Goal: Task Accomplishment & Management: Manage account settings

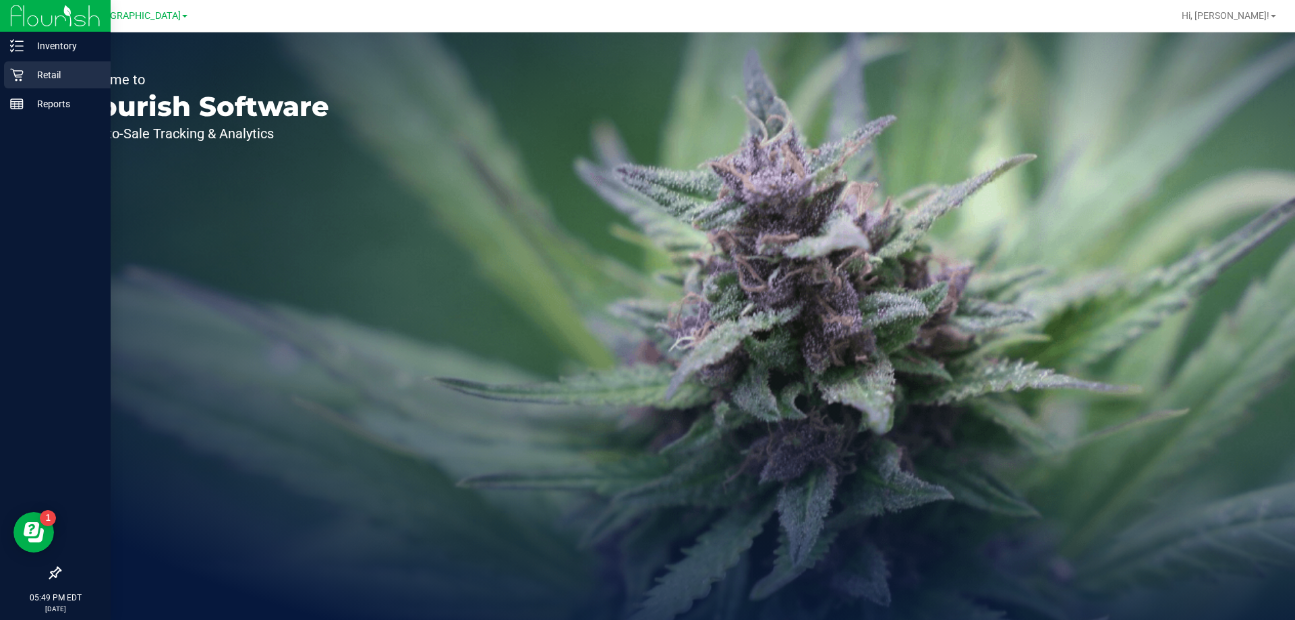
click at [4, 78] on div "Retail" at bounding box center [57, 74] width 107 height 27
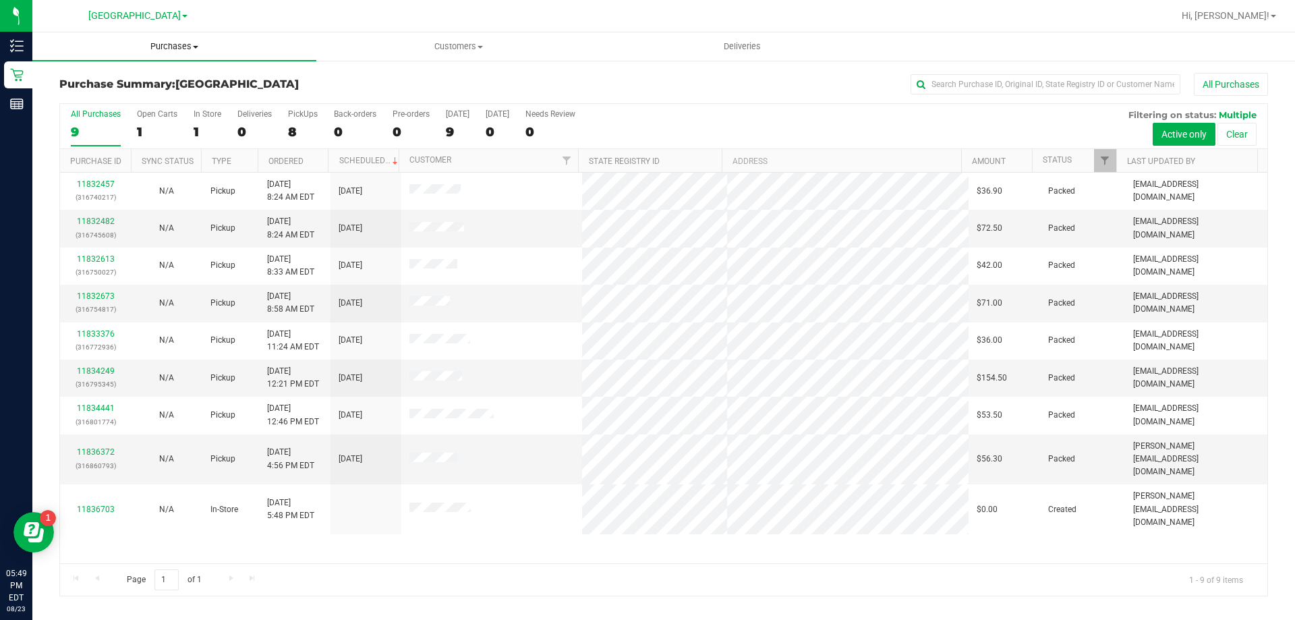
click at [165, 44] on span "Purchases" at bounding box center [174, 46] width 284 height 12
click at [141, 95] on li "Fulfillment" at bounding box center [174, 98] width 284 height 16
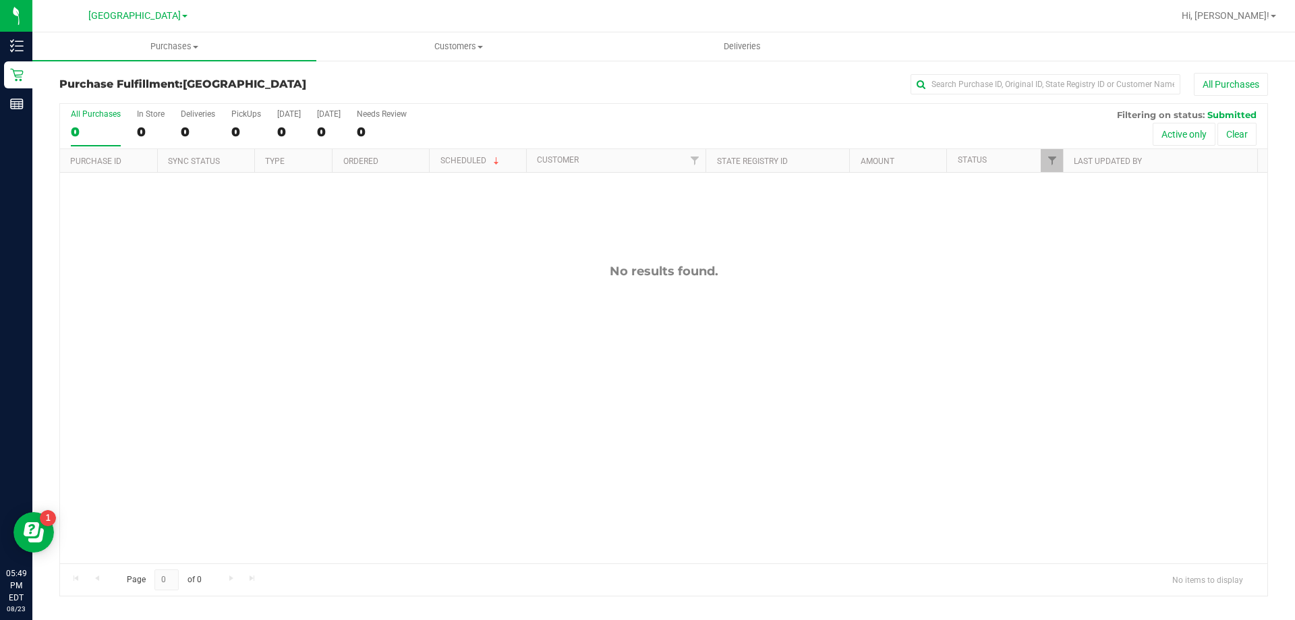
click at [460, 366] on div "No results found." at bounding box center [663, 413] width 1207 height 481
drag, startPoint x: 566, startPoint y: 301, endPoint x: 561, endPoint y: 36, distance: 265.0
click at [566, 301] on div "No results found." at bounding box center [663, 413] width 1207 height 481
click at [185, 50] on span "Purchases" at bounding box center [174, 46] width 284 height 12
click at [147, 95] on li "Fulfillment" at bounding box center [174, 98] width 284 height 16
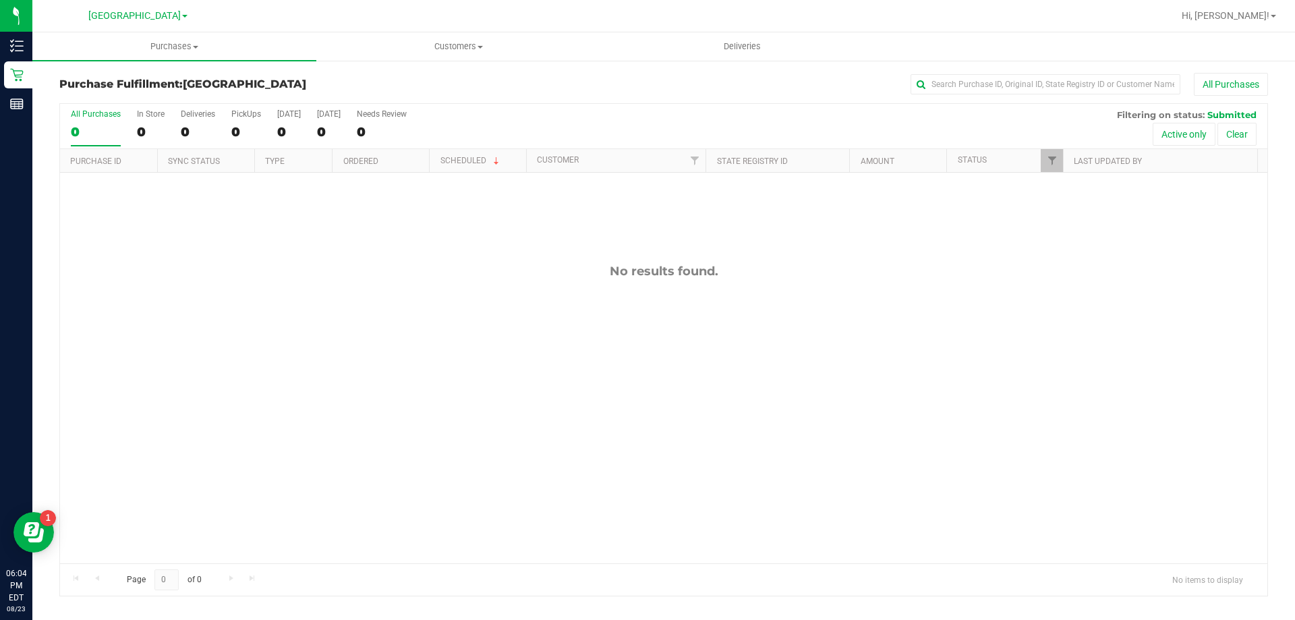
click at [670, 289] on div "No results found." at bounding box center [663, 413] width 1207 height 481
click at [324, 314] on div "No results found." at bounding box center [663, 413] width 1207 height 481
click at [185, 47] on span "Purchases" at bounding box center [174, 46] width 284 height 12
click at [69, 102] on span "Fulfillment" at bounding box center [74, 97] width 84 height 11
click at [866, 316] on div "No results found." at bounding box center [663, 413] width 1207 height 481
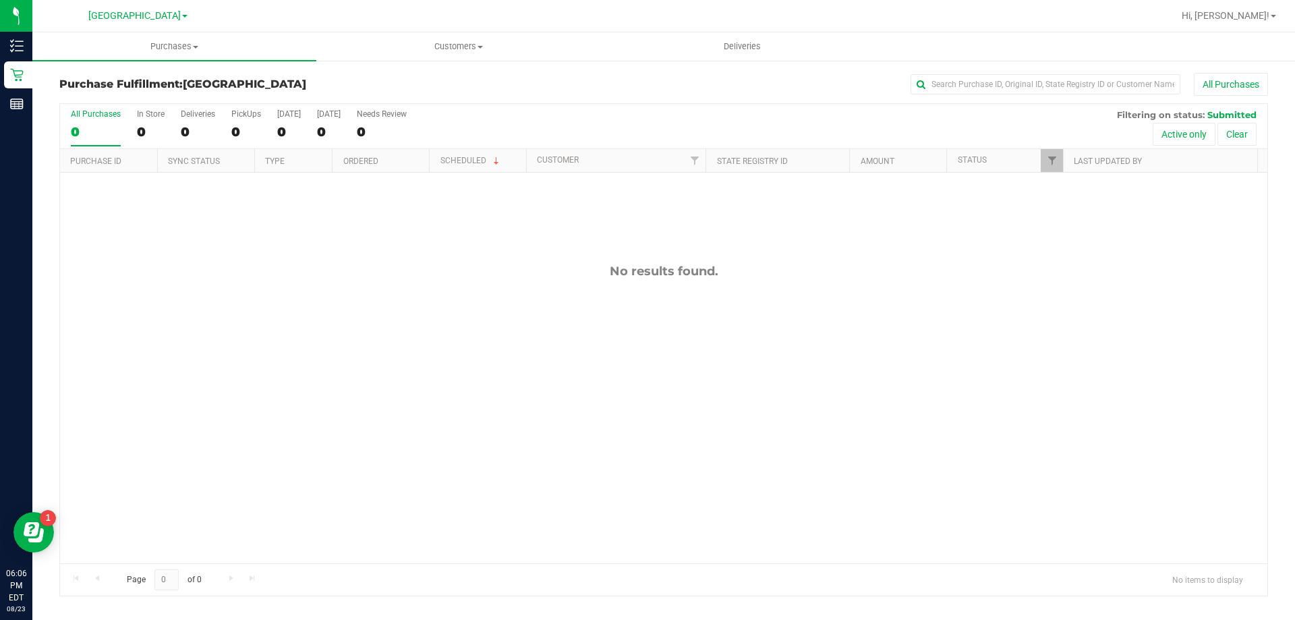
click at [287, 280] on div "No results found." at bounding box center [663, 413] width 1207 height 481
click at [338, 270] on div "No results found." at bounding box center [663, 271] width 1207 height 15
click at [456, 302] on div "No results found." at bounding box center [663, 413] width 1207 height 481
click at [179, 50] on span "Purchases" at bounding box center [174, 46] width 284 height 12
click at [161, 91] on li "Fulfillment" at bounding box center [174, 98] width 284 height 16
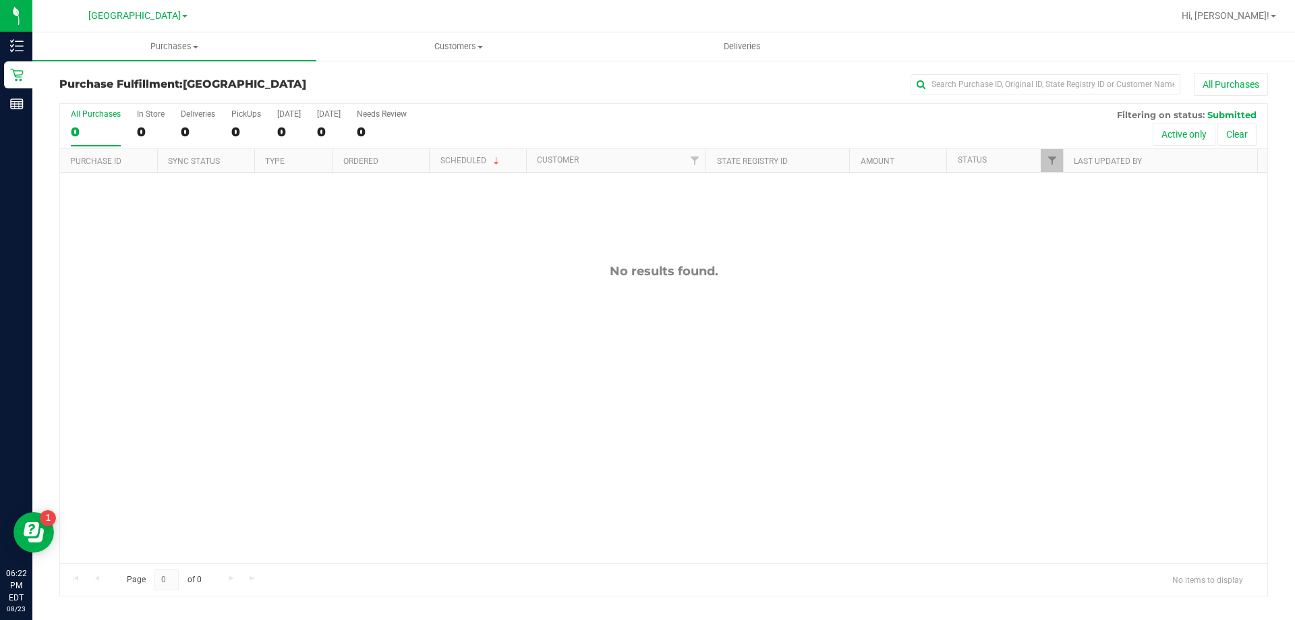
click at [336, 204] on div "No results found." at bounding box center [663, 413] width 1207 height 481
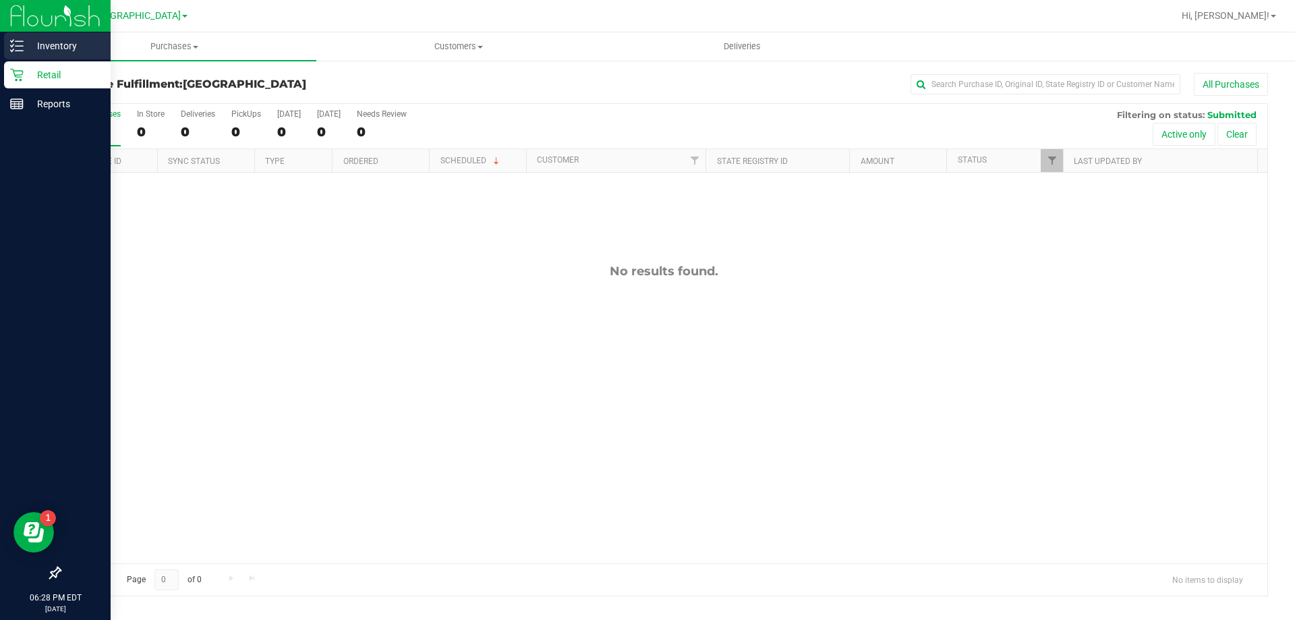
click at [38, 49] on p "Inventory" at bounding box center [64, 46] width 81 height 16
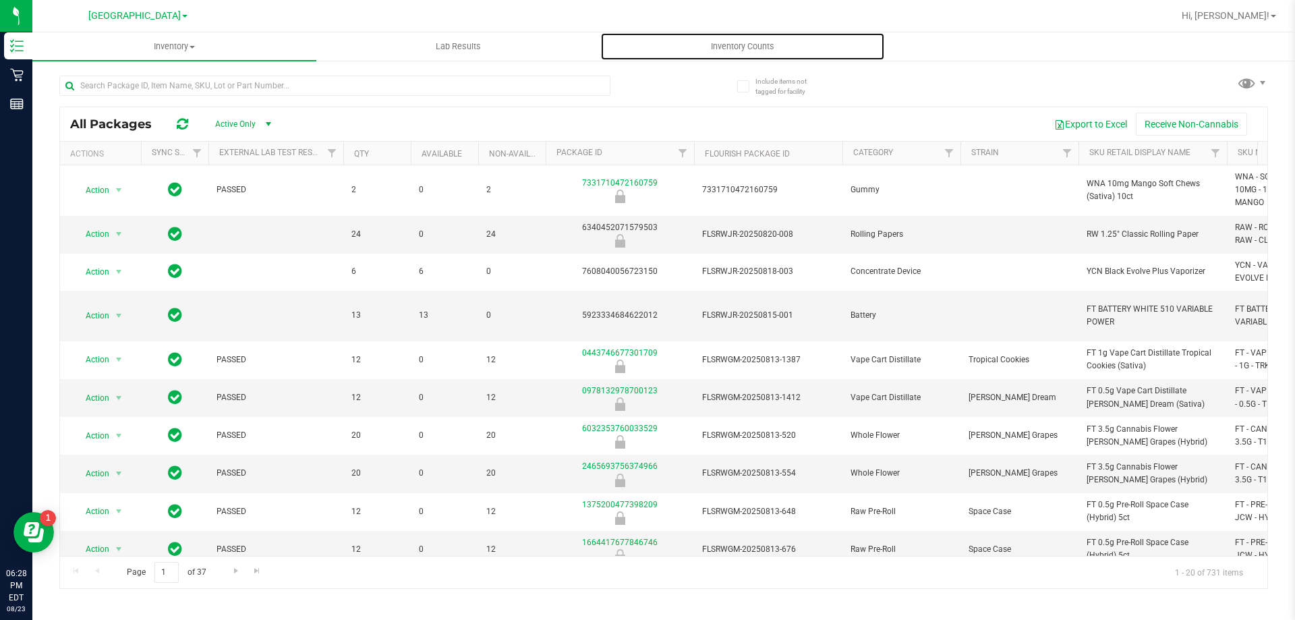
click at [754, 51] on span "Inventory Counts" at bounding box center [742, 46] width 100 height 12
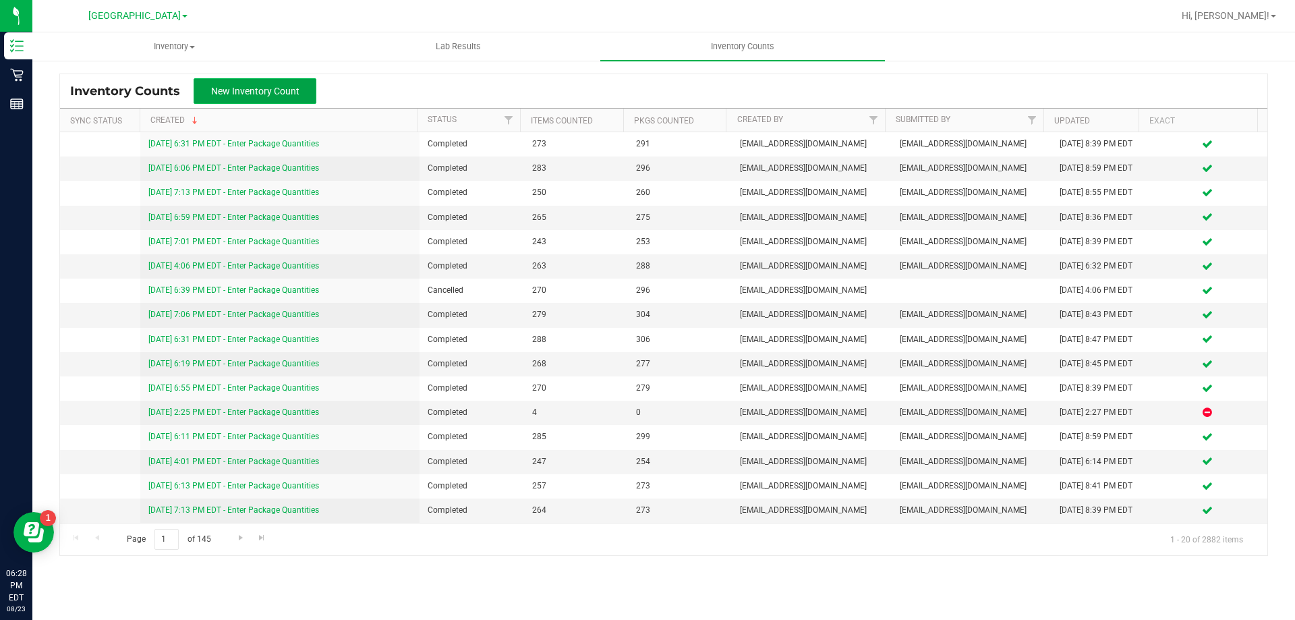
click at [283, 90] on span "New Inventory Count" at bounding box center [255, 91] width 88 height 11
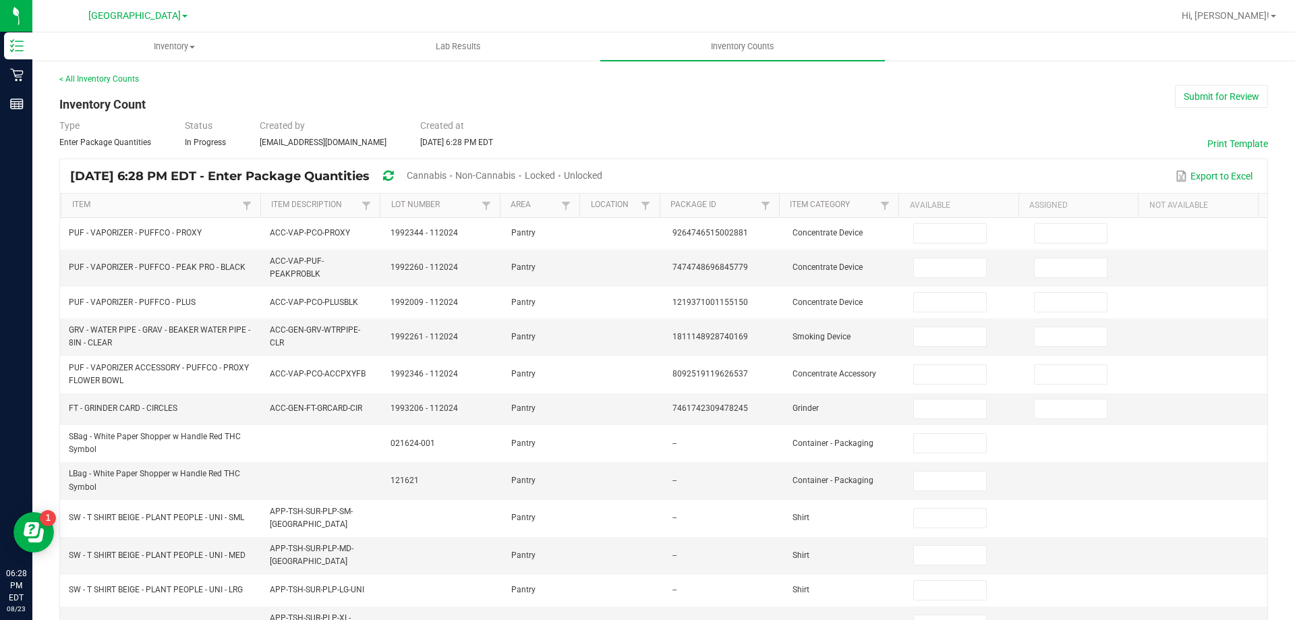
click at [446, 179] on span "Cannabis" at bounding box center [427, 175] width 40 height 11
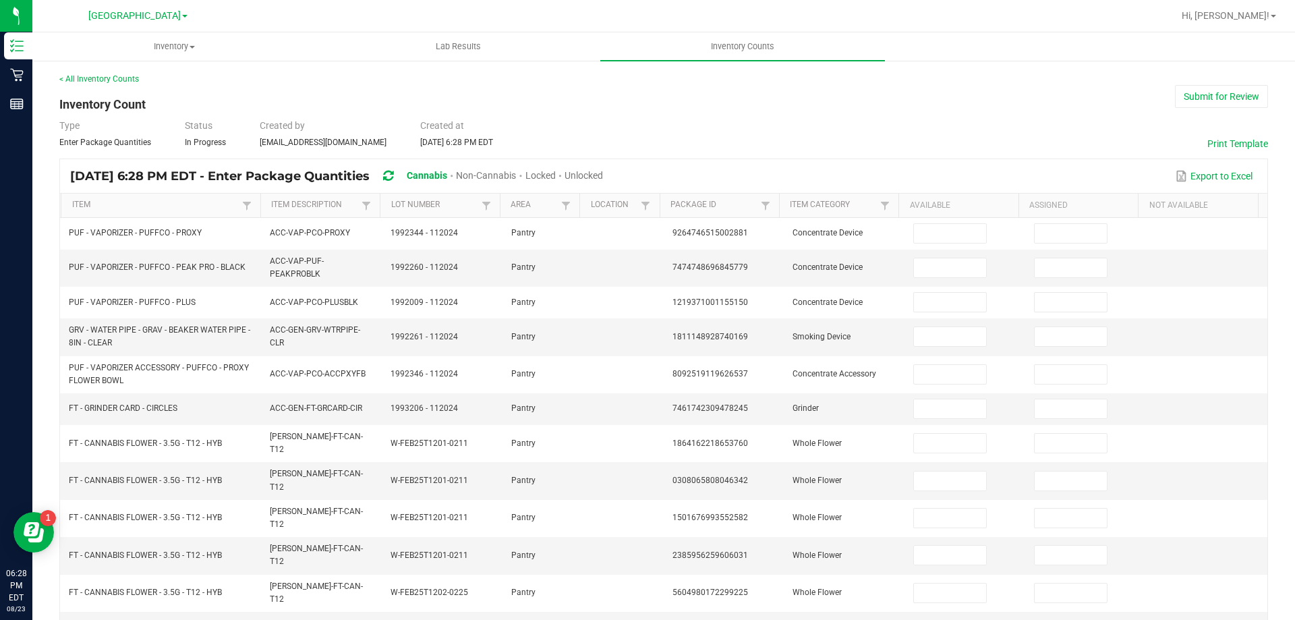
click at [603, 169] on div "Unlocked" at bounding box center [583, 176] width 38 height 25
click at [603, 173] on span "Unlocked" at bounding box center [583, 175] width 38 height 11
click at [177, 198] on th "Item" at bounding box center [161, 206] width 200 height 24
click at [184, 202] on link "Item" at bounding box center [155, 205] width 167 height 11
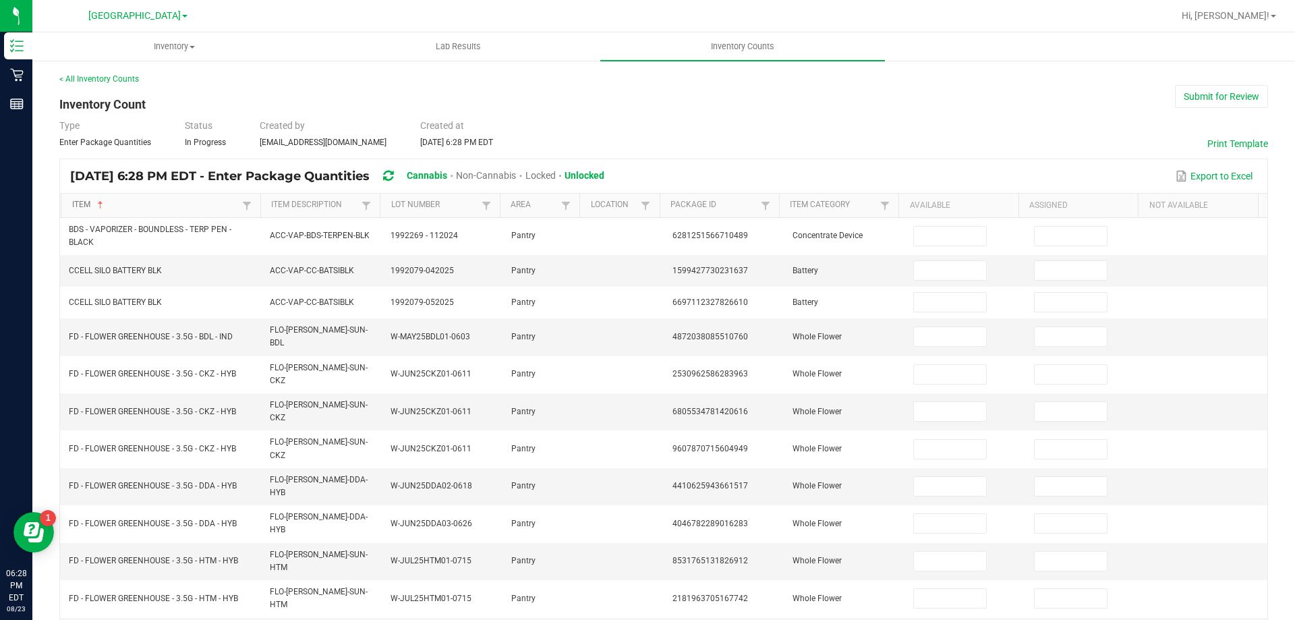
click at [177, 204] on link "Item" at bounding box center [155, 205] width 167 height 11
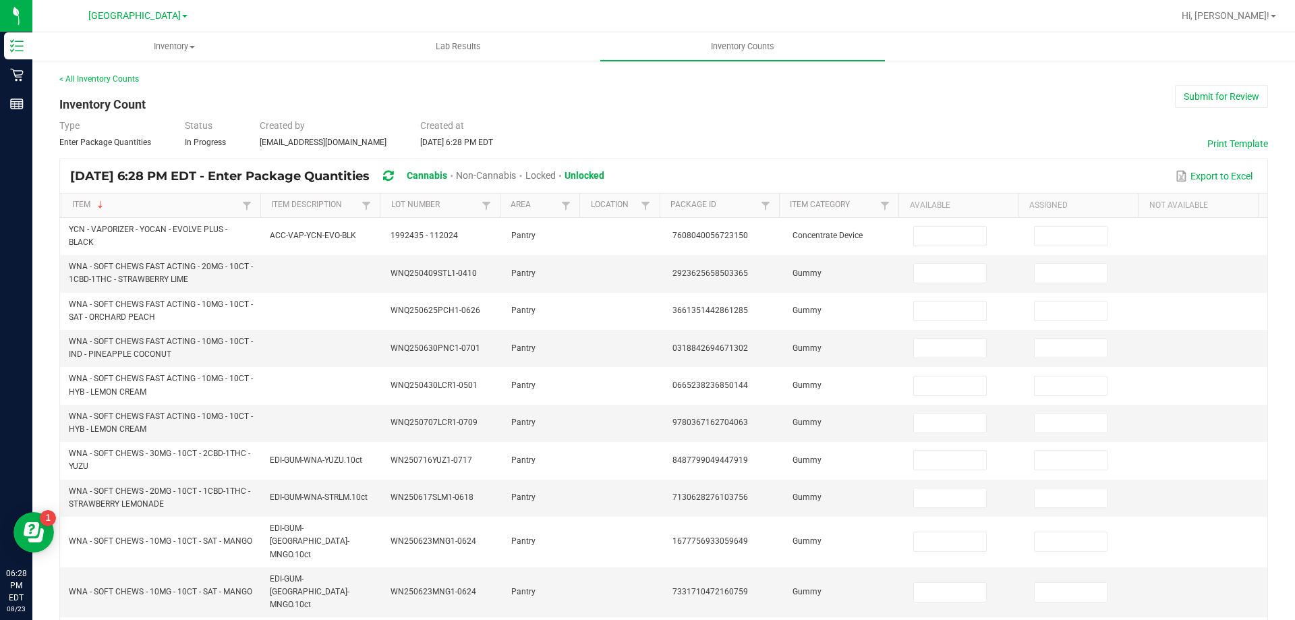
click at [604, 148] on div "< All Inventory Counts Inventory Count Submit for Review Type Enter Package Qua…" at bounding box center [663, 549] width 1208 height 953
click at [962, 111] on div "< All Inventory Counts Inventory Count Submit for Review Type Enter Package Qua…" at bounding box center [663, 549] width 1208 height 953
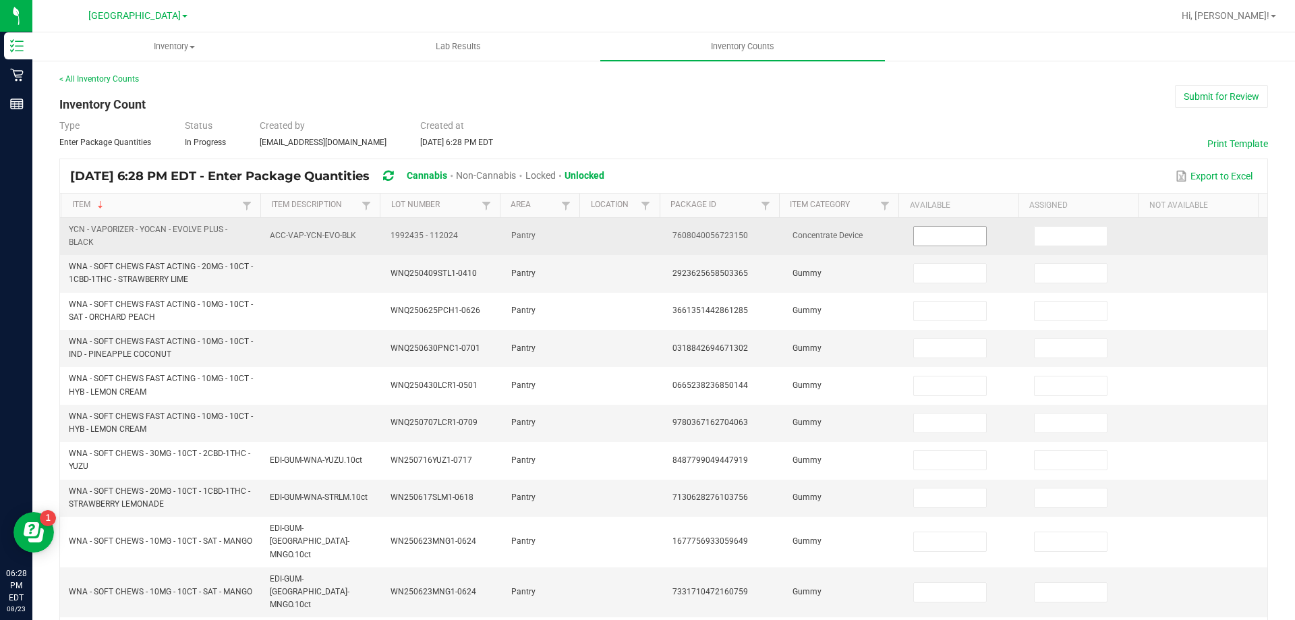
click at [954, 237] on input at bounding box center [949, 236] width 71 height 19
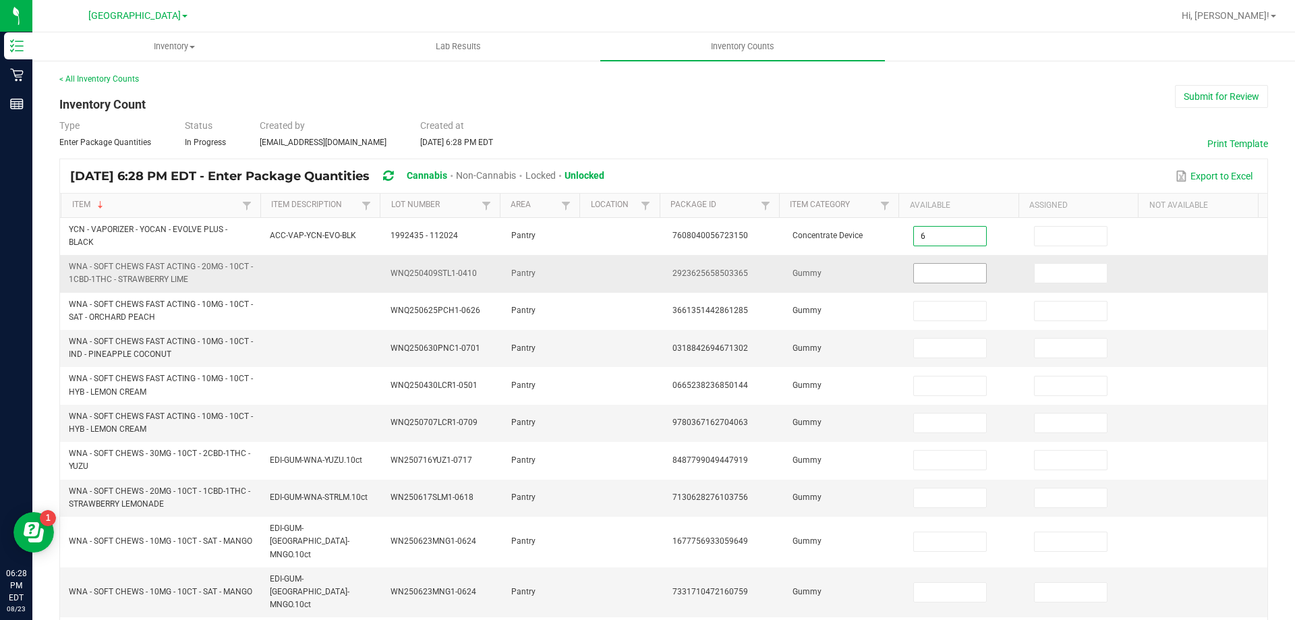
type input "6"
click at [946, 272] on input at bounding box center [949, 273] width 71 height 19
click at [941, 275] on input at bounding box center [949, 273] width 71 height 19
type input "1"
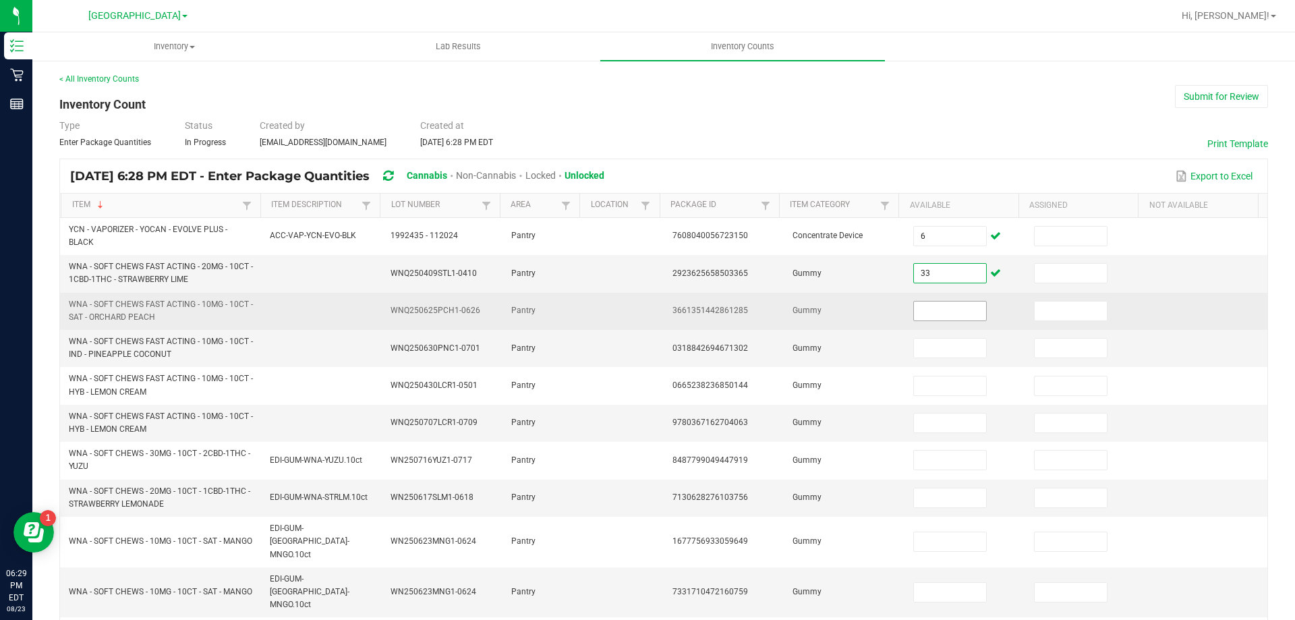
type input "33"
click at [940, 308] on input at bounding box center [949, 310] width 71 height 19
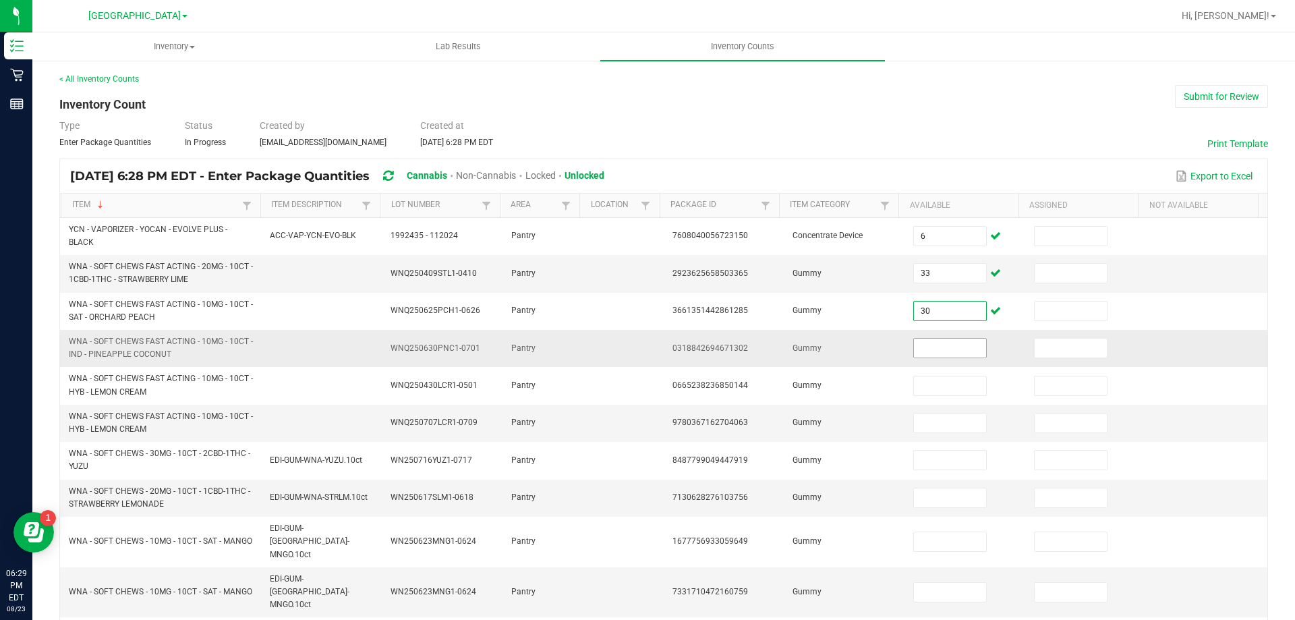
type input "30"
click at [918, 357] on input at bounding box center [949, 347] width 71 height 19
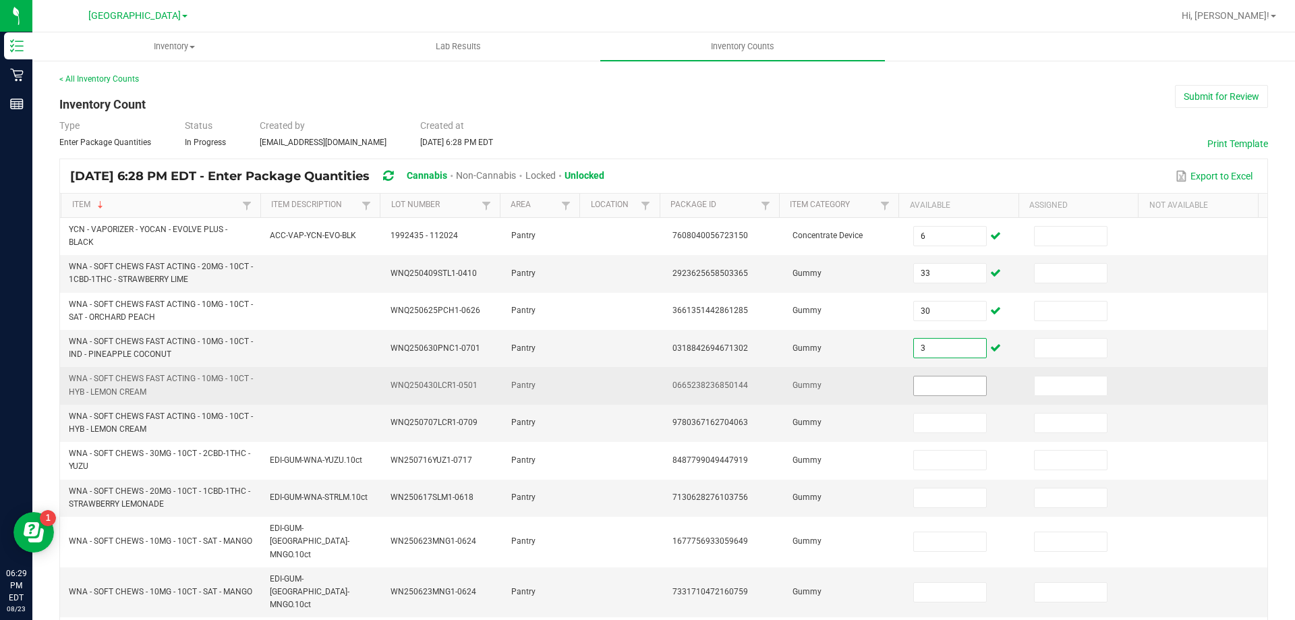
type input "3"
click at [919, 377] on input at bounding box center [949, 385] width 71 height 19
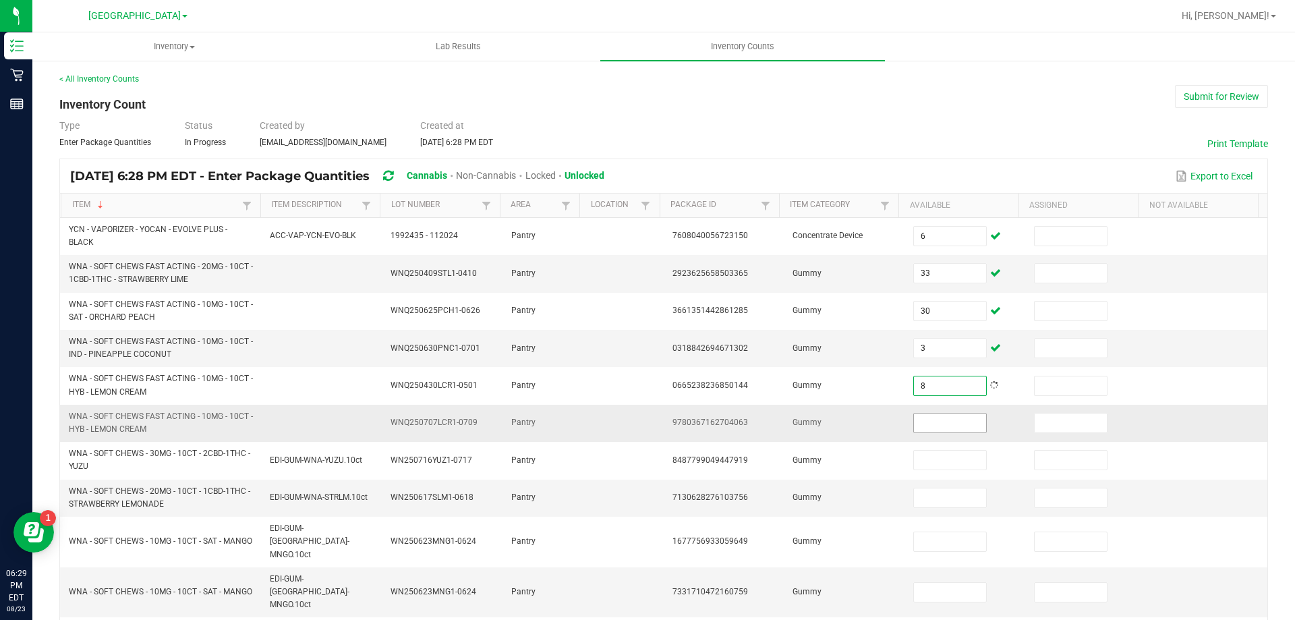
type input "8"
click at [969, 420] on input at bounding box center [949, 422] width 71 height 19
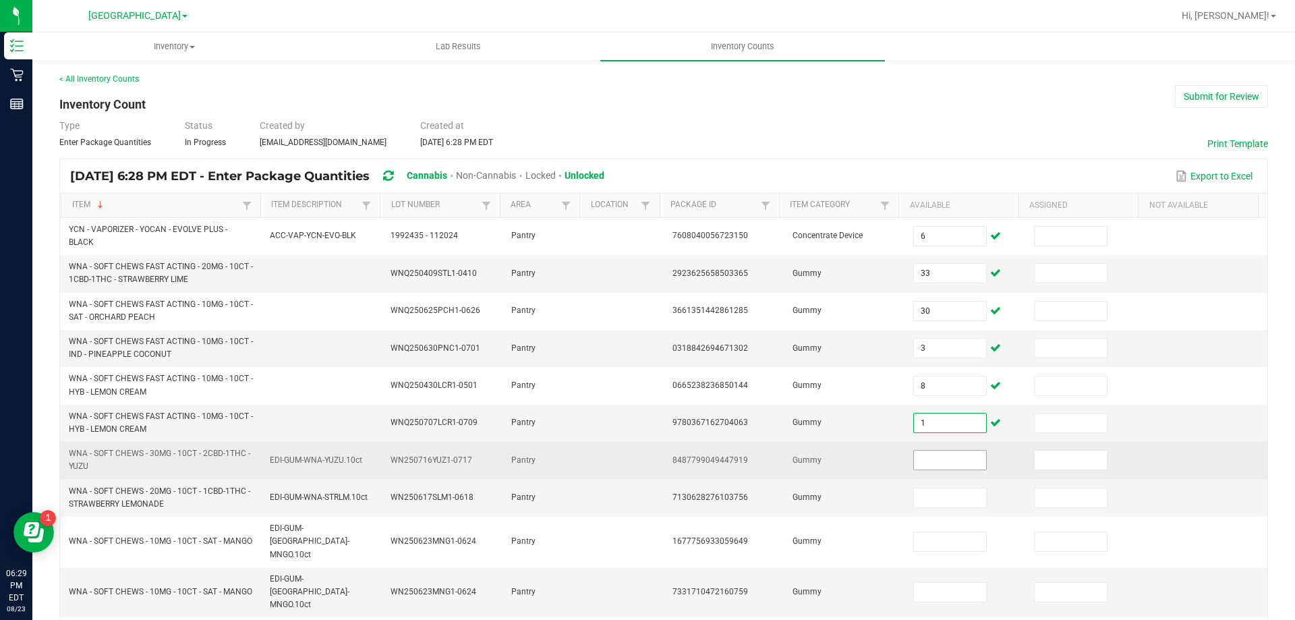
type input "1"
click at [931, 450] on span at bounding box center [949, 460] width 73 height 20
click at [934, 463] on input at bounding box center [949, 459] width 71 height 19
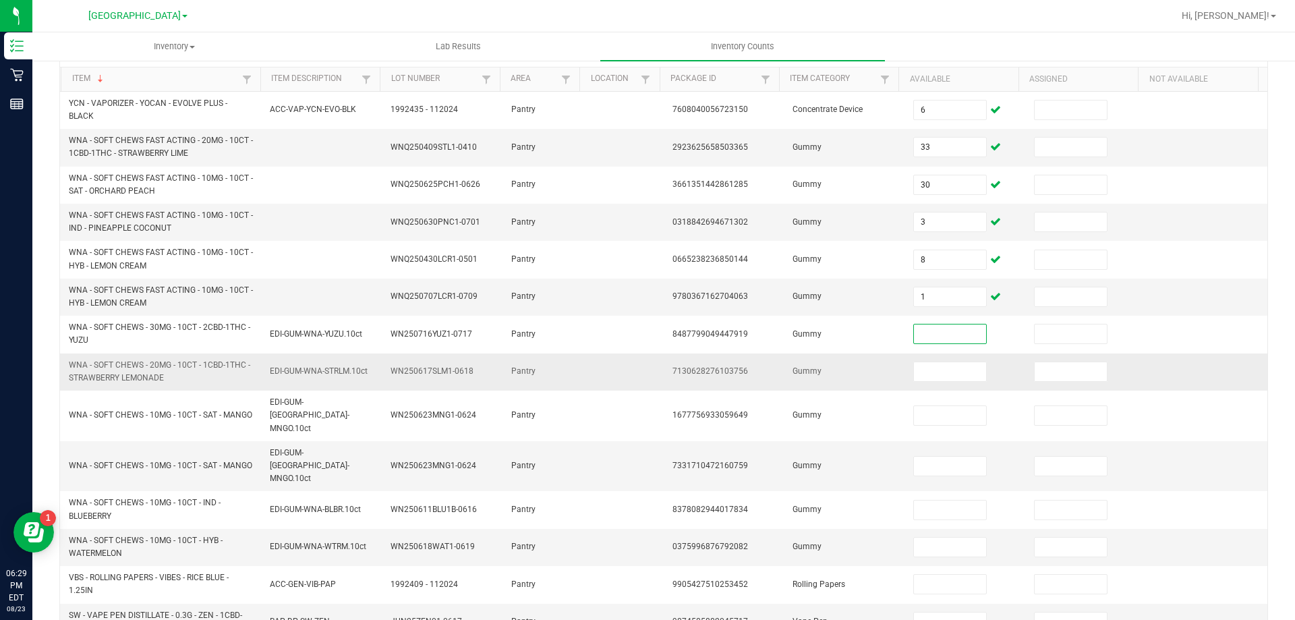
scroll to position [135, 0]
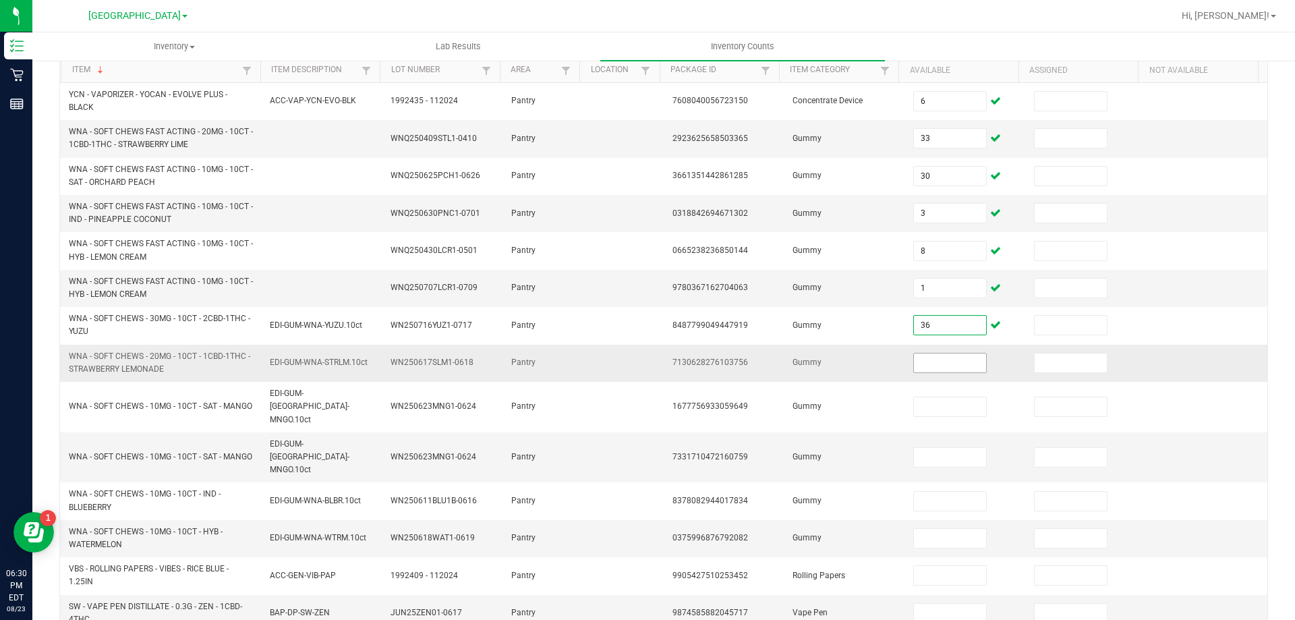
type input "36"
click at [949, 365] on input at bounding box center [949, 362] width 71 height 19
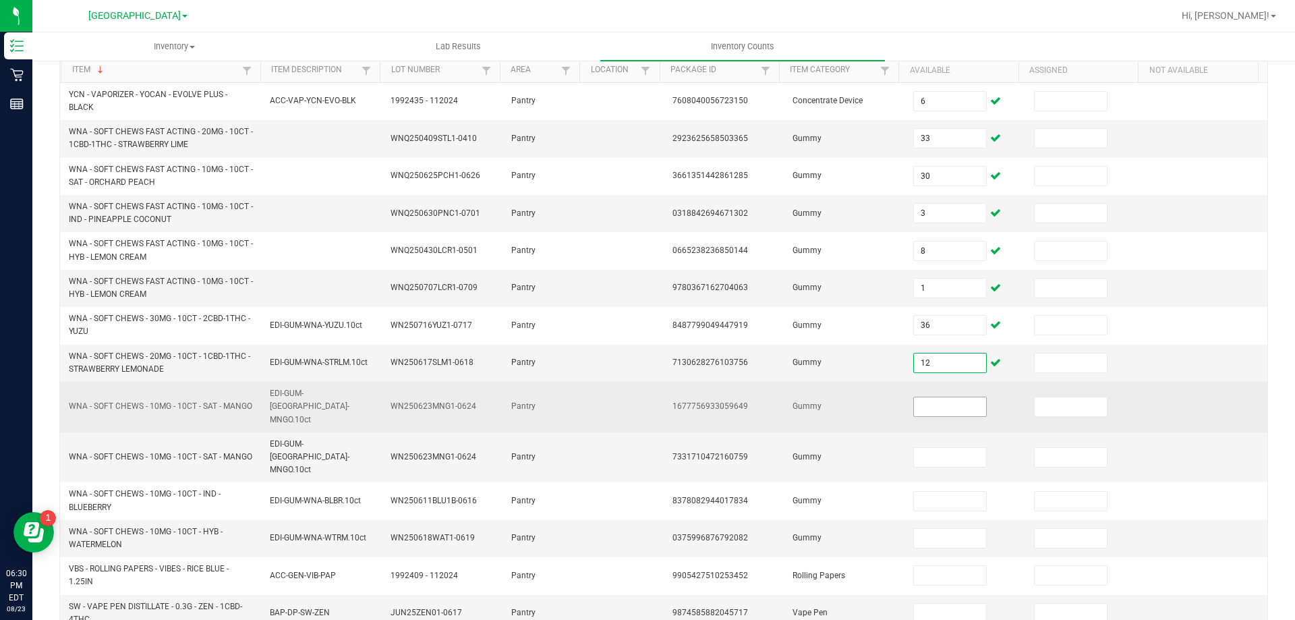
type input "12"
click at [955, 400] on input at bounding box center [949, 406] width 71 height 19
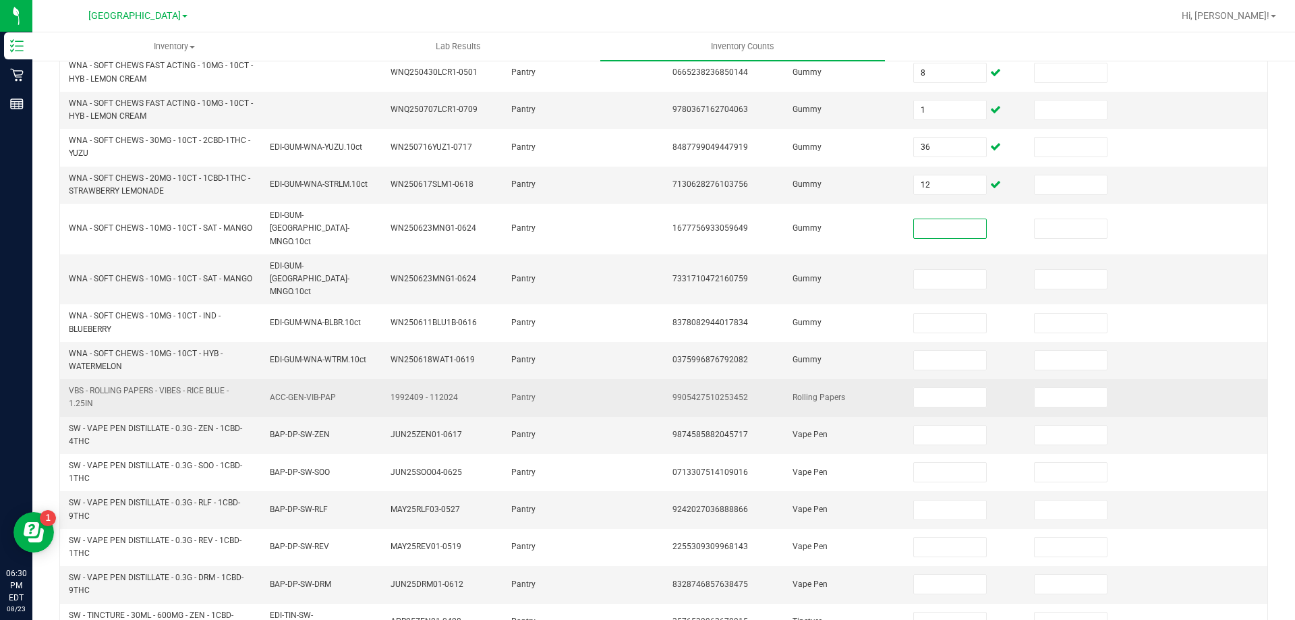
scroll to position [337, 0]
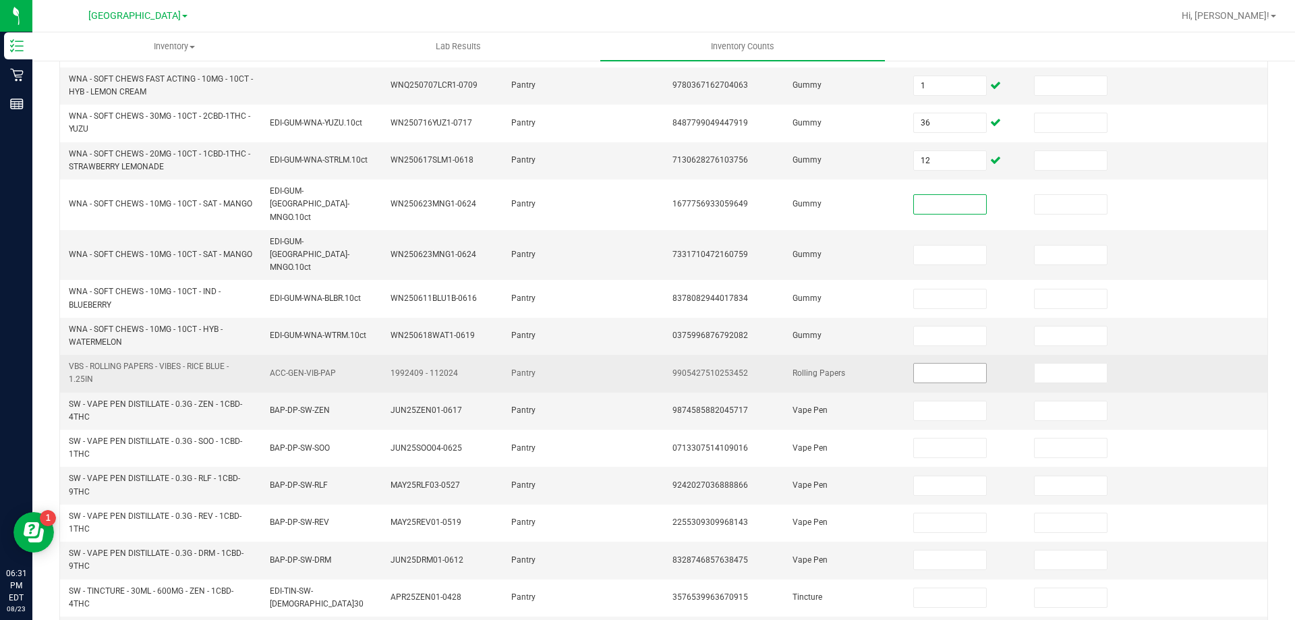
click at [945, 363] on input at bounding box center [949, 372] width 71 height 19
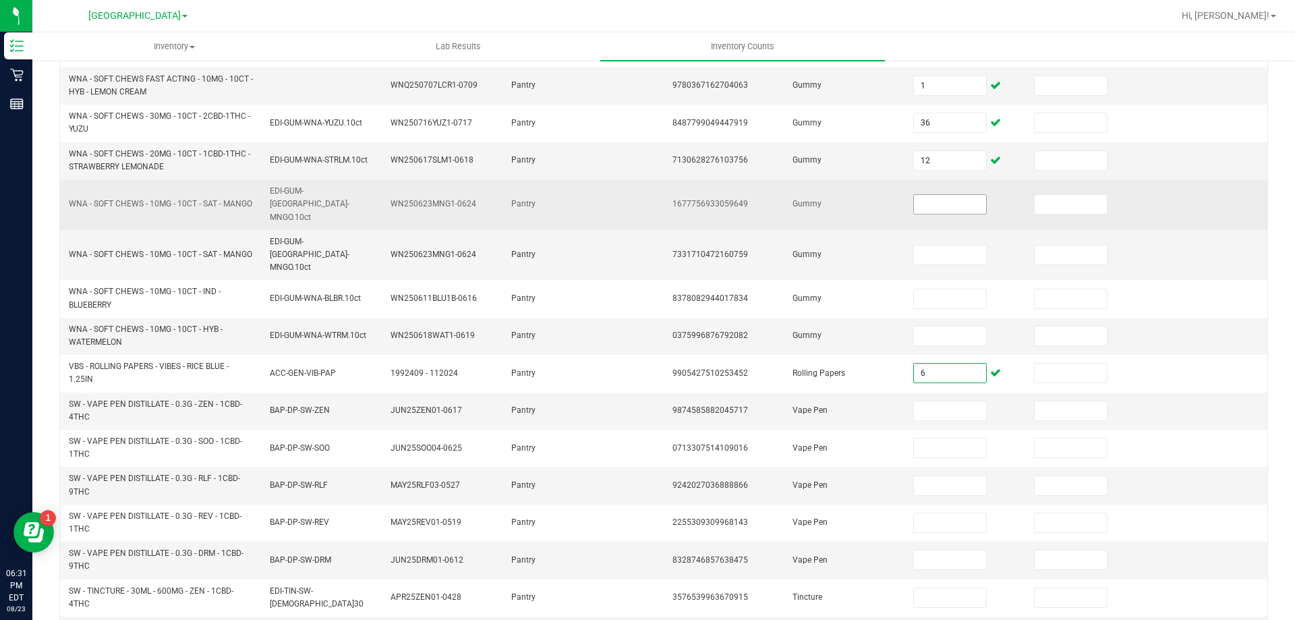
type input "6"
click at [947, 205] on input at bounding box center [949, 204] width 71 height 19
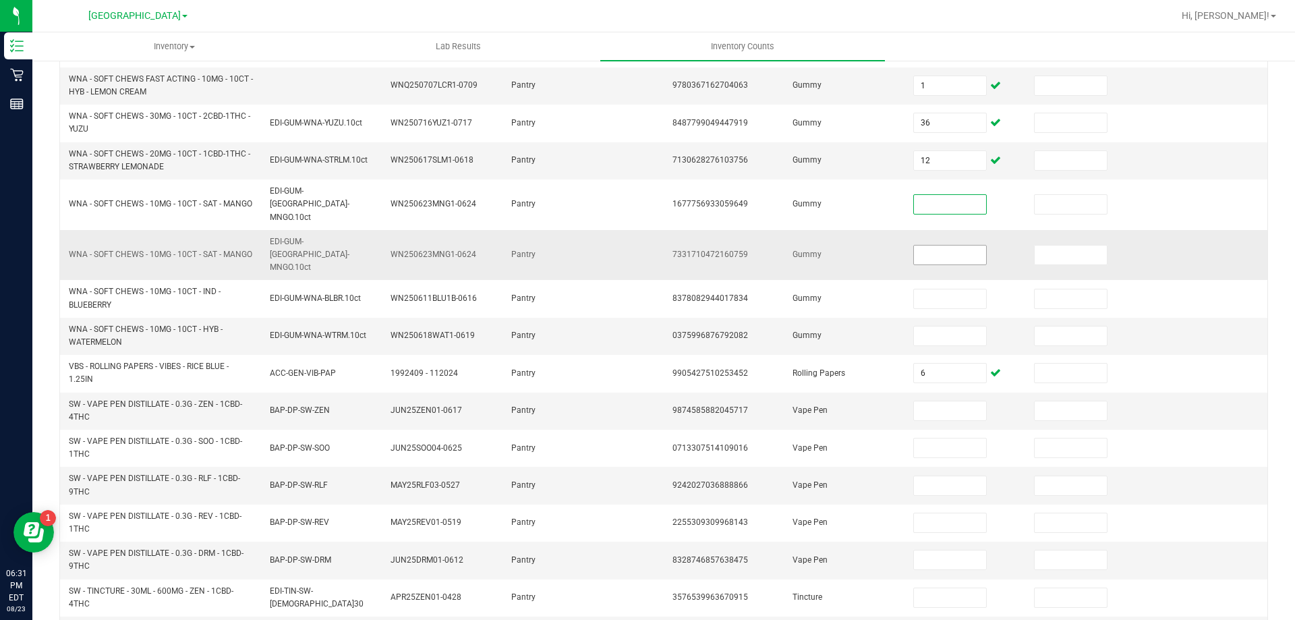
click at [937, 245] on input at bounding box center [949, 254] width 71 height 19
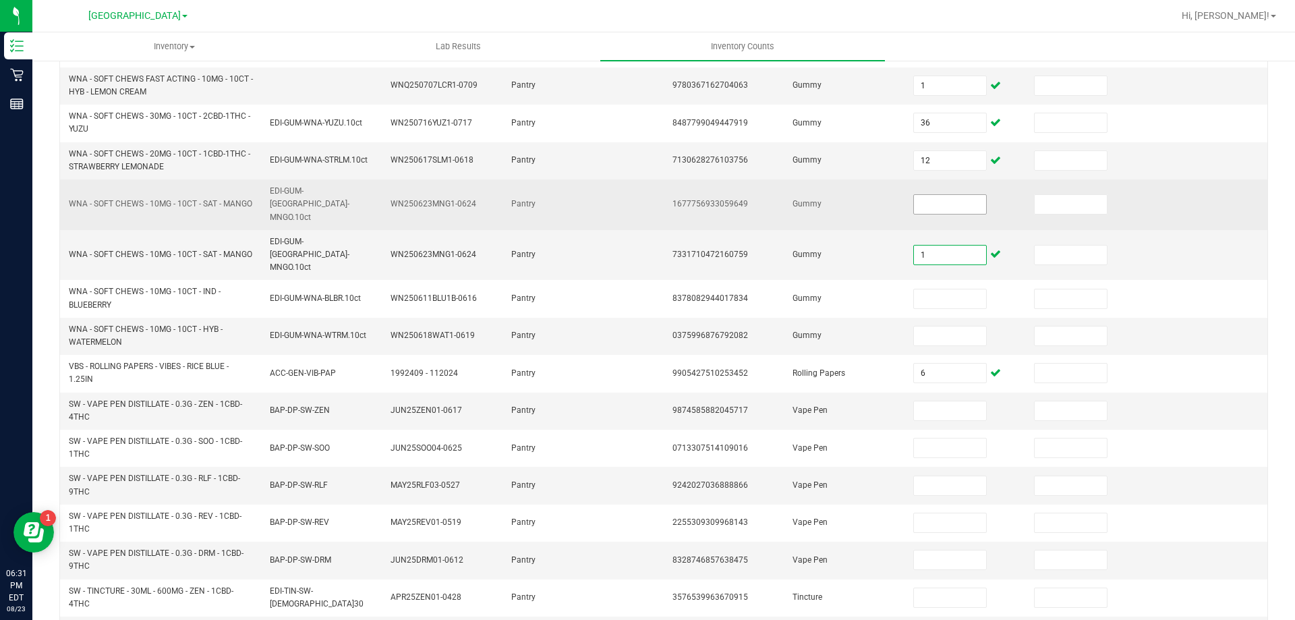
type input "1"
click at [939, 195] on input at bounding box center [949, 204] width 71 height 19
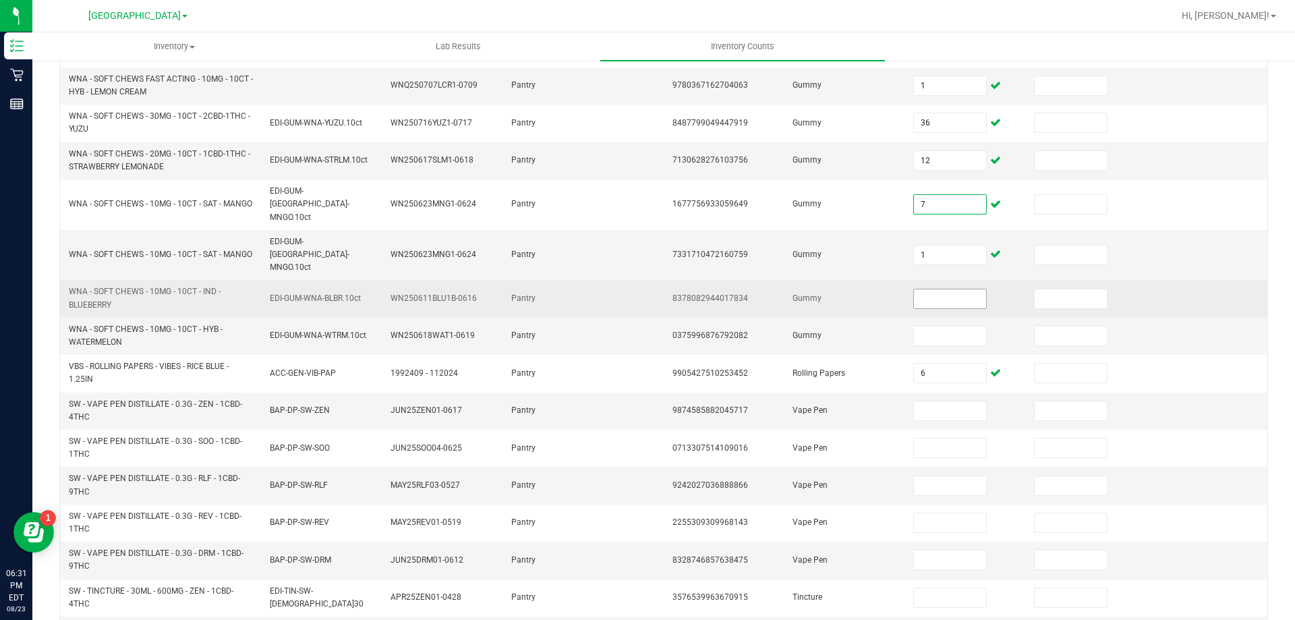
type input "7"
click at [914, 289] on input at bounding box center [949, 298] width 71 height 19
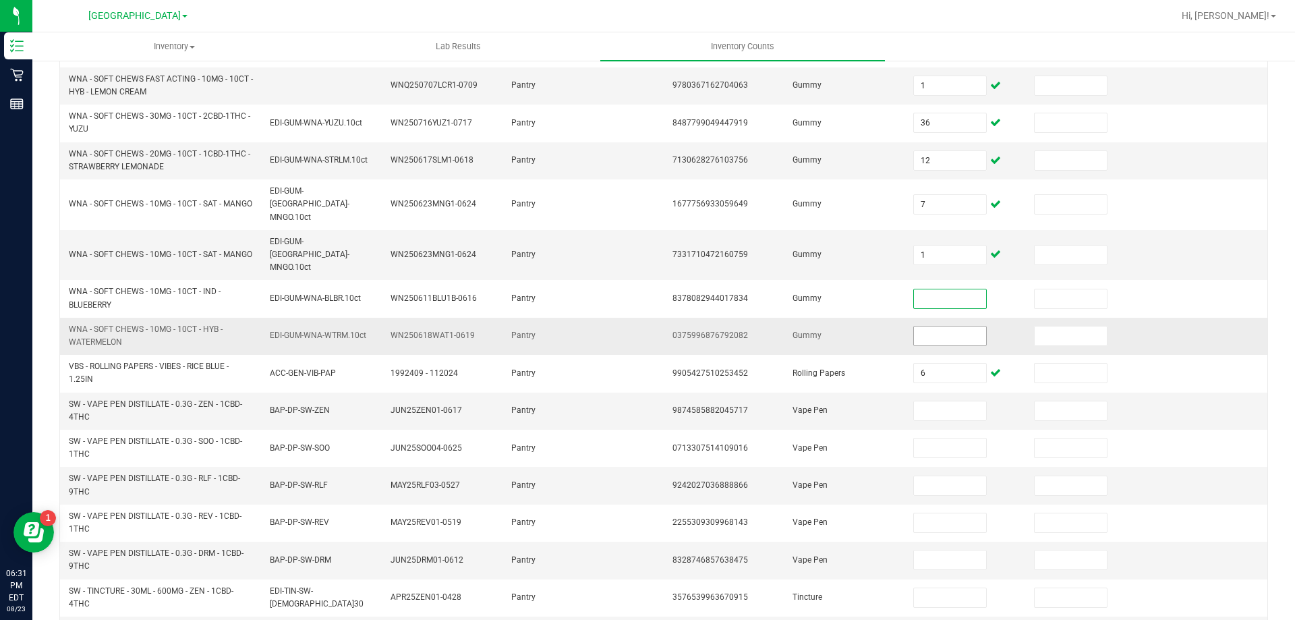
click at [928, 326] on input at bounding box center [949, 335] width 71 height 19
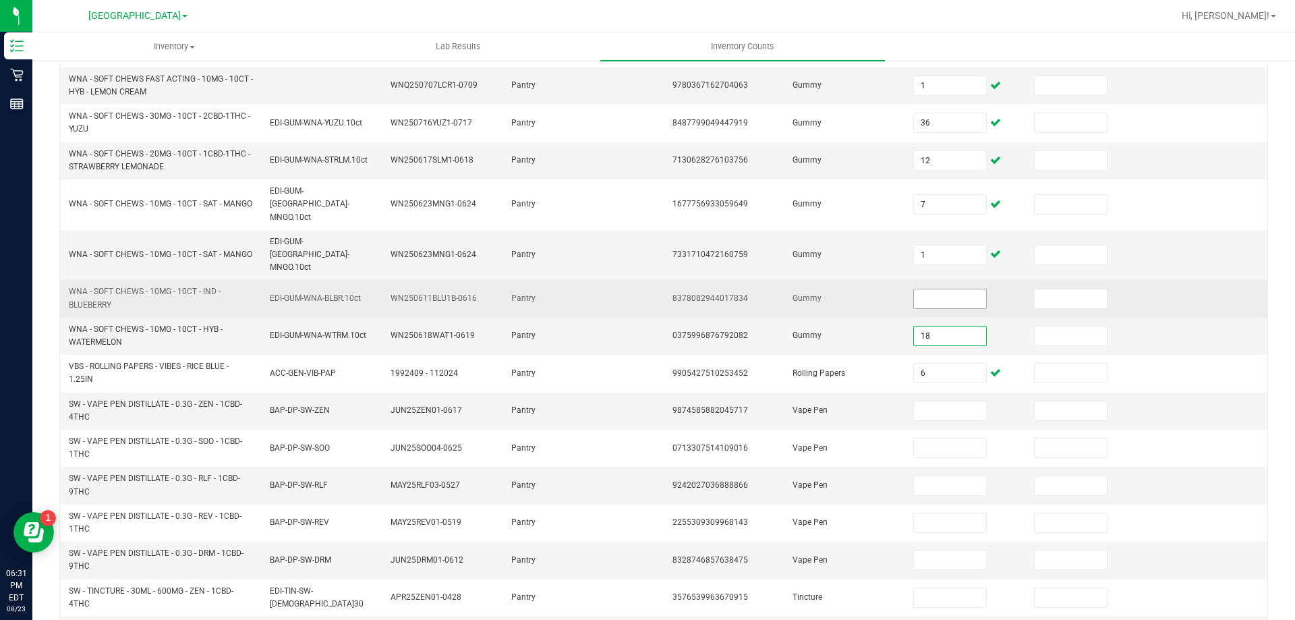
type input "18"
click at [935, 289] on input at bounding box center [949, 298] width 71 height 19
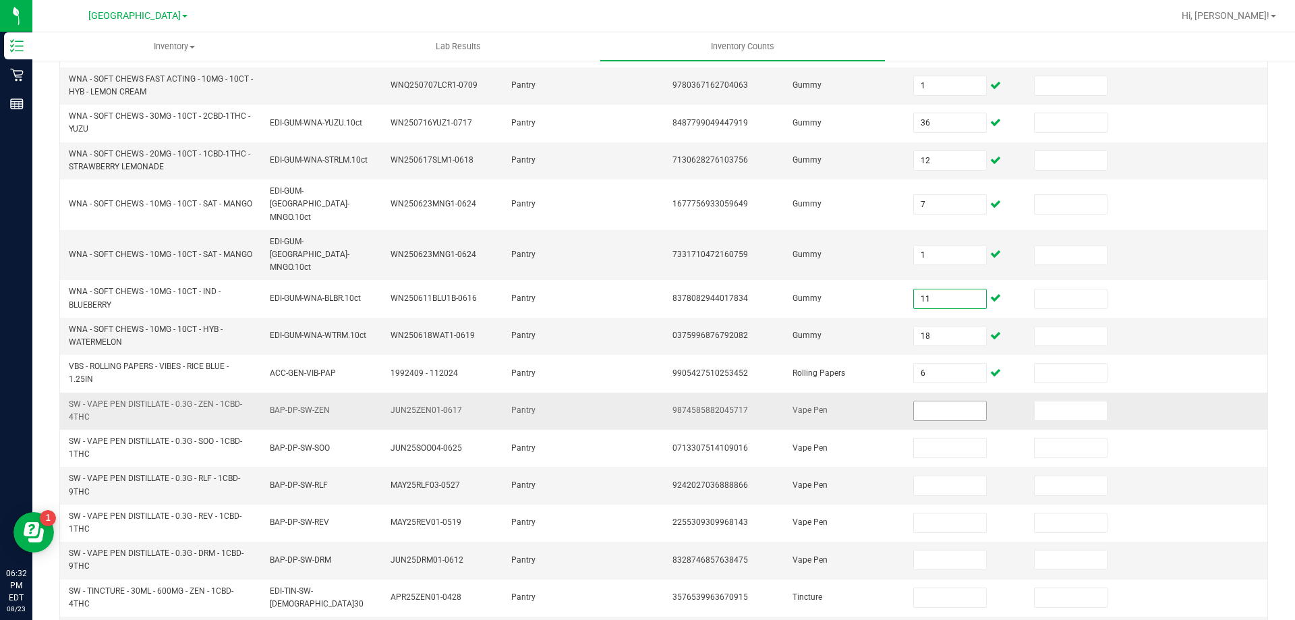
type input "11"
click at [939, 401] on input at bounding box center [949, 410] width 71 height 19
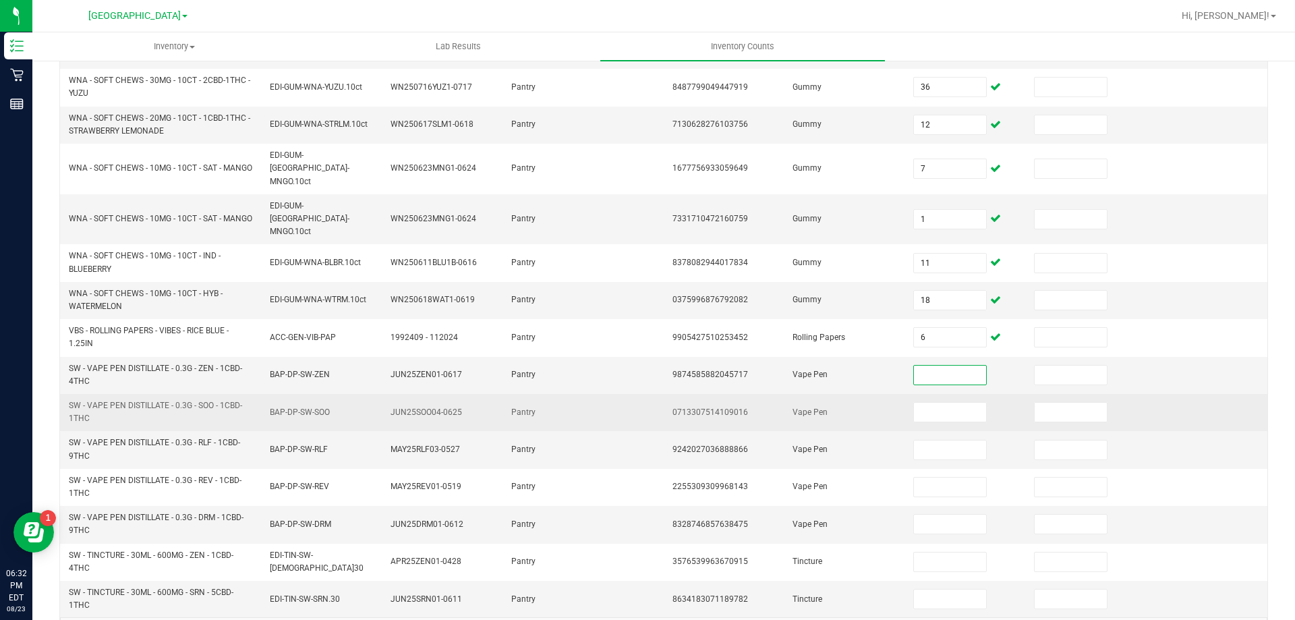
scroll to position [393, 0]
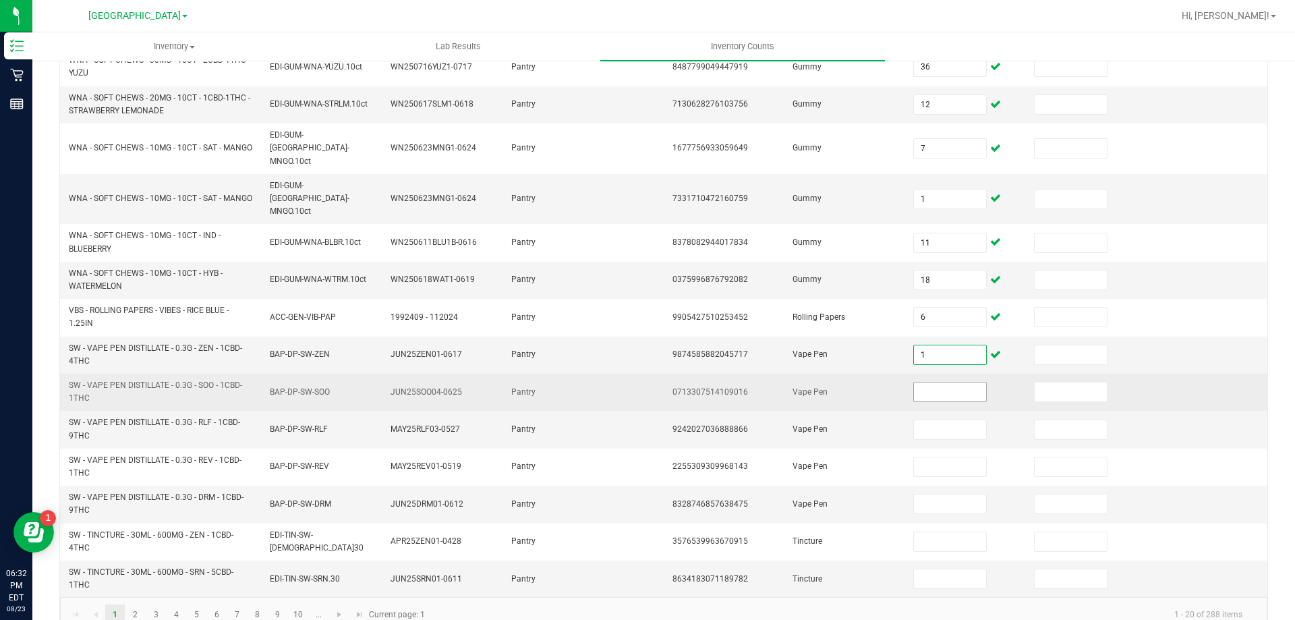
type input "1"
click at [967, 382] on input at bounding box center [949, 391] width 71 height 19
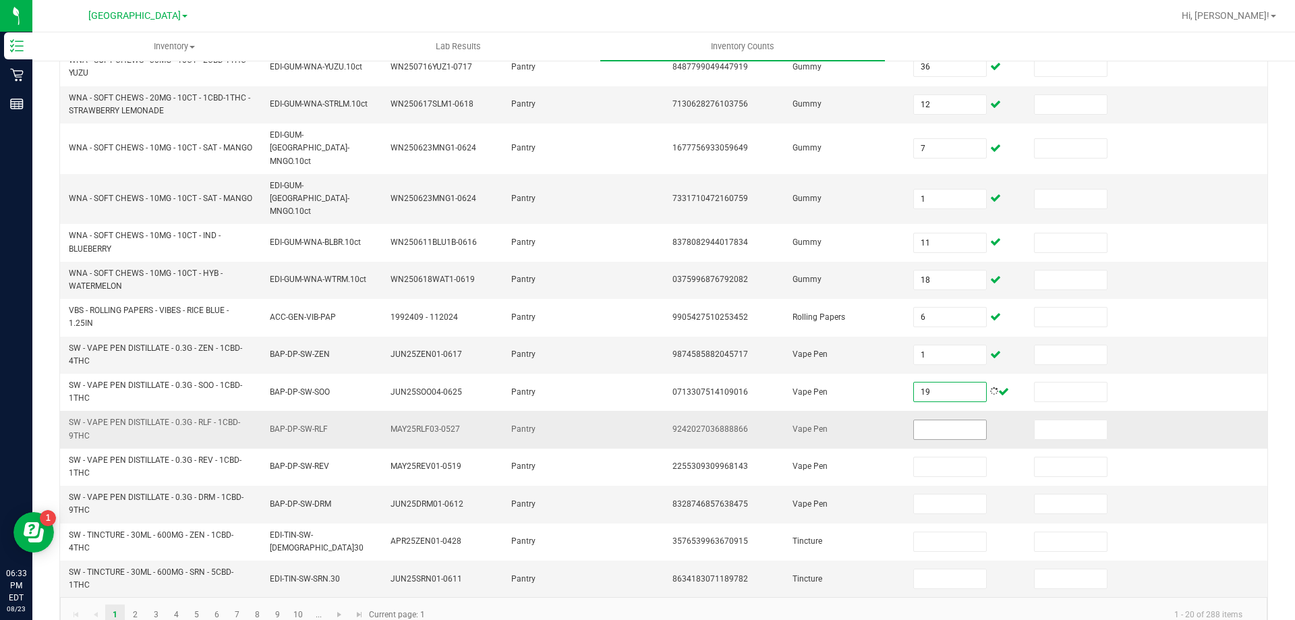
type input "19"
click at [921, 420] on input at bounding box center [949, 429] width 71 height 19
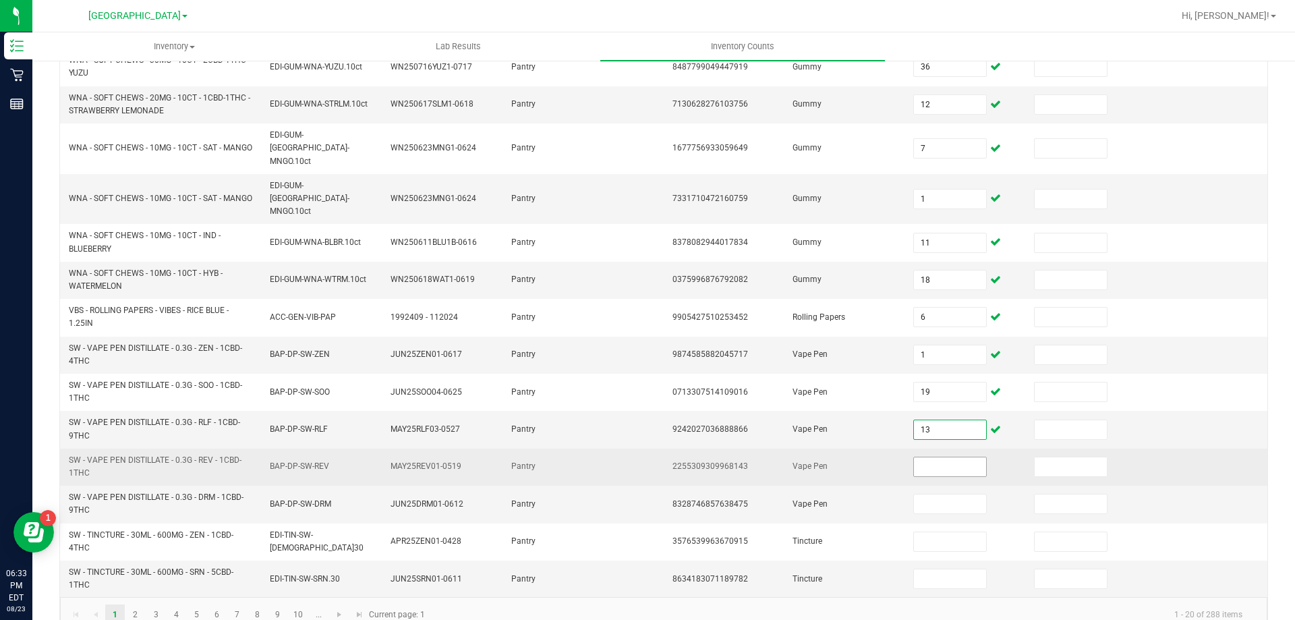
type input "13"
click at [938, 457] on input at bounding box center [949, 466] width 71 height 19
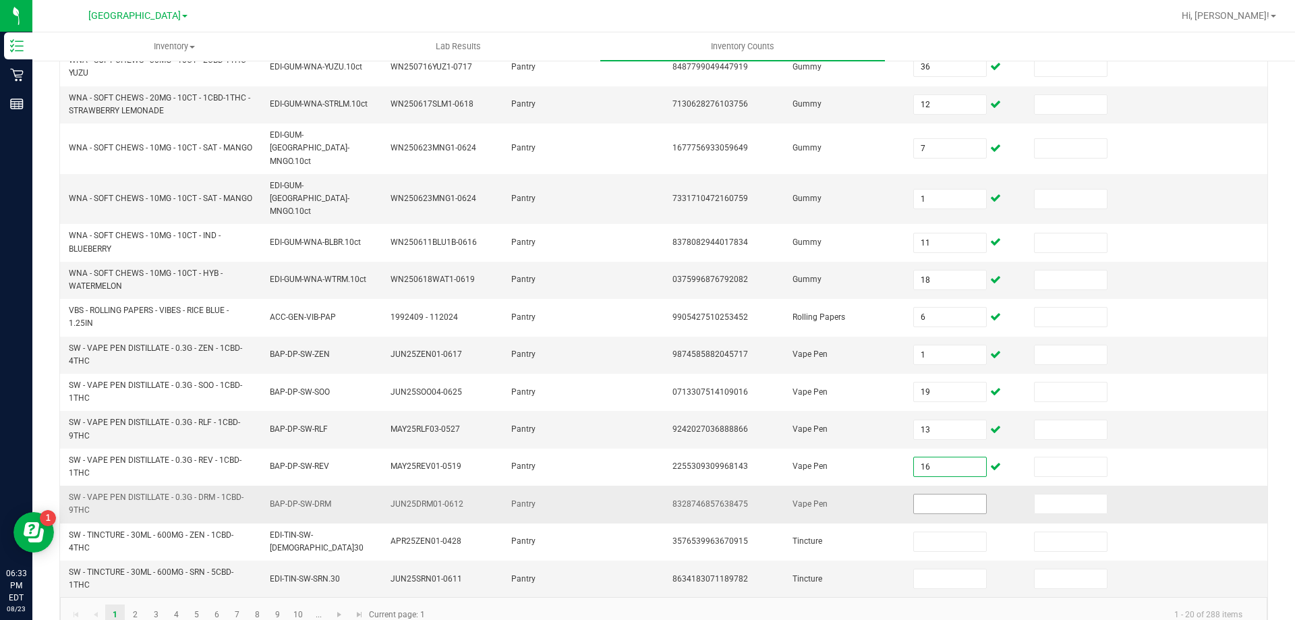
type input "16"
click at [939, 494] on input at bounding box center [949, 503] width 71 height 19
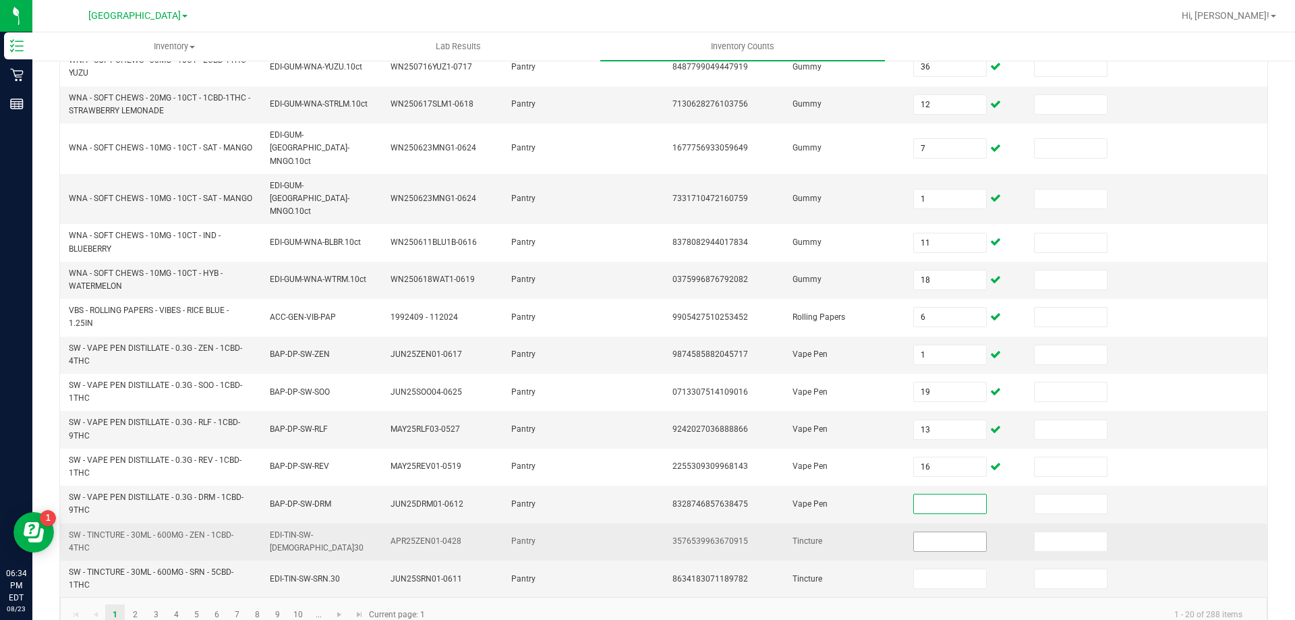
click at [932, 532] on input at bounding box center [949, 541] width 71 height 19
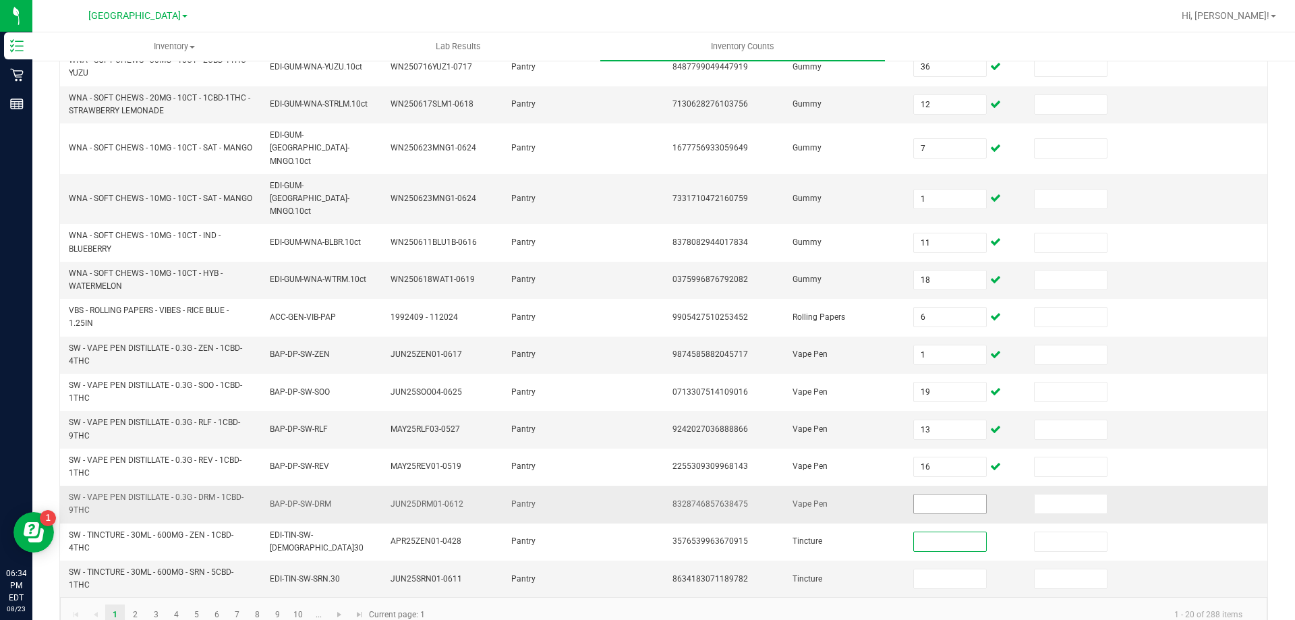
click at [929, 494] on input at bounding box center [949, 503] width 71 height 19
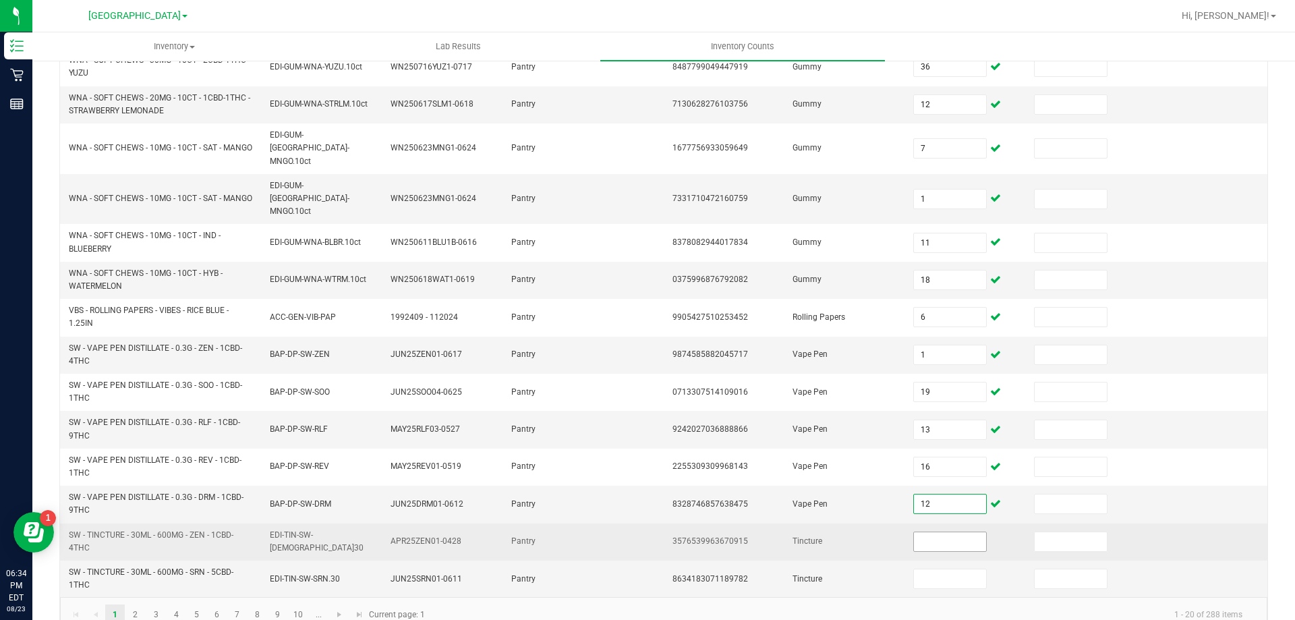
type input "12"
click at [953, 532] on input at bounding box center [949, 541] width 71 height 19
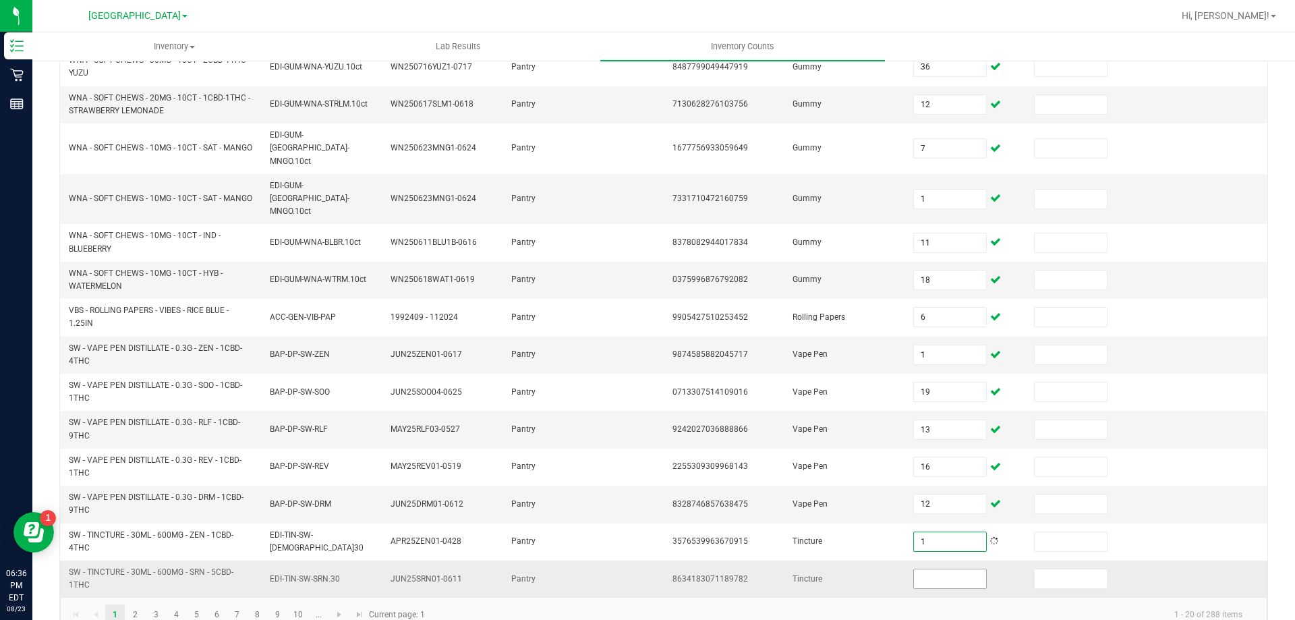
type input "1"
click at [949, 569] on input at bounding box center [949, 578] width 71 height 19
type input "12"
click at [138, 604] on link "2" at bounding box center [135, 614] width 20 height 20
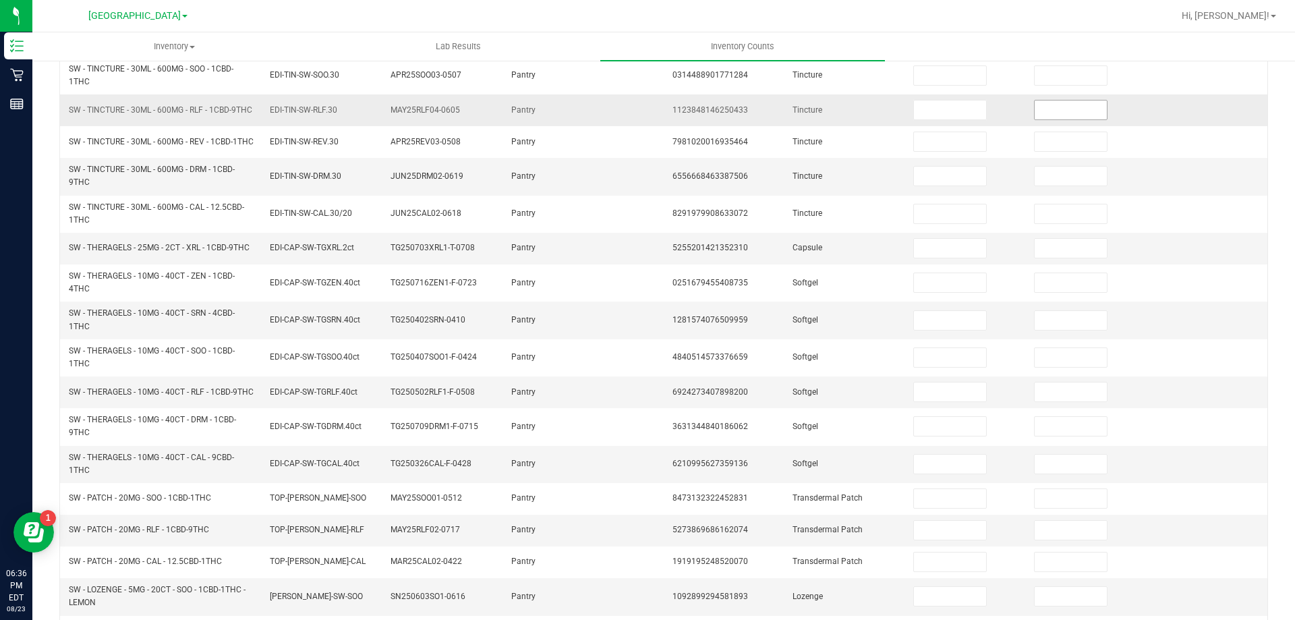
scroll to position [17, 0]
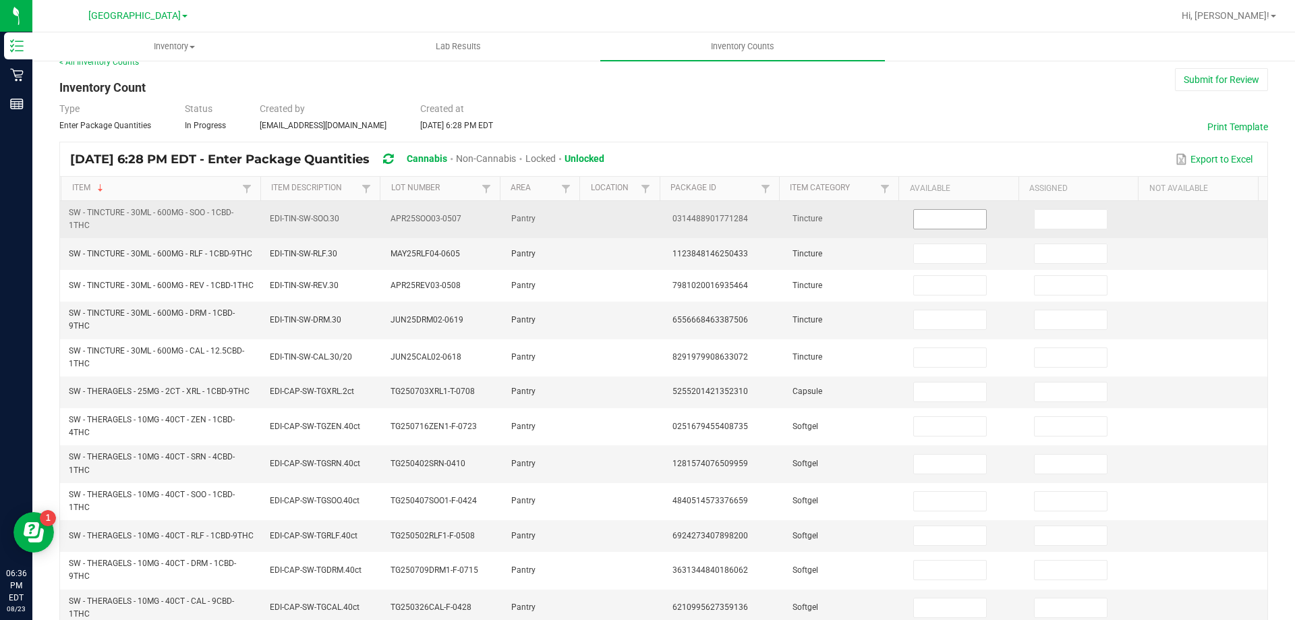
click at [941, 224] on input at bounding box center [949, 219] width 71 height 19
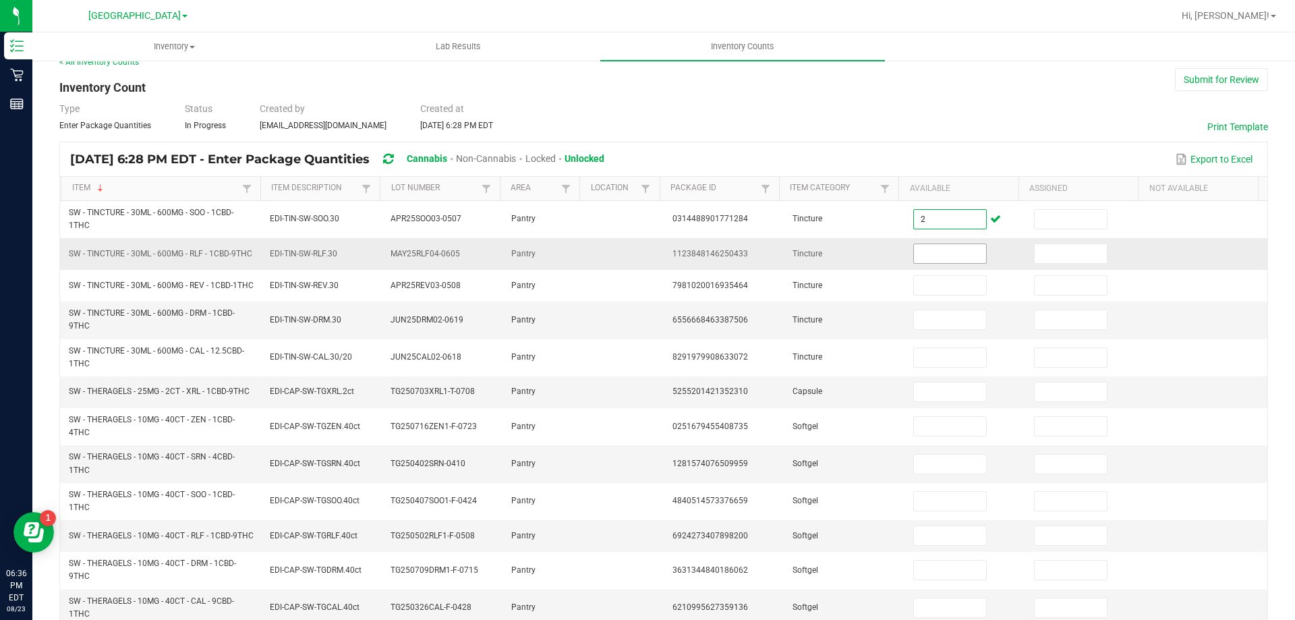
type input "2"
click at [926, 261] on input at bounding box center [949, 253] width 71 height 19
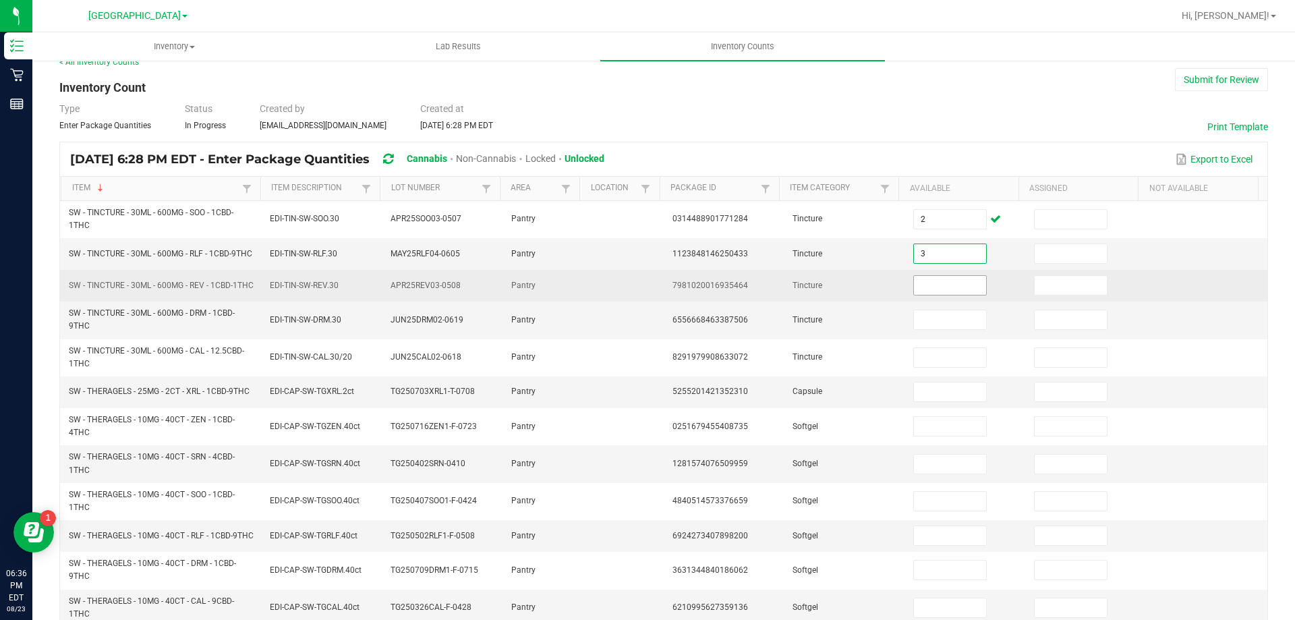
type input "3"
click at [942, 287] on input at bounding box center [949, 285] width 71 height 19
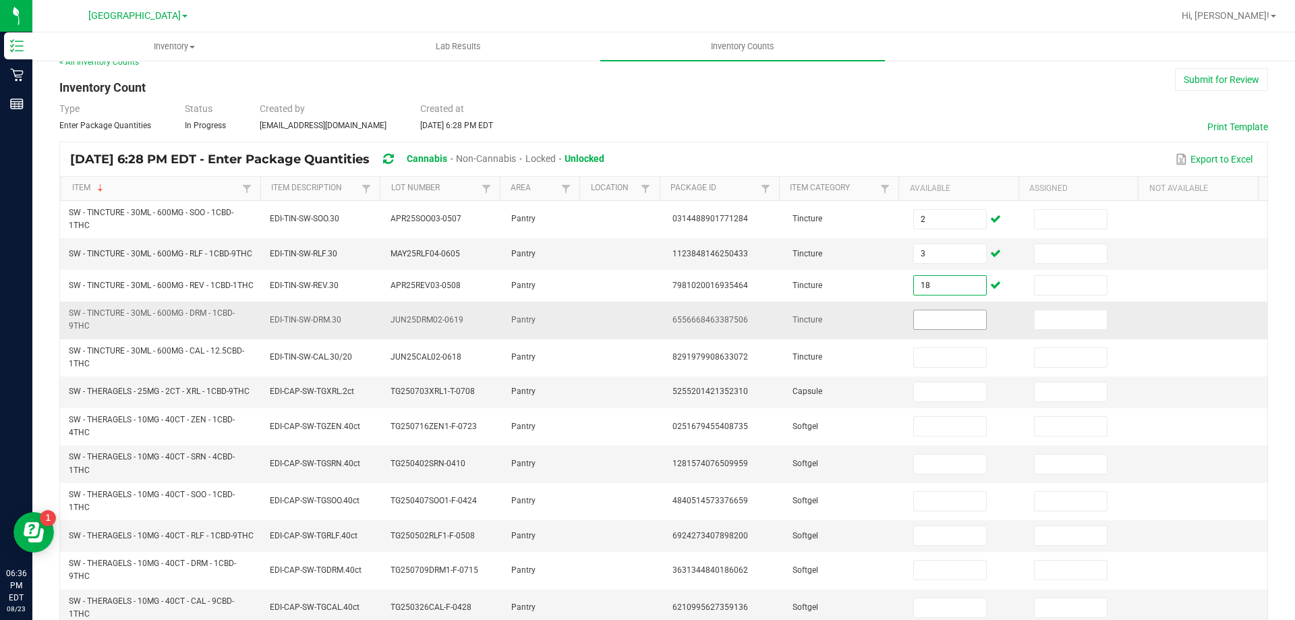
type input "18"
click at [928, 329] on input at bounding box center [949, 319] width 71 height 19
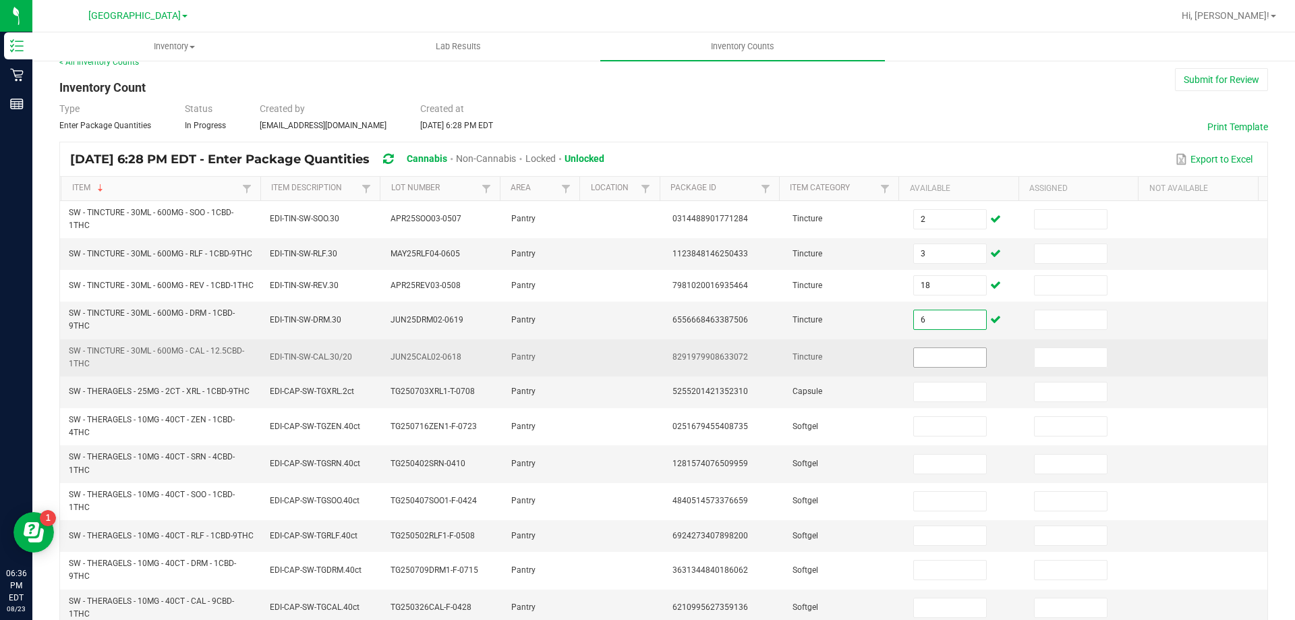
type input "6"
click at [935, 359] on input at bounding box center [949, 357] width 71 height 19
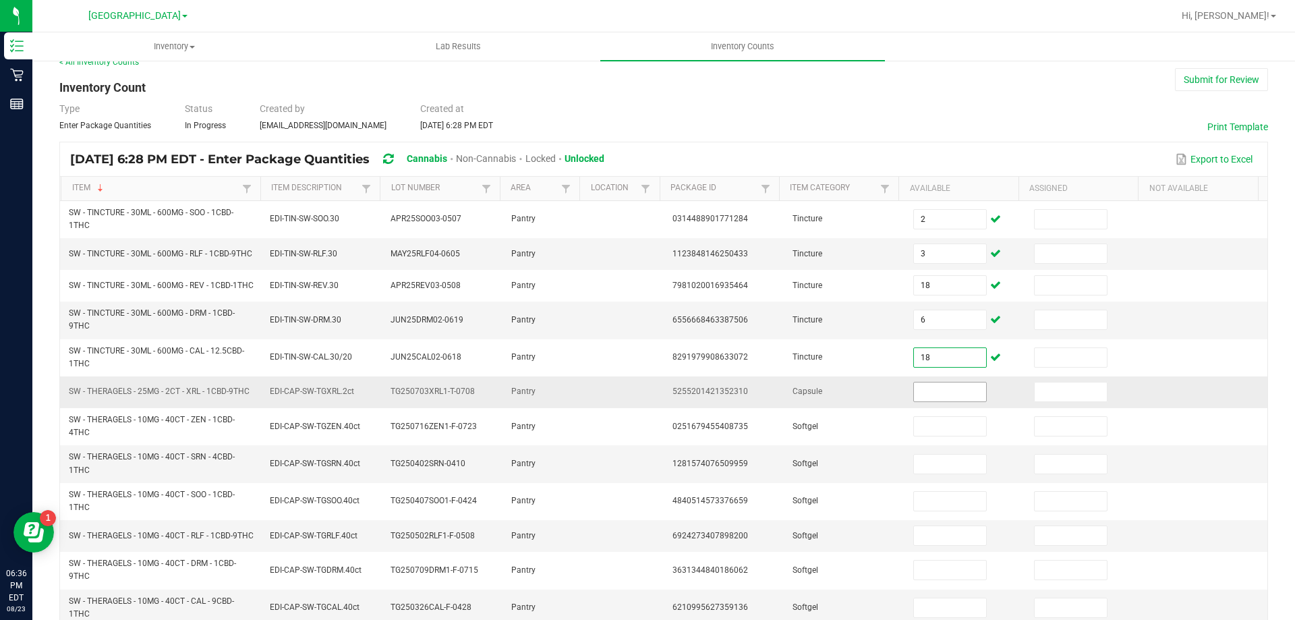
type input "18"
click at [922, 396] on input at bounding box center [949, 391] width 71 height 19
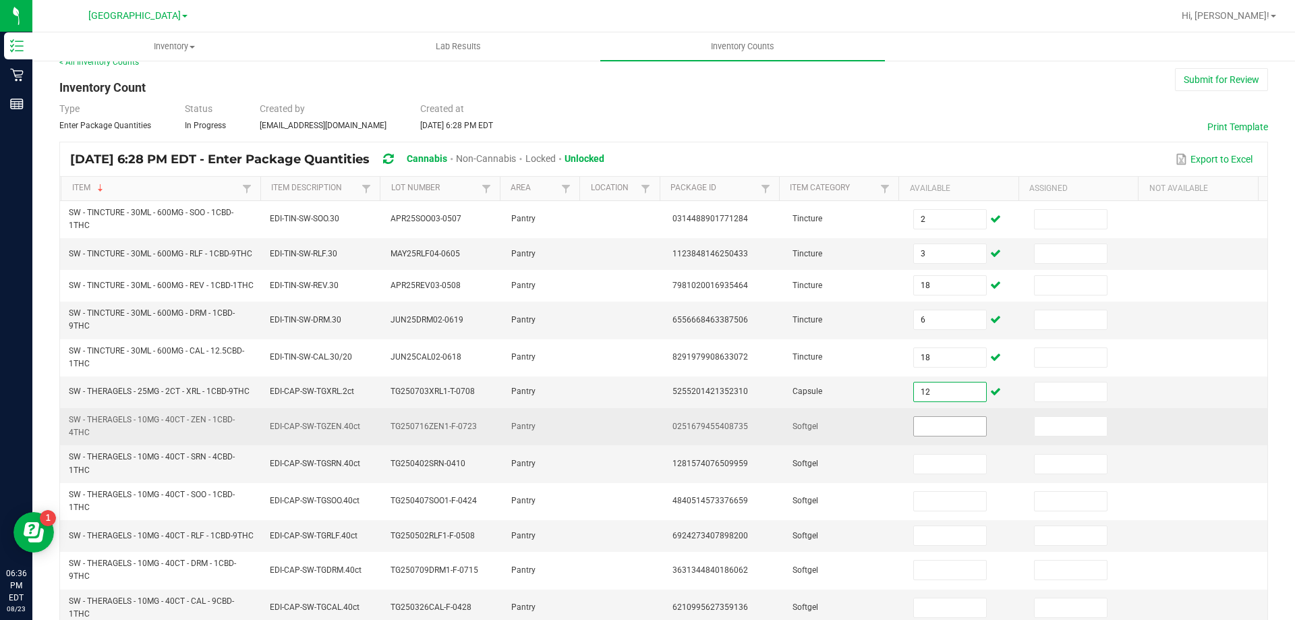
type input "12"
click at [914, 436] on input at bounding box center [949, 426] width 71 height 19
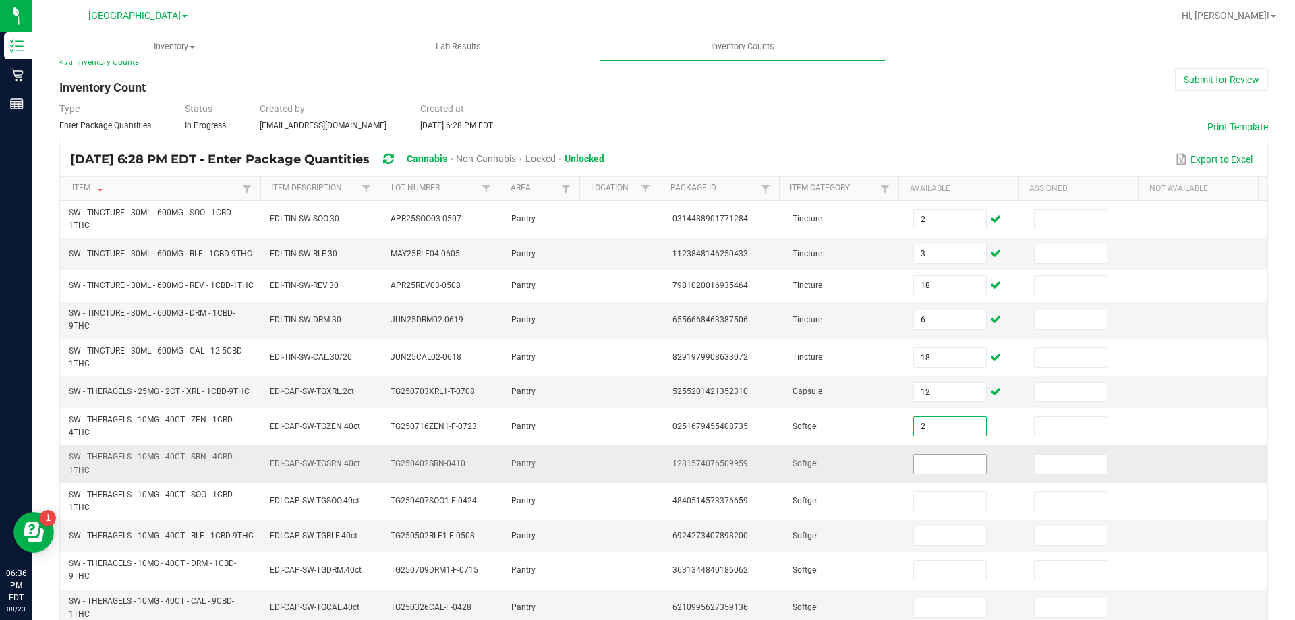
type input "2"
click at [914, 465] on input at bounding box center [949, 463] width 71 height 19
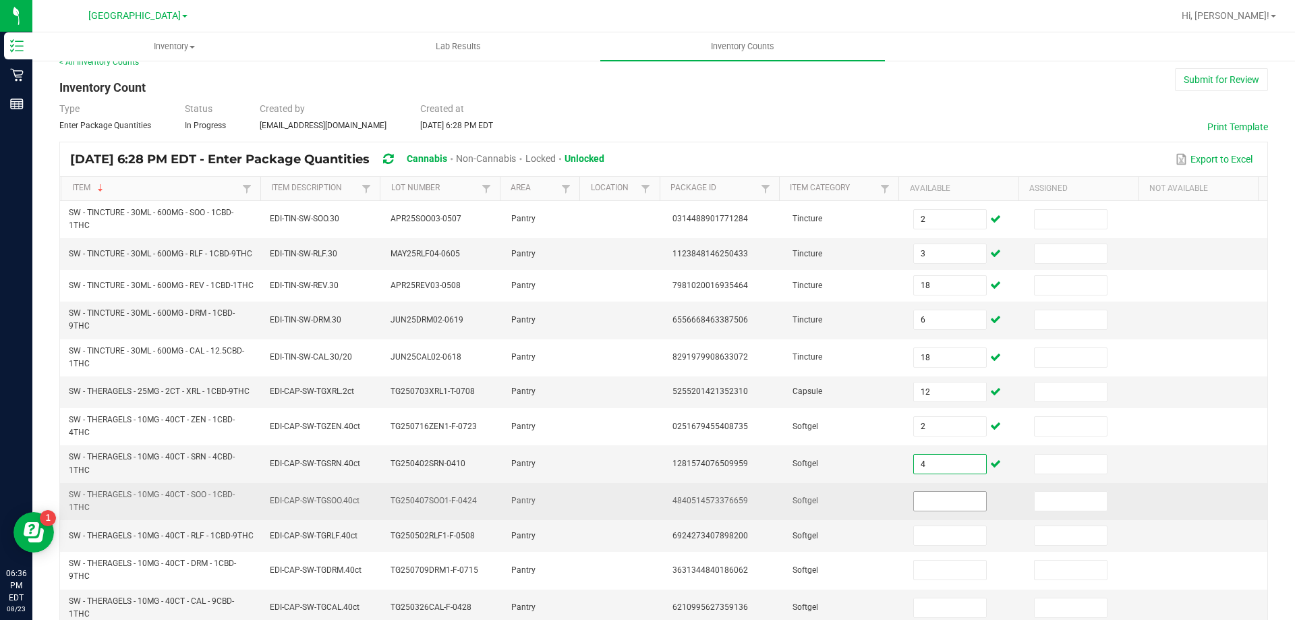
type input "4"
click at [944, 510] on input at bounding box center [949, 501] width 71 height 19
type input "0"
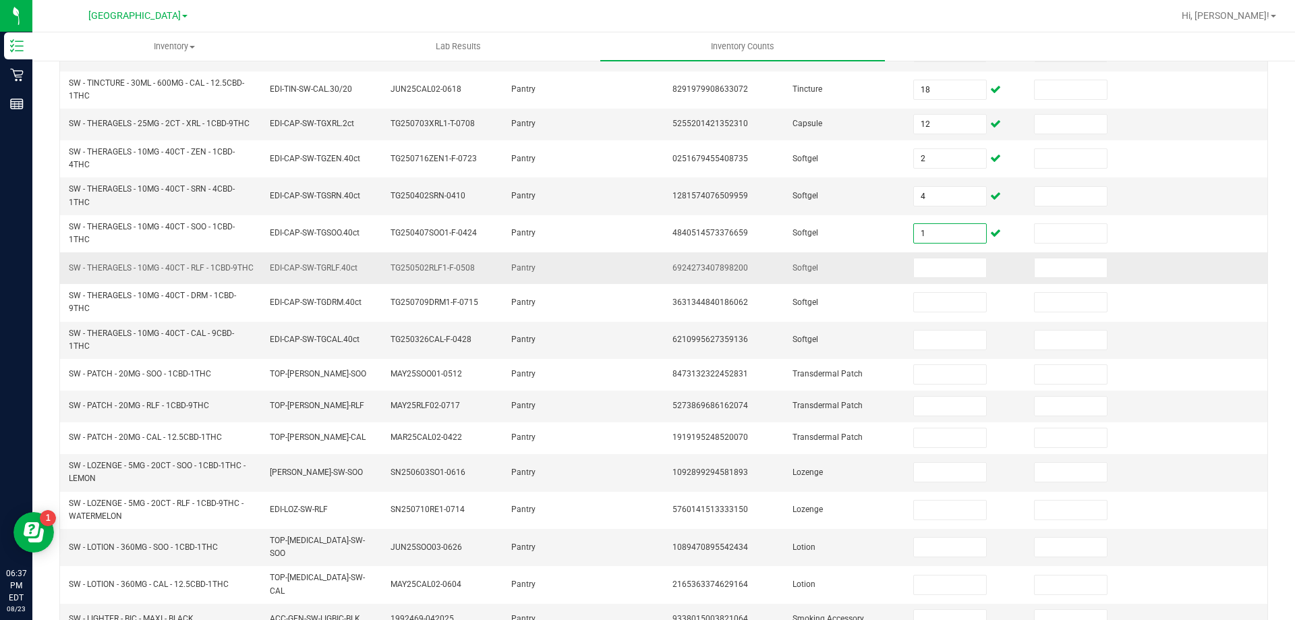
scroll to position [287, 0]
type input "1"
click at [959, 273] on input at bounding box center [949, 265] width 71 height 19
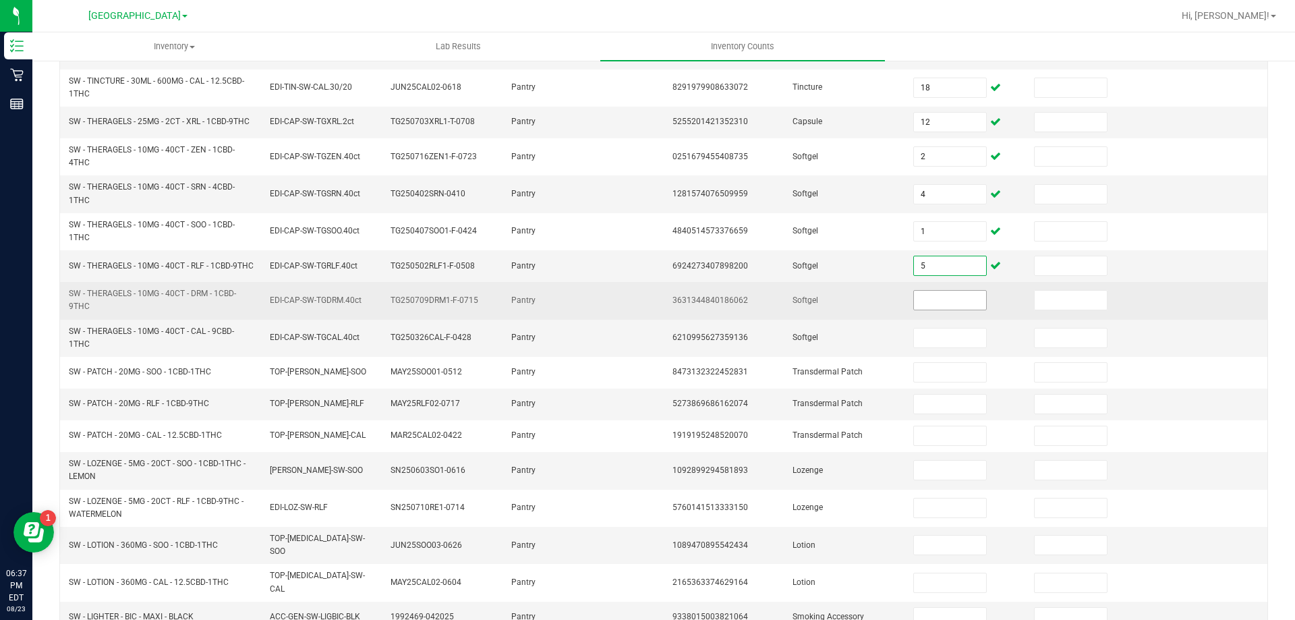
type input "5"
click at [942, 309] on input at bounding box center [949, 300] width 71 height 19
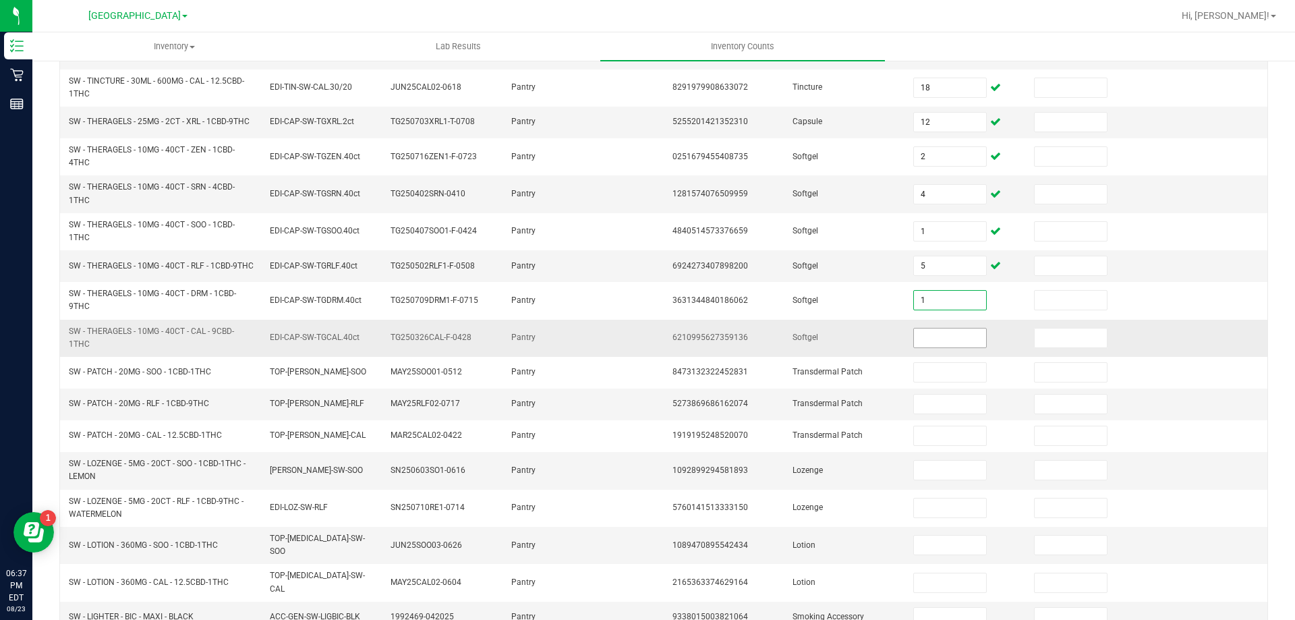
type input "1"
click at [916, 347] on input at bounding box center [949, 337] width 71 height 19
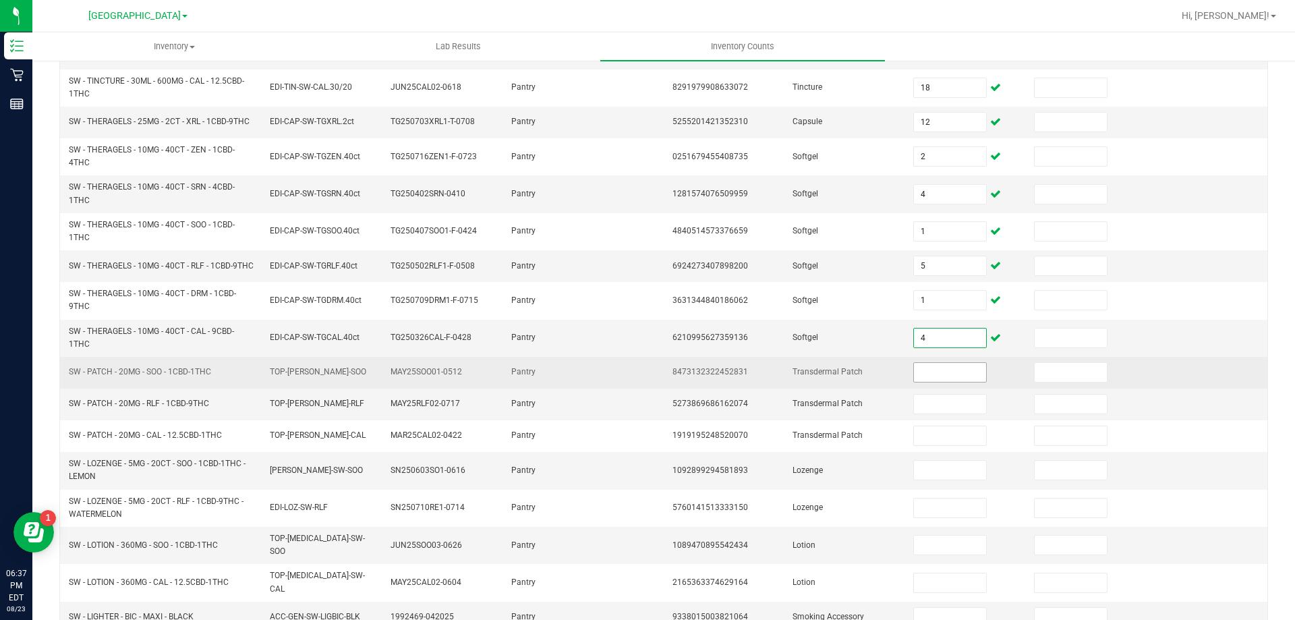
type input "4"
click at [914, 382] on input at bounding box center [949, 372] width 71 height 19
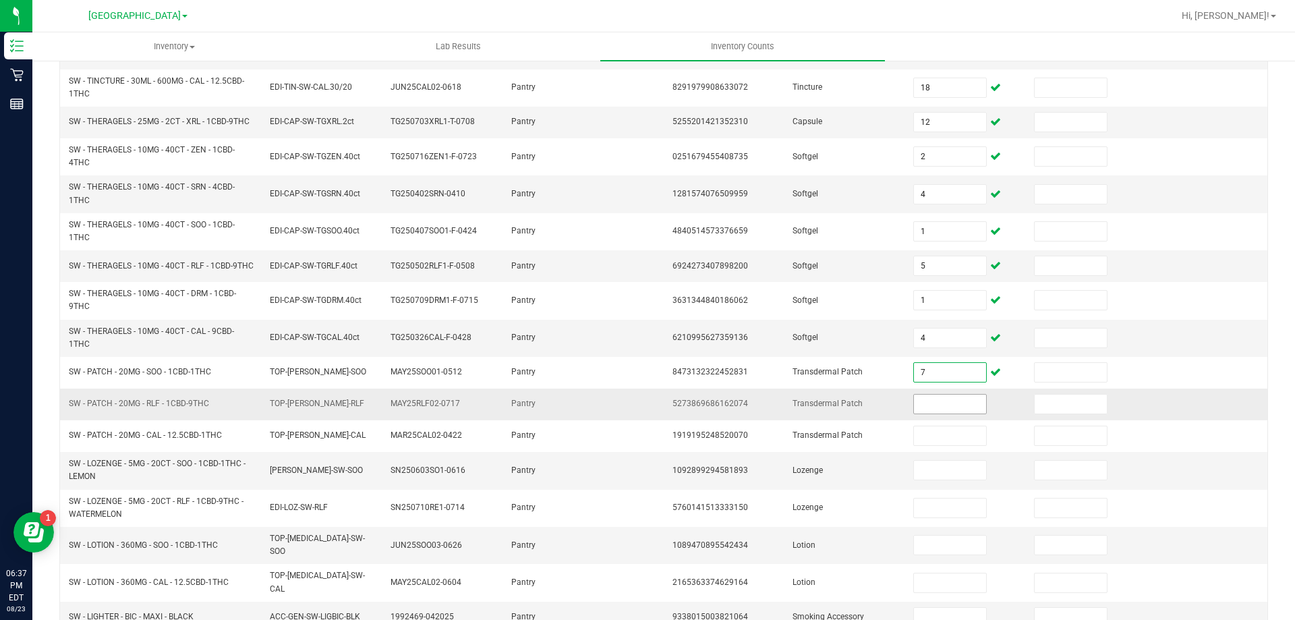
type input "7"
click at [924, 413] on input at bounding box center [949, 403] width 71 height 19
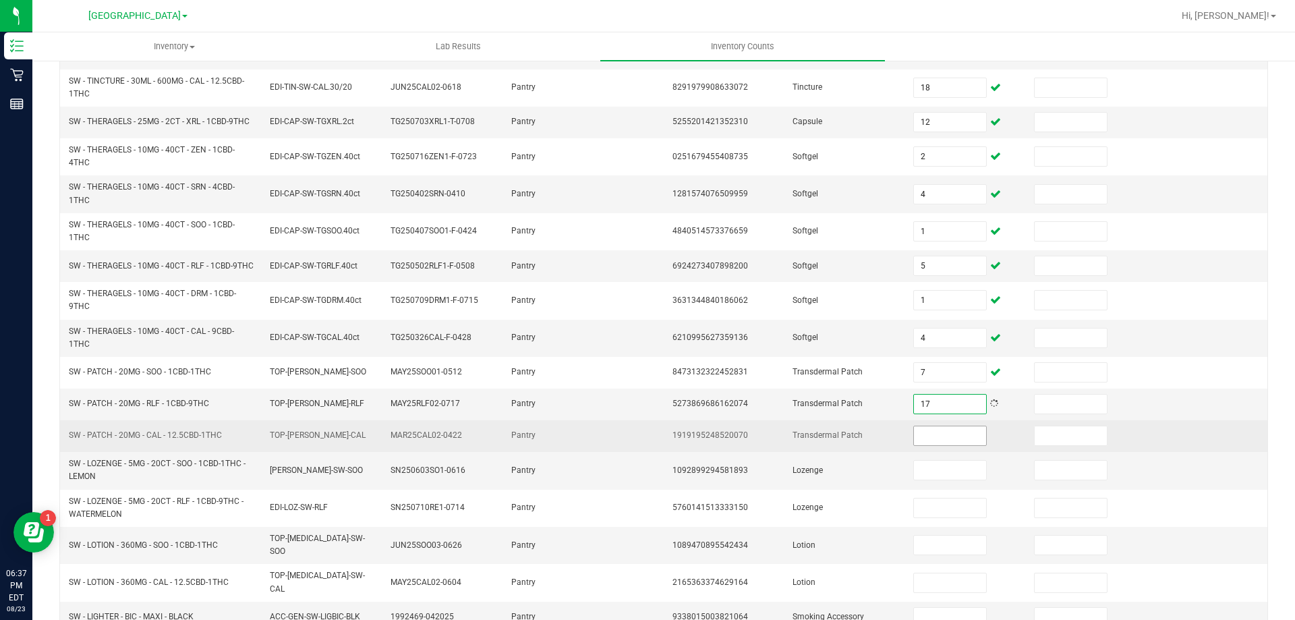
type input "17"
click at [933, 443] on input at bounding box center [949, 435] width 71 height 19
type input "1"
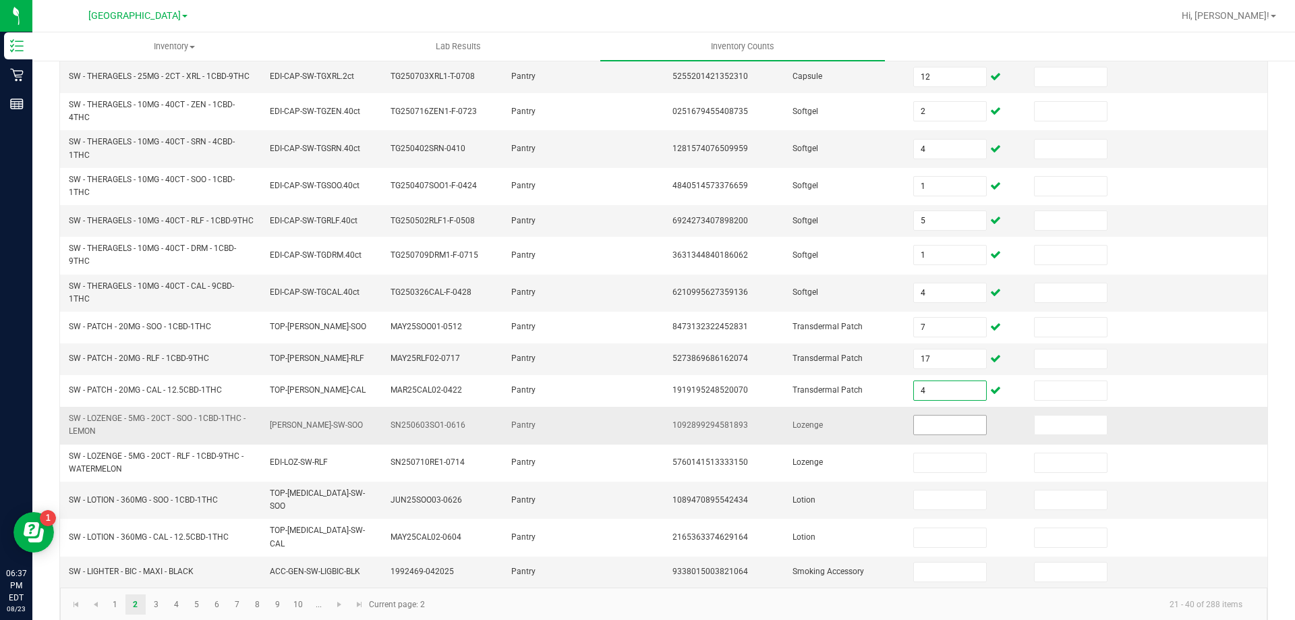
scroll to position [354, 0]
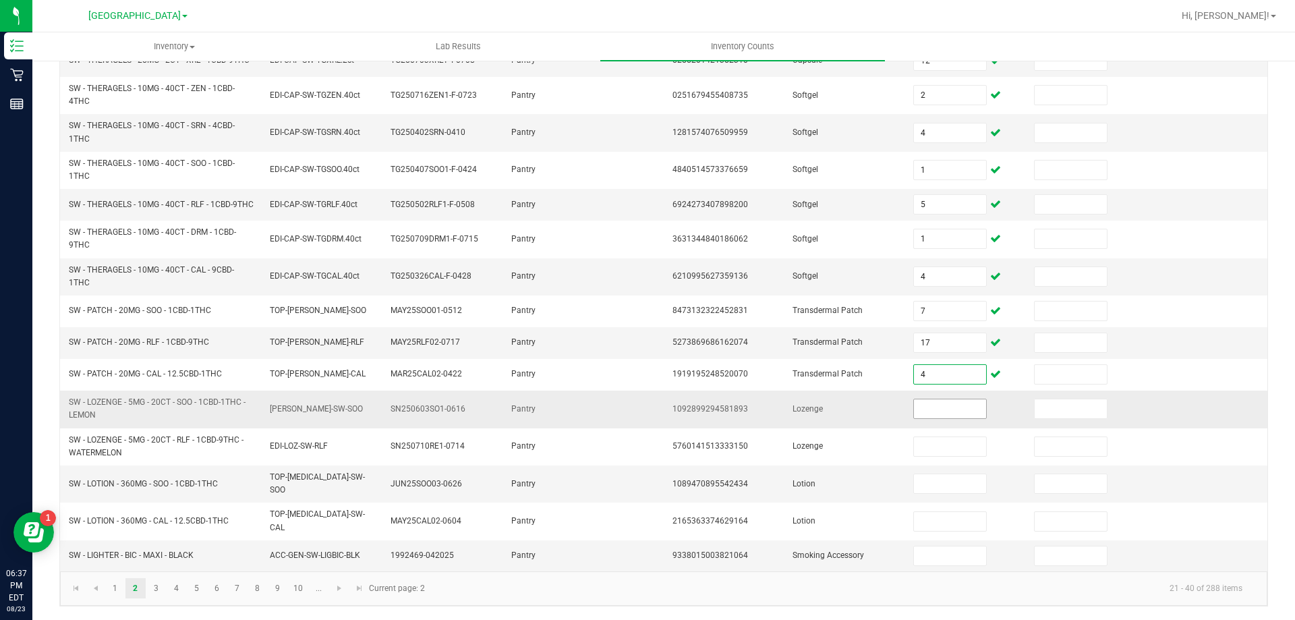
type input "4"
click at [944, 418] on input at bounding box center [949, 408] width 71 height 19
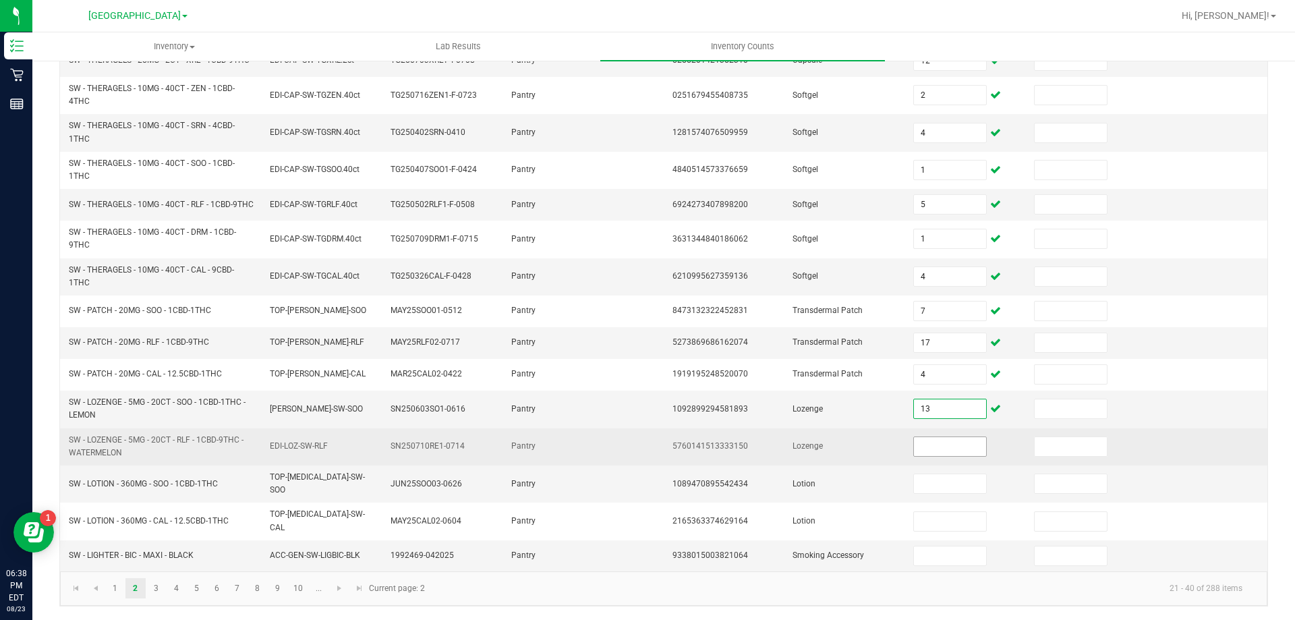
type input "13"
click at [919, 456] on input at bounding box center [949, 446] width 71 height 19
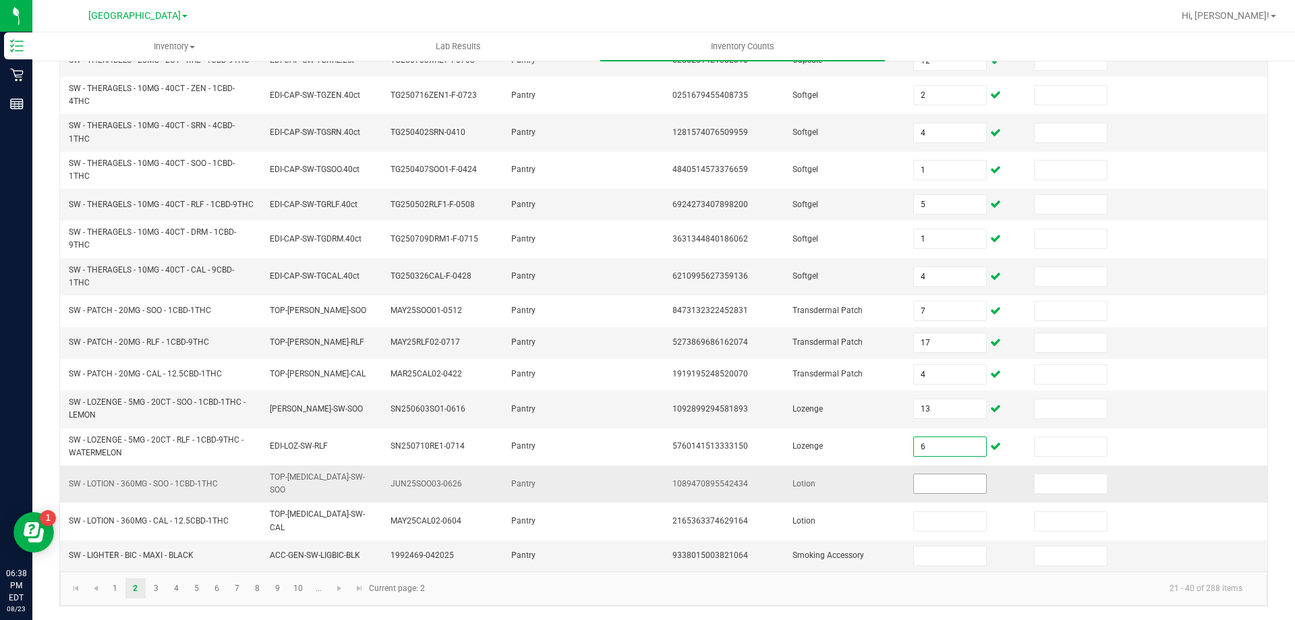
type input "6"
click at [919, 493] on input at bounding box center [949, 483] width 71 height 19
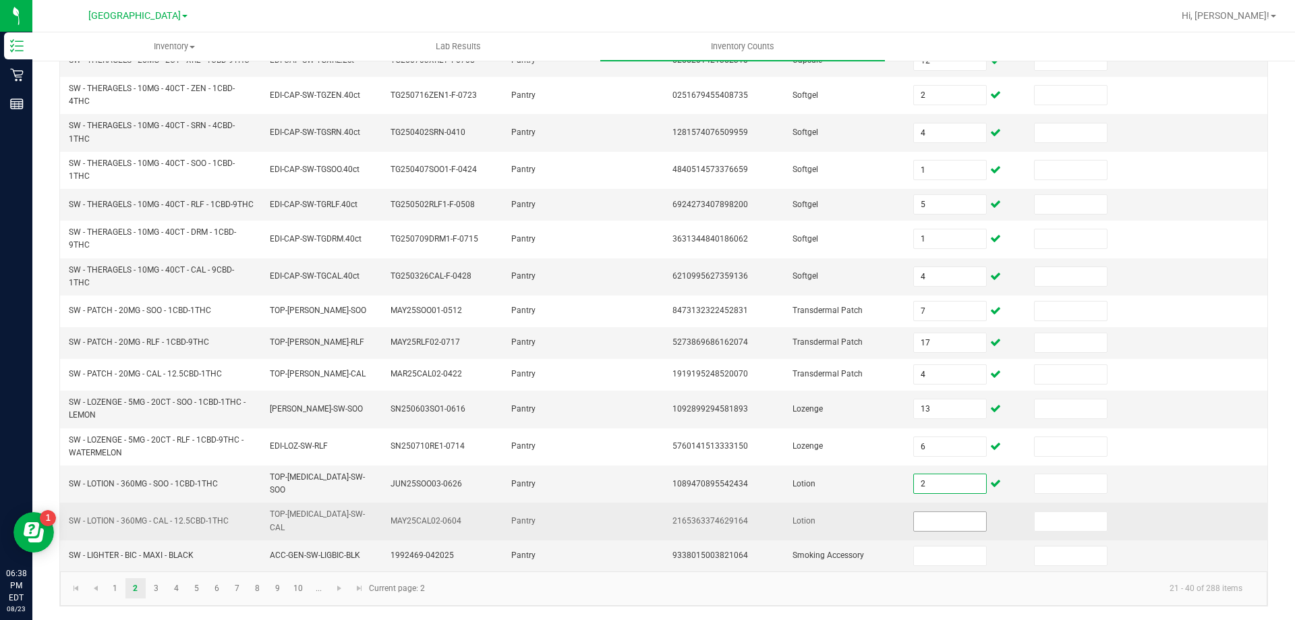
type input "2"
click at [942, 527] on input at bounding box center [949, 521] width 71 height 19
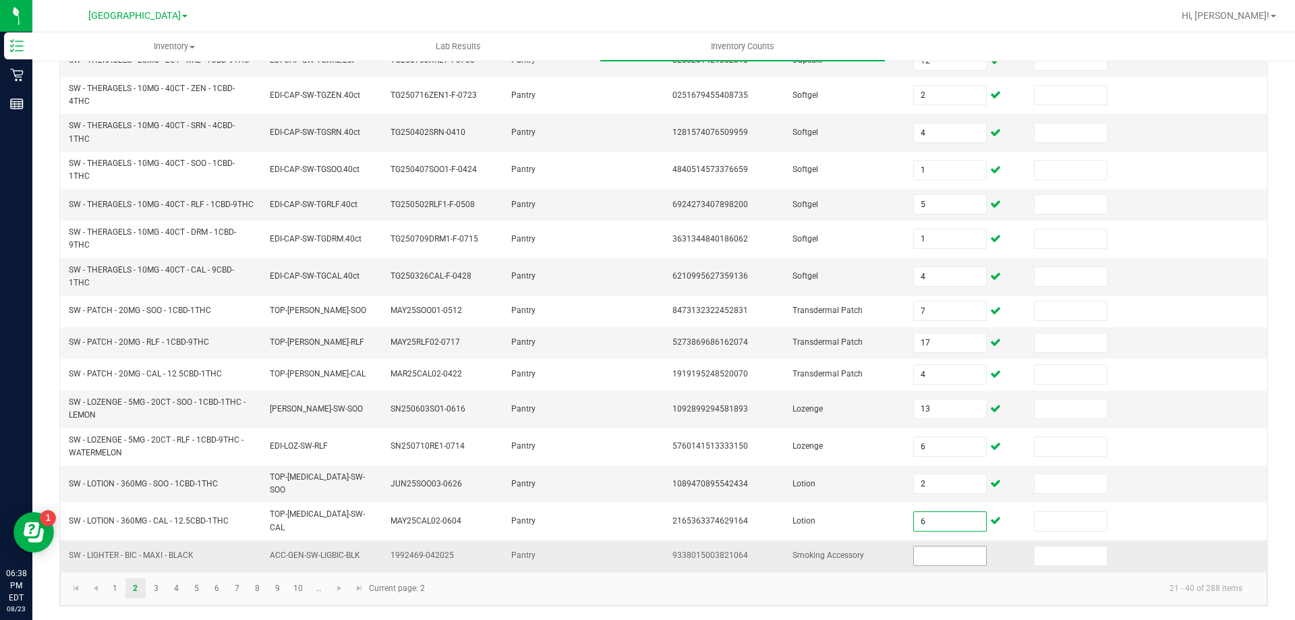
type input "6"
click at [949, 558] on input at bounding box center [949, 555] width 71 height 19
type input "6"
click at [150, 585] on link "3" at bounding box center [156, 588] width 20 height 20
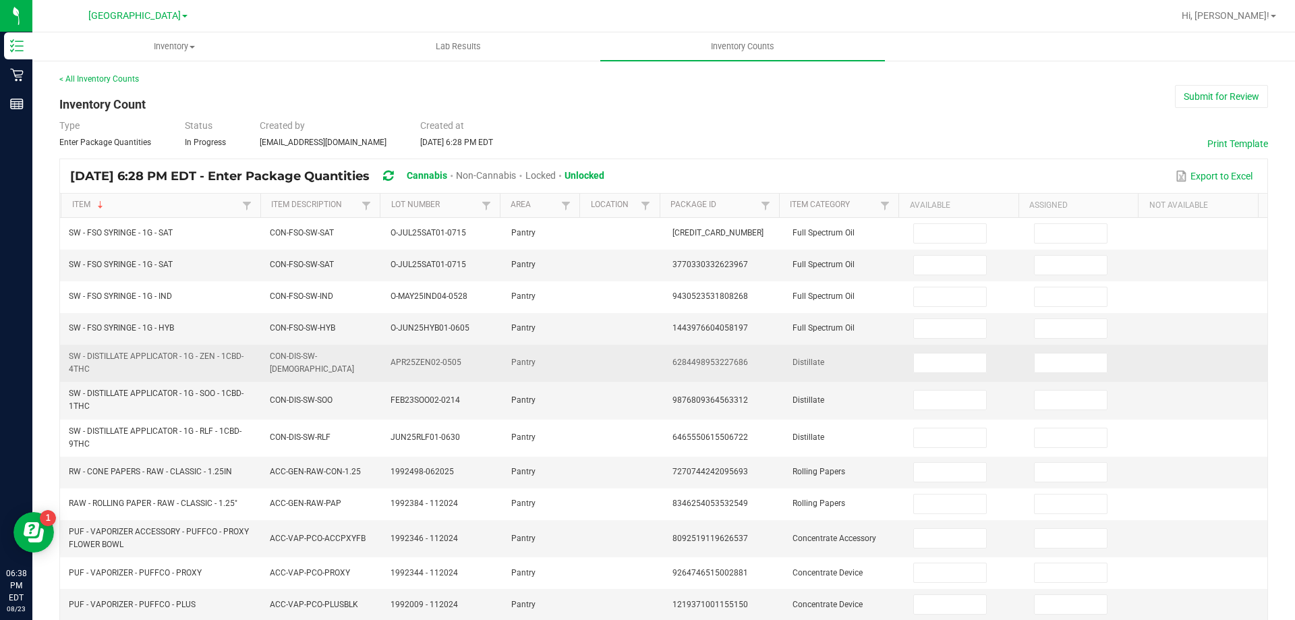
scroll to position [67, 0]
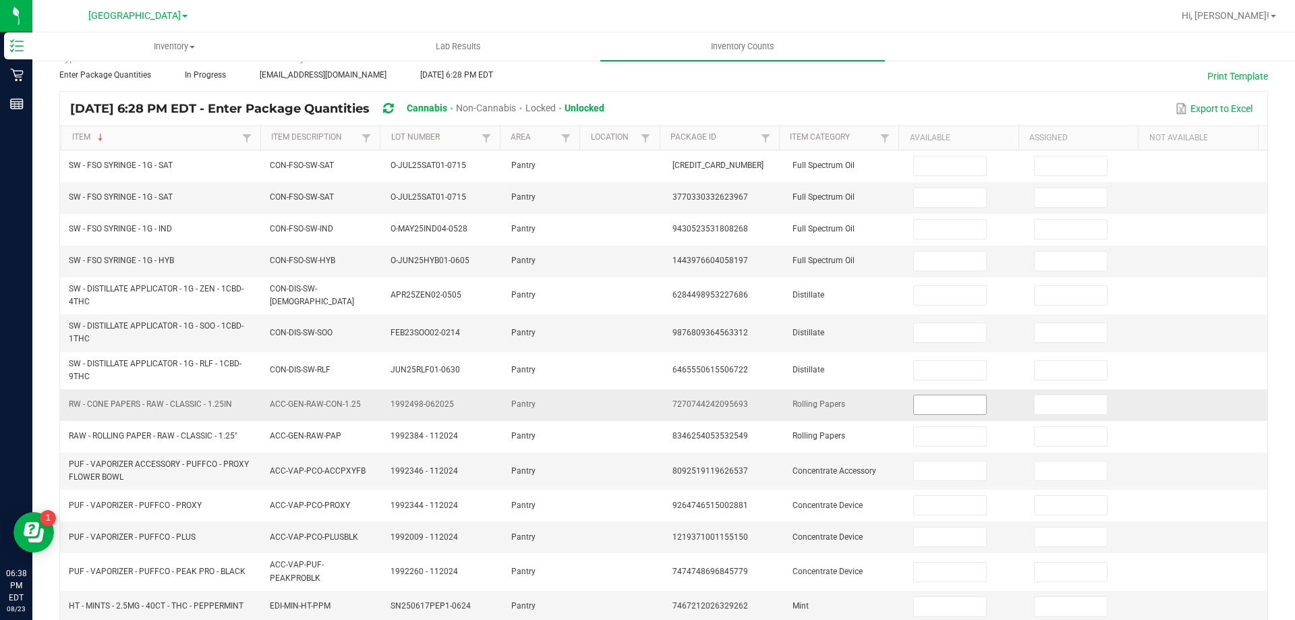
click at [915, 398] on input at bounding box center [949, 404] width 71 height 19
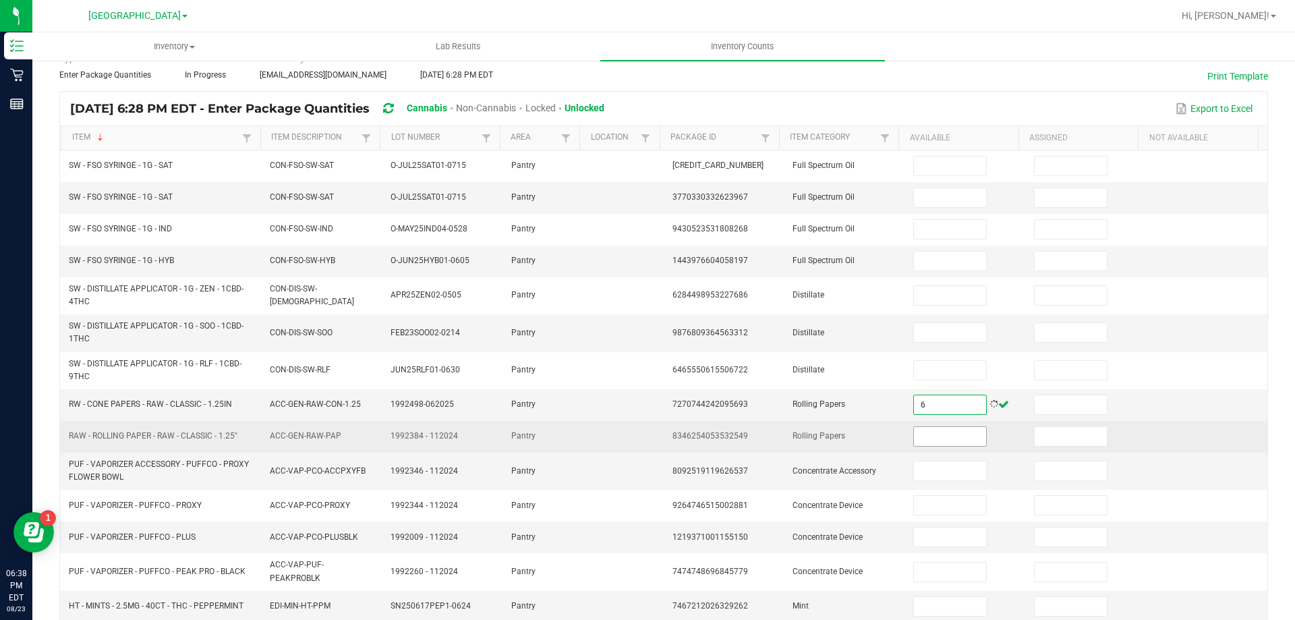
type input "6"
click at [927, 431] on input at bounding box center [949, 436] width 71 height 19
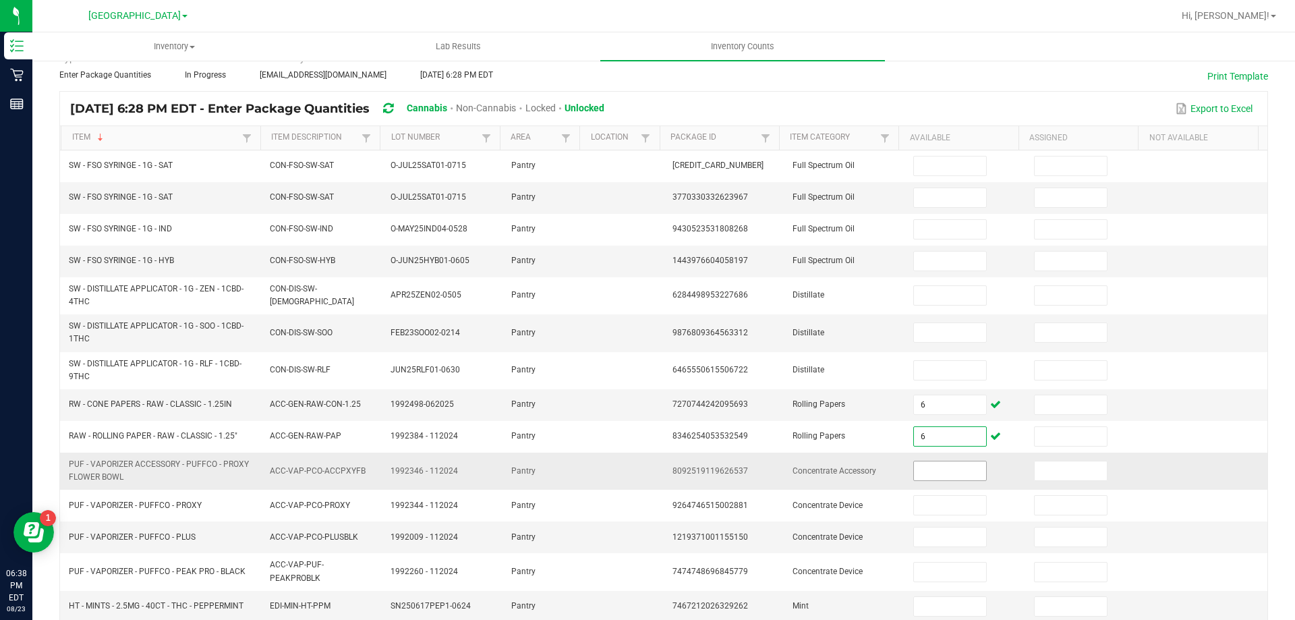
type input "6"
click at [914, 468] on input "6" at bounding box center [949, 470] width 71 height 19
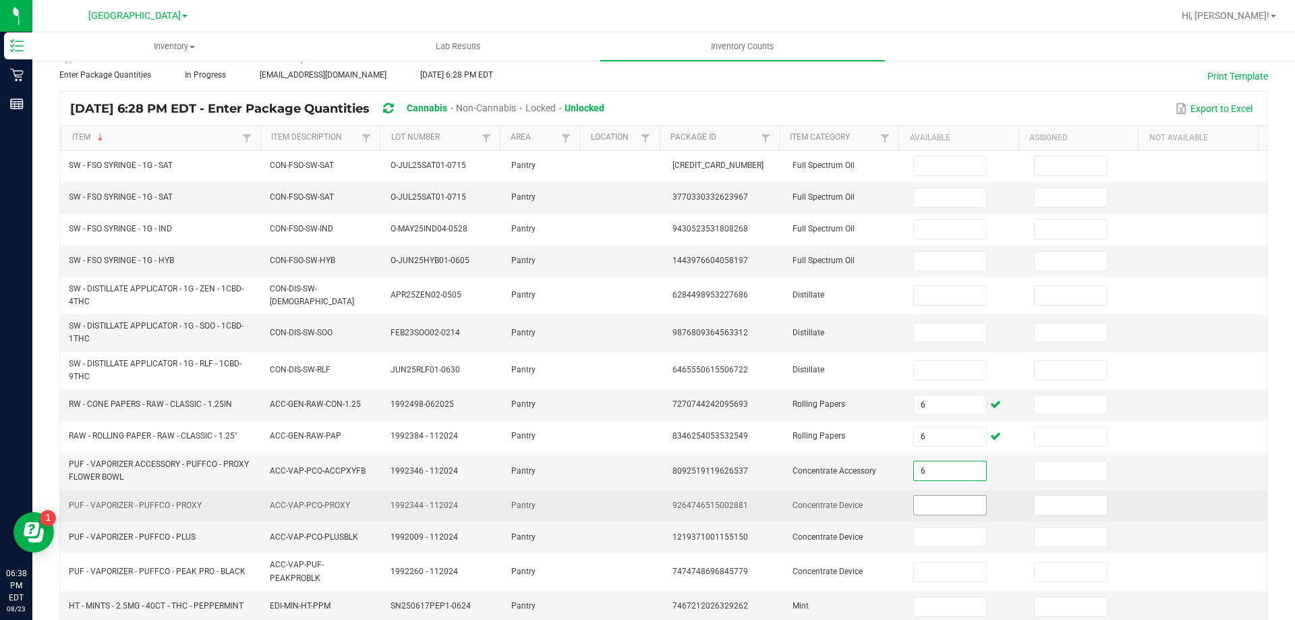
type input "6"
click at [928, 502] on input "6" at bounding box center [949, 505] width 71 height 19
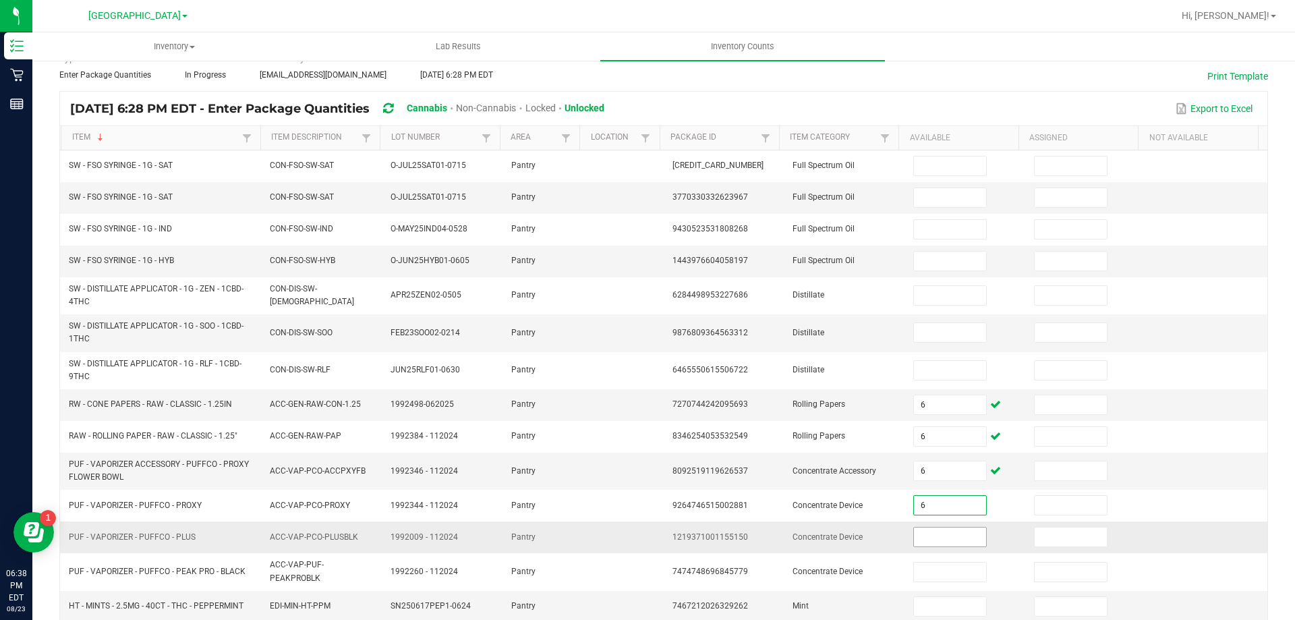
type input "6"
click at [925, 541] on input at bounding box center [949, 536] width 71 height 19
type input "4"
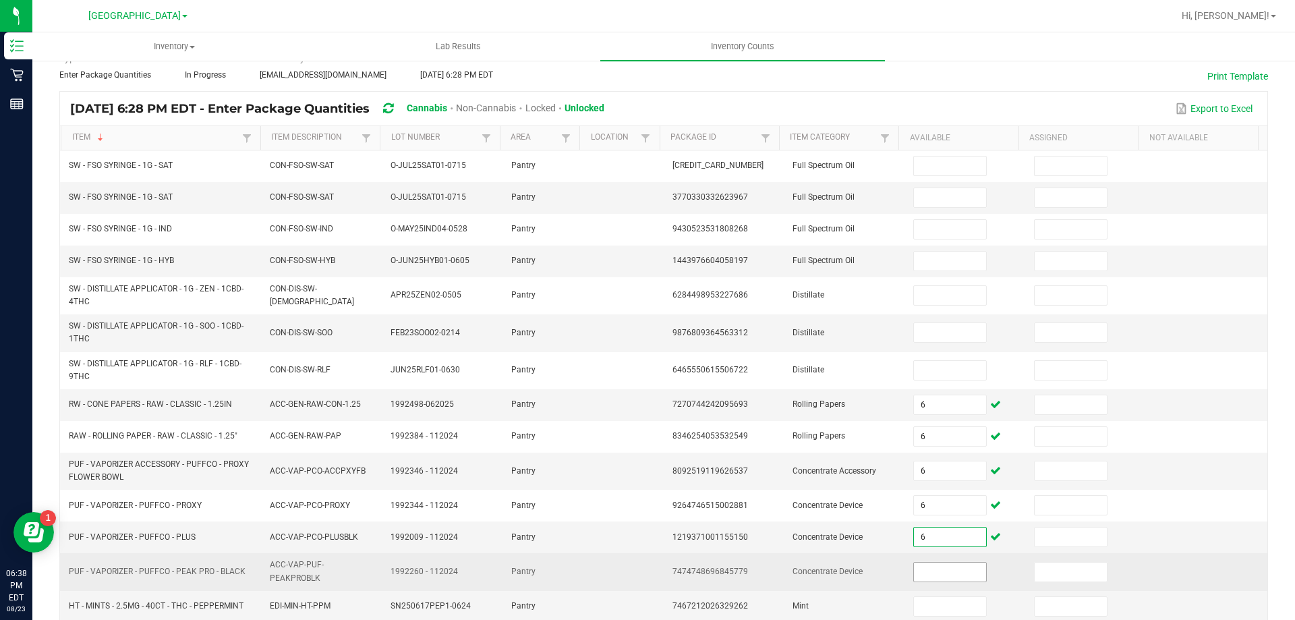
type input "6"
click at [921, 565] on input at bounding box center [949, 571] width 71 height 19
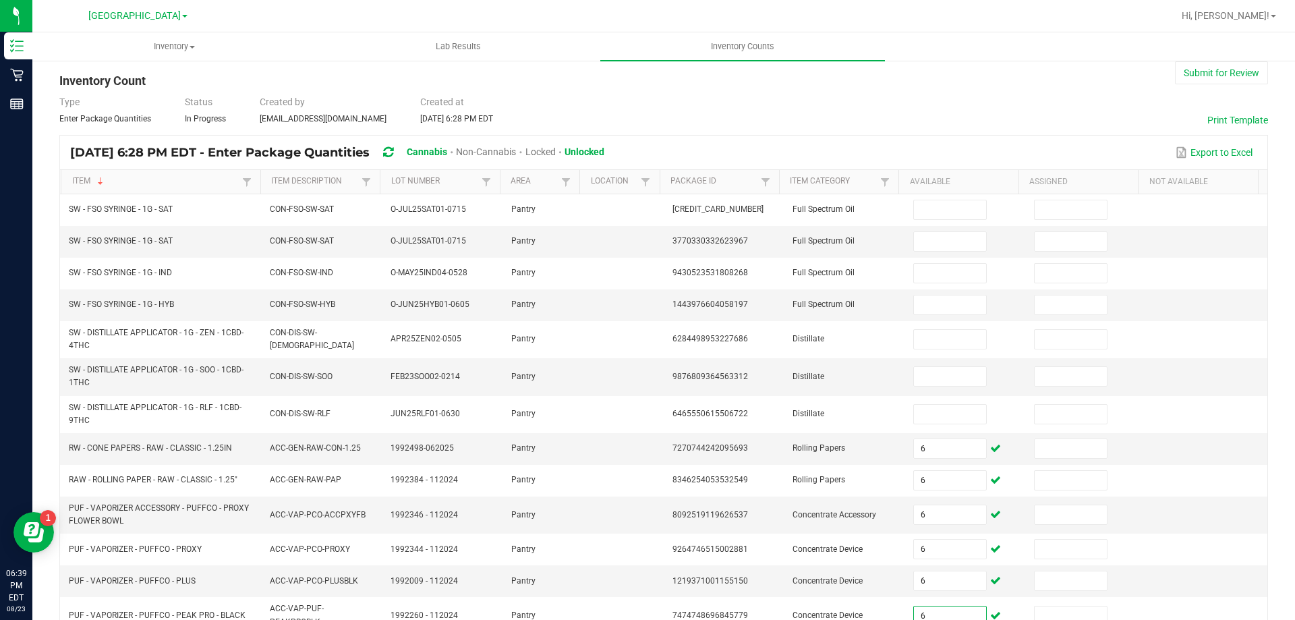
scroll to position [0, 0]
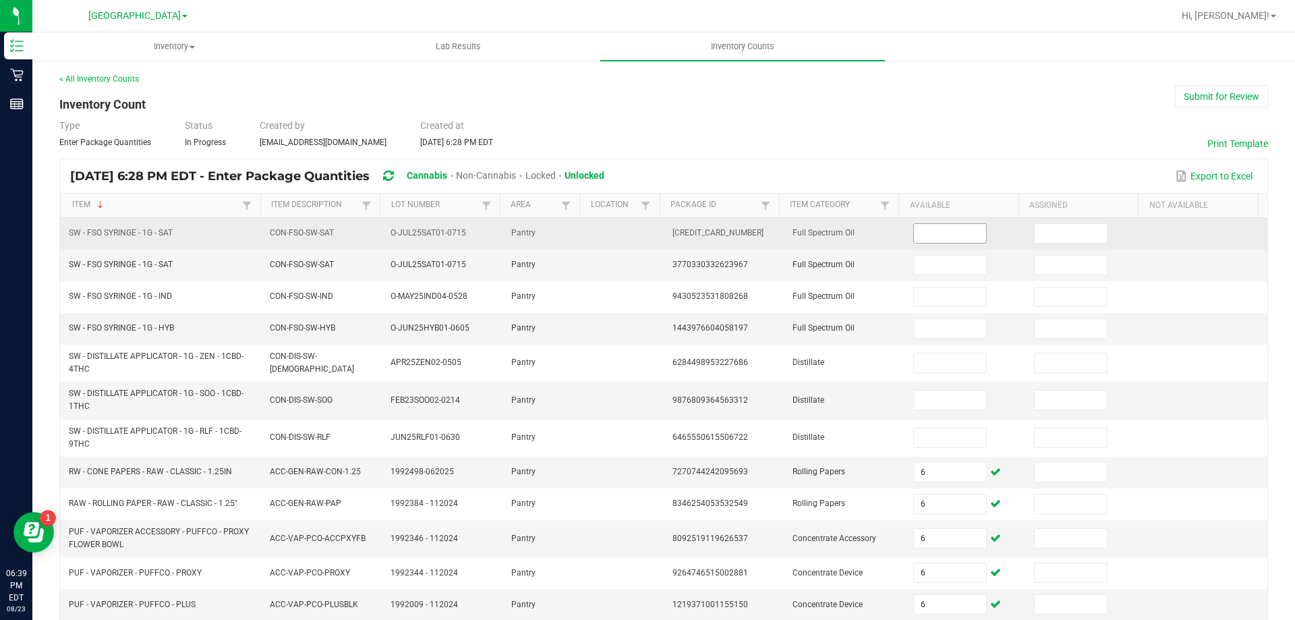
type input "6"
click at [956, 233] on input at bounding box center [949, 233] width 71 height 19
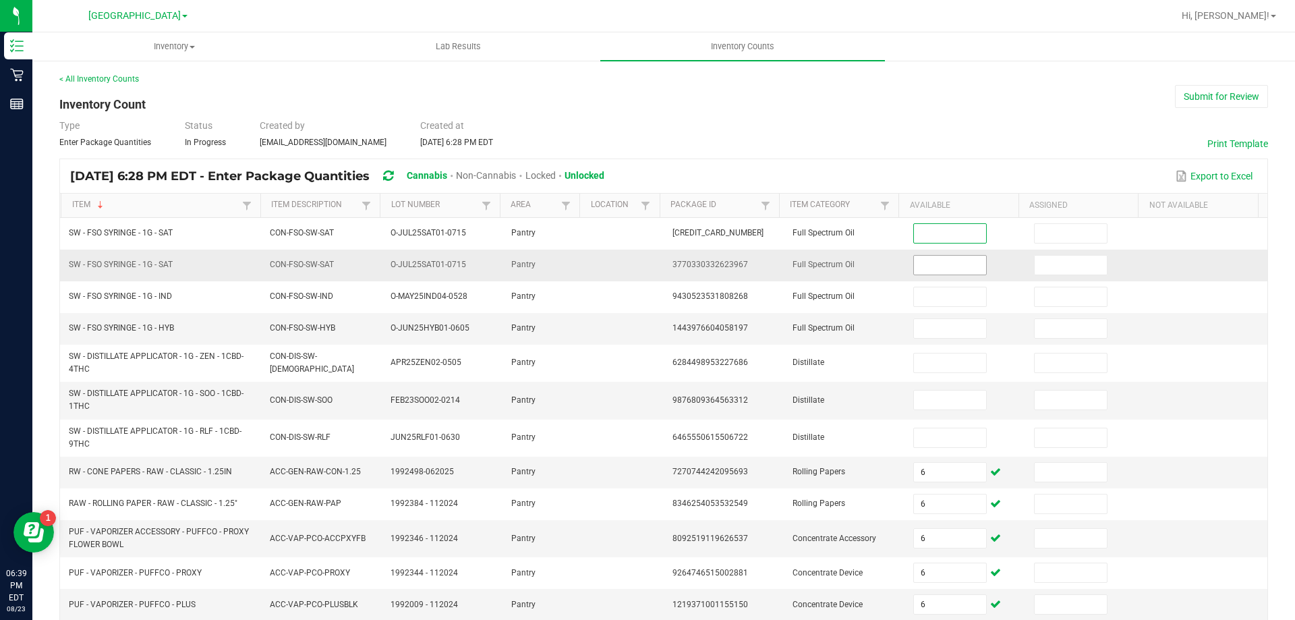
click at [929, 258] on input at bounding box center [949, 265] width 71 height 19
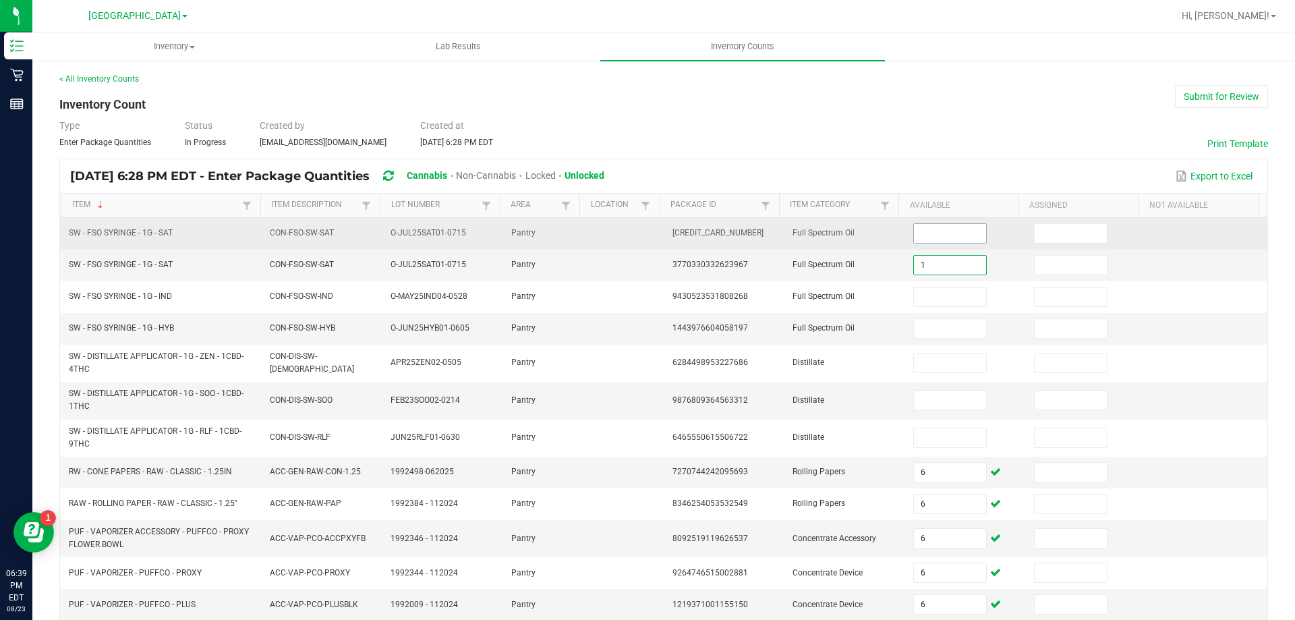
type input "1"
click at [922, 241] on input at bounding box center [949, 233] width 71 height 19
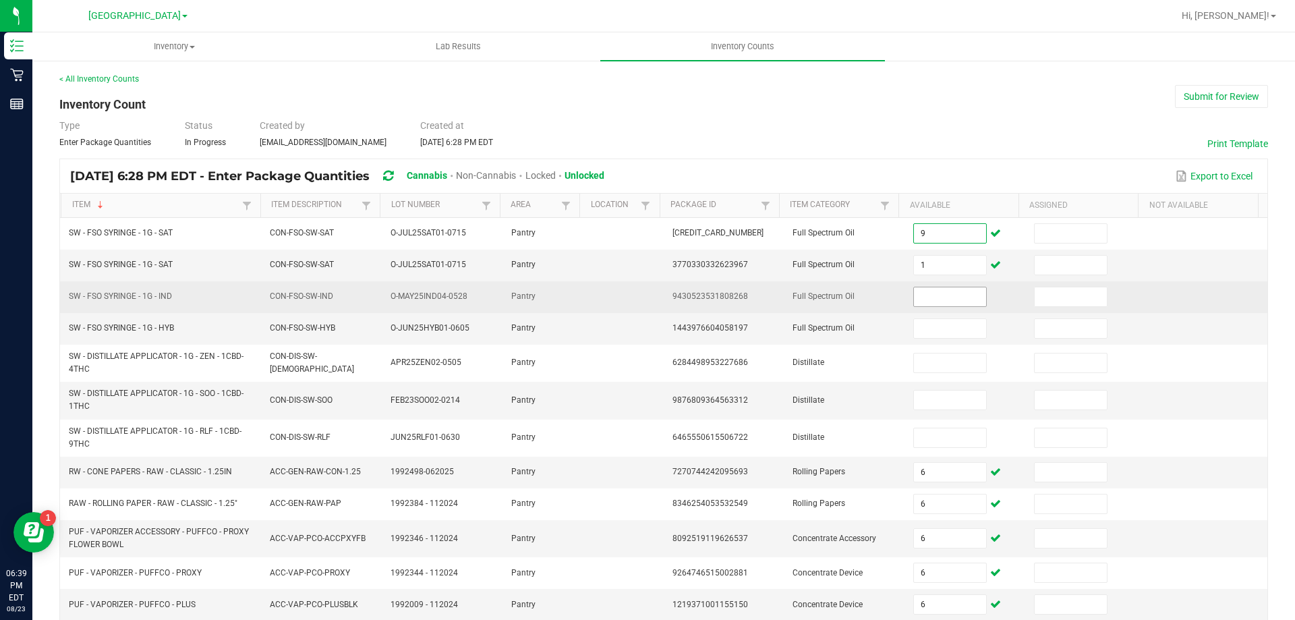
type input "9"
click at [916, 294] on input at bounding box center [949, 296] width 71 height 19
type input "0"
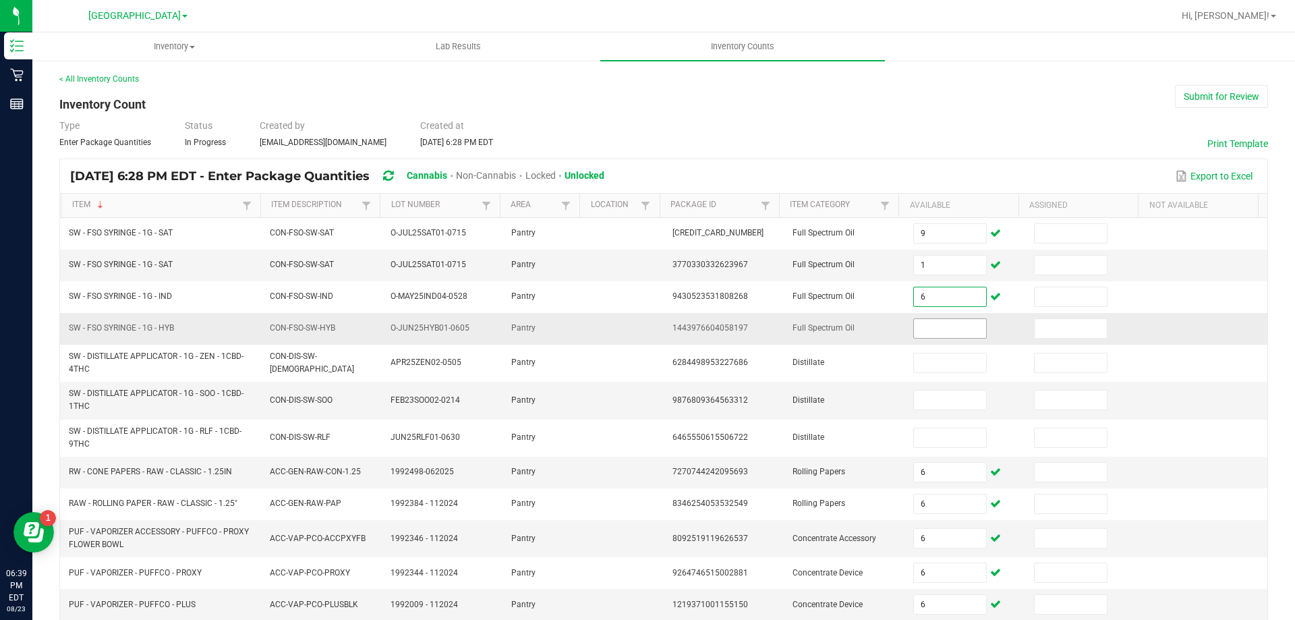
type input "6"
click at [947, 326] on input at bounding box center [949, 328] width 71 height 19
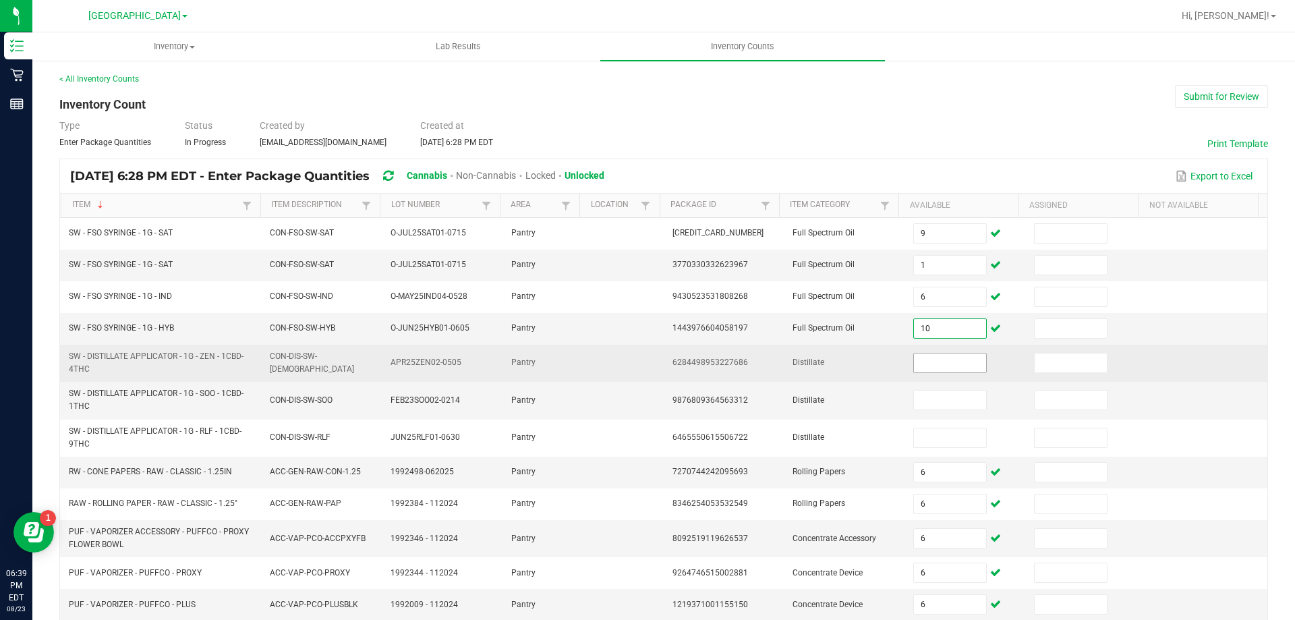
type input "10"
click at [957, 364] on input at bounding box center [949, 362] width 71 height 19
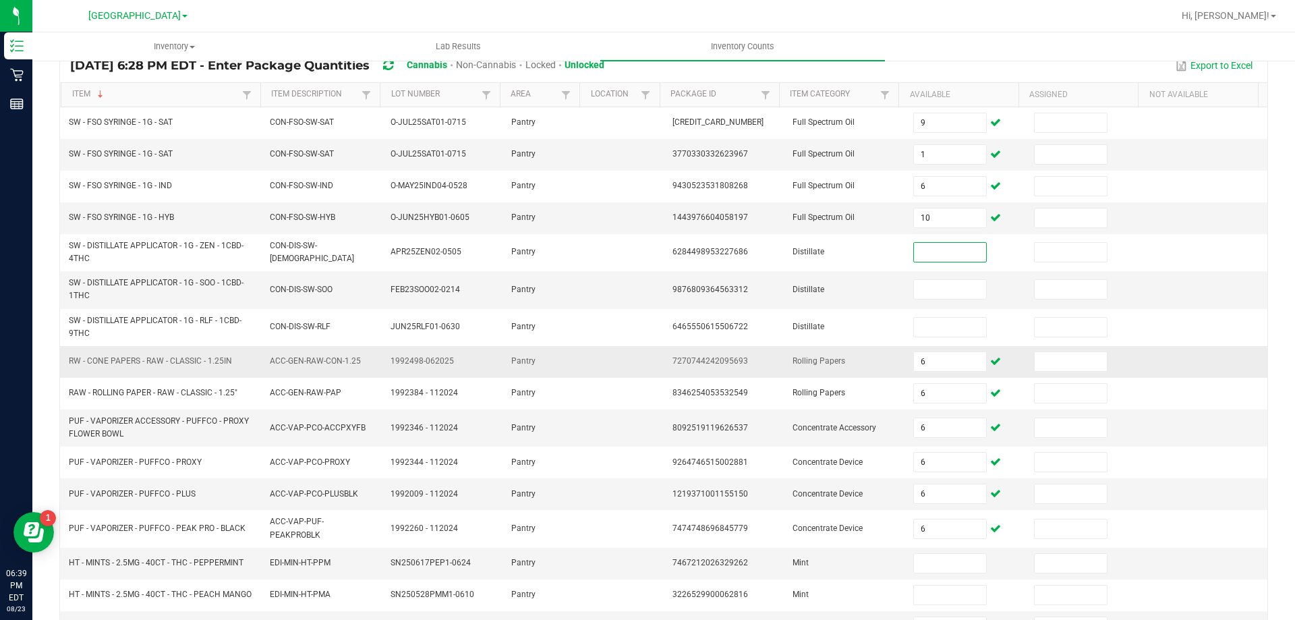
scroll to position [135, 0]
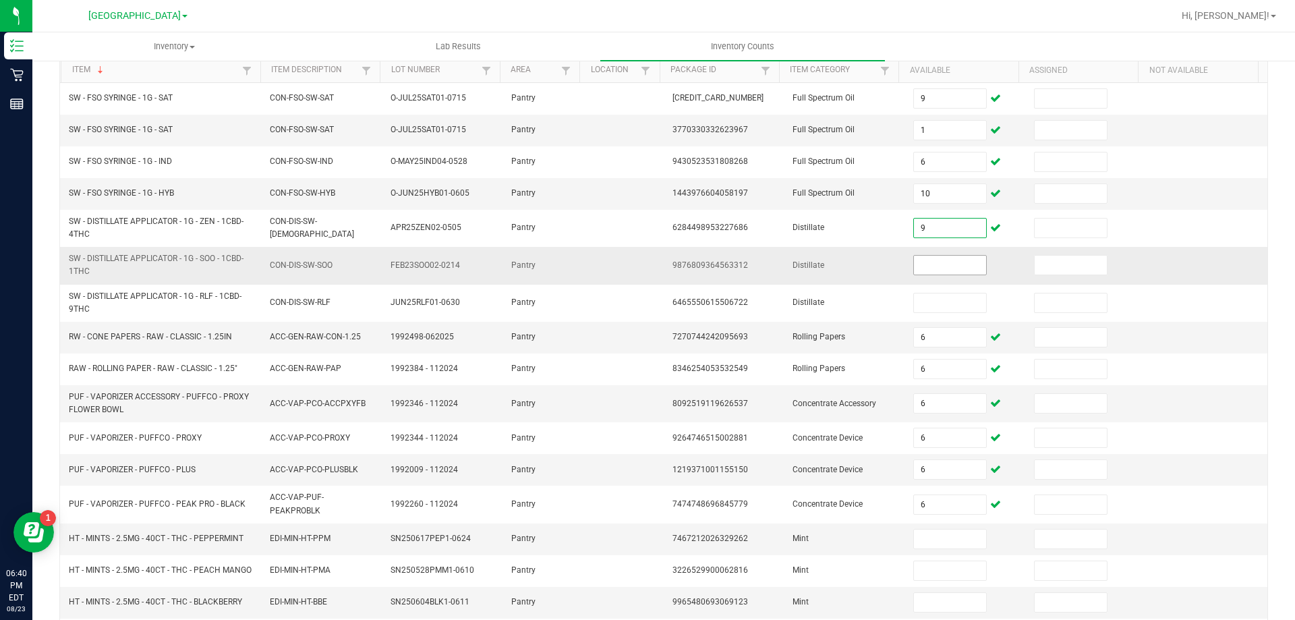
type input "9"
click at [955, 260] on input at bounding box center [949, 265] width 71 height 19
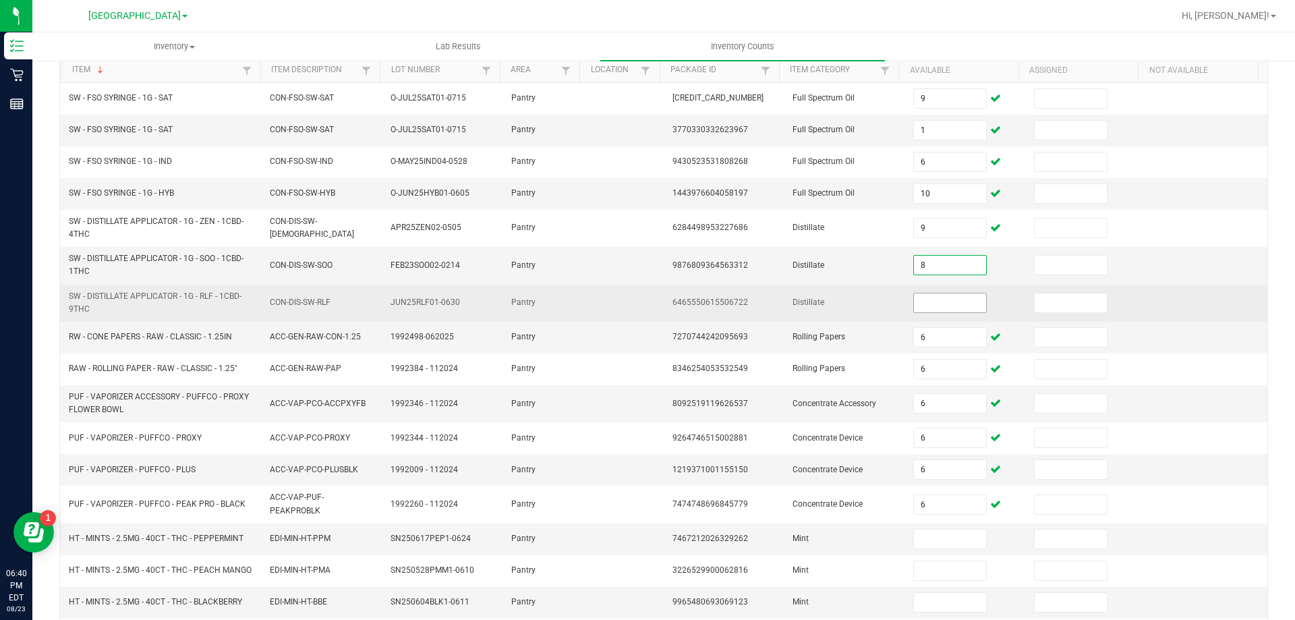
type input "8"
click at [949, 307] on input at bounding box center [949, 302] width 71 height 19
type input "4"
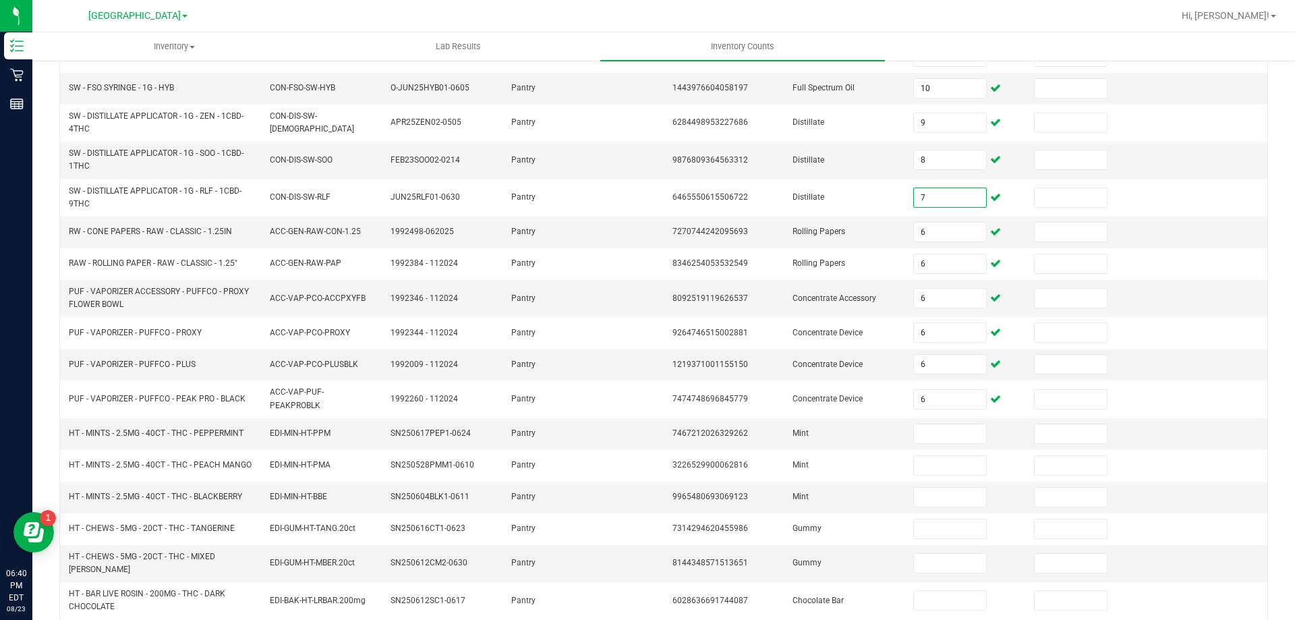
scroll to position [326, 0]
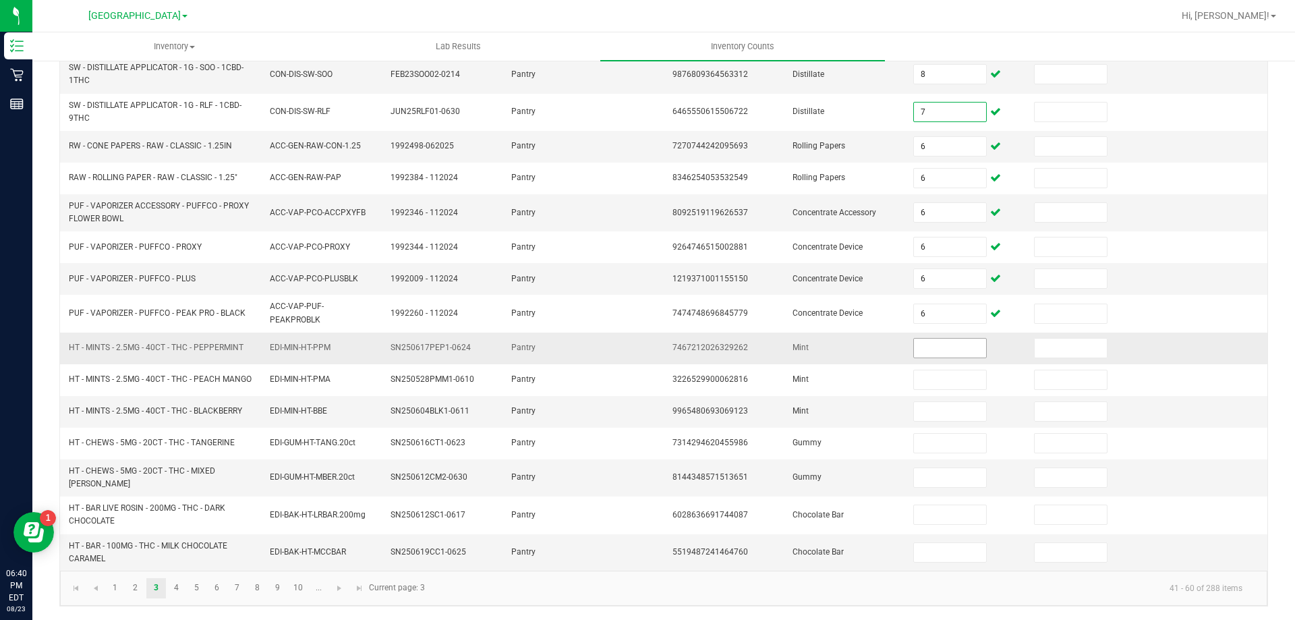
type input "7"
click at [914, 342] on input at bounding box center [949, 347] width 71 height 19
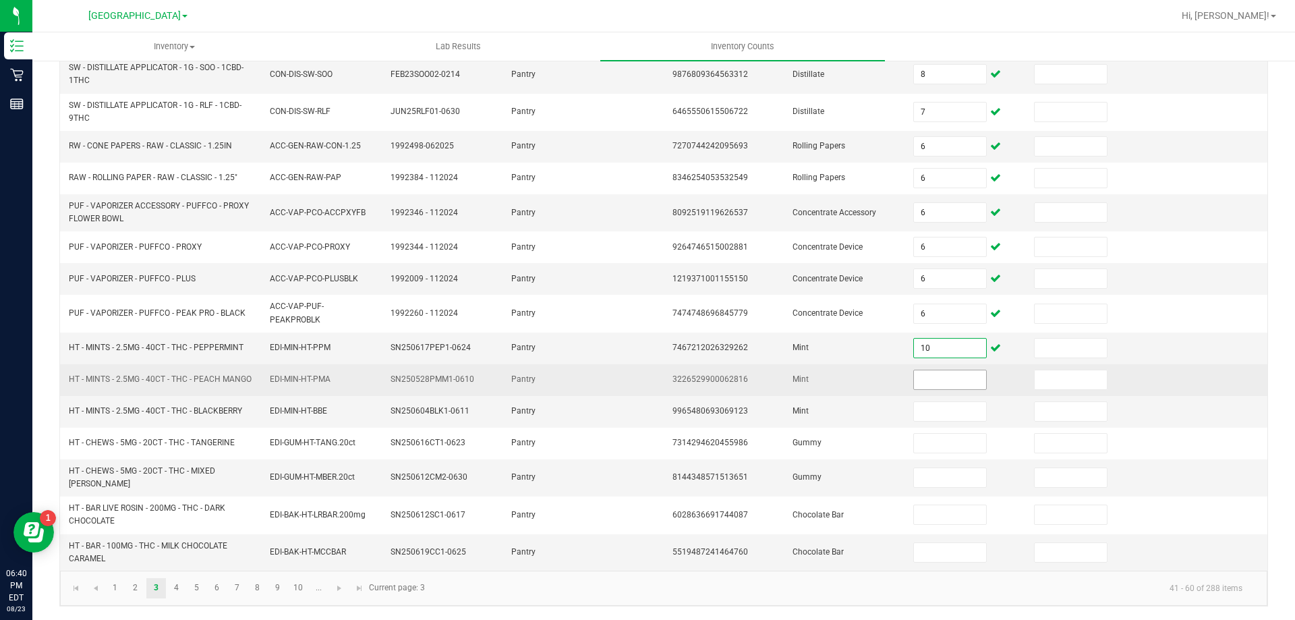
type input "10"
click at [918, 382] on input at bounding box center [949, 379] width 71 height 19
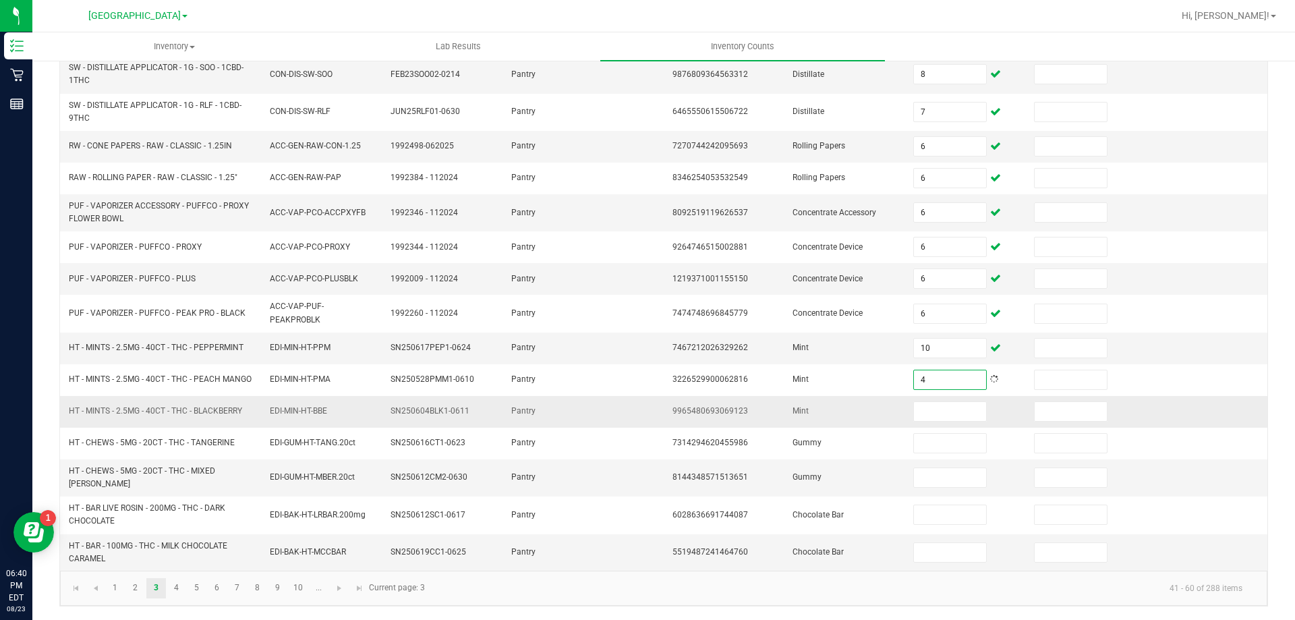
type input "4"
click at [918, 406] on td at bounding box center [965, 412] width 121 height 32
click at [927, 421] on input at bounding box center [949, 411] width 71 height 19
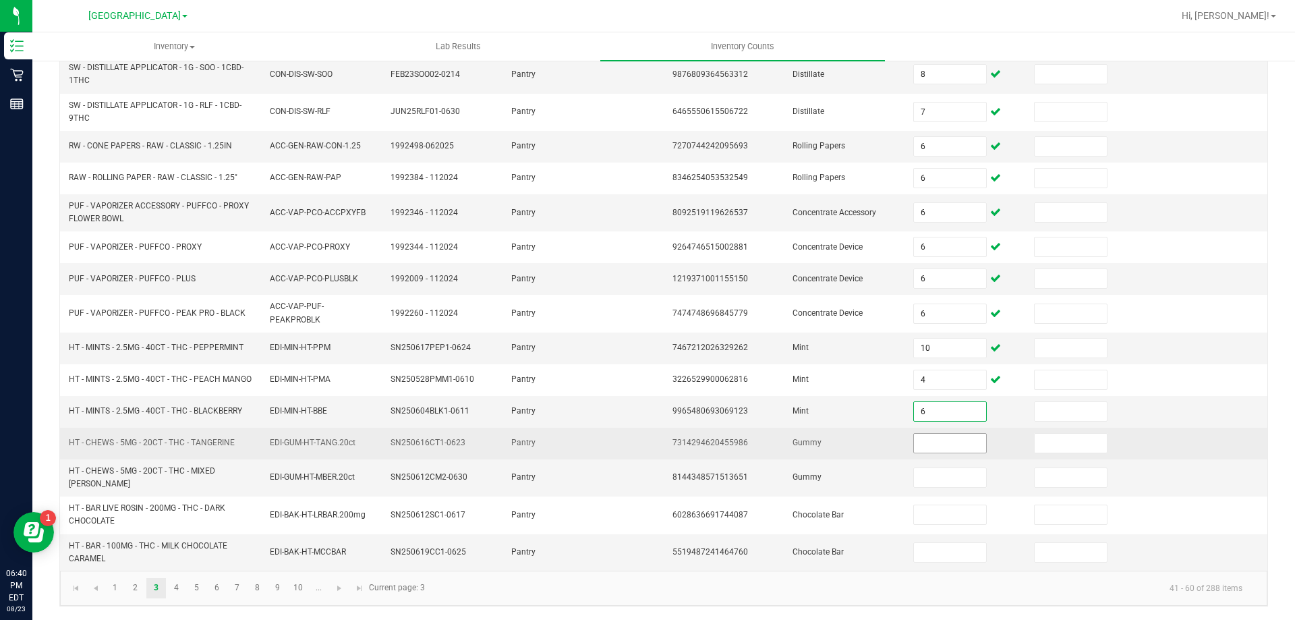
type input "6"
click at [930, 448] on input at bounding box center [949, 443] width 71 height 19
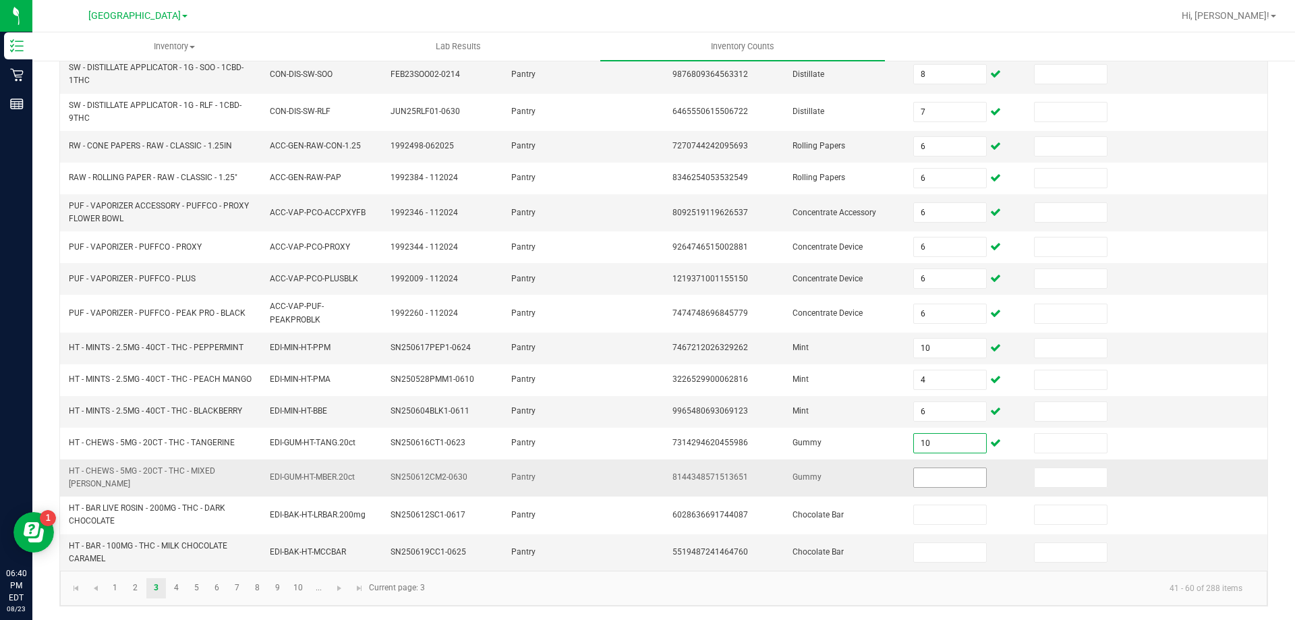
type input "10"
click at [951, 472] on input at bounding box center [949, 477] width 71 height 19
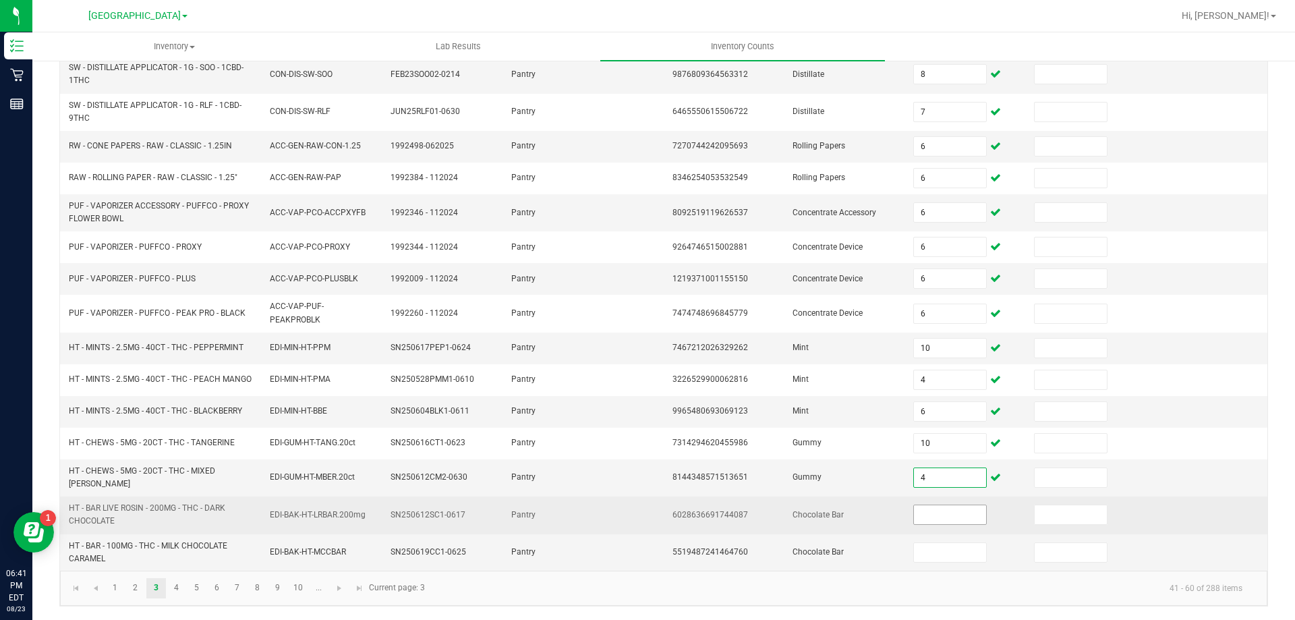
type input "4"
click at [943, 511] on input at bounding box center [949, 514] width 71 height 19
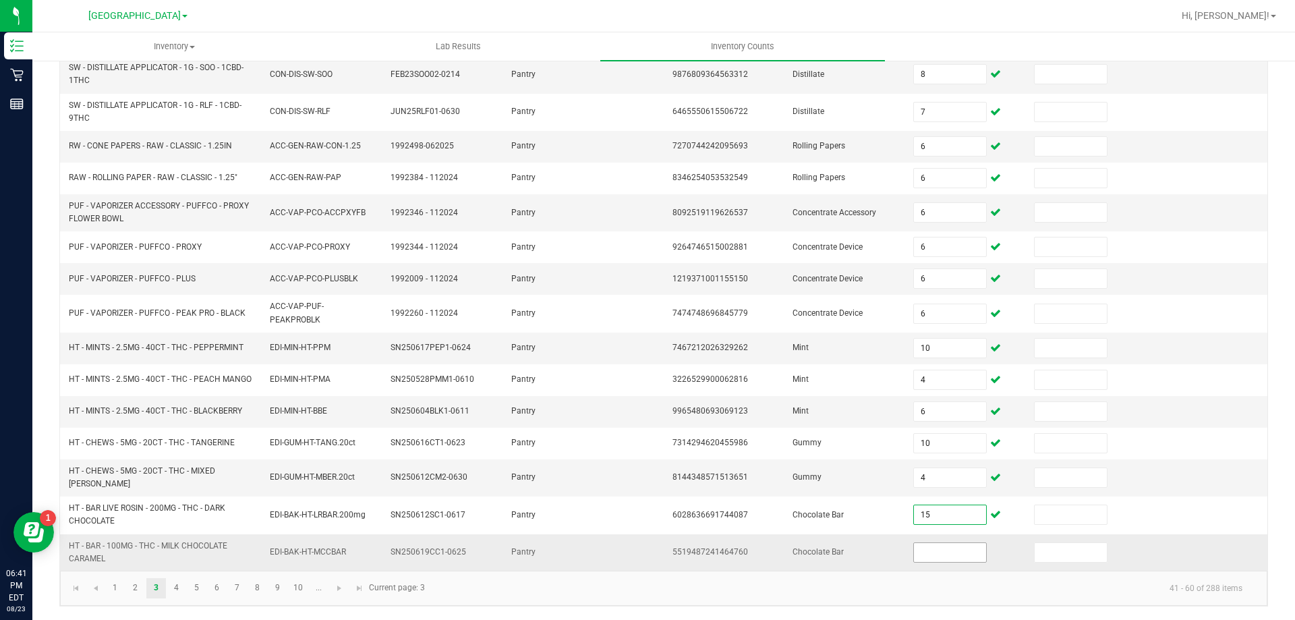
type input "15"
click at [926, 556] on input at bounding box center [949, 552] width 71 height 19
type input "20"
click at [177, 593] on link "4" at bounding box center [177, 588] width 20 height 20
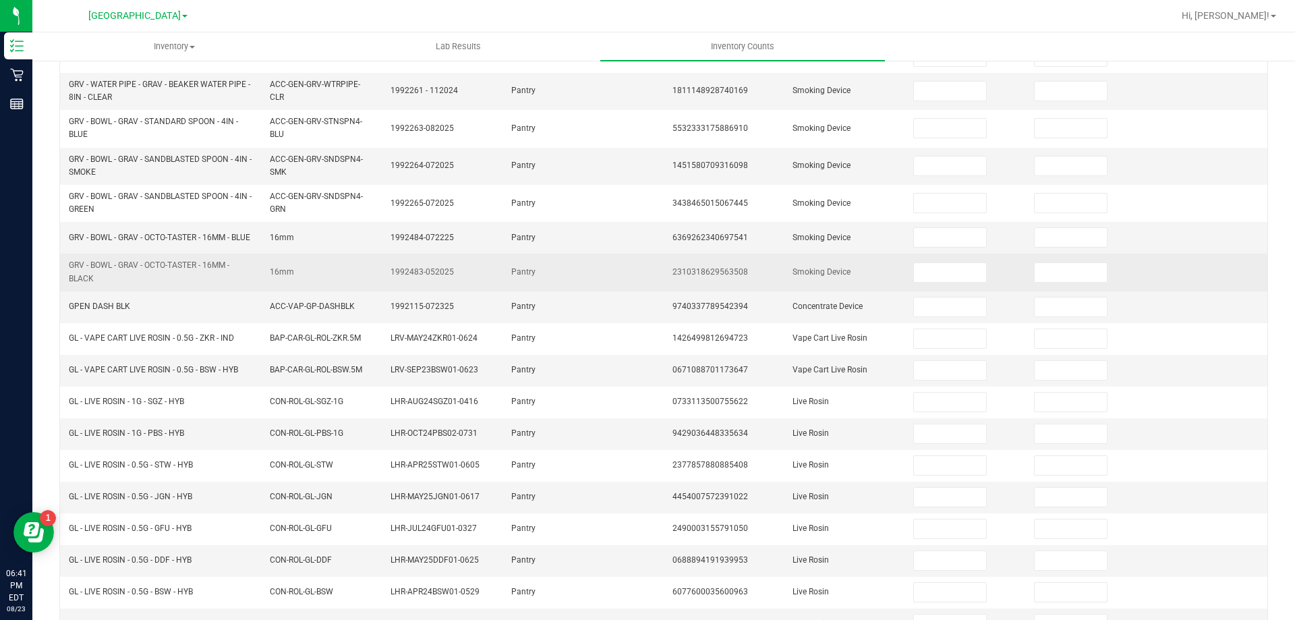
scroll to position [0, 0]
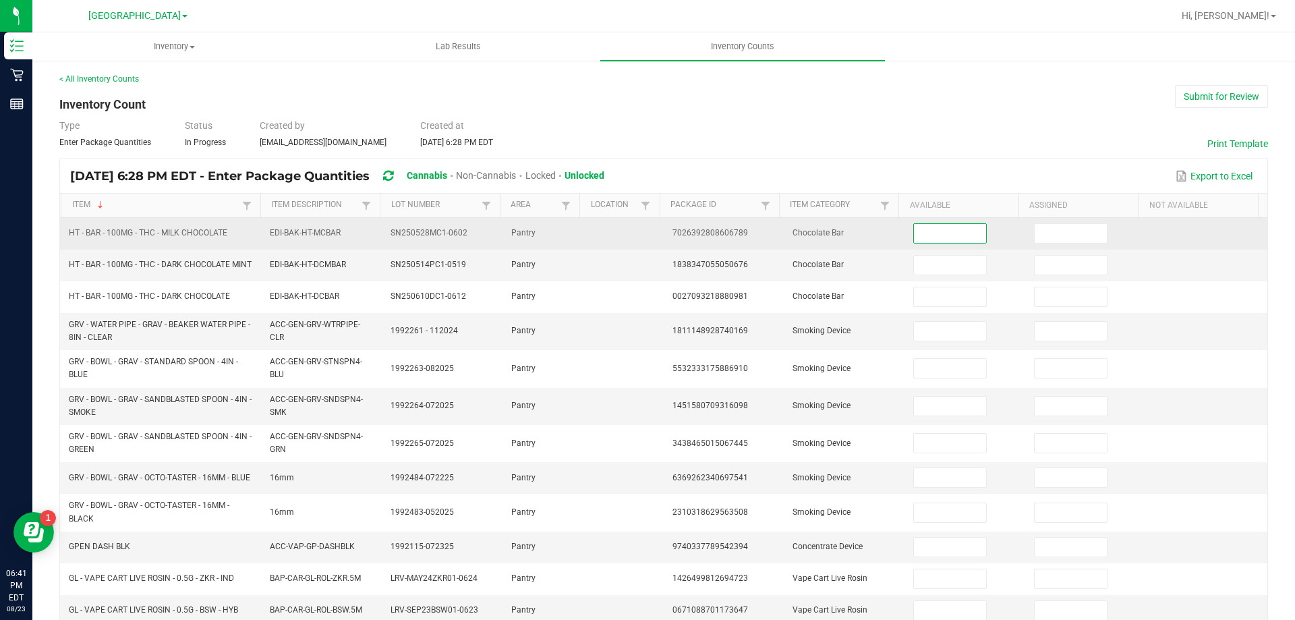
click at [945, 230] on input at bounding box center [949, 233] width 71 height 19
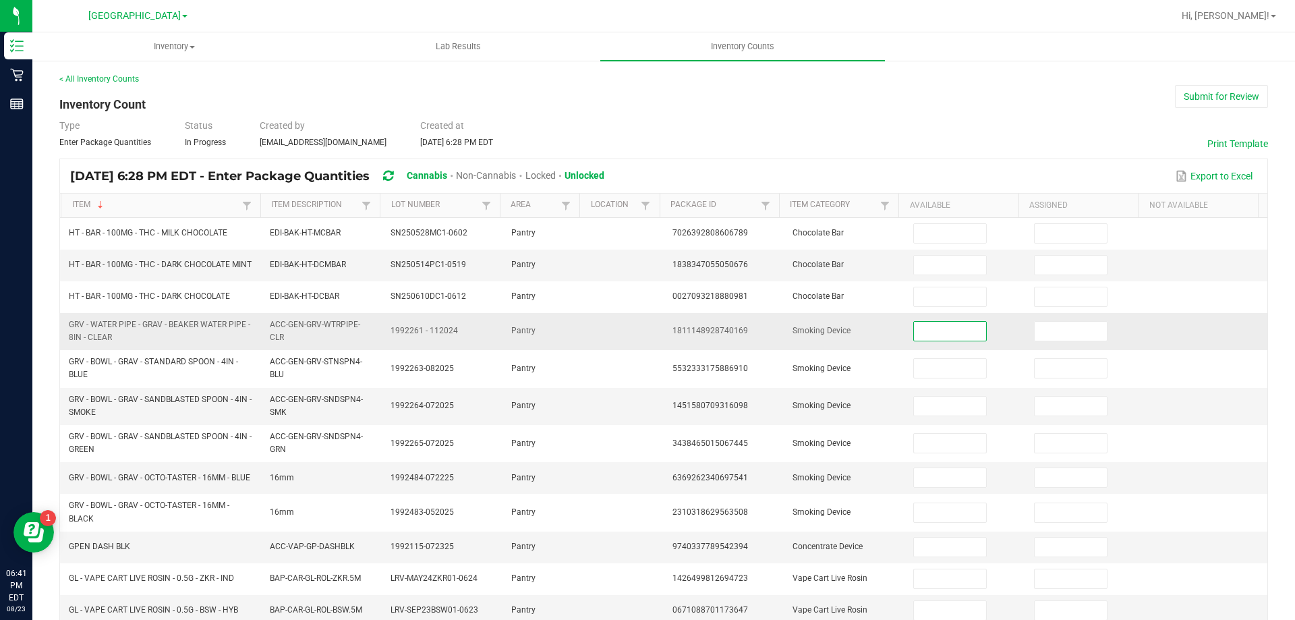
click at [914, 340] on input at bounding box center [949, 331] width 71 height 19
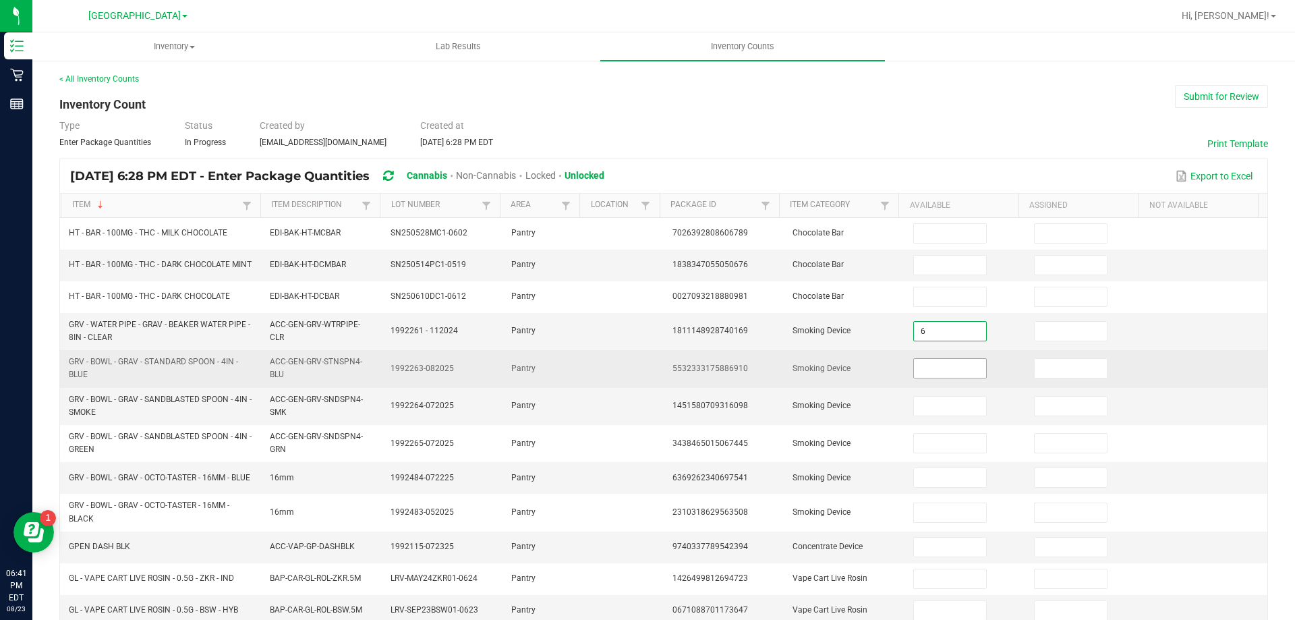
type input "6"
click at [918, 367] on input at bounding box center [949, 368] width 71 height 19
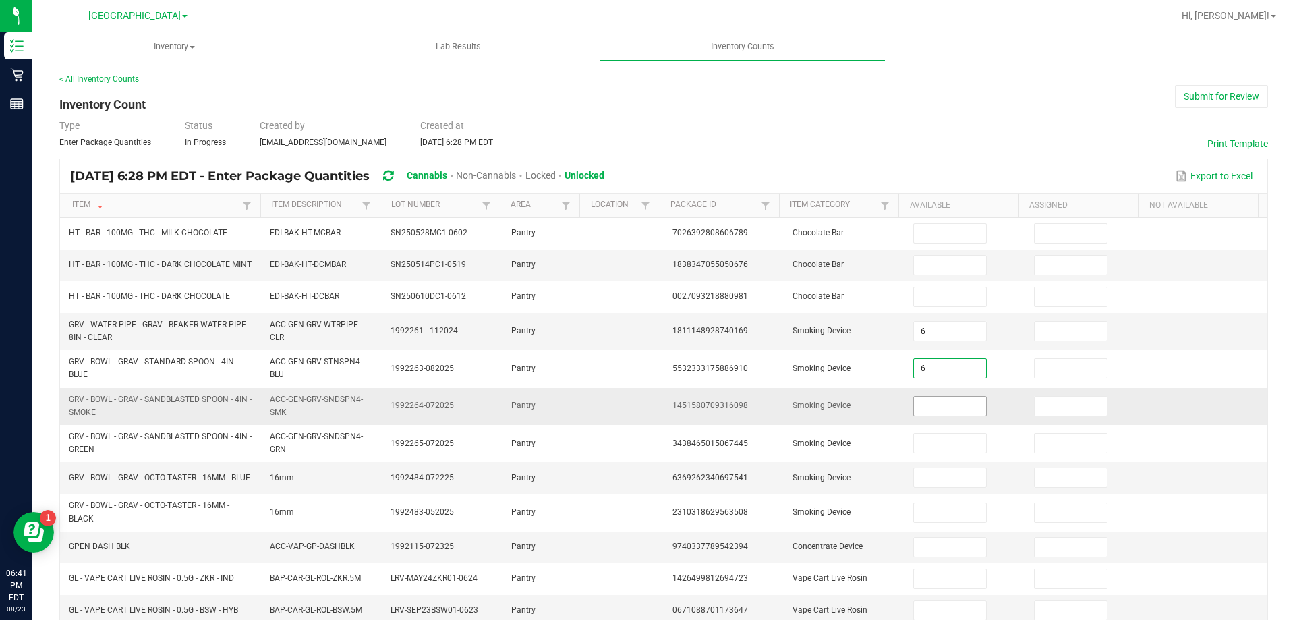
type input "6"
click at [951, 413] on input at bounding box center [949, 405] width 71 height 19
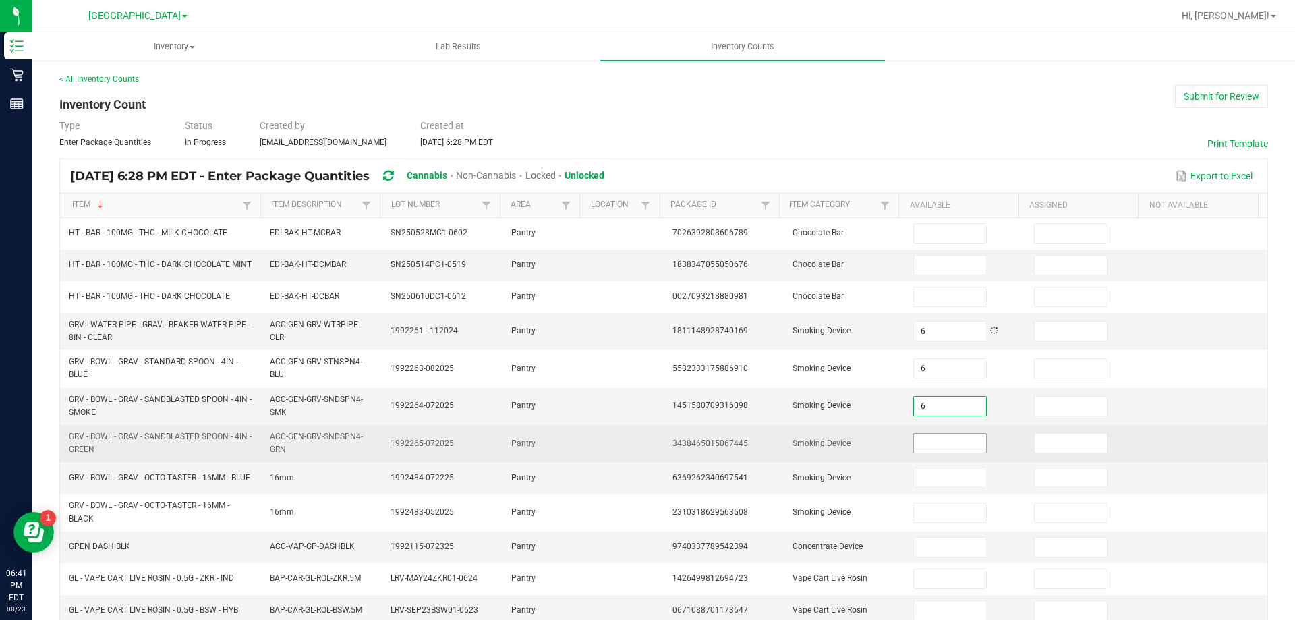
type input "6"
click at [947, 445] on input at bounding box center [949, 443] width 71 height 19
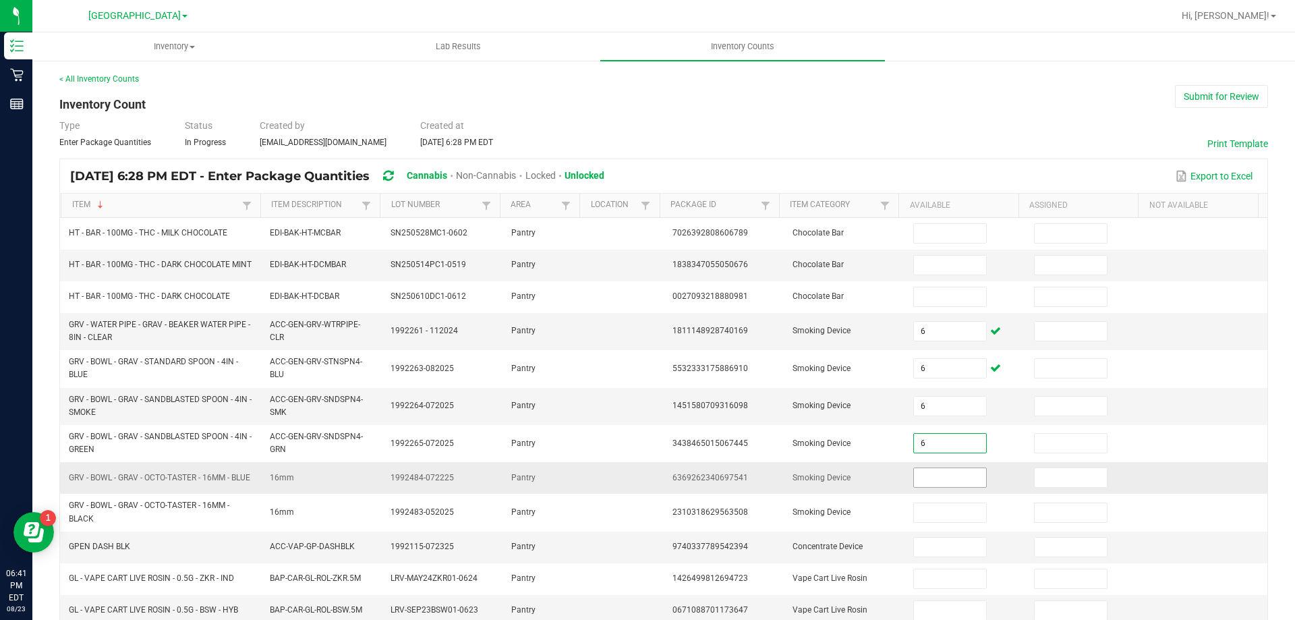
type input "6"
click at [935, 483] on input at bounding box center [949, 477] width 71 height 19
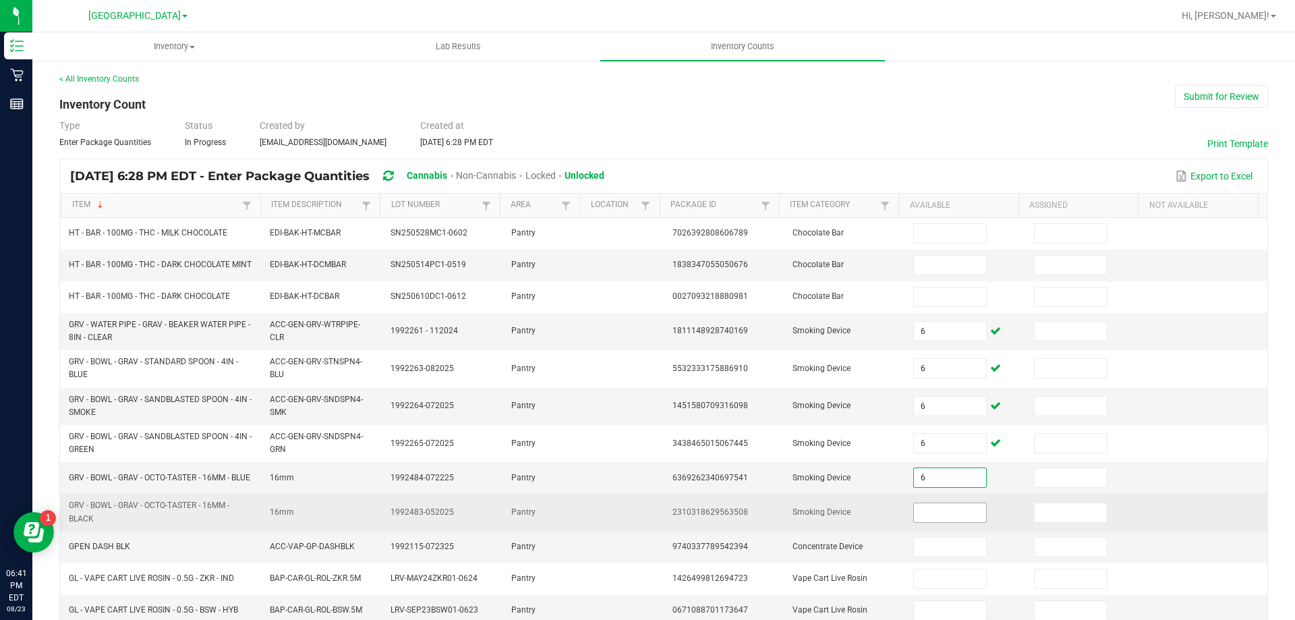
type input "6"
click at [941, 513] on span at bounding box center [949, 512] width 73 height 20
click at [944, 515] on input at bounding box center [949, 512] width 71 height 19
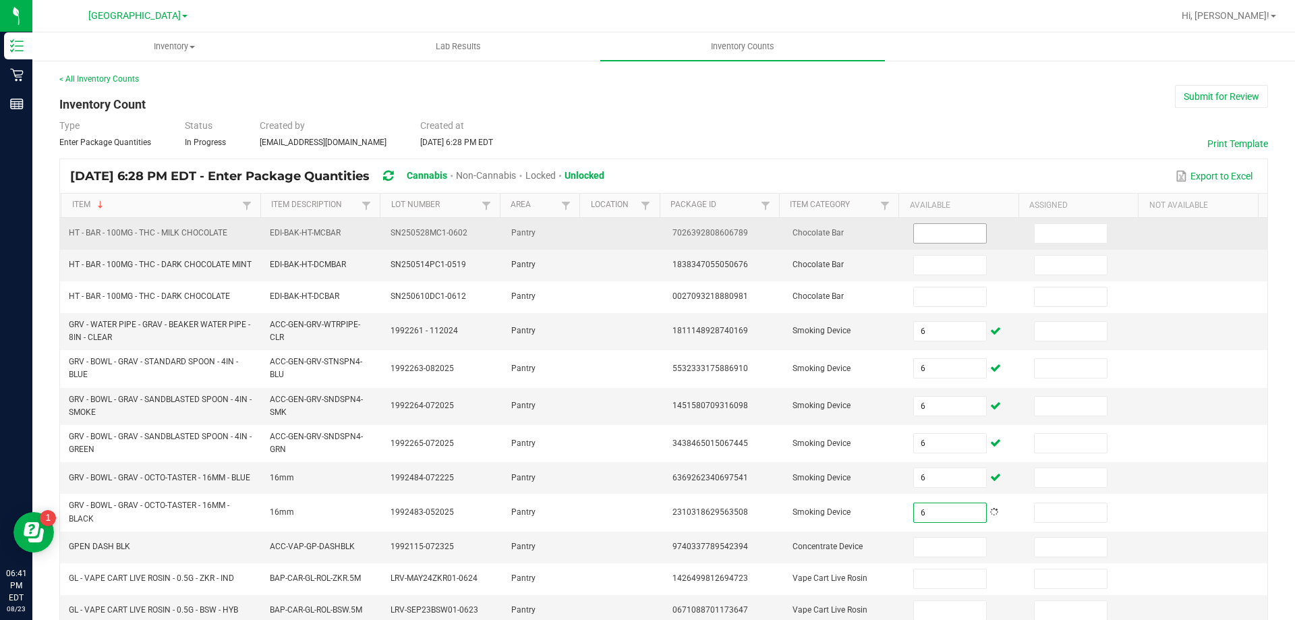
type input "6"
click at [926, 239] on input at bounding box center [949, 233] width 71 height 19
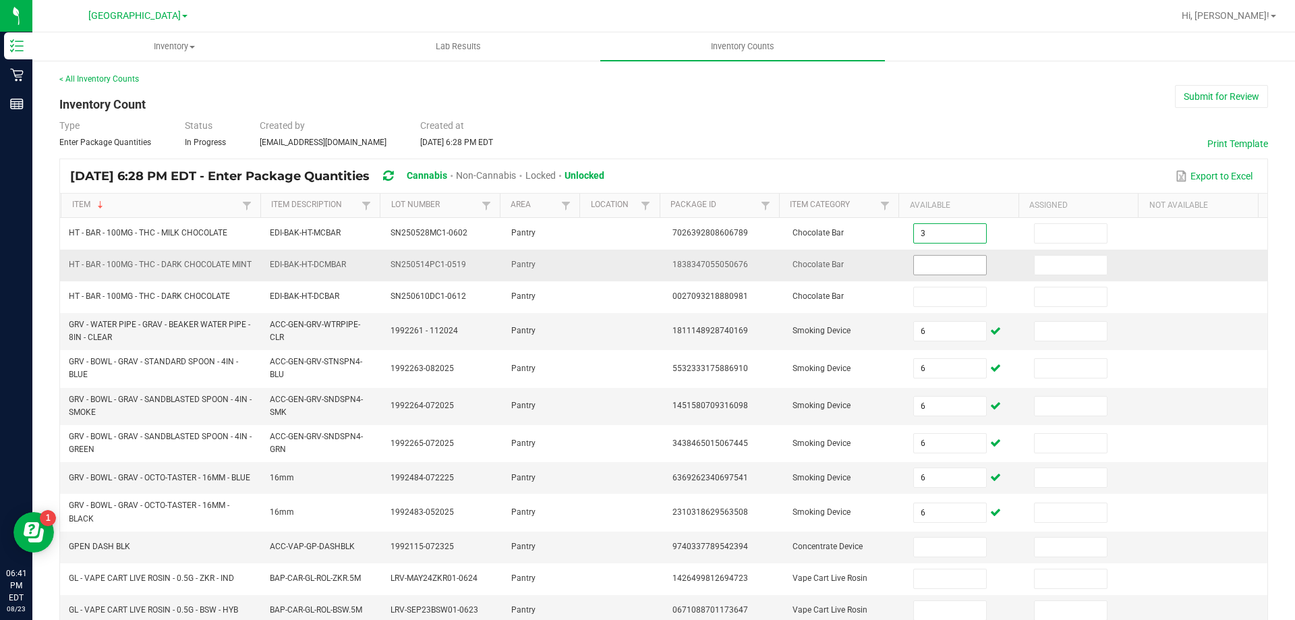
type input "3"
click at [938, 263] on input at bounding box center [949, 265] width 71 height 19
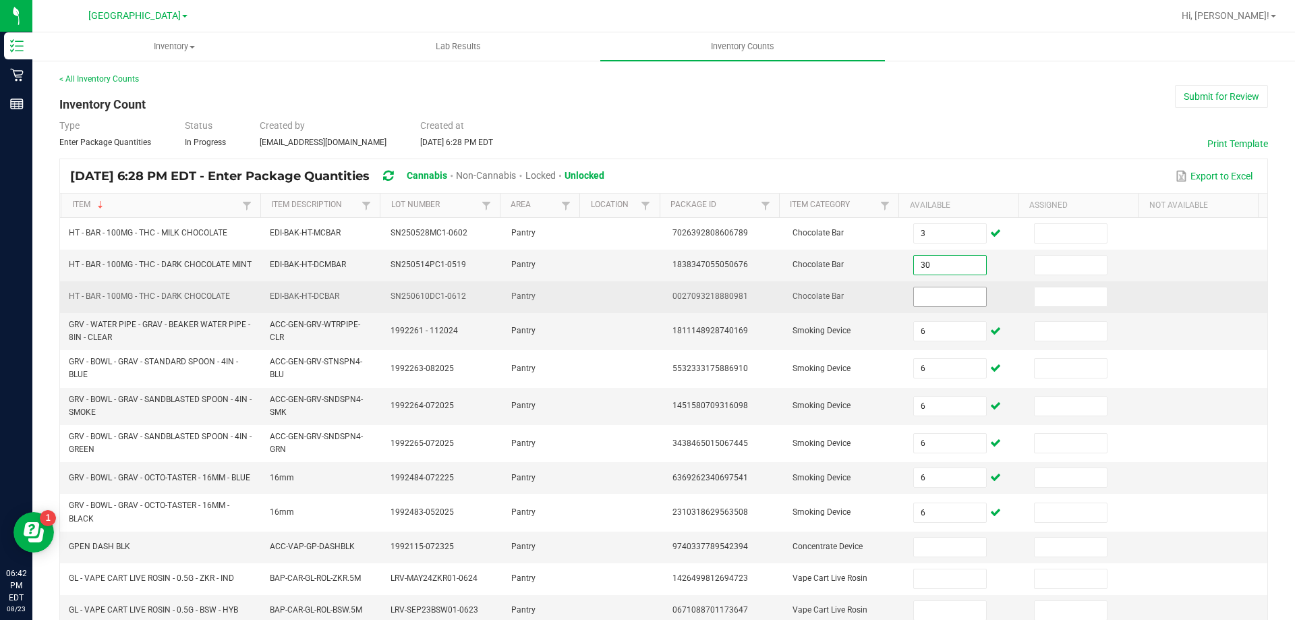
type input "30"
click at [937, 298] on input at bounding box center [949, 296] width 71 height 19
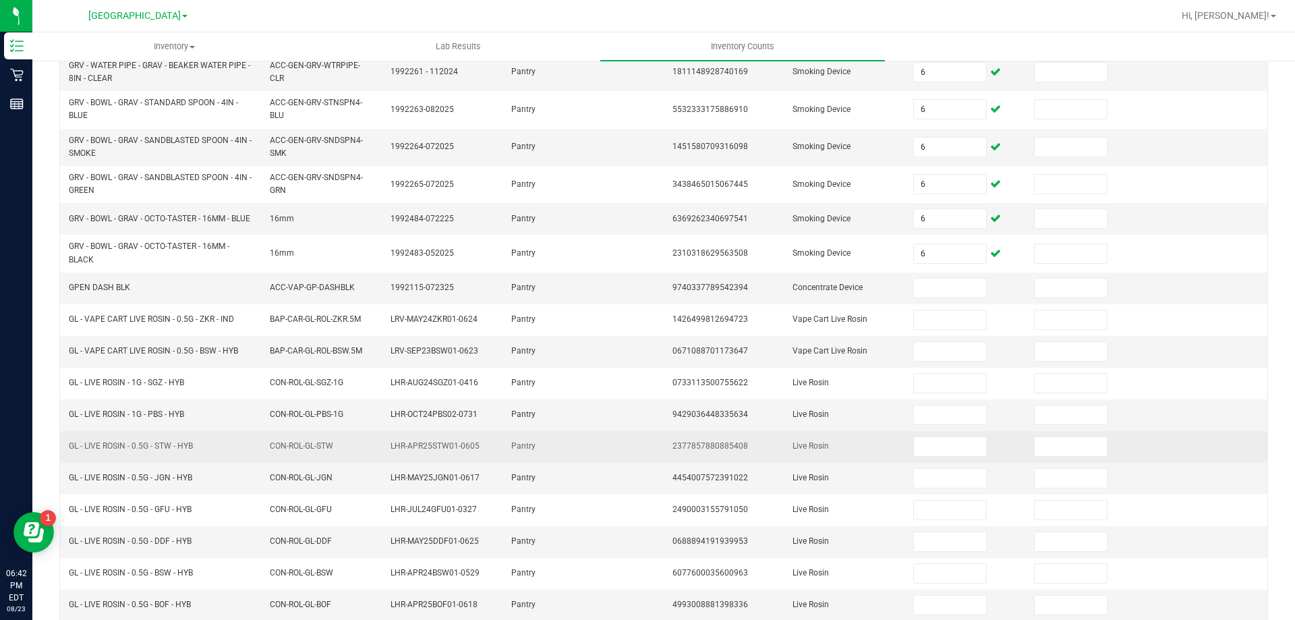
scroll to position [270, 0]
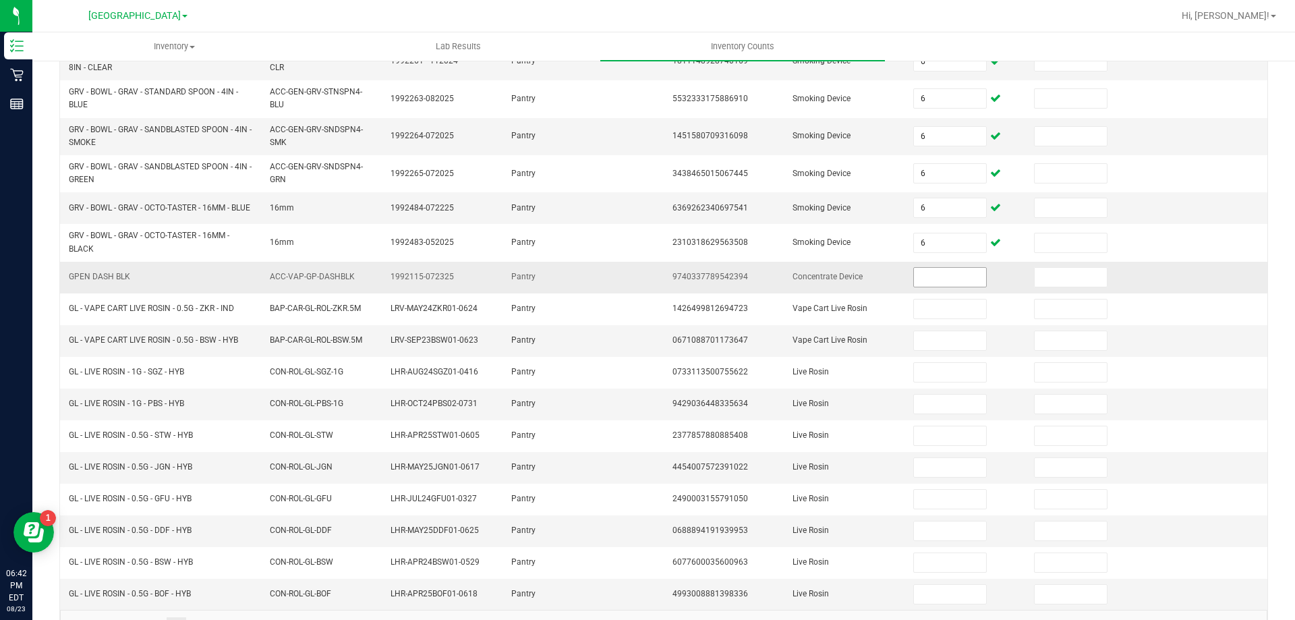
type input "1"
click at [941, 287] on input at bounding box center [949, 277] width 71 height 19
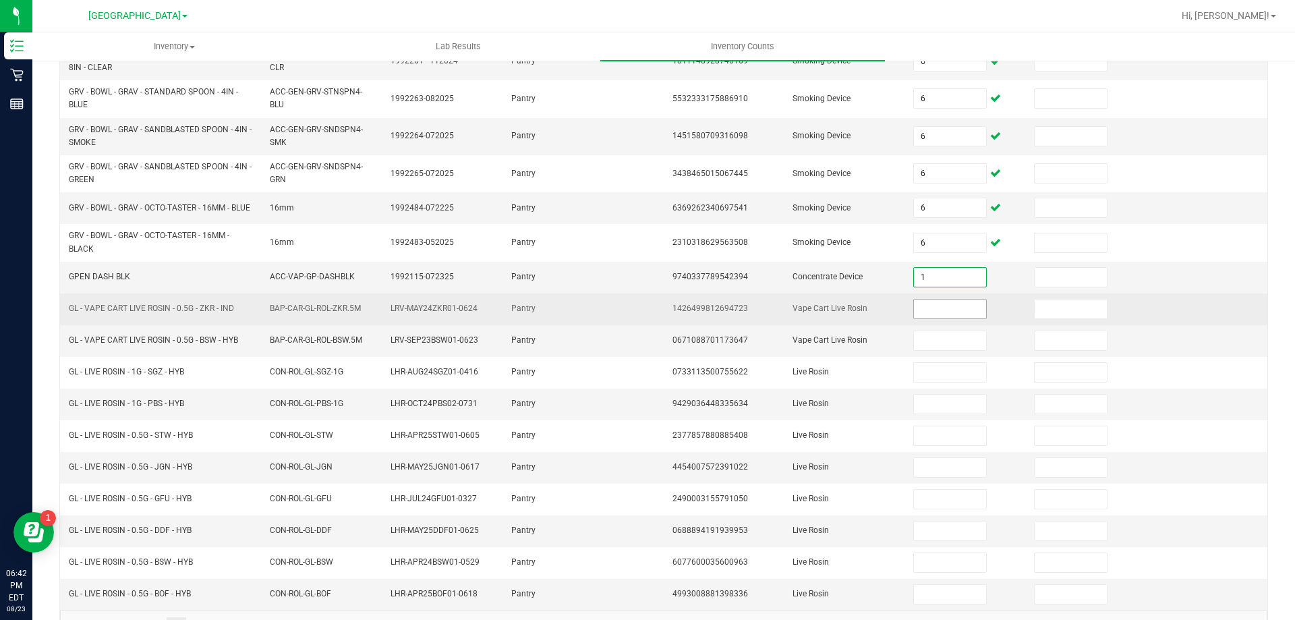
type input "1"
click at [936, 318] on input at bounding box center [949, 308] width 71 height 19
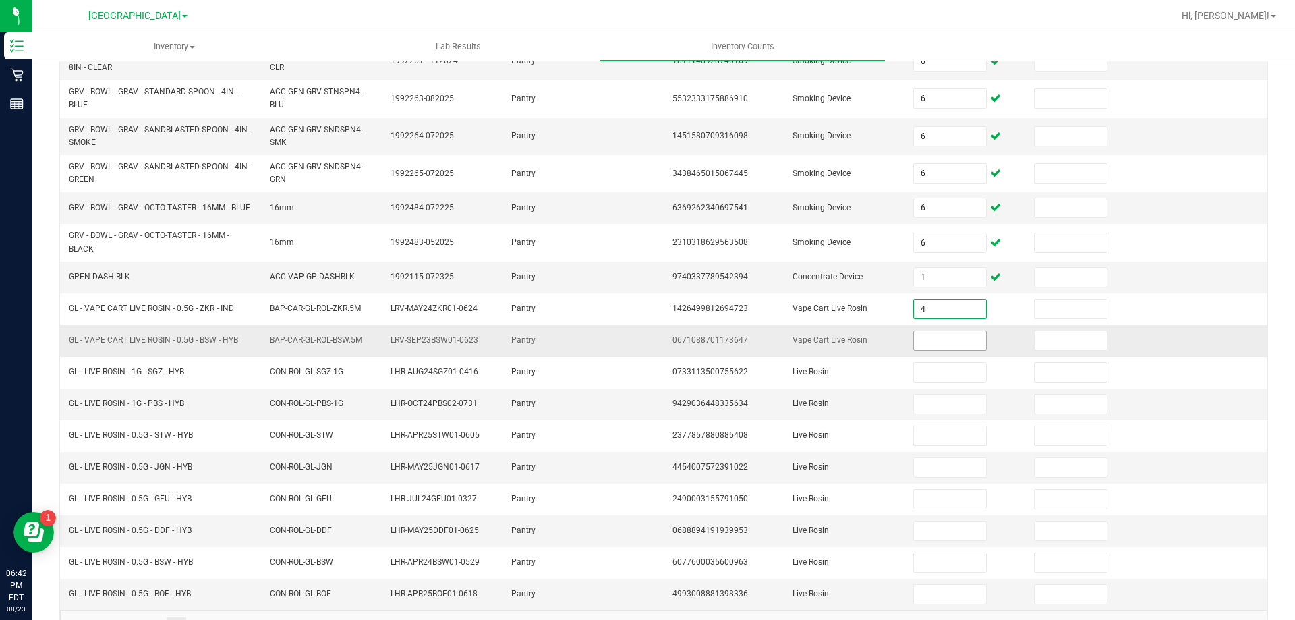
type input "4"
click at [937, 346] on input at bounding box center [949, 340] width 71 height 19
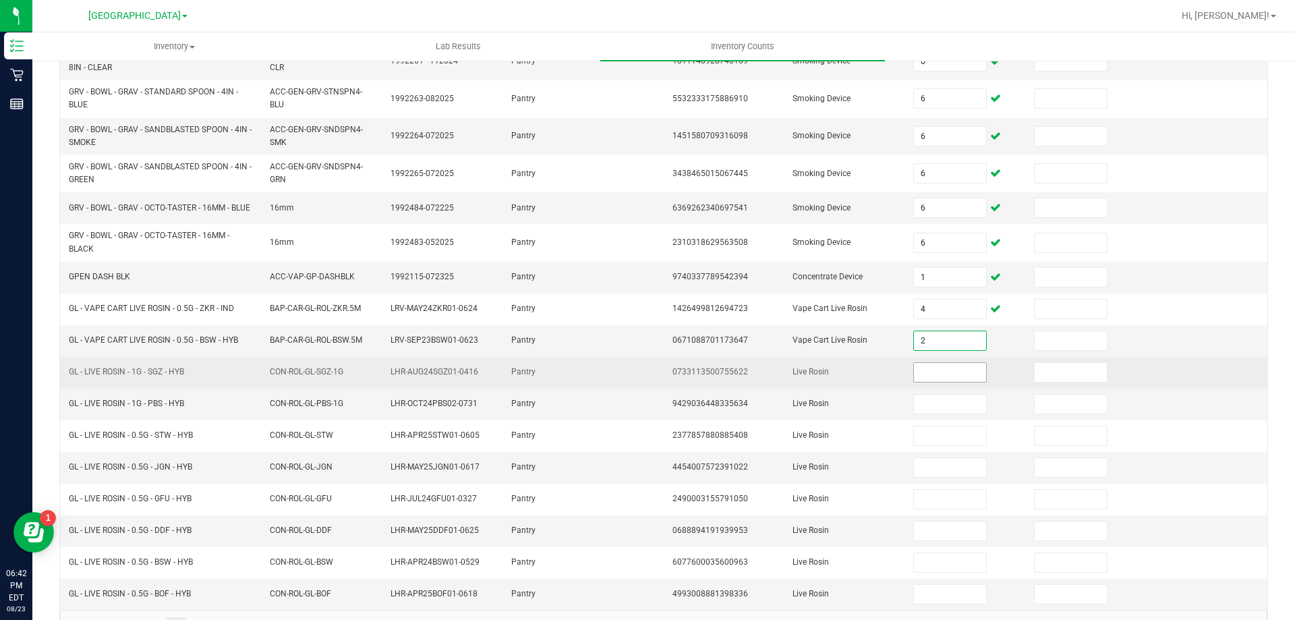
type input "2"
click at [937, 380] on input at bounding box center [949, 372] width 71 height 19
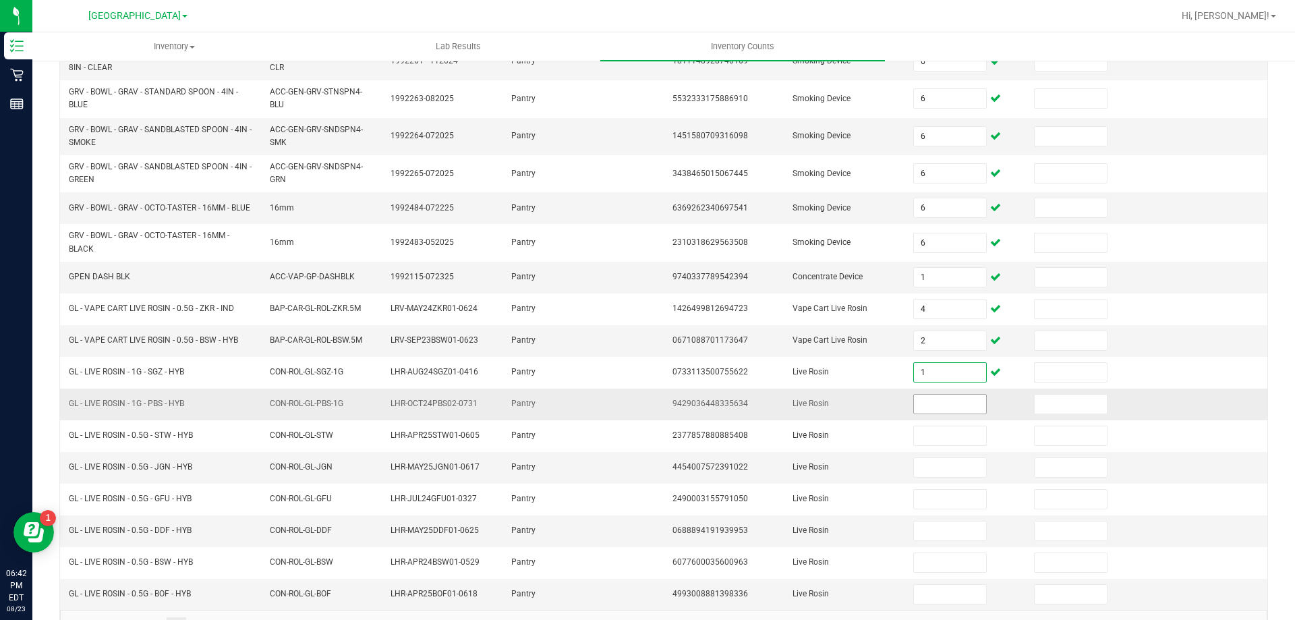
type input "1"
click at [938, 411] on input at bounding box center [949, 403] width 71 height 19
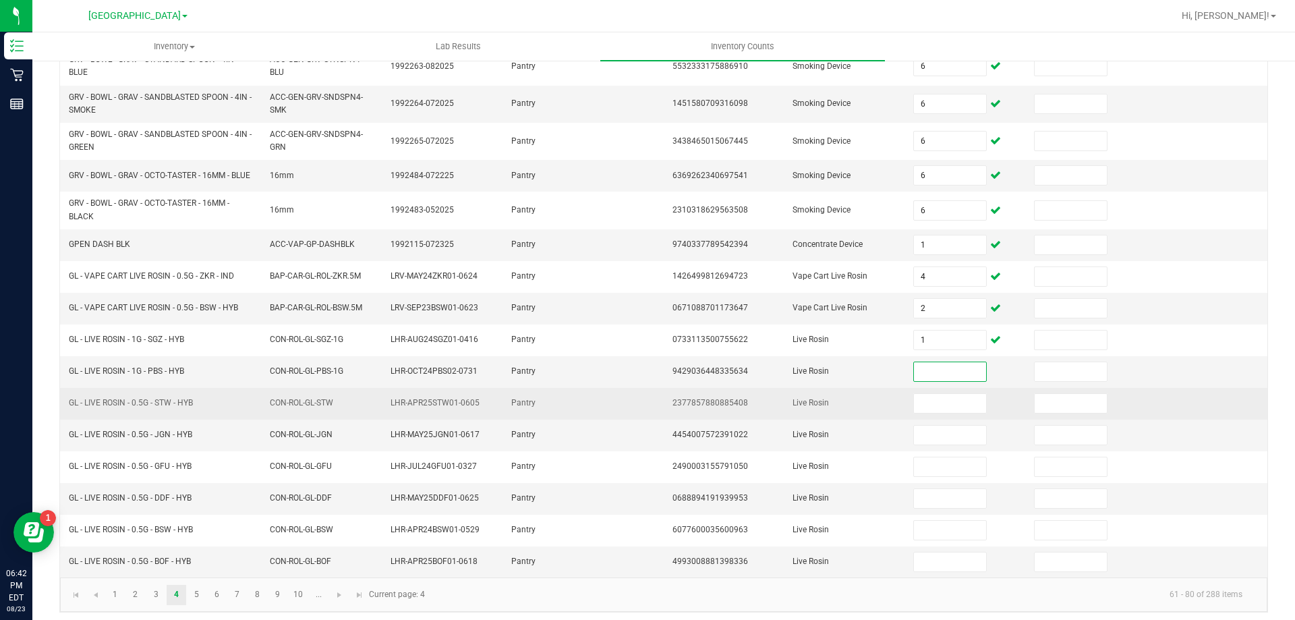
scroll to position [320, 0]
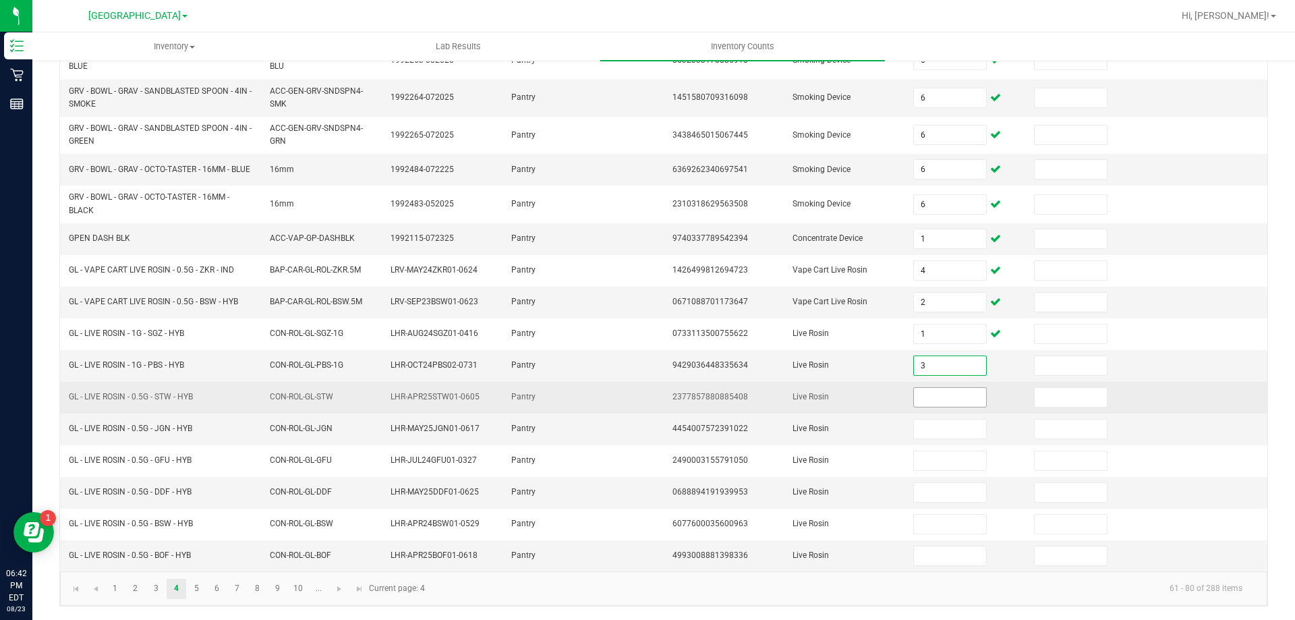
type input "3"
click at [916, 390] on input "0" at bounding box center [949, 397] width 71 height 19
type input "0"
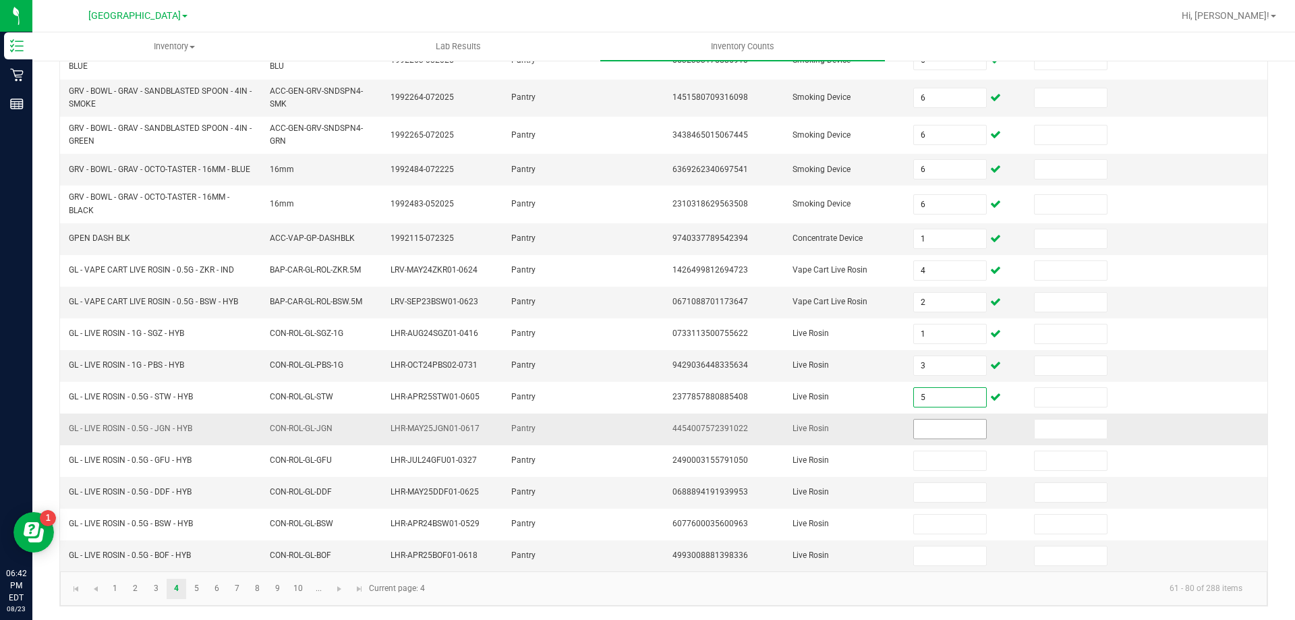
type input "5"
click at [916, 427] on input at bounding box center [949, 428] width 71 height 19
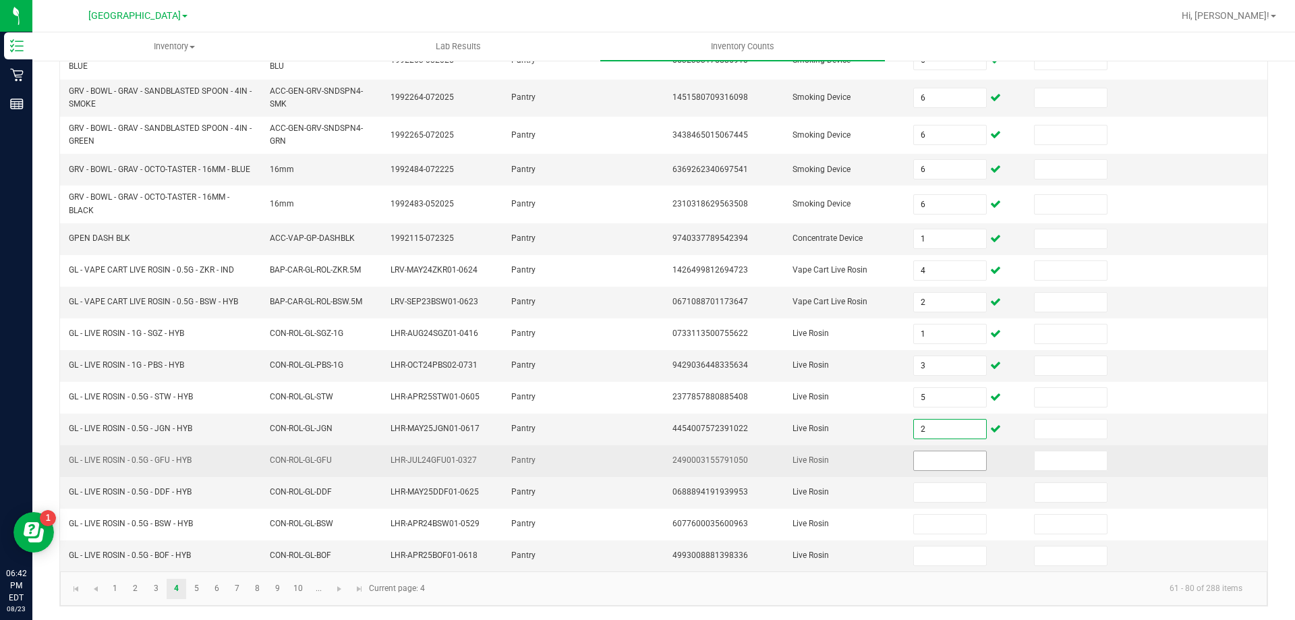
type input "2"
click at [919, 457] on input at bounding box center [949, 460] width 71 height 19
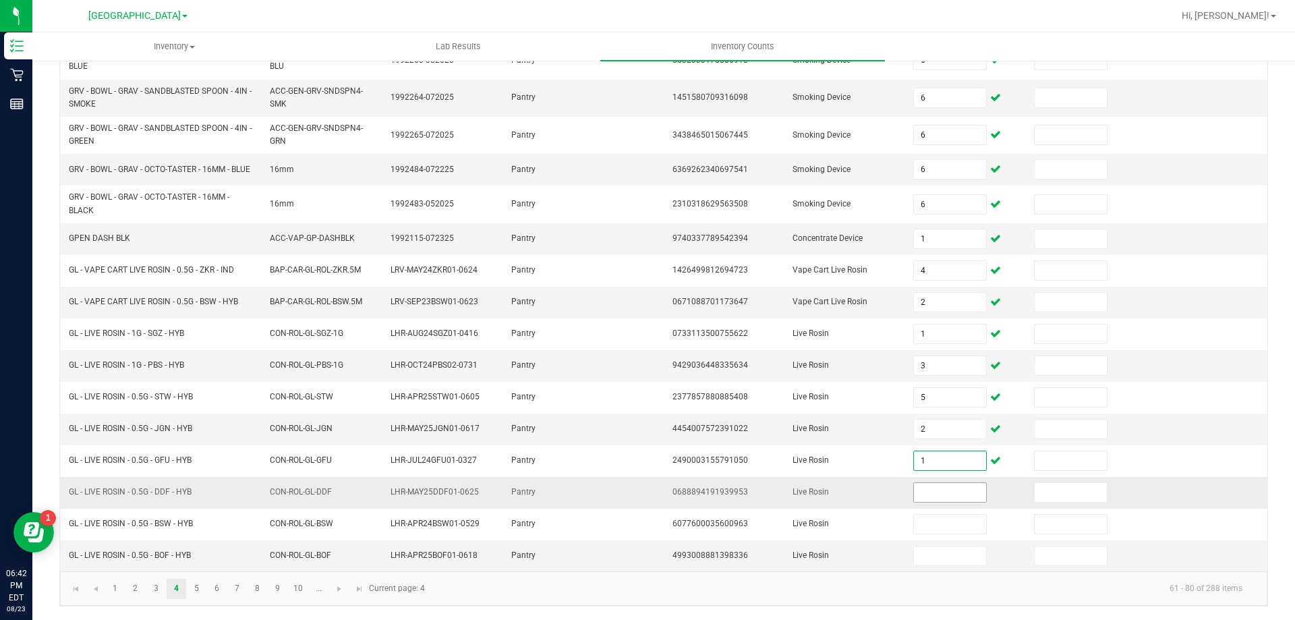
type input "1"
click at [941, 490] on input at bounding box center [949, 492] width 71 height 19
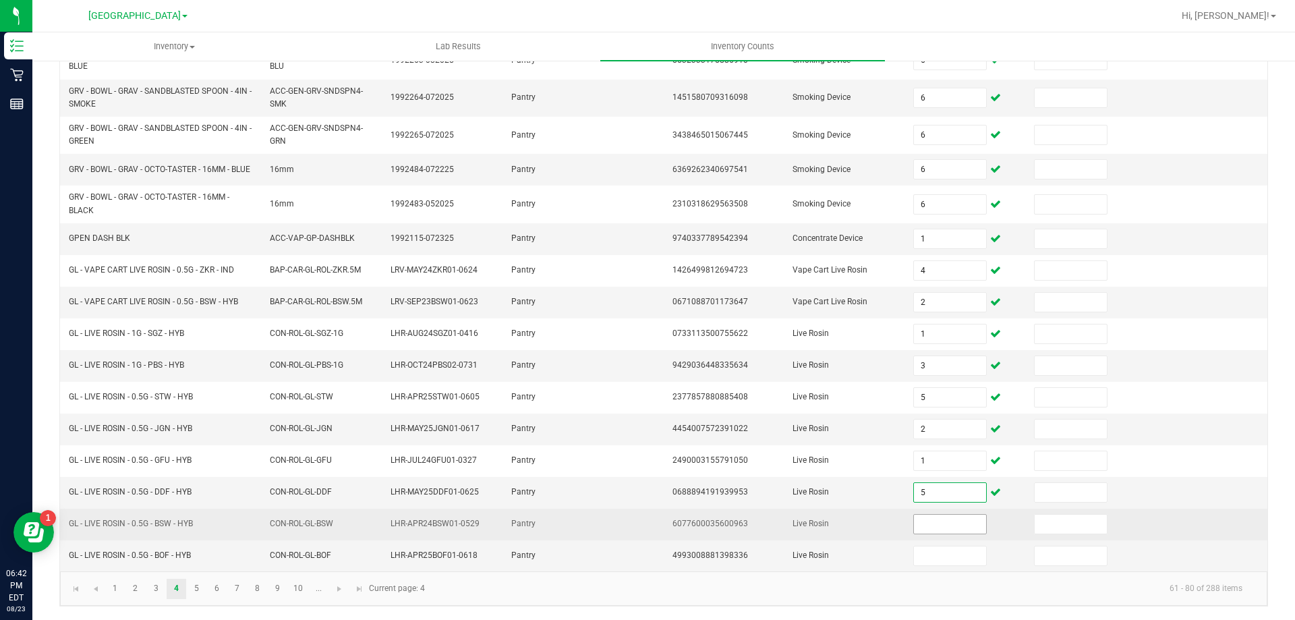
type input "5"
click at [941, 527] on input at bounding box center [949, 523] width 71 height 19
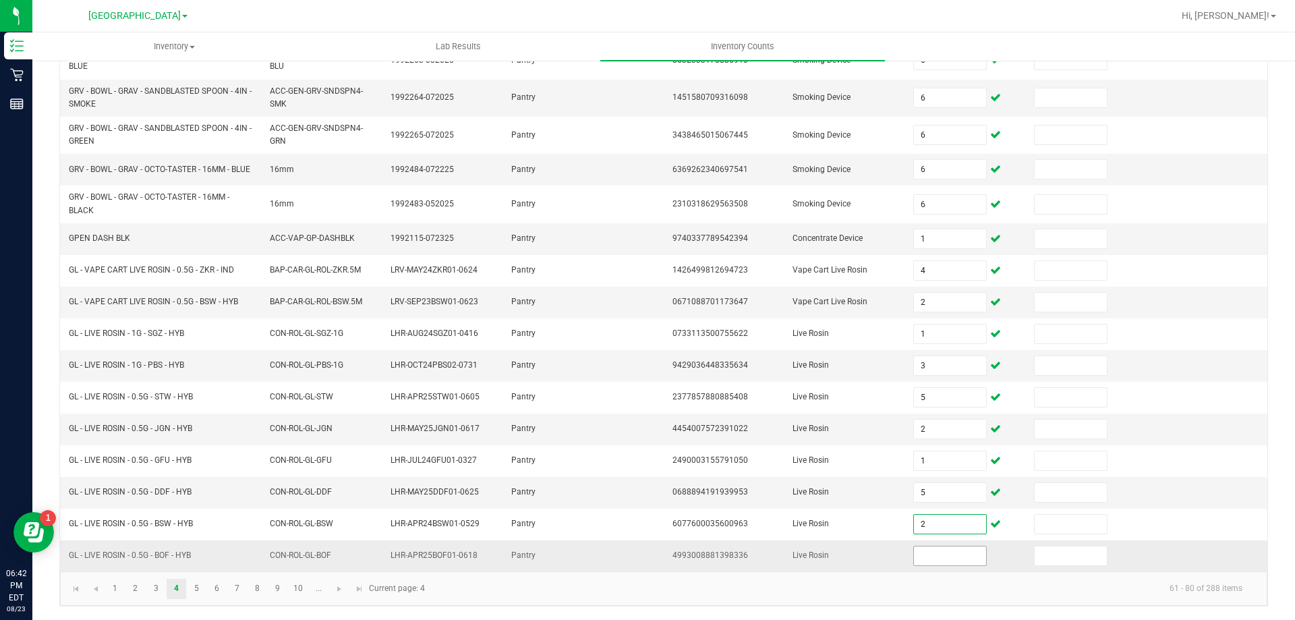
type input "2"
click at [941, 554] on input at bounding box center [949, 555] width 71 height 19
type input "0"
type input "2"
click at [199, 585] on link "5" at bounding box center [197, 589] width 20 height 20
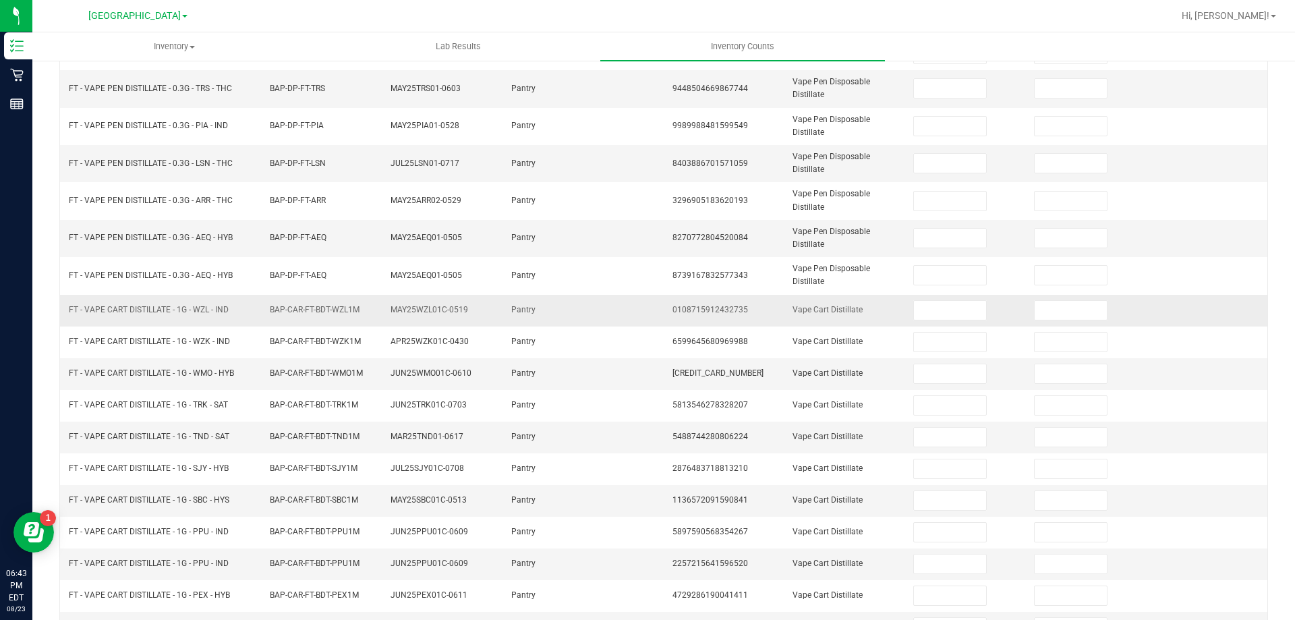
scroll to position [0, 0]
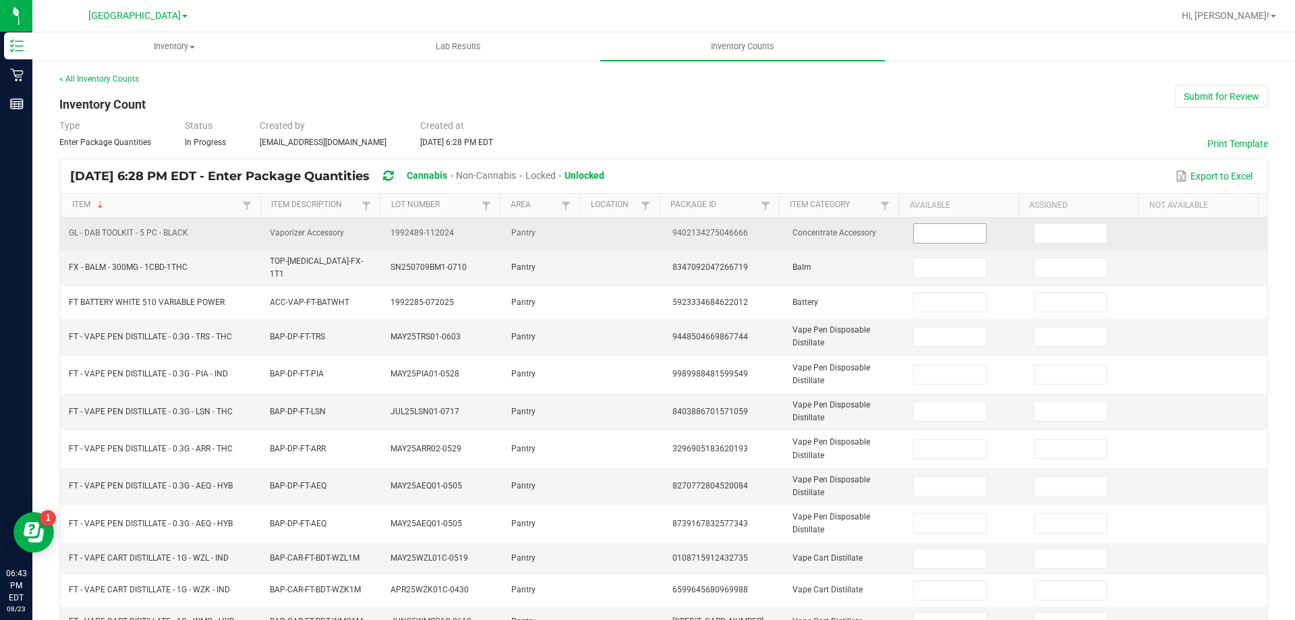
click at [929, 236] on input at bounding box center [949, 233] width 71 height 19
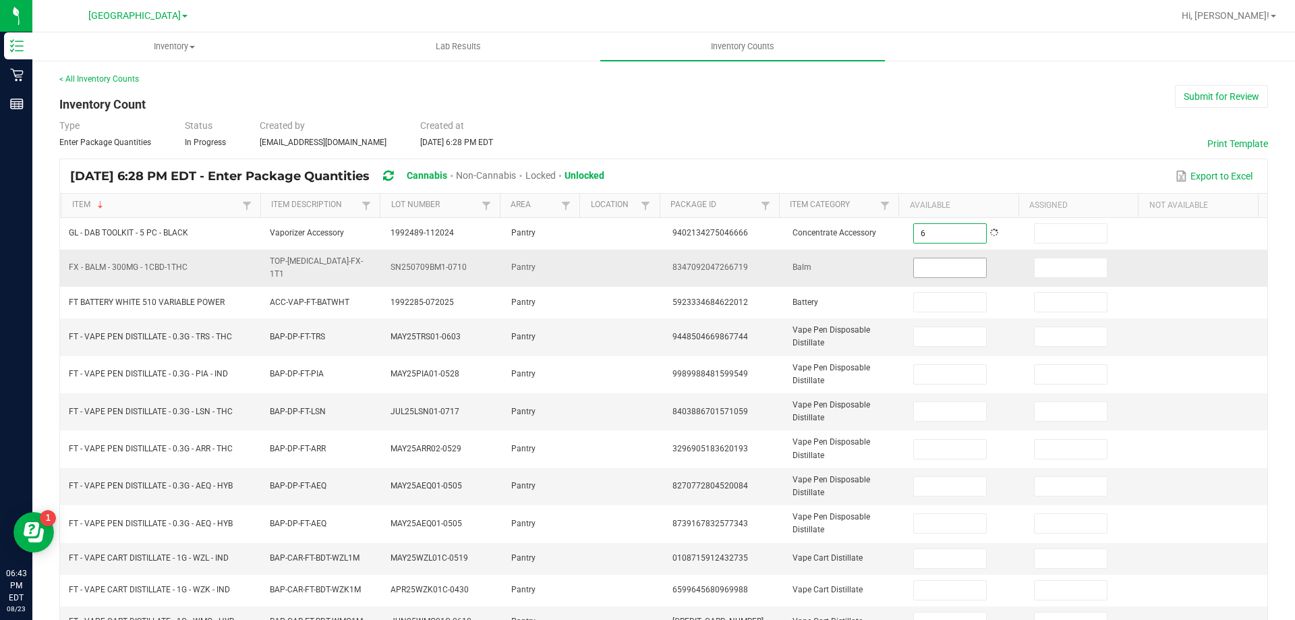
type input "6"
click at [926, 263] on input at bounding box center [949, 267] width 71 height 19
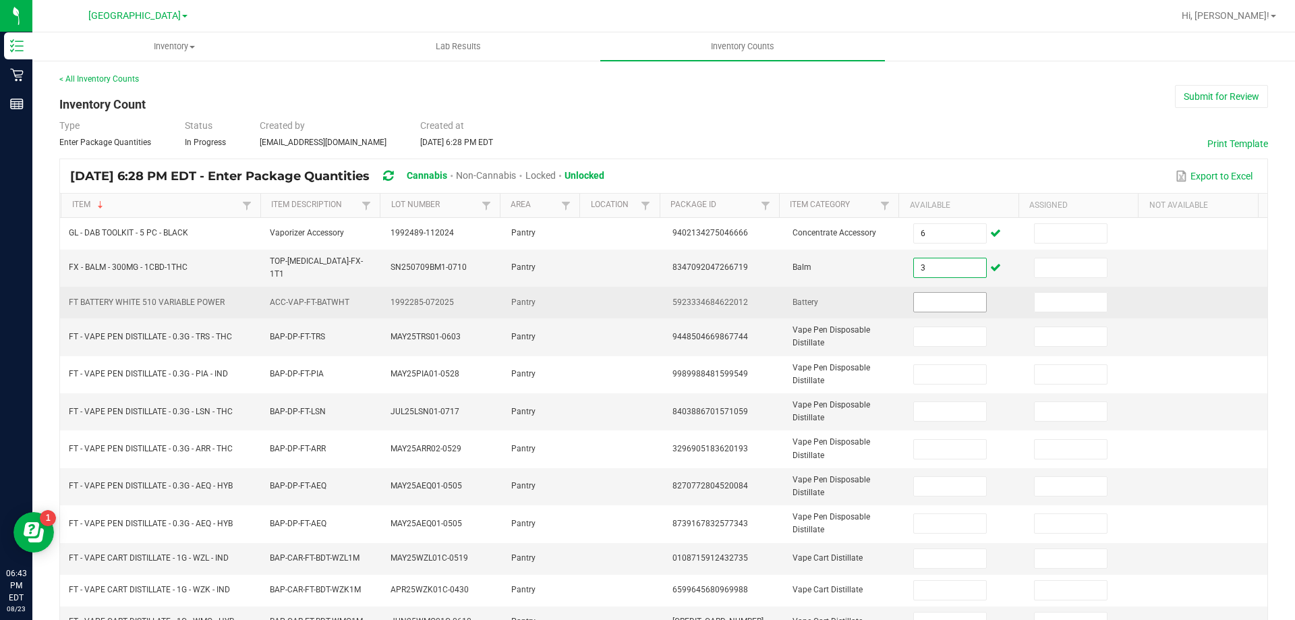
type input "3"
click at [934, 298] on input at bounding box center [949, 302] width 71 height 19
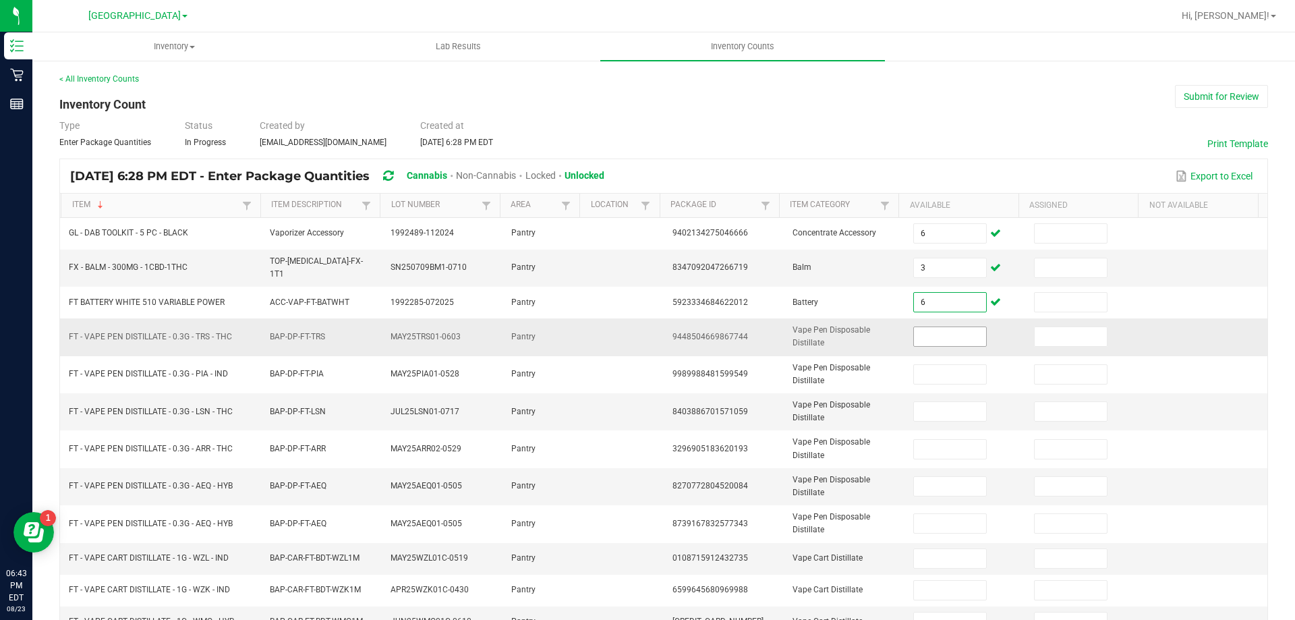
type input "6"
click at [918, 327] on input at bounding box center [949, 336] width 71 height 19
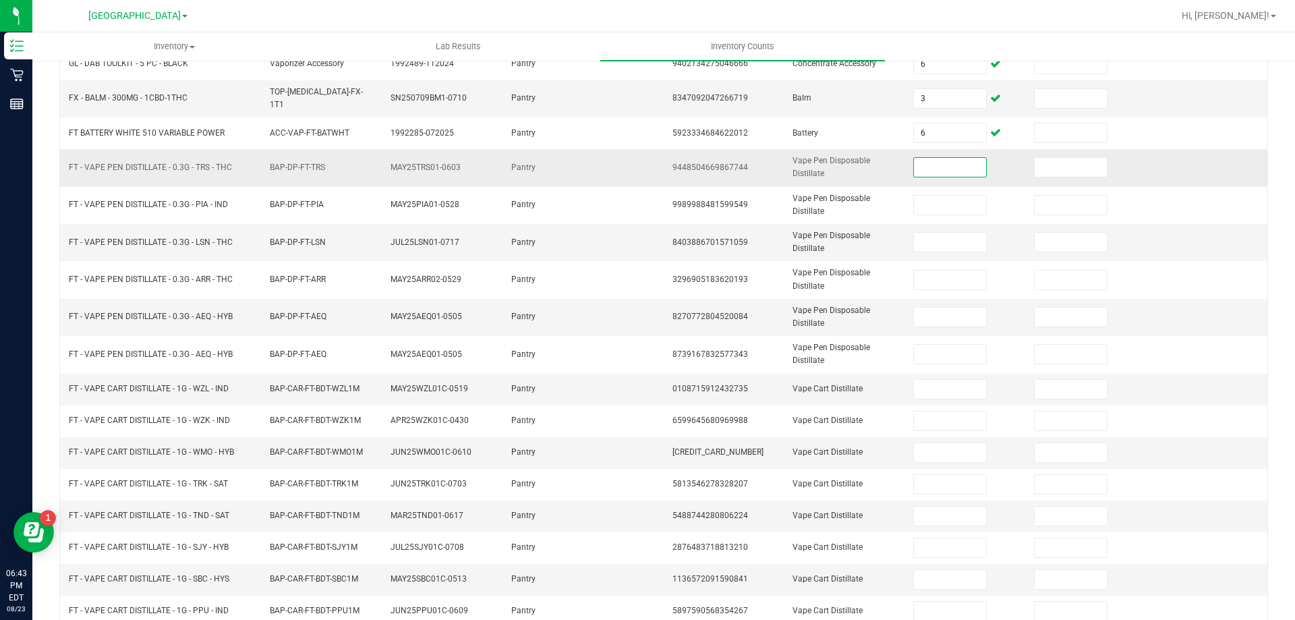
scroll to position [170, 0]
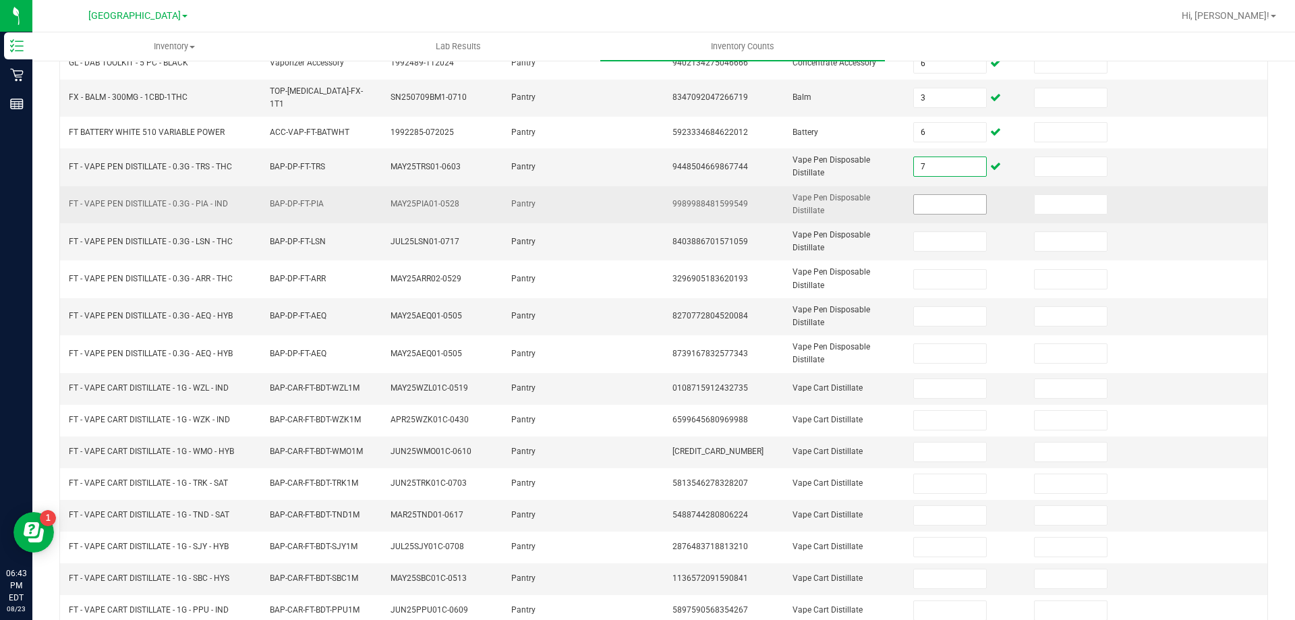
type input "7"
click at [921, 196] on input at bounding box center [949, 204] width 71 height 19
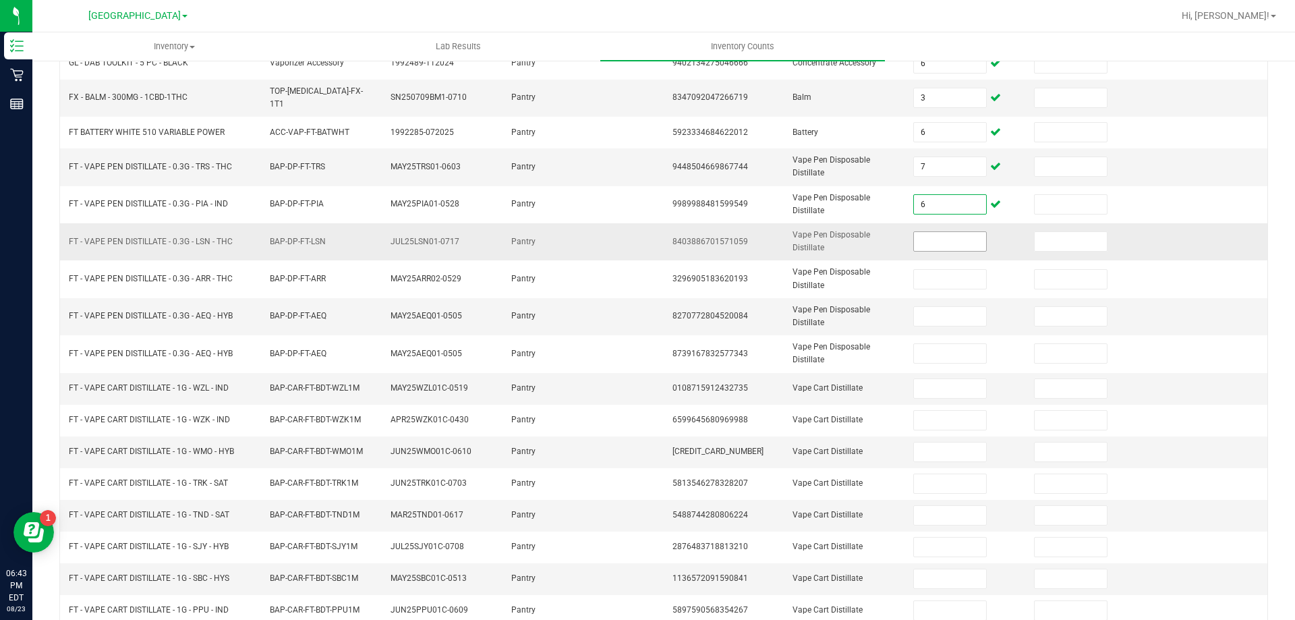
type input "6"
click at [934, 232] on input at bounding box center [949, 241] width 71 height 19
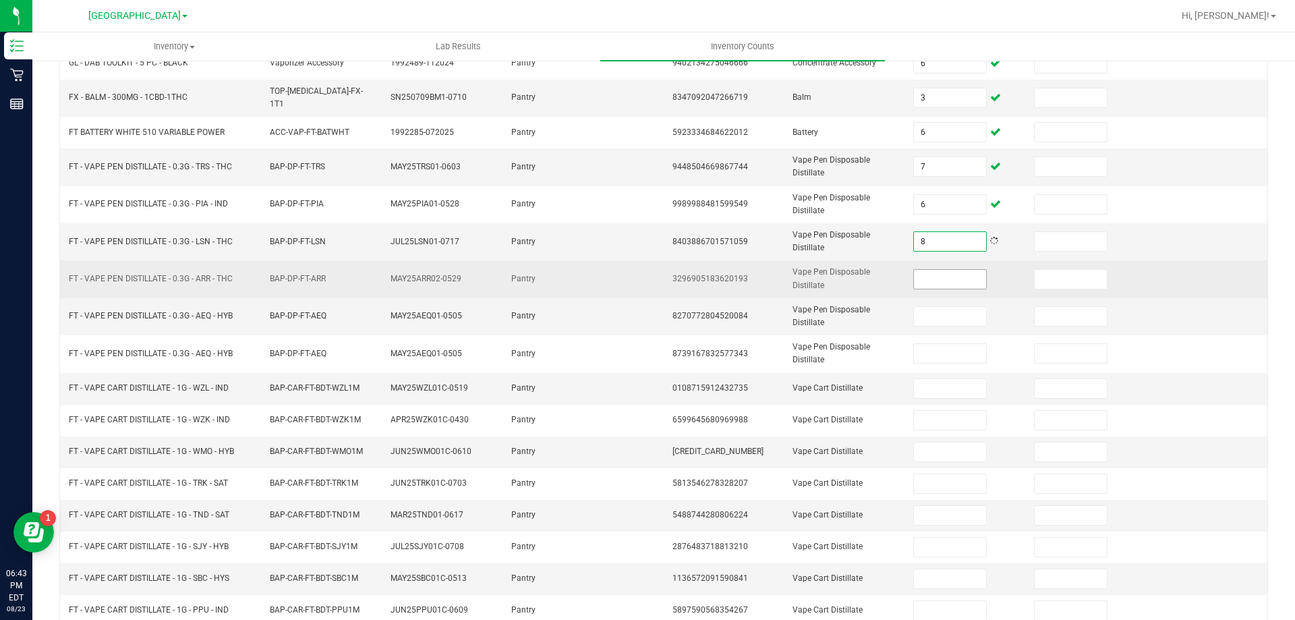
type input "8"
click at [925, 279] on input at bounding box center [949, 279] width 71 height 19
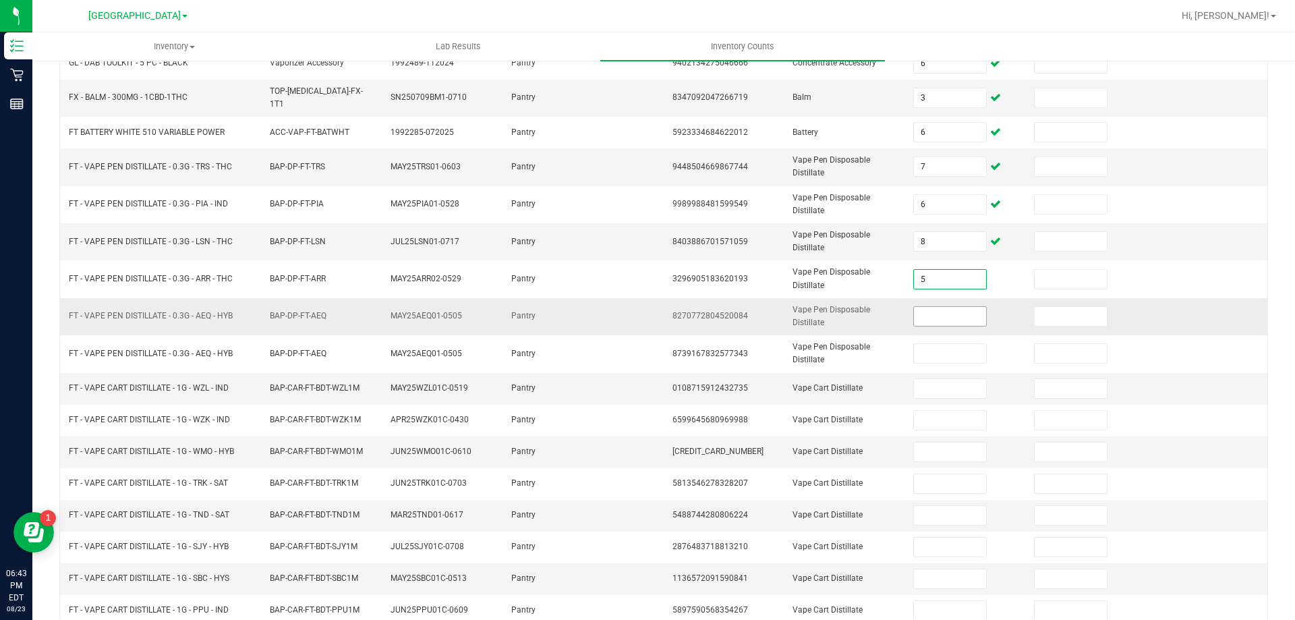
type input "5"
click at [931, 307] on input at bounding box center [949, 316] width 71 height 19
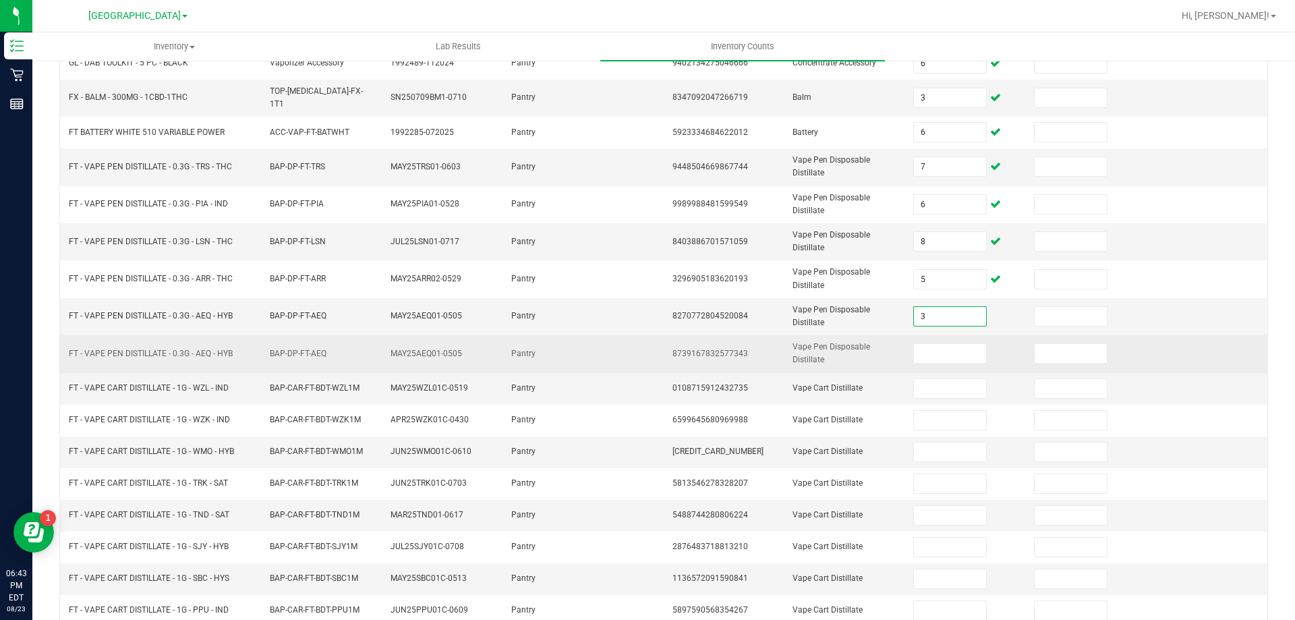
type input "3"
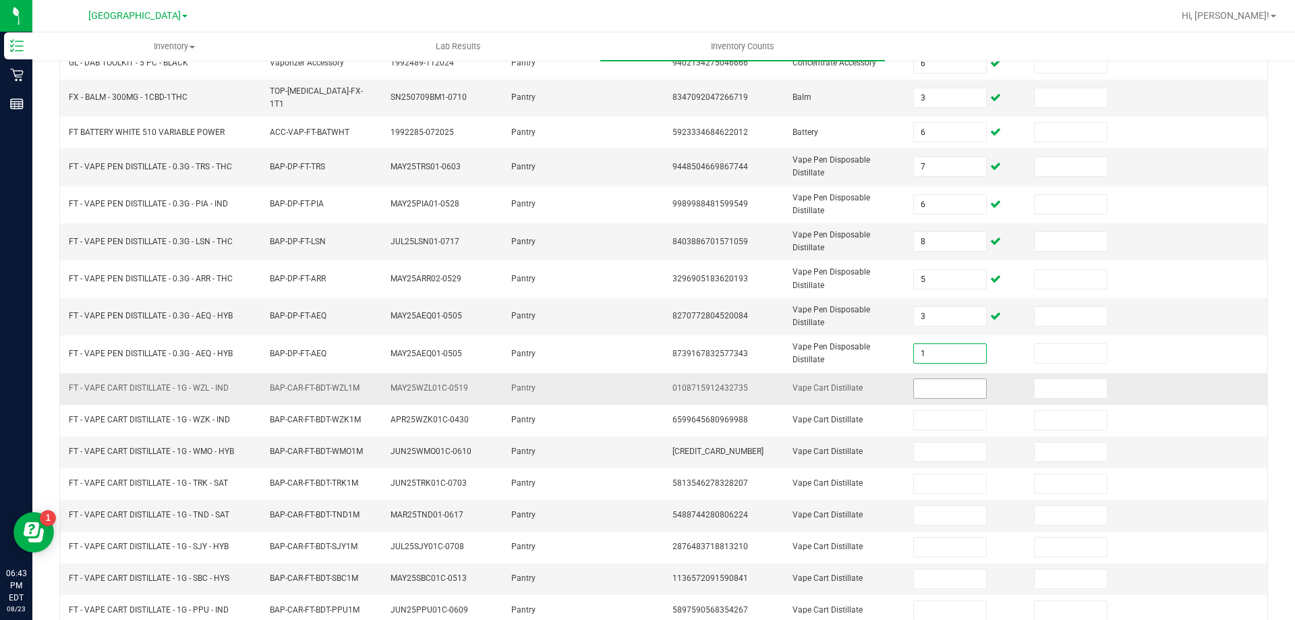
type input "1"
click at [939, 381] on input at bounding box center [949, 388] width 71 height 19
type input "0"
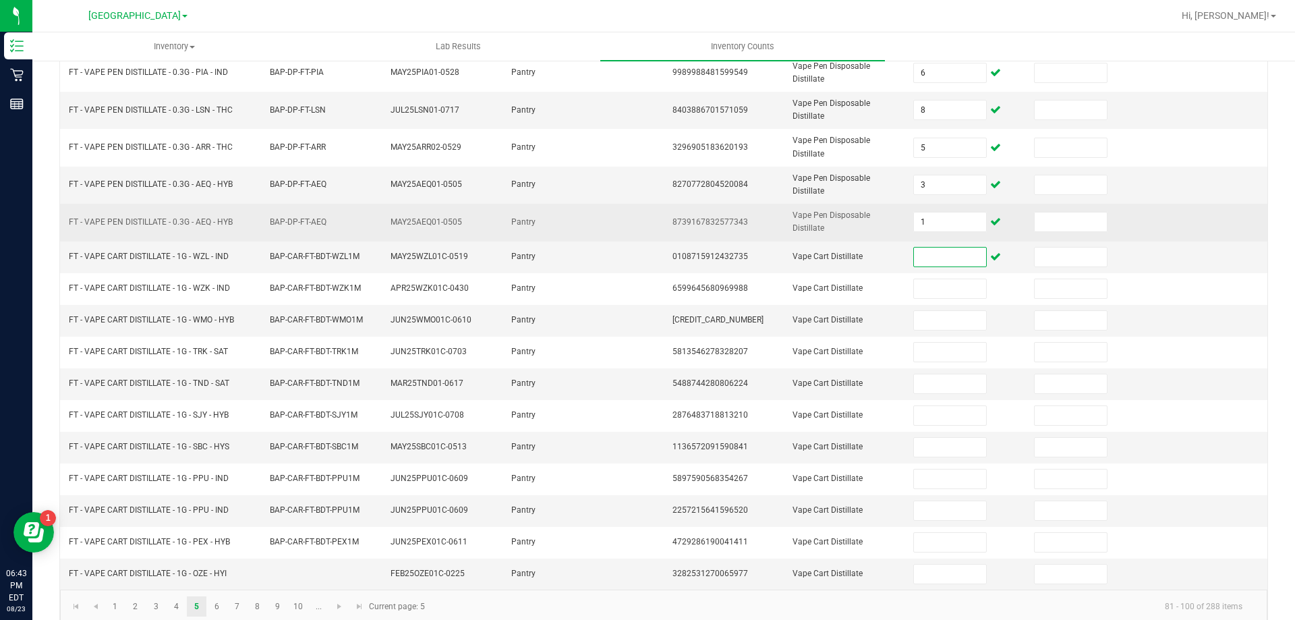
scroll to position [314, 0]
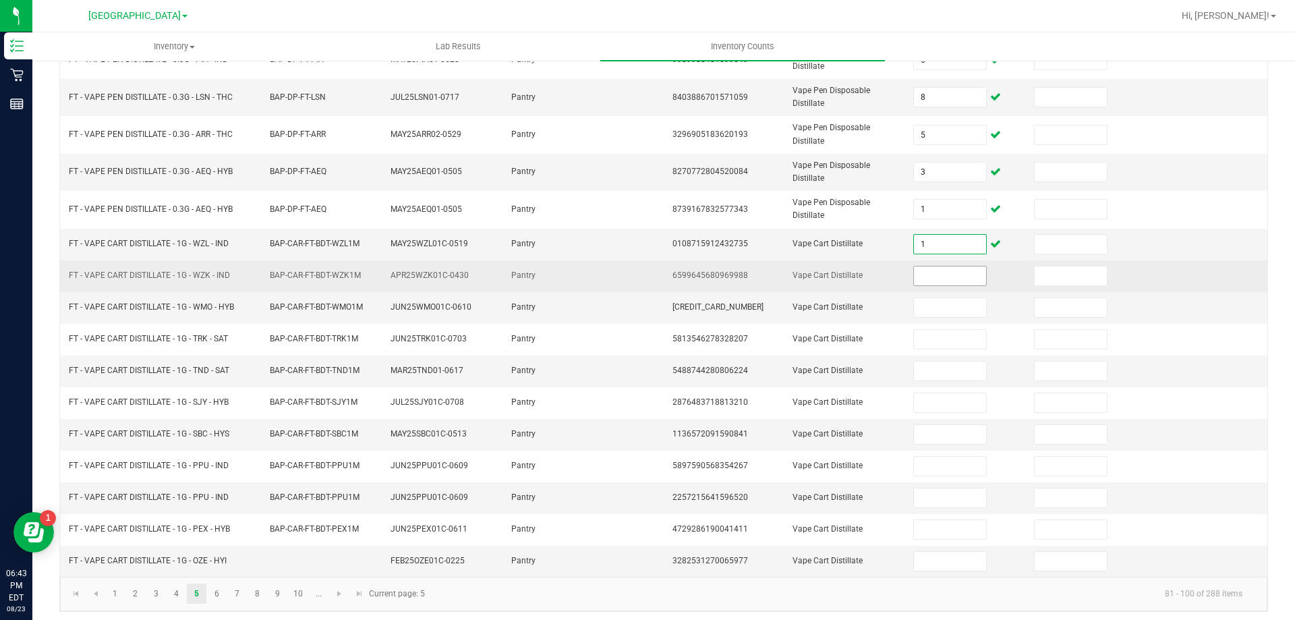
type input "1"
click at [922, 268] on input at bounding box center [949, 275] width 71 height 19
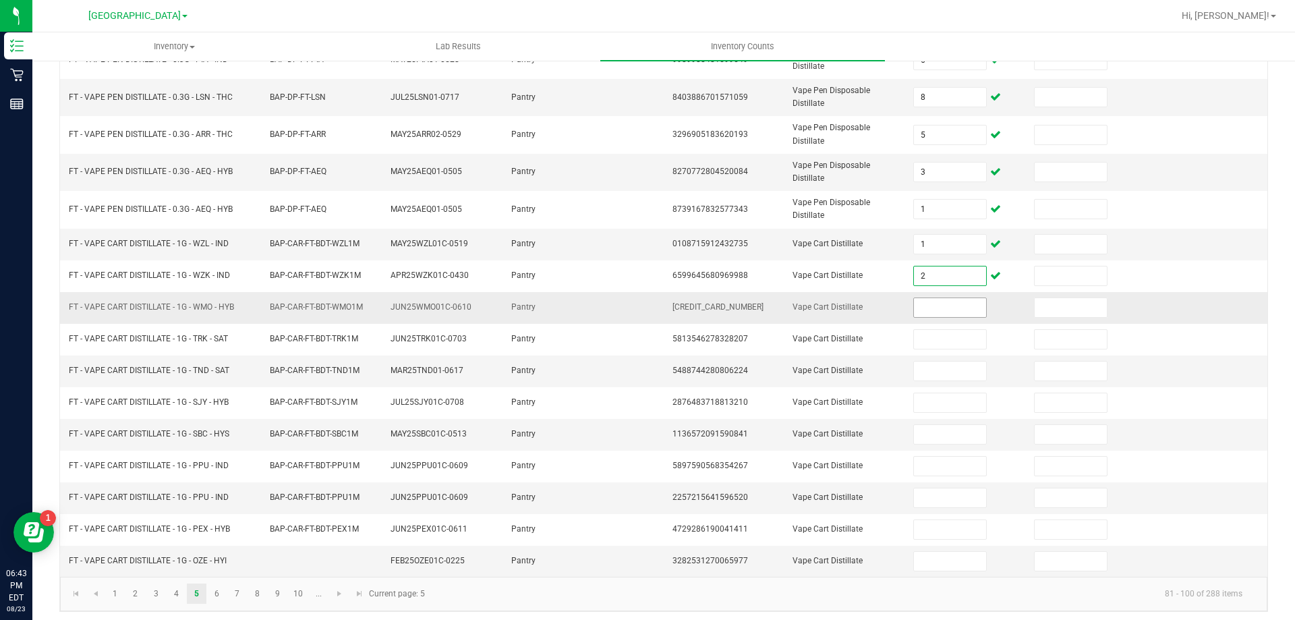
type input "2"
click at [943, 304] on input at bounding box center [949, 307] width 71 height 19
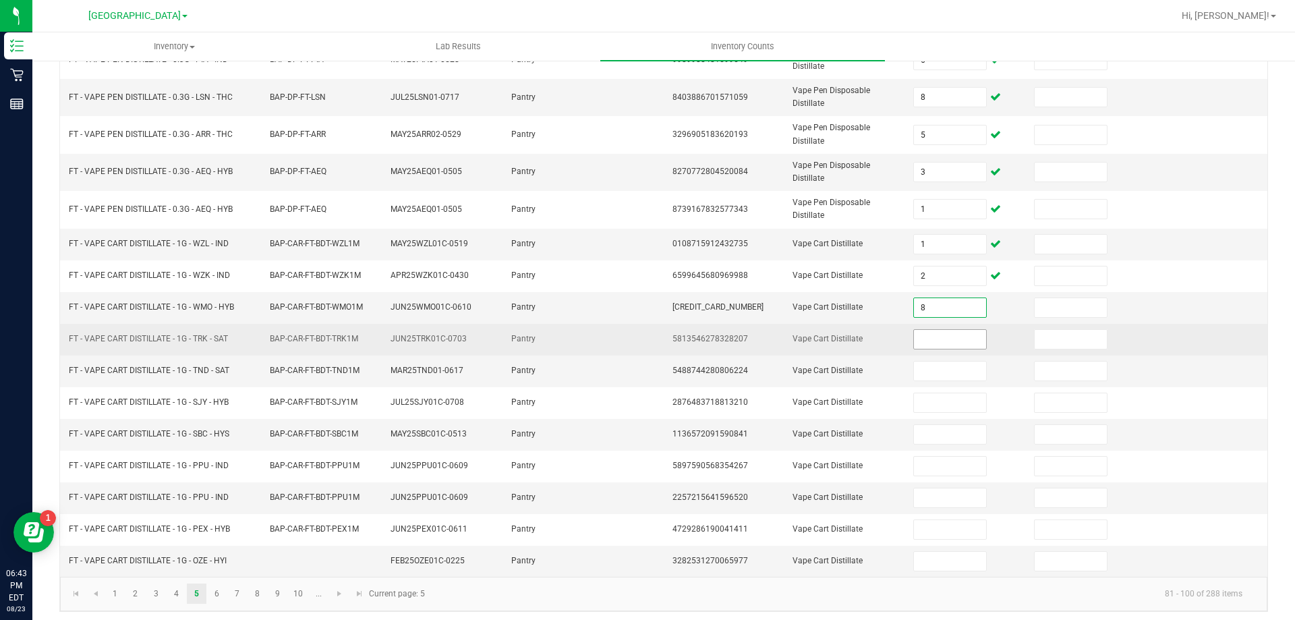
type input "8"
click at [933, 332] on input at bounding box center [949, 339] width 71 height 19
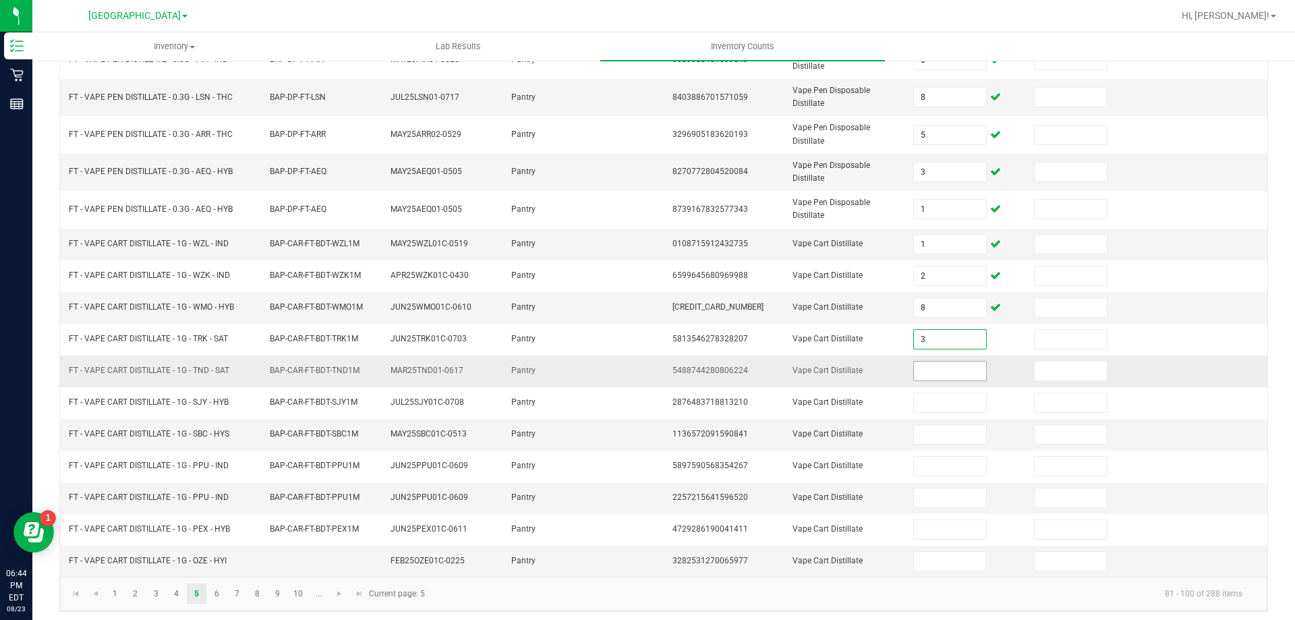
type input "3"
click at [928, 364] on input at bounding box center [949, 370] width 71 height 19
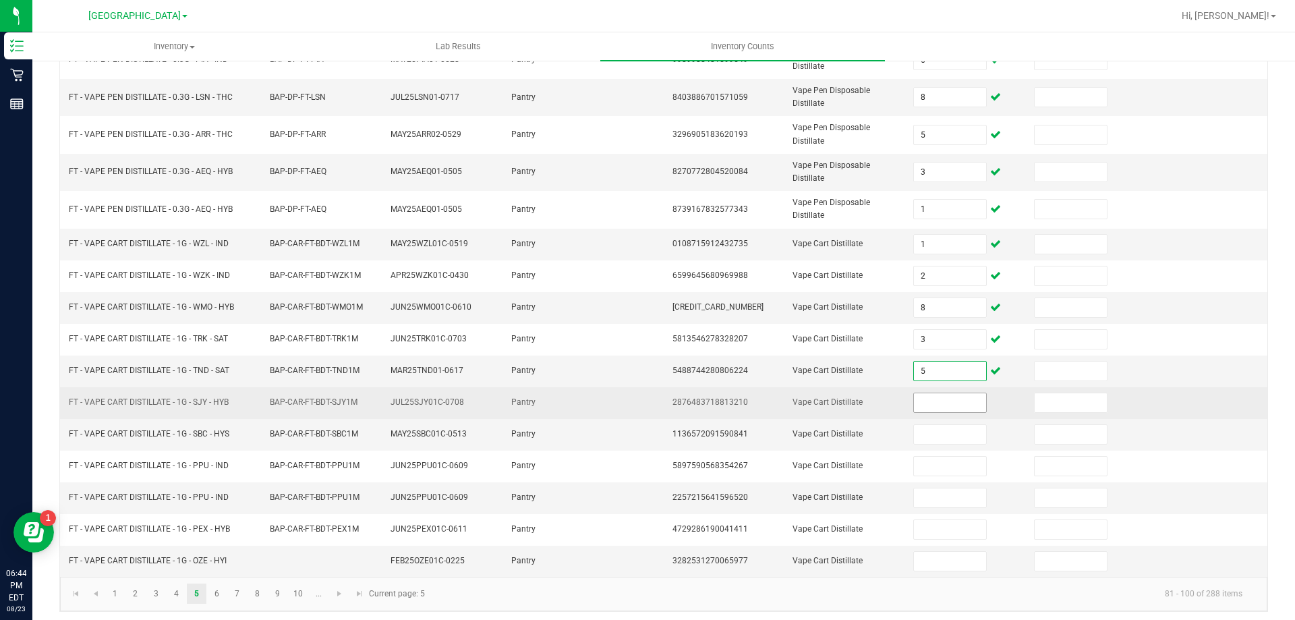
type input "5"
click at [938, 401] on input at bounding box center [949, 402] width 71 height 19
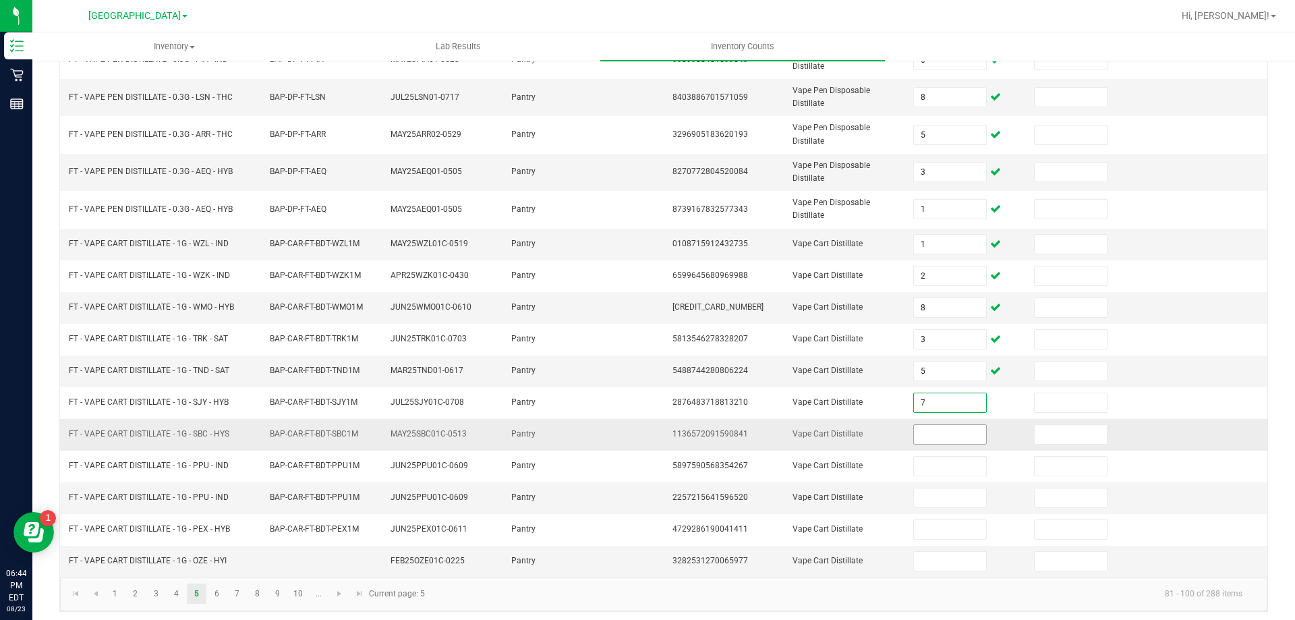
type input "7"
click at [935, 432] on input at bounding box center [949, 434] width 71 height 19
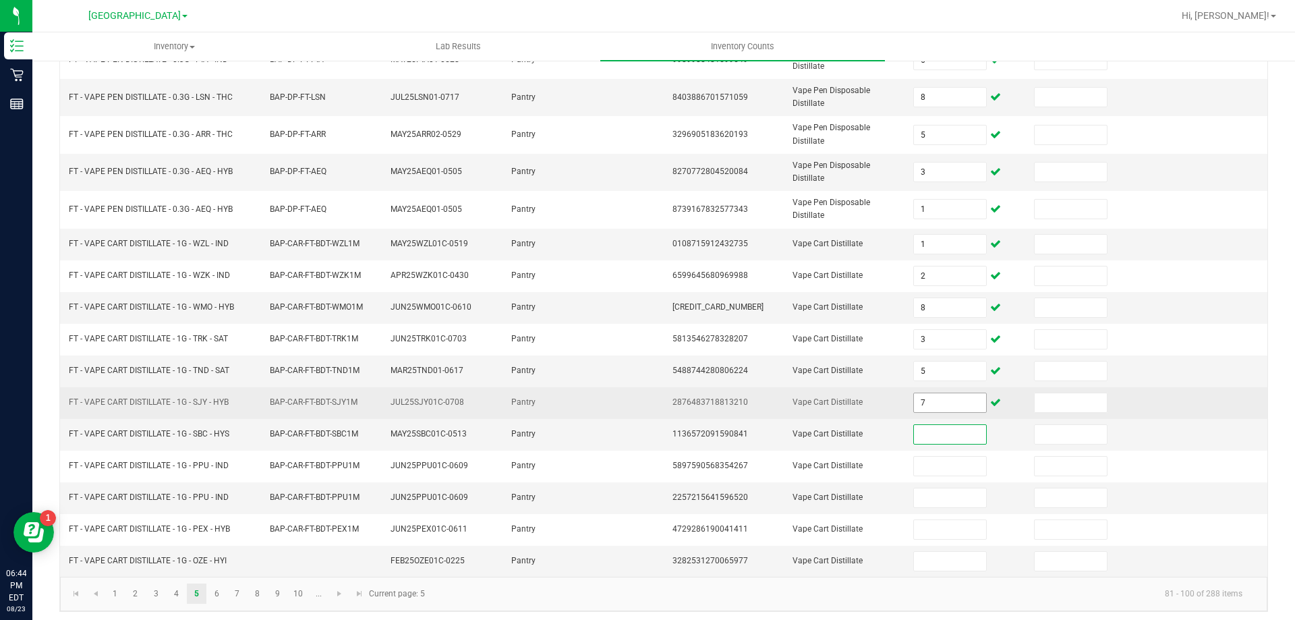
click at [935, 394] on input "7" at bounding box center [949, 402] width 71 height 19
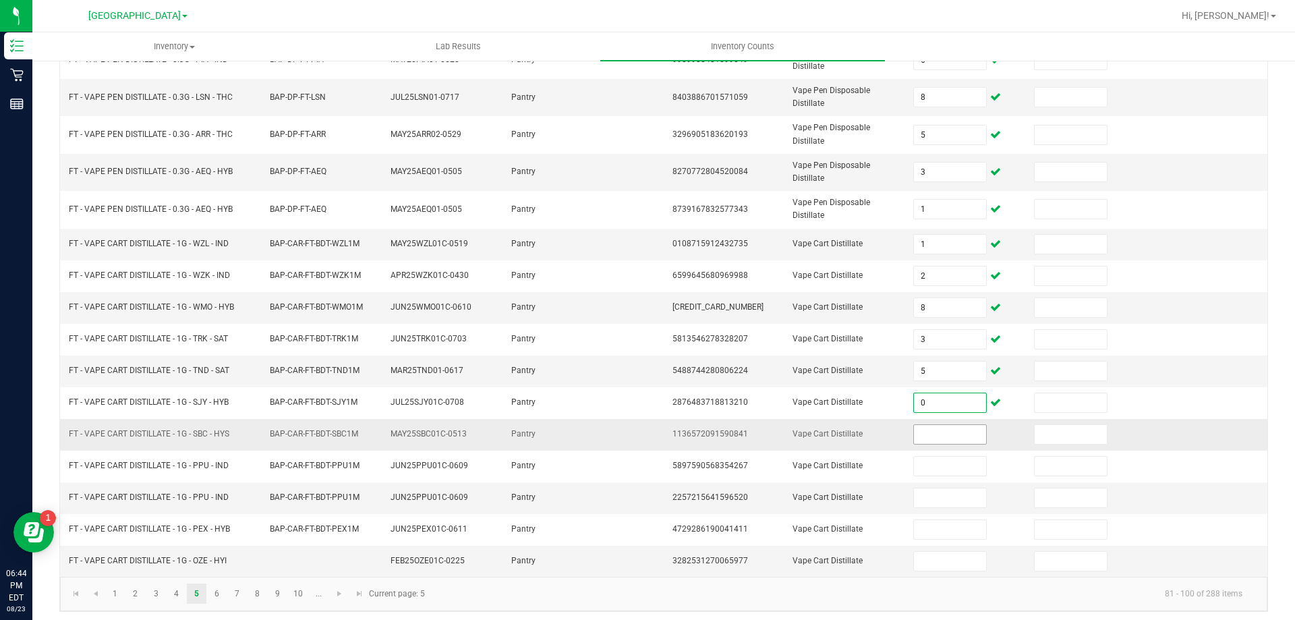
type input "0"
click at [951, 434] on input at bounding box center [949, 434] width 71 height 19
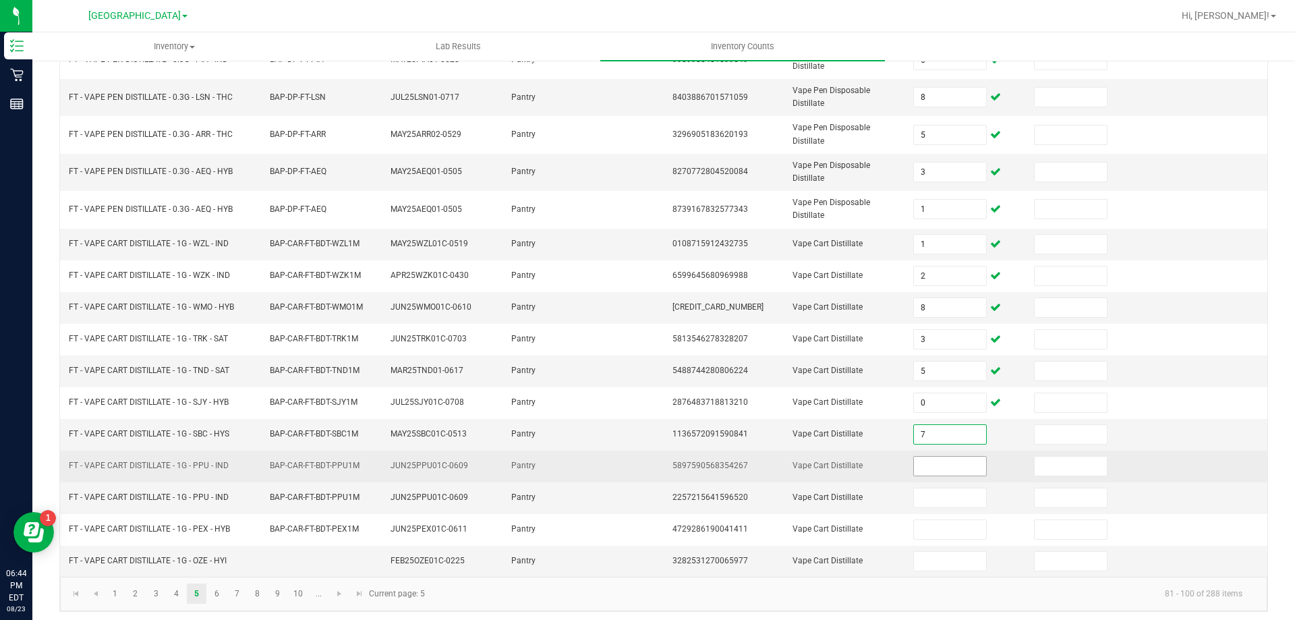
type input "7"
click at [933, 461] on input at bounding box center [949, 465] width 71 height 19
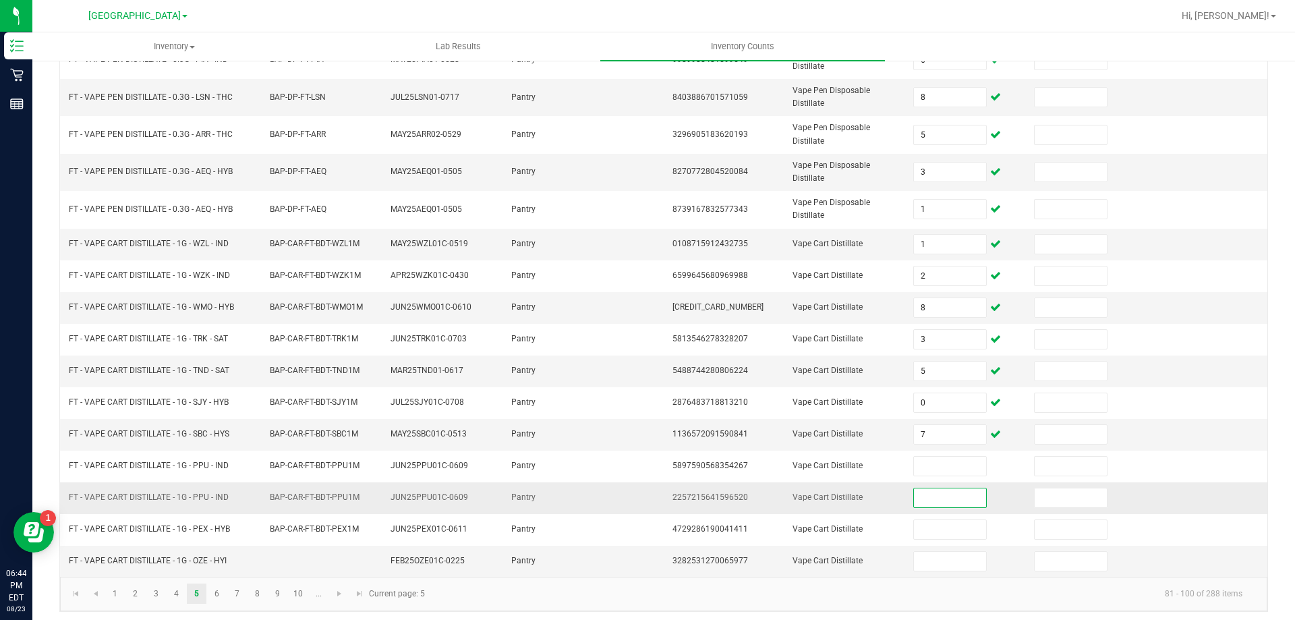
click at [936, 489] on input at bounding box center [949, 497] width 71 height 19
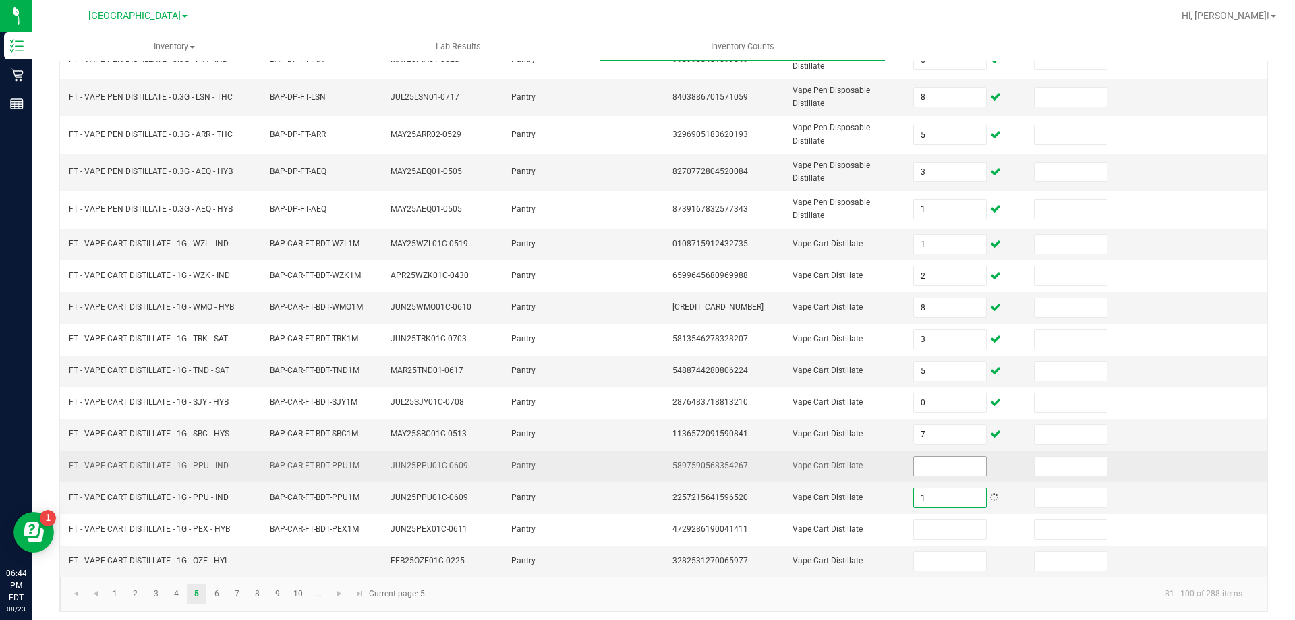
type input "1"
click at [928, 463] on input at bounding box center [949, 465] width 71 height 19
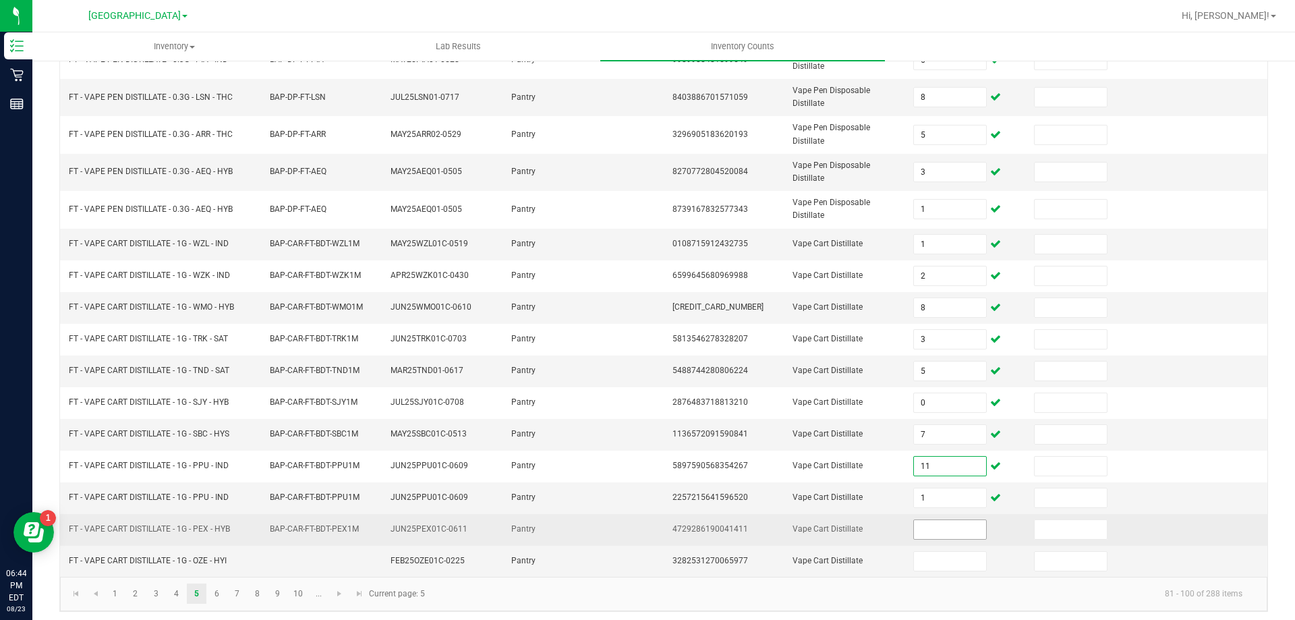
type input "11"
click at [951, 525] on input at bounding box center [949, 529] width 71 height 19
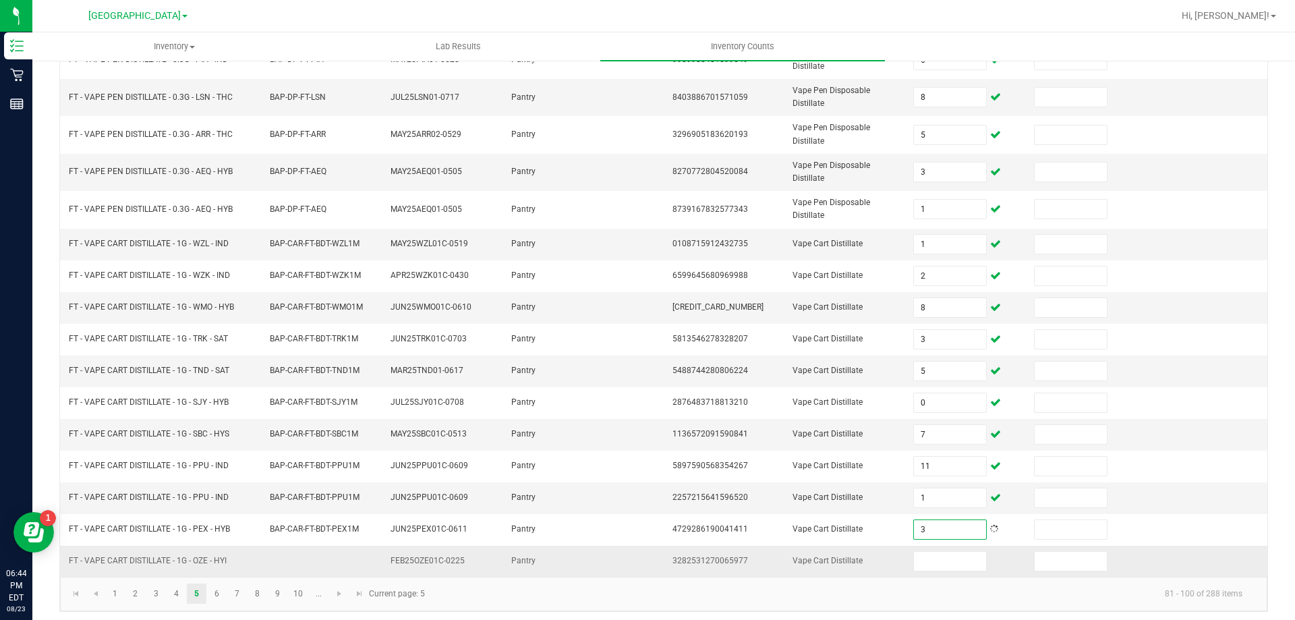
type input "3"
click at [955, 545] on td at bounding box center [965, 560] width 121 height 31
click at [955, 552] on input at bounding box center [949, 561] width 71 height 19
type input "9"
click at [217, 587] on link "6" at bounding box center [217, 593] width 20 height 20
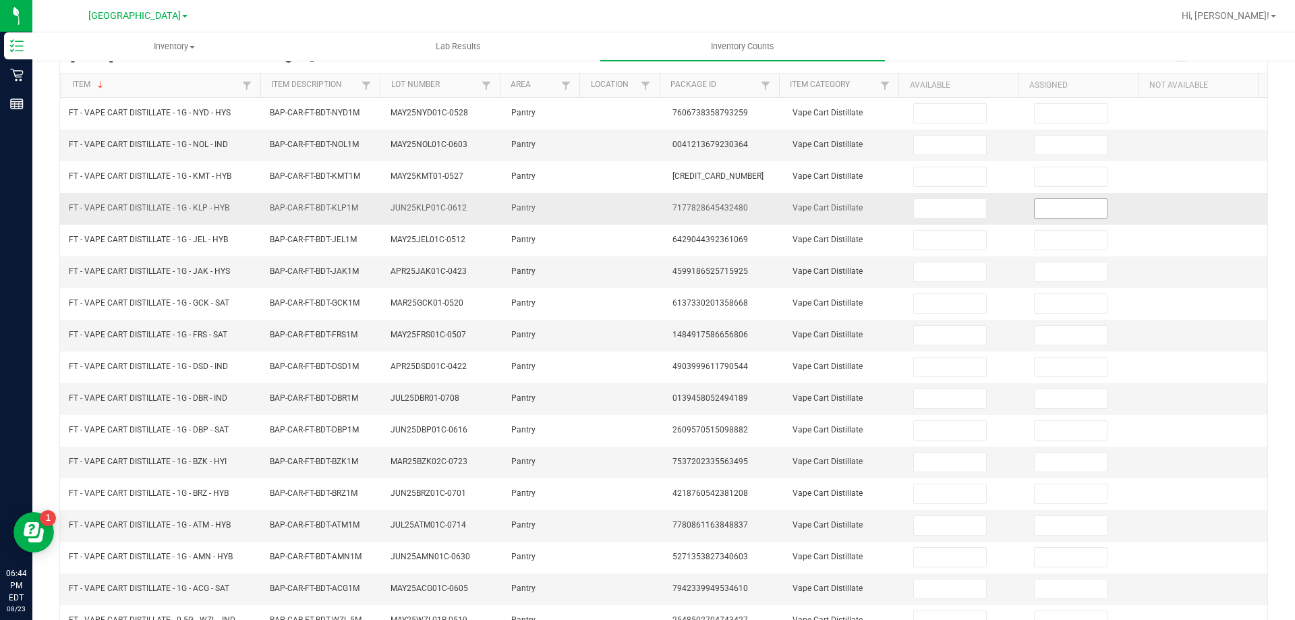
scroll to position [0, 0]
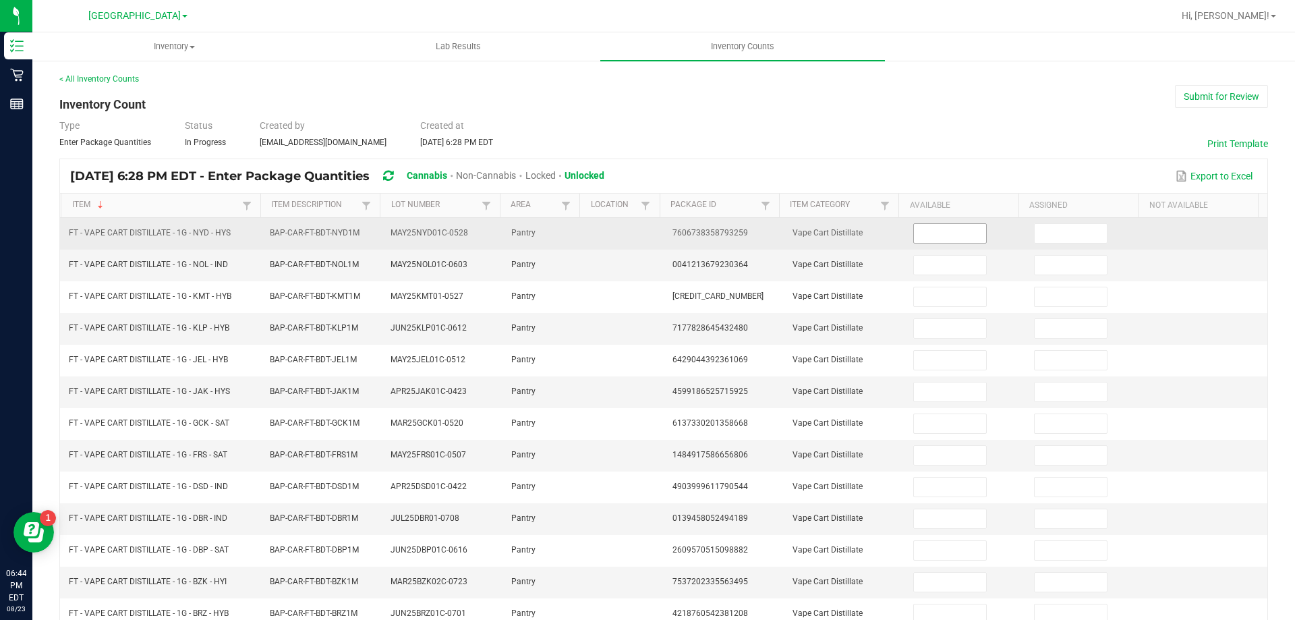
click at [945, 233] on input at bounding box center [949, 233] width 71 height 19
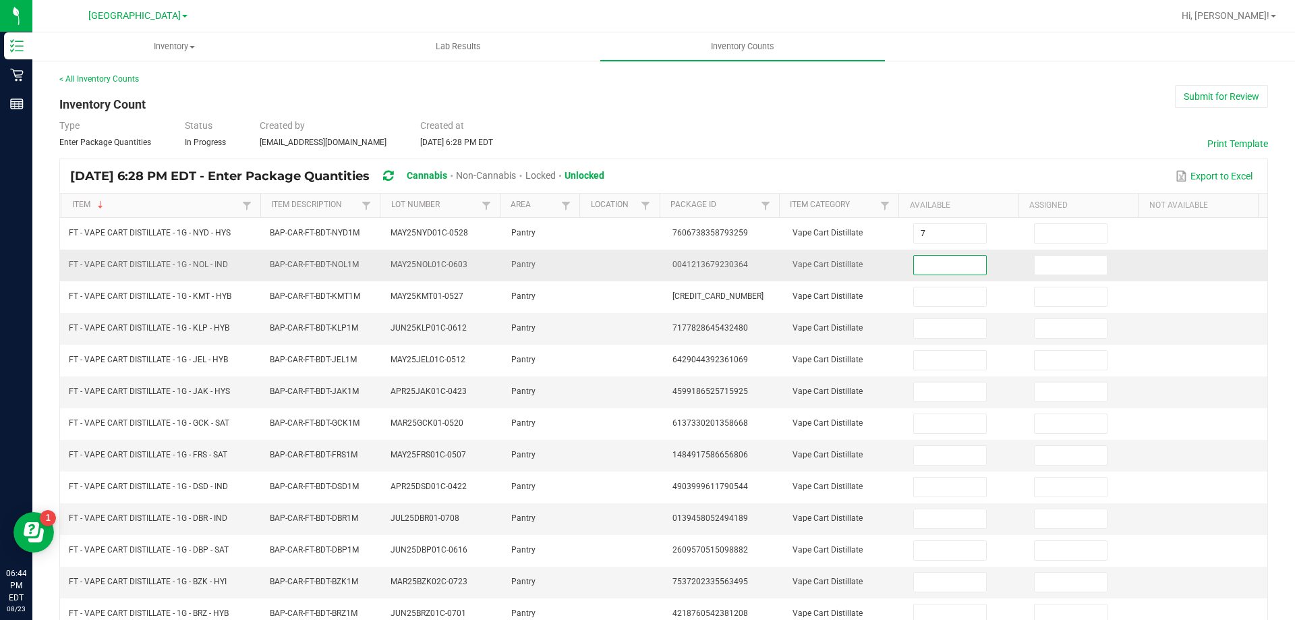
click at [930, 272] on input at bounding box center [949, 265] width 71 height 19
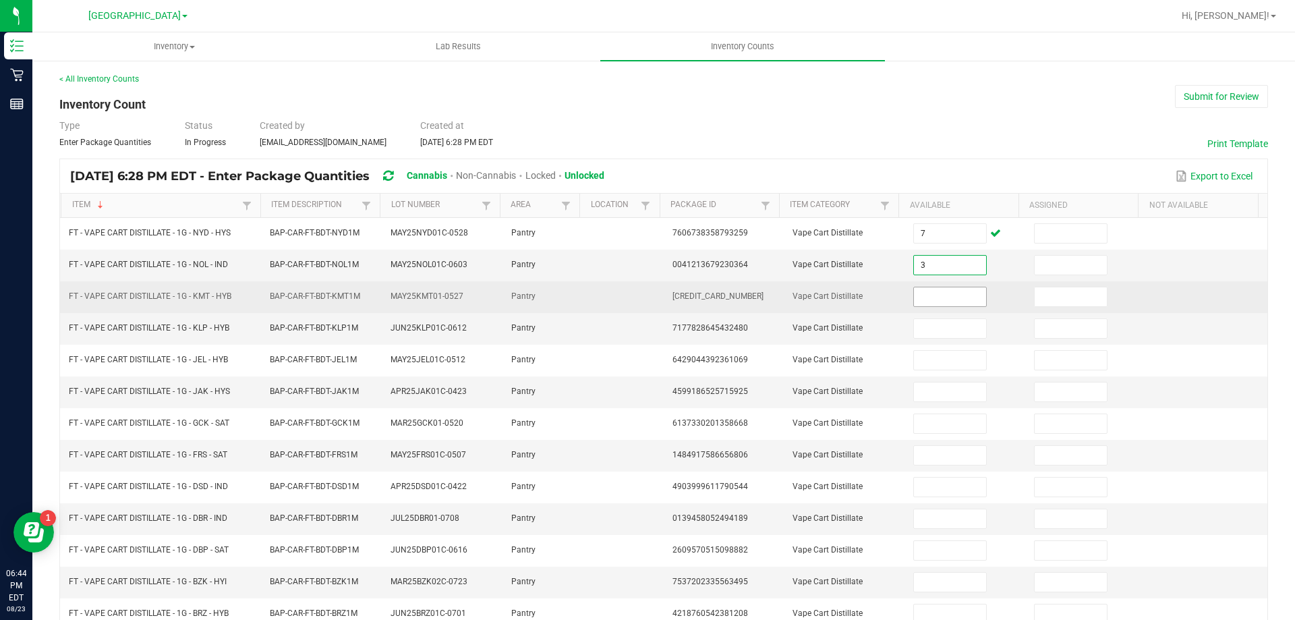
click at [950, 289] on input at bounding box center [949, 296] width 71 height 19
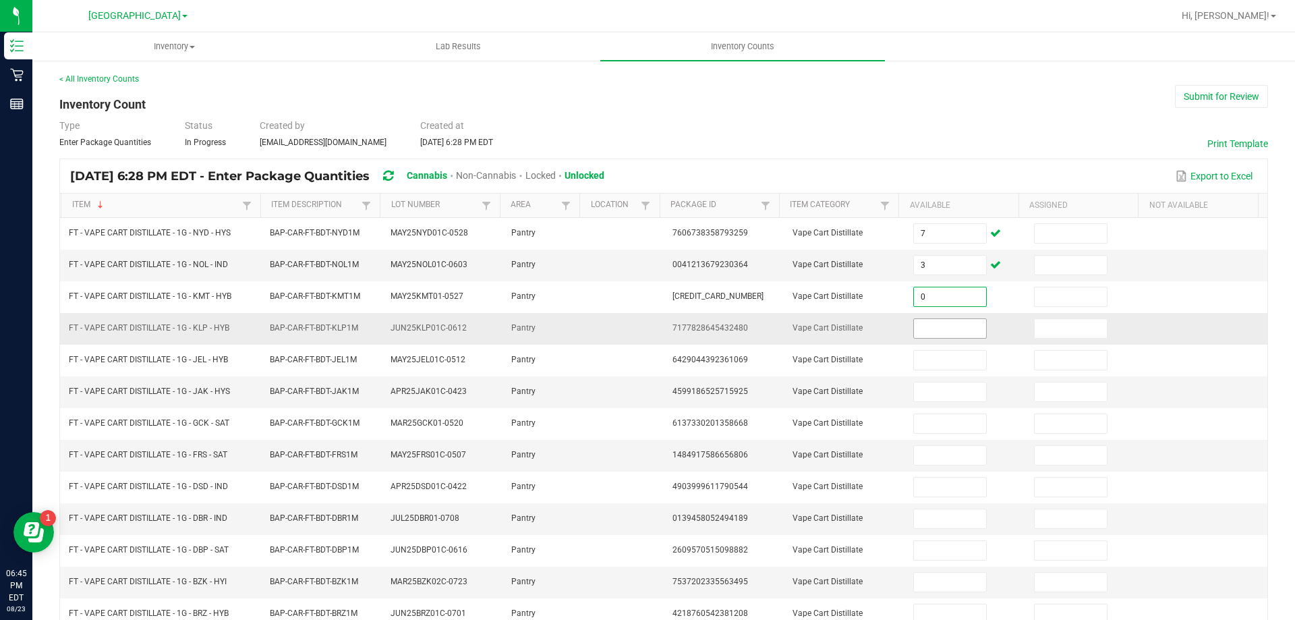
click at [950, 326] on input at bounding box center [949, 328] width 71 height 19
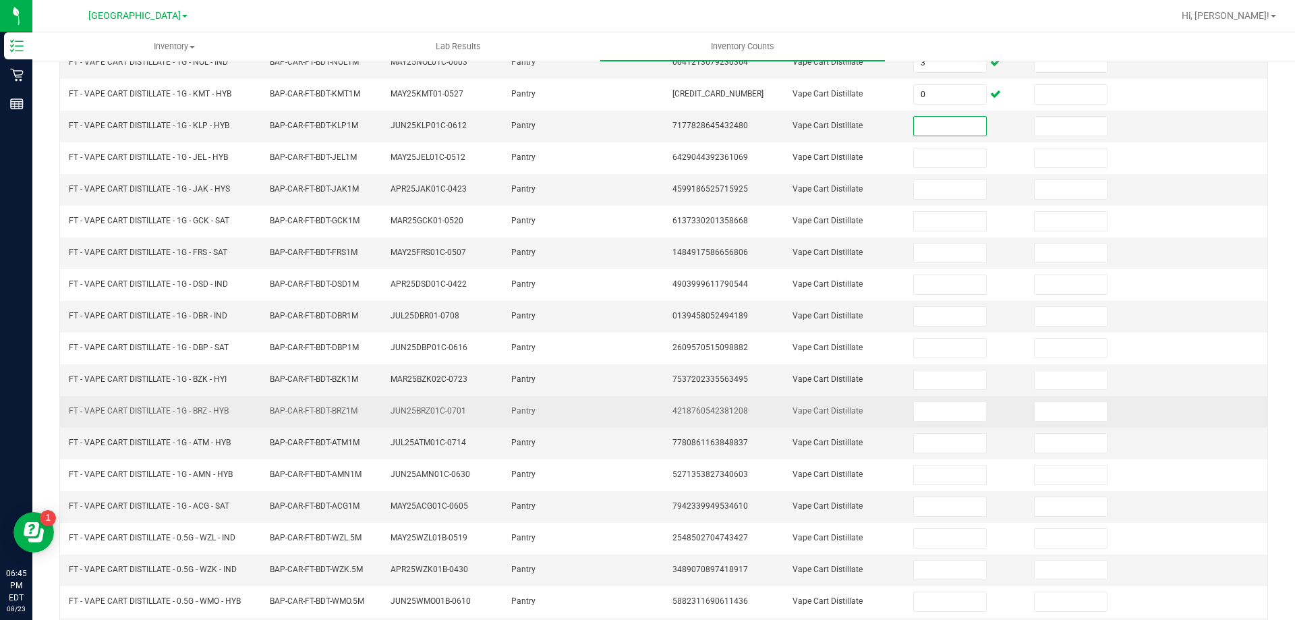
scroll to position [135, 0]
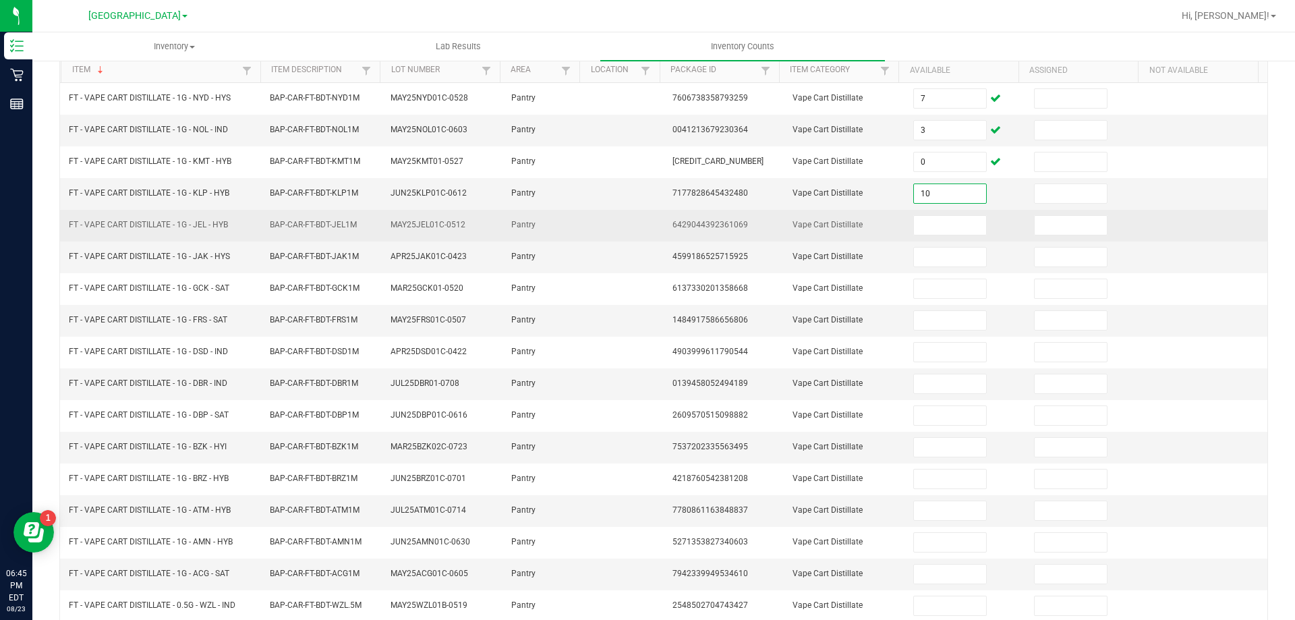
click at [905, 211] on td at bounding box center [965, 226] width 121 height 32
click at [915, 227] on input at bounding box center [949, 225] width 71 height 19
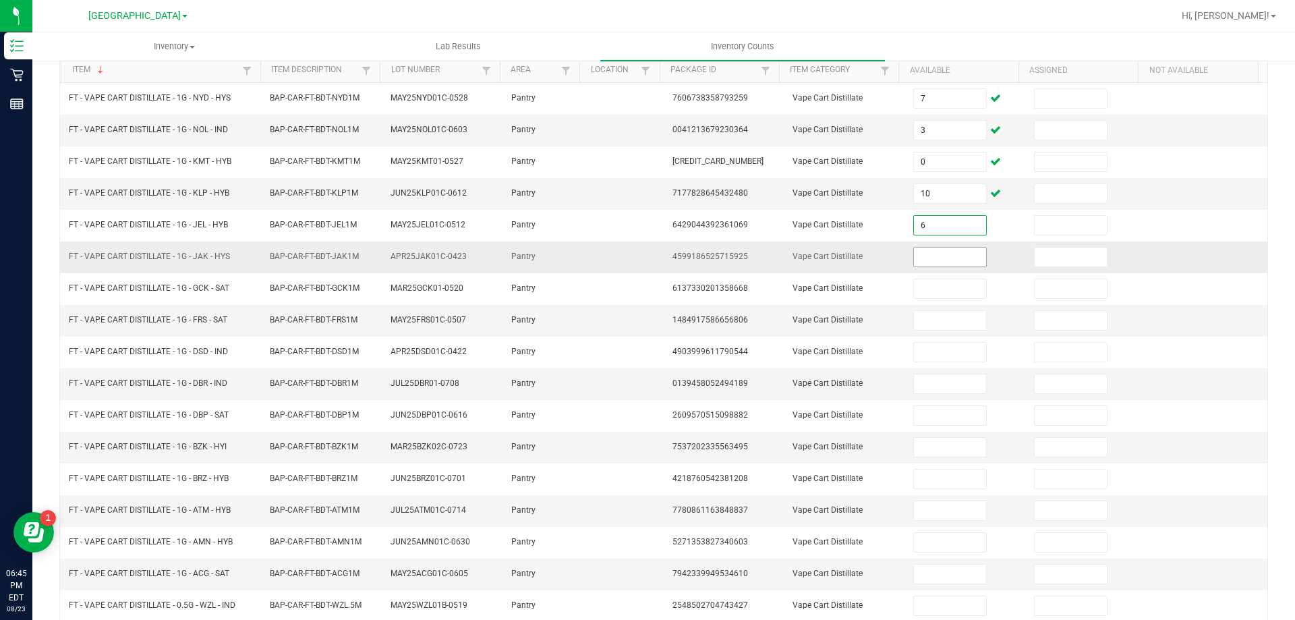
click at [918, 257] on input at bounding box center [949, 256] width 71 height 19
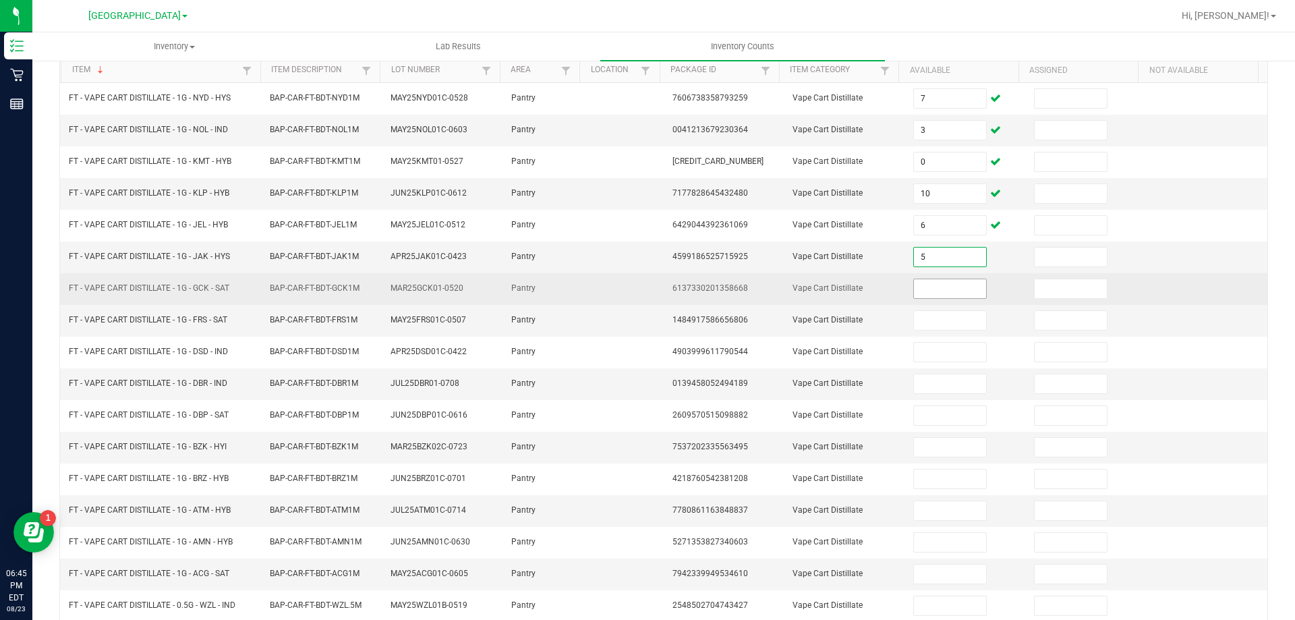
click at [923, 287] on input at bounding box center [949, 288] width 71 height 19
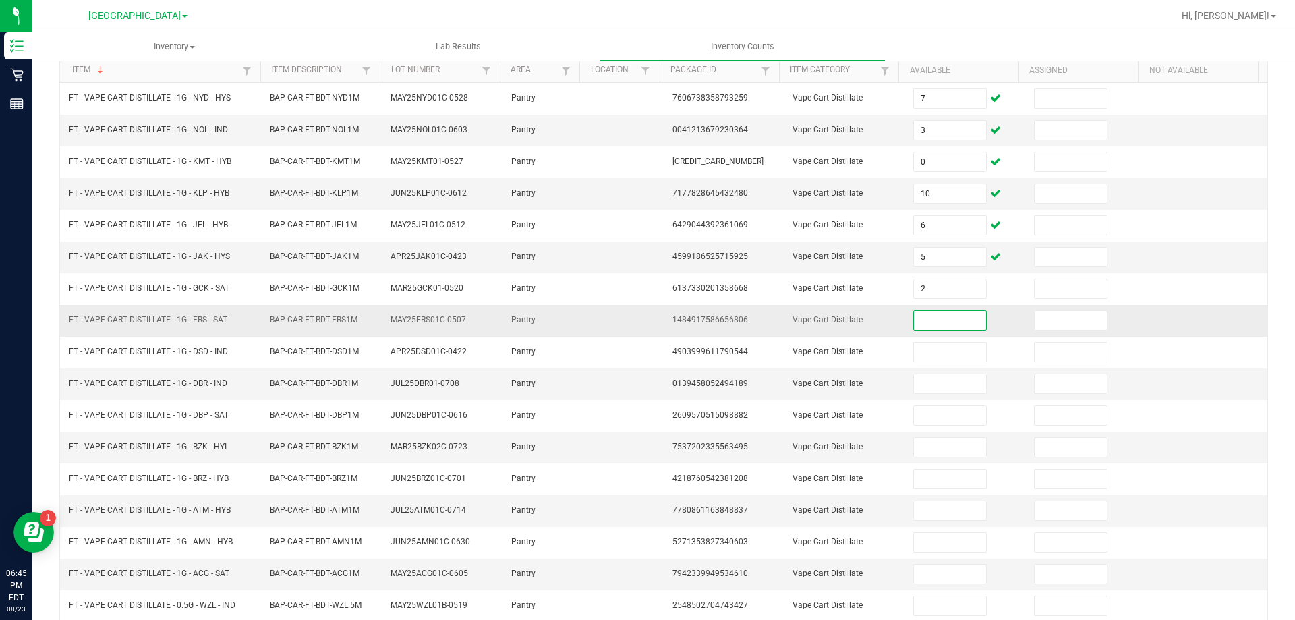
click at [927, 320] on input at bounding box center [949, 320] width 71 height 19
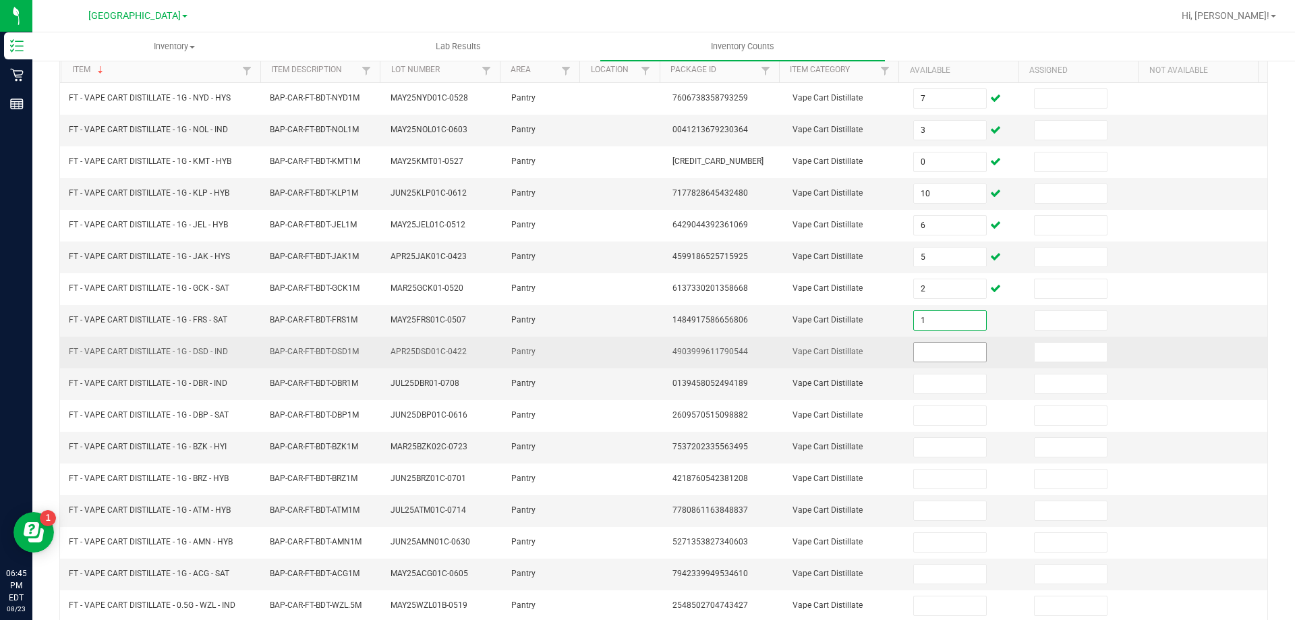
click at [949, 355] on input at bounding box center [949, 352] width 71 height 19
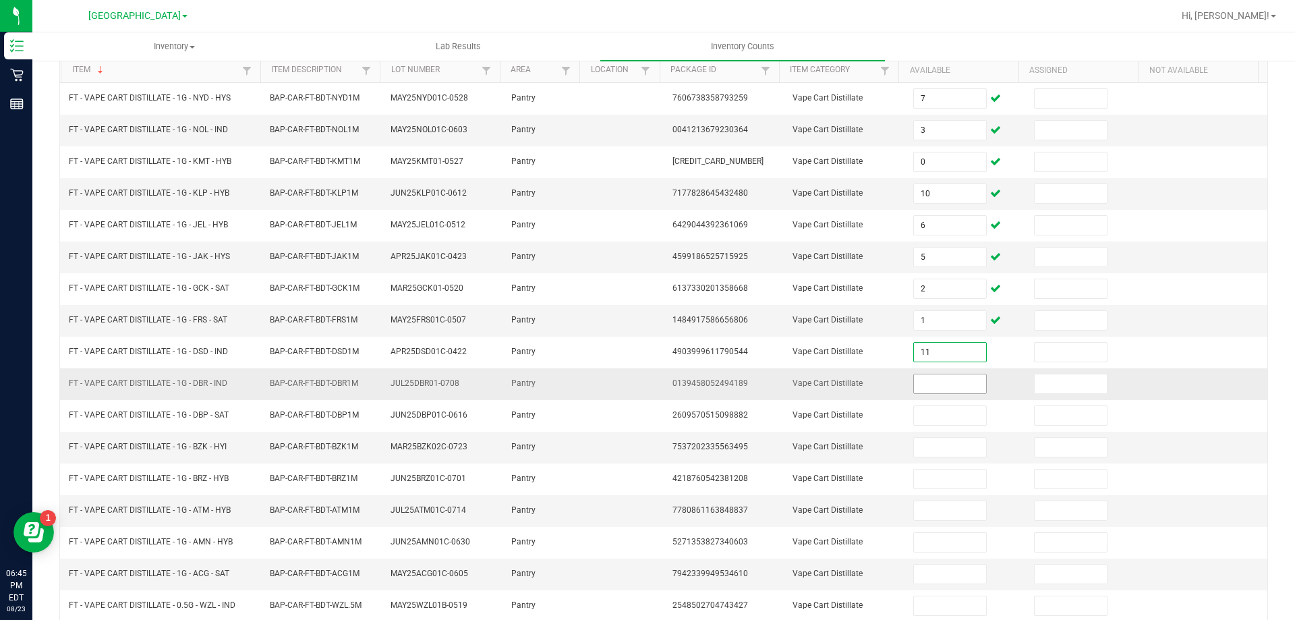
click at [948, 379] on input at bounding box center [949, 383] width 71 height 19
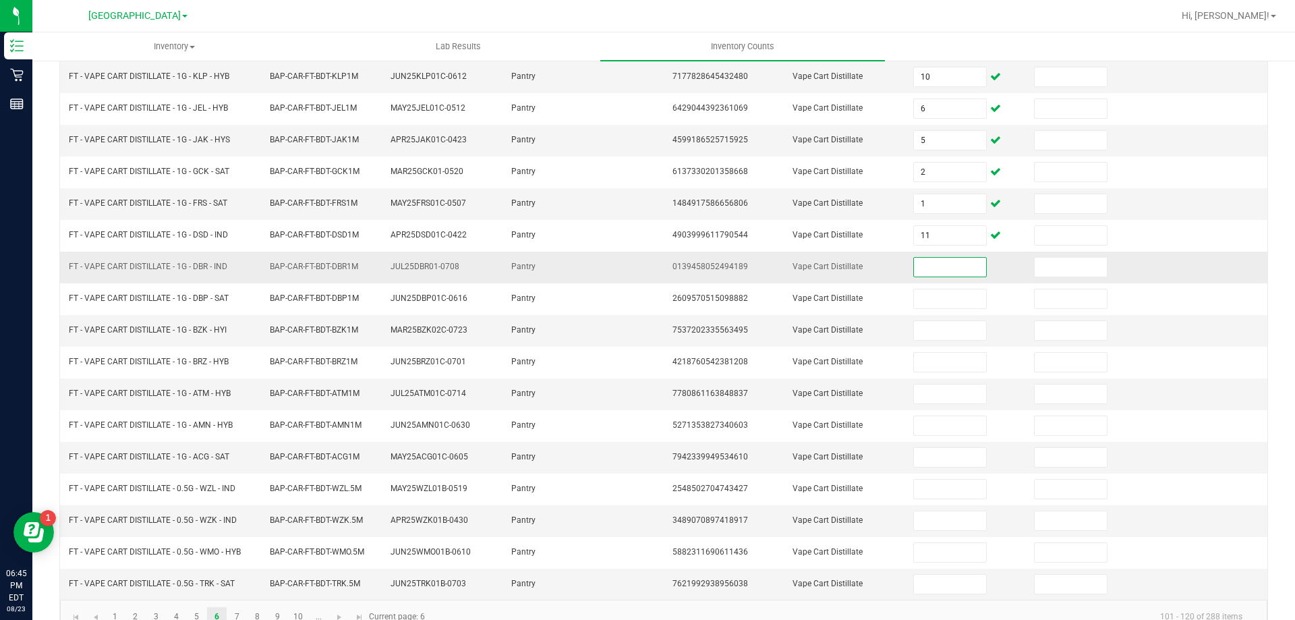
scroll to position [270, 0]
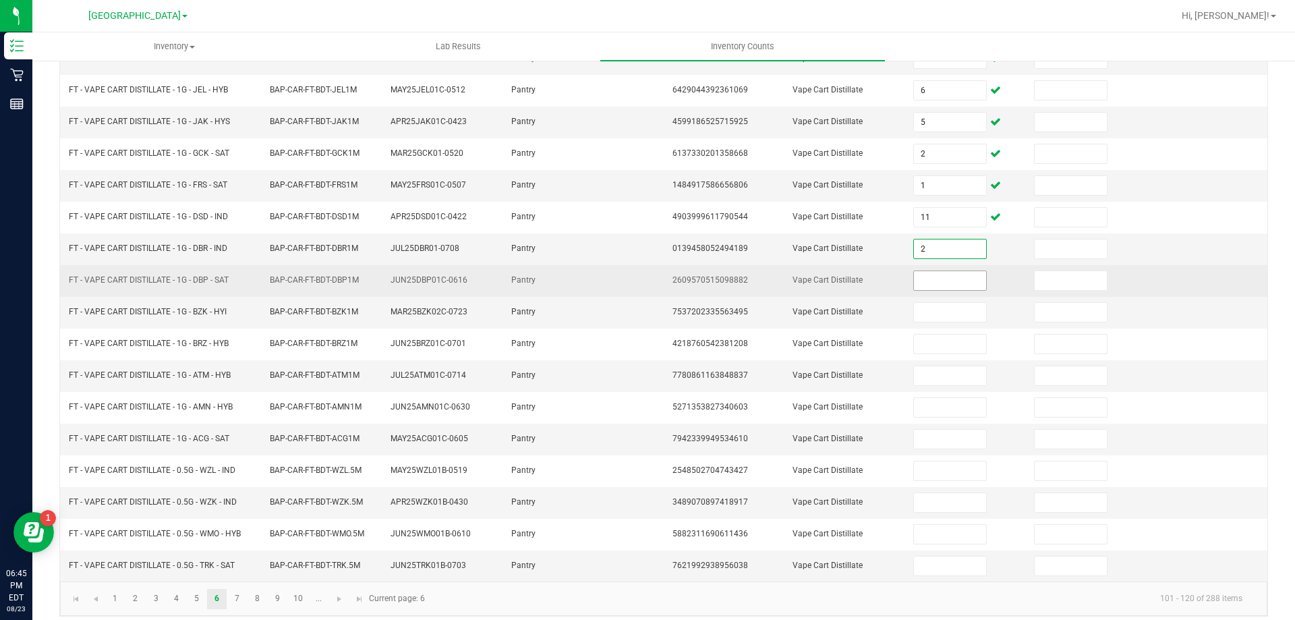
click at [929, 289] on input at bounding box center [949, 280] width 71 height 19
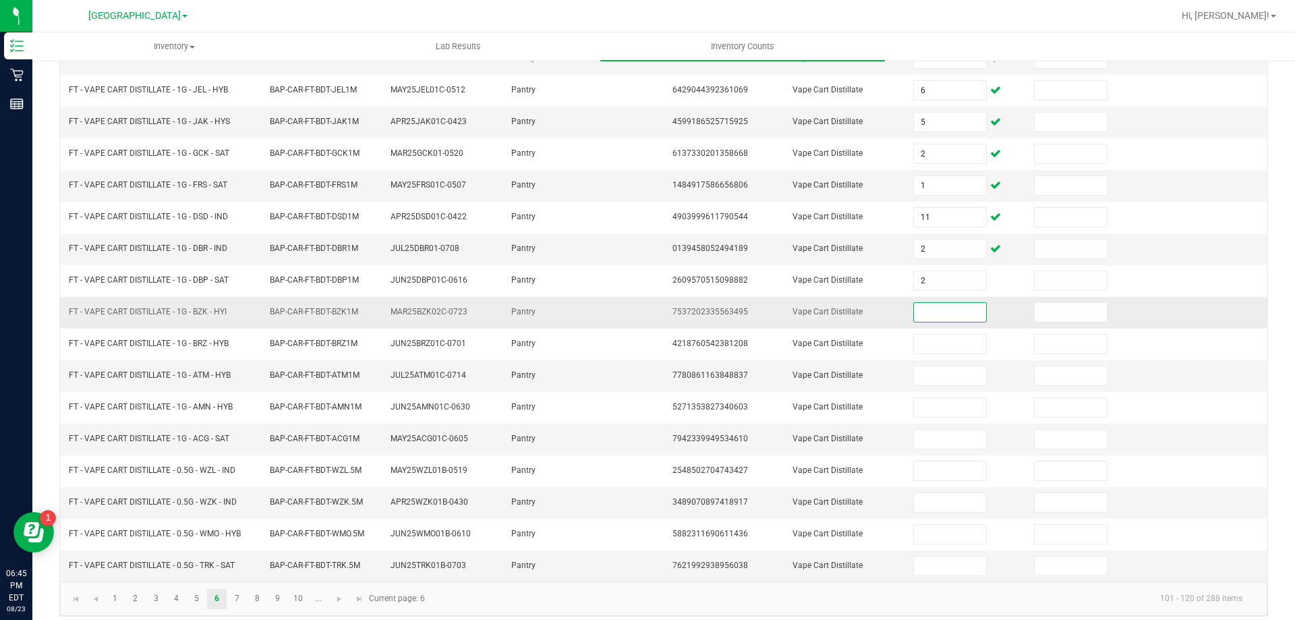
click at [925, 314] on input at bounding box center [949, 312] width 71 height 19
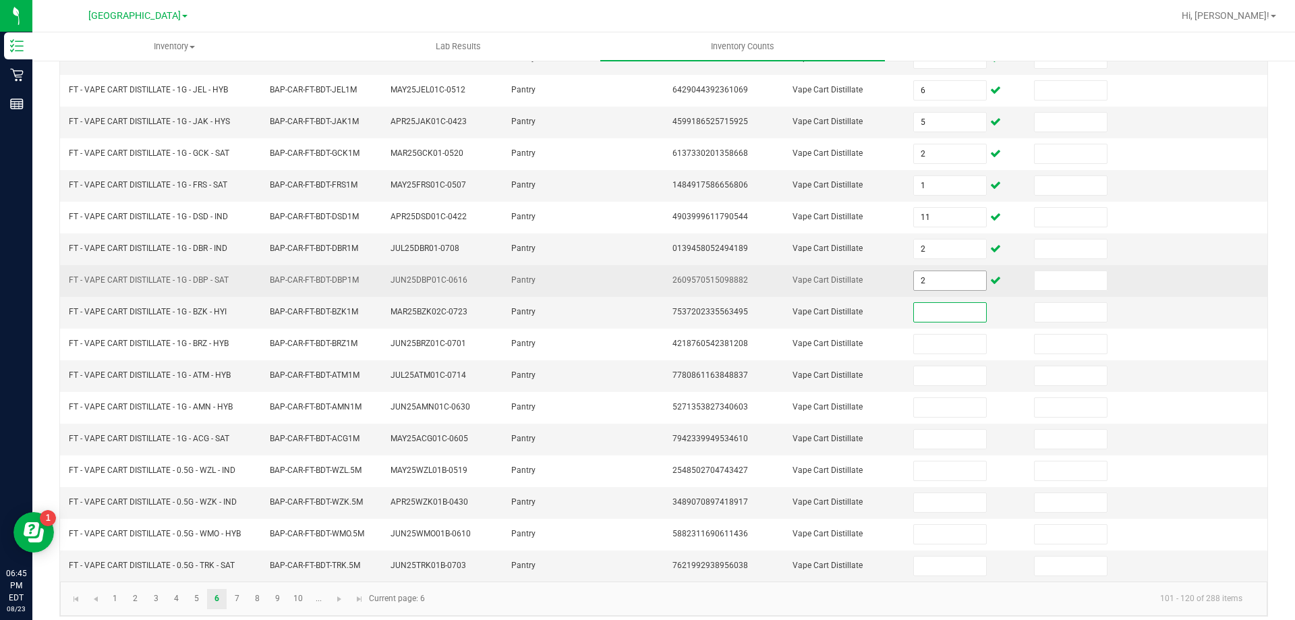
click at [954, 280] on input "2" at bounding box center [949, 280] width 71 height 19
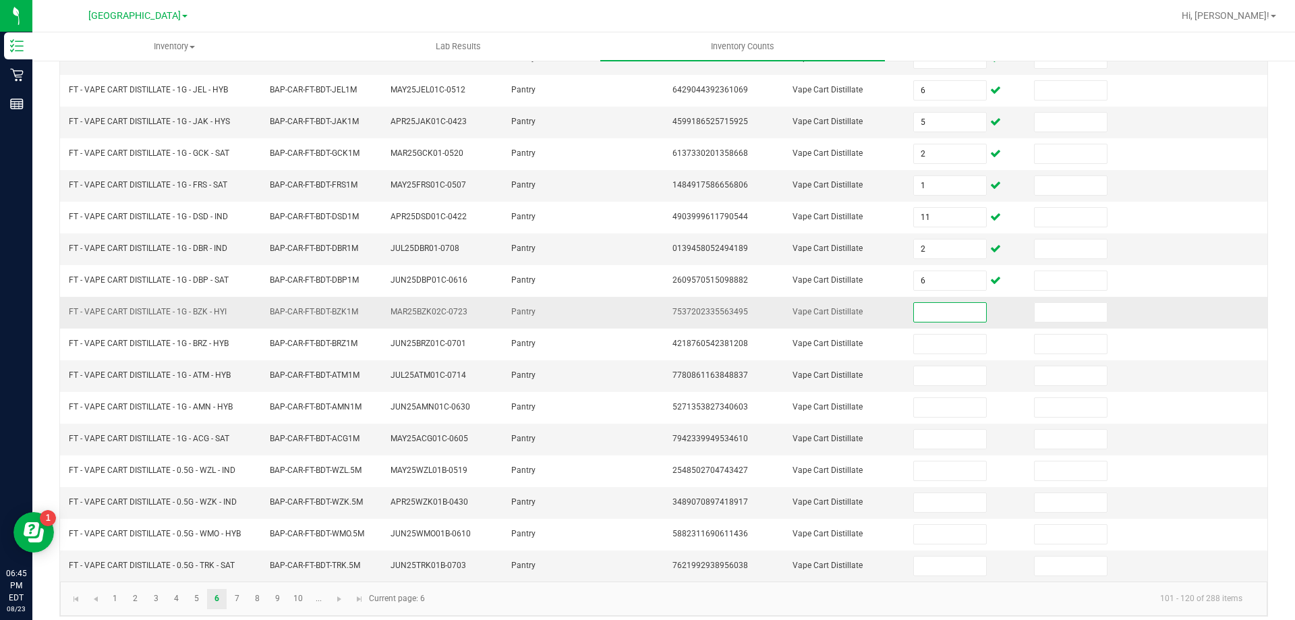
click at [948, 314] on input at bounding box center [949, 312] width 71 height 19
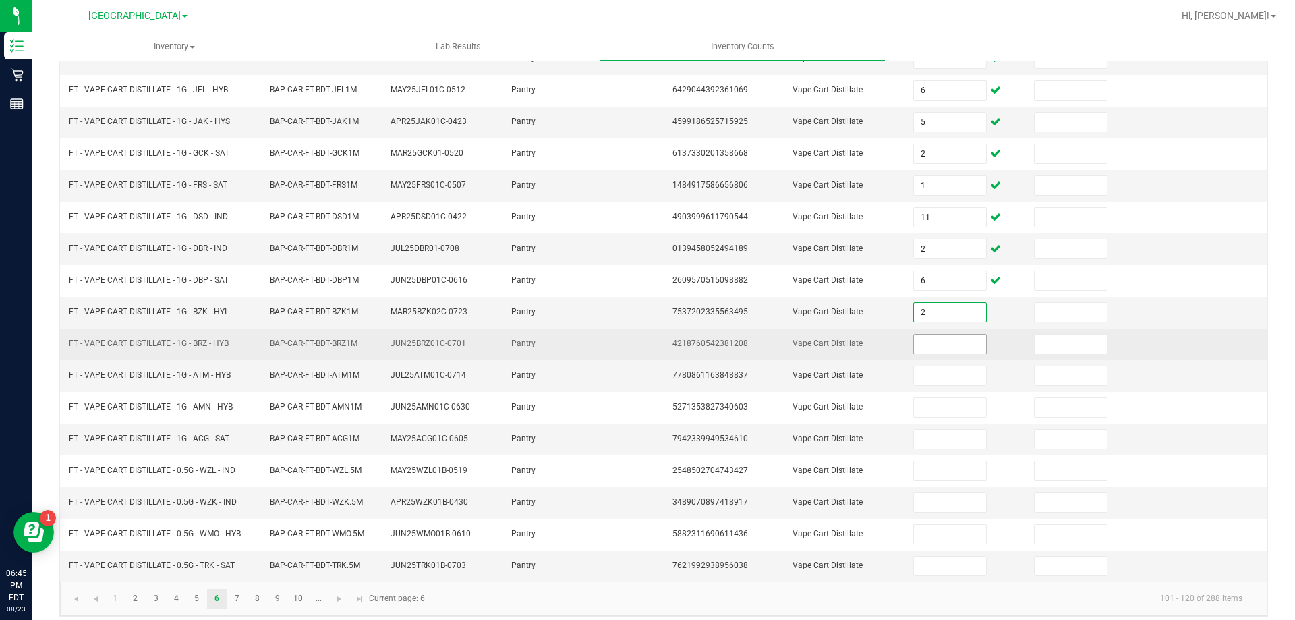
click at [943, 345] on input at bounding box center [949, 343] width 71 height 19
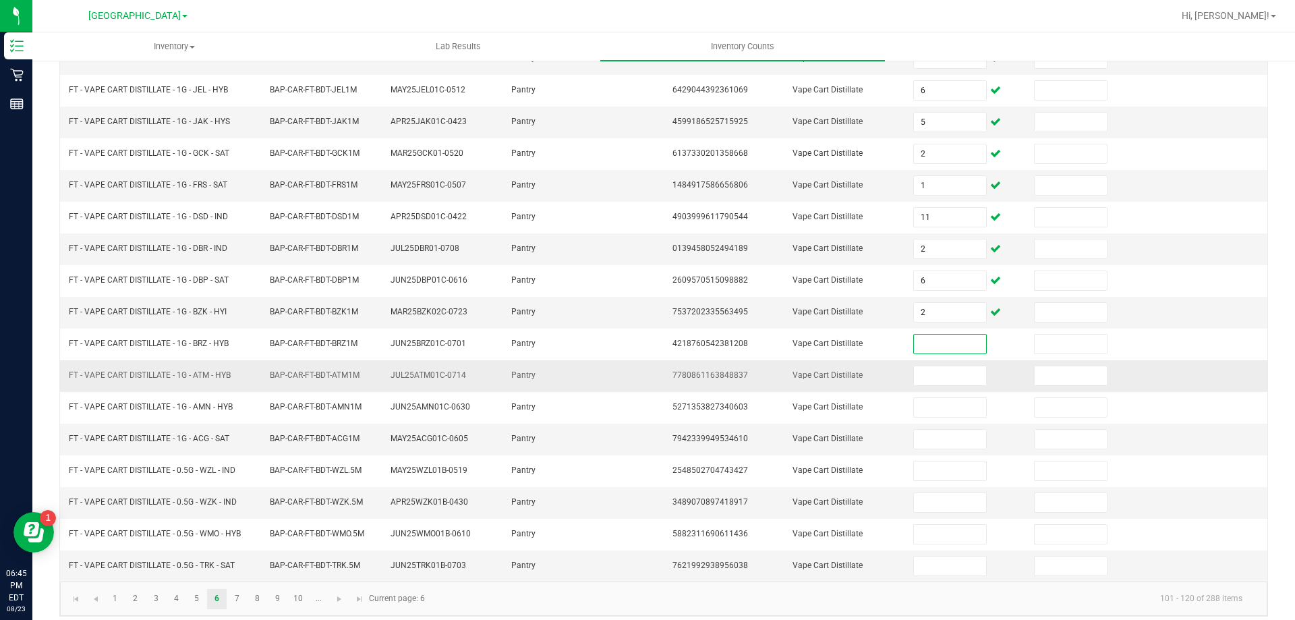
scroll to position [280, 0]
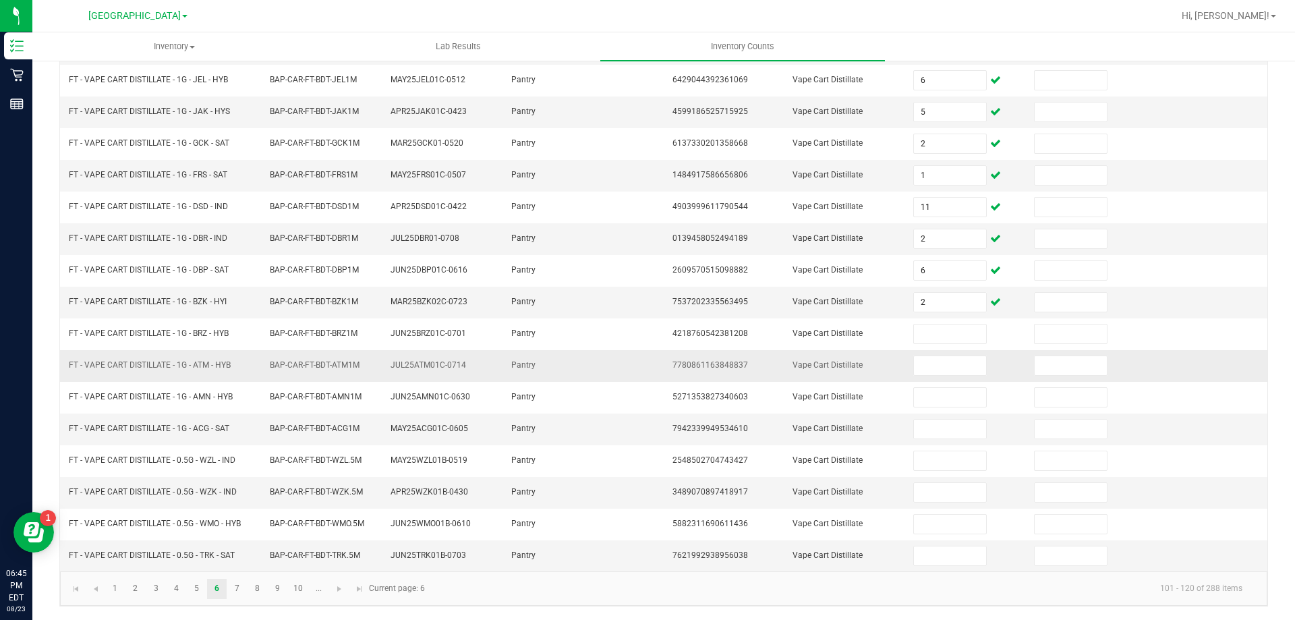
drag, startPoint x: 1166, startPoint y: 368, endPoint x: 1130, endPoint y: 373, distance: 36.0
drag, startPoint x: 1130, startPoint y: 373, endPoint x: 795, endPoint y: 363, distance: 335.2
click at [583, 383] on td at bounding box center [623, 398] width 80 height 32
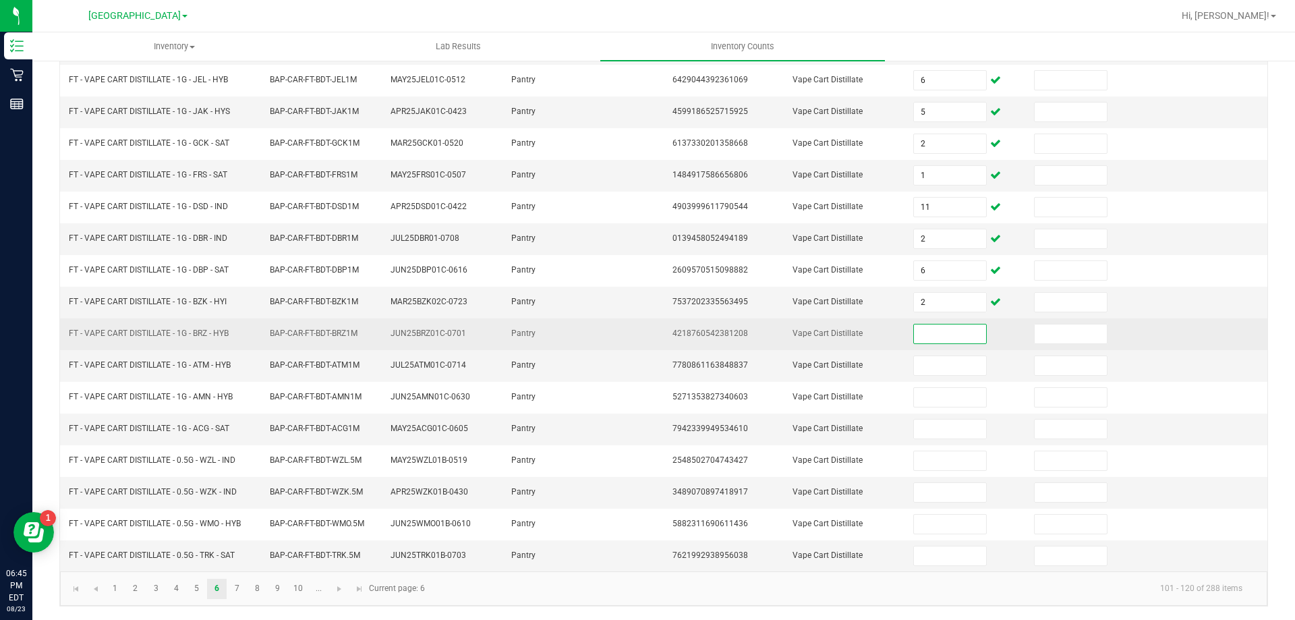
click at [926, 340] on input at bounding box center [949, 333] width 71 height 19
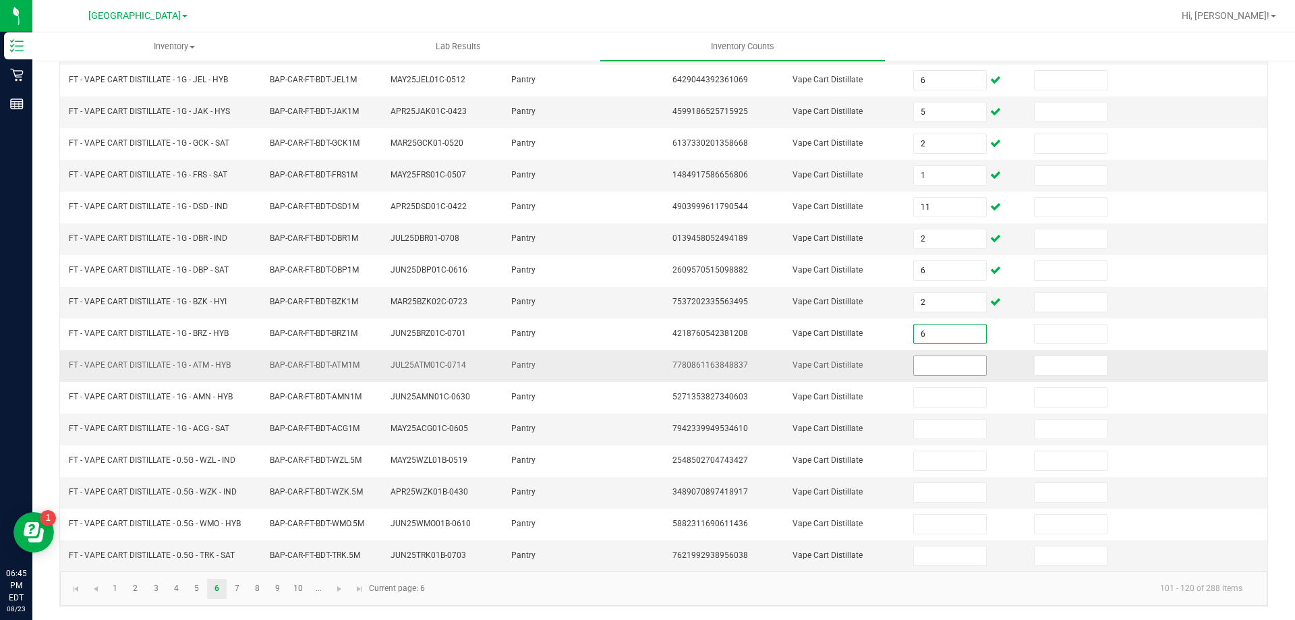
click at [935, 367] on input at bounding box center [949, 365] width 71 height 19
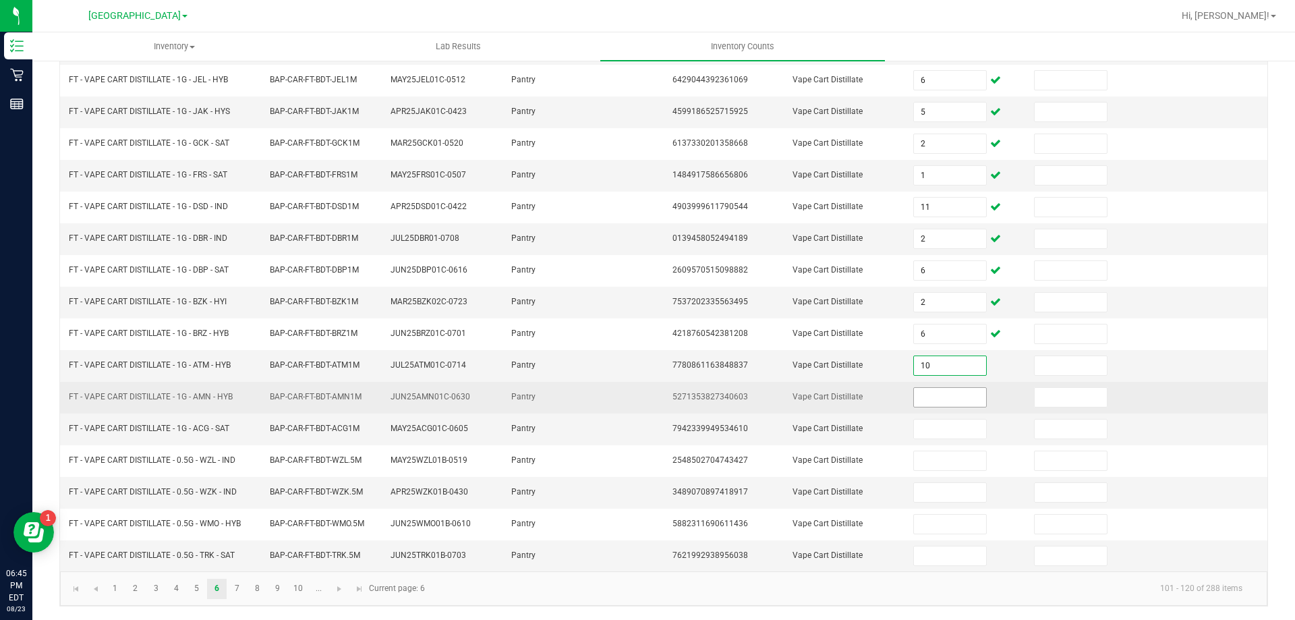
click at [935, 395] on input at bounding box center [949, 397] width 71 height 19
click at [924, 398] on input at bounding box center [949, 397] width 71 height 19
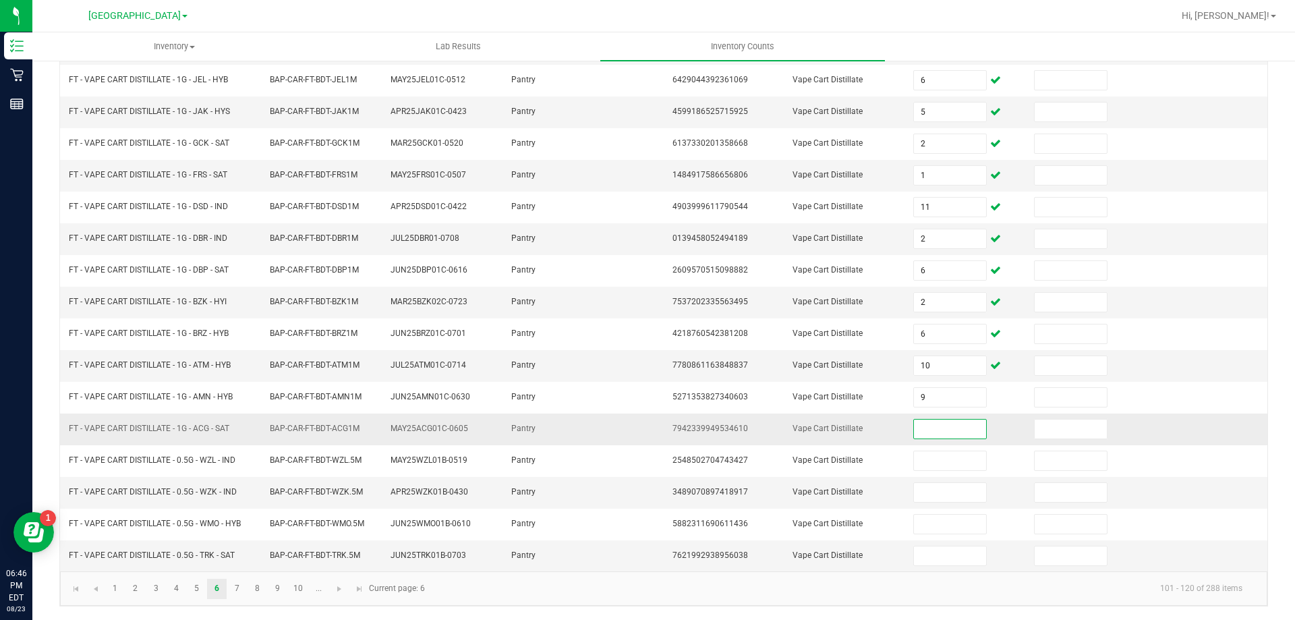
click at [914, 428] on input at bounding box center [949, 428] width 71 height 19
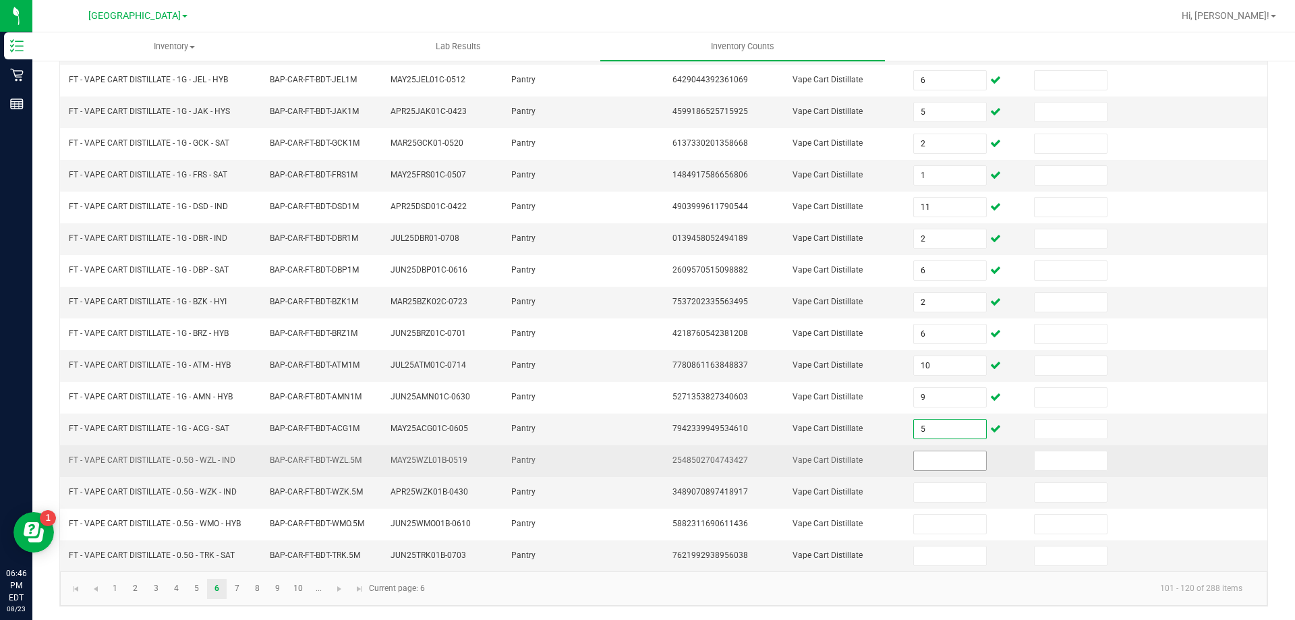
click at [949, 456] on input at bounding box center [949, 460] width 71 height 19
click at [916, 456] on input at bounding box center [949, 460] width 71 height 19
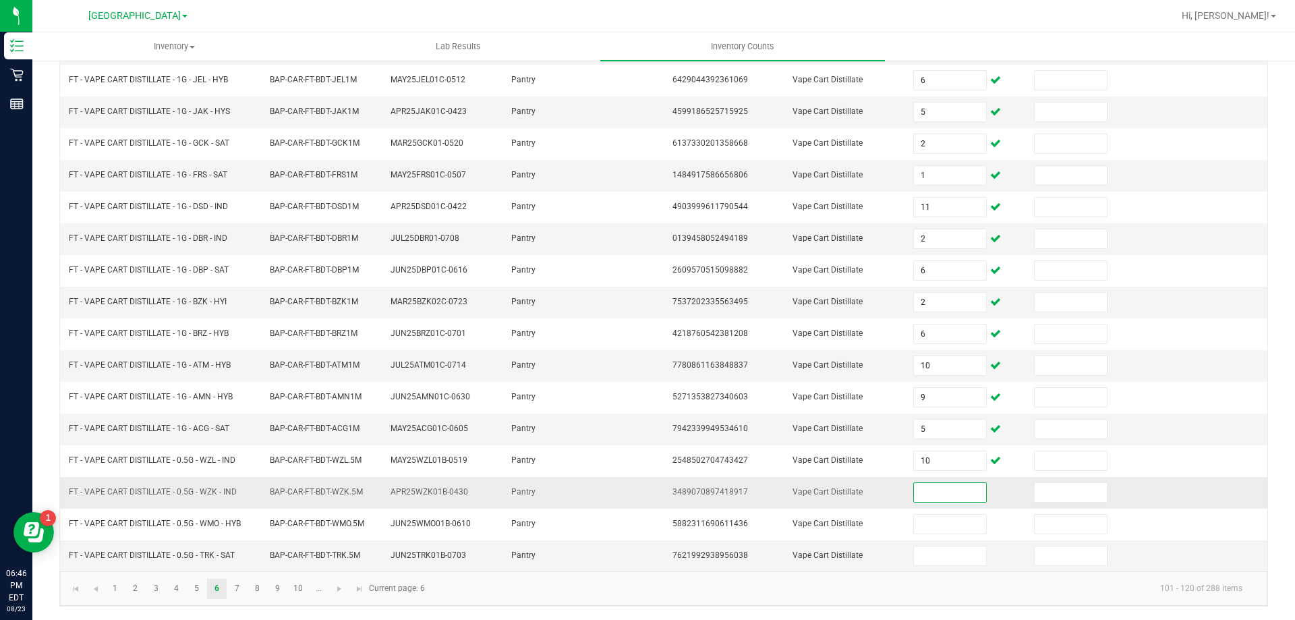
click at [958, 498] on input at bounding box center [949, 492] width 71 height 19
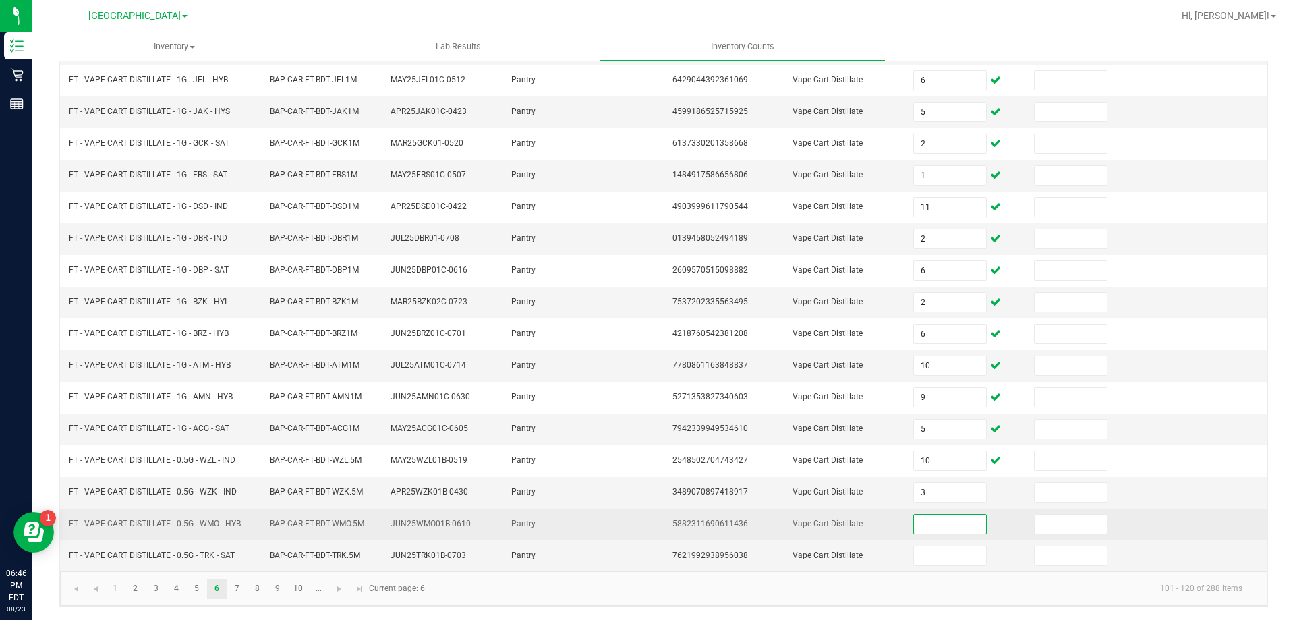
click at [943, 521] on input at bounding box center [949, 523] width 71 height 19
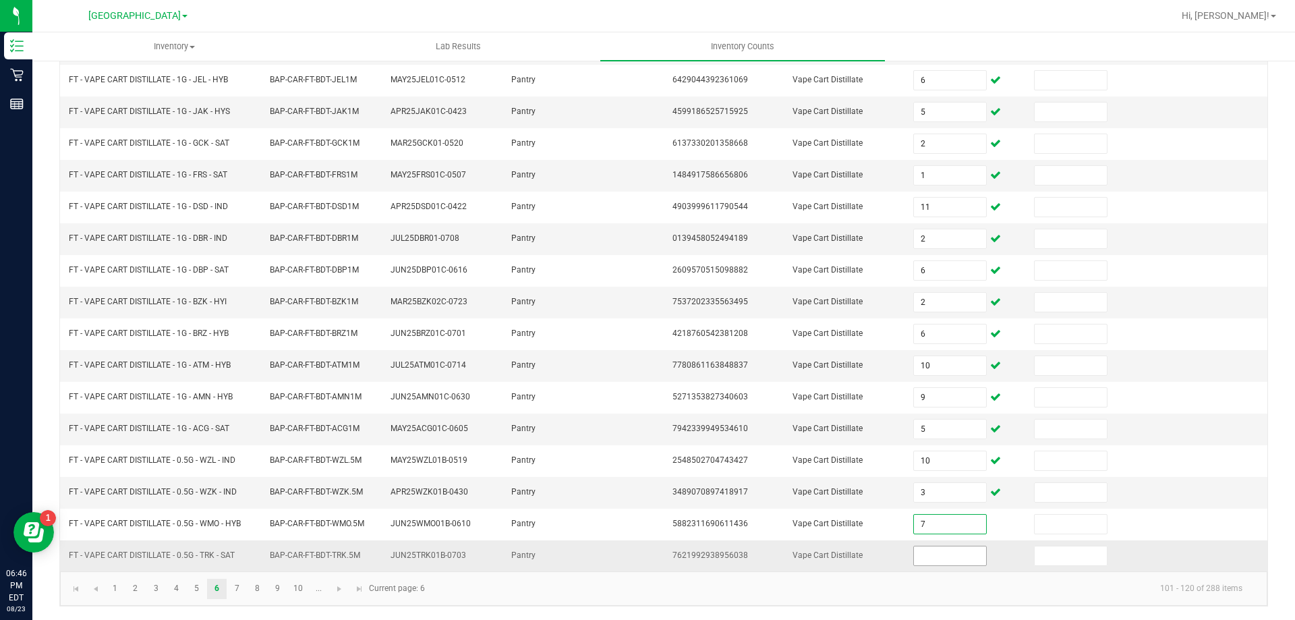
click at [939, 547] on input at bounding box center [949, 555] width 71 height 19
click at [237, 593] on link "7" at bounding box center [237, 589] width 20 height 20
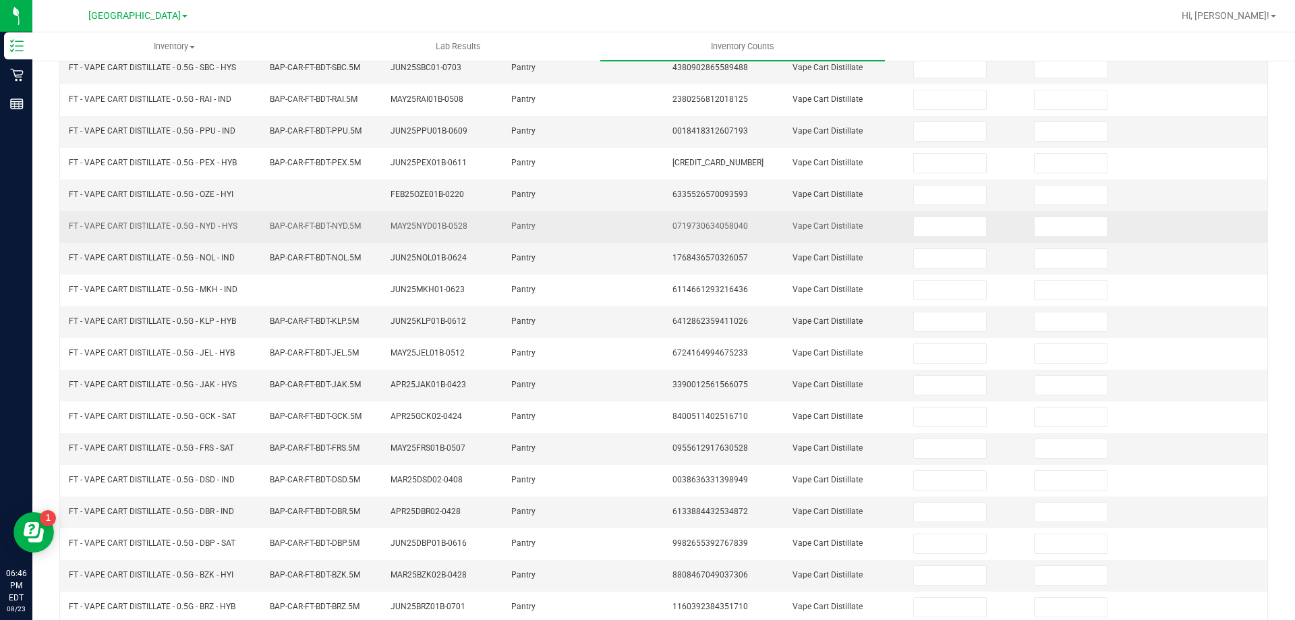
scroll to position [0, 0]
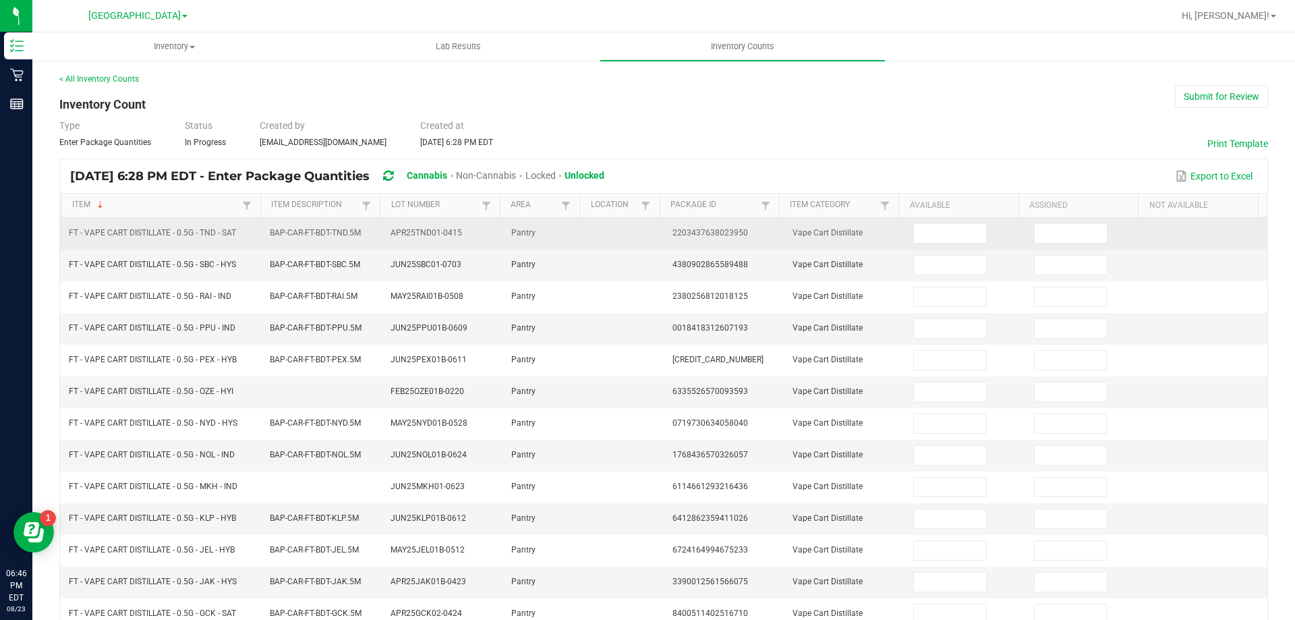
click at [932, 244] on td at bounding box center [965, 234] width 121 height 32
click at [939, 245] on td at bounding box center [965, 234] width 121 height 32
click at [942, 230] on input at bounding box center [949, 233] width 71 height 19
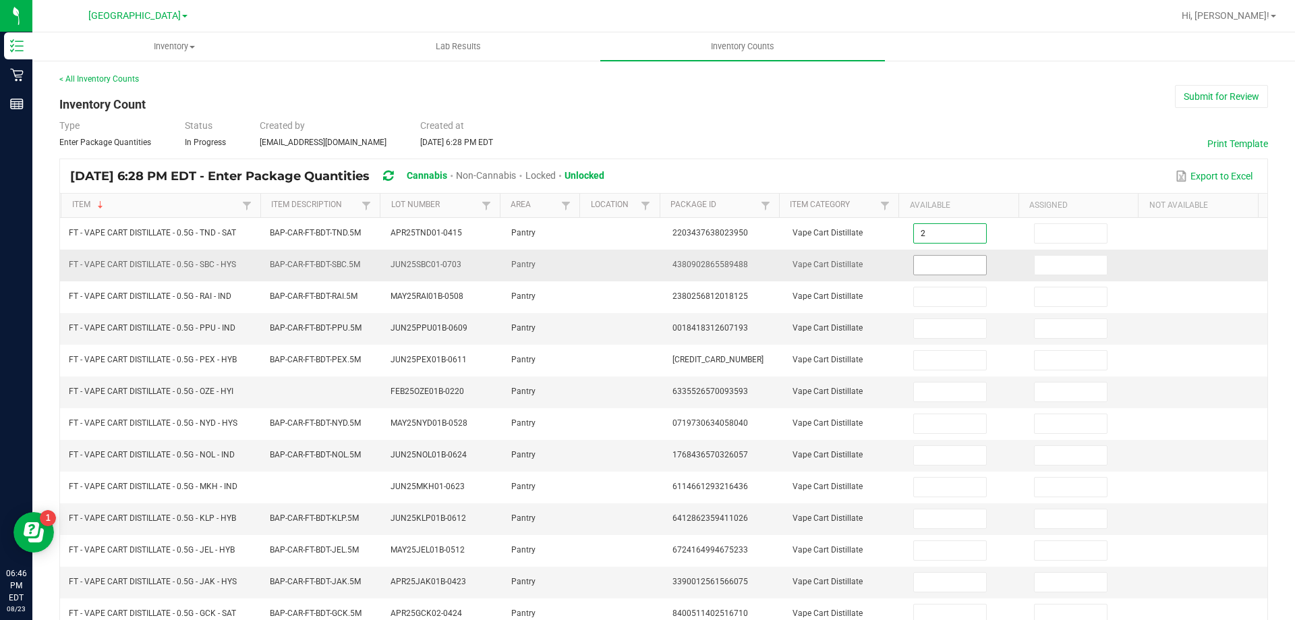
click at [923, 270] on input at bounding box center [949, 265] width 71 height 19
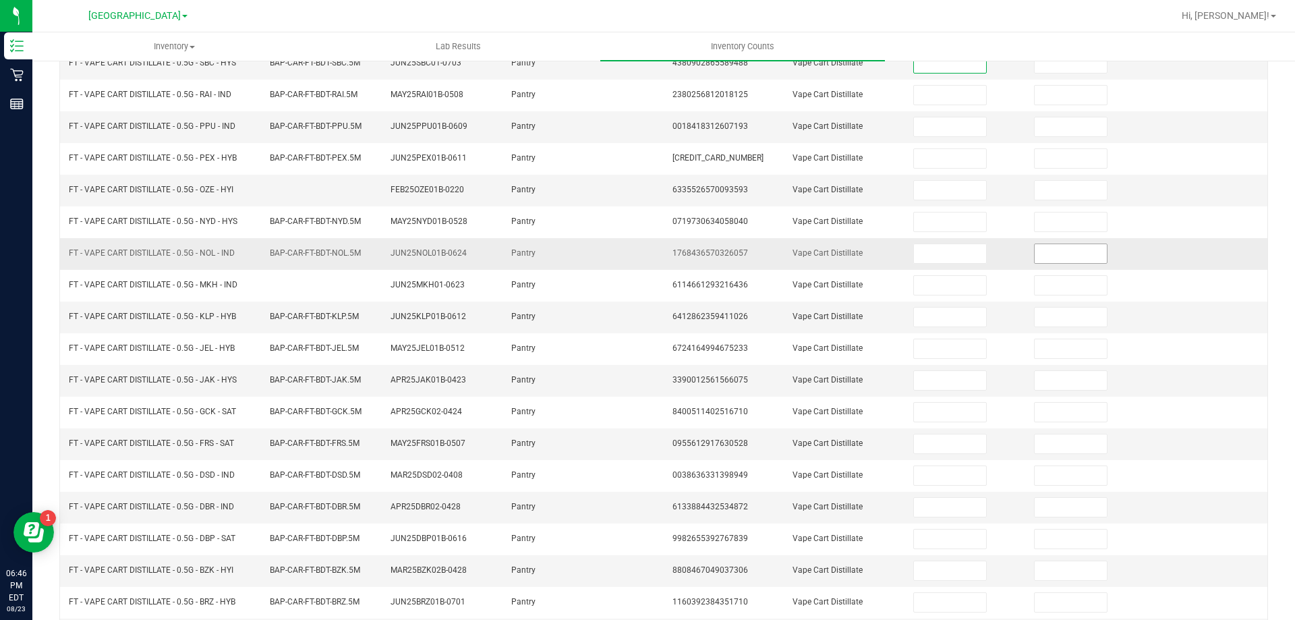
scroll to position [280, 0]
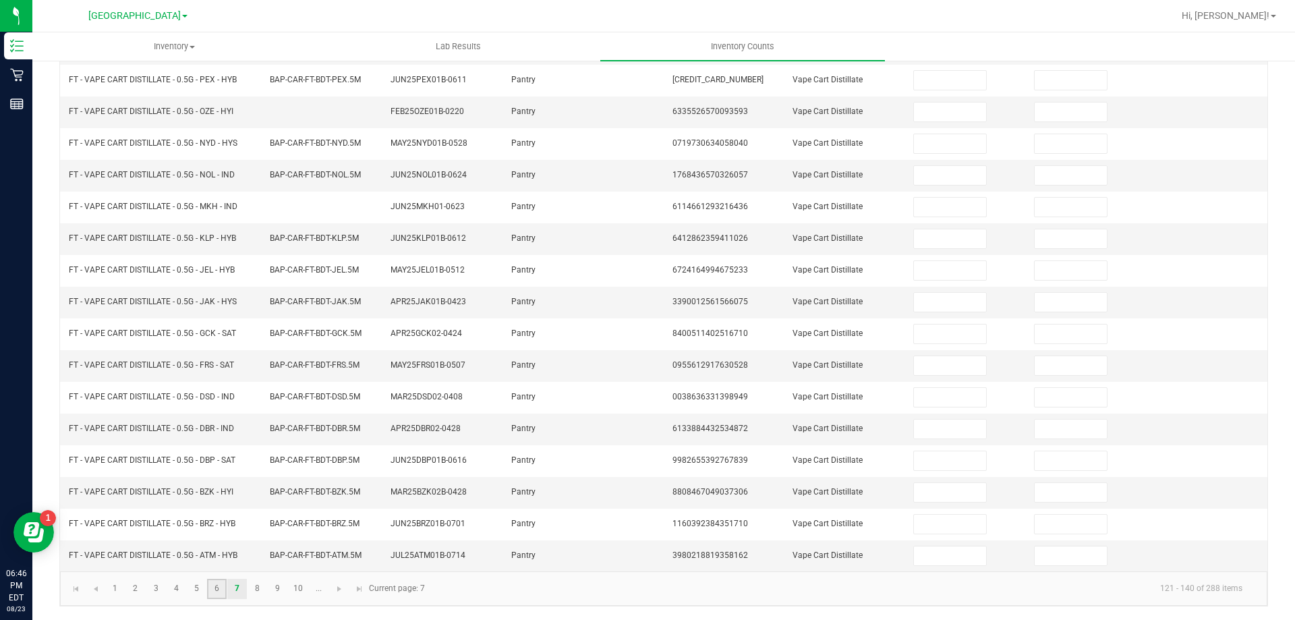
click at [222, 587] on link "6" at bounding box center [217, 589] width 20 height 20
click at [915, 554] on input "7" at bounding box center [949, 555] width 71 height 19
click at [920, 553] on input "7" at bounding box center [949, 555] width 71 height 19
click at [241, 594] on link "7" at bounding box center [237, 589] width 20 height 20
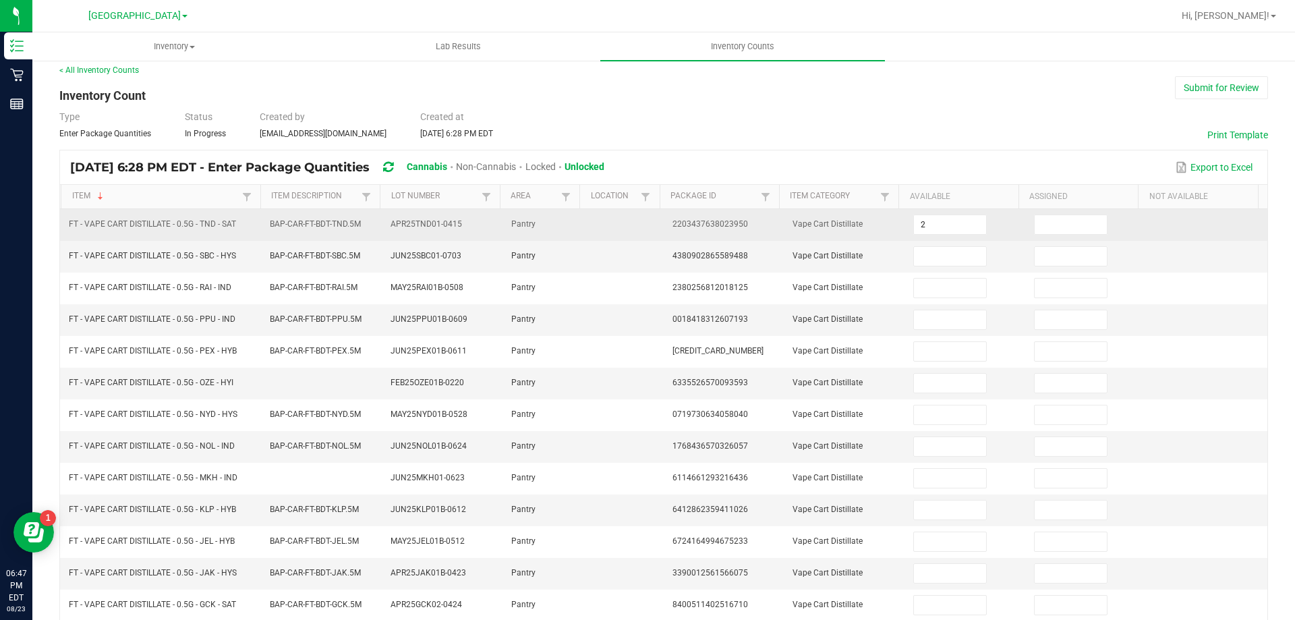
scroll to position [0, 0]
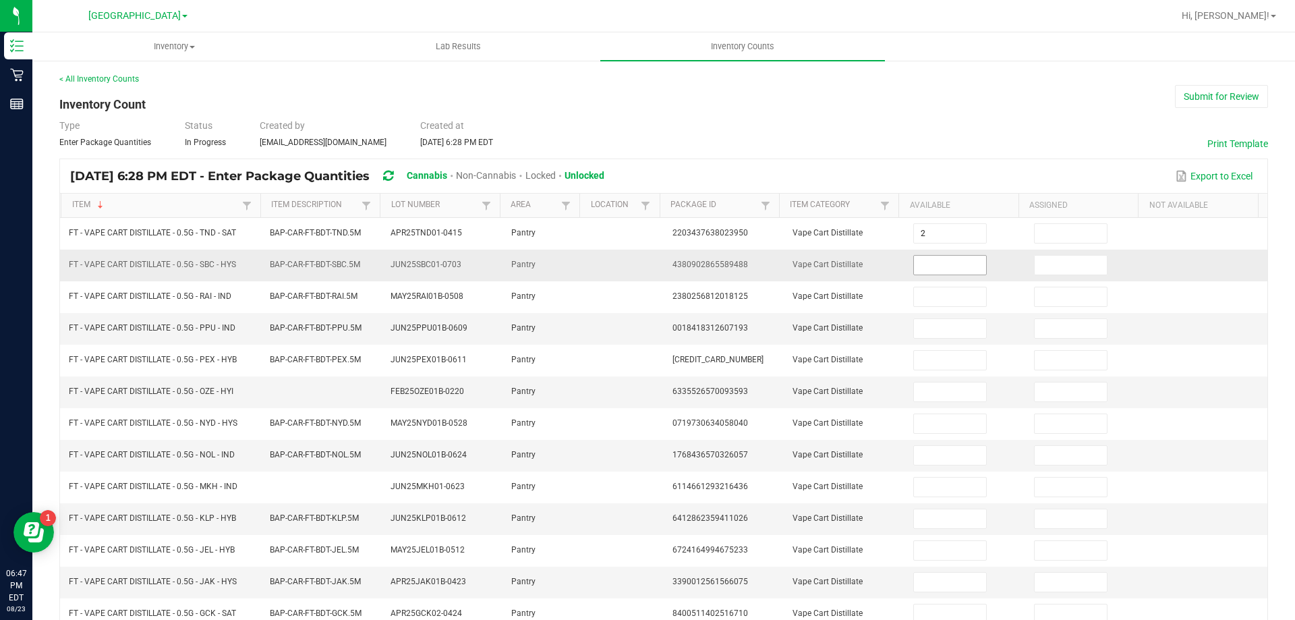
click at [949, 256] on input at bounding box center [949, 265] width 71 height 19
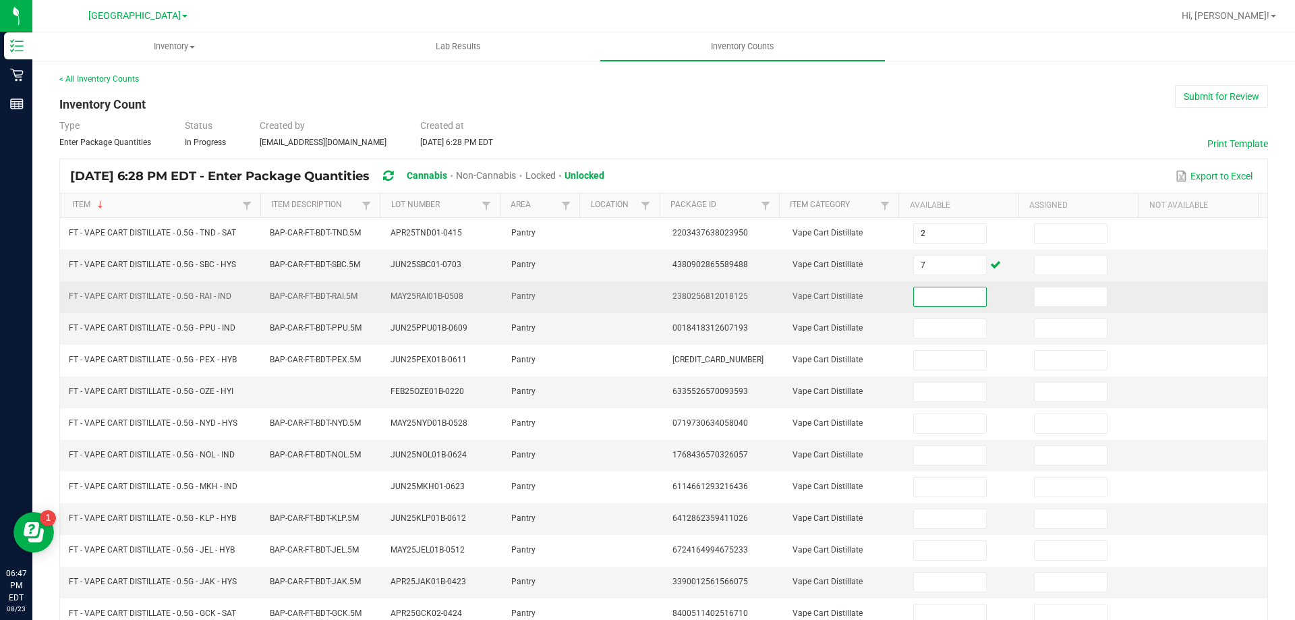
click at [961, 294] on input at bounding box center [949, 296] width 71 height 19
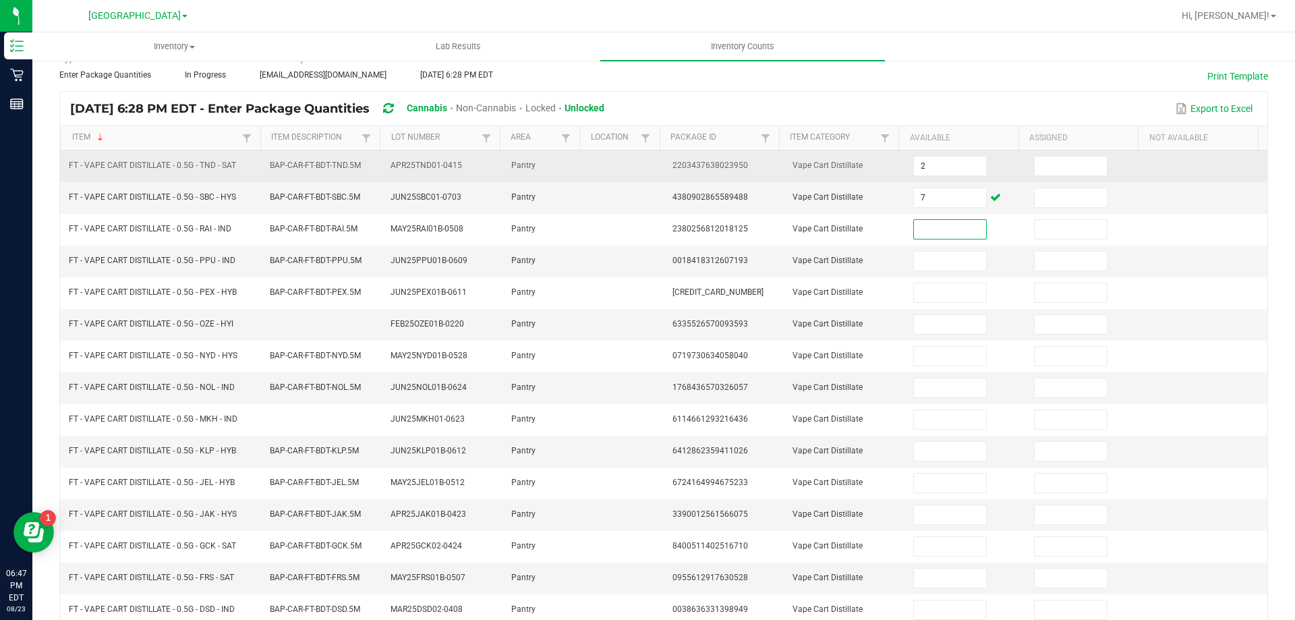
scroll to position [135, 0]
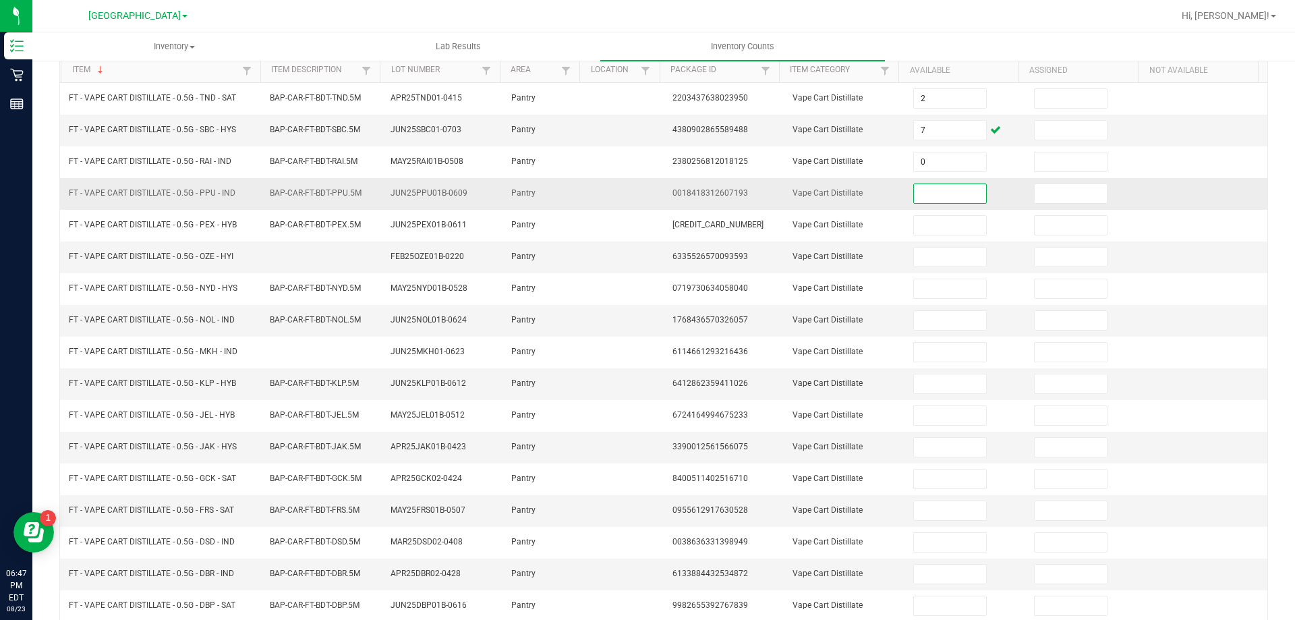
click at [924, 196] on input at bounding box center [949, 193] width 71 height 19
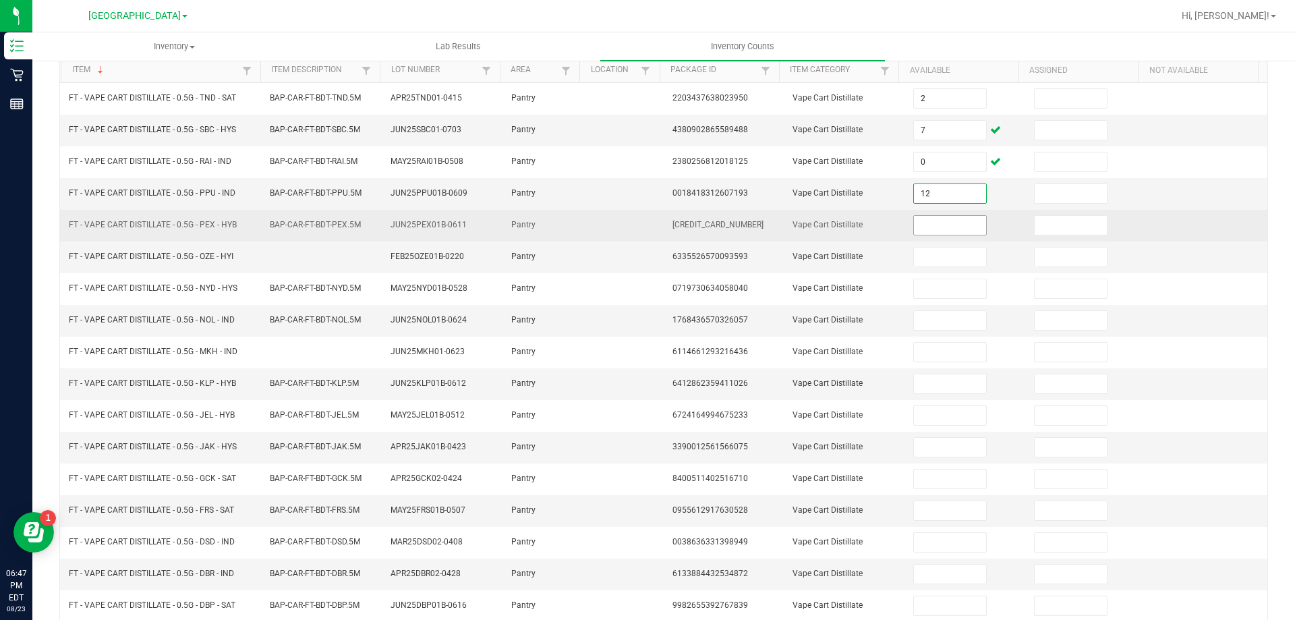
click at [935, 220] on input at bounding box center [949, 225] width 71 height 19
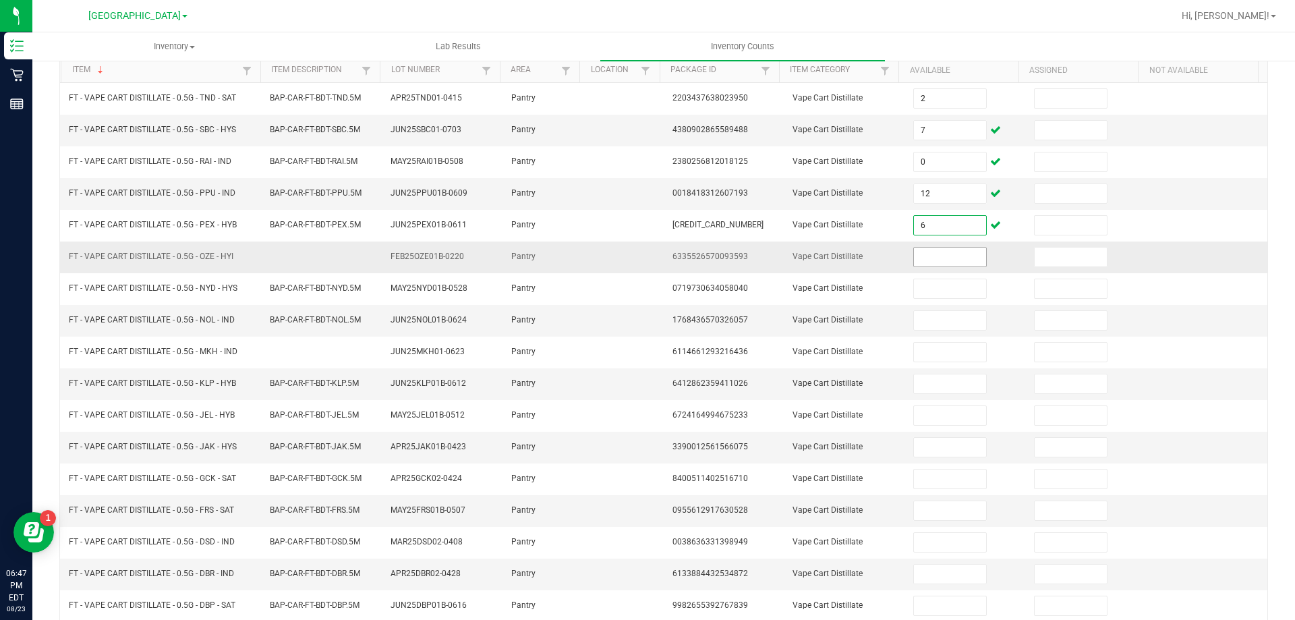
click at [951, 264] on input at bounding box center [949, 256] width 71 height 19
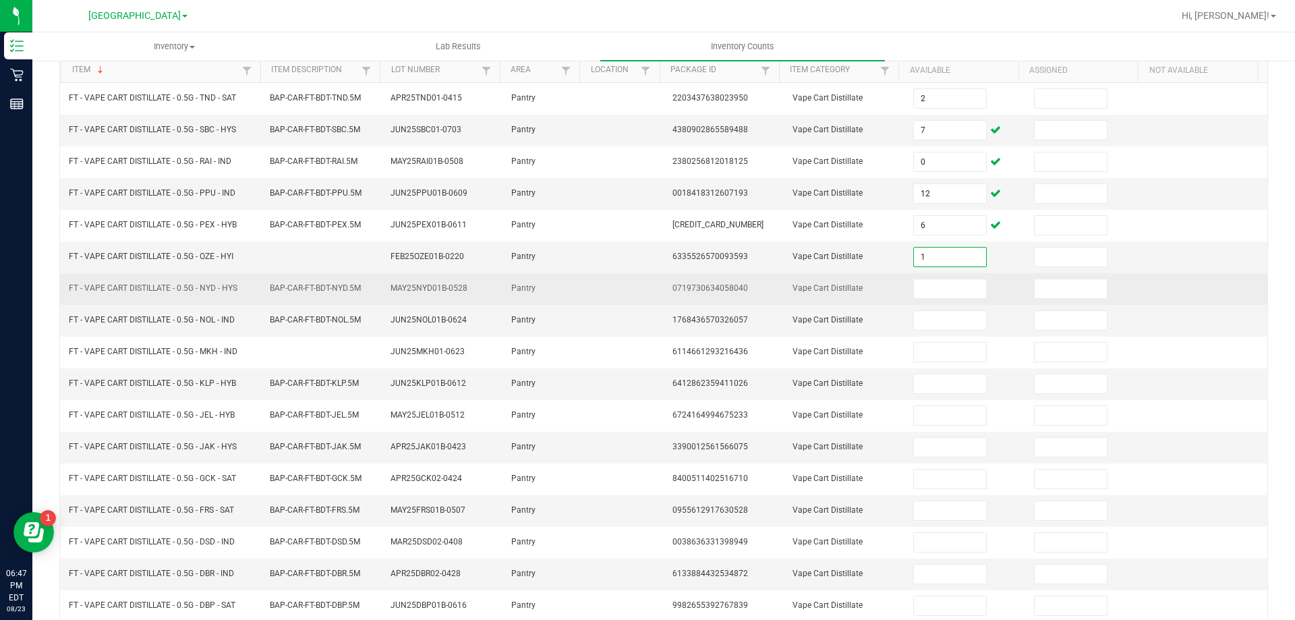
click at [966, 277] on td at bounding box center [965, 289] width 121 height 32
click at [961, 287] on input at bounding box center [949, 288] width 71 height 19
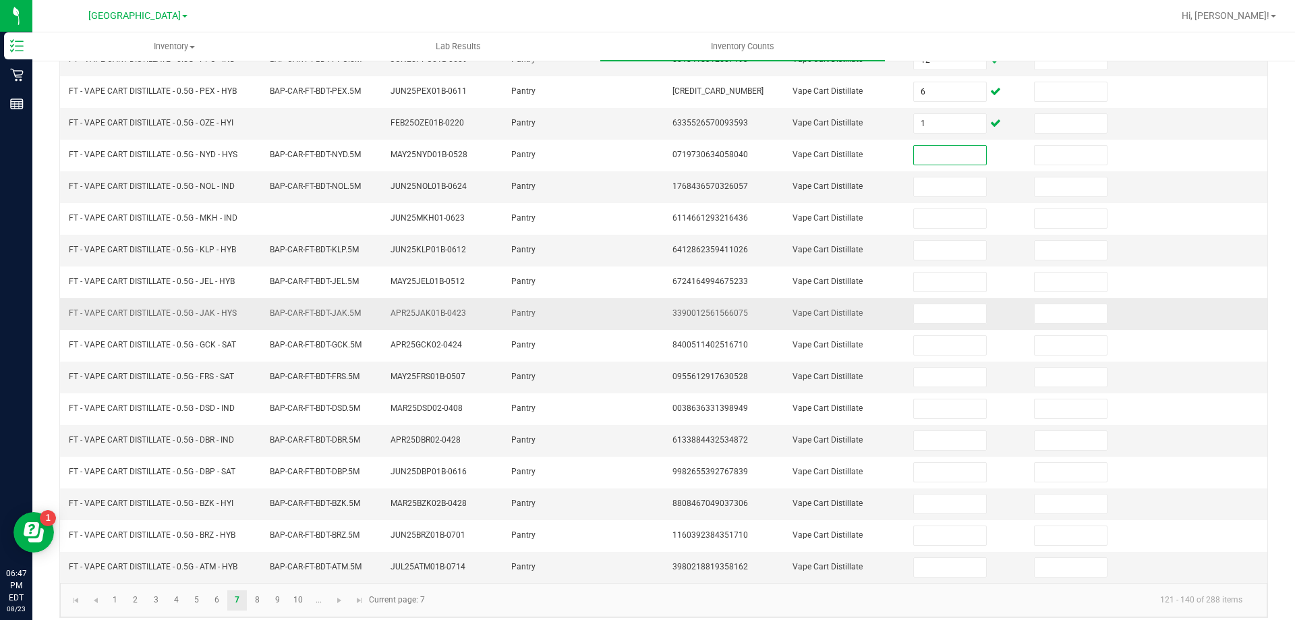
scroll to position [270, 0]
click at [954, 187] on input at bounding box center [949, 185] width 71 height 19
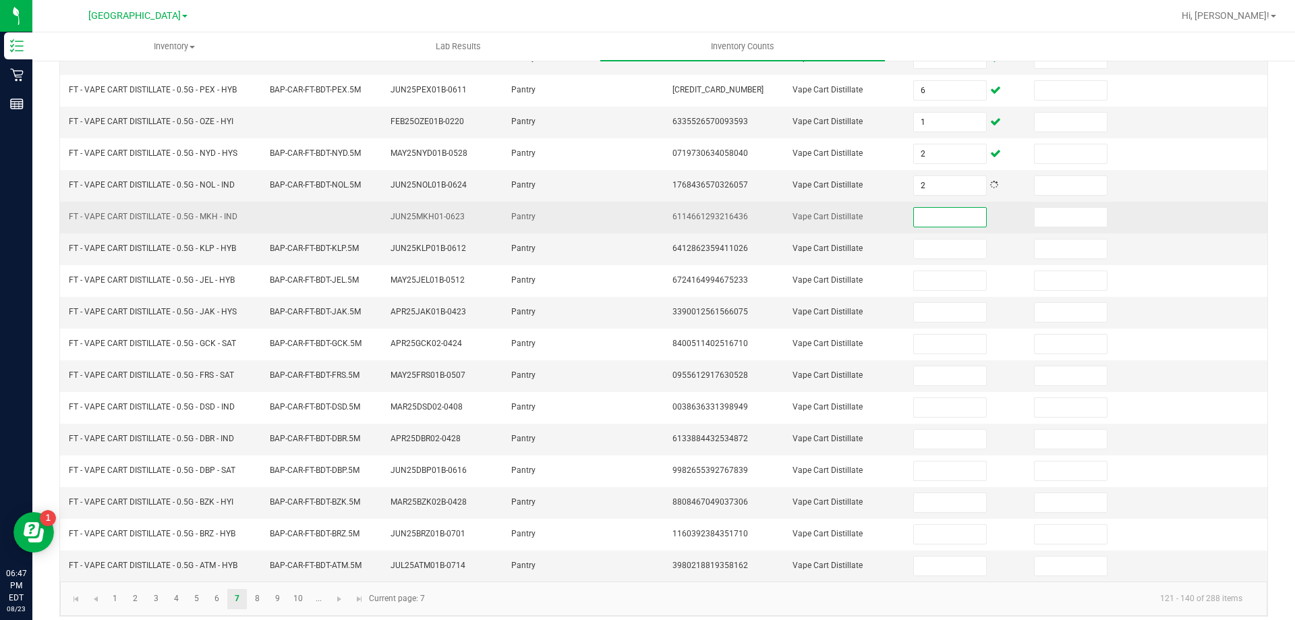
click at [949, 220] on input at bounding box center [949, 217] width 71 height 19
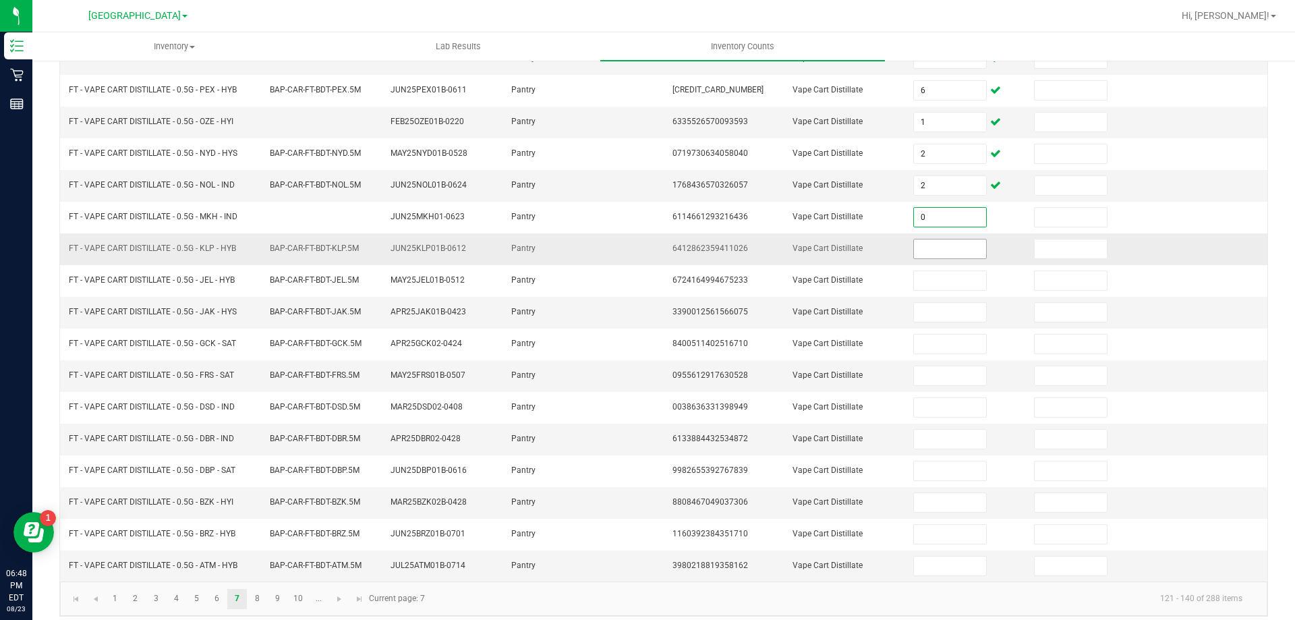
click at [936, 244] on input at bounding box center [949, 248] width 71 height 19
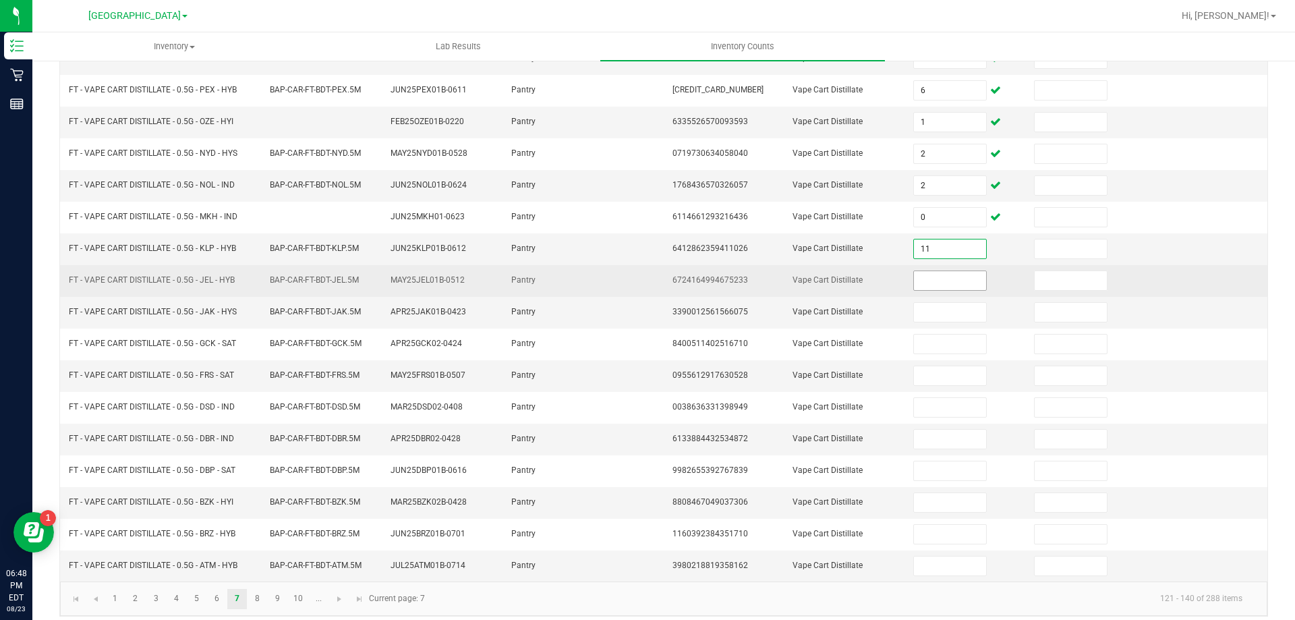
click at [931, 274] on input at bounding box center [949, 280] width 71 height 19
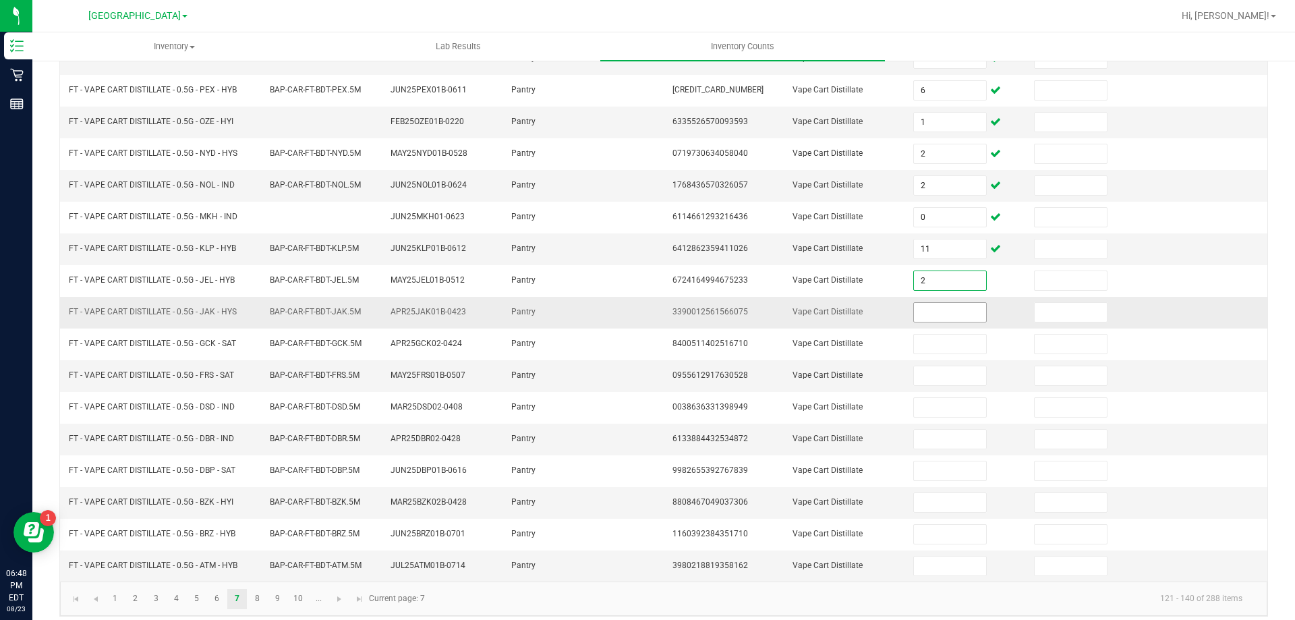
click at [930, 315] on input at bounding box center [949, 312] width 71 height 19
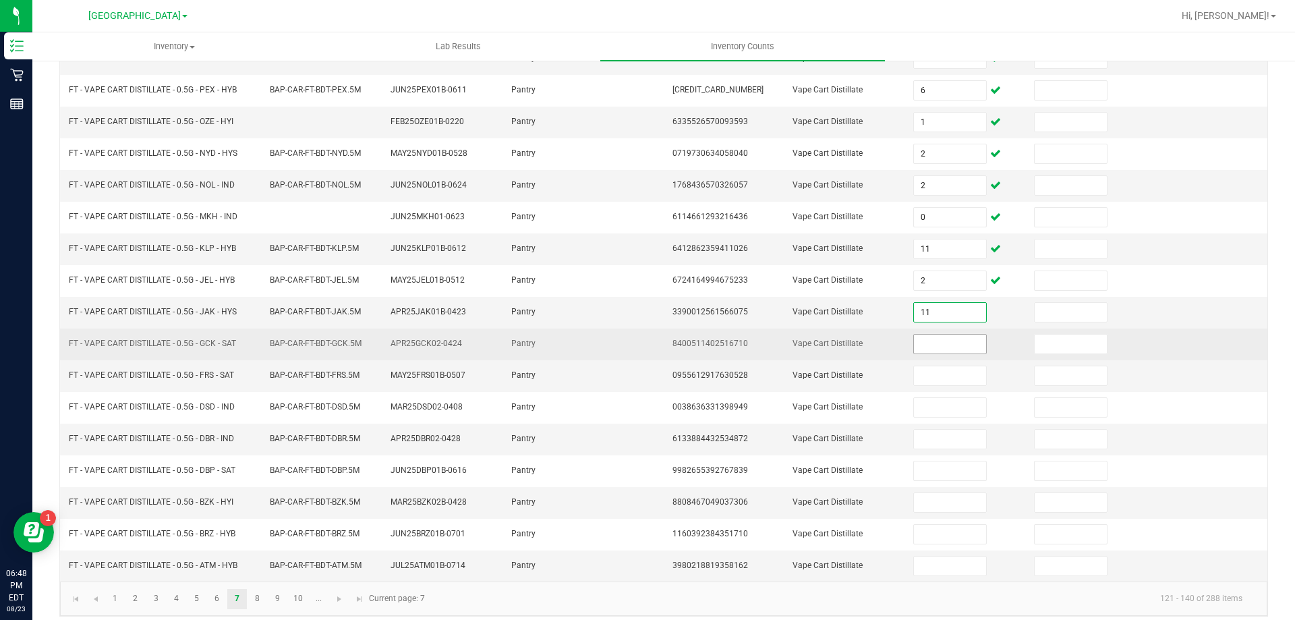
click at [939, 341] on input at bounding box center [949, 343] width 71 height 19
click at [953, 351] on input at bounding box center [949, 343] width 71 height 19
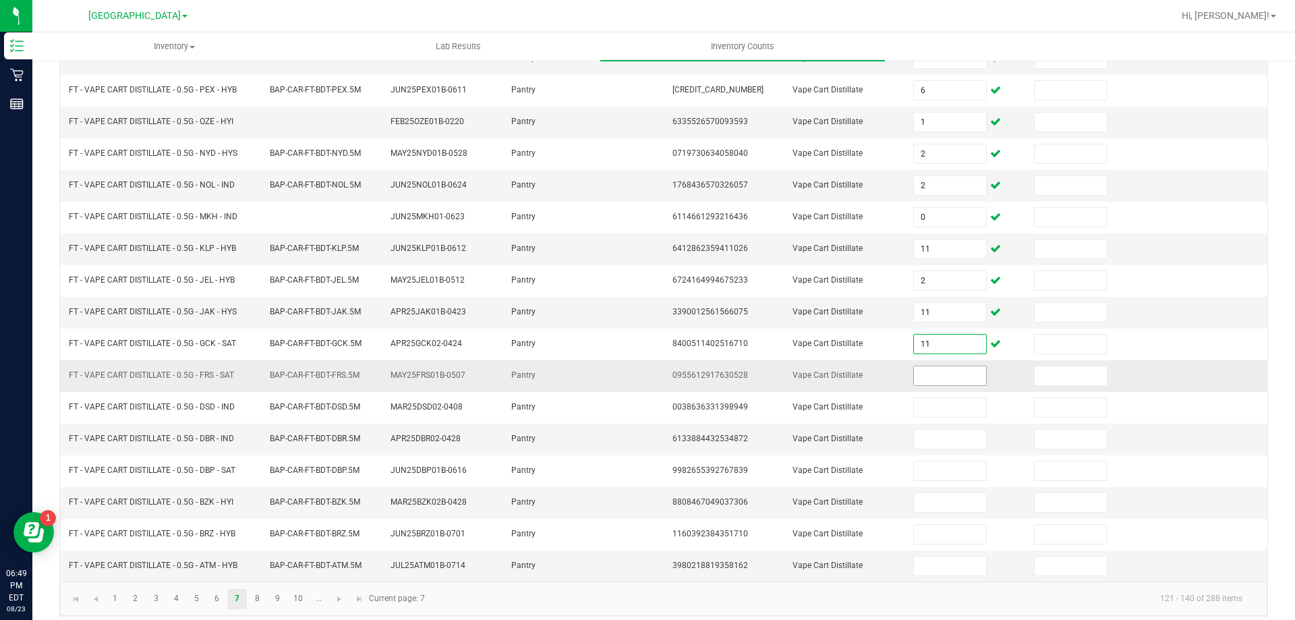
click at [949, 376] on input at bounding box center [949, 375] width 71 height 19
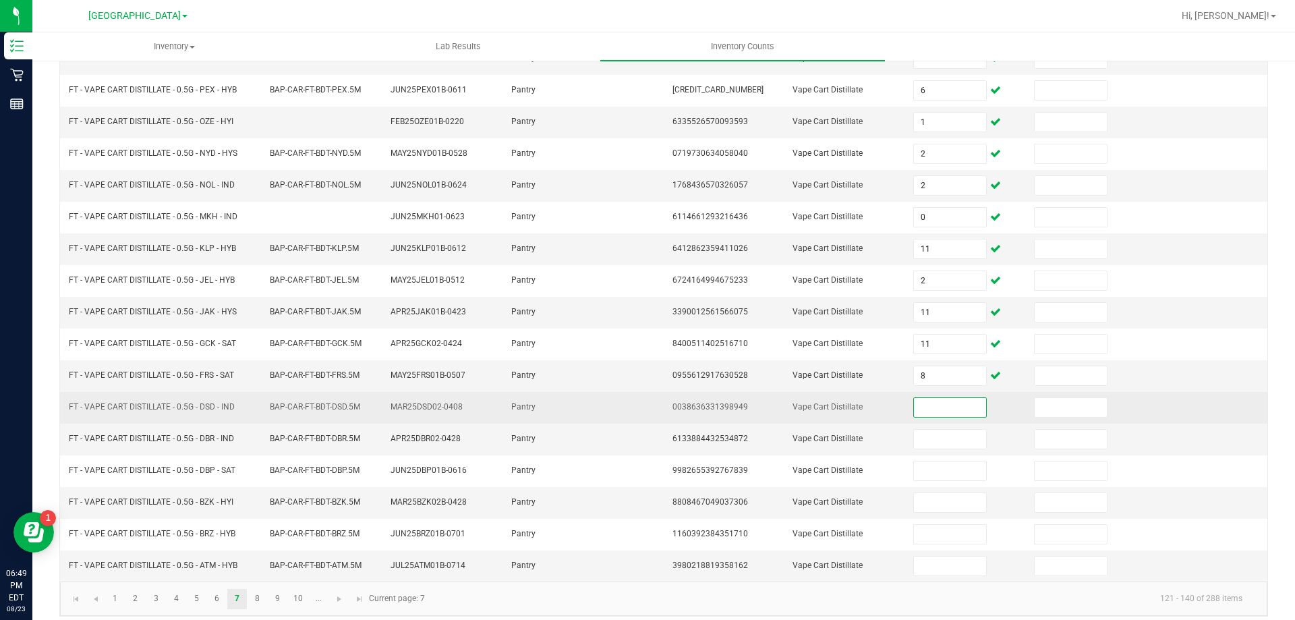
click at [955, 412] on input at bounding box center [949, 407] width 71 height 19
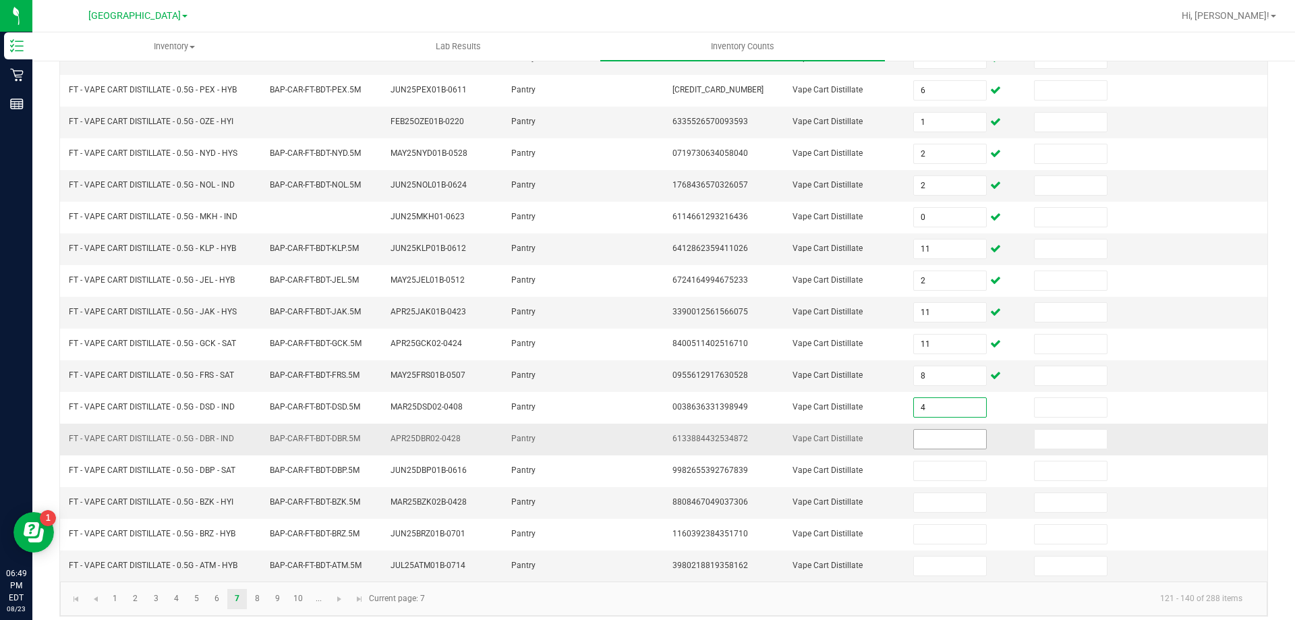
click at [949, 441] on input at bounding box center [949, 438] width 71 height 19
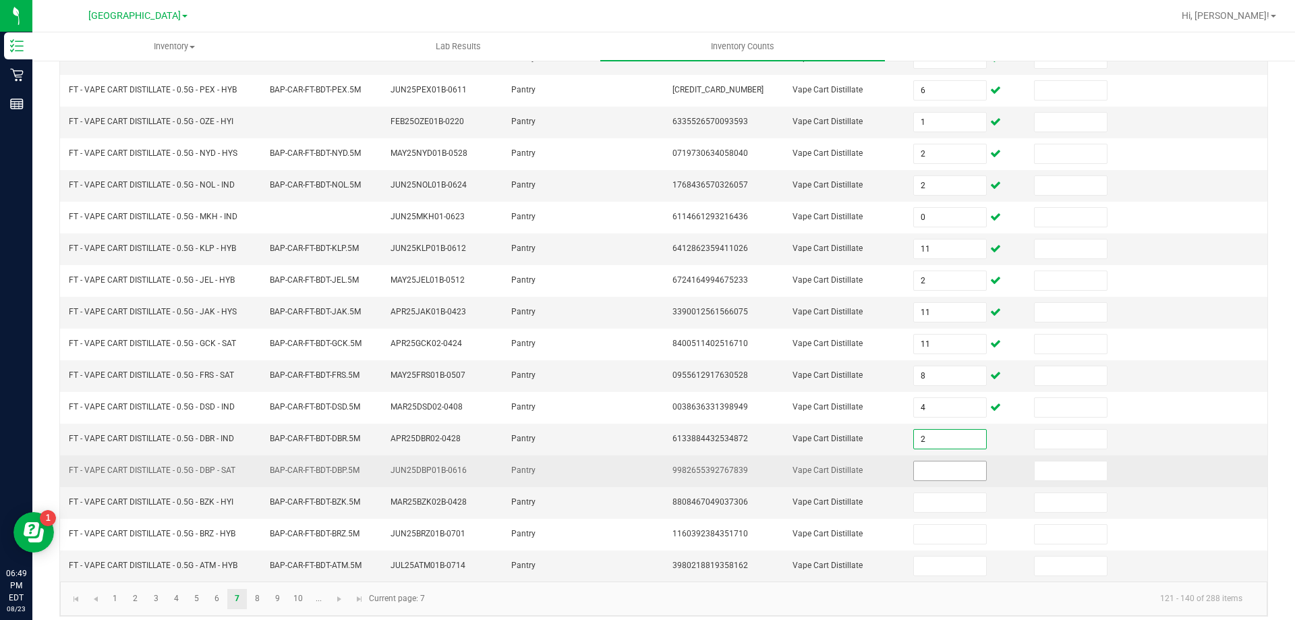
click at [951, 474] on input at bounding box center [949, 470] width 71 height 19
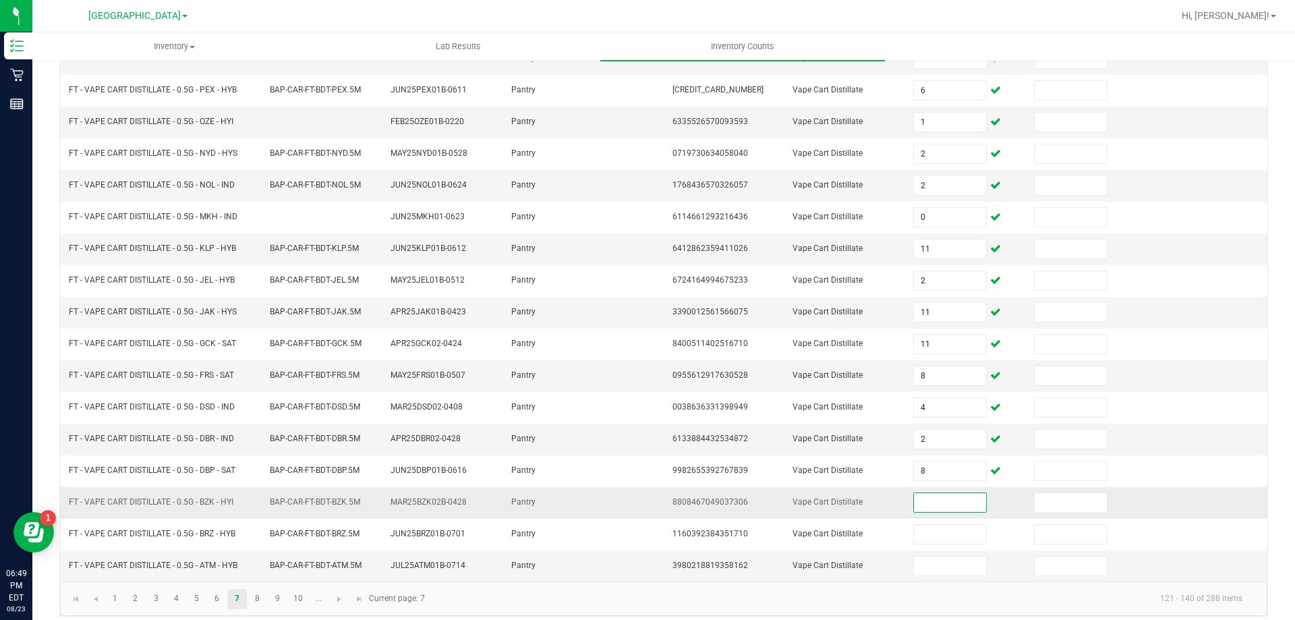
click at [958, 500] on input at bounding box center [949, 502] width 71 height 19
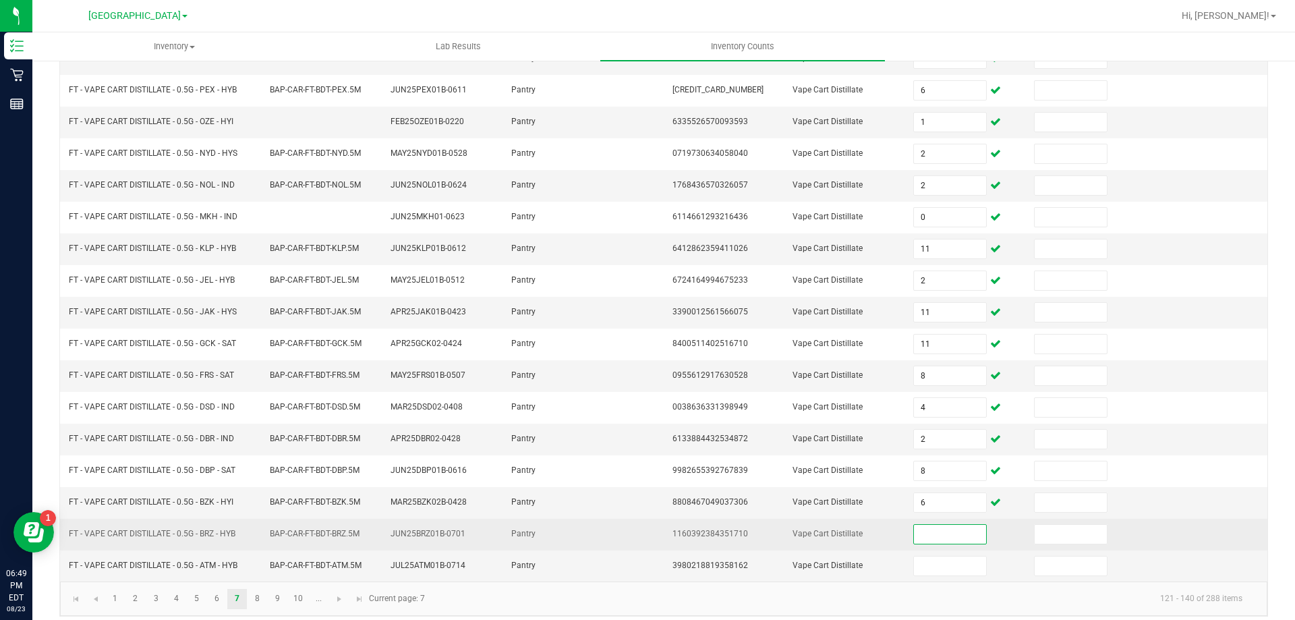
click at [964, 535] on input at bounding box center [949, 534] width 71 height 19
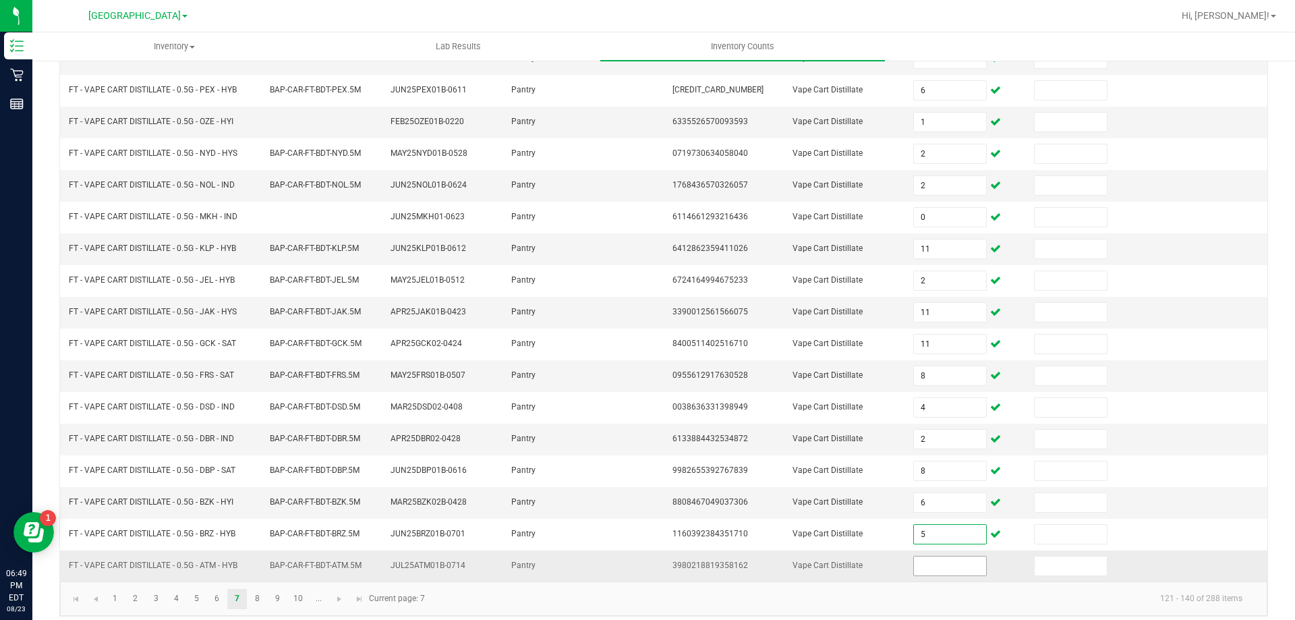
click at [942, 562] on input at bounding box center [949, 565] width 71 height 19
click at [259, 595] on link "8" at bounding box center [257, 599] width 20 height 20
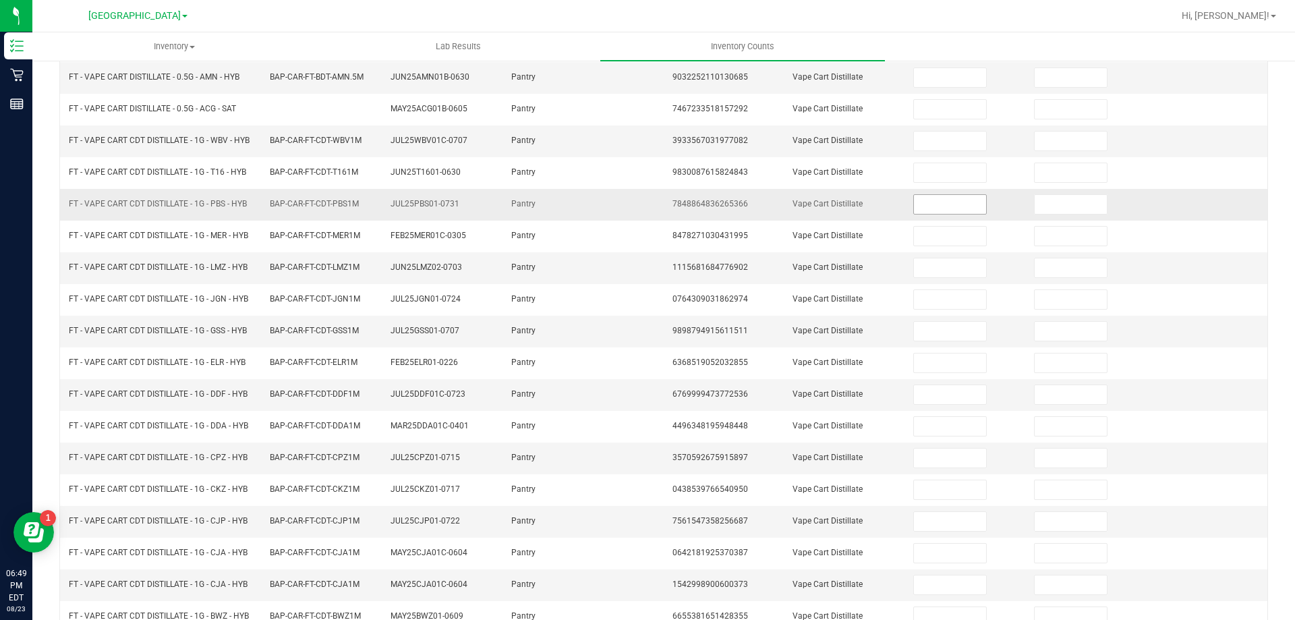
scroll to position [0, 0]
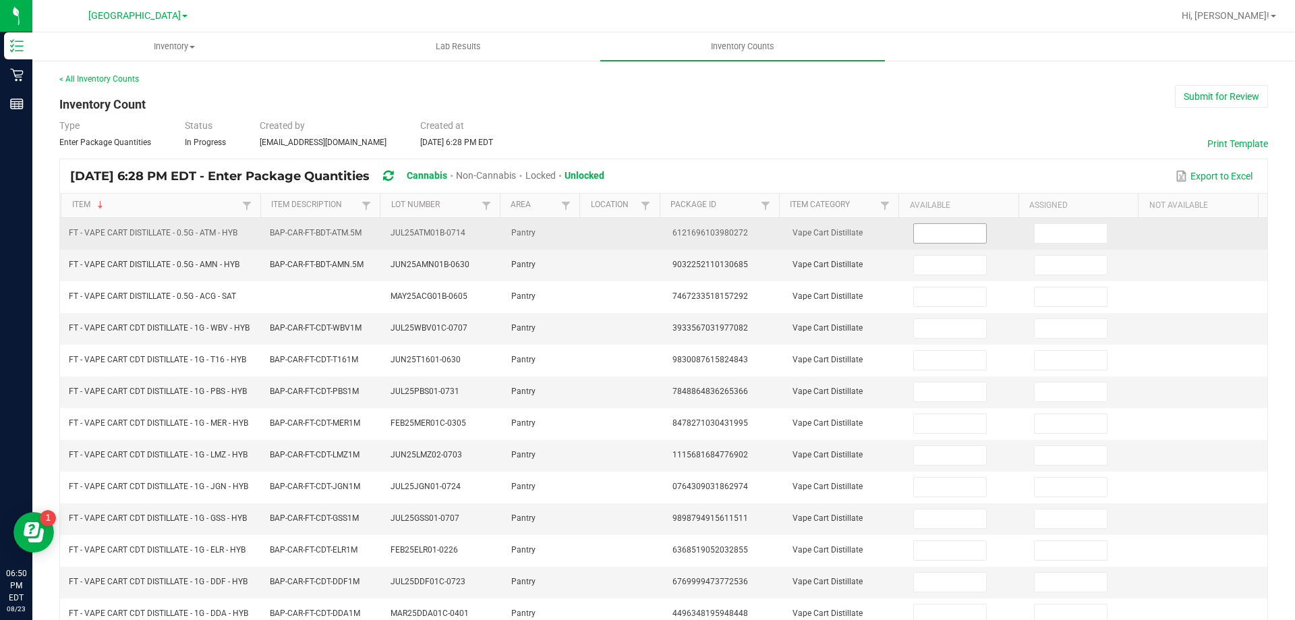
click at [944, 225] on input at bounding box center [949, 233] width 71 height 19
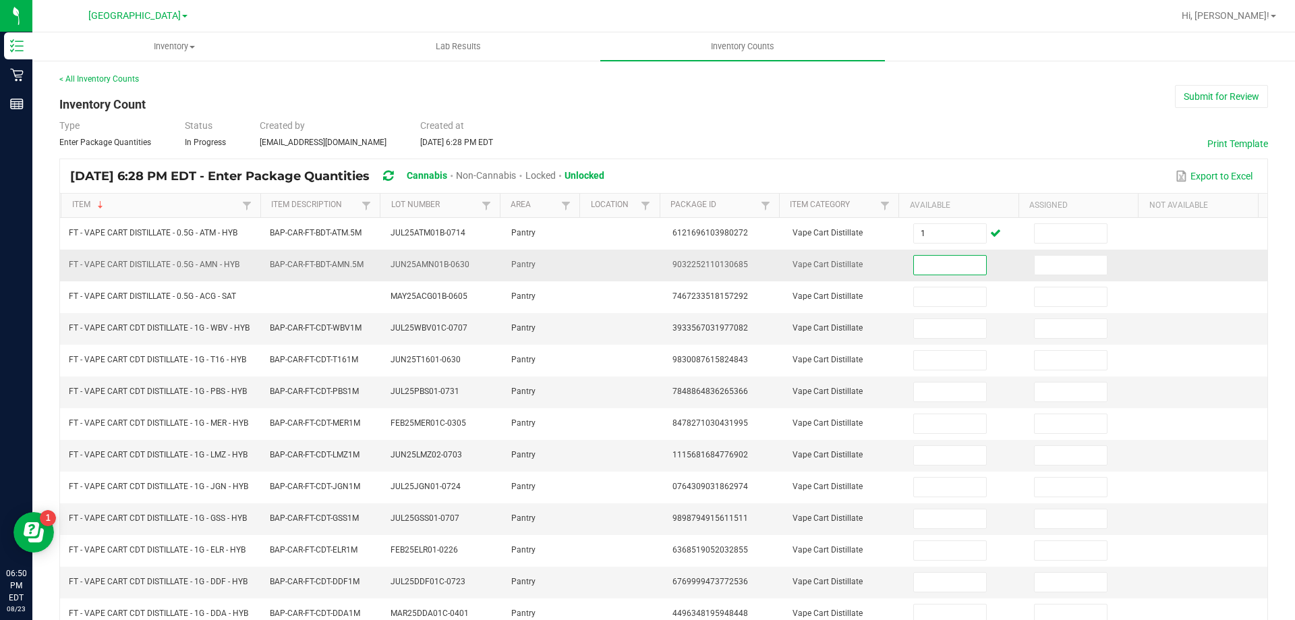
click at [940, 259] on input at bounding box center [949, 265] width 71 height 19
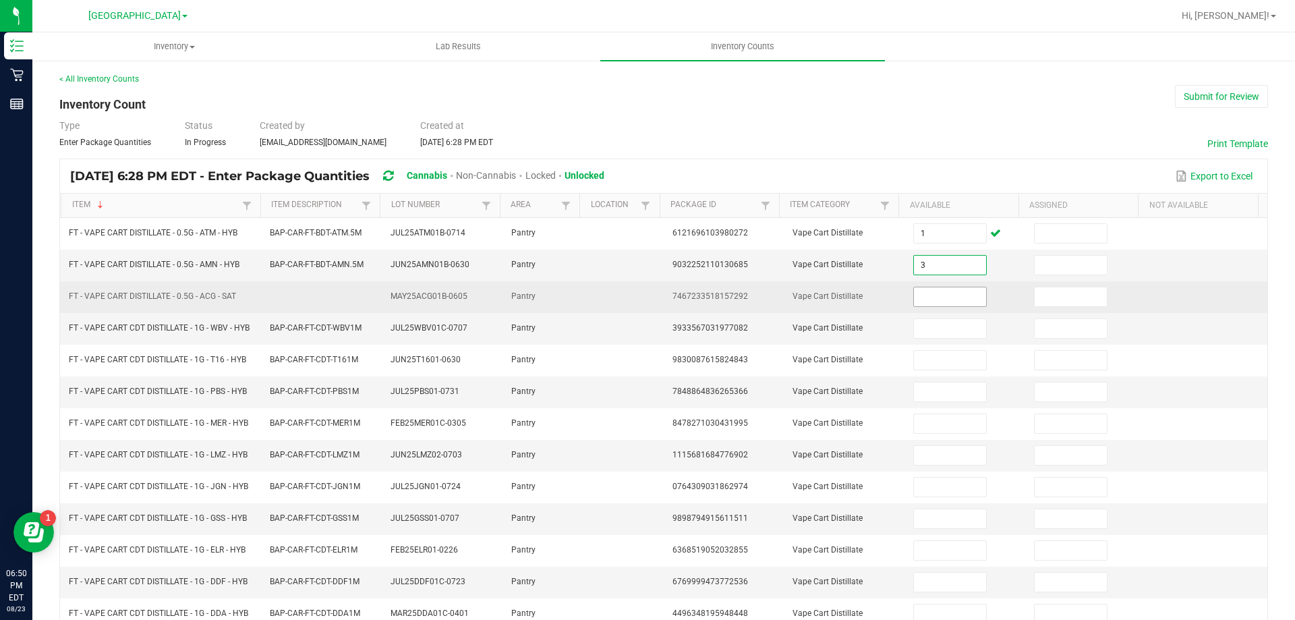
click at [928, 303] on input at bounding box center [949, 296] width 71 height 19
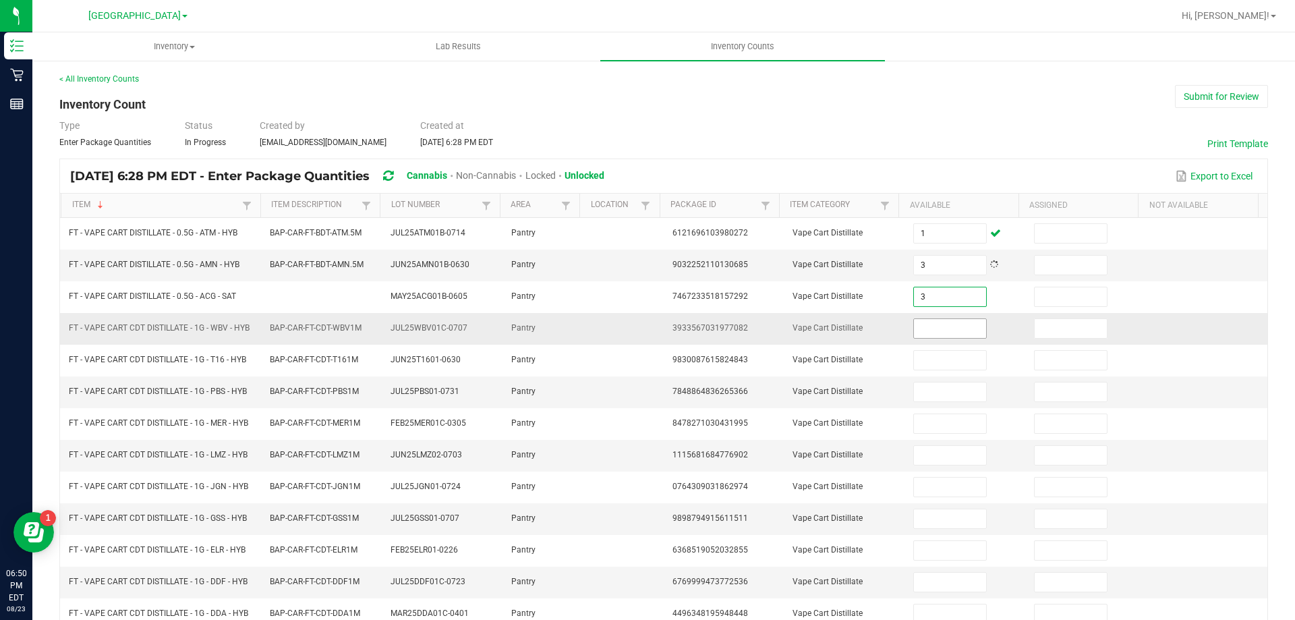
click at [925, 322] on input at bounding box center [949, 328] width 71 height 19
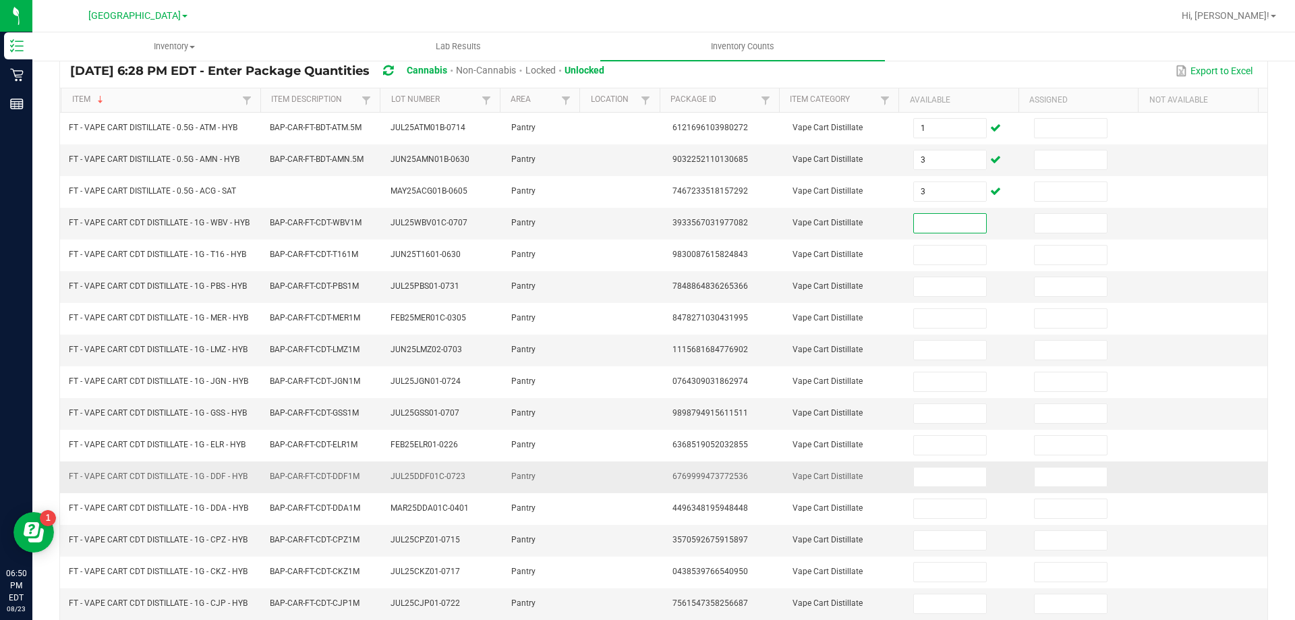
scroll to position [106, 0]
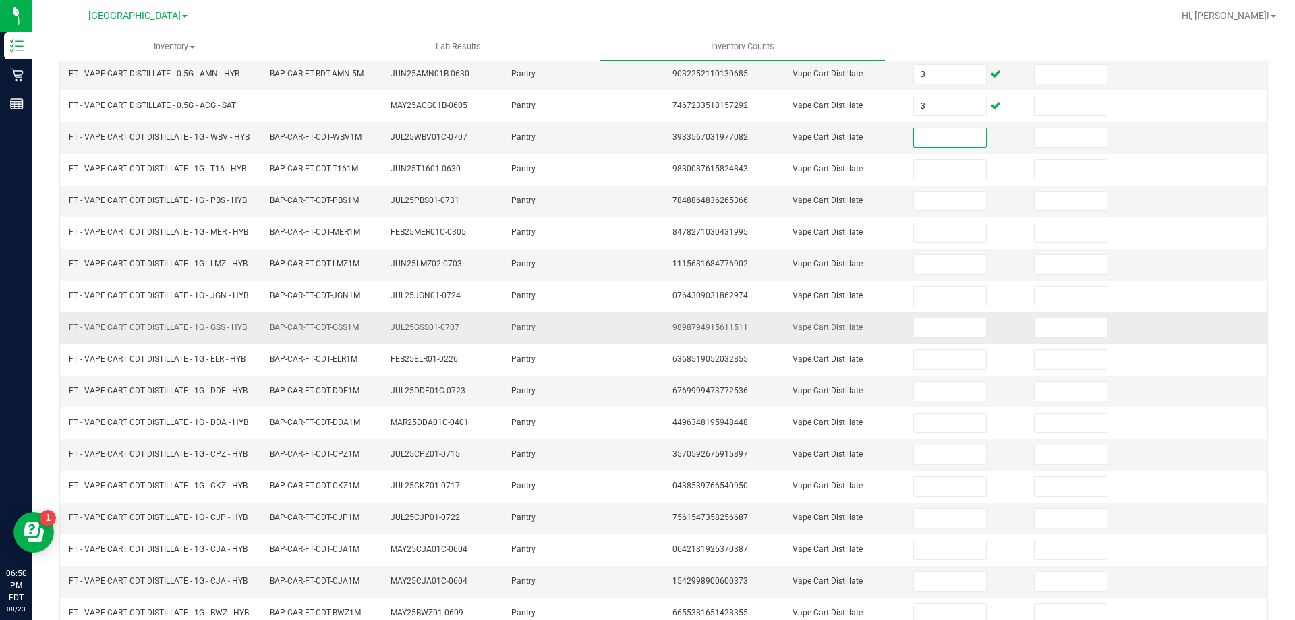
click at [1205, 332] on td at bounding box center [1206, 328] width 121 height 32
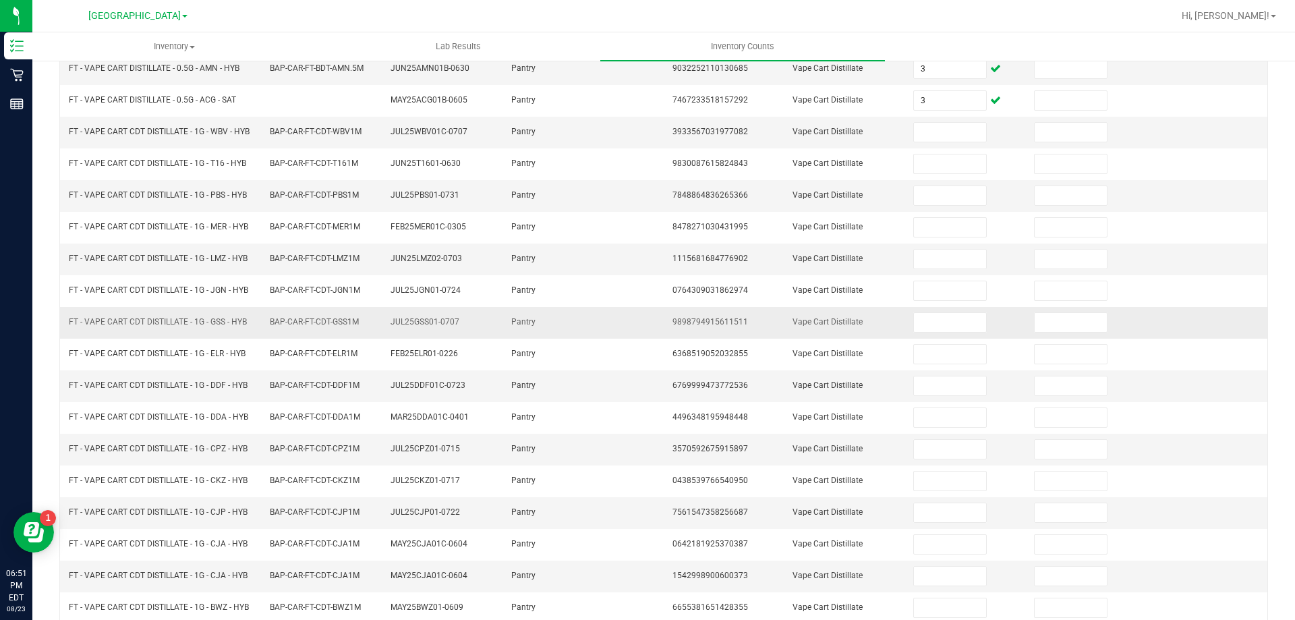
scroll to position [187, 0]
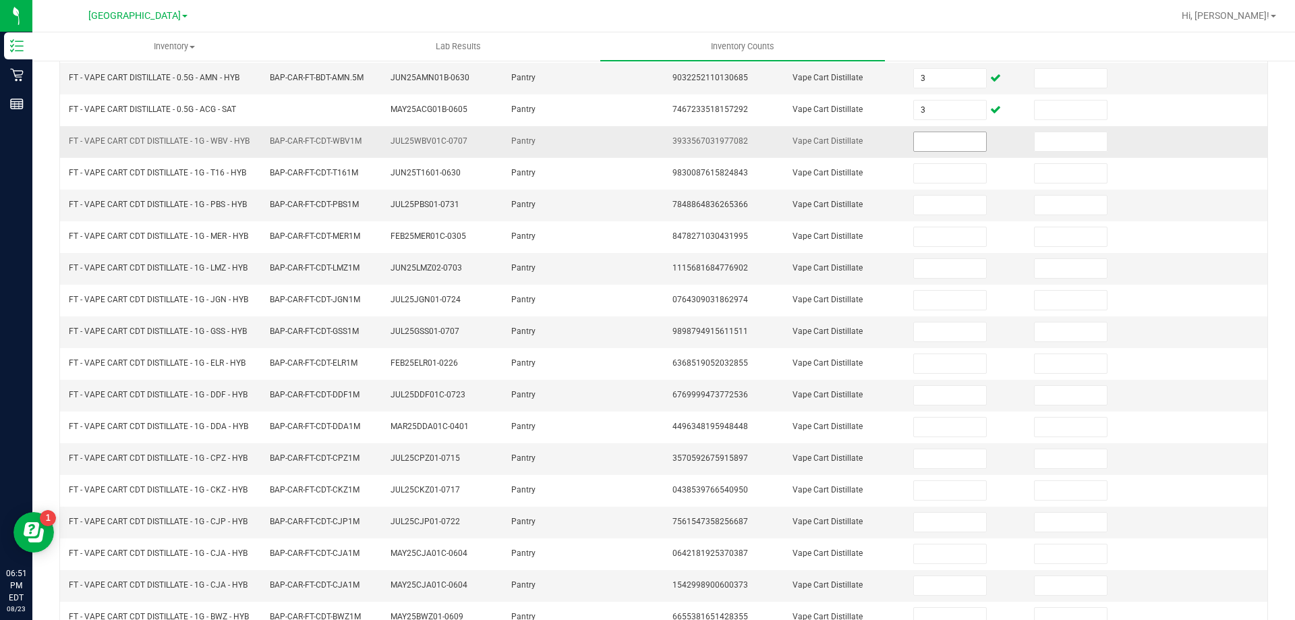
click at [925, 141] on input at bounding box center [949, 141] width 71 height 19
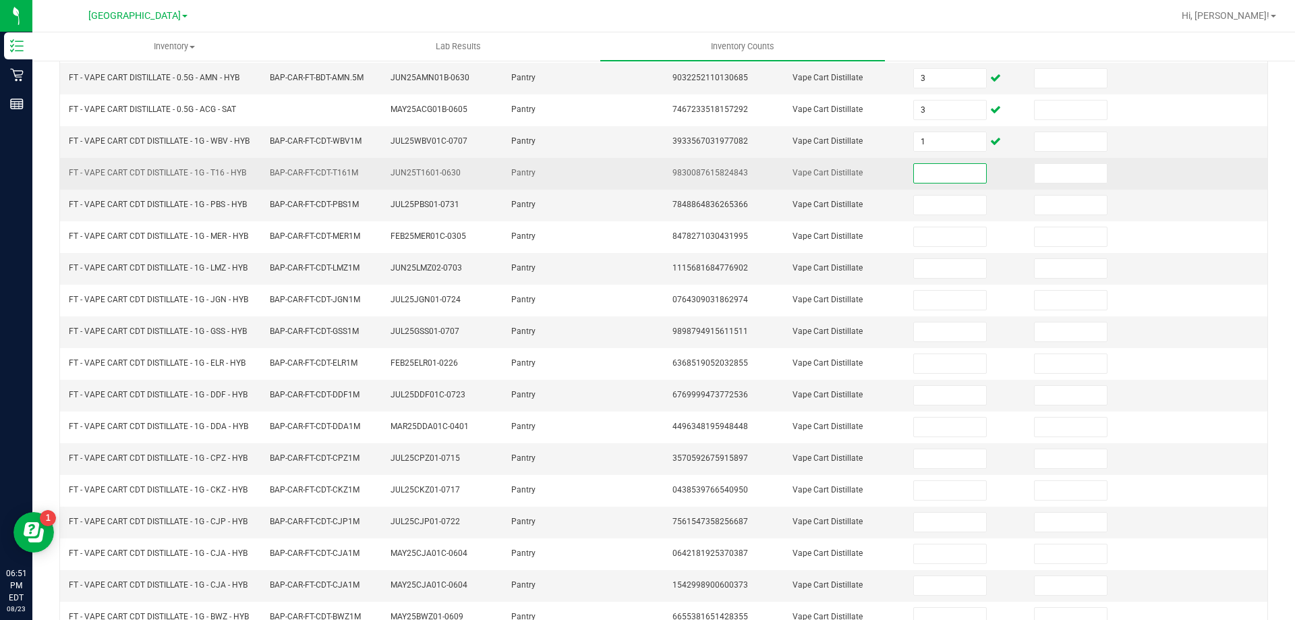
click at [940, 169] on input at bounding box center [949, 173] width 71 height 19
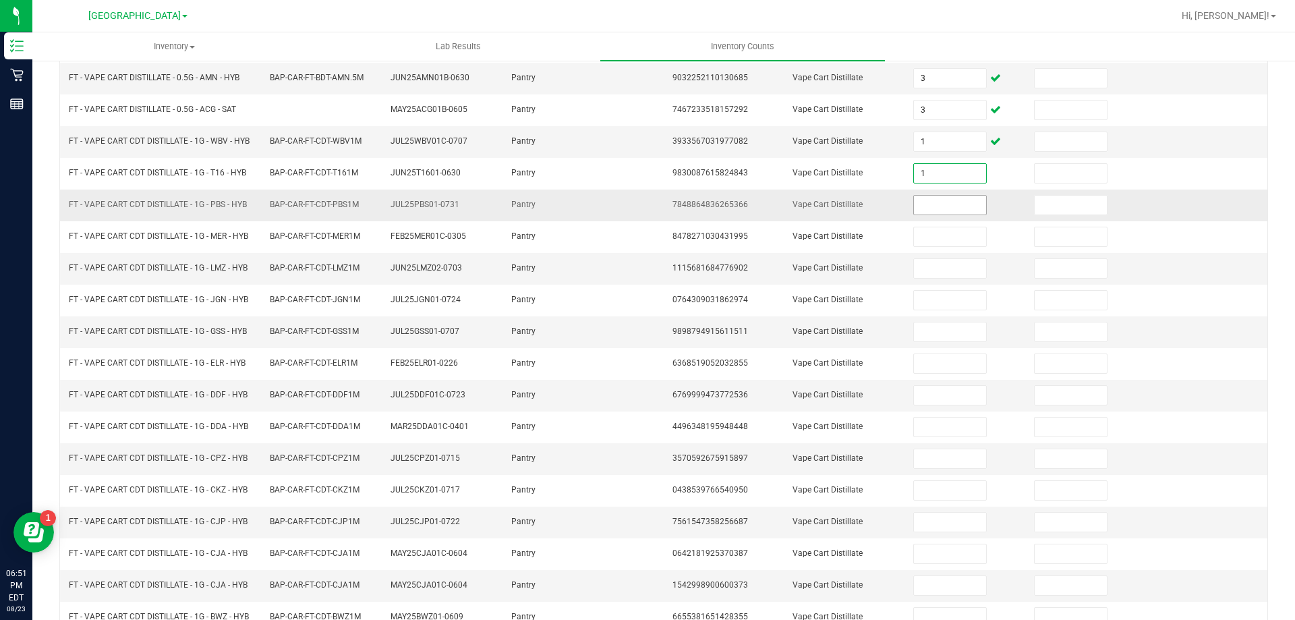
click at [914, 210] on input at bounding box center [949, 205] width 71 height 19
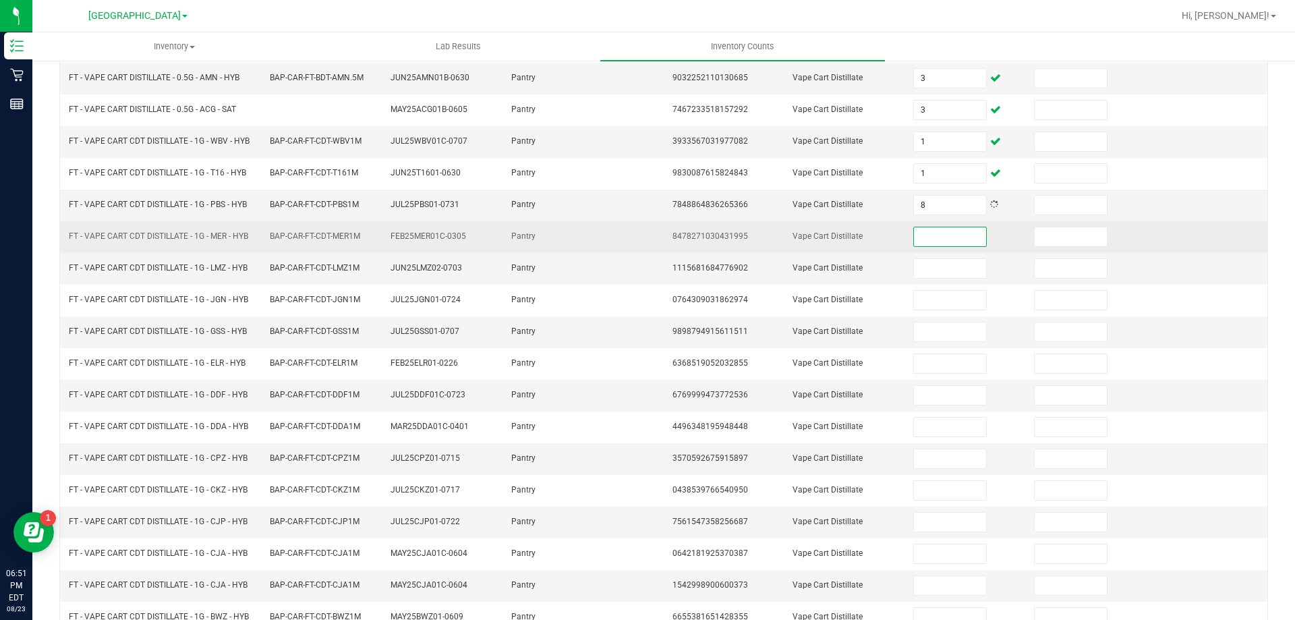
click at [919, 233] on input at bounding box center [949, 236] width 71 height 19
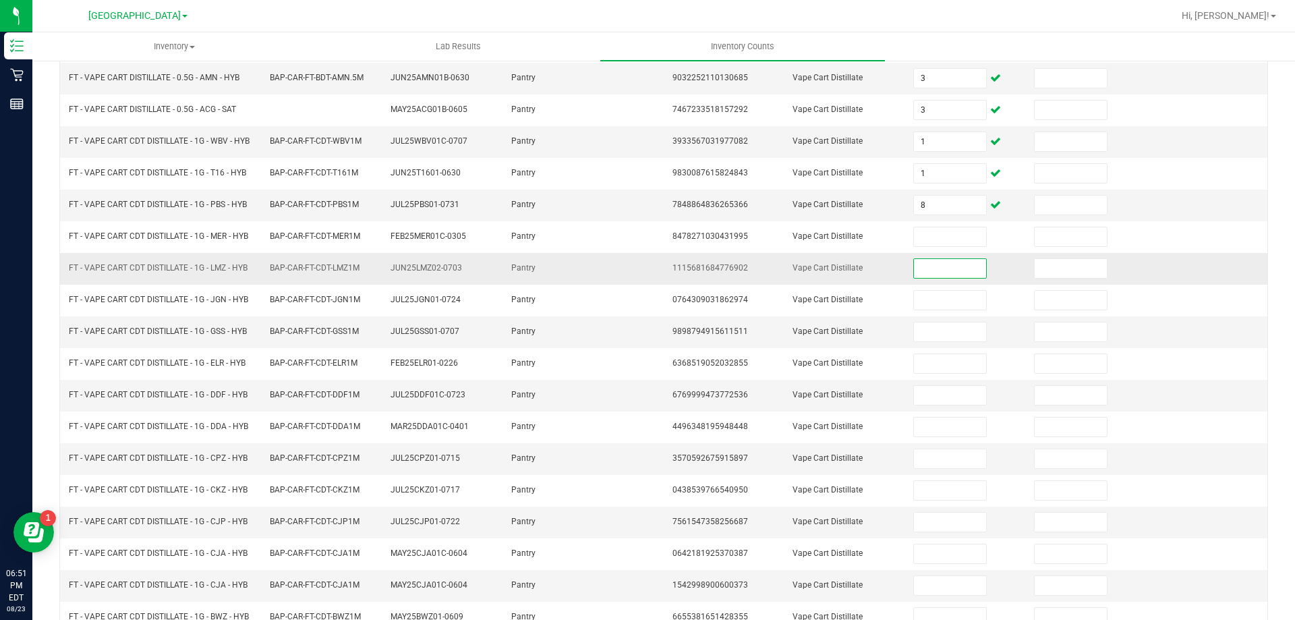
click at [926, 277] on input at bounding box center [949, 268] width 71 height 19
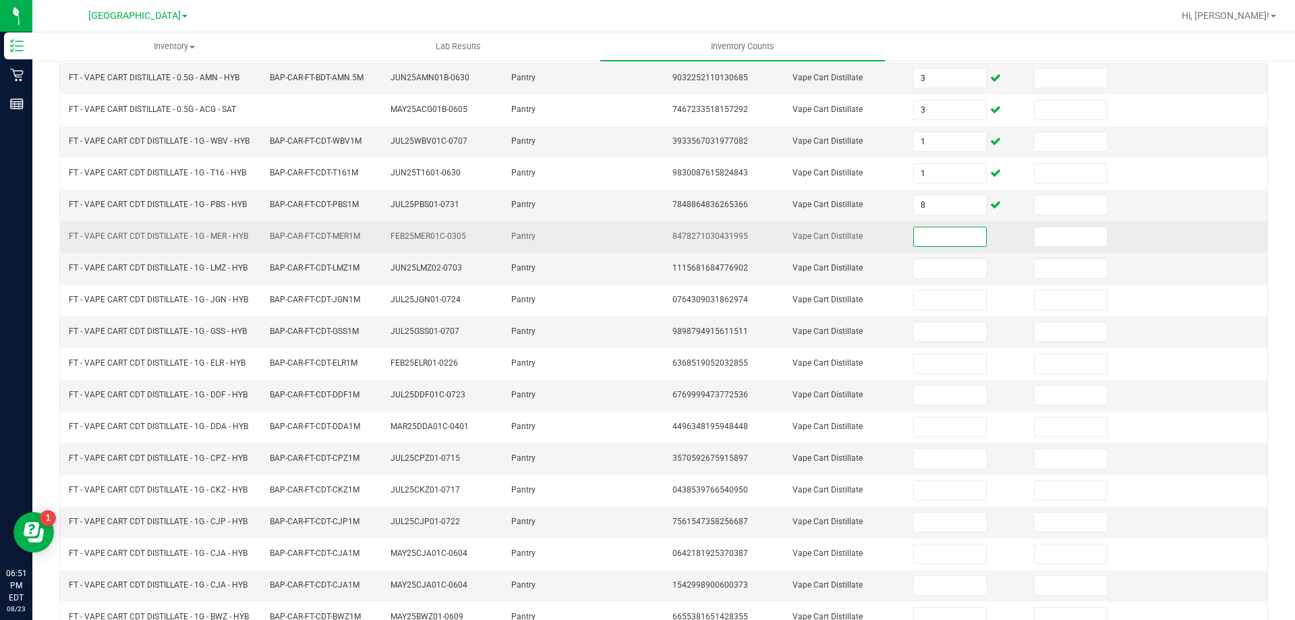
click at [927, 239] on input at bounding box center [949, 236] width 71 height 19
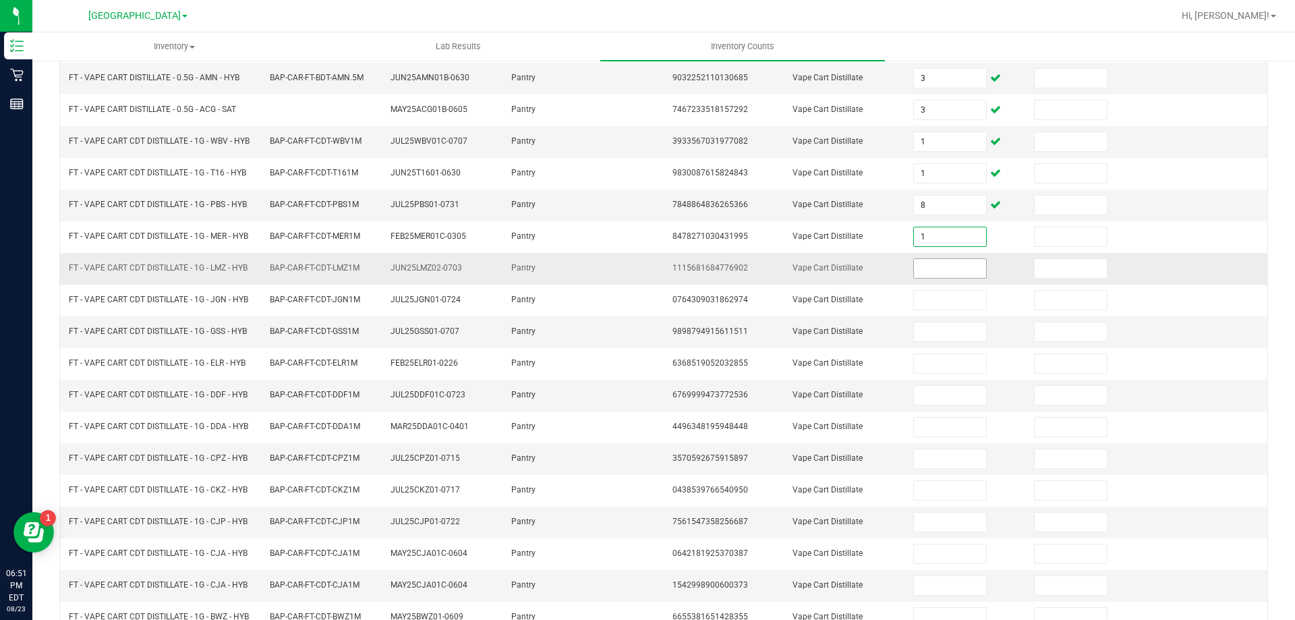
click at [927, 262] on input at bounding box center [949, 268] width 71 height 19
drag, startPoint x: 928, startPoint y: 262, endPoint x: 912, endPoint y: 274, distance: 19.7
click at [914, 274] on input at bounding box center [949, 268] width 71 height 19
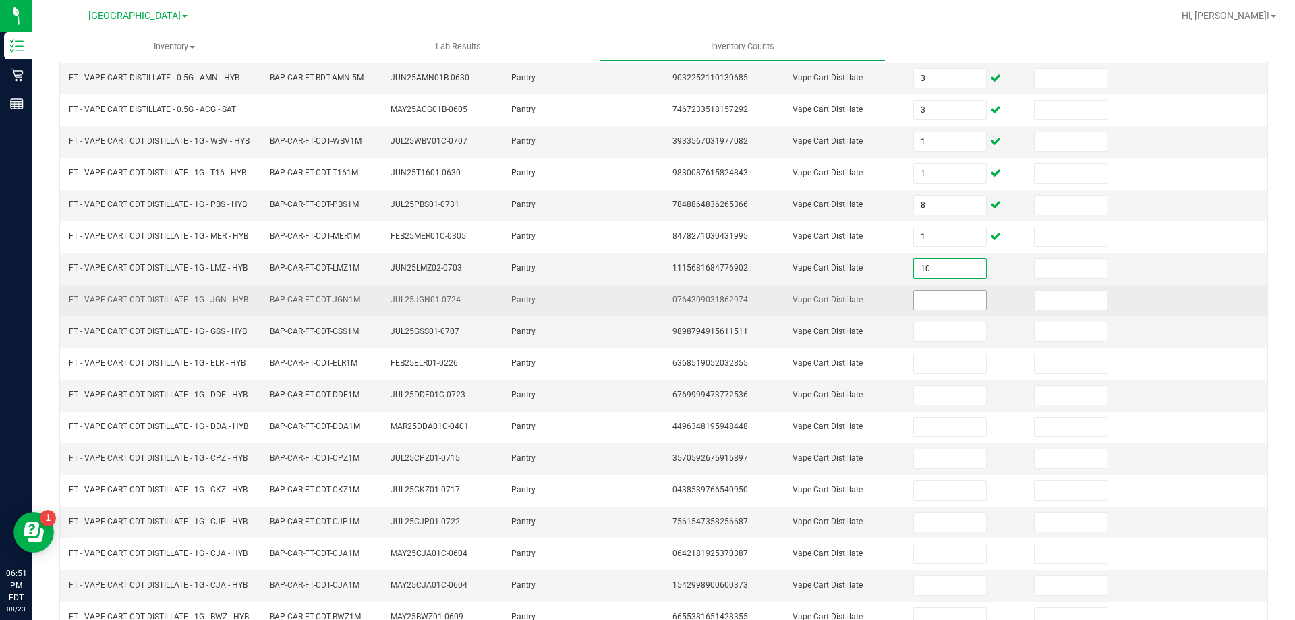
click at [935, 293] on input at bounding box center [949, 300] width 71 height 19
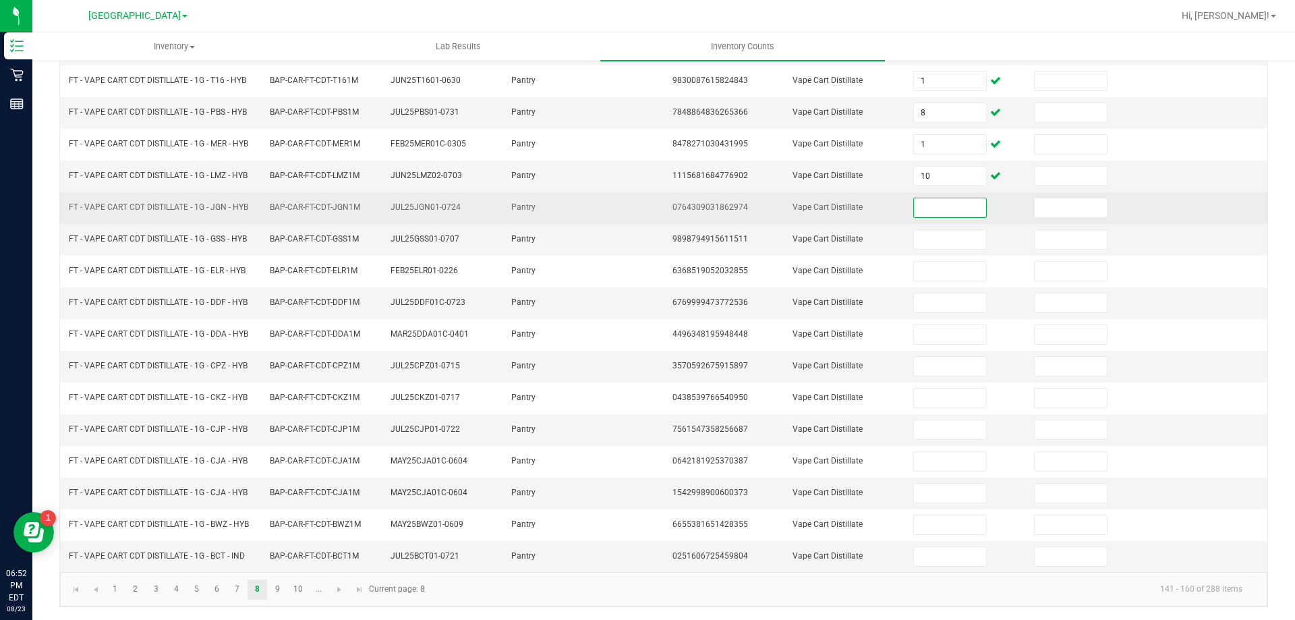
scroll to position [280, 0]
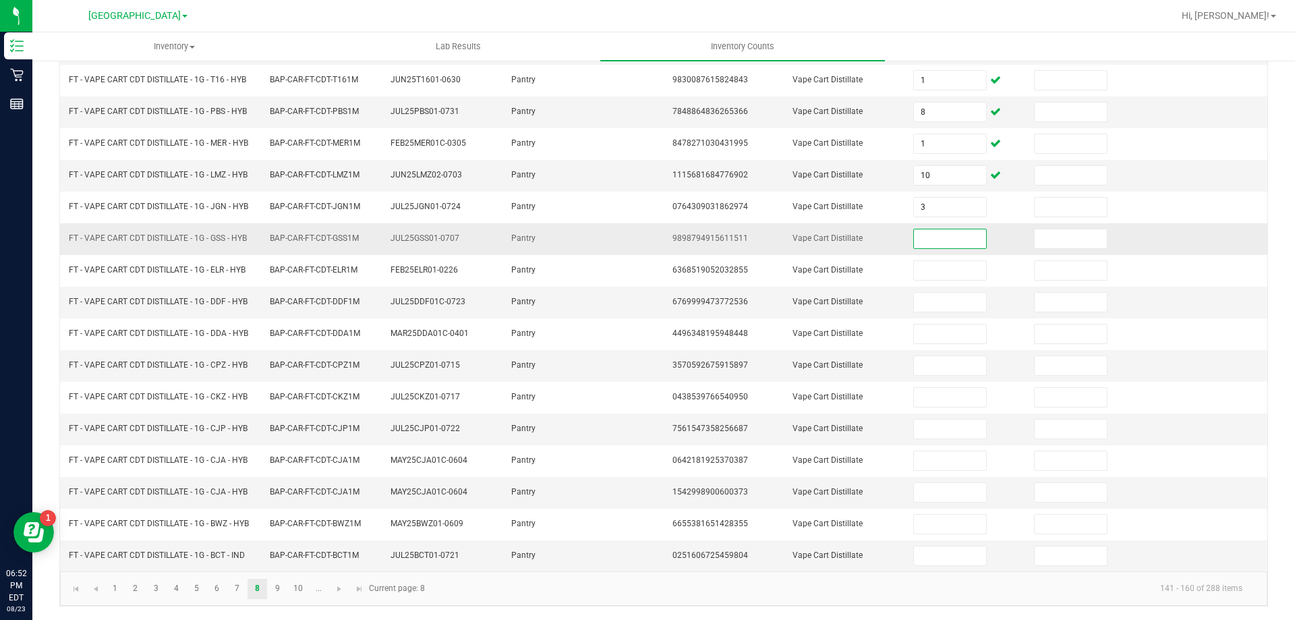
click at [939, 242] on input at bounding box center [949, 238] width 71 height 19
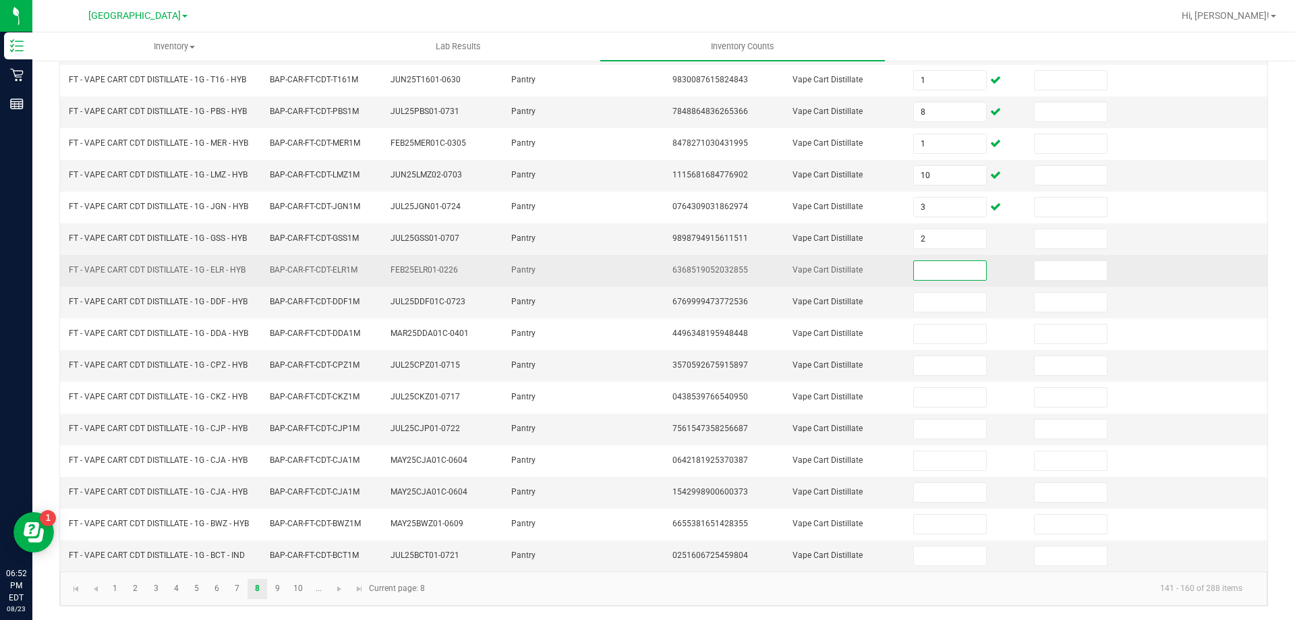
click at [943, 276] on input at bounding box center [949, 270] width 71 height 19
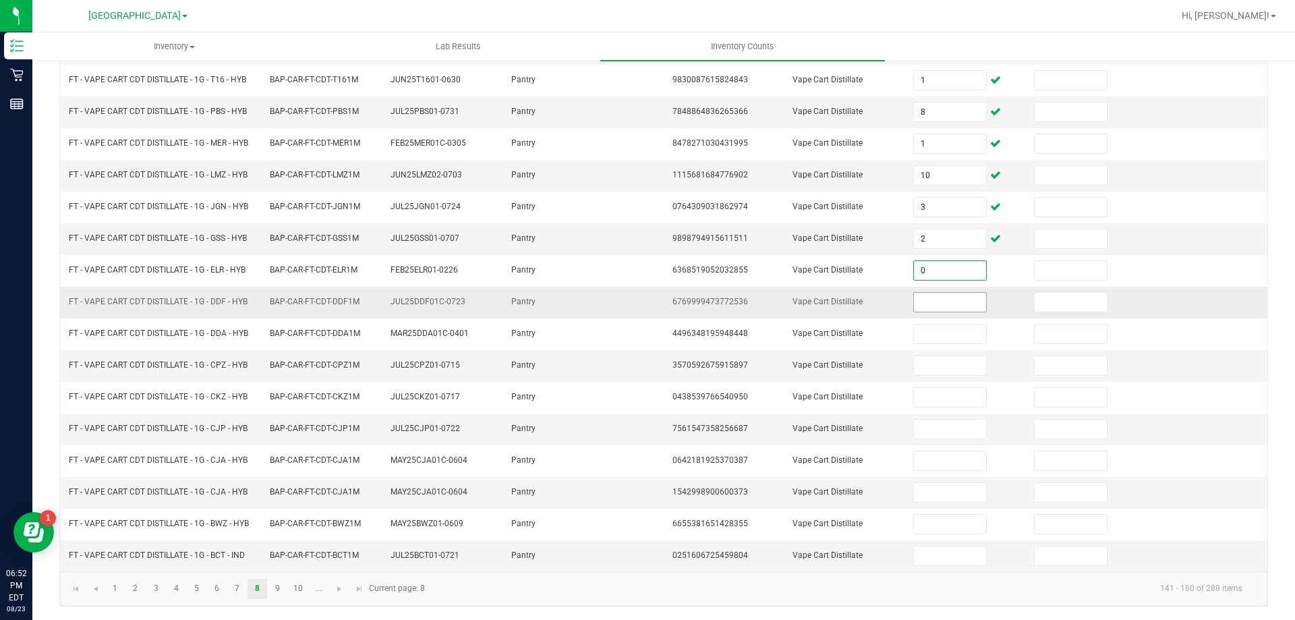
click at [945, 311] on input at bounding box center [949, 302] width 71 height 19
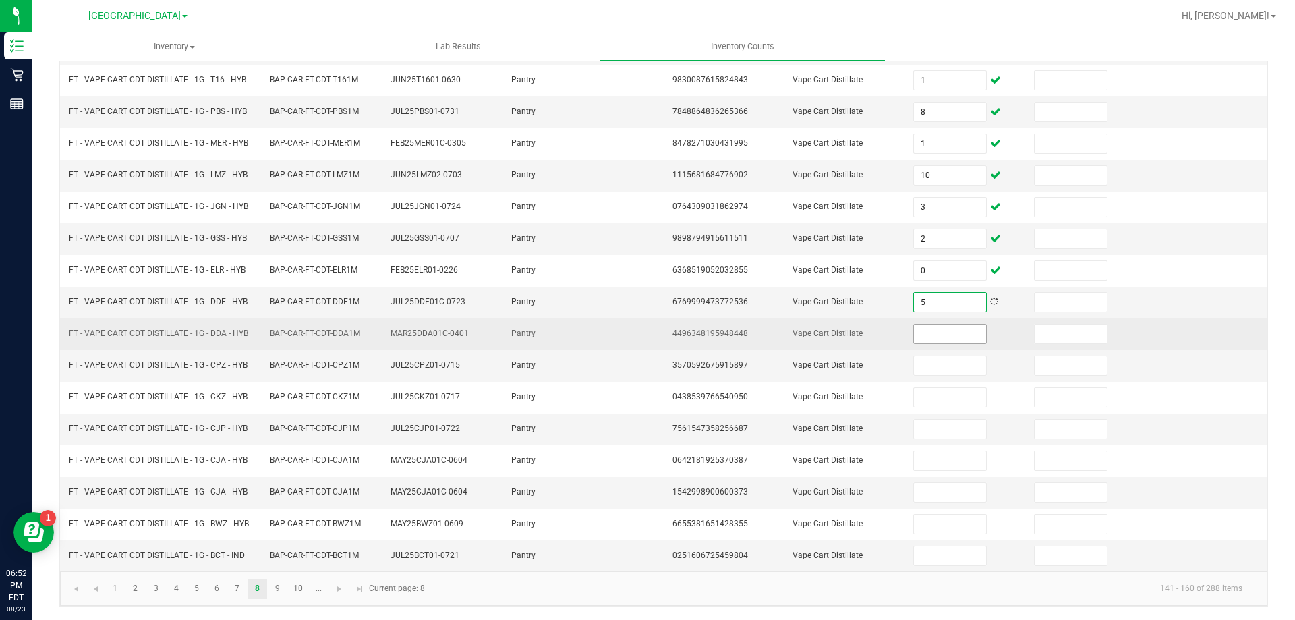
click at [925, 334] on input at bounding box center [949, 333] width 71 height 19
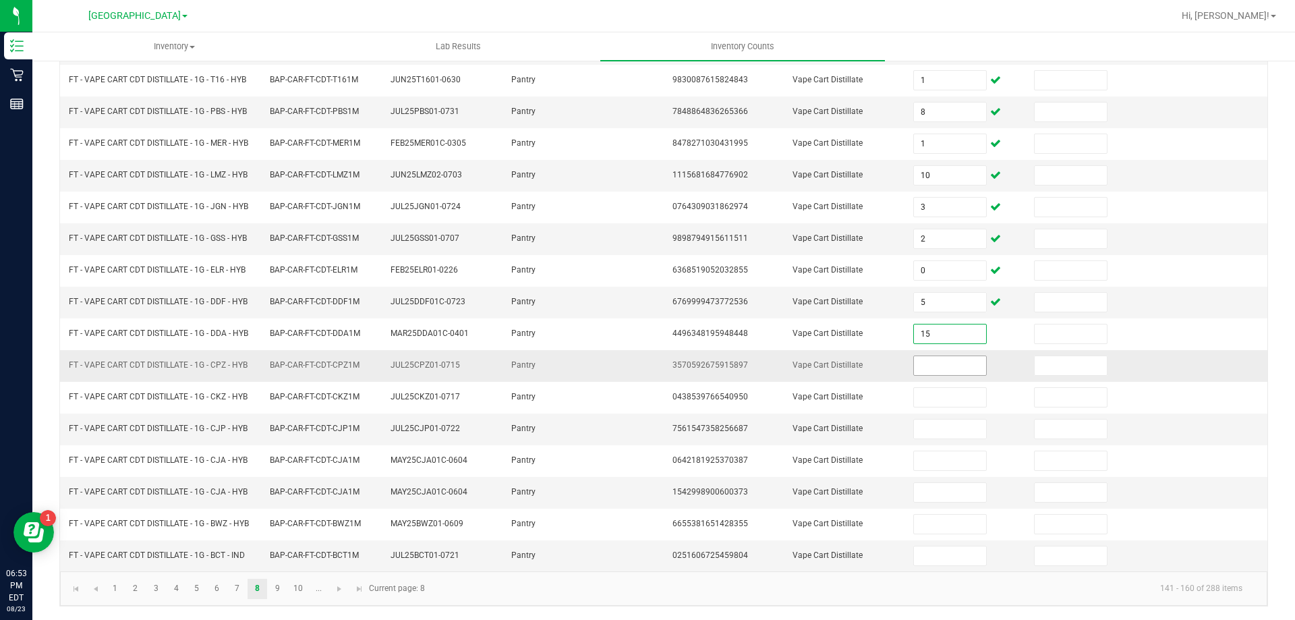
click at [914, 369] on input at bounding box center [949, 365] width 71 height 19
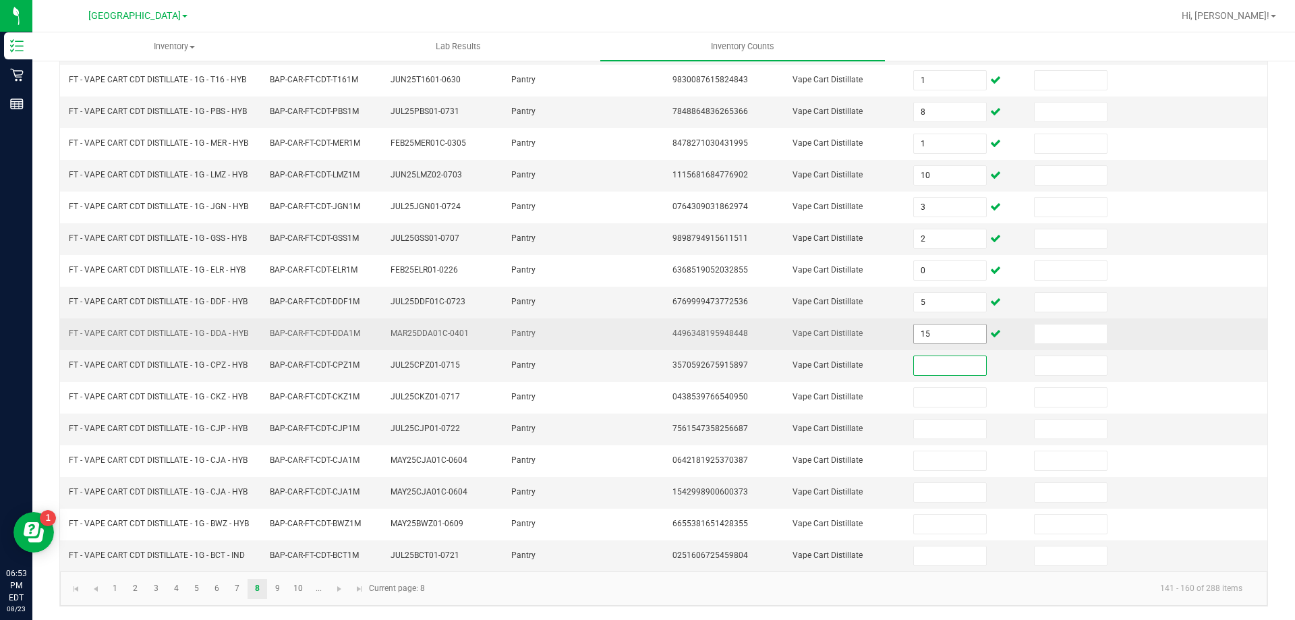
click at [932, 342] on input "15" at bounding box center [949, 333] width 71 height 19
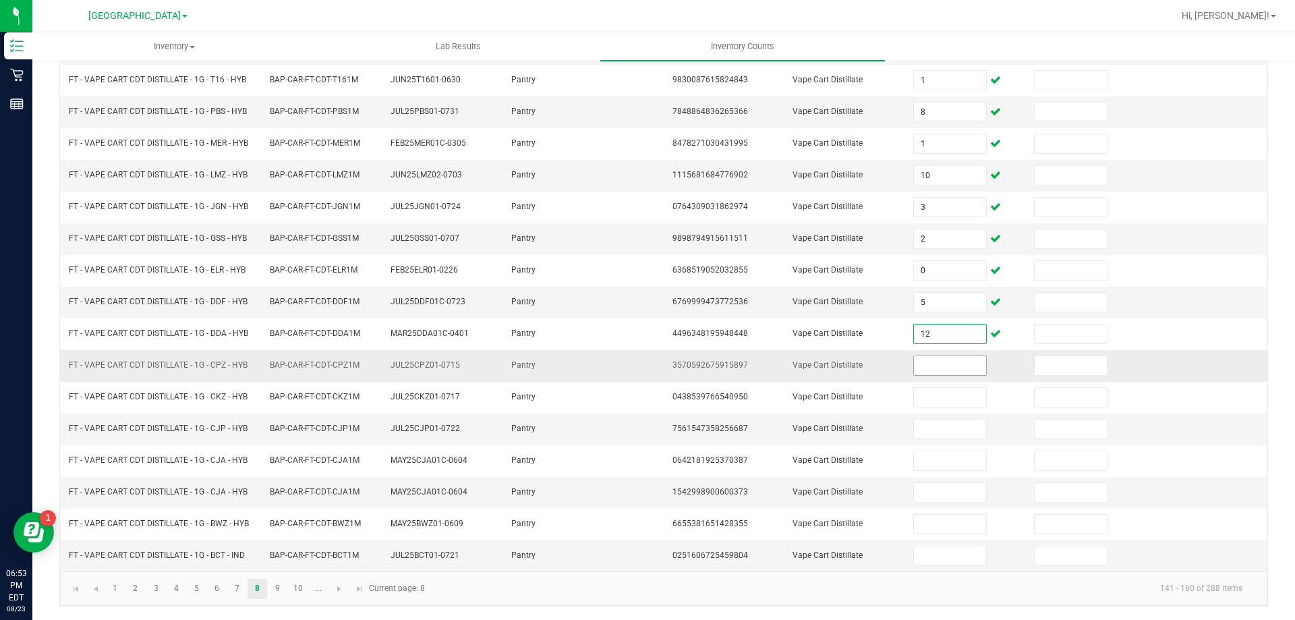
click at [940, 370] on input at bounding box center [949, 365] width 71 height 19
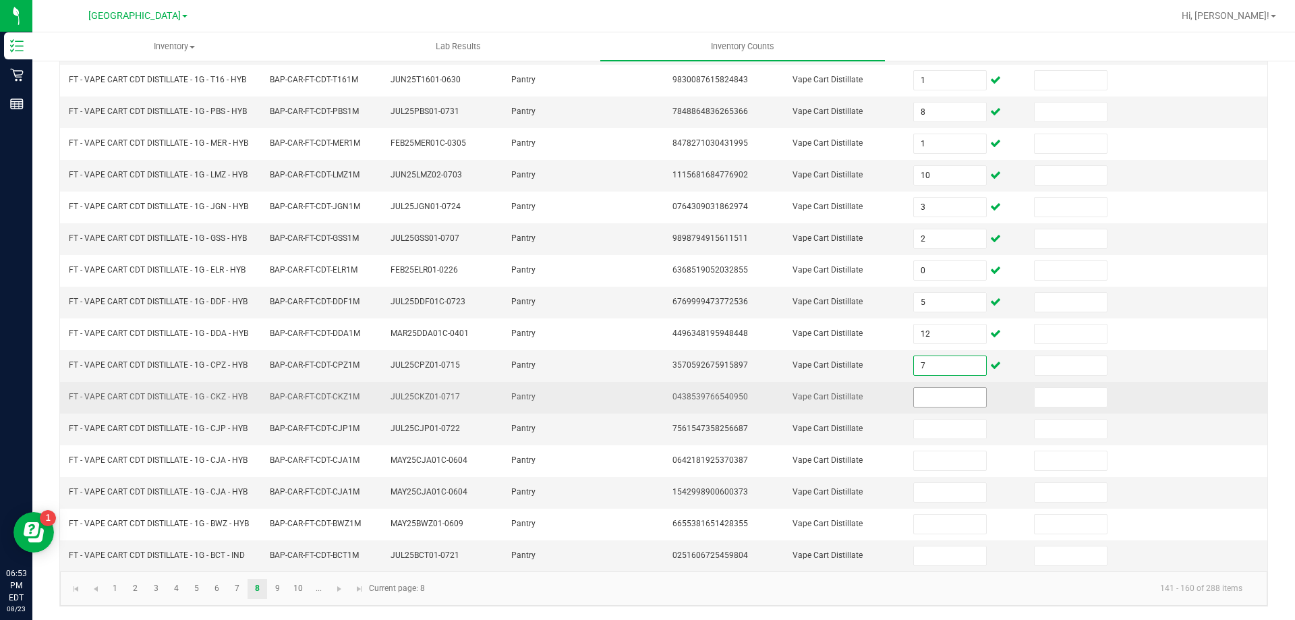
click at [942, 396] on input at bounding box center [949, 397] width 71 height 19
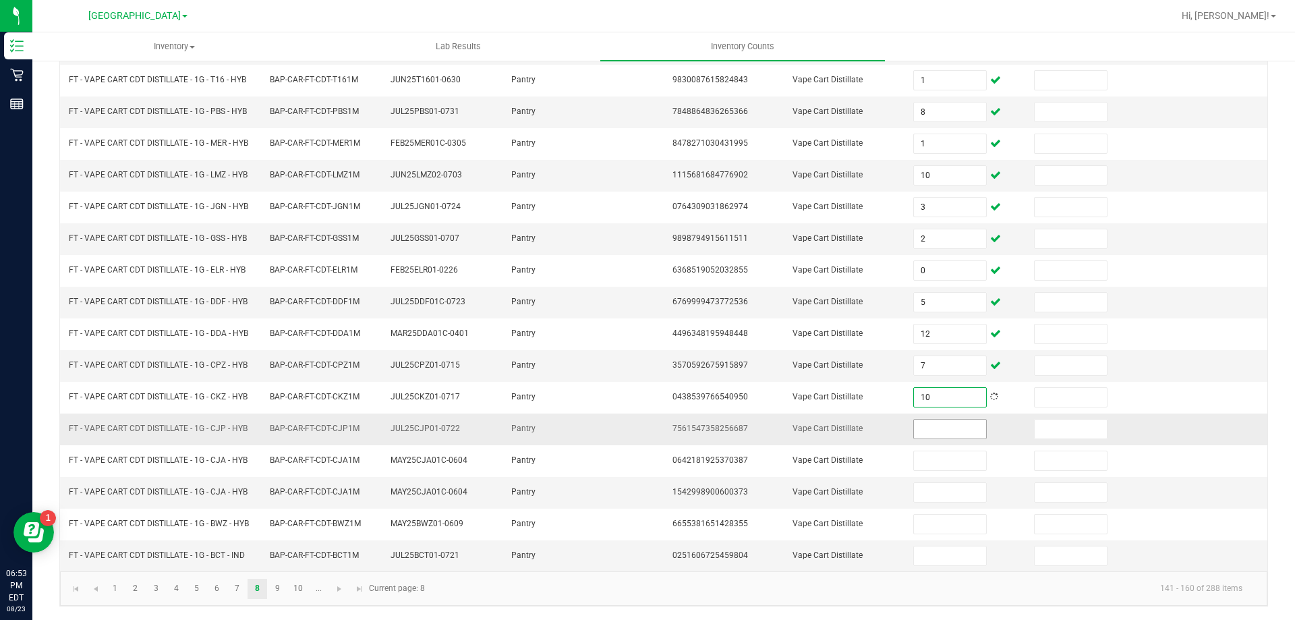
click at [922, 432] on input at bounding box center [949, 428] width 71 height 19
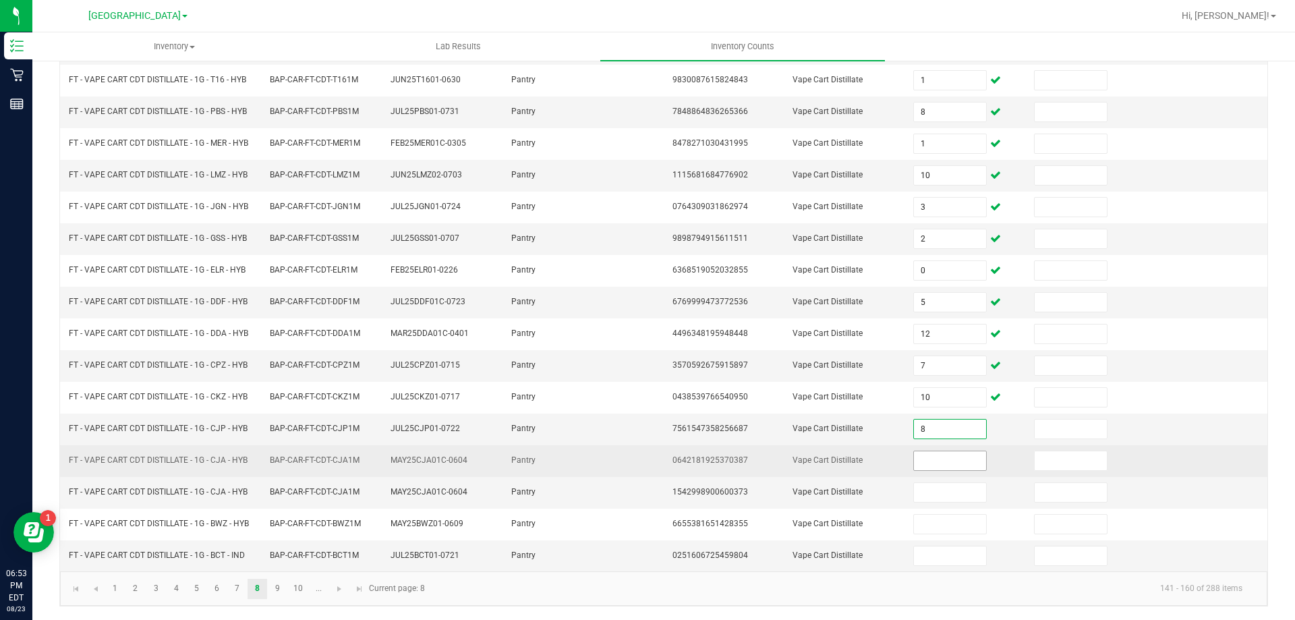
click at [945, 465] on input at bounding box center [949, 460] width 71 height 19
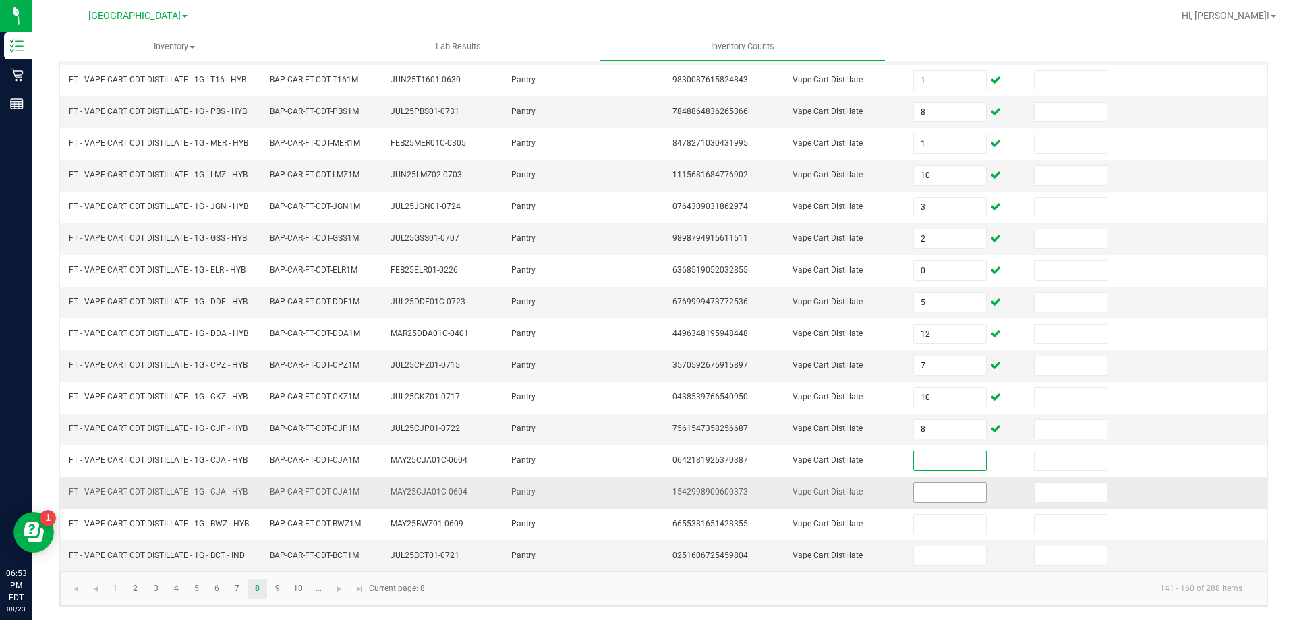
click at [922, 492] on input at bounding box center [949, 492] width 71 height 19
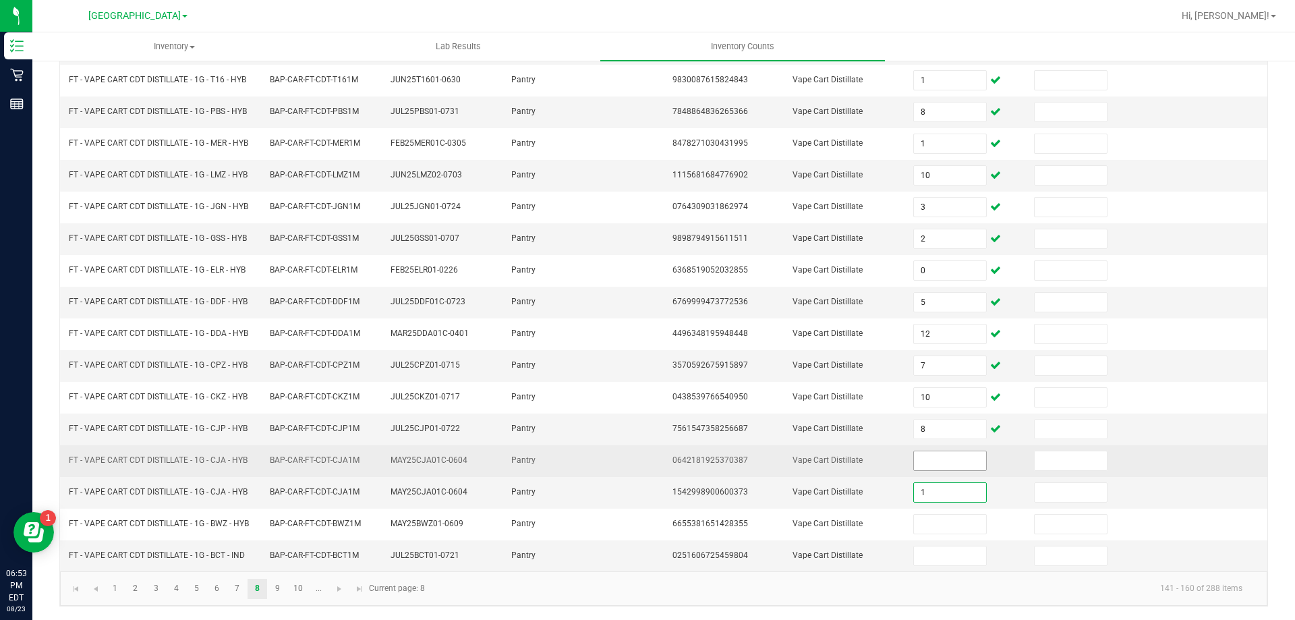
click at [924, 461] on input at bounding box center [949, 460] width 71 height 19
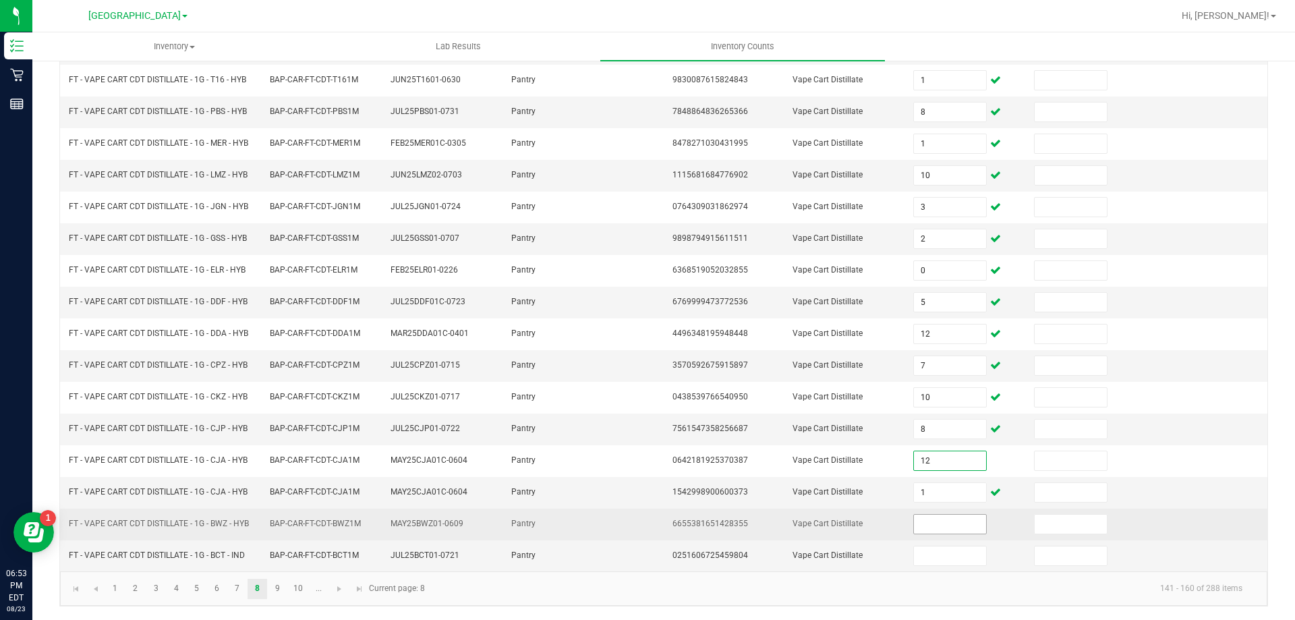
click at [925, 527] on input at bounding box center [949, 523] width 71 height 19
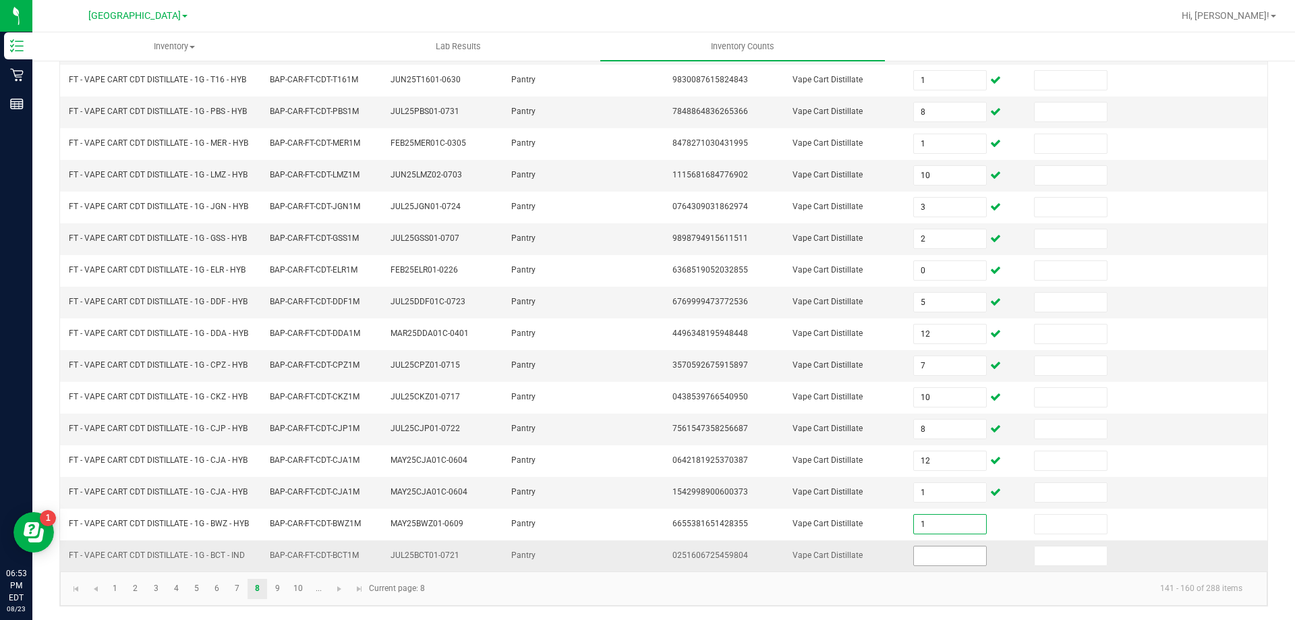
click at [928, 556] on input at bounding box center [949, 555] width 71 height 19
click at [279, 585] on link "9" at bounding box center [278, 589] width 20 height 20
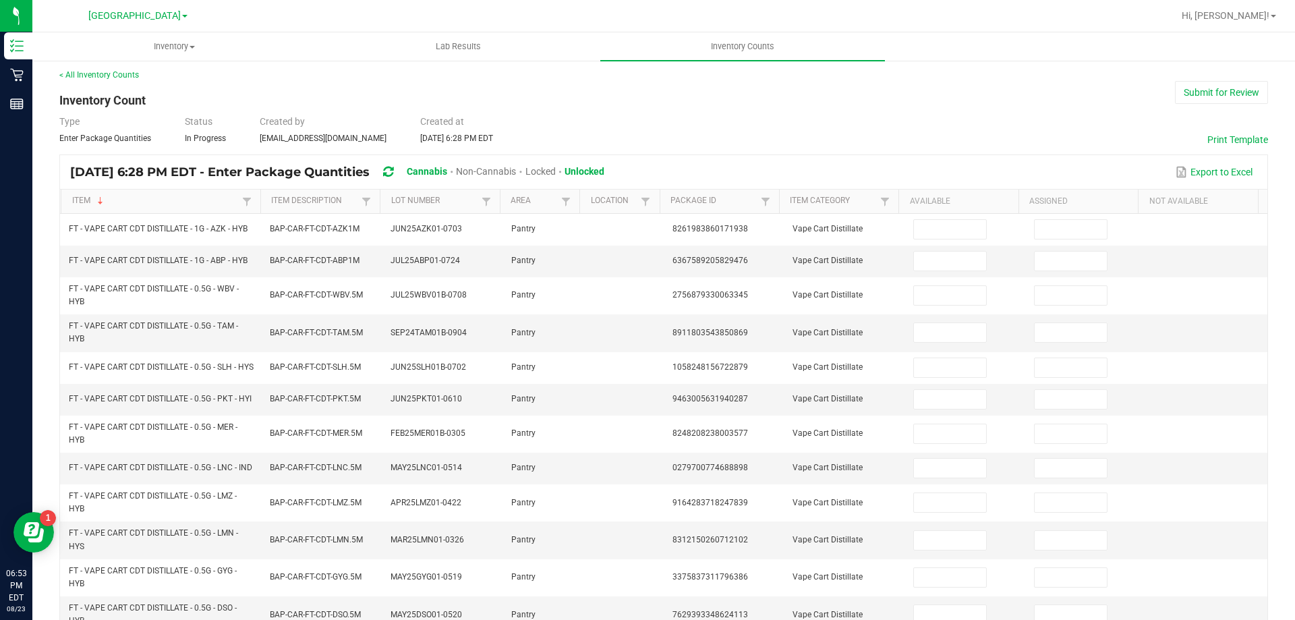
scroll to position [5, 0]
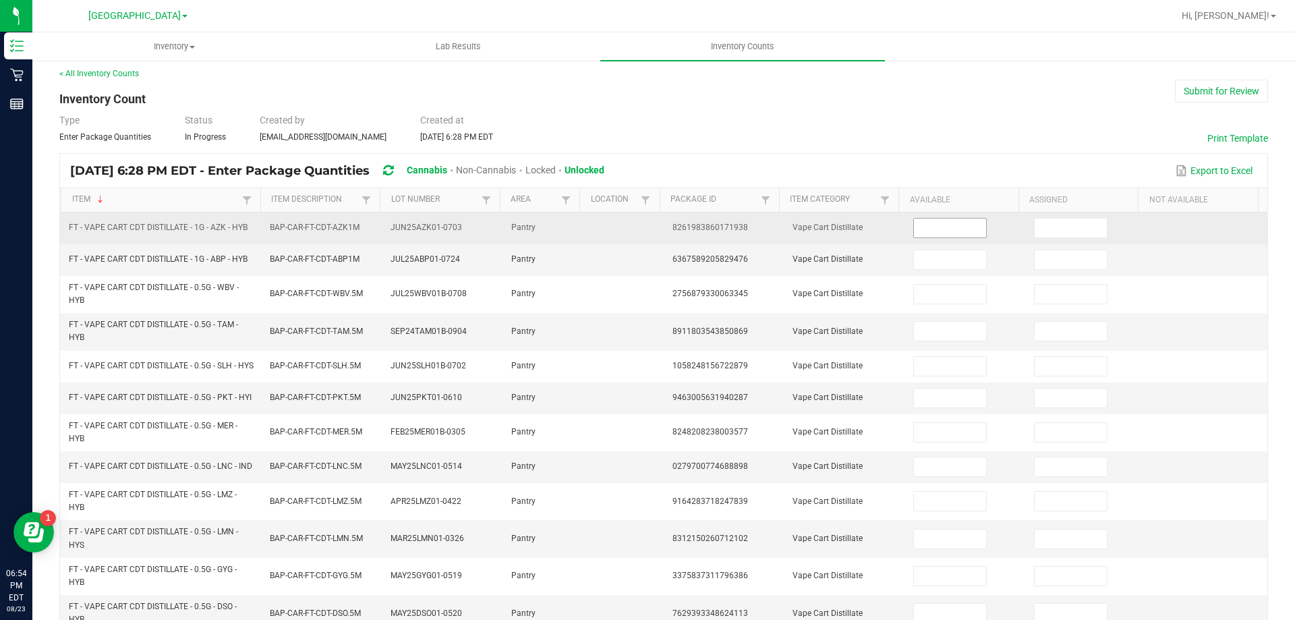
click at [937, 231] on input at bounding box center [949, 227] width 71 height 19
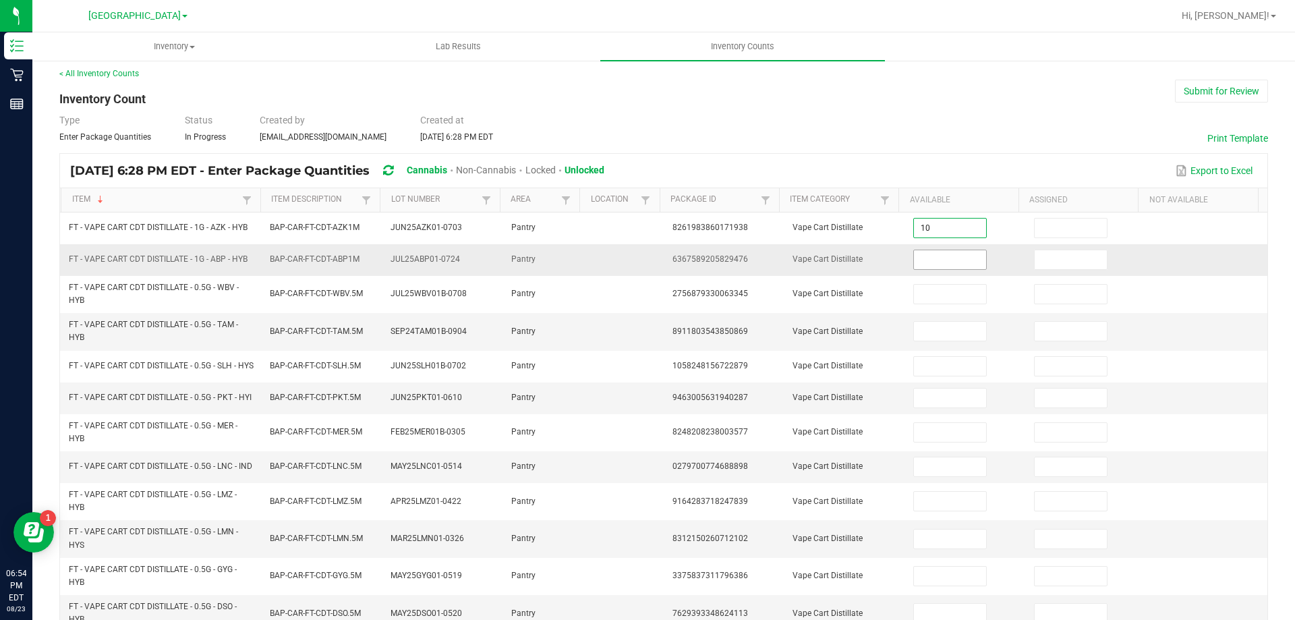
click at [939, 264] on input at bounding box center [949, 259] width 71 height 19
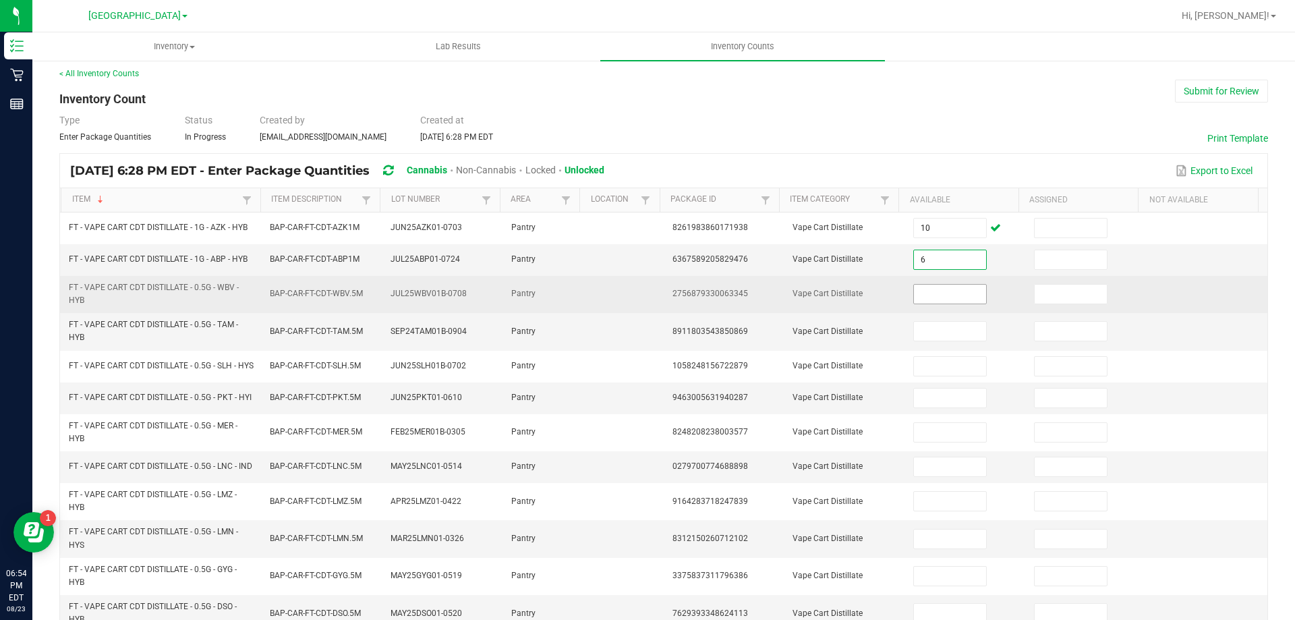
click at [930, 293] on input at bounding box center [949, 294] width 71 height 19
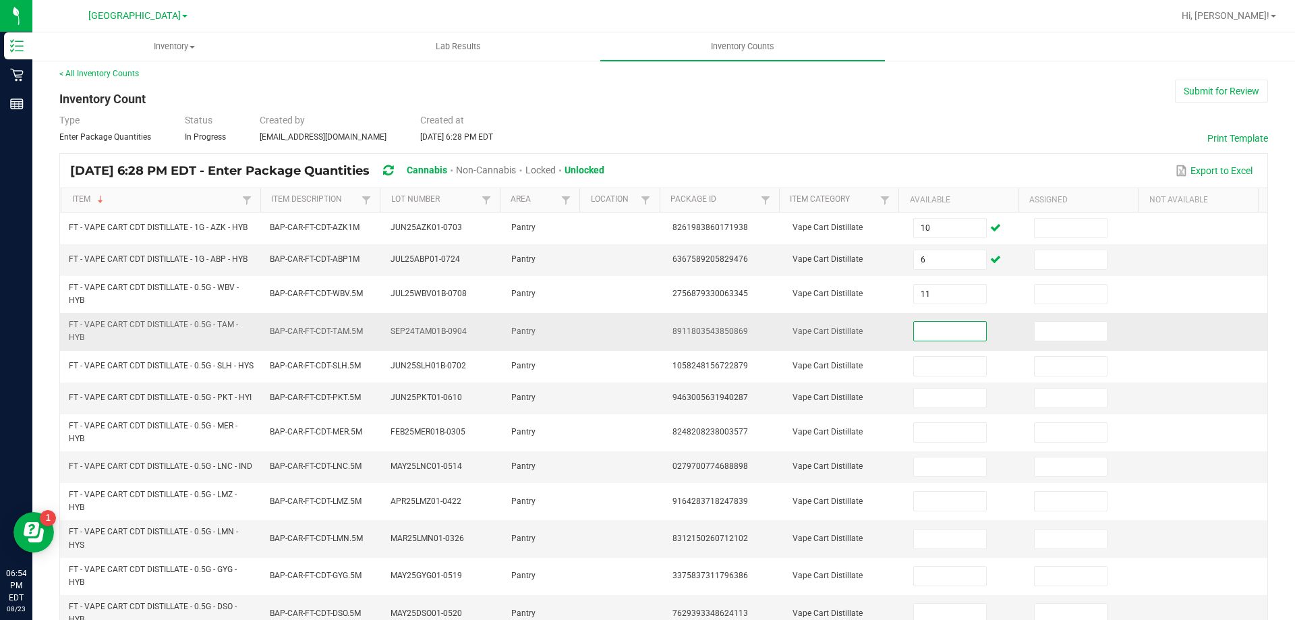
click at [937, 326] on input at bounding box center [949, 331] width 71 height 19
click at [949, 332] on input at bounding box center [949, 331] width 71 height 19
click at [947, 328] on input at bounding box center [949, 331] width 71 height 19
click at [932, 324] on input at bounding box center [949, 331] width 71 height 19
click at [939, 328] on input at bounding box center [949, 331] width 71 height 19
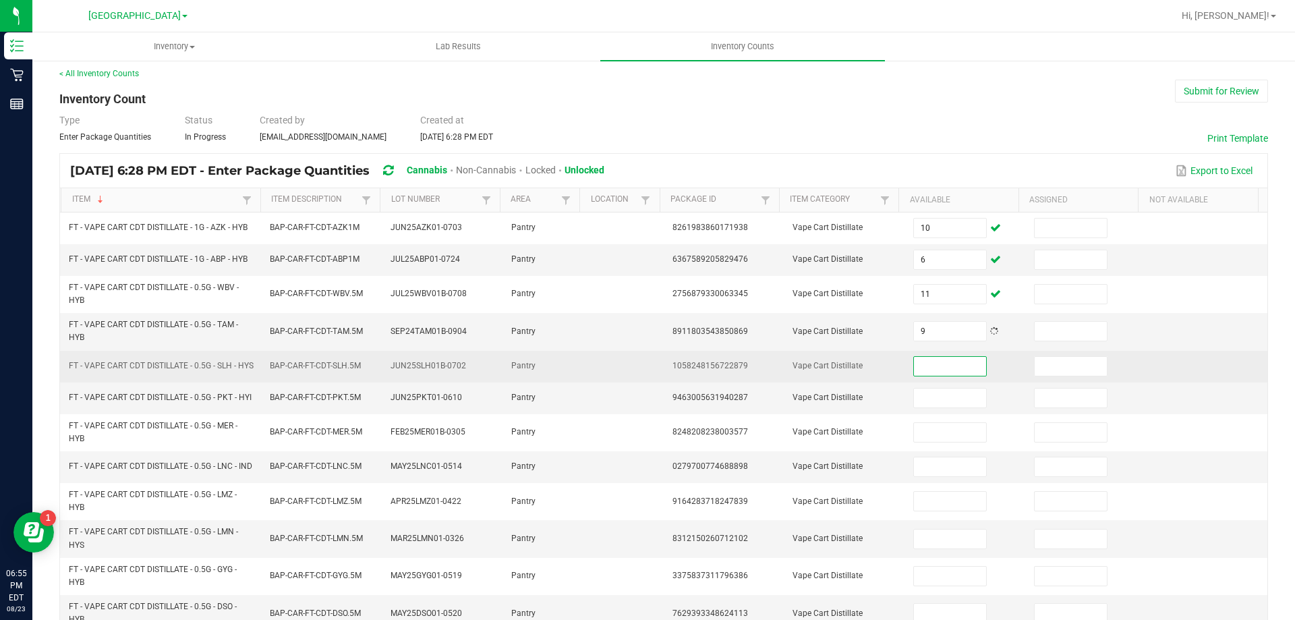
click at [943, 365] on input at bounding box center [949, 366] width 71 height 19
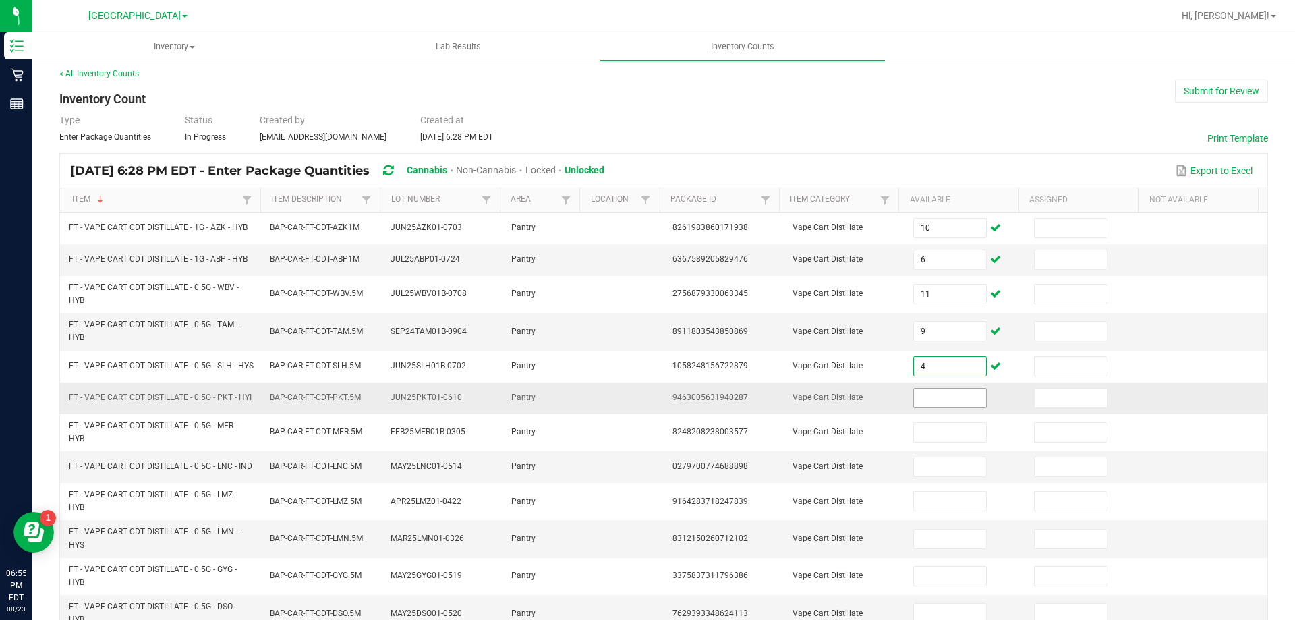
click at [953, 400] on input at bounding box center [949, 397] width 71 height 19
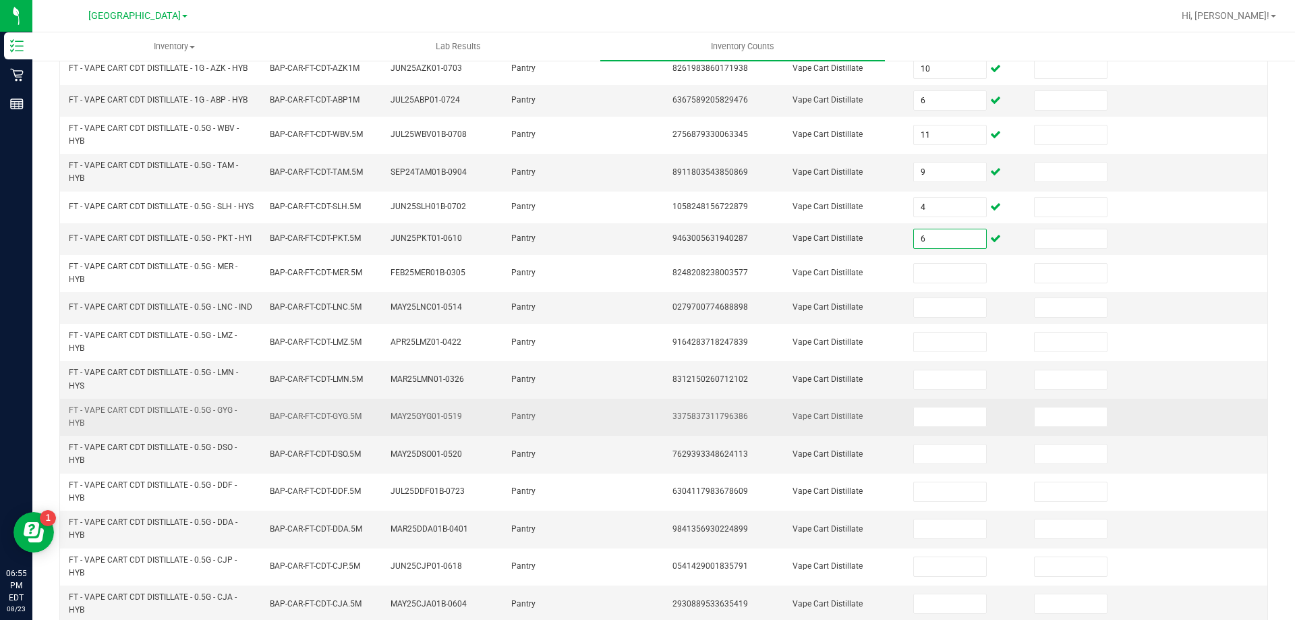
scroll to position [208, 0]
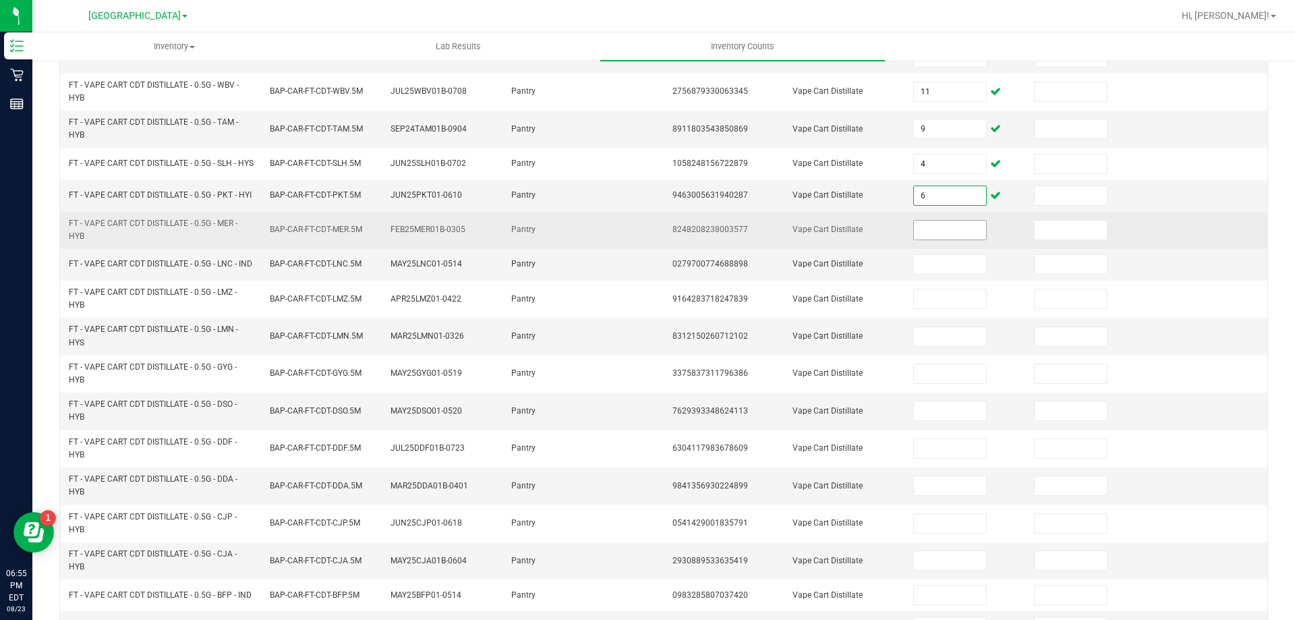
click at [930, 239] on input at bounding box center [949, 229] width 71 height 19
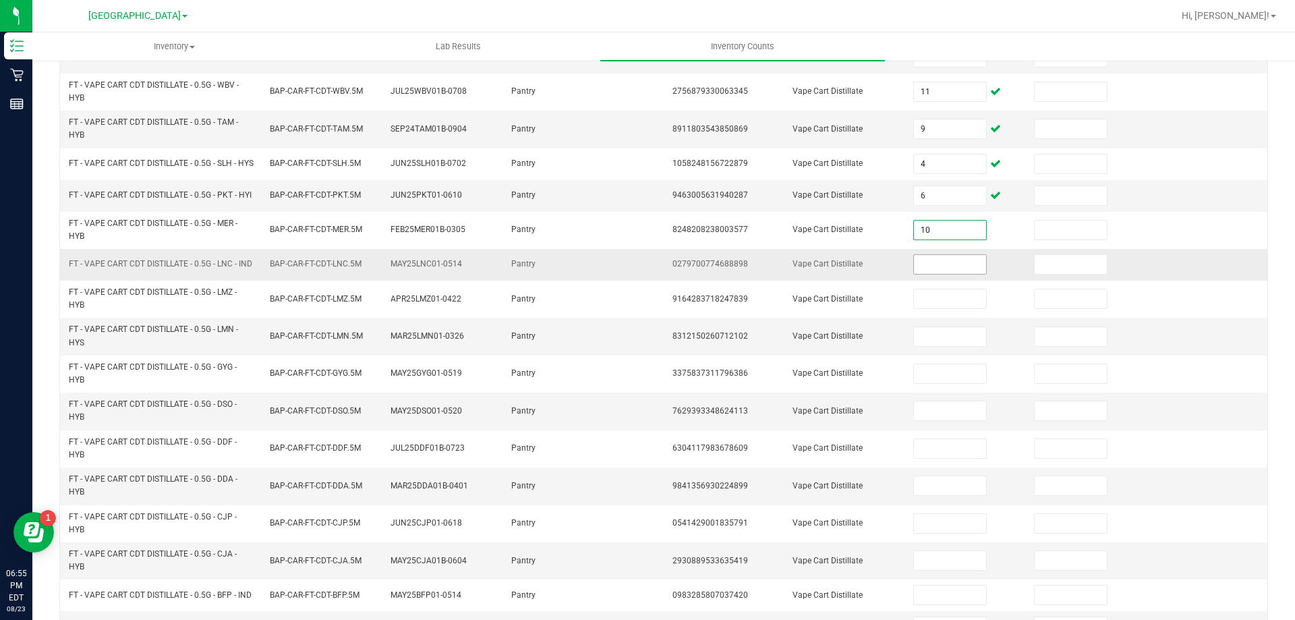
click at [922, 274] on input at bounding box center [949, 264] width 71 height 19
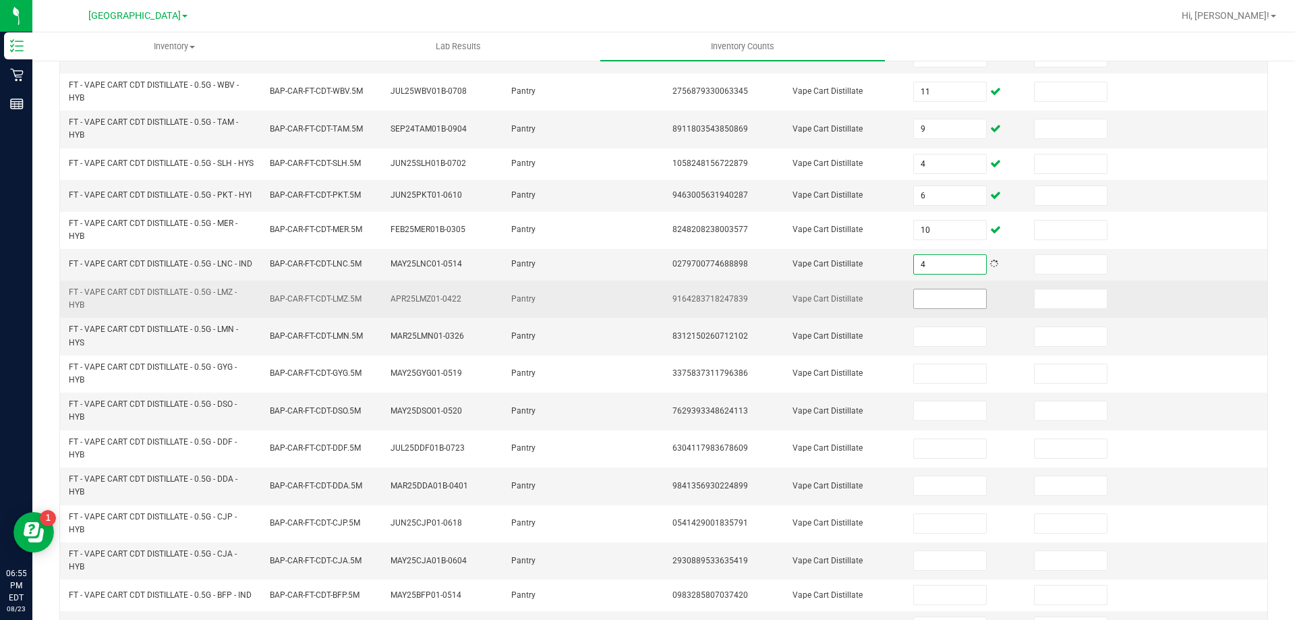
click at [914, 308] on input at bounding box center [949, 298] width 71 height 19
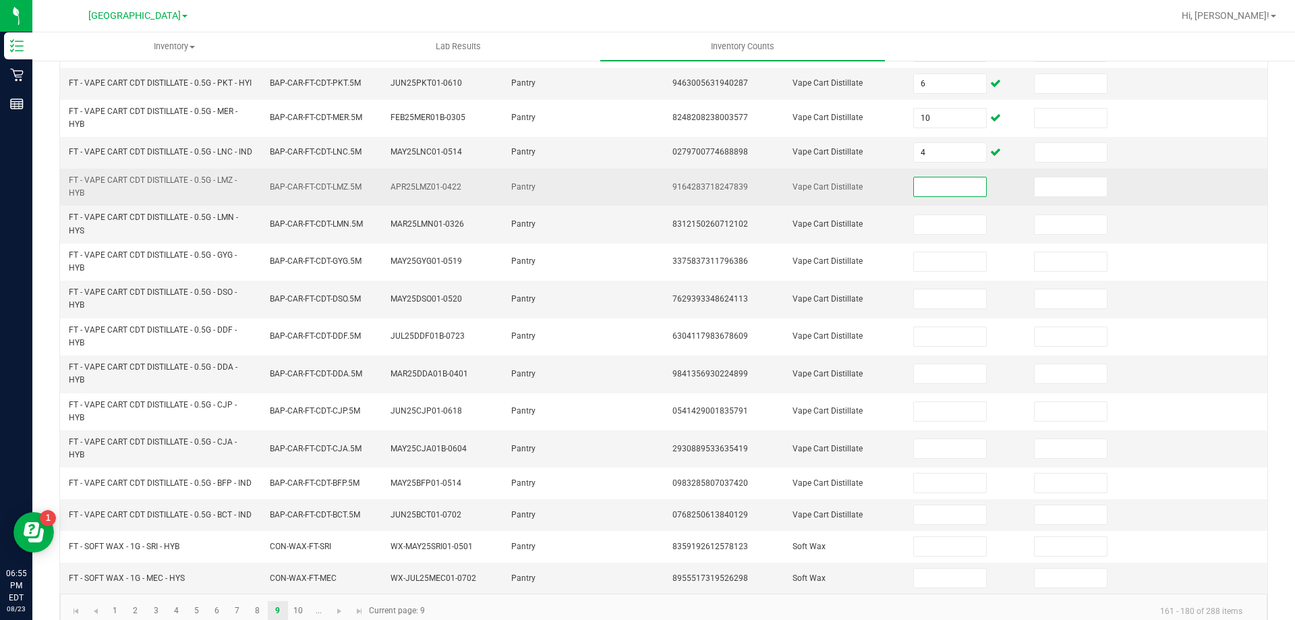
scroll to position [320, 0]
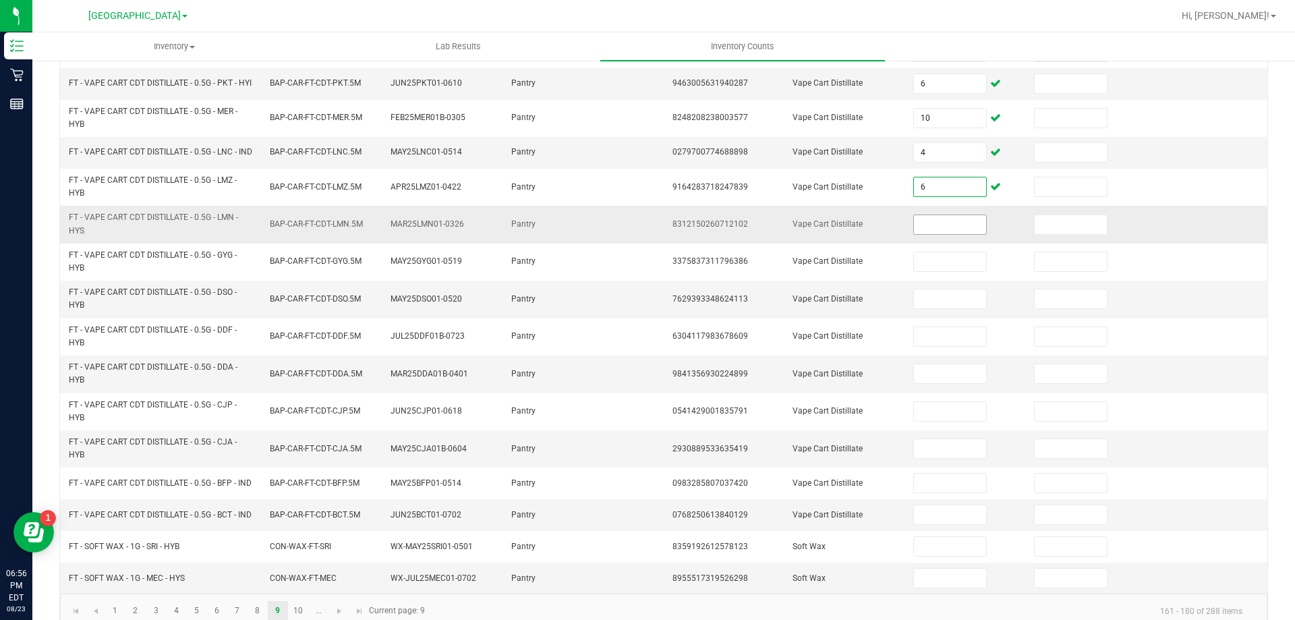
click at [927, 234] on input at bounding box center [949, 224] width 71 height 19
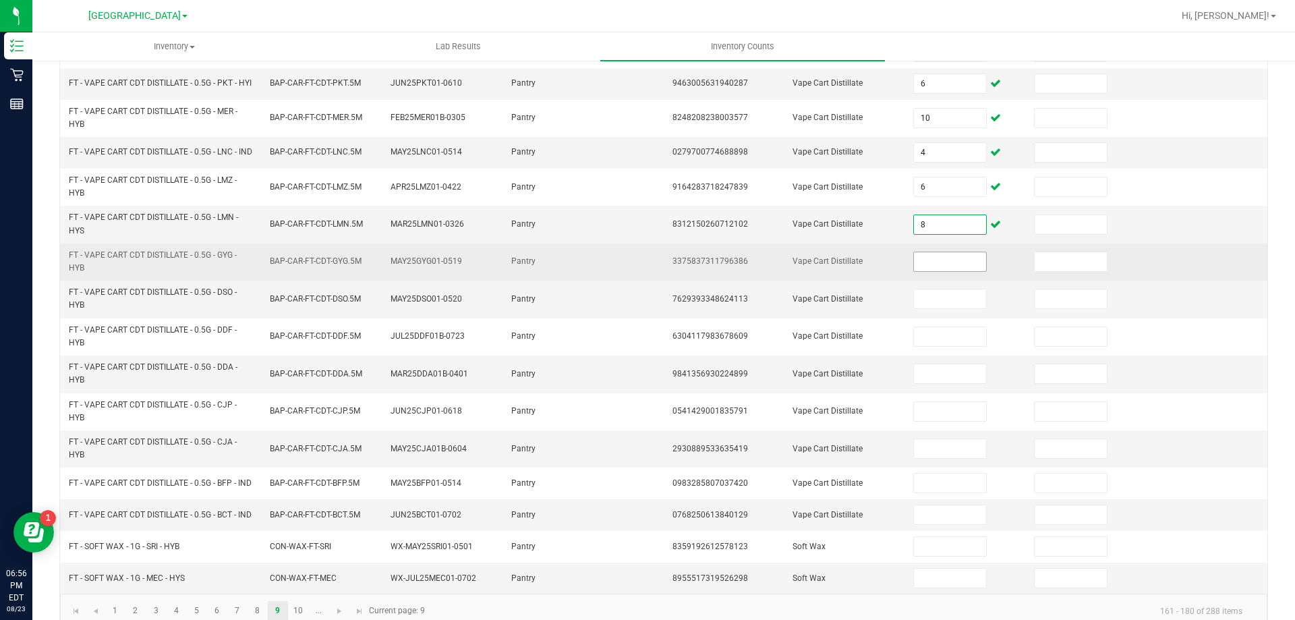
click at [935, 269] on input at bounding box center [949, 261] width 71 height 19
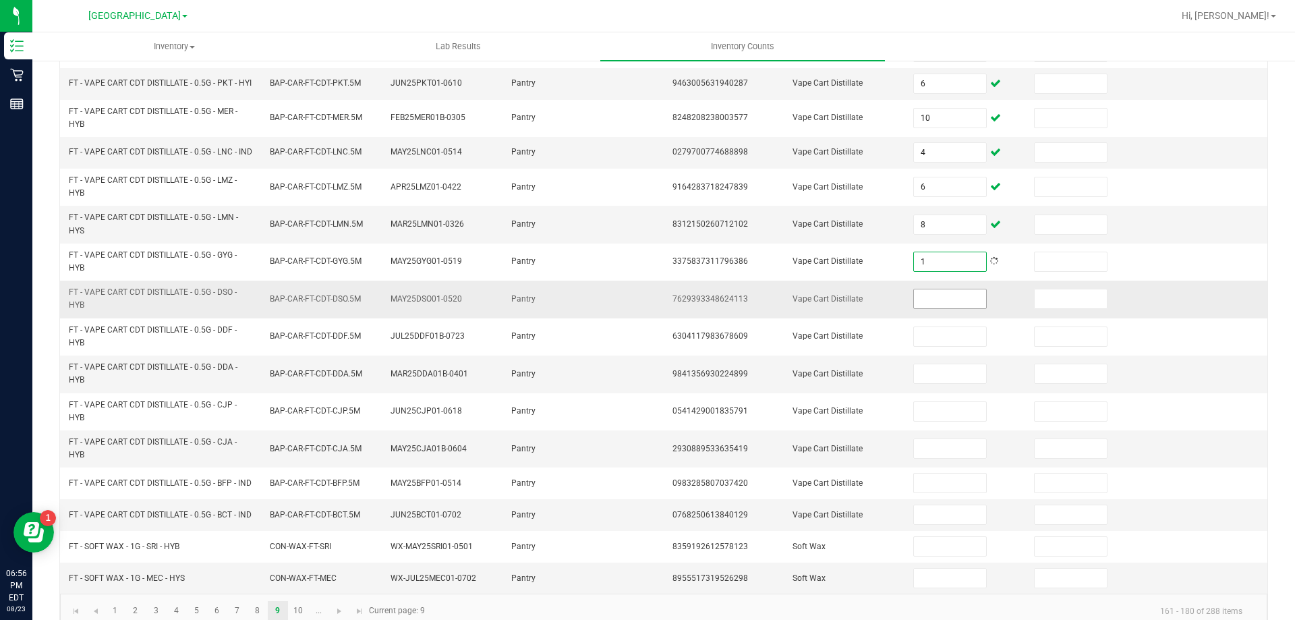
click at [927, 308] on input at bounding box center [949, 298] width 71 height 19
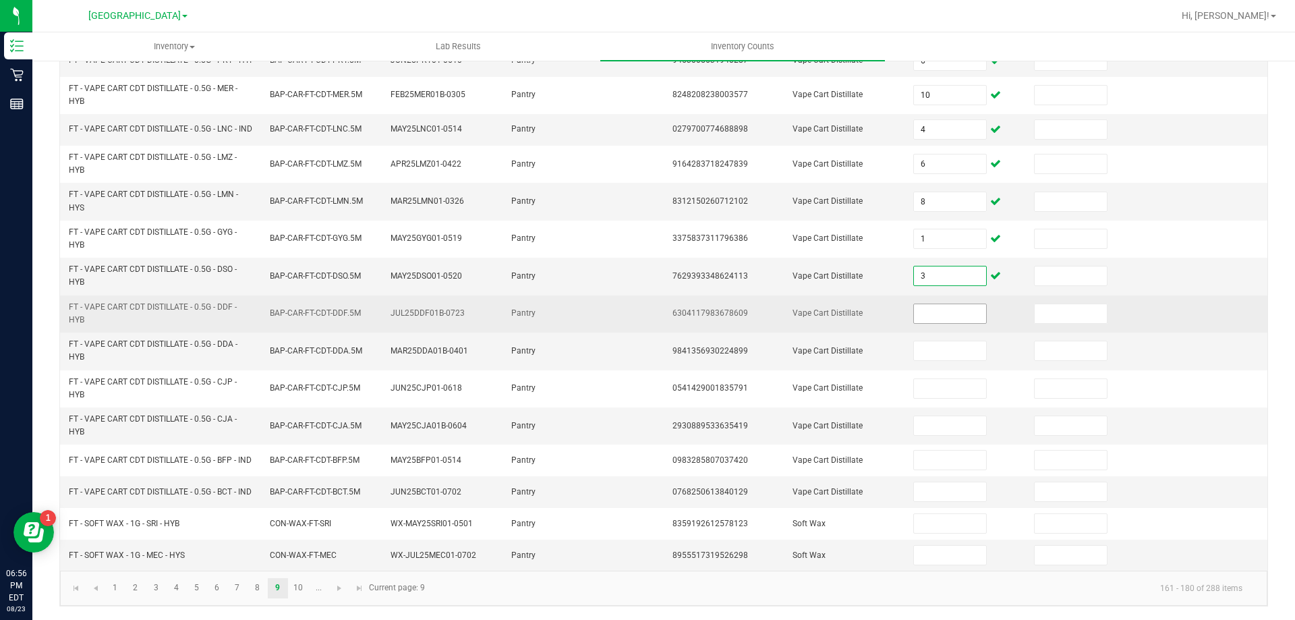
click at [936, 304] on input at bounding box center [949, 313] width 71 height 19
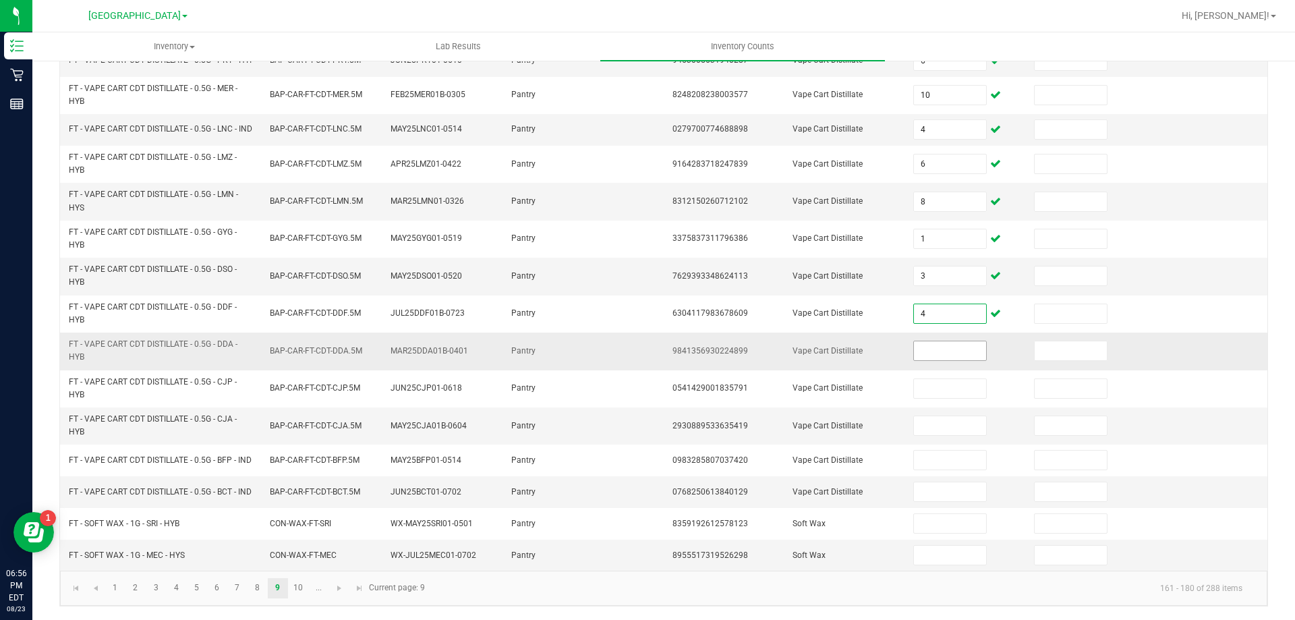
click at [919, 341] on input at bounding box center [949, 350] width 71 height 19
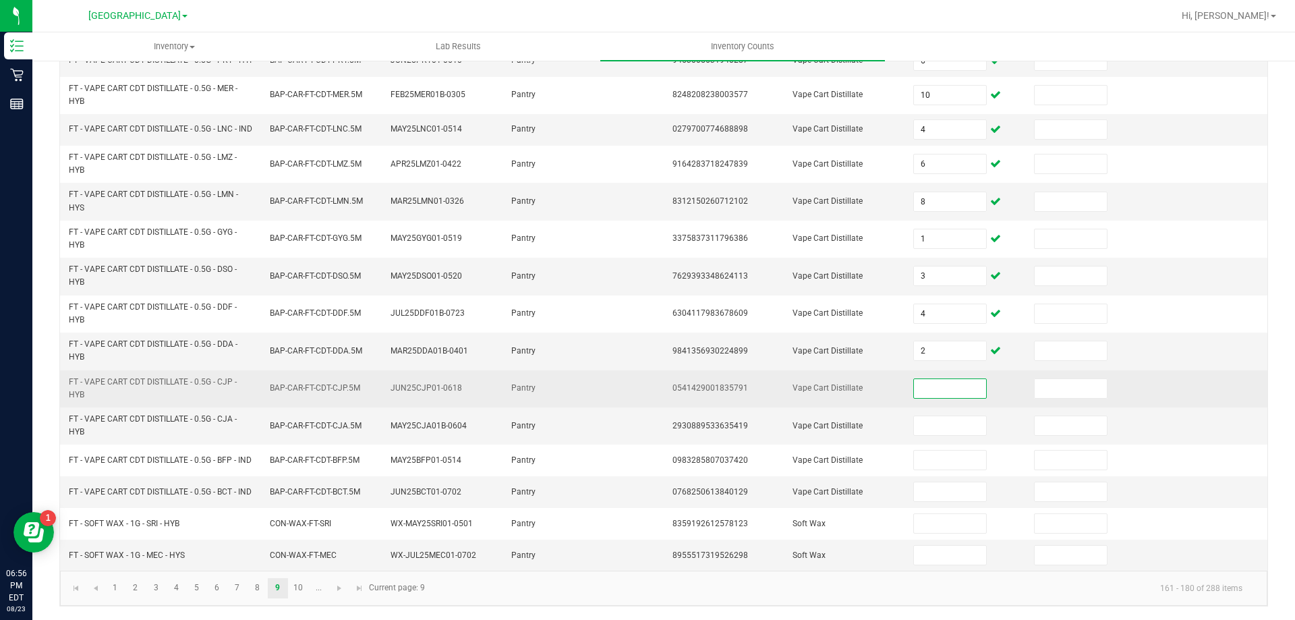
click at [914, 379] on input at bounding box center [949, 388] width 71 height 19
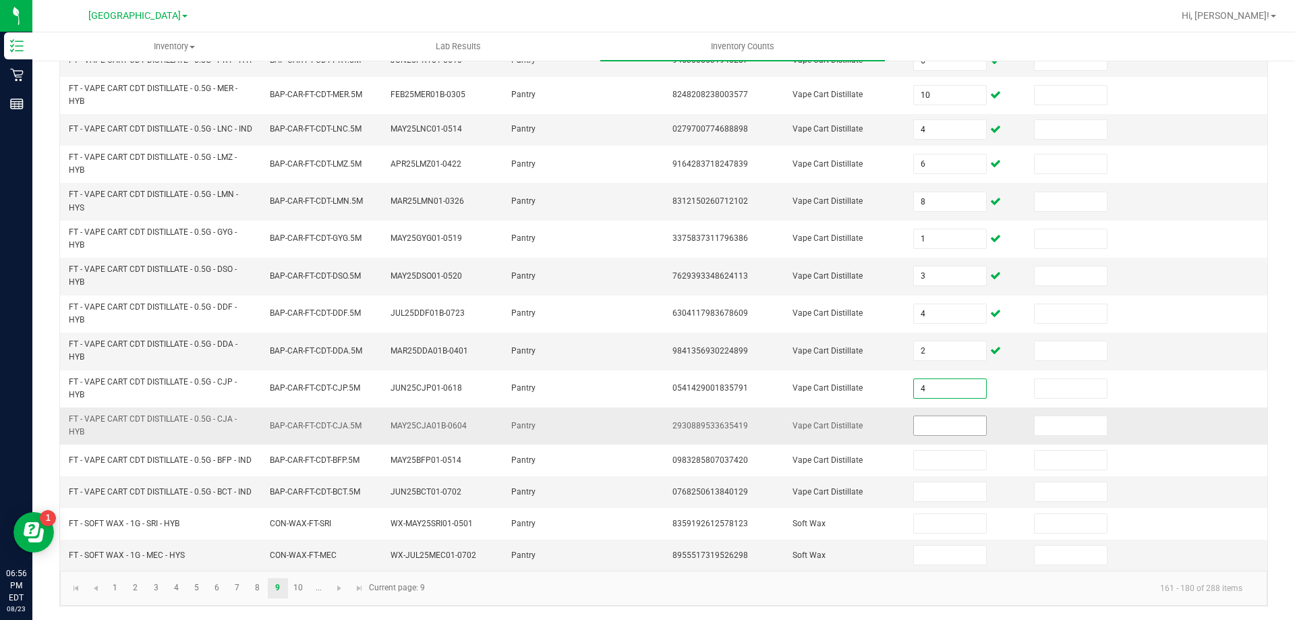
click at [927, 416] on input at bounding box center [949, 425] width 71 height 19
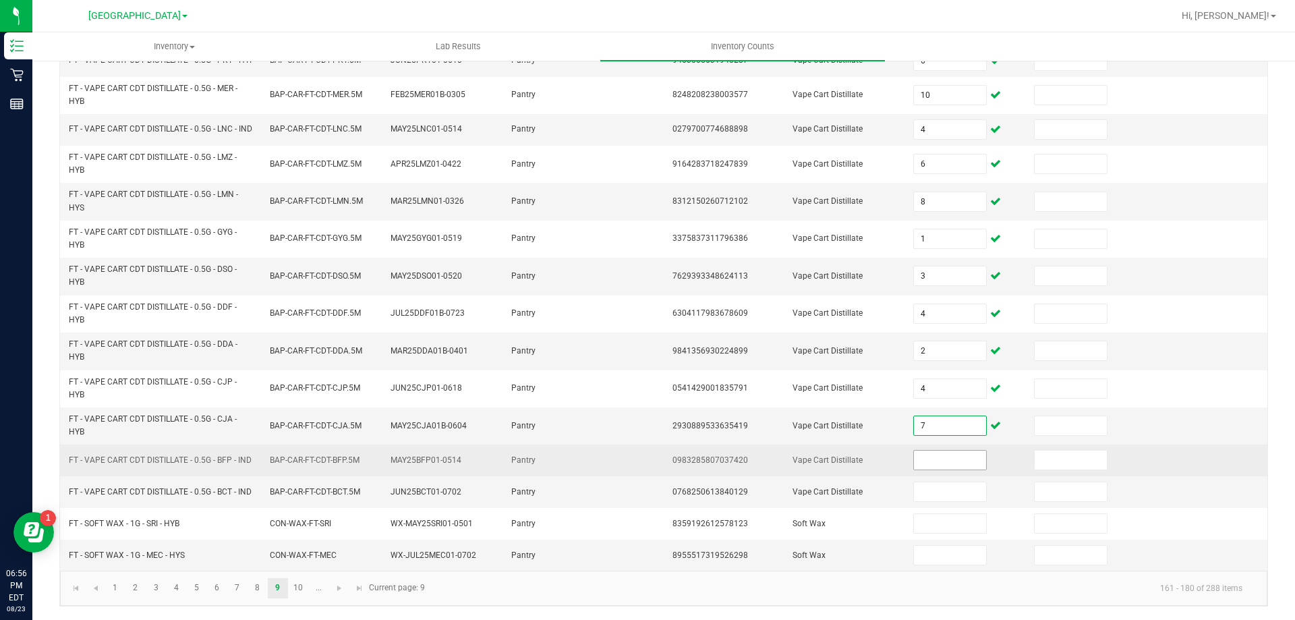
click at [957, 451] on input at bounding box center [949, 459] width 71 height 19
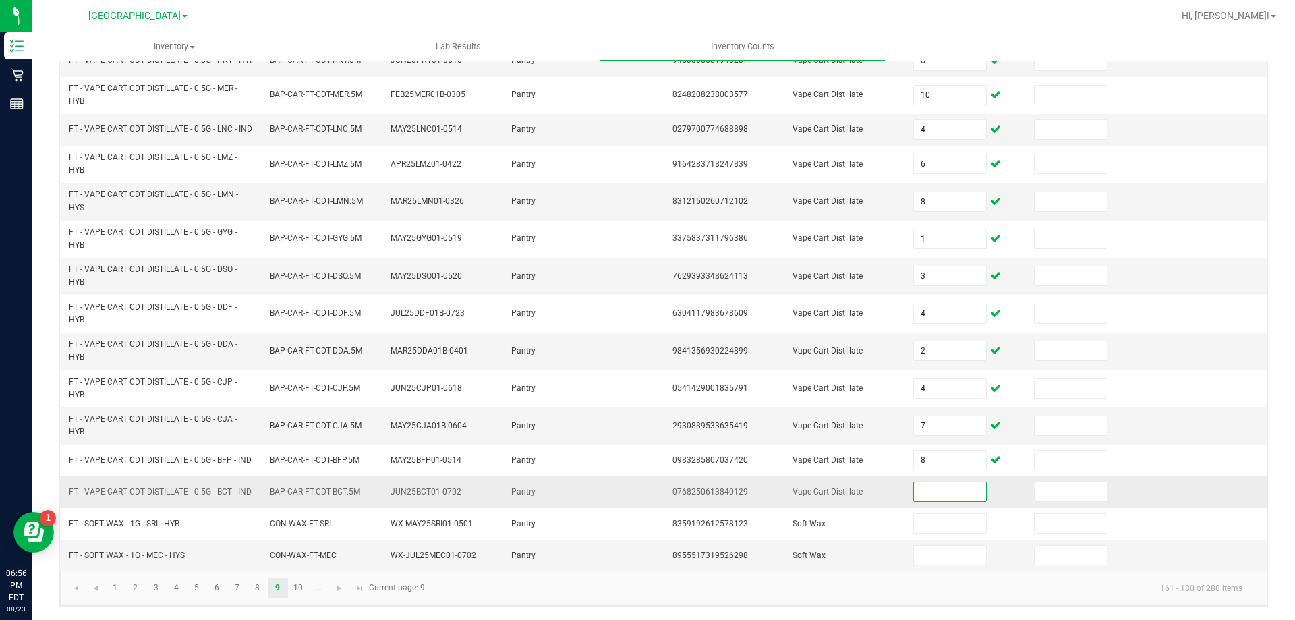
click at [936, 482] on input at bounding box center [949, 491] width 71 height 19
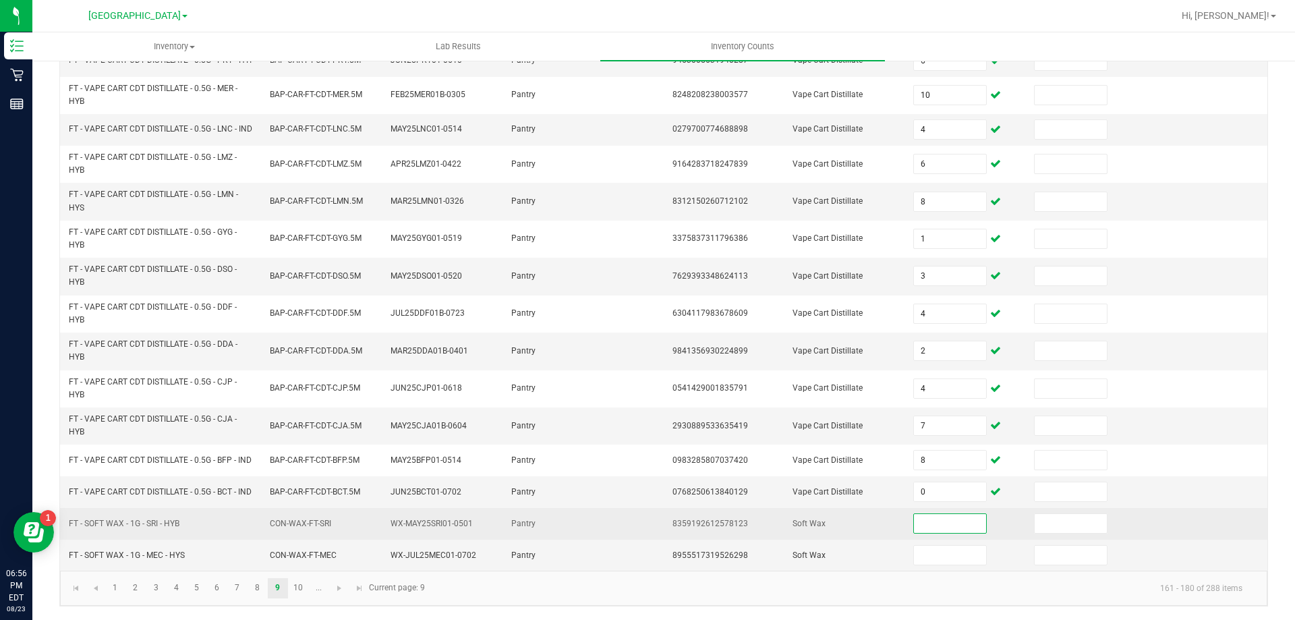
click at [941, 514] on input at bounding box center [949, 523] width 71 height 19
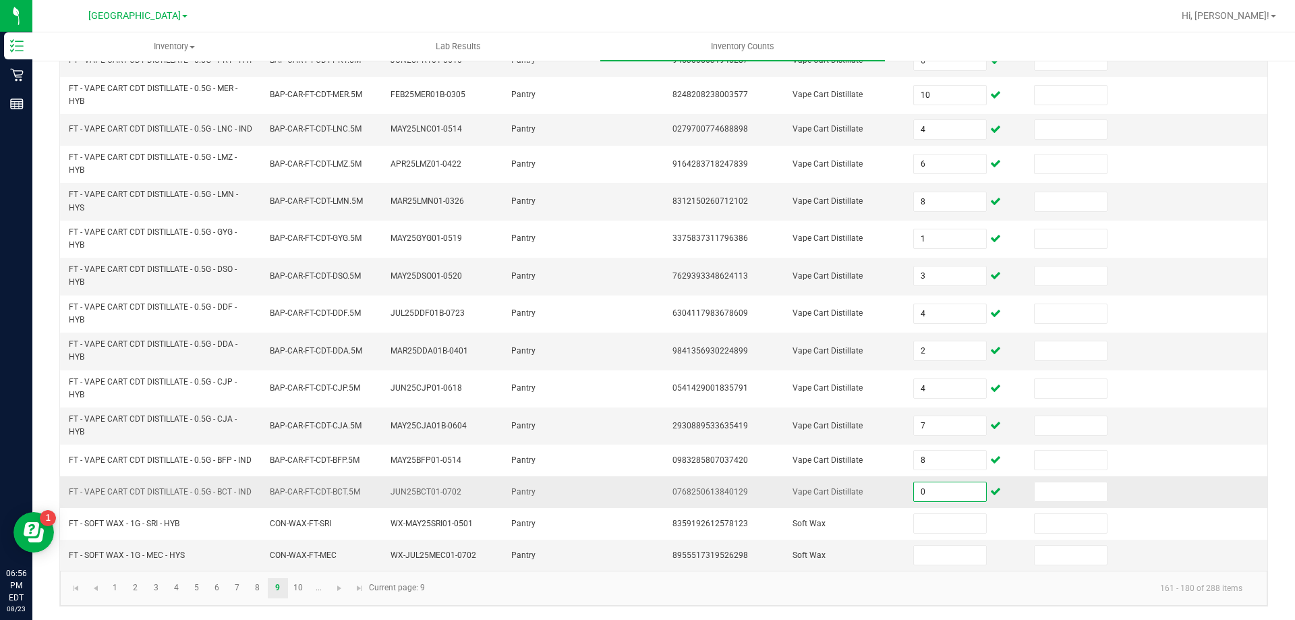
click at [932, 493] on input "0" at bounding box center [949, 491] width 71 height 19
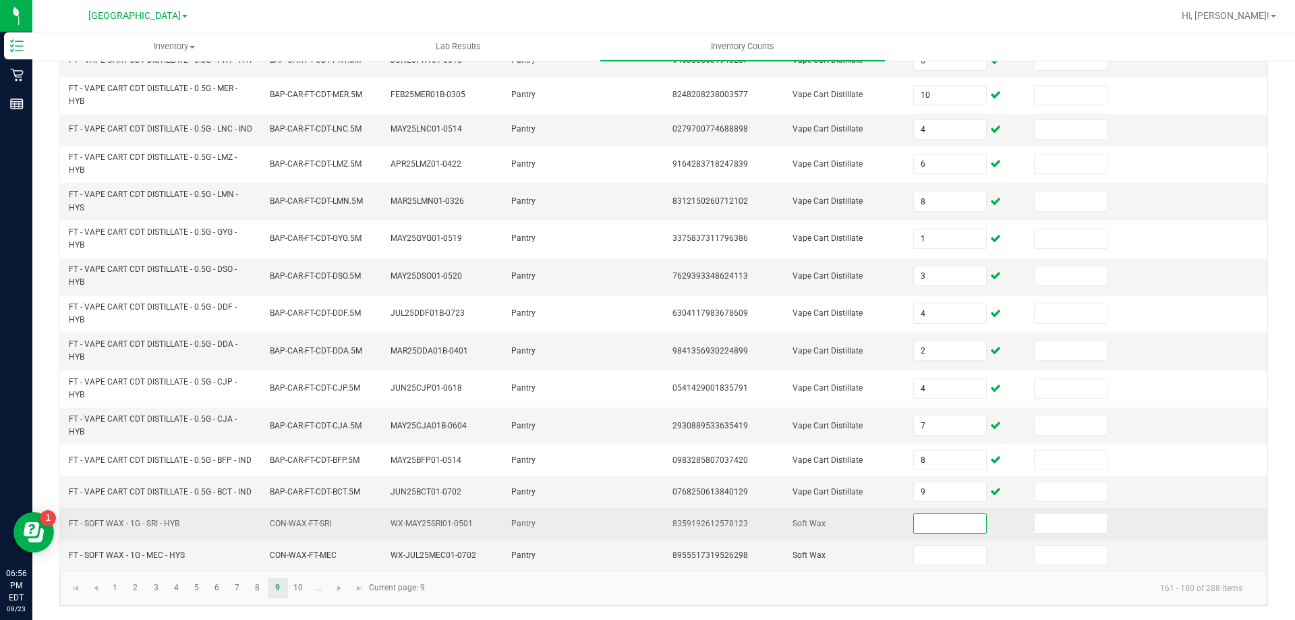
click at [915, 528] on input at bounding box center [949, 523] width 71 height 19
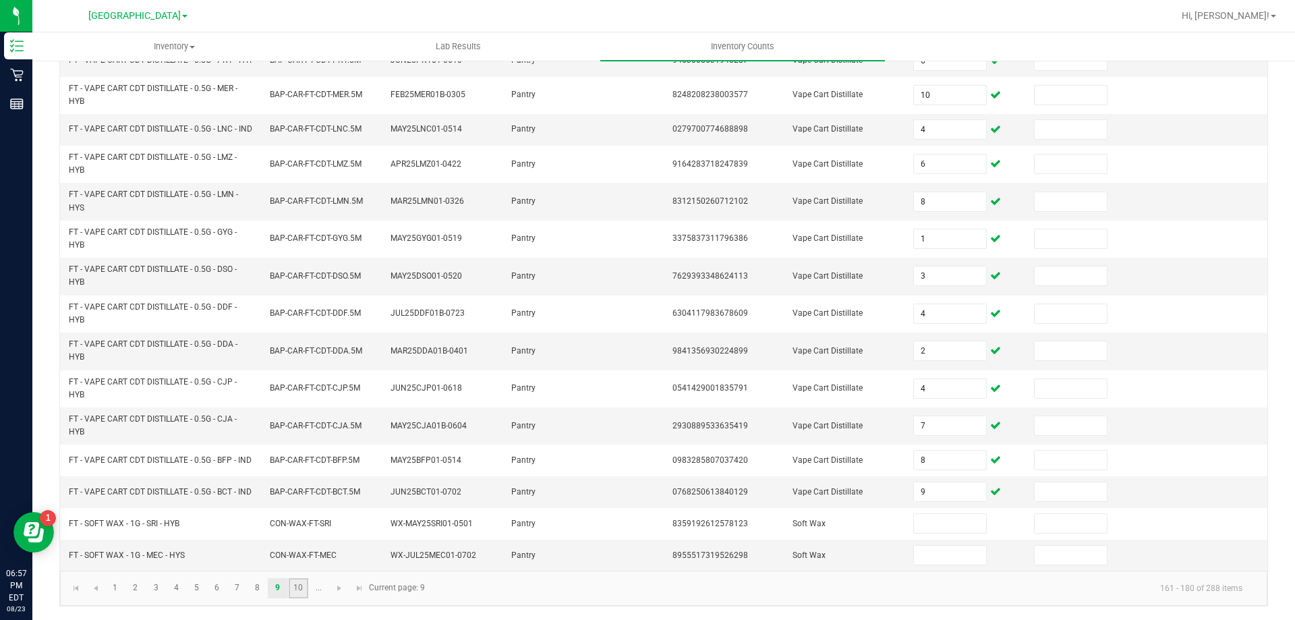
click at [304, 581] on link "10" at bounding box center [299, 588] width 20 height 20
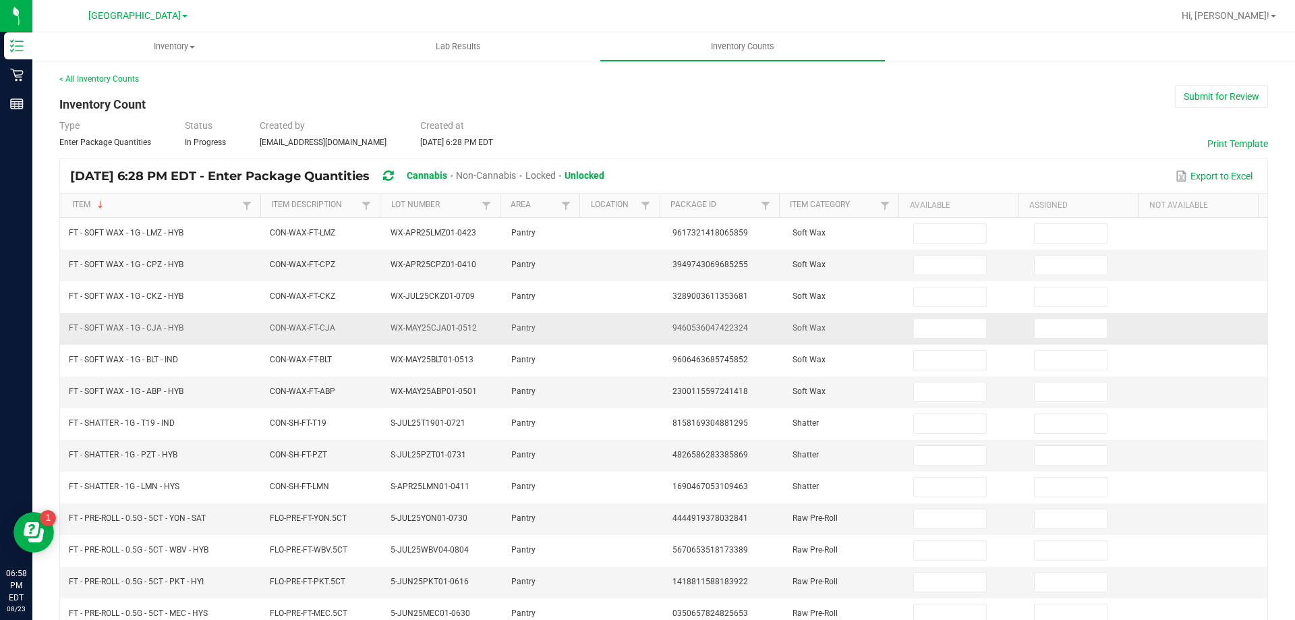
scroll to position [280, 0]
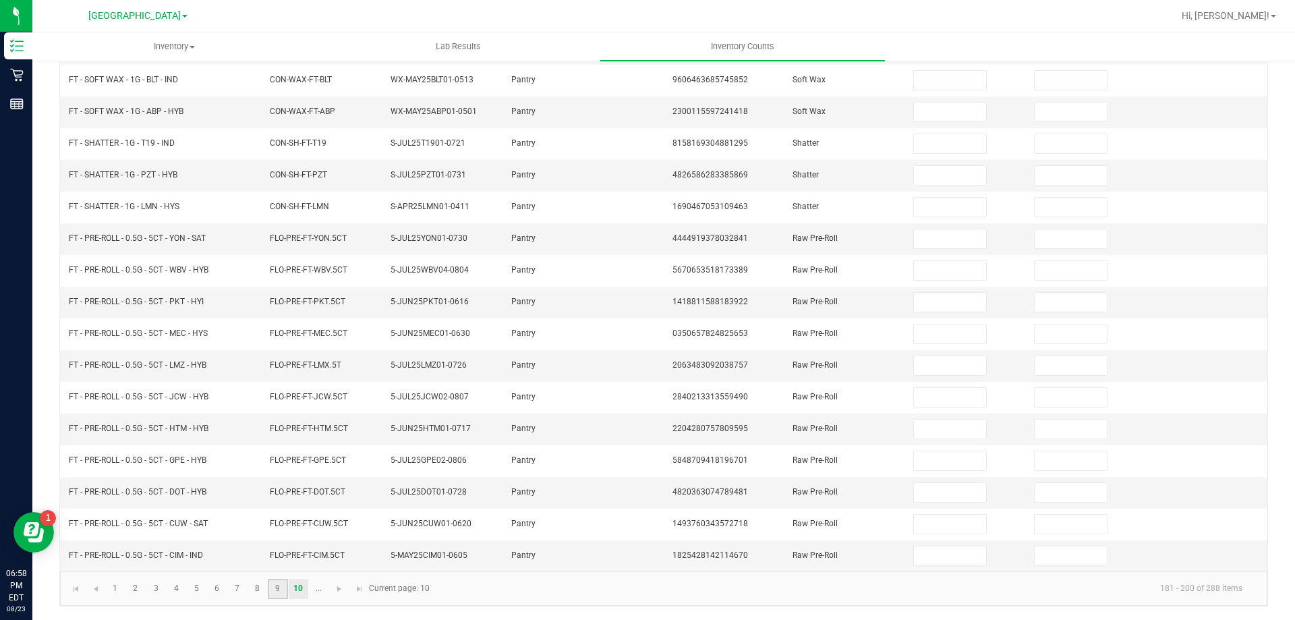
click at [280, 595] on link "9" at bounding box center [278, 589] width 20 height 20
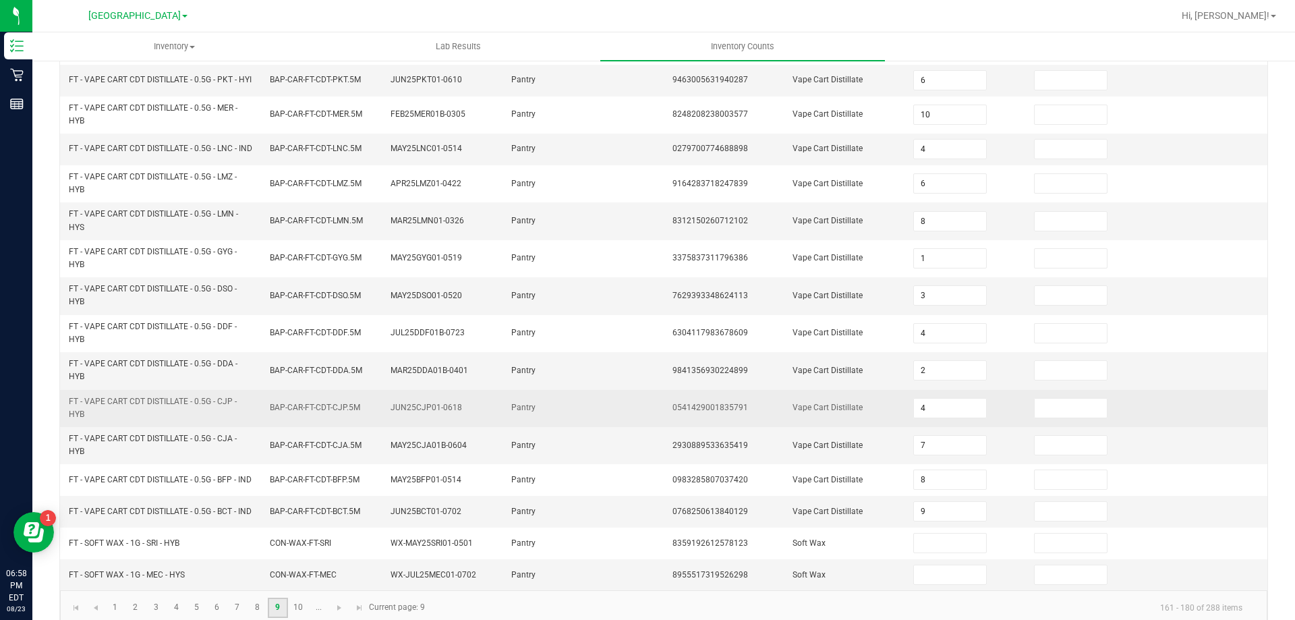
scroll to position [371, 0]
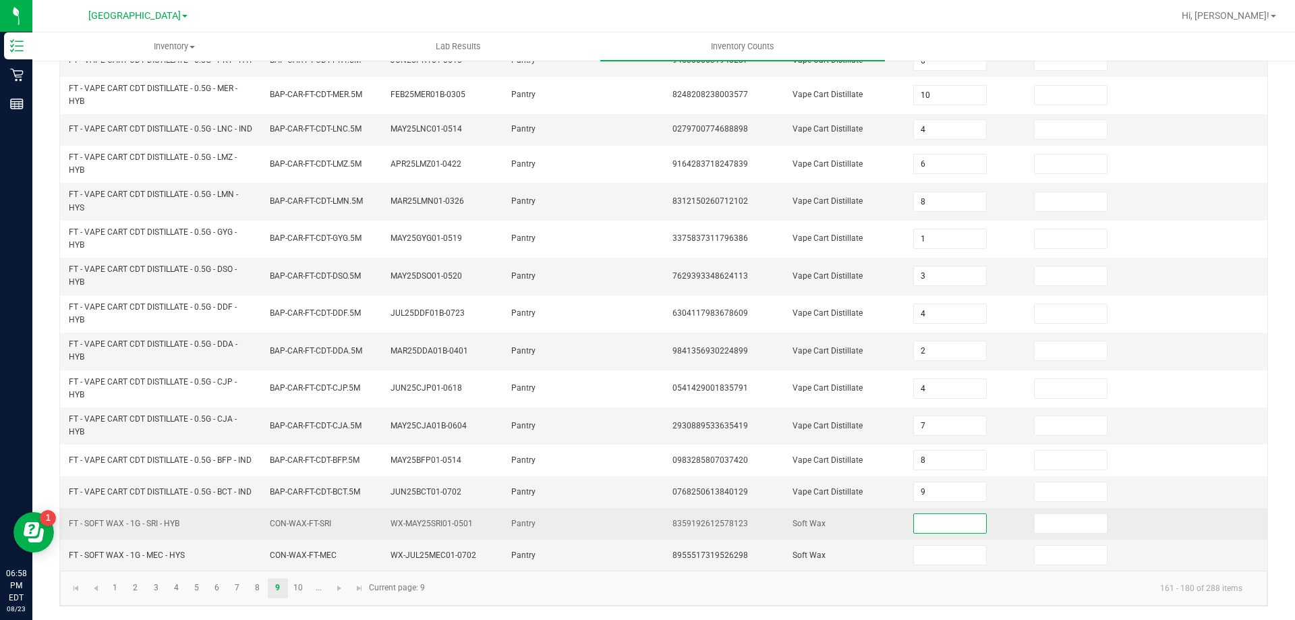
click at [945, 525] on input at bounding box center [949, 523] width 71 height 19
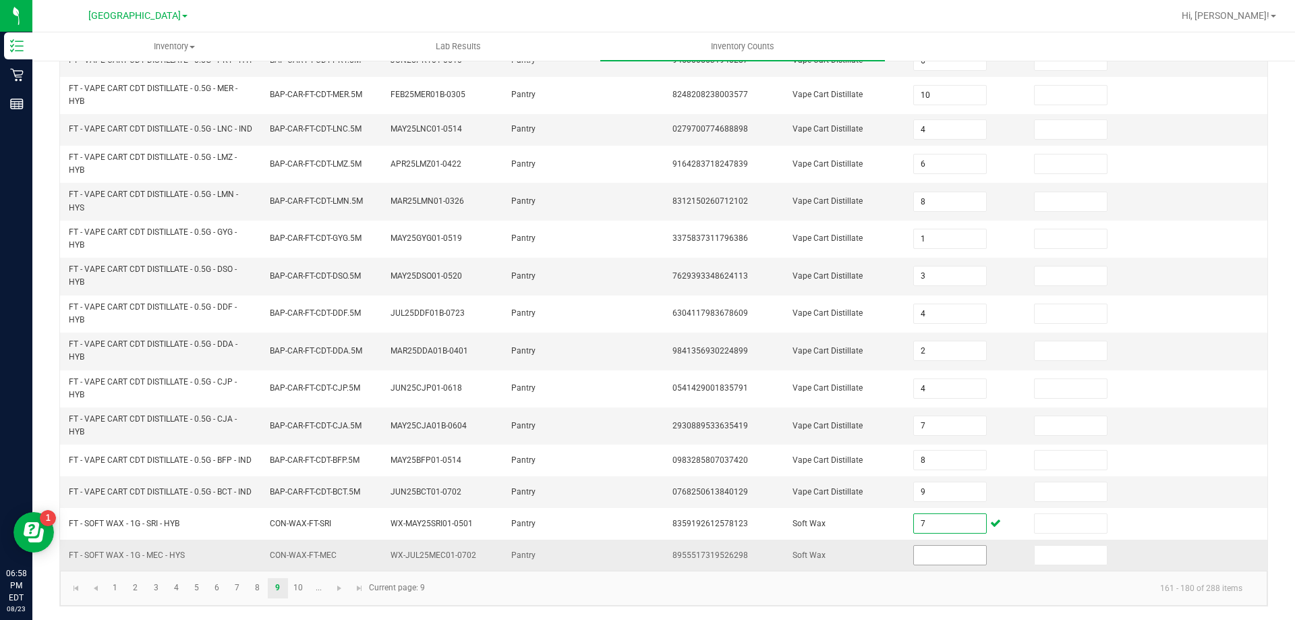
click at [928, 548] on input at bounding box center [949, 554] width 71 height 19
click at [295, 593] on link "10" at bounding box center [299, 588] width 20 height 20
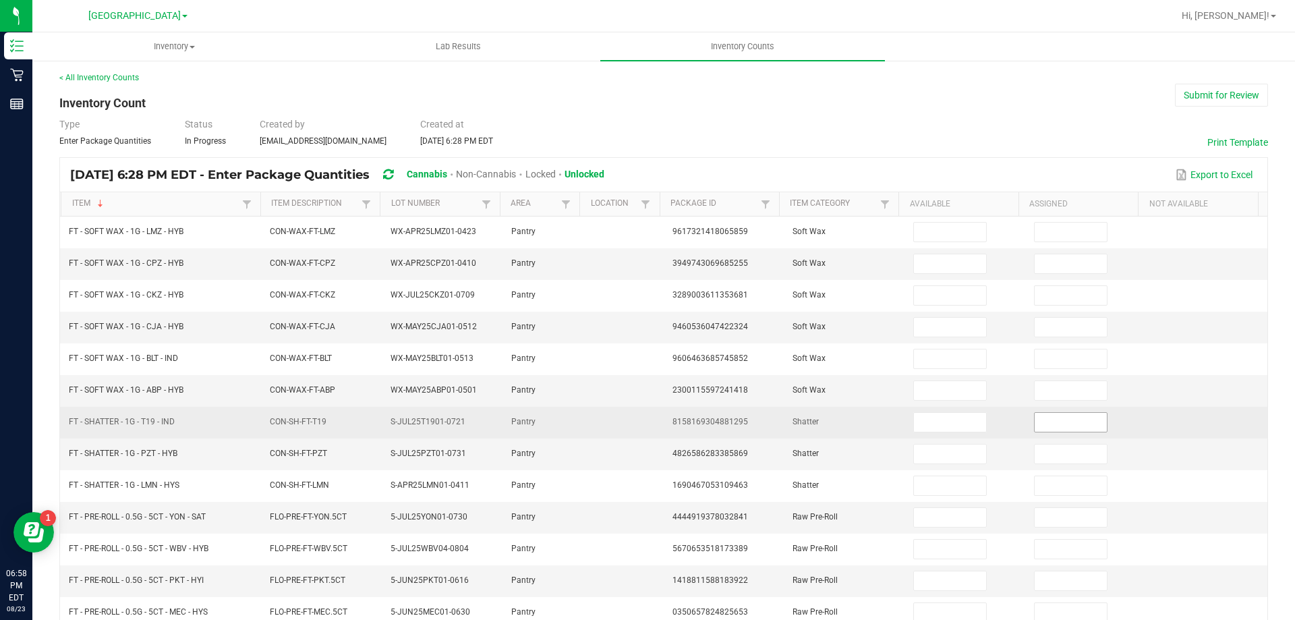
scroll to position [0, 0]
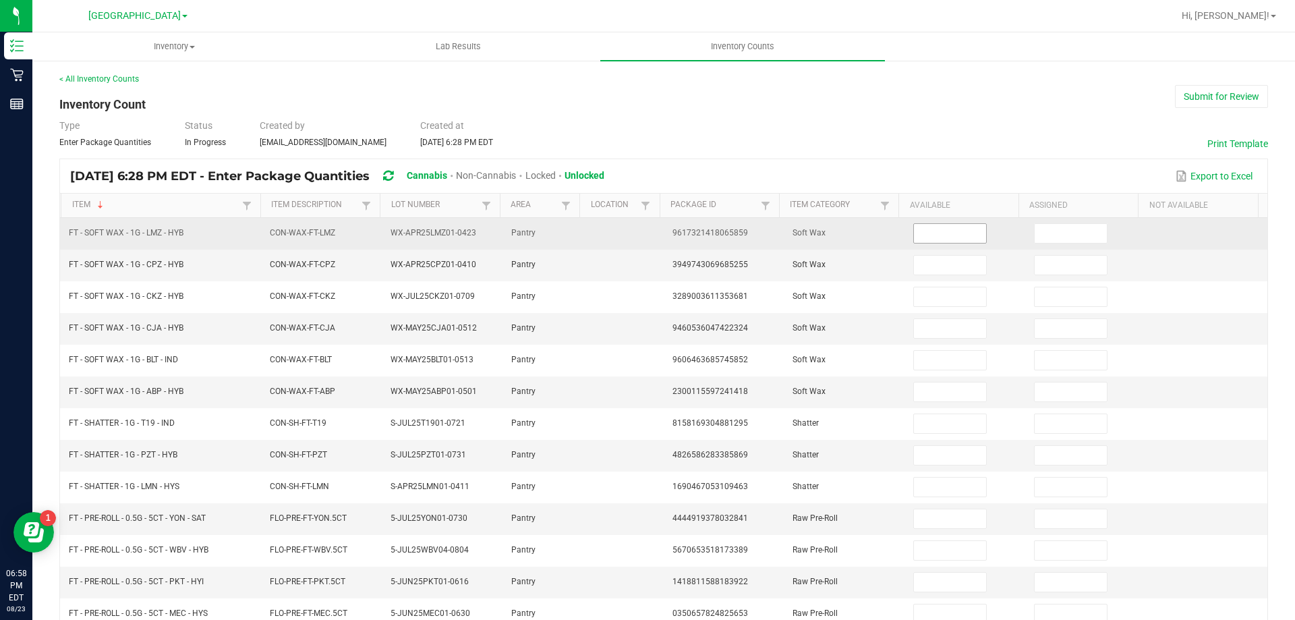
click at [945, 237] on input at bounding box center [949, 233] width 71 height 19
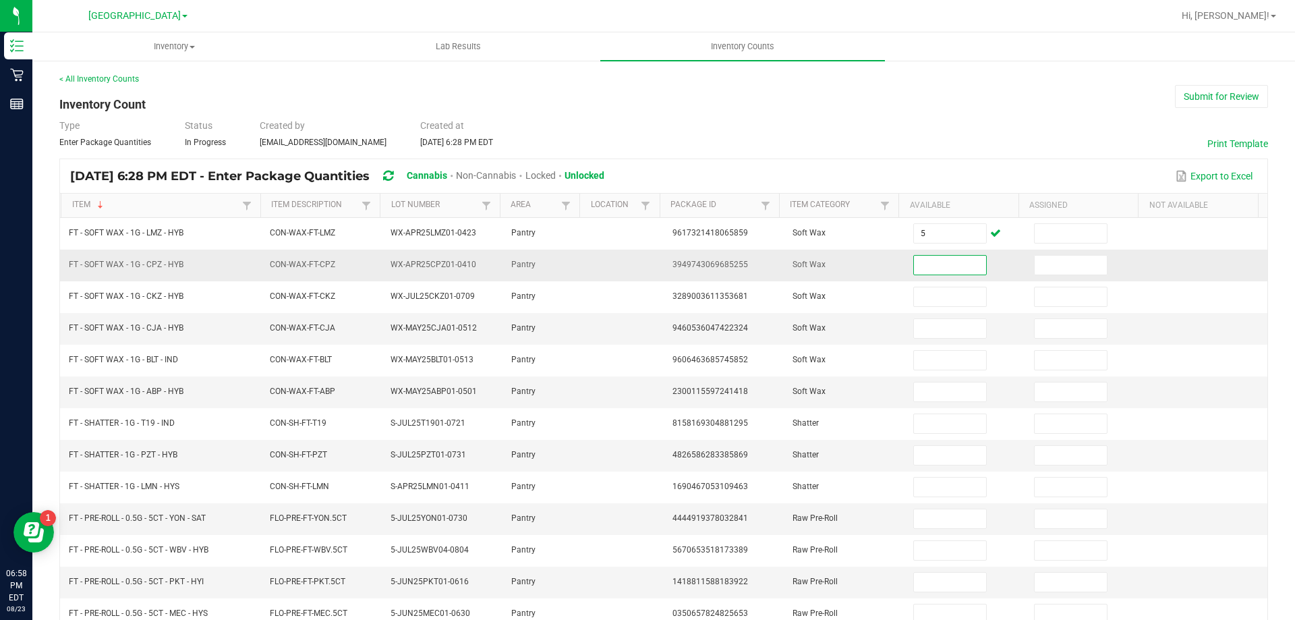
click at [925, 264] on input at bounding box center [949, 265] width 71 height 19
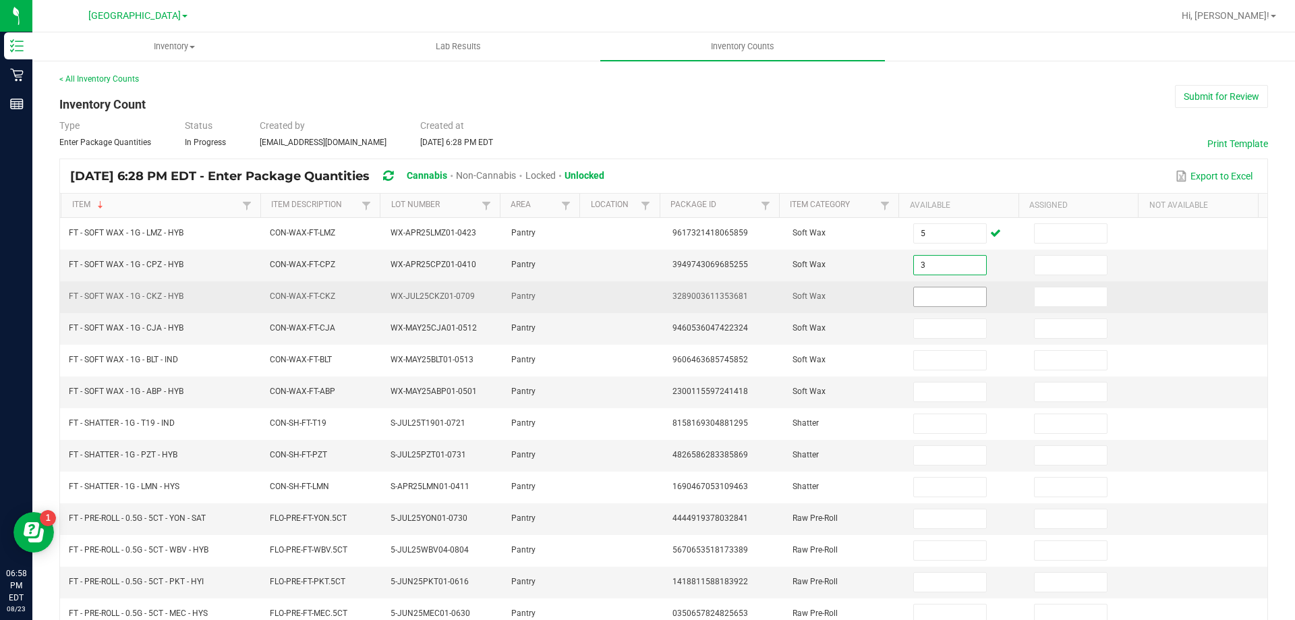
click at [948, 287] on input at bounding box center [949, 296] width 71 height 19
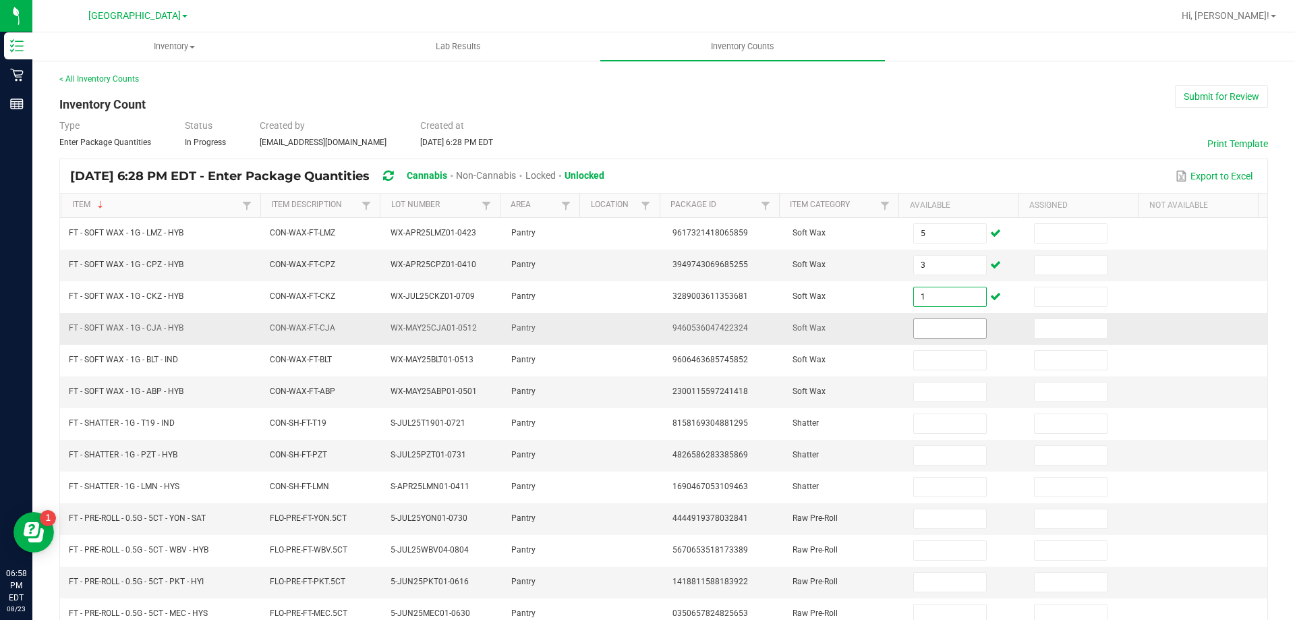
click at [936, 330] on input at bounding box center [949, 328] width 71 height 19
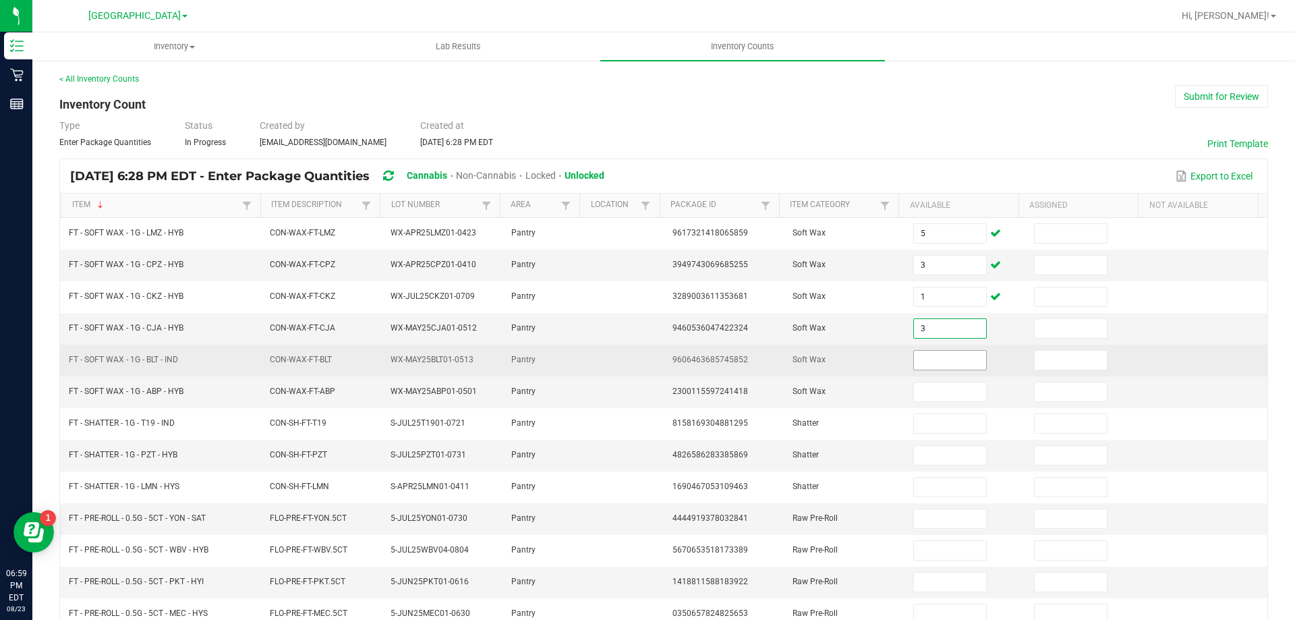
click at [936, 353] on input at bounding box center [949, 360] width 71 height 19
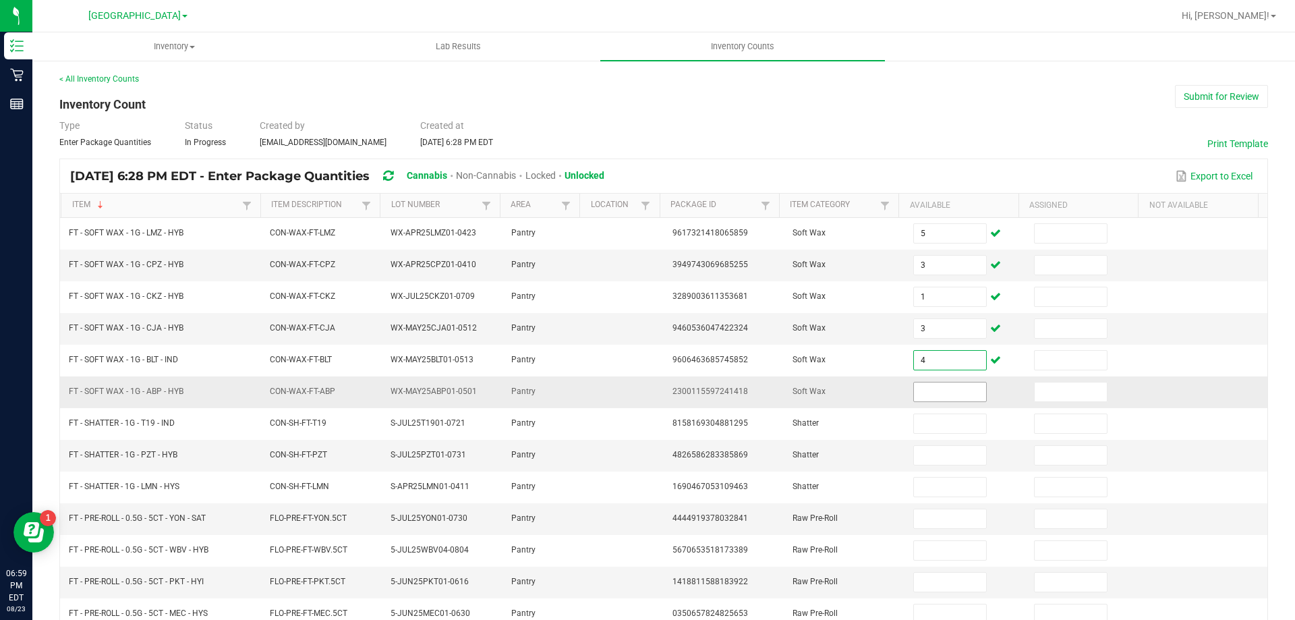
click at [936, 394] on input at bounding box center [949, 391] width 71 height 19
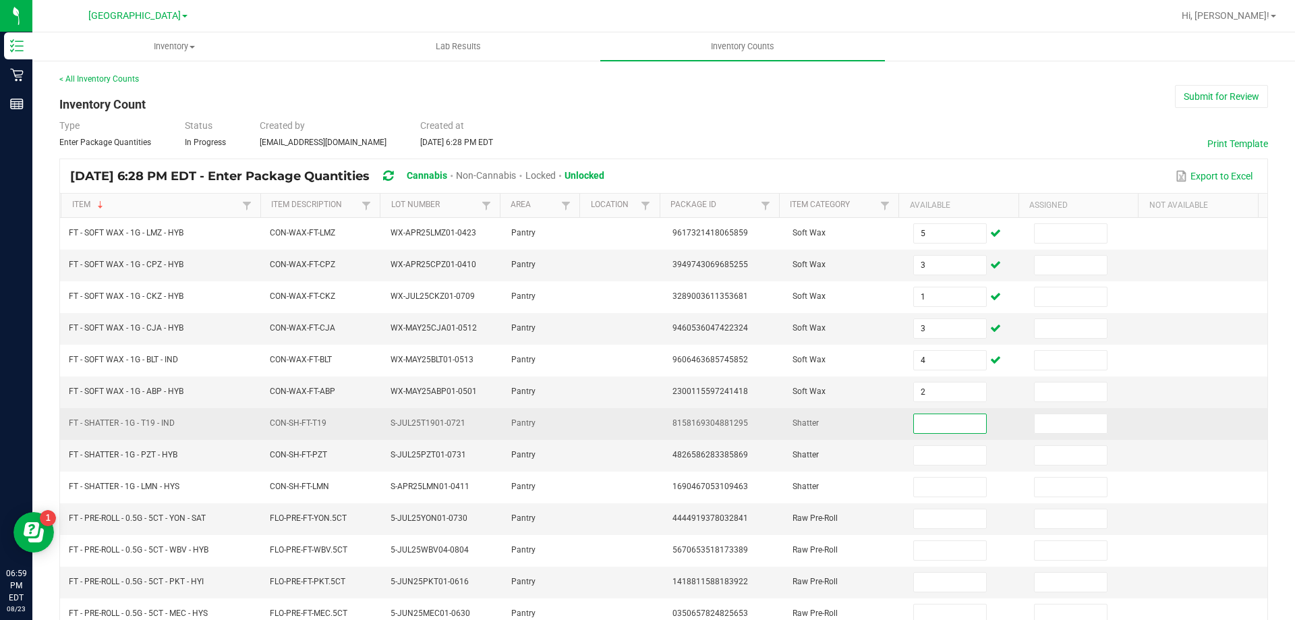
click at [924, 424] on input at bounding box center [949, 423] width 71 height 19
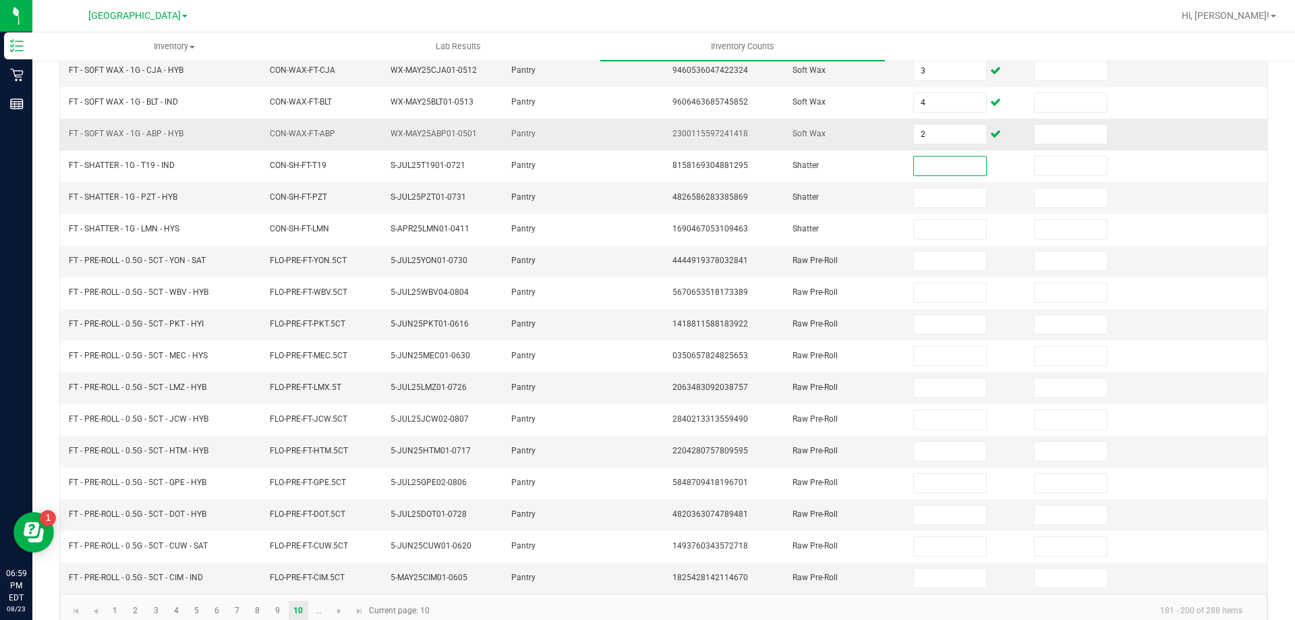
scroll to position [270, 0]
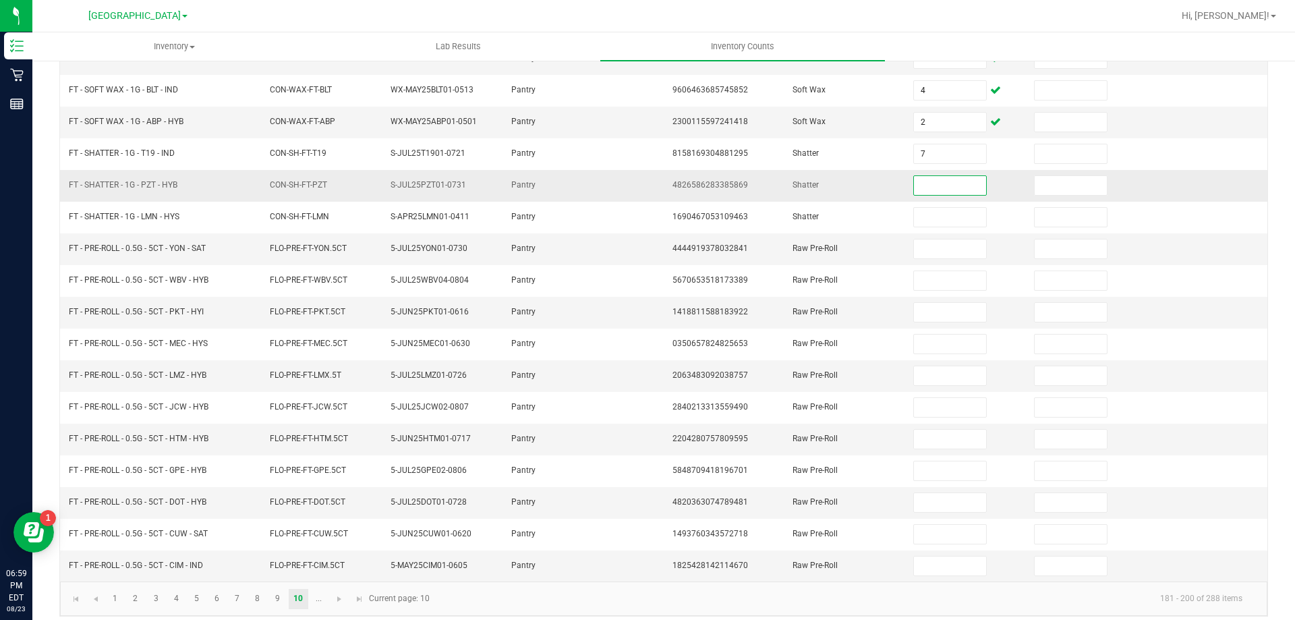
click at [939, 188] on input at bounding box center [949, 185] width 71 height 19
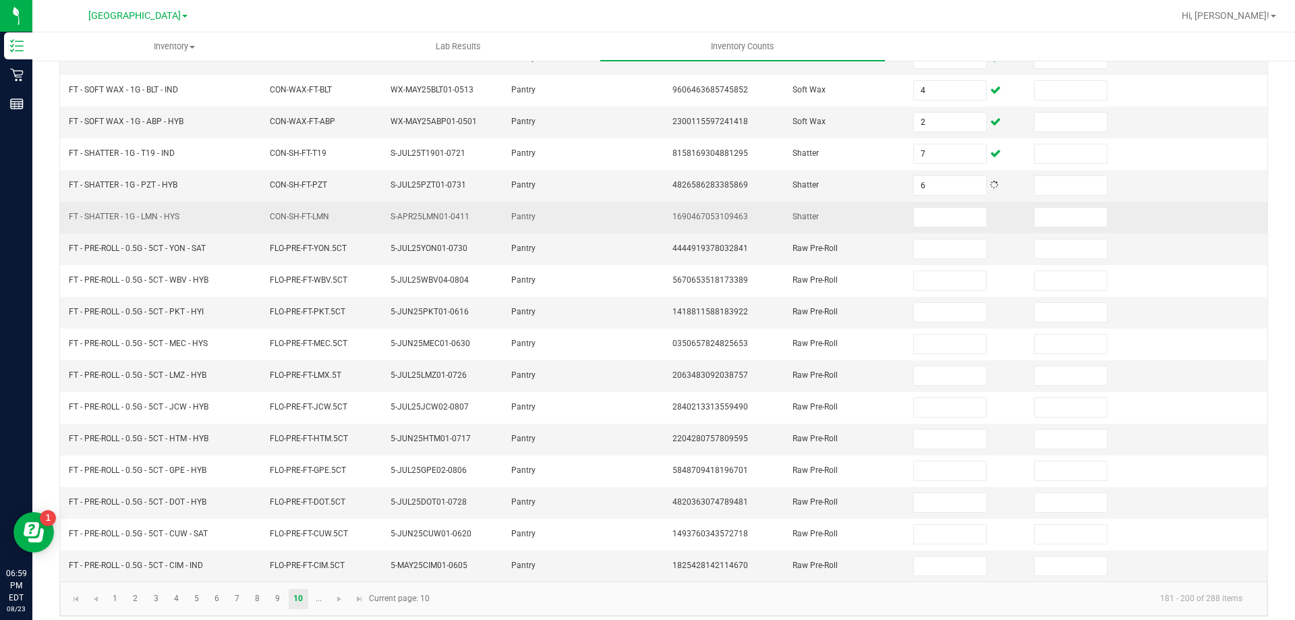
click at [951, 206] on td at bounding box center [965, 218] width 121 height 32
click at [949, 210] on input at bounding box center [949, 217] width 71 height 19
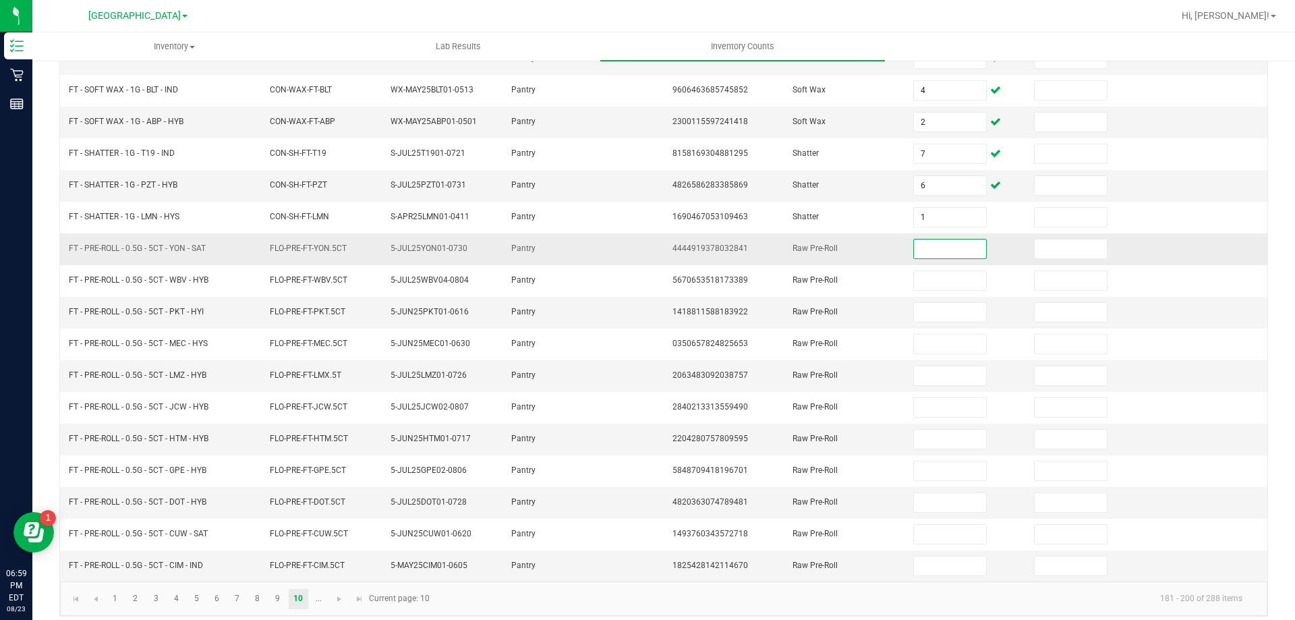
click at [940, 245] on input at bounding box center [949, 248] width 71 height 19
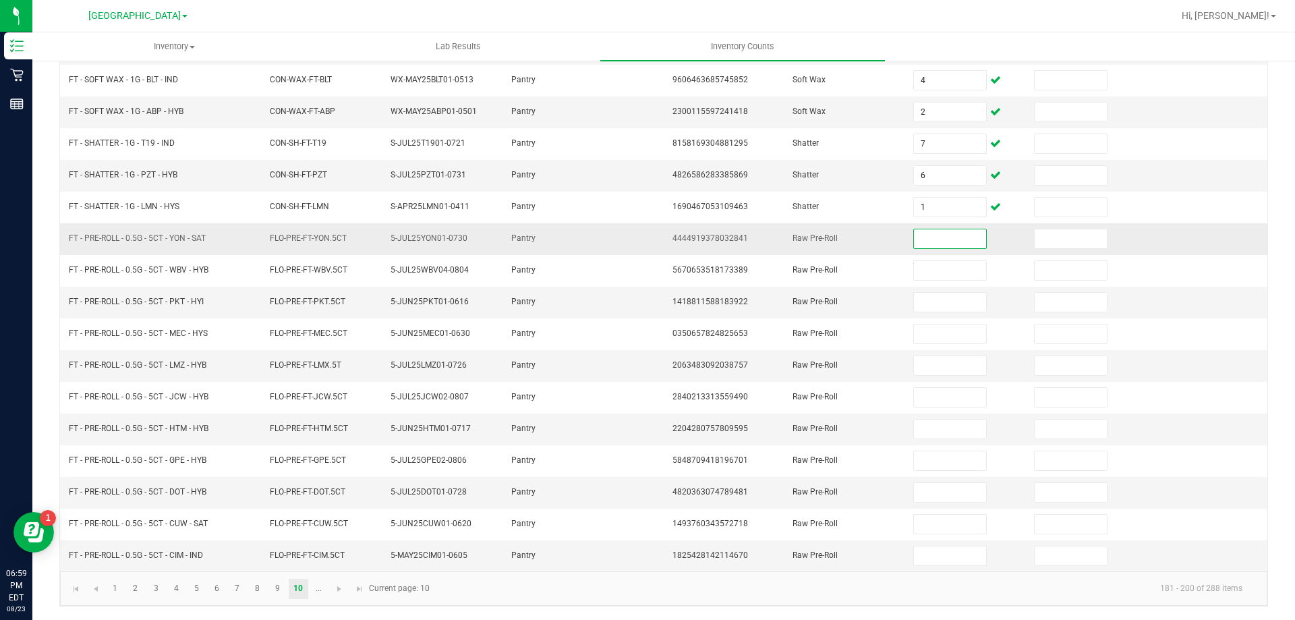
click at [960, 236] on input at bounding box center [949, 238] width 71 height 19
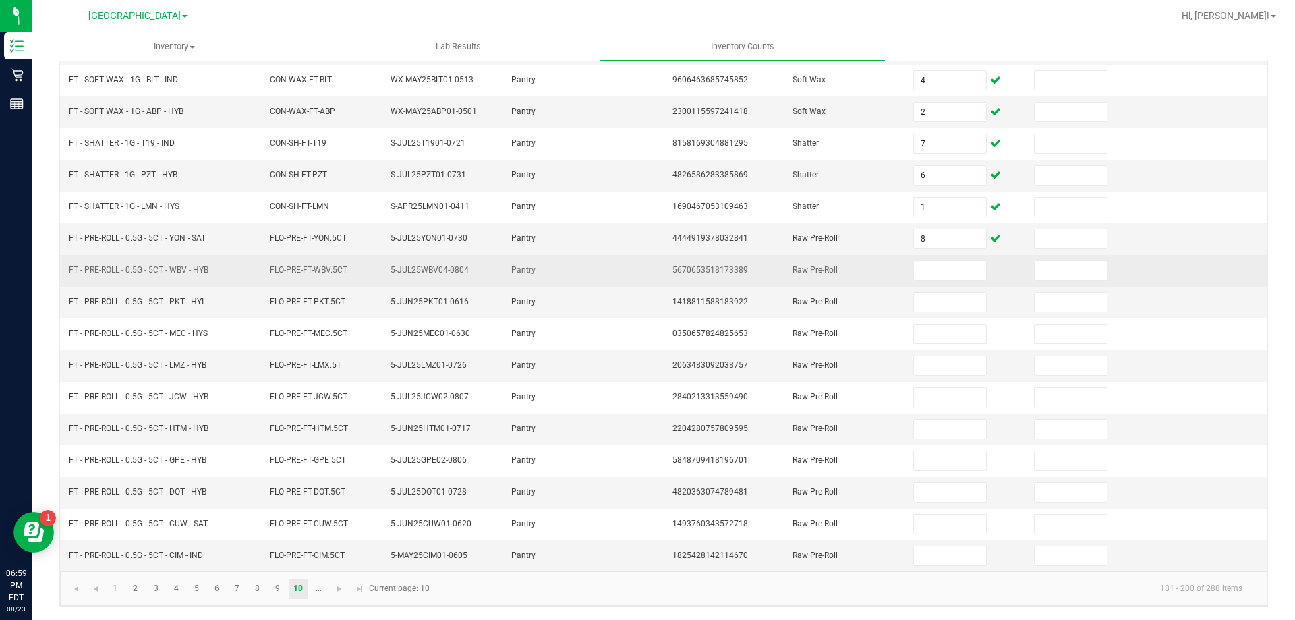
click at [930, 258] on td at bounding box center [965, 271] width 121 height 32
click at [943, 266] on input at bounding box center [949, 270] width 71 height 19
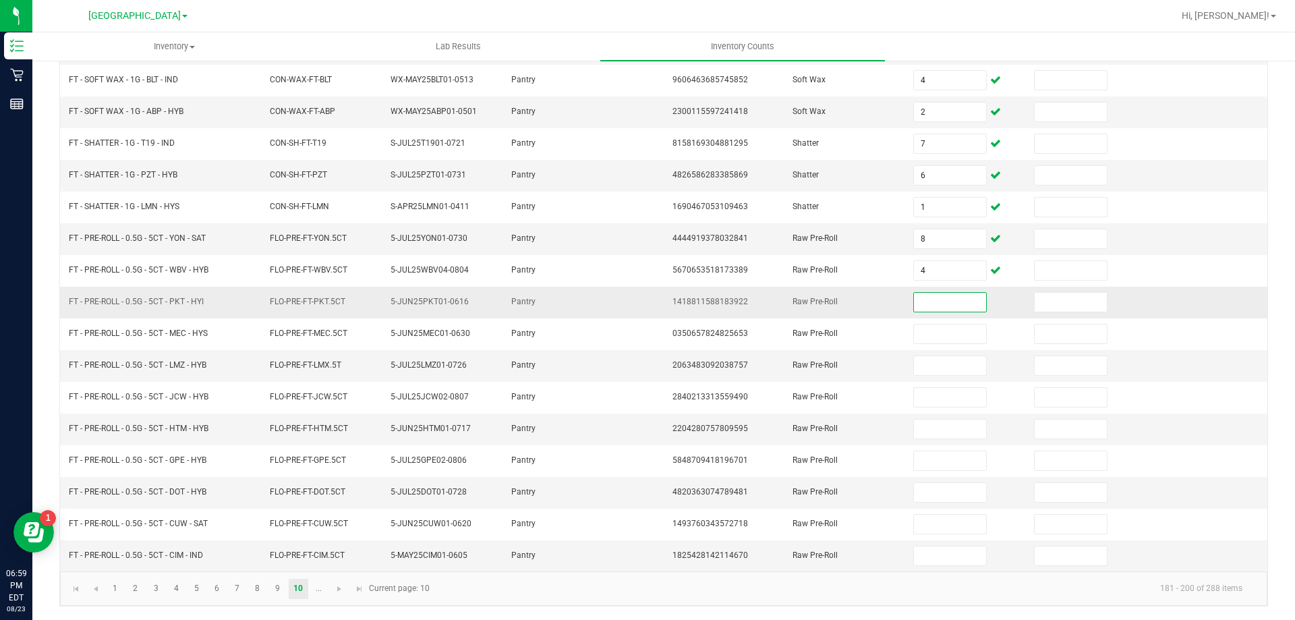
click at [939, 305] on input at bounding box center [949, 302] width 71 height 19
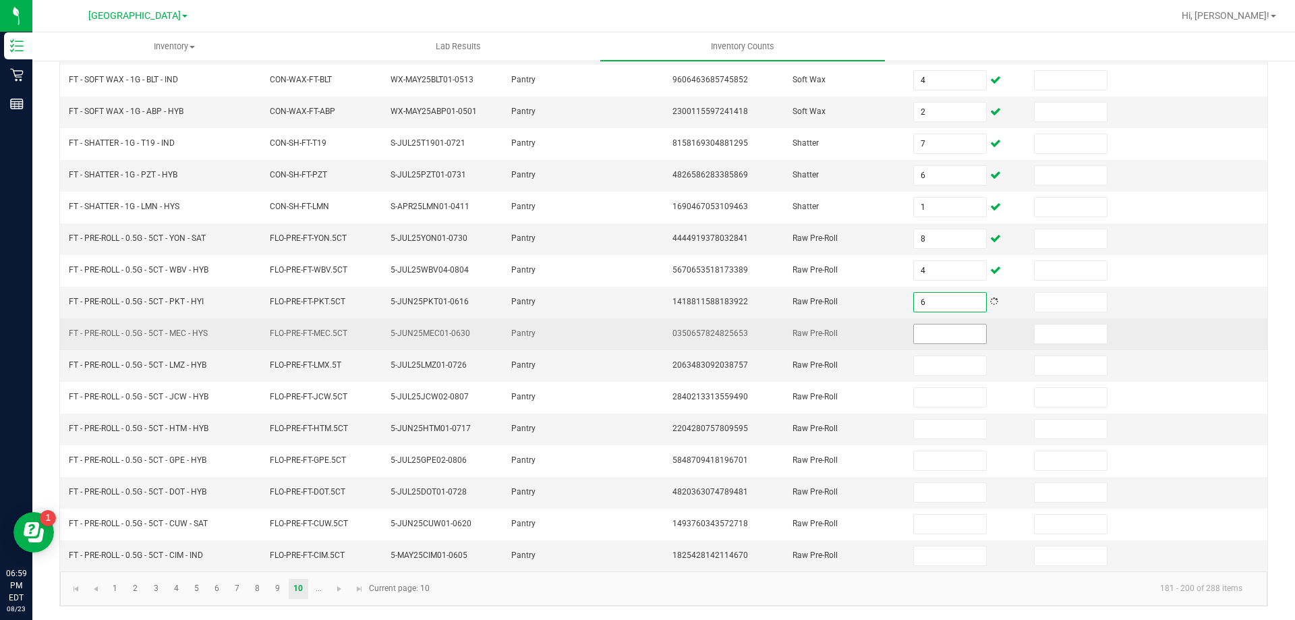
click at [937, 334] on input at bounding box center [949, 333] width 71 height 19
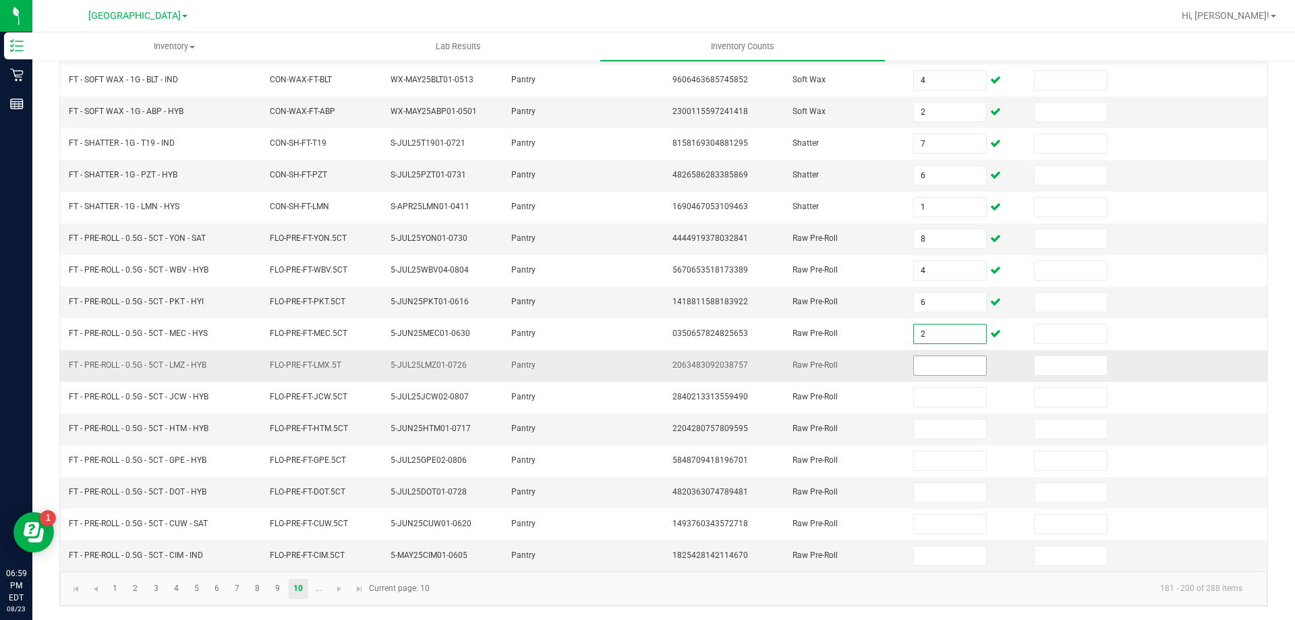
click at [949, 361] on input at bounding box center [949, 365] width 71 height 19
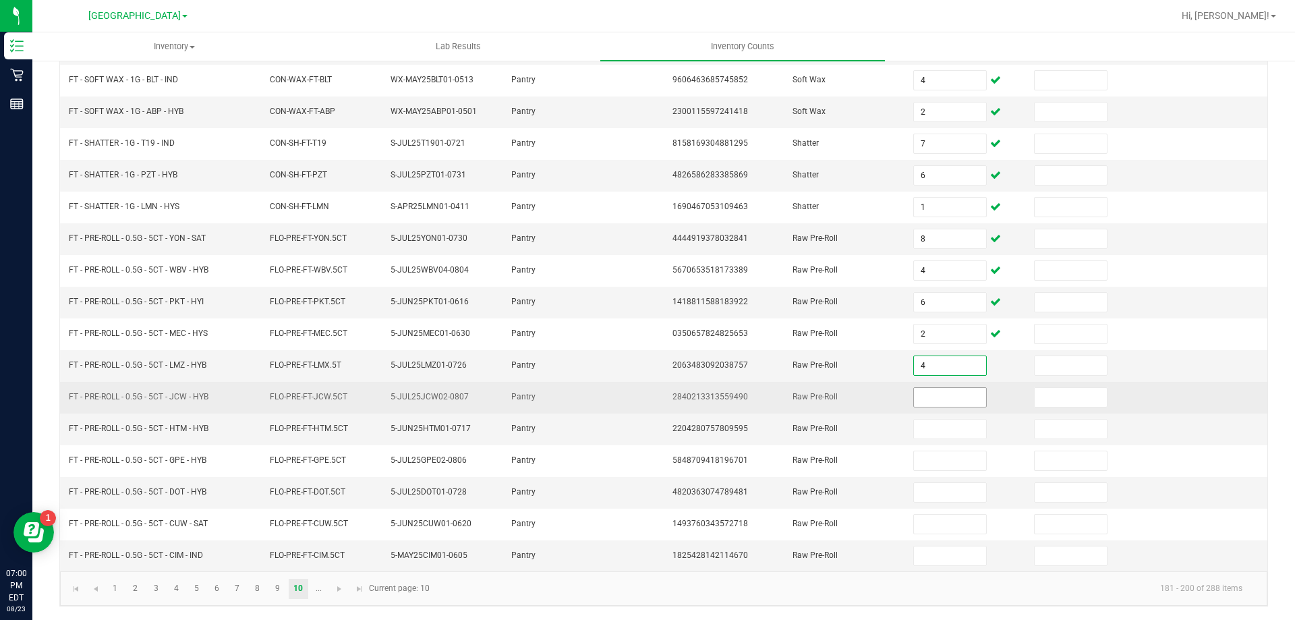
click at [951, 392] on input at bounding box center [949, 397] width 71 height 19
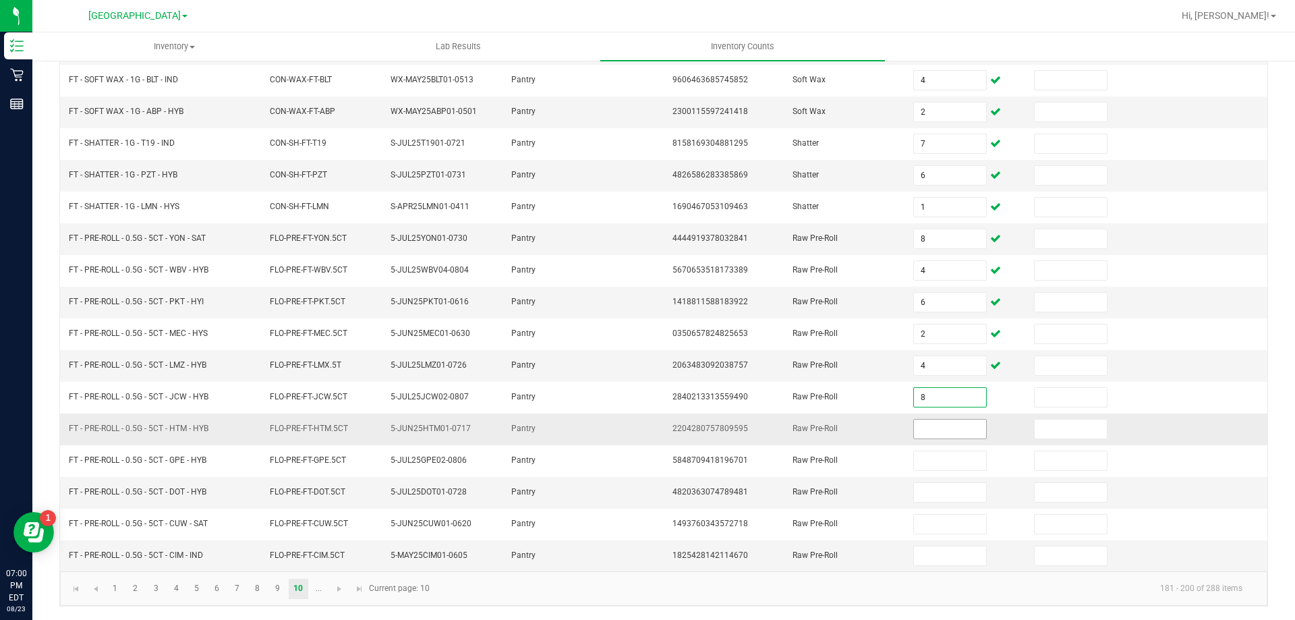
click at [947, 423] on input at bounding box center [949, 428] width 71 height 19
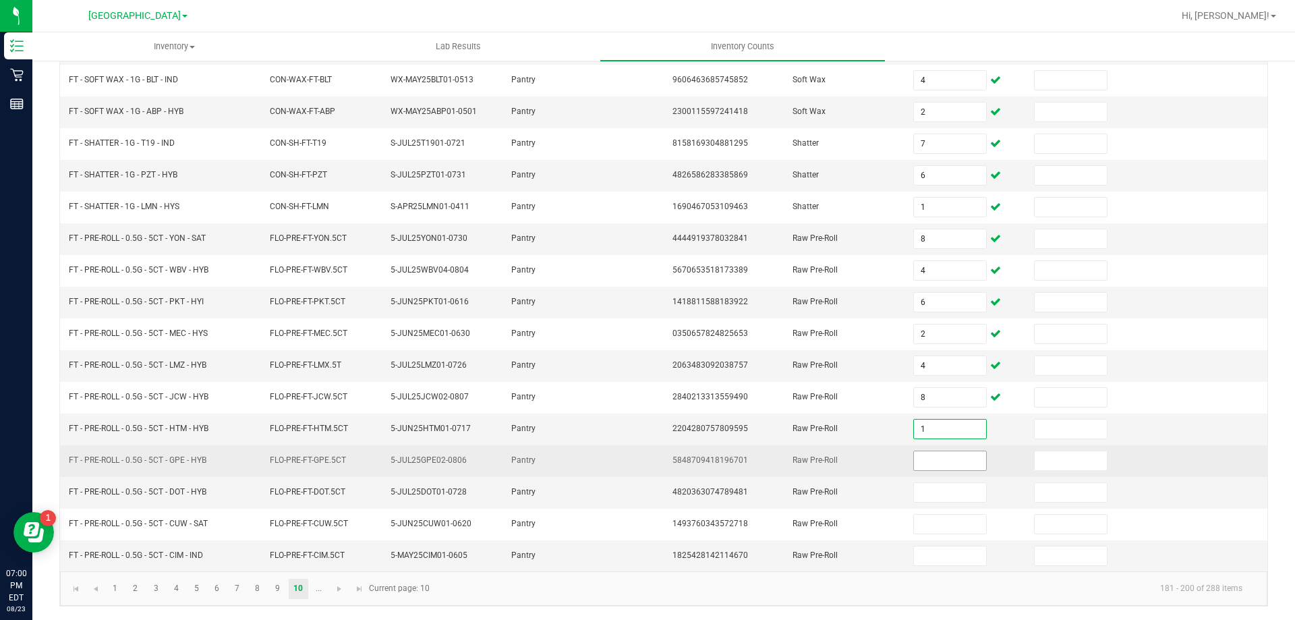
click at [953, 460] on input at bounding box center [949, 460] width 71 height 19
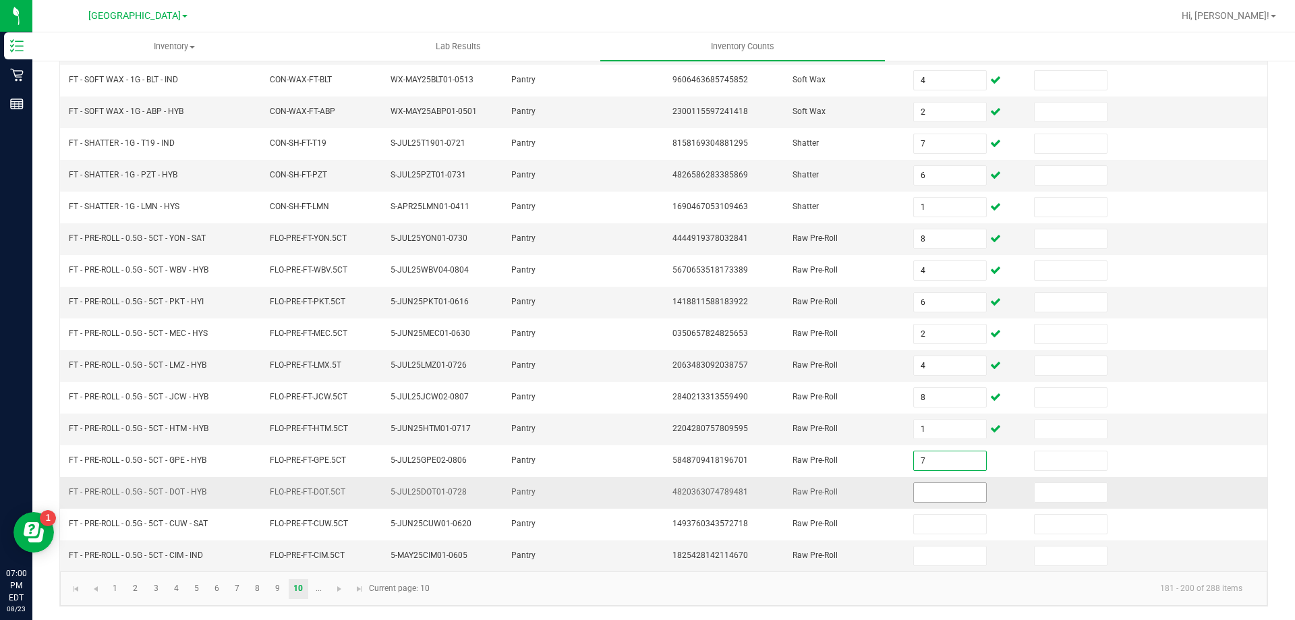
click at [935, 498] on input at bounding box center [949, 492] width 71 height 19
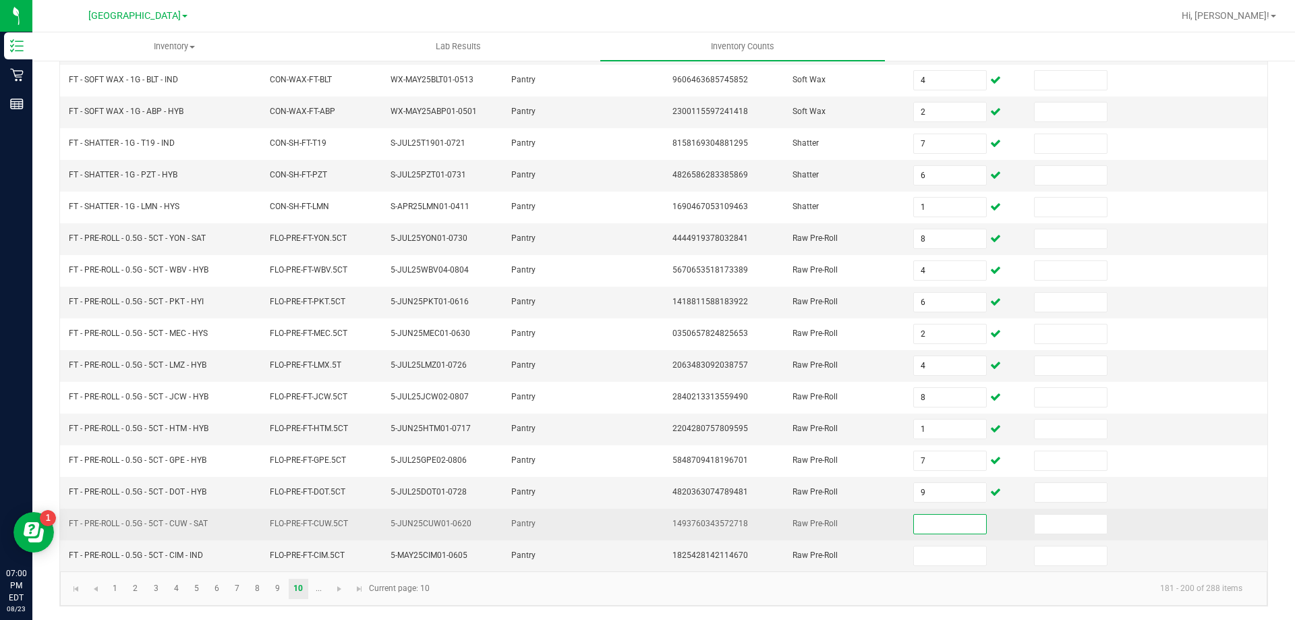
click at [935, 530] on input at bounding box center [949, 523] width 71 height 19
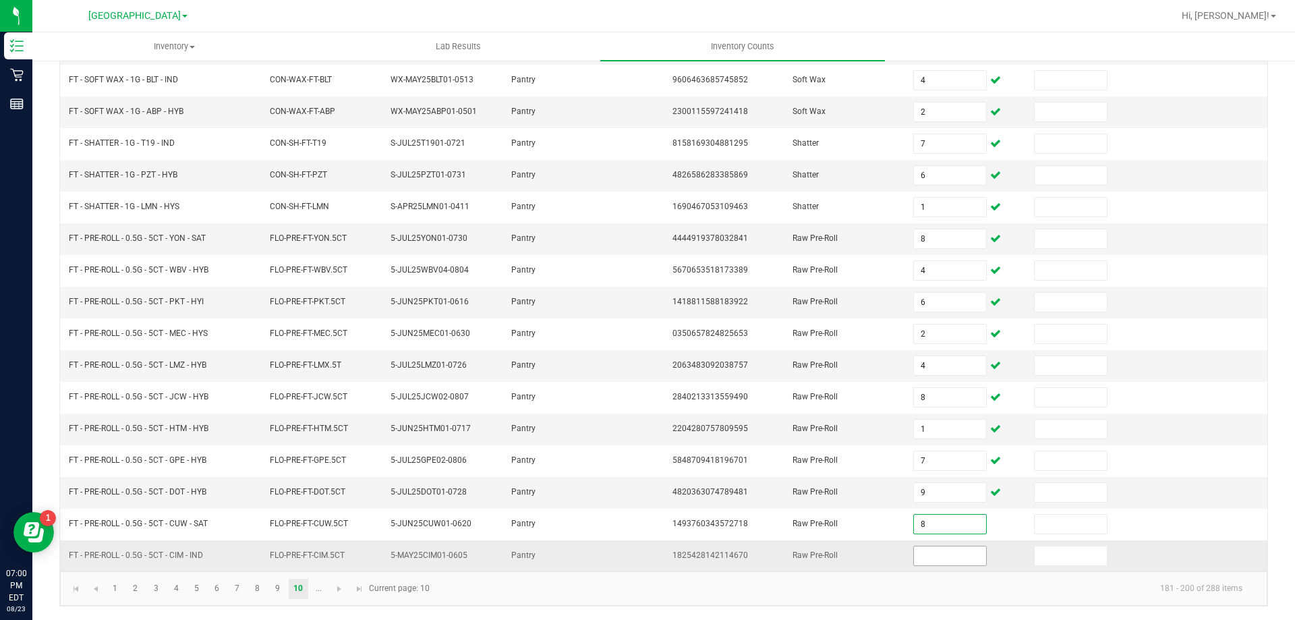
click at [940, 562] on input at bounding box center [949, 555] width 71 height 19
click at [338, 592] on span "Go to the next page" at bounding box center [339, 588] width 11 height 11
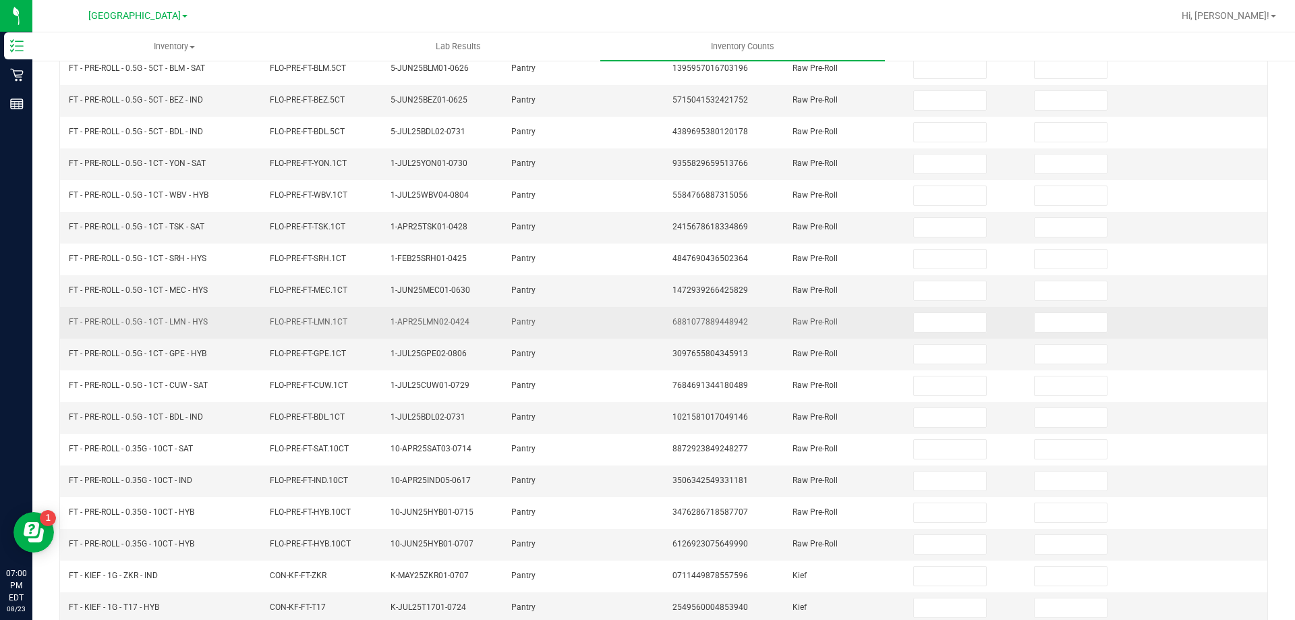
scroll to position [0, 0]
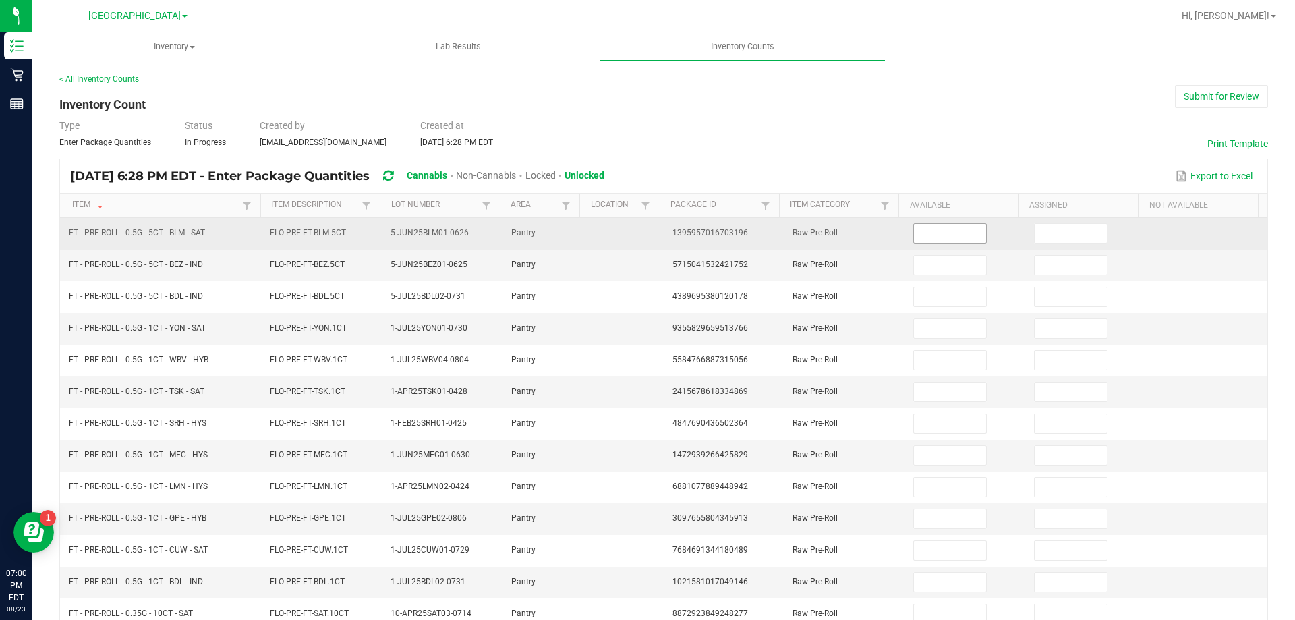
click at [936, 233] on input at bounding box center [949, 233] width 71 height 19
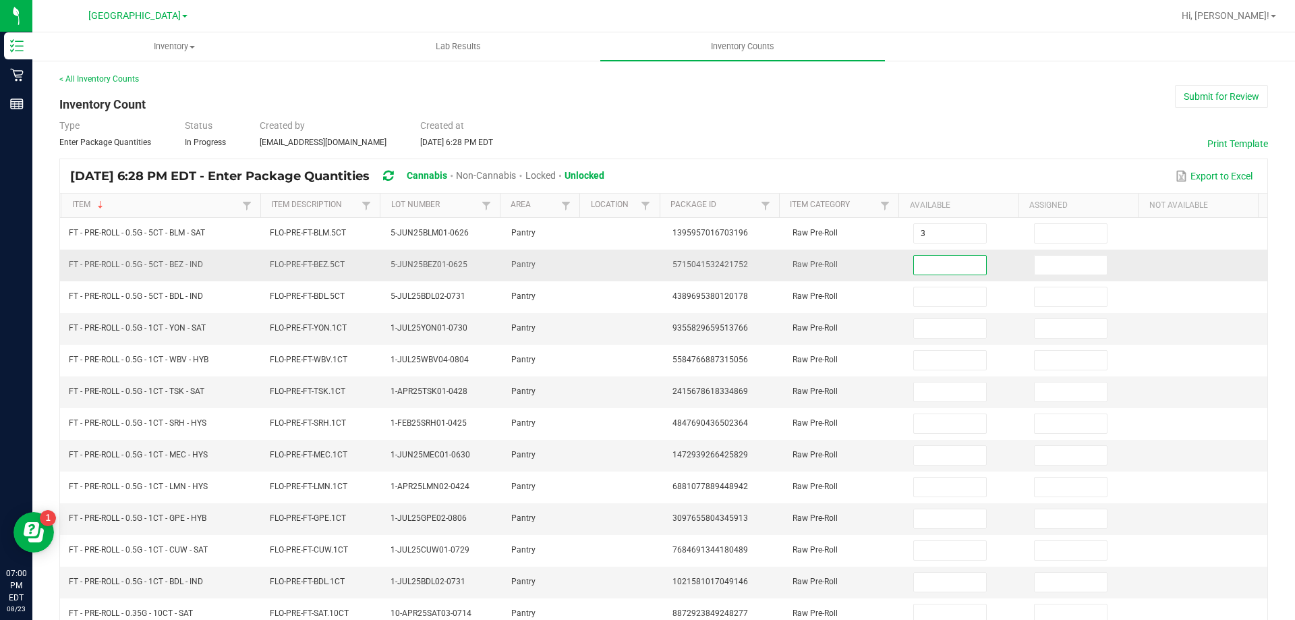
click at [943, 271] on input at bounding box center [949, 265] width 71 height 19
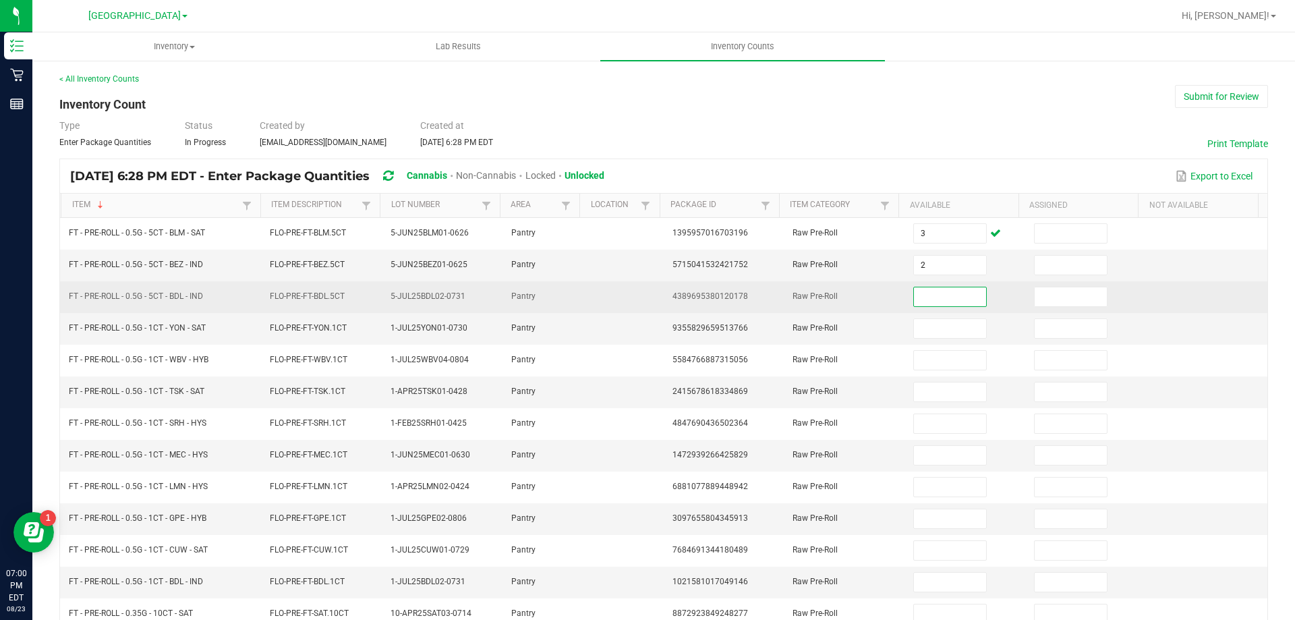
click at [953, 297] on input at bounding box center [949, 296] width 71 height 19
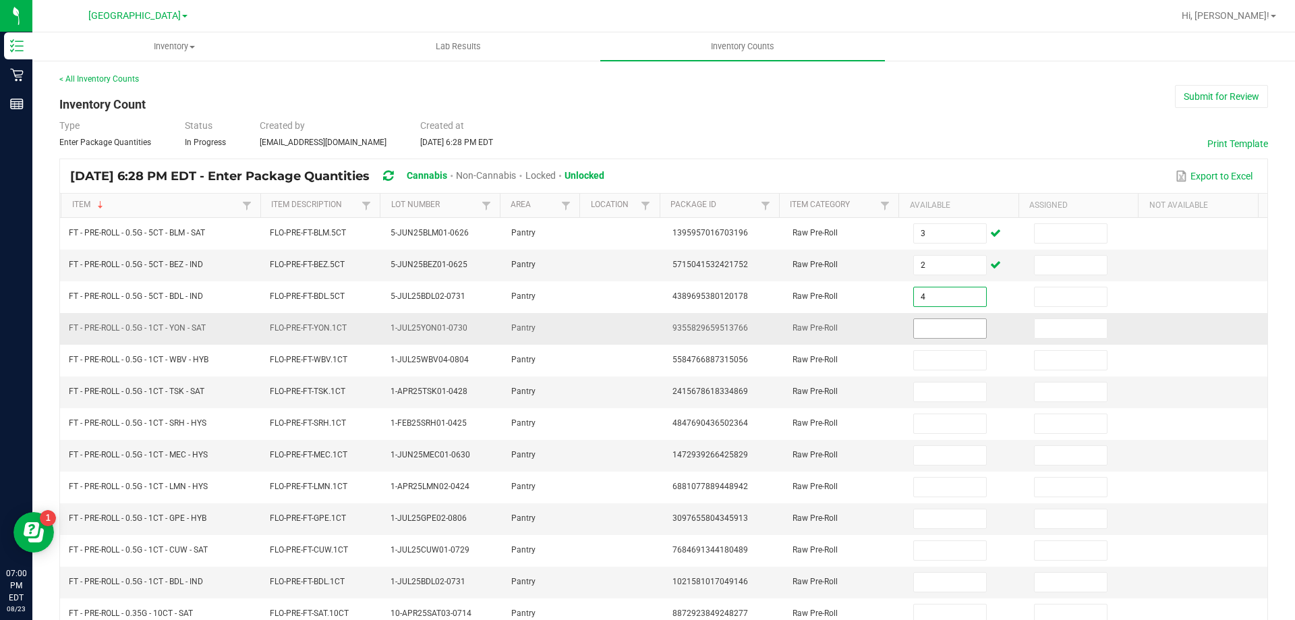
click at [968, 329] on input at bounding box center [949, 328] width 71 height 19
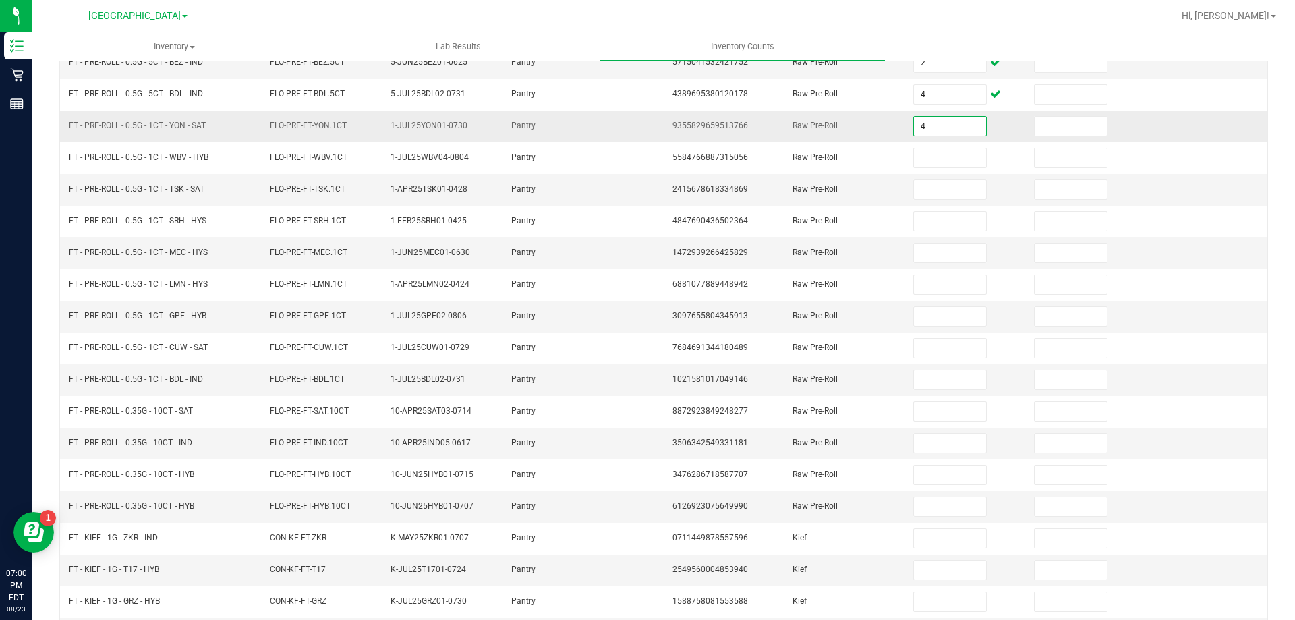
click at [918, 136] on td "4" at bounding box center [965, 127] width 121 height 32
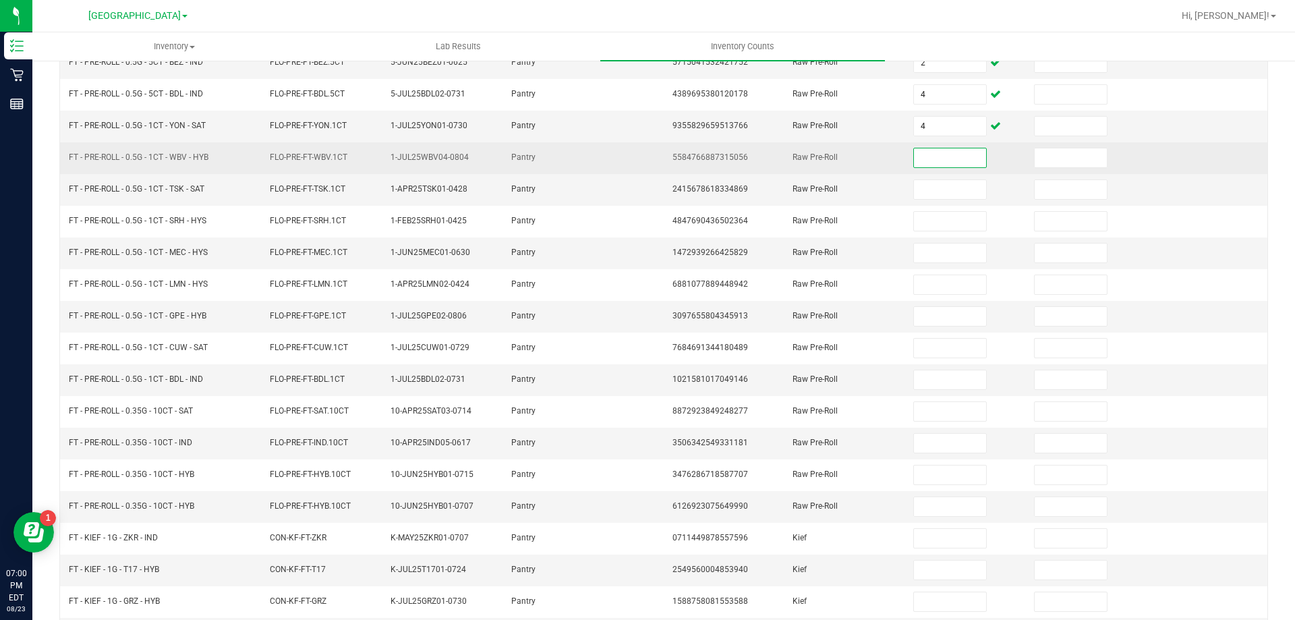
click at [922, 150] on input at bounding box center [949, 157] width 71 height 19
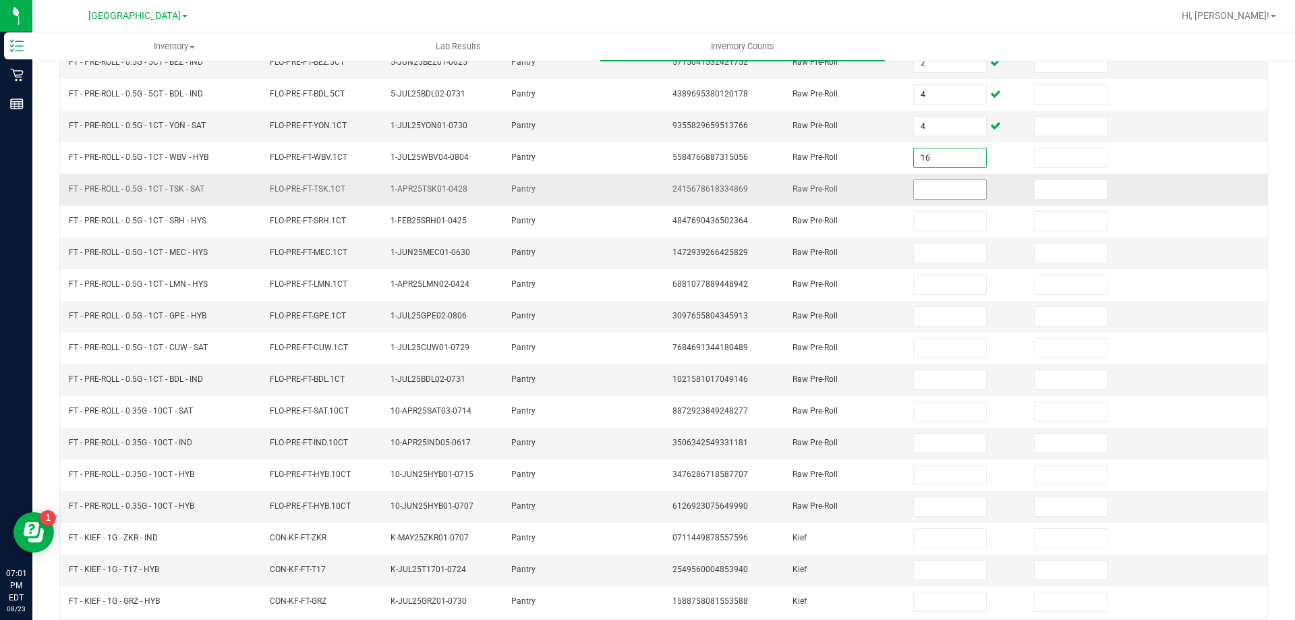
click at [932, 196] on input at bounding box center [949, 189] width 71 height 19
click at [946, 195] on input at bounding box center [949, 189] width 71 height 19
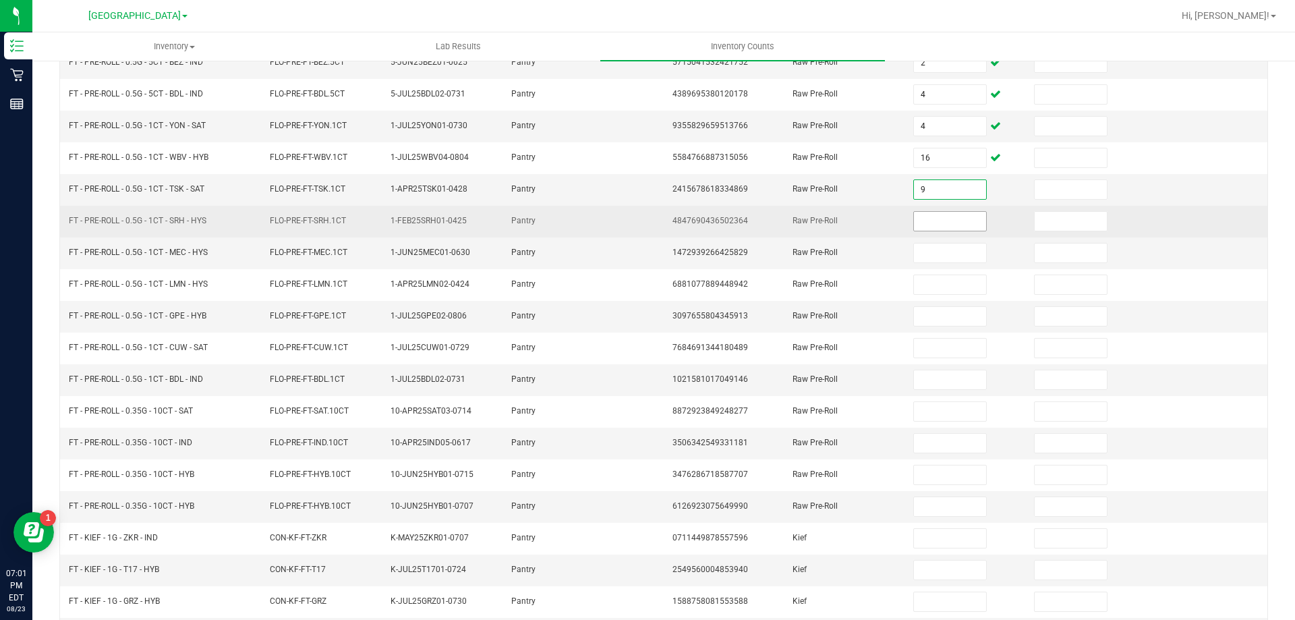
click at [917, 231] on span at bounding box center [949, 221] width 73 height 20
click at [923, 227] on input at bounding box center [949, 221] width 71 height 19
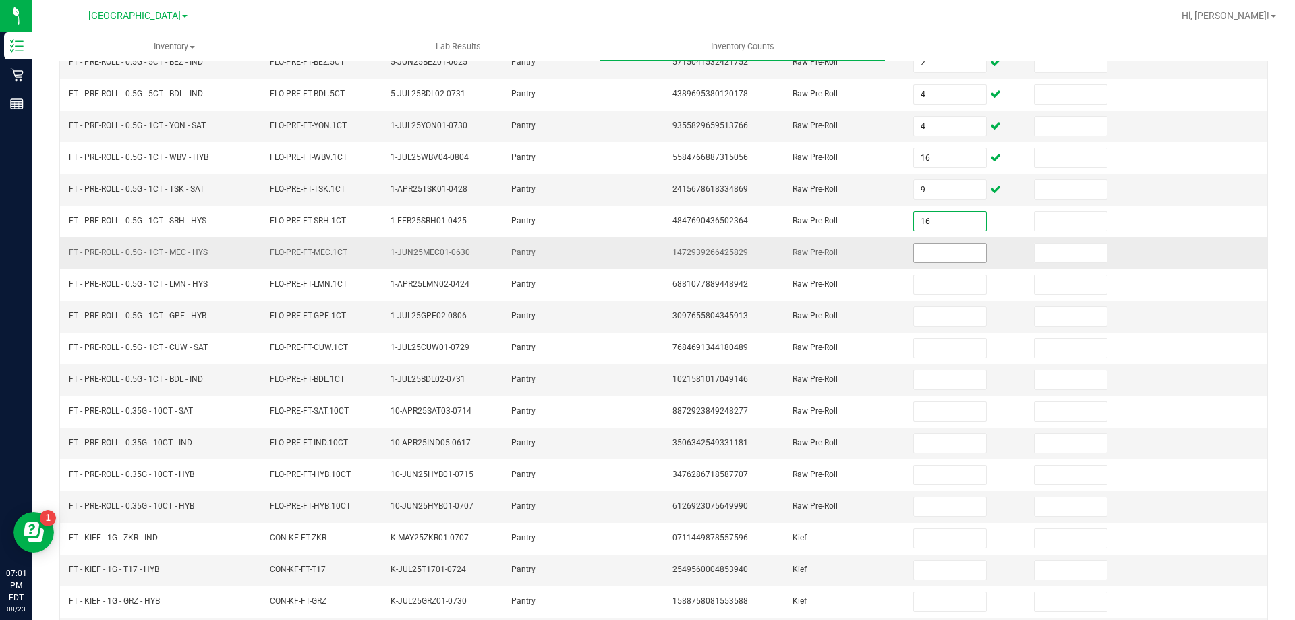
click at [930, 248] on input at bounding box center [949, 252] width 71 height 19
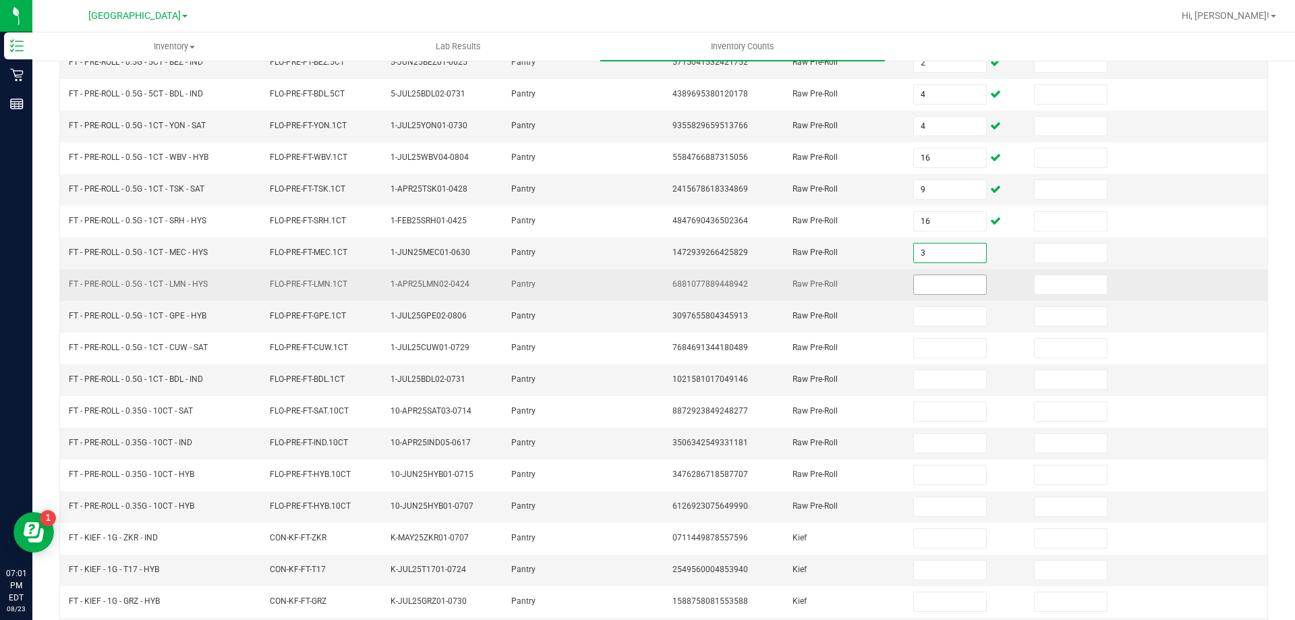
click at [931, 293] on input at bounding box center [949, 284] width 71 height 19
click at [931, 269] on td at bounding box center [965, 285] width 121 height 32
click at [931, 279] on input at bounding box center [949, 284] width 71 height 19
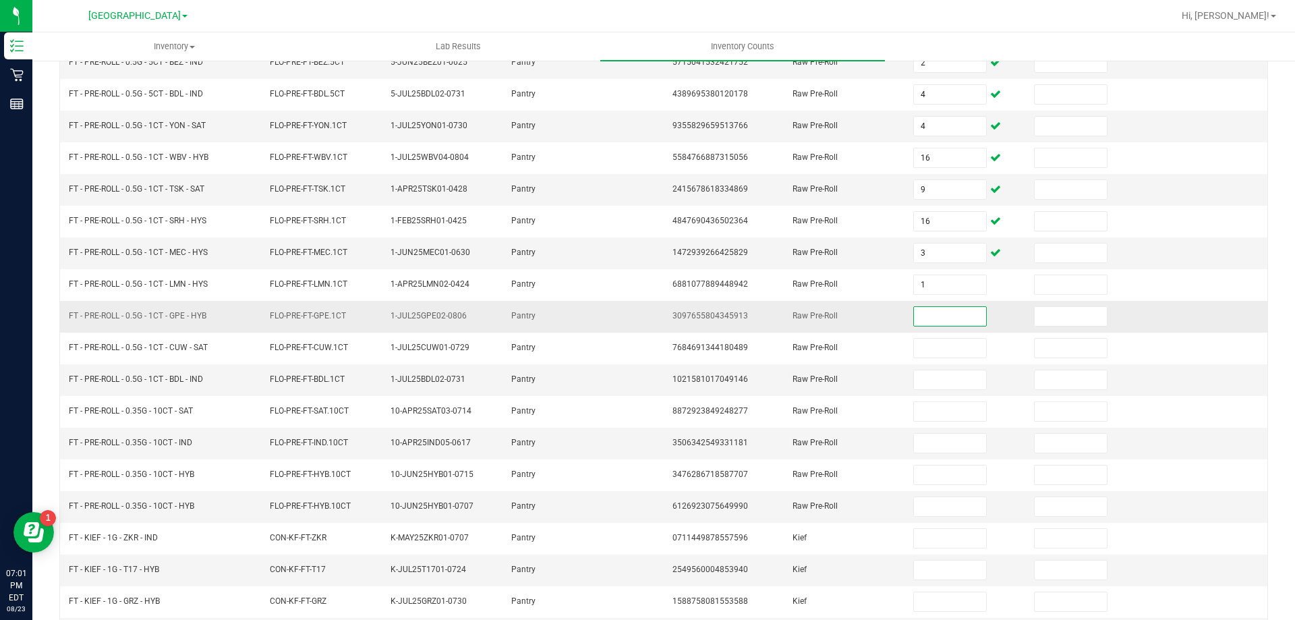
click at [943, 319] on input at bounding box center [949, 316] width 71 height 19
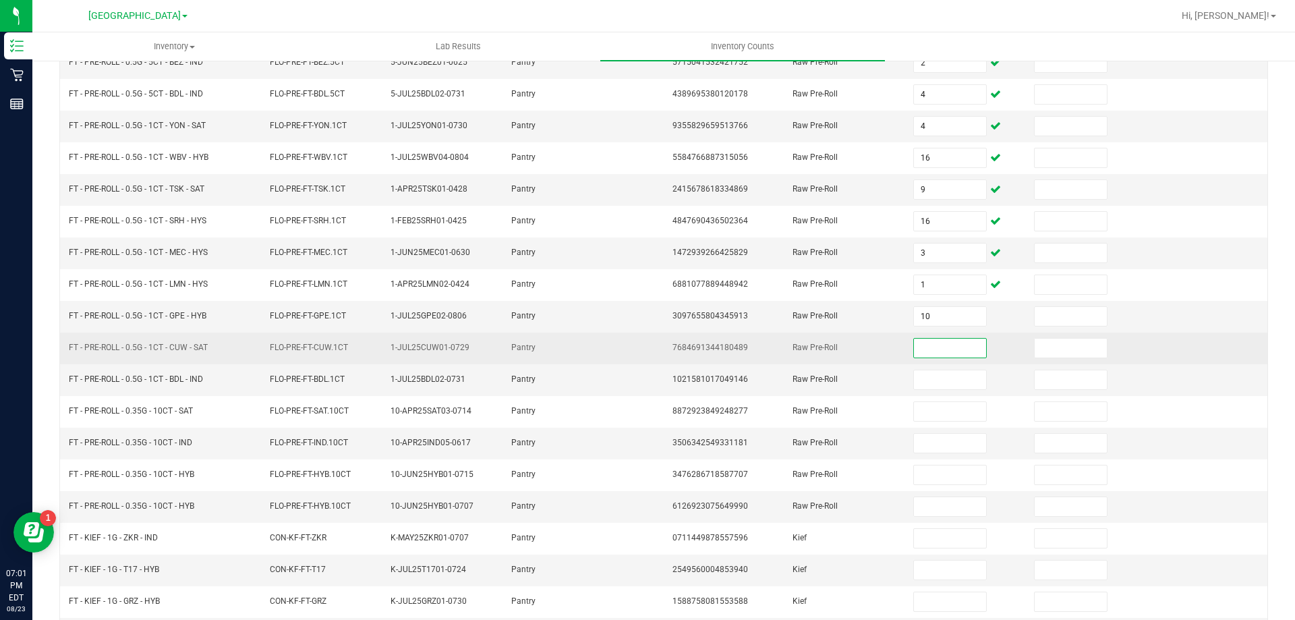
click at [948, 351] on input at bounding box center [949, 347] width 71 height 19
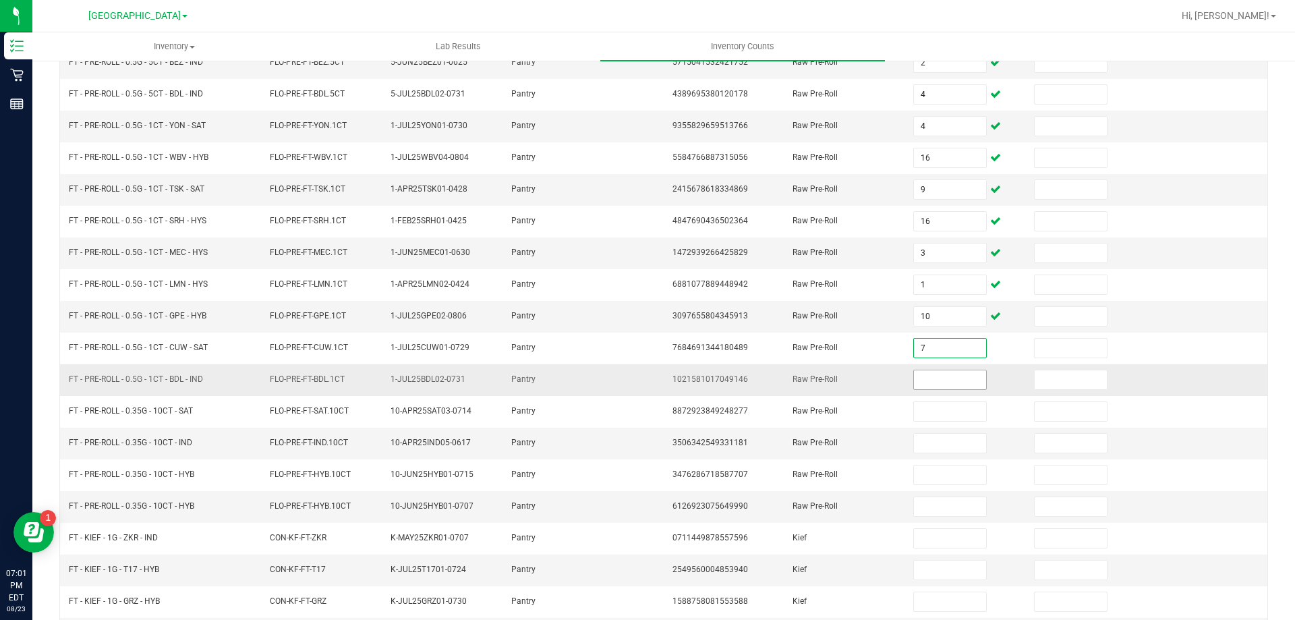
click at [953, 372] on input at bounding box center [949, 379] width 71 height 19
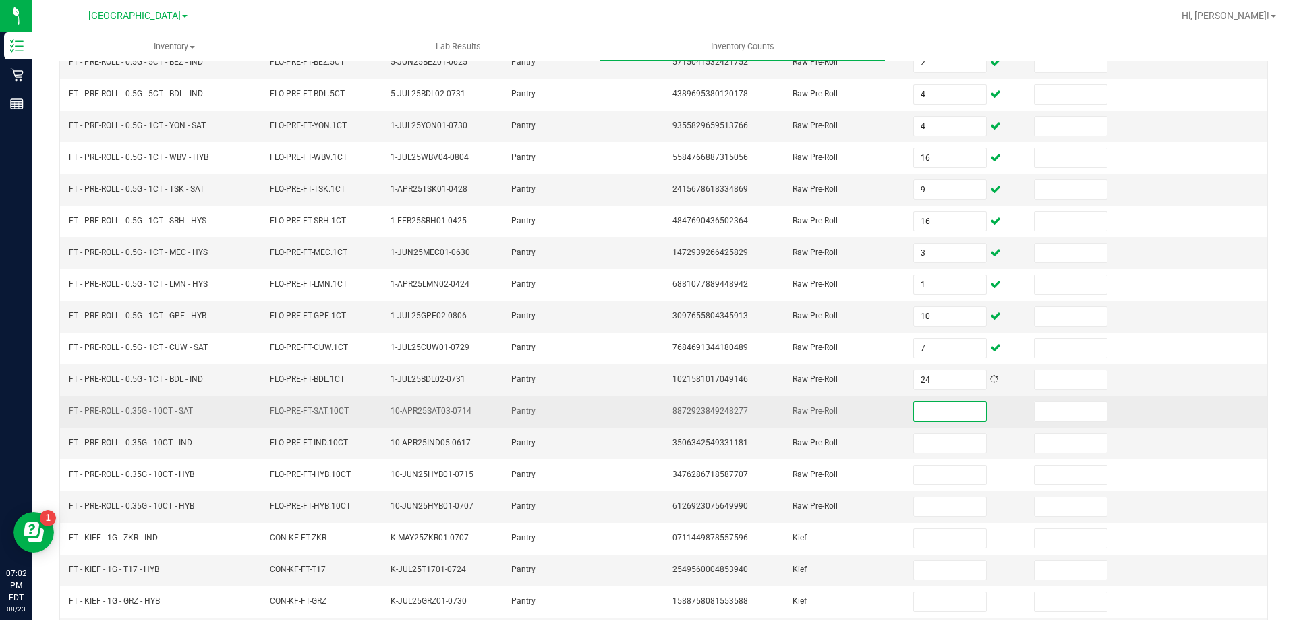
click at [951, 415] on input at bounding box center [949, 411] width 71 height 19
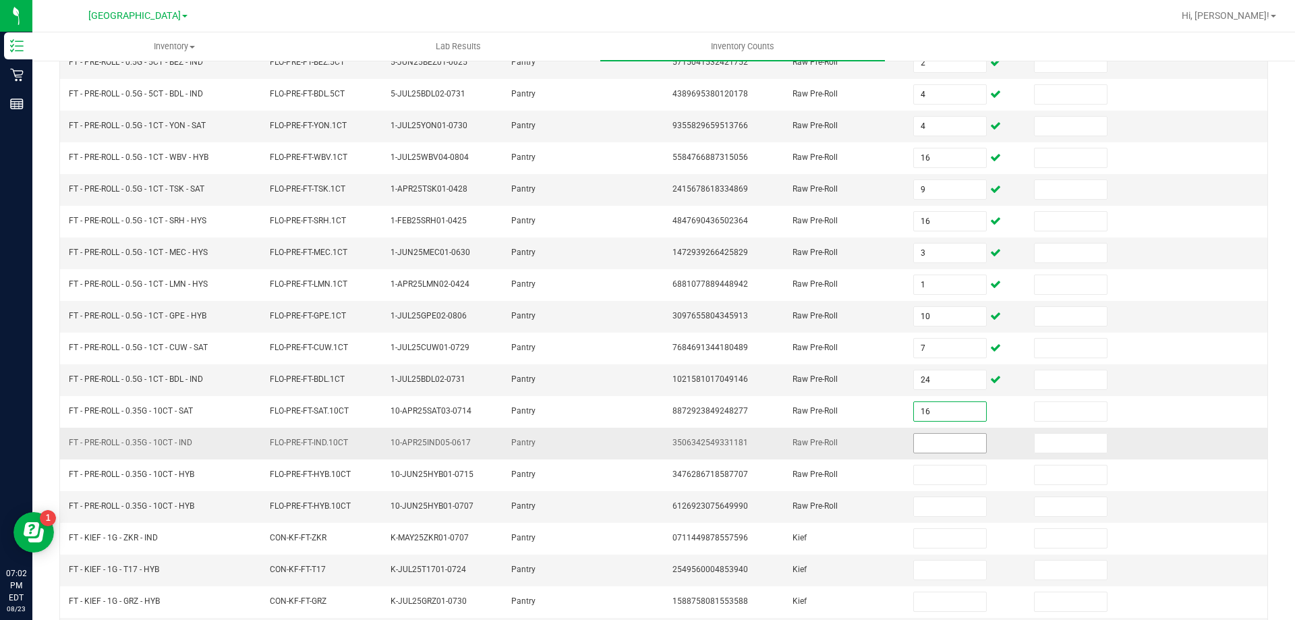
click at [942, 436] on input at bounding box center [949, 443] width 71 height 19
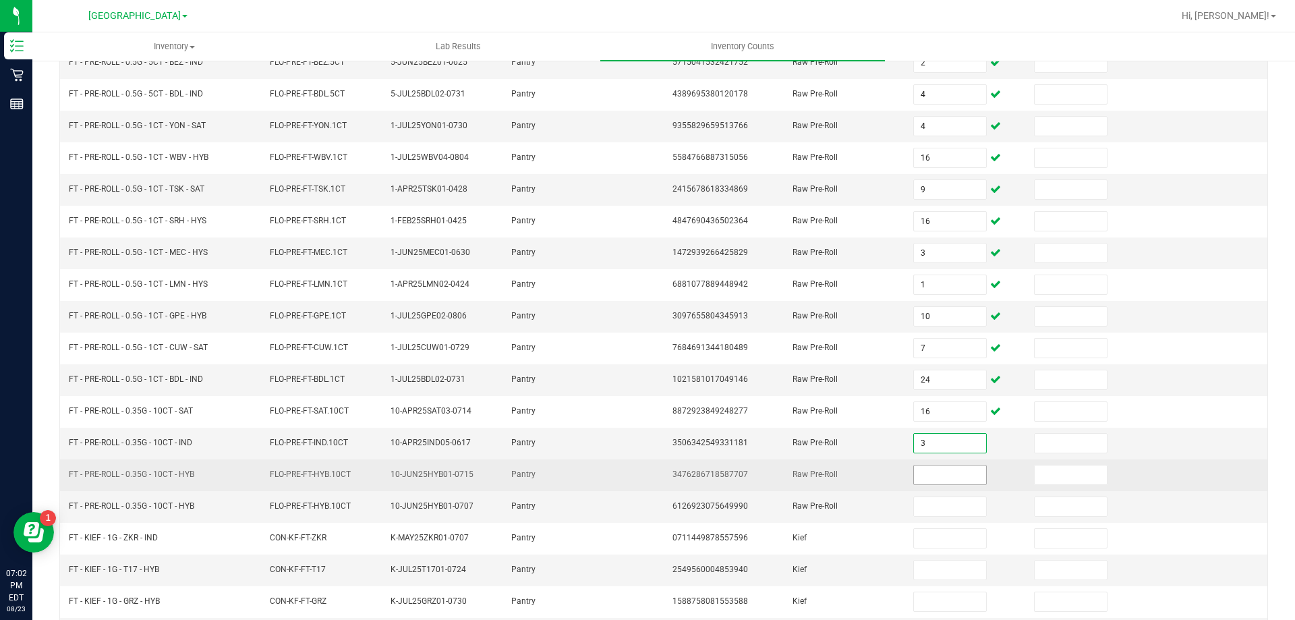
click at [952, 477] on input at bounding box center [949, 474] width 71 height 19
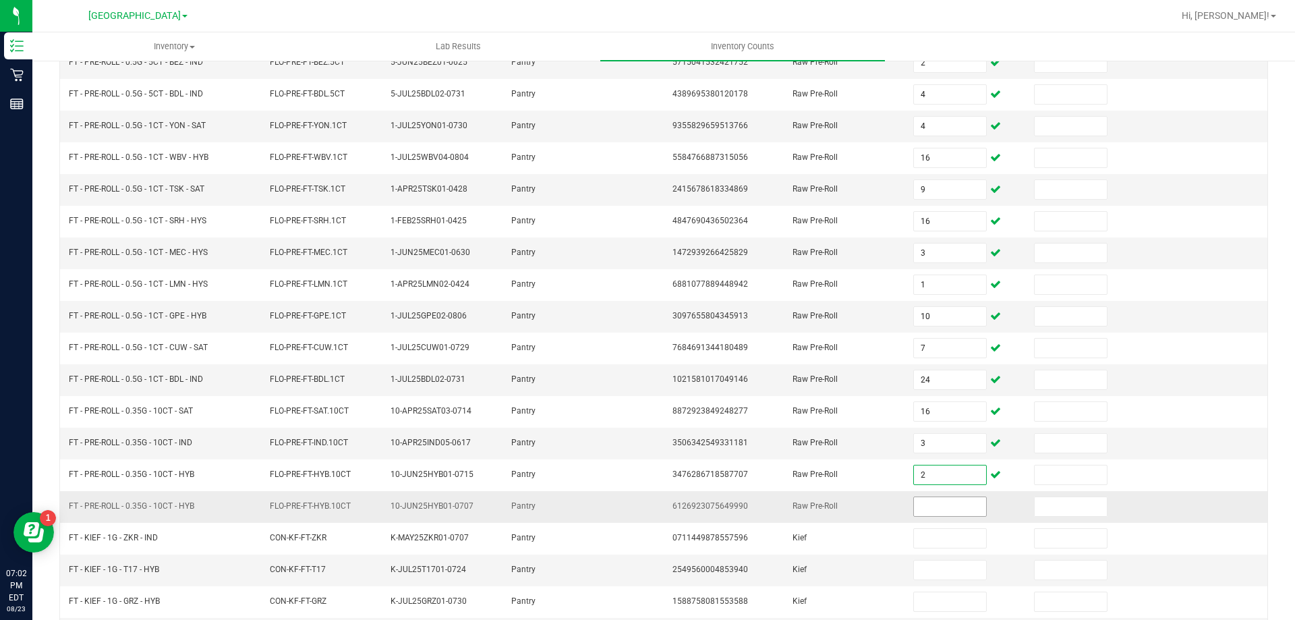
click at [957, 515] on input at bounding box center [949, 506] width 71 height 19
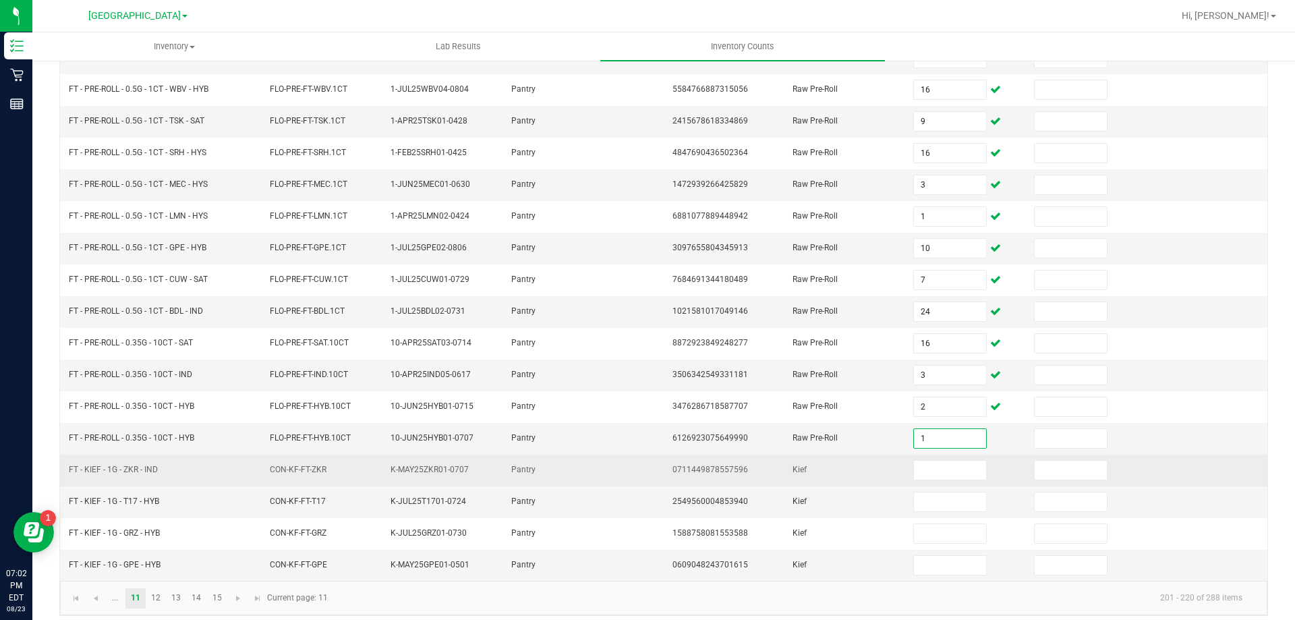
scroll to position [280, 0]
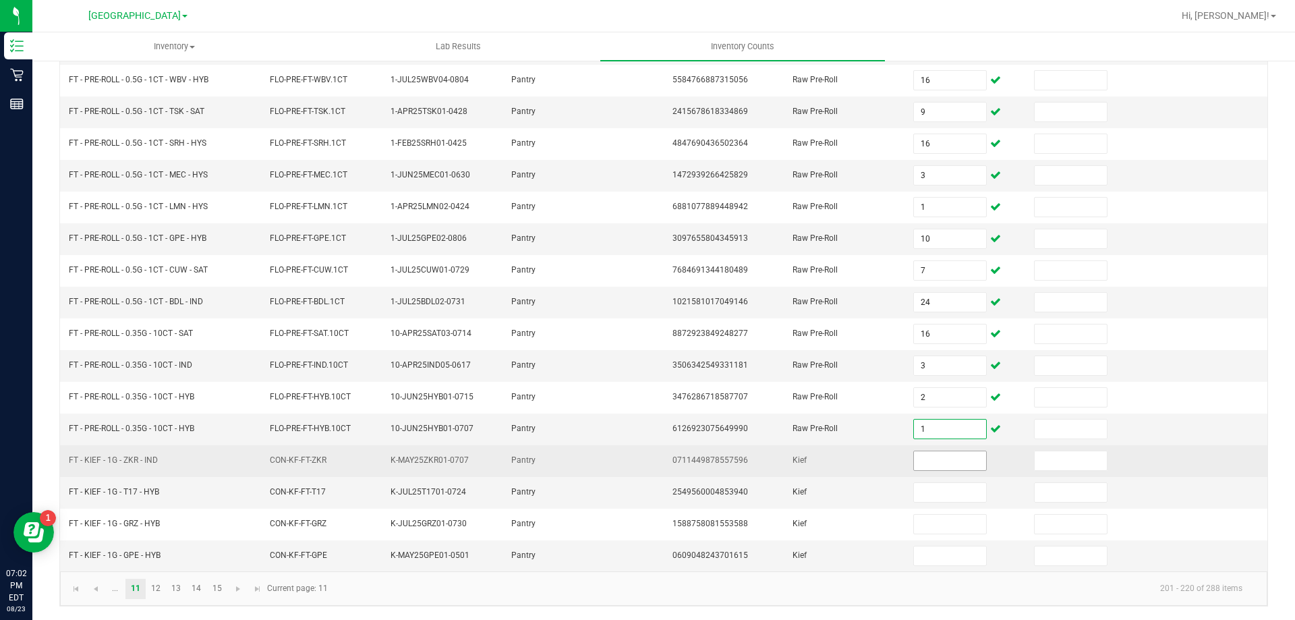
click at [943, 467] on input at bounding box center [949, 460] width 71 height 19
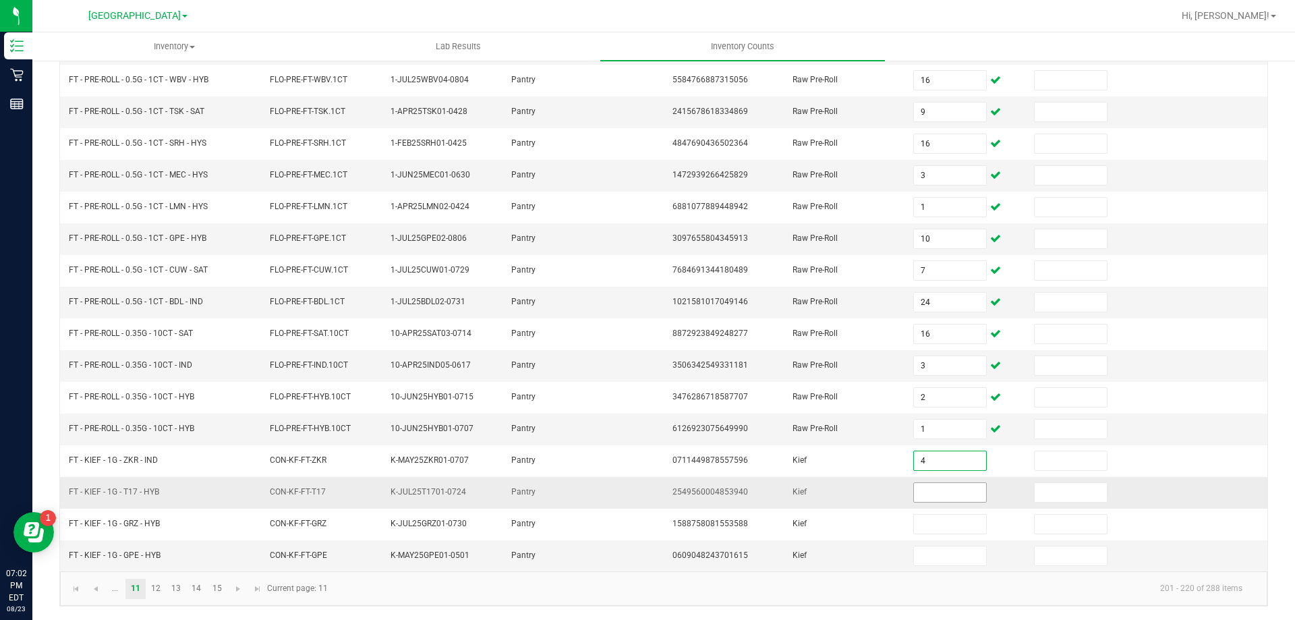
click at [920, 490] on input at bounding box center [949, 492] width 71 height 19
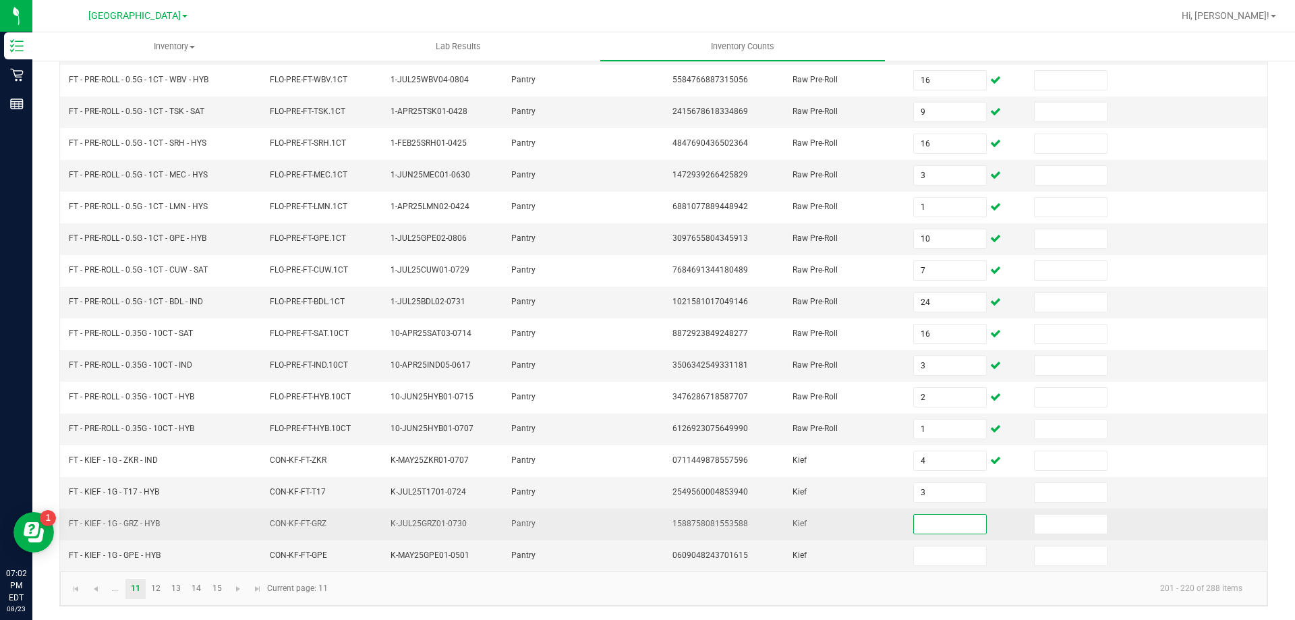
click at [930, 516] on input at bounding box center [949, 523] width 71 height 19
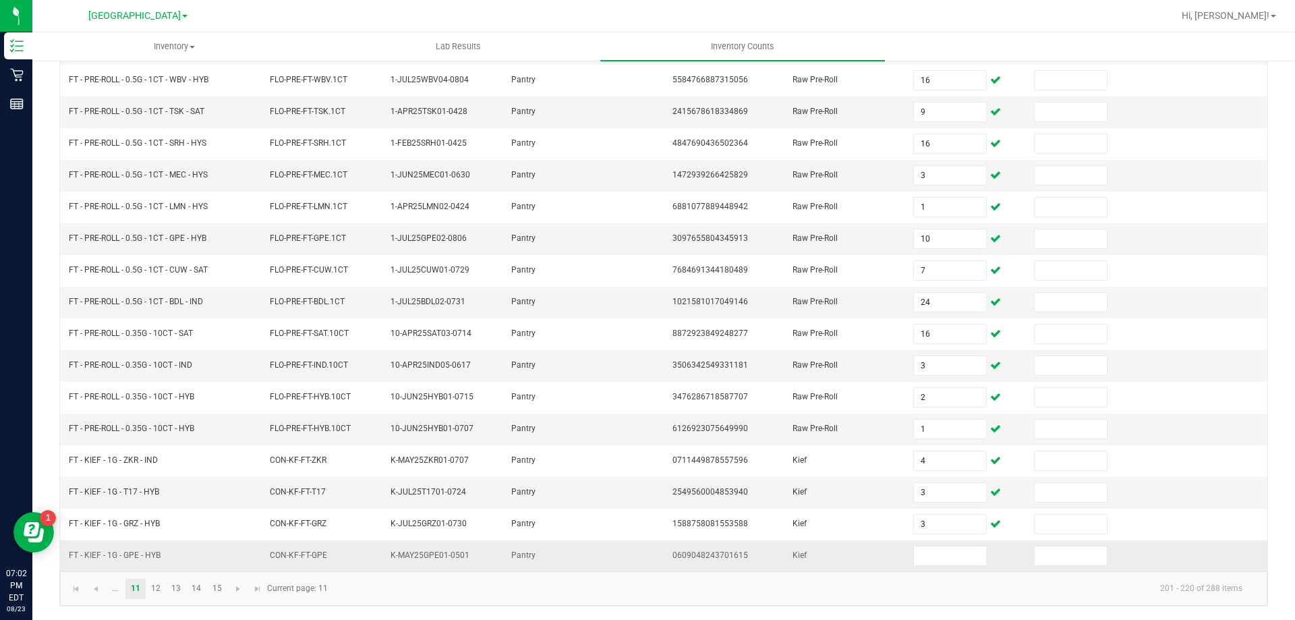
click at [928, 567] on td at bounding box center [965, 555] width 121 height 31
click at [928, 554] on input at bounding box center [949, 555] width 71 height 19
click at [154, 592] on link "12" at bounding box center [156, 589] width 20 height 20
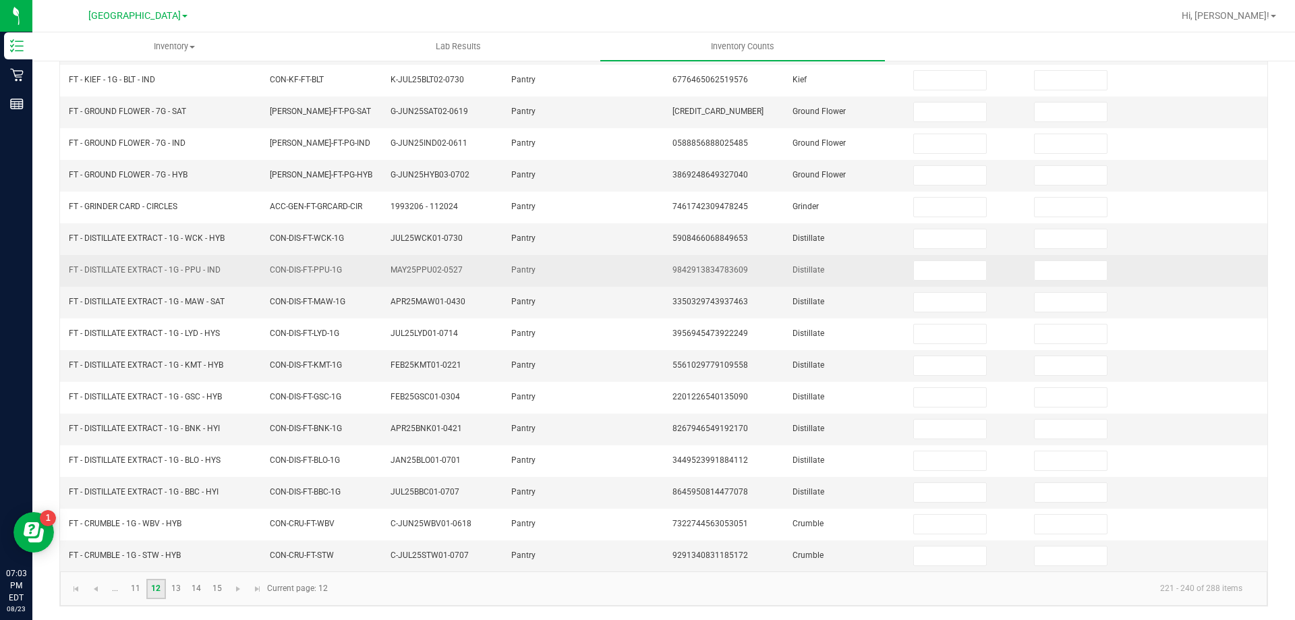
scroll to position [0, 0]
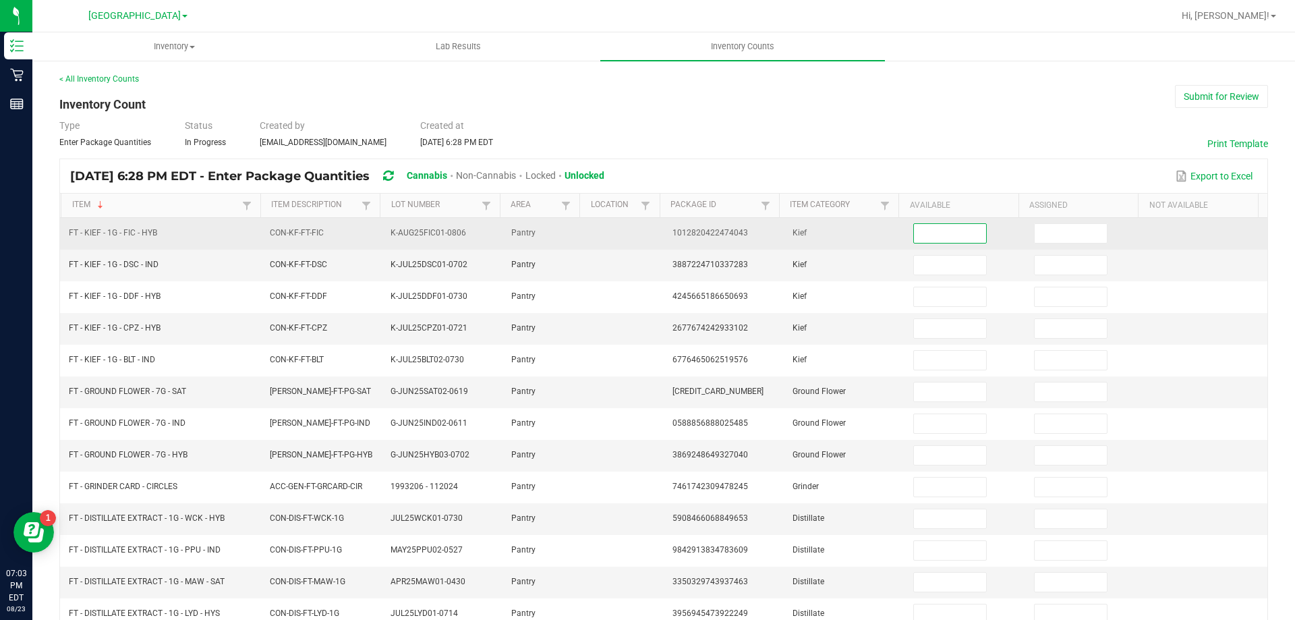
click at [939, 234] on input at bounding box center [949, 233] width 71 height 19
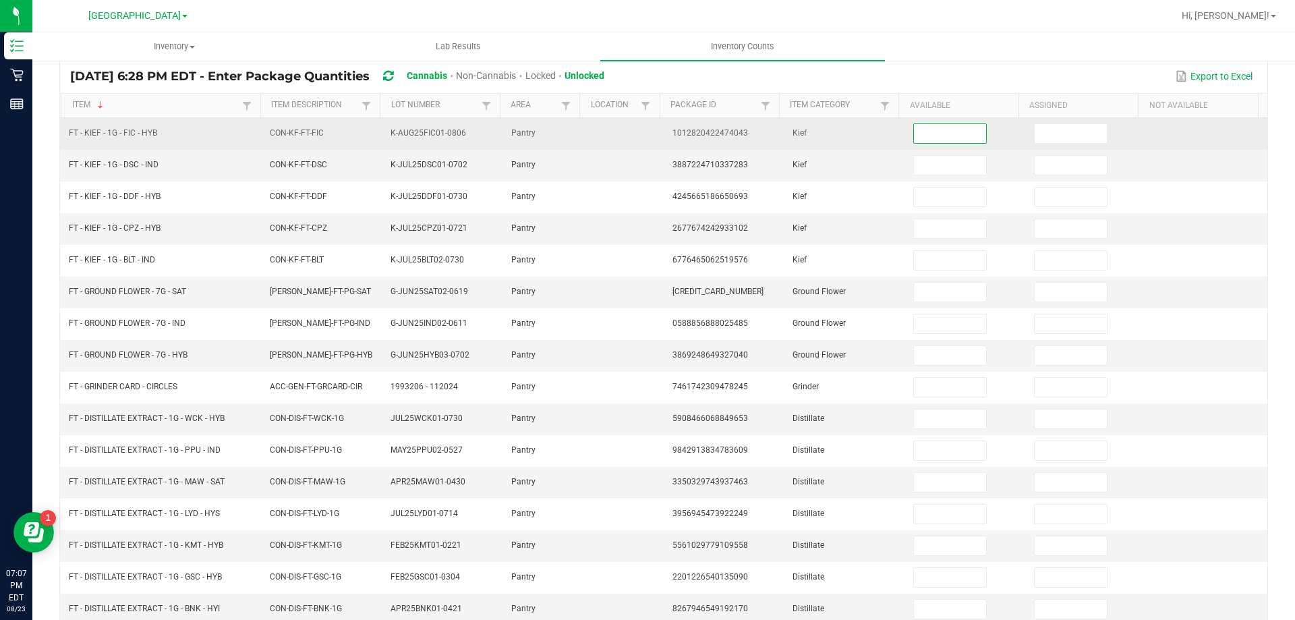
scroll to position [120, 0]
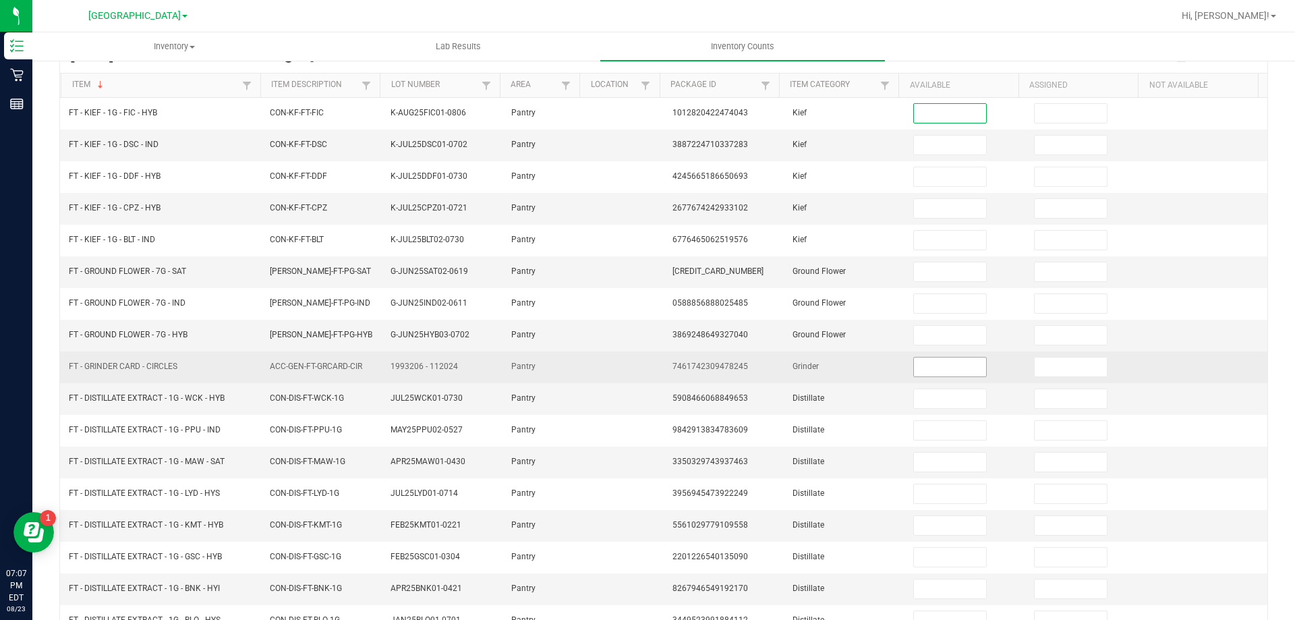
click at [920, 368] on input at bounding box center [949, 366] width 71 height 19
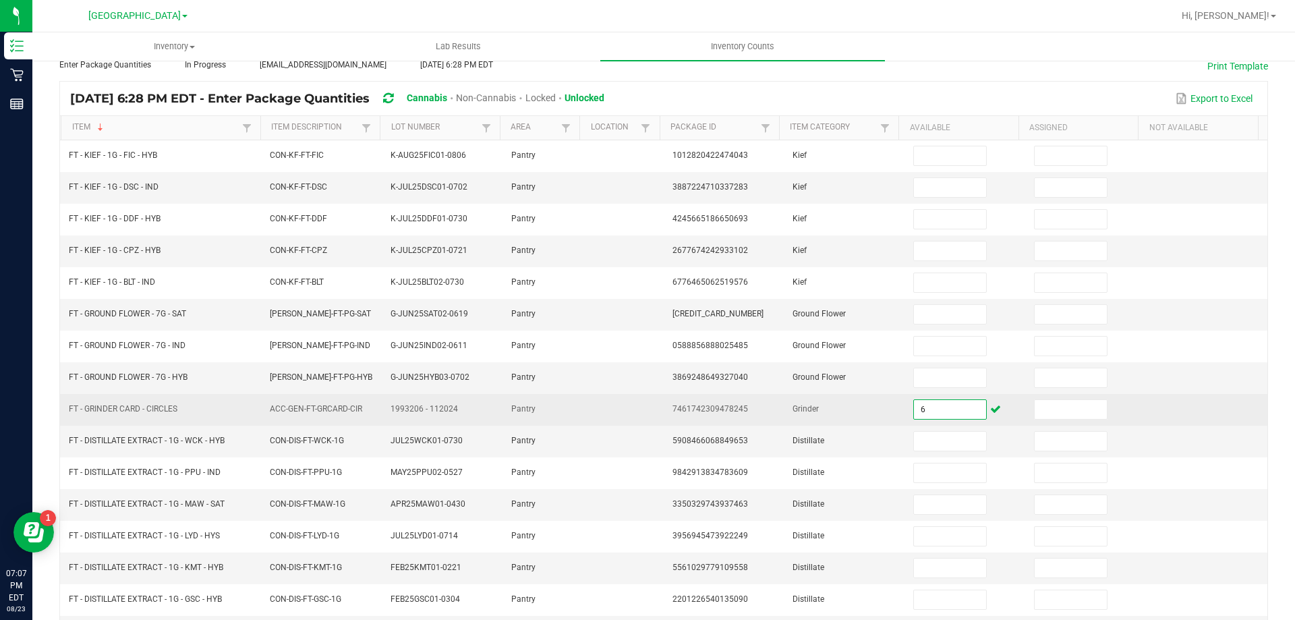
scroll to position [280, 0]
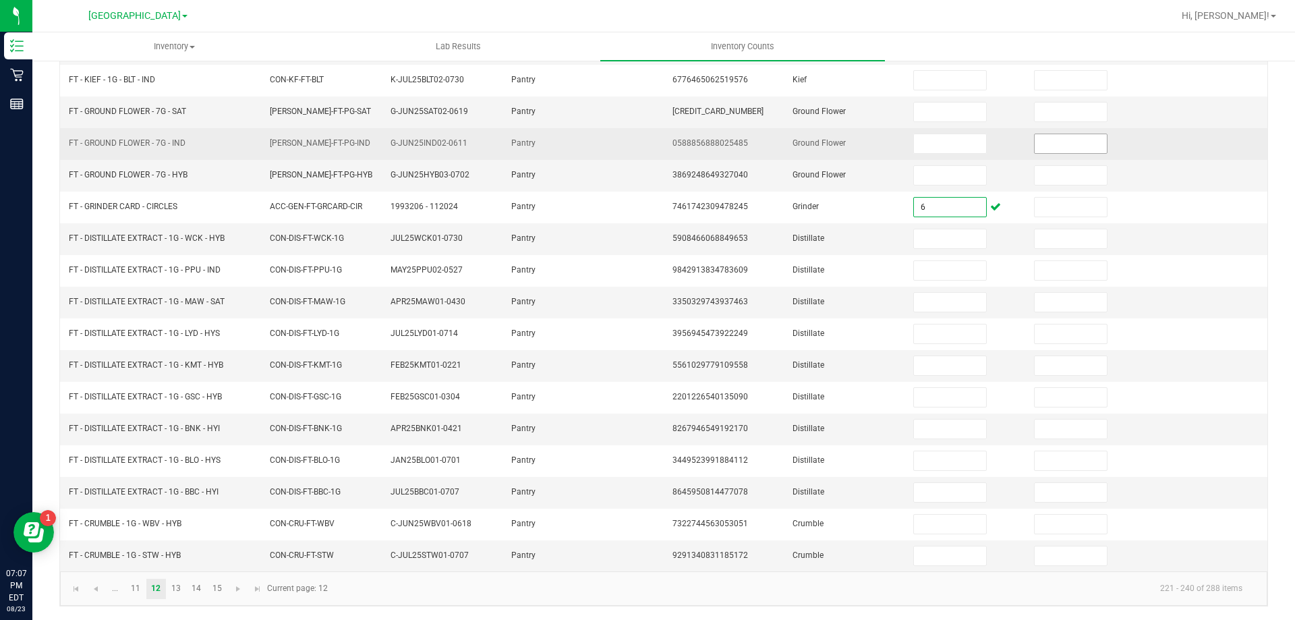
click at [1052, 143] on input at bounding box center [1069, 143] width 71 height 19
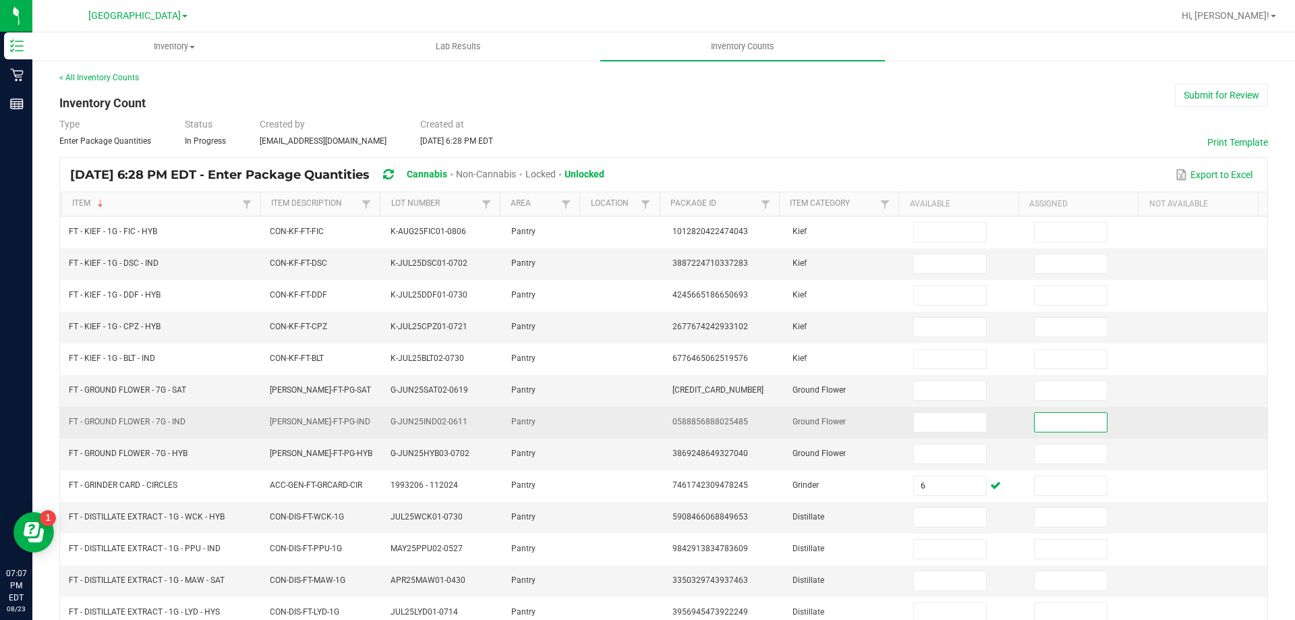
scroll to position [2, 0]
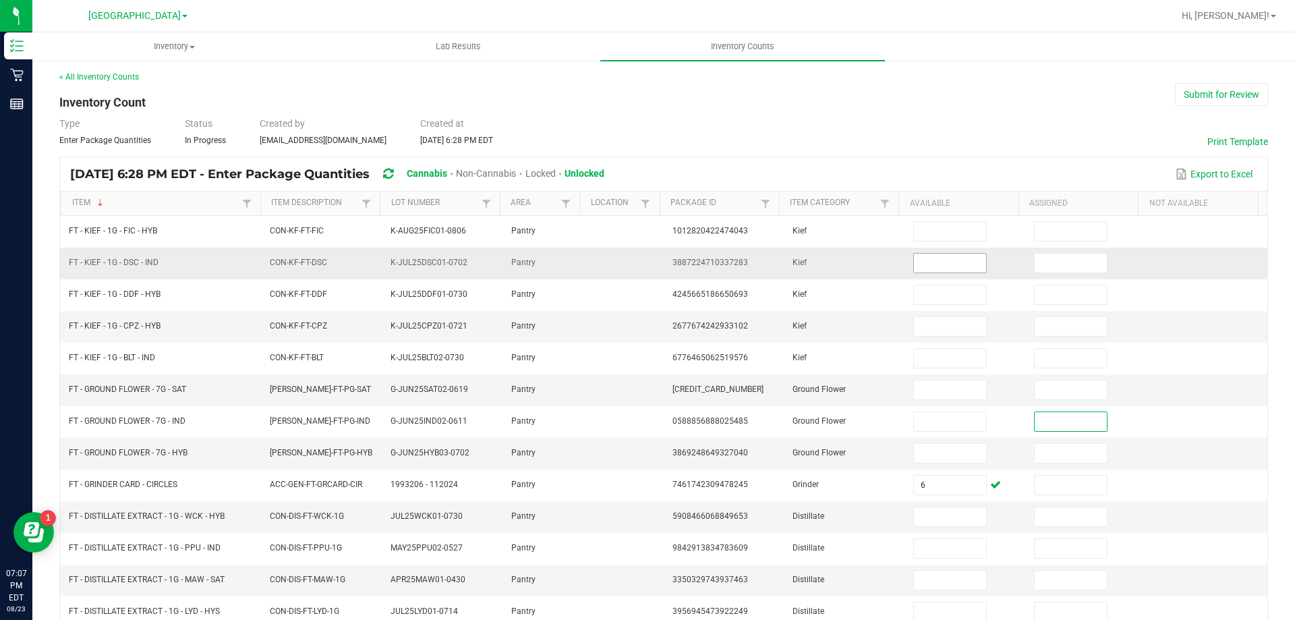
click at [929, 260] on input at bounding box center [949, 263] width 71 height 19
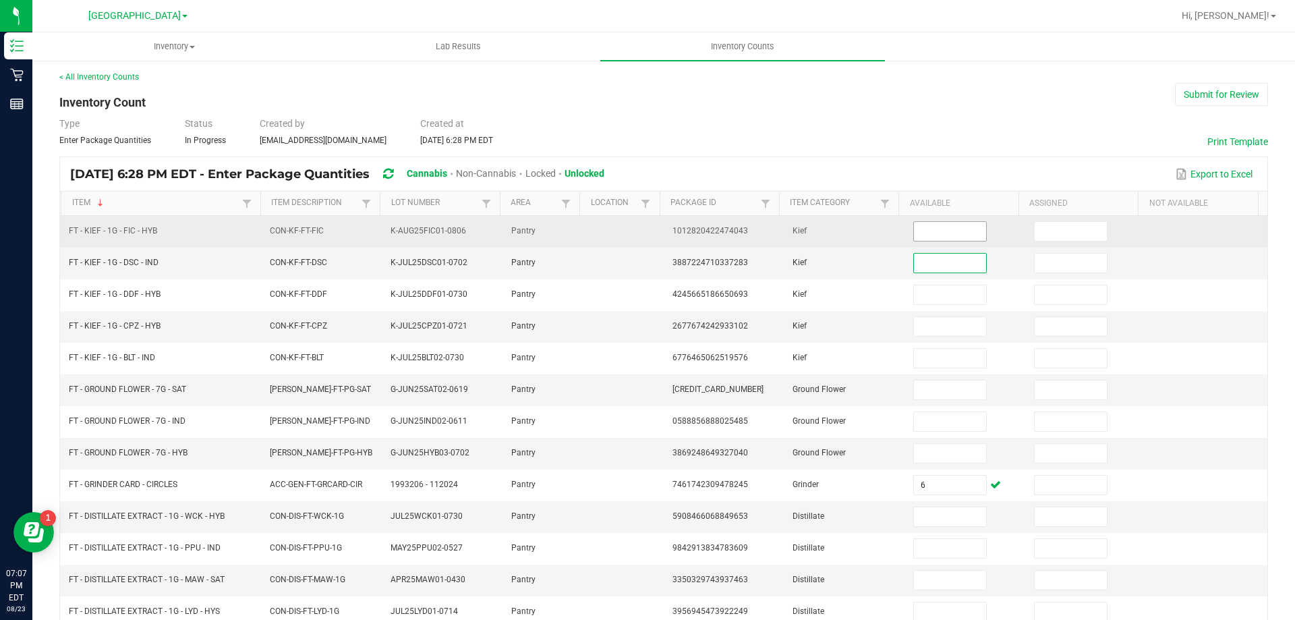
click at [962, 222] on input at bounding box center [949, 231] width 71 height 19
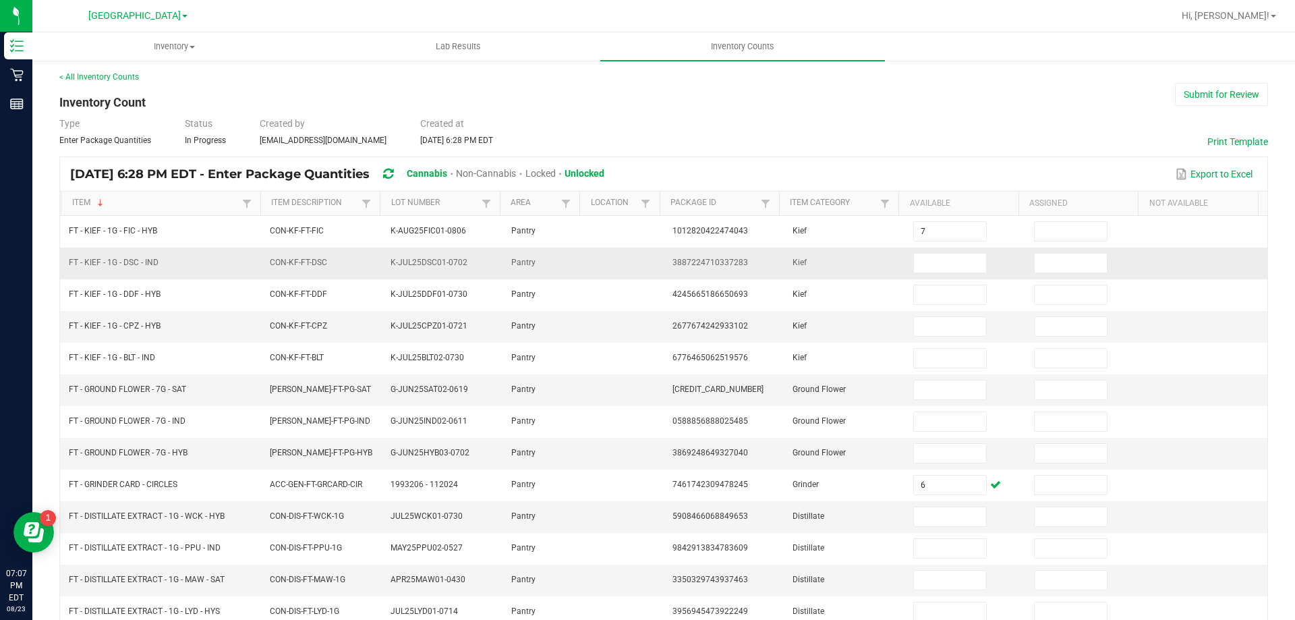
click at [930, 276] on td at bounding box center [965, 263] width 121 height 32
click at [938, 266] on input at bounding box center [949, 263] width 71 height 19
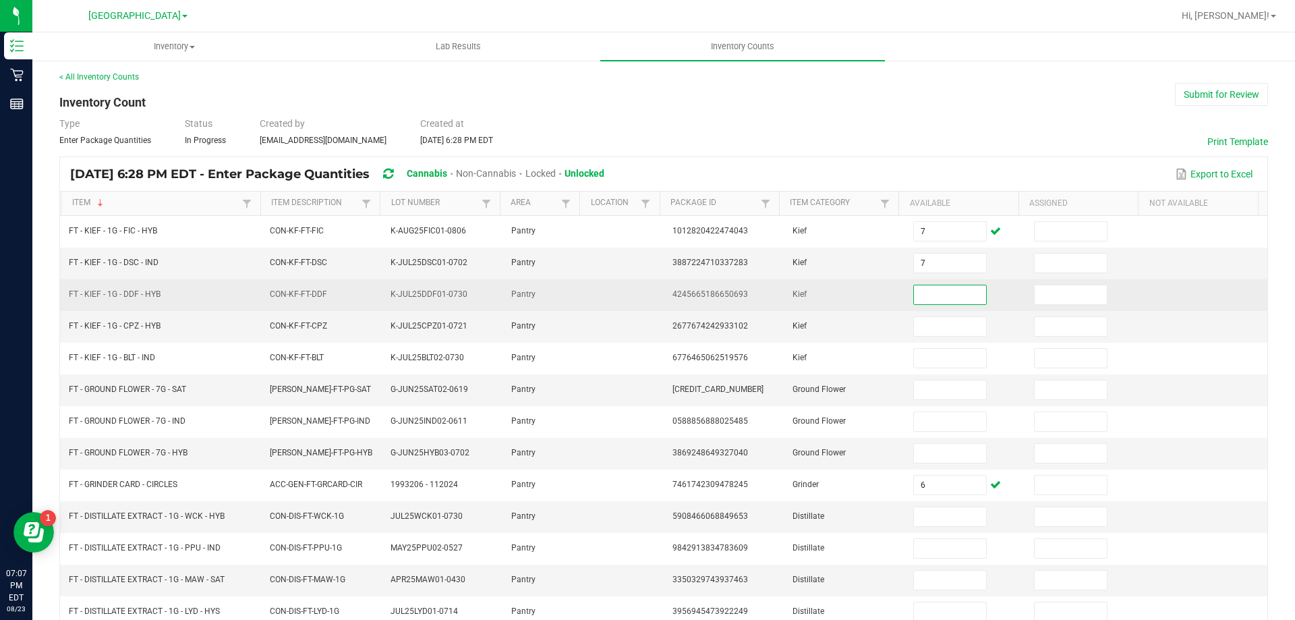
click at [945, 297] on input at bounding box center [949, 294] width 71 height 19
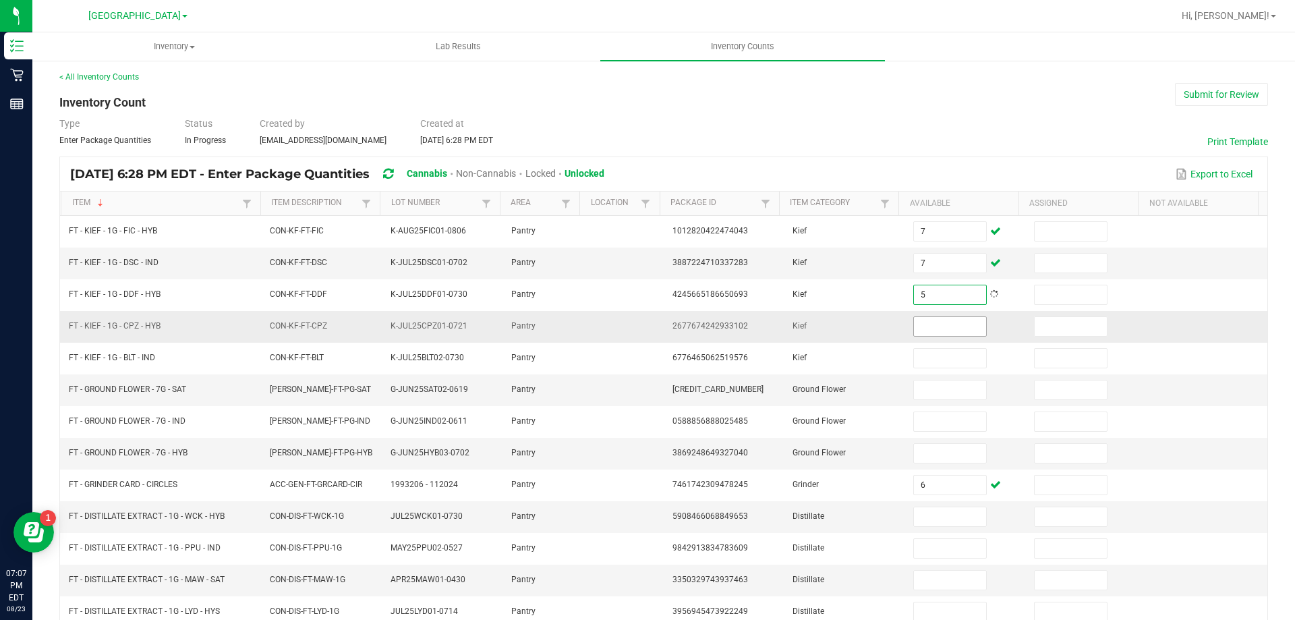
click at [939, 327] on input at bounding box center [949, 326] width 71 height 19
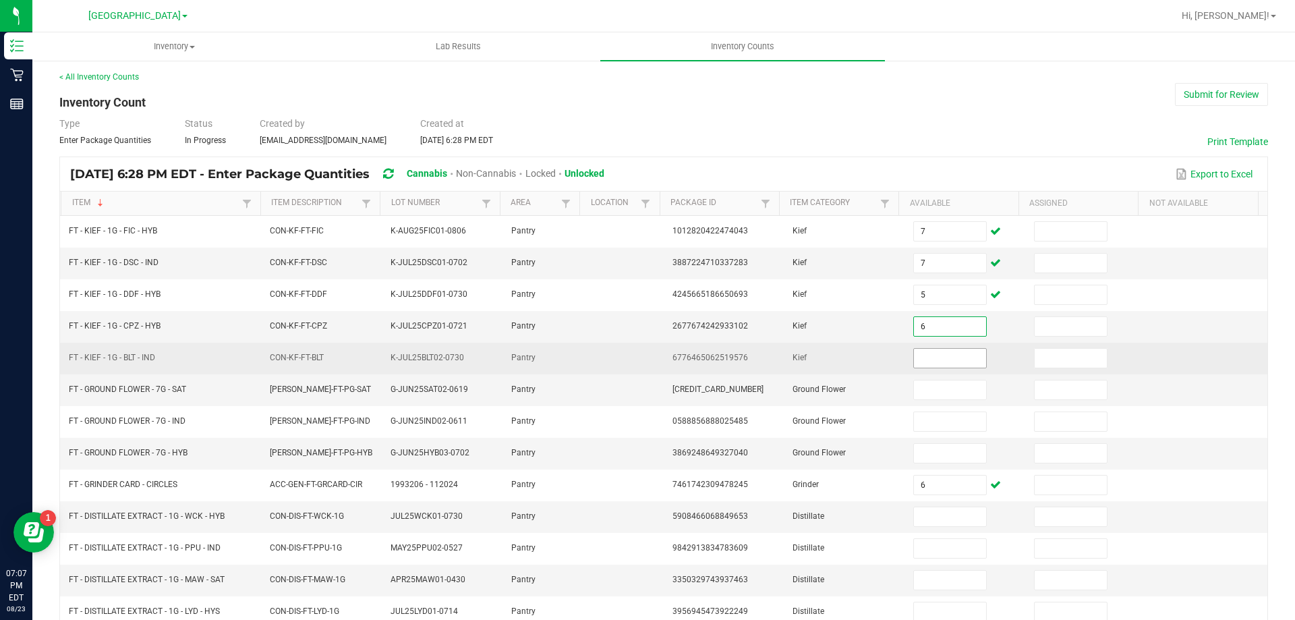
click at [937, 356] on input at bounding box center [949, 358] width 71 height 19
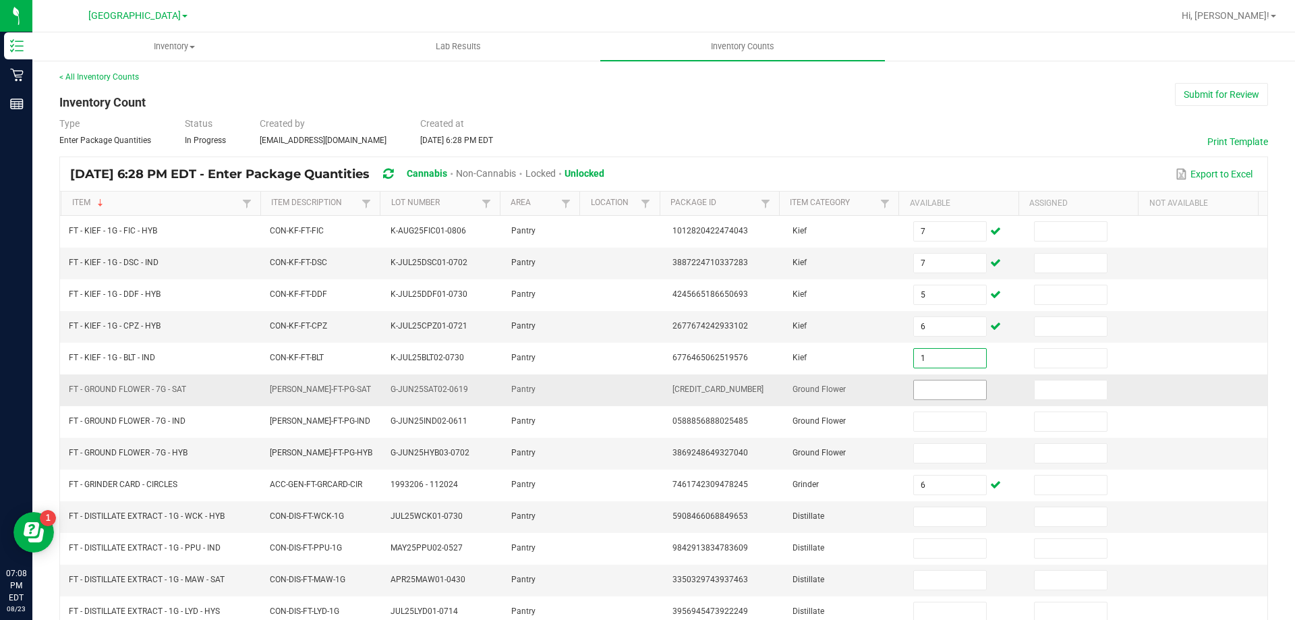
click at [938, 382] on input at bounding box center [949, 389] width 71 height 19
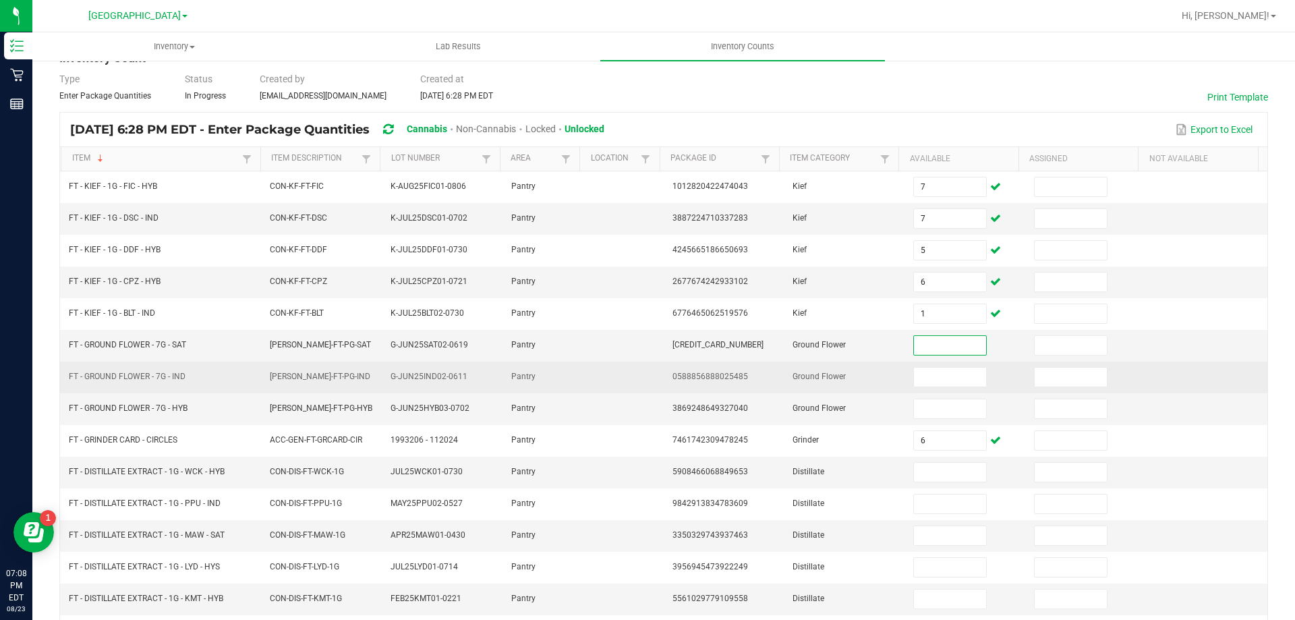
scroll to position [69, 0]
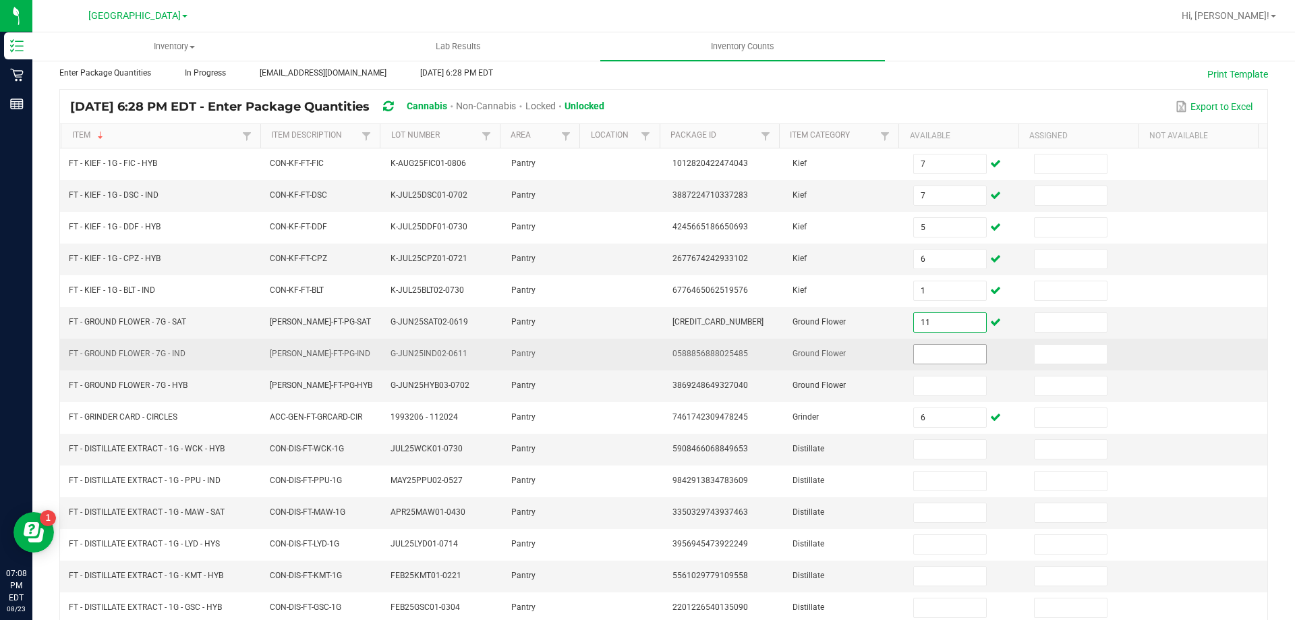
click at [923, 355] on input at bounding box center [949, 354] width 71 height 19
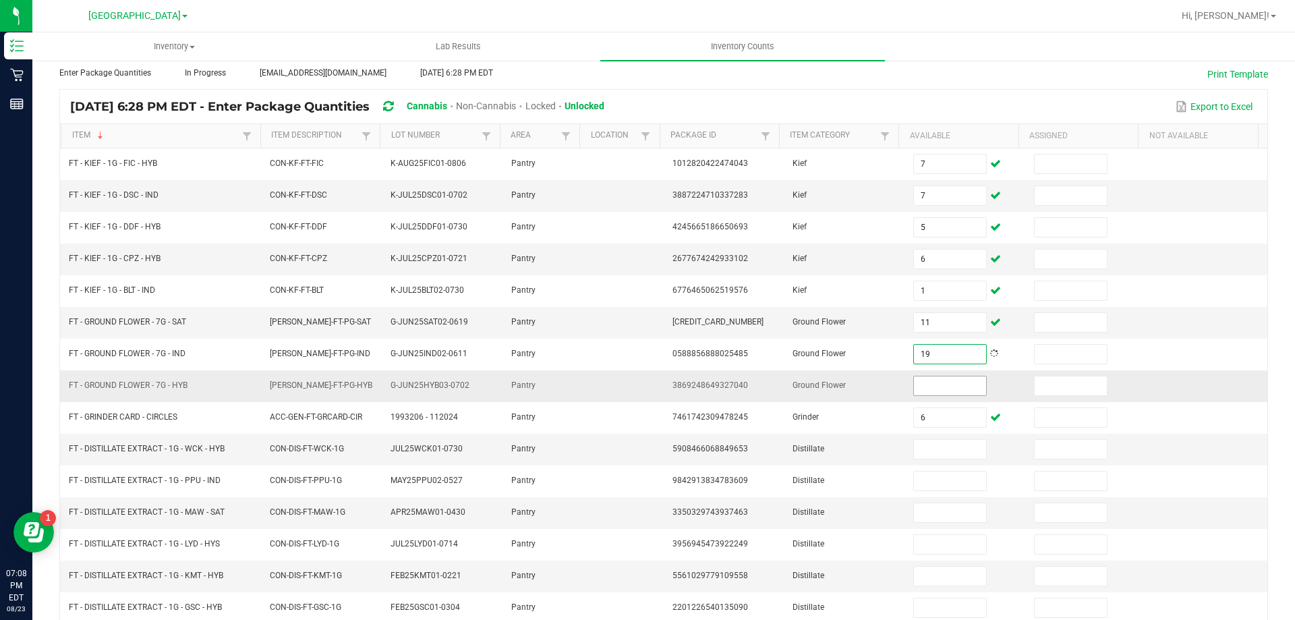
click at [921, 385] on input at bounding box center [949, 385] width 71 height 19
click at [920, 444] on input at bounding box center [949, 449] width 71 height 19
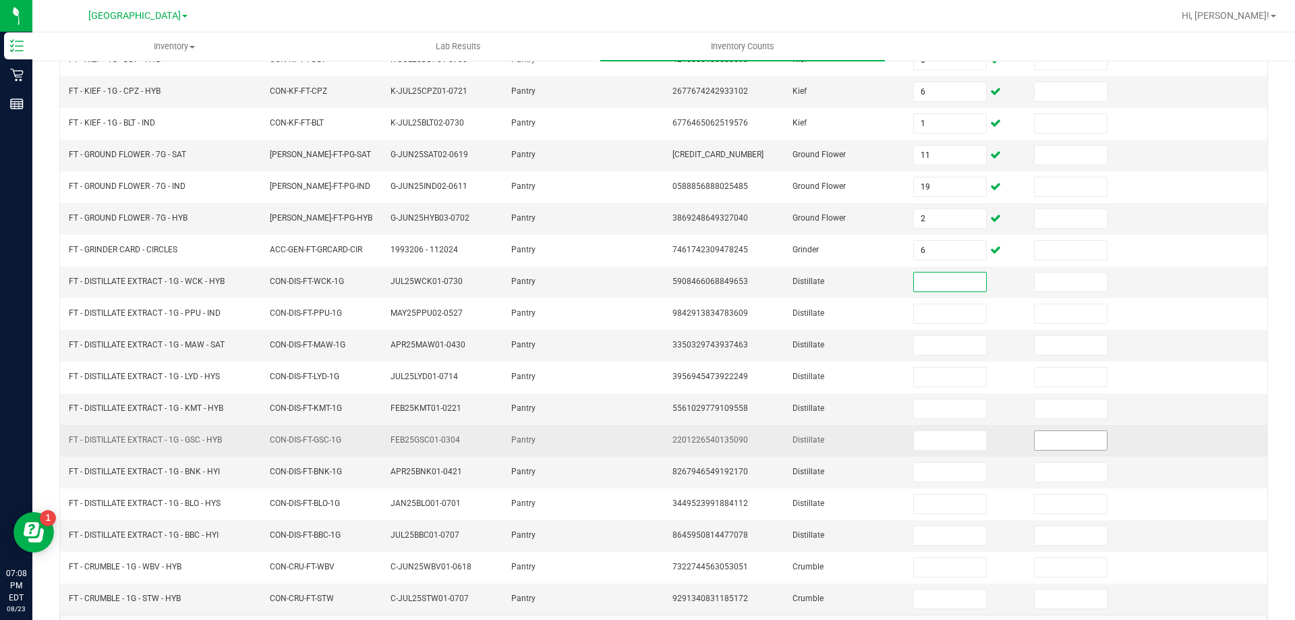
scroll to position [280, 0]
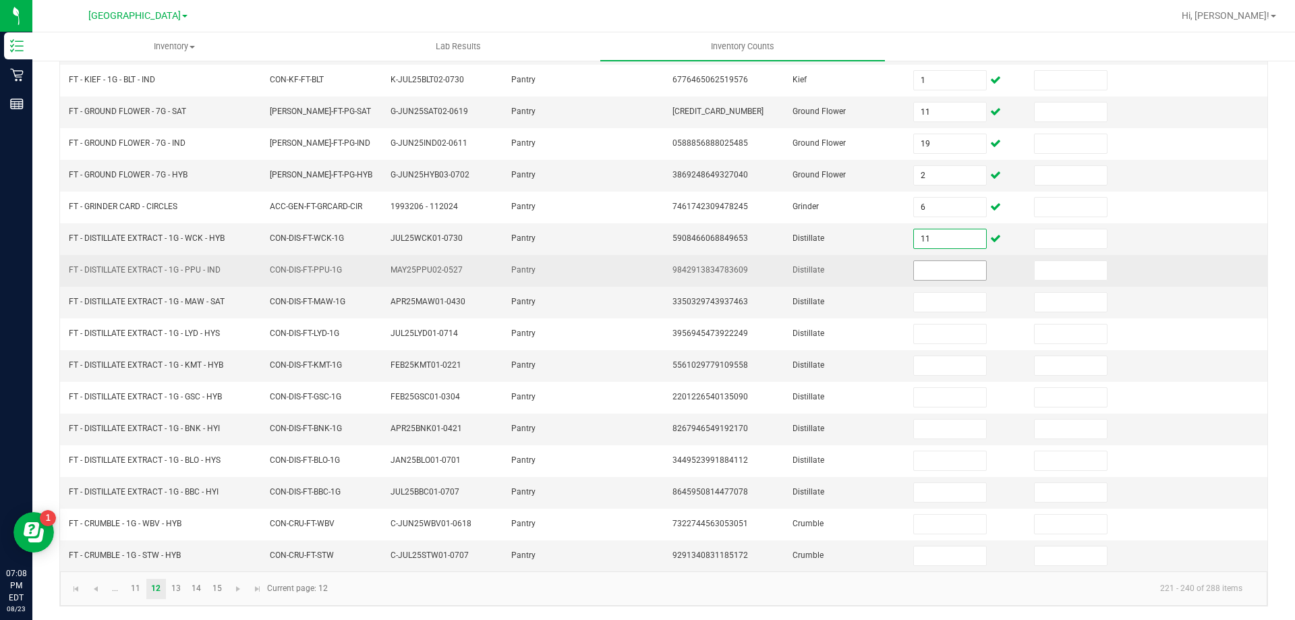
click at [939, 264] on input at bounding box center [949, 270] width 71 height 19
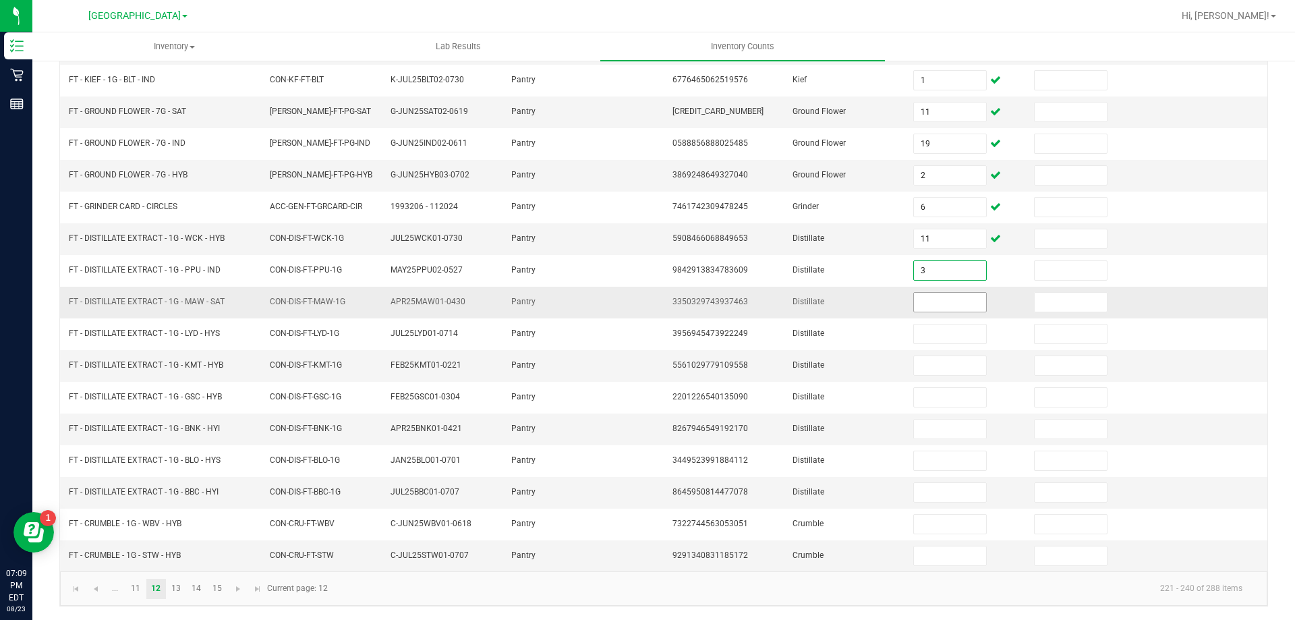
click at [940, 297] on input at bounding box center [949, 302] width 71 height 19
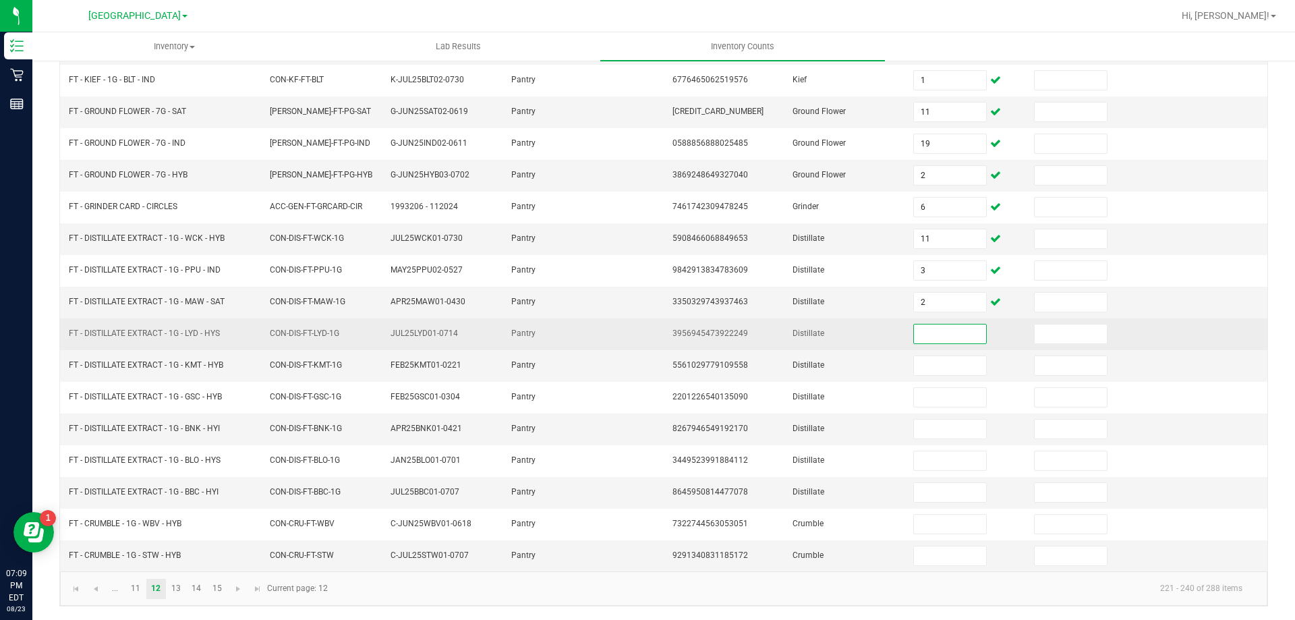
click at [925, 330] on input at bounding box center [949, 333] width 71 height 19
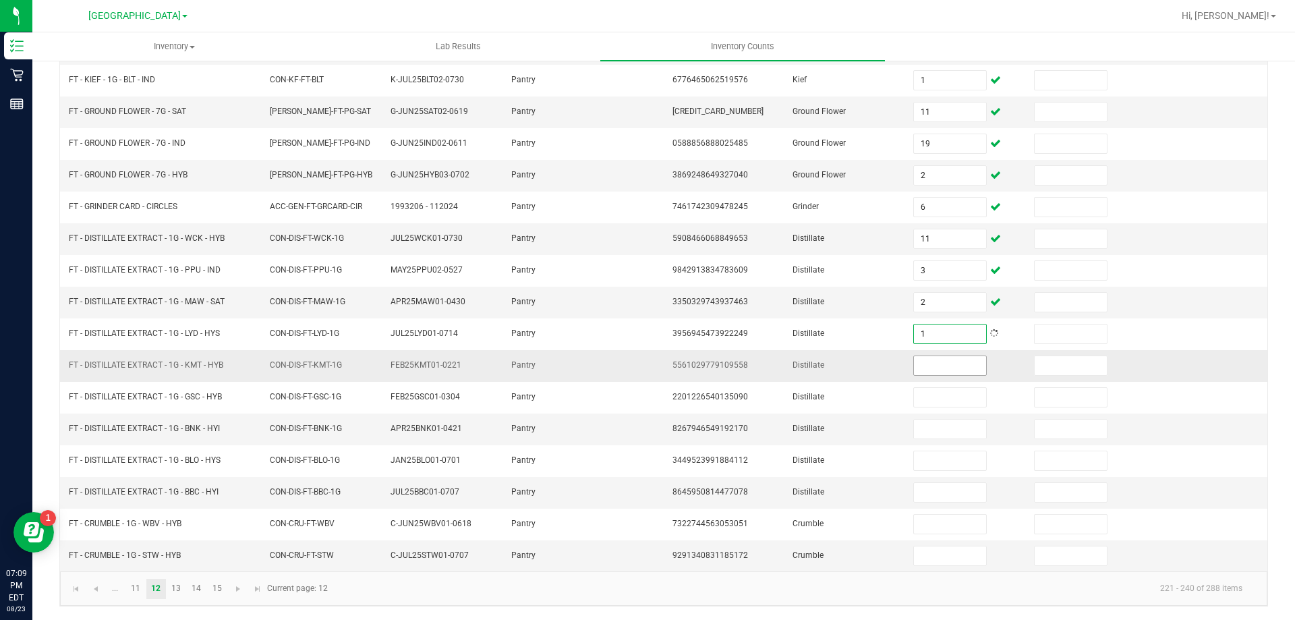
click at [914, 367] on input at bounding box center [949, 365] width 71 height 19
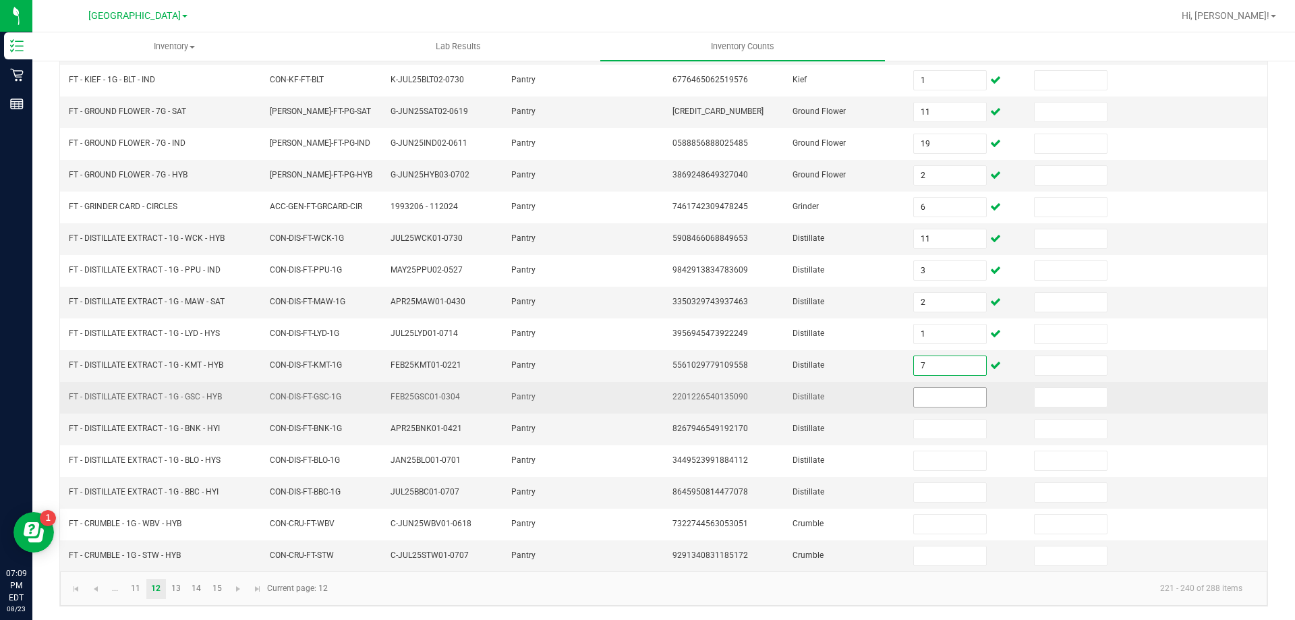
click at [932, 401] on input at bounding box center [949, 397] width 71 height 19
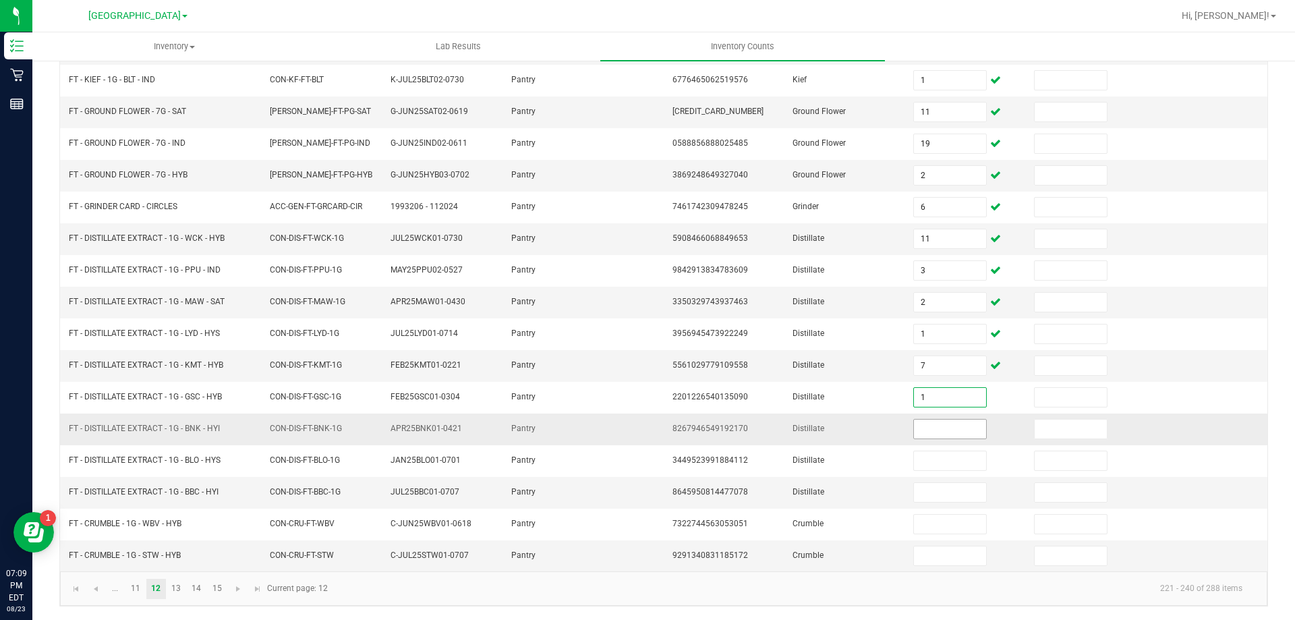
click at [932, 425] on input at bounding box center [949, 428] width 71 height 19
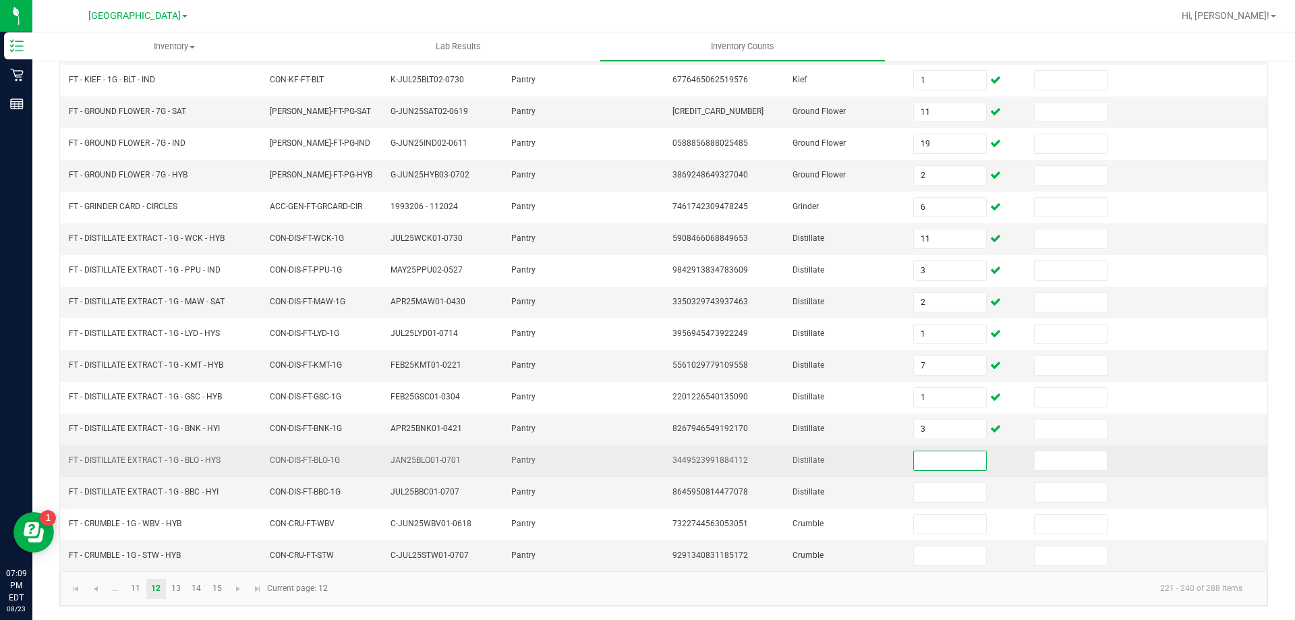
click at [935, 462] on input at bounding box center [949, 460] width 71 height 19
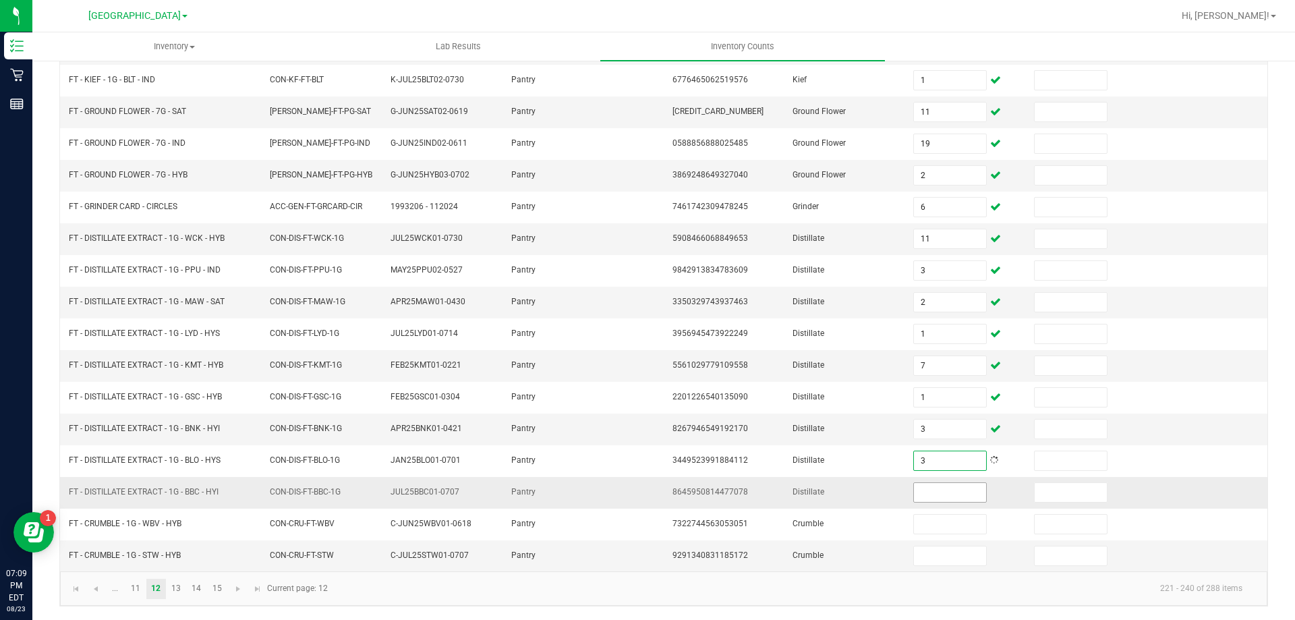
click at [938, 492] on input at bounding box center [949, 492] width 71 height 19
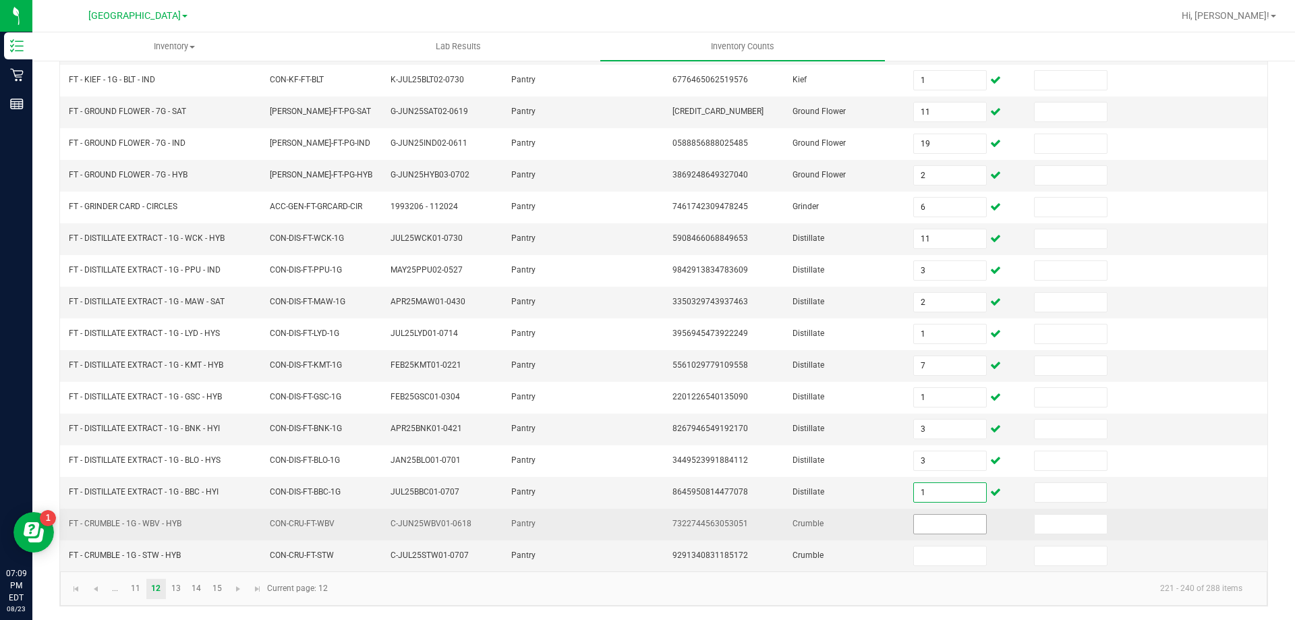
click at [938, 525] on input at bounding box center [949, 523] width 71 height 19
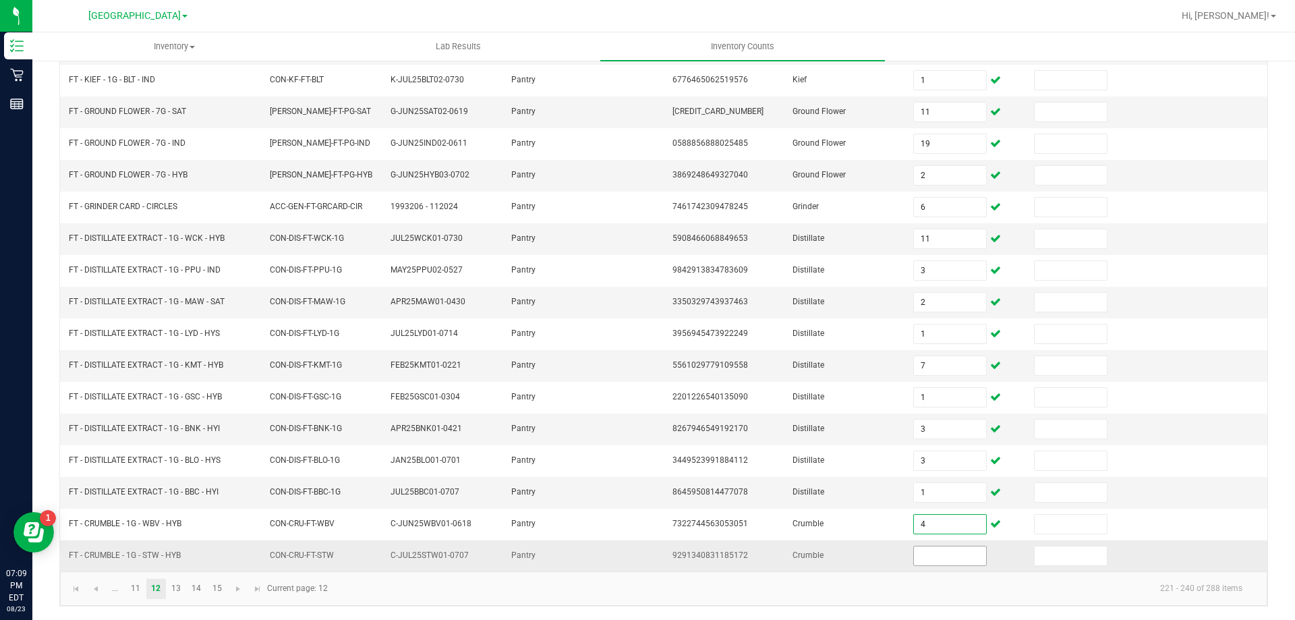
click at [914, 552] on input at bounding box center [949, 555] width 71 height 19
click at [183, 589] on link "13" at bounding box center [177, 589] width 20 height 20
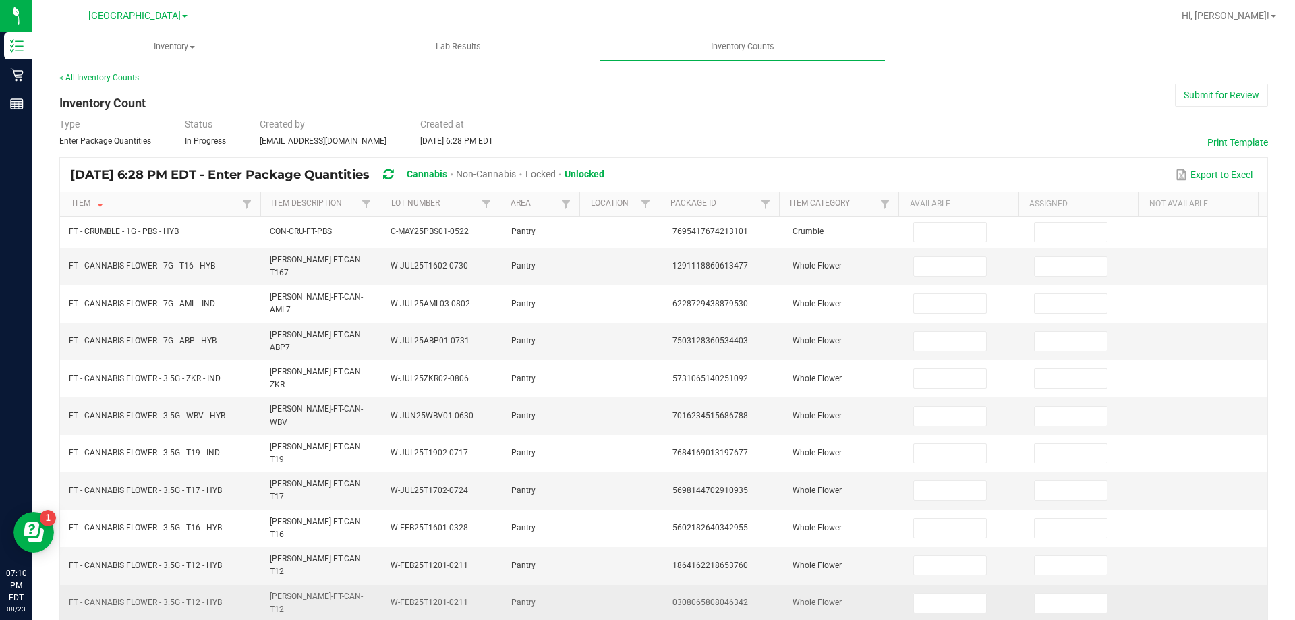
scroll to position [0, 0]
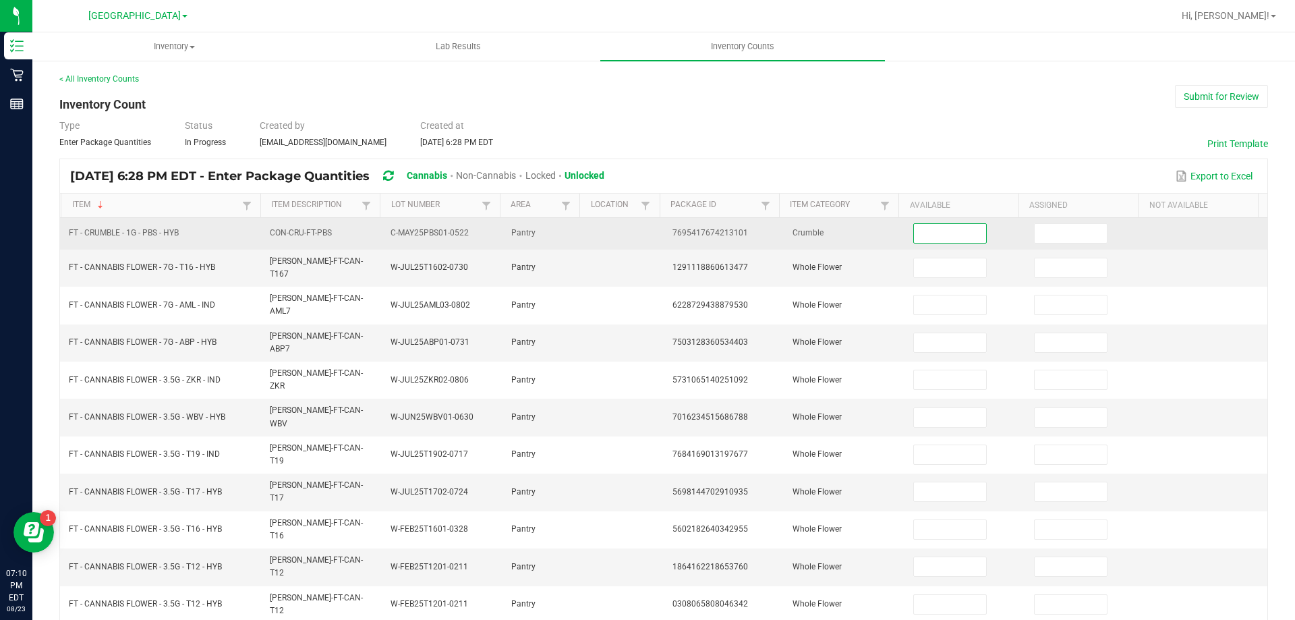
click at [923, 225] on input at bounding box center [949, 233] width 71 height 19
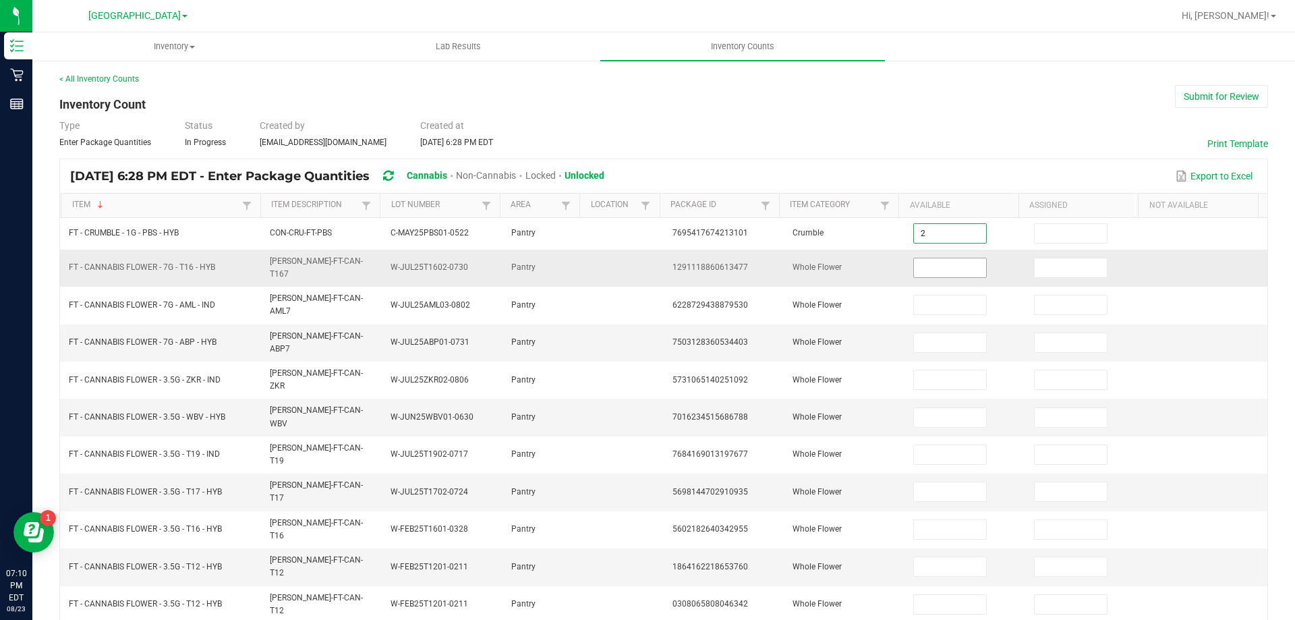
click at [923, 263] on input at bounding box center [949, 267] width 71 height 19
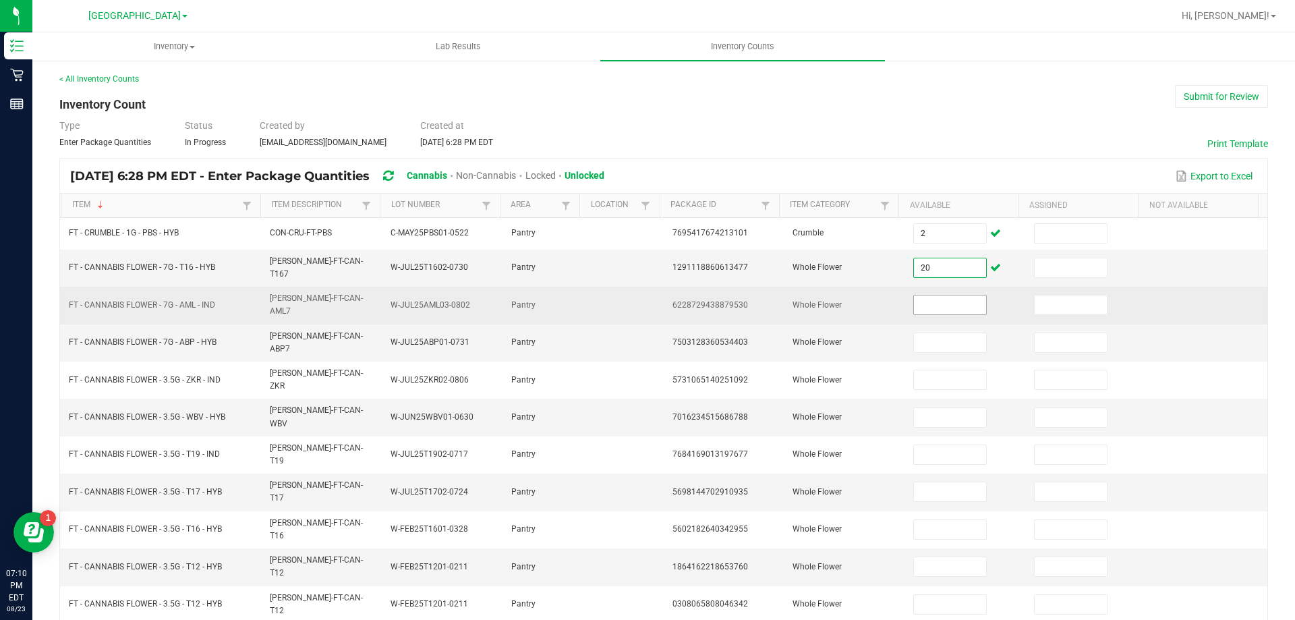
click at [952, 297] on input at bounding box center [949, 304] width 71 height 19
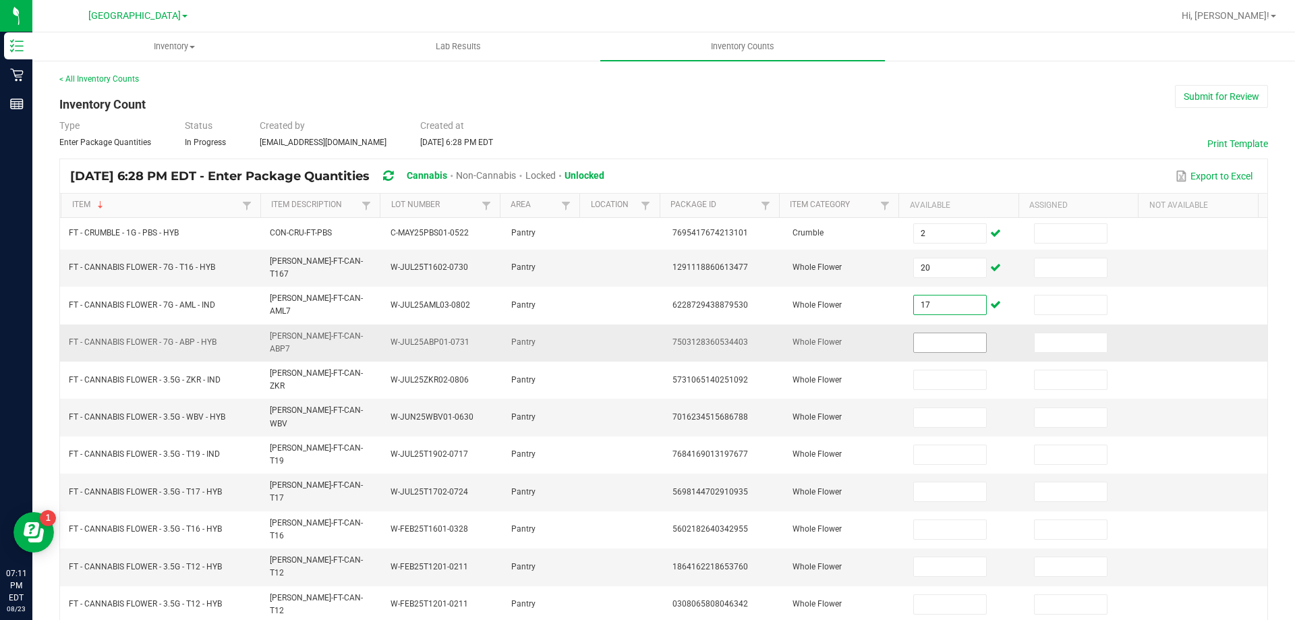
click at [942, 337] on input at bounding box center [949, 342] width 71 height 19
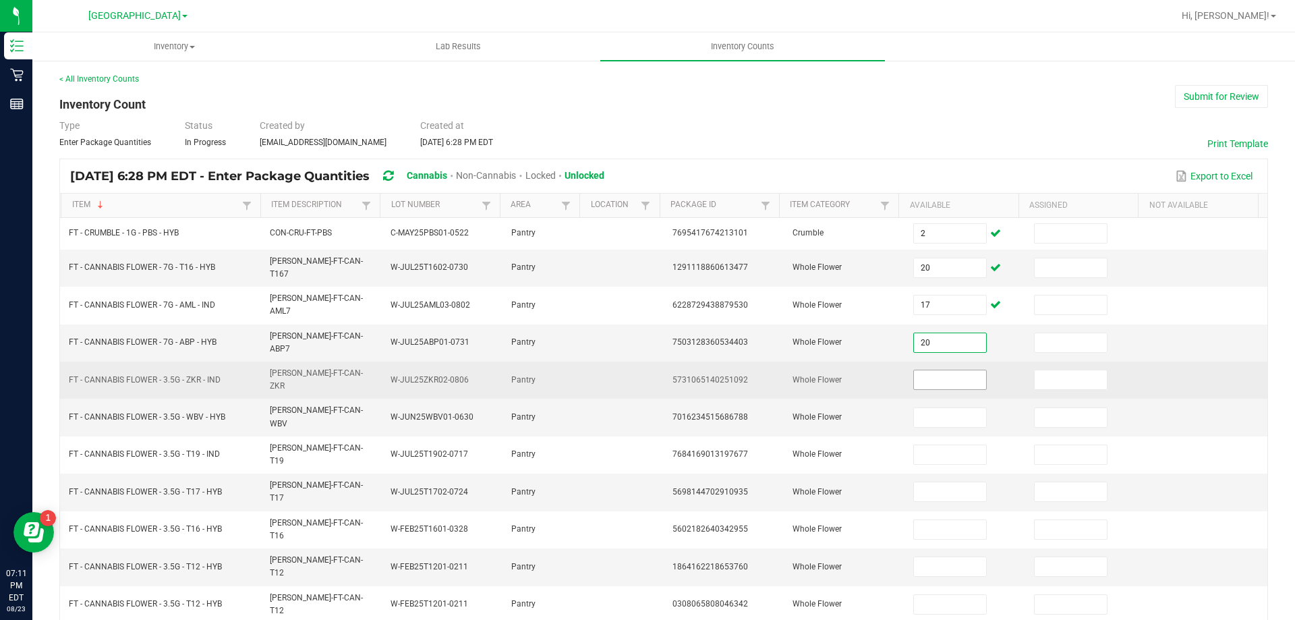
click at [951, 370] on input at bounding box center [949, 379] width 71 height 19
click at [935, 370] on input at bounding box center [949, 379] width 71 height 19
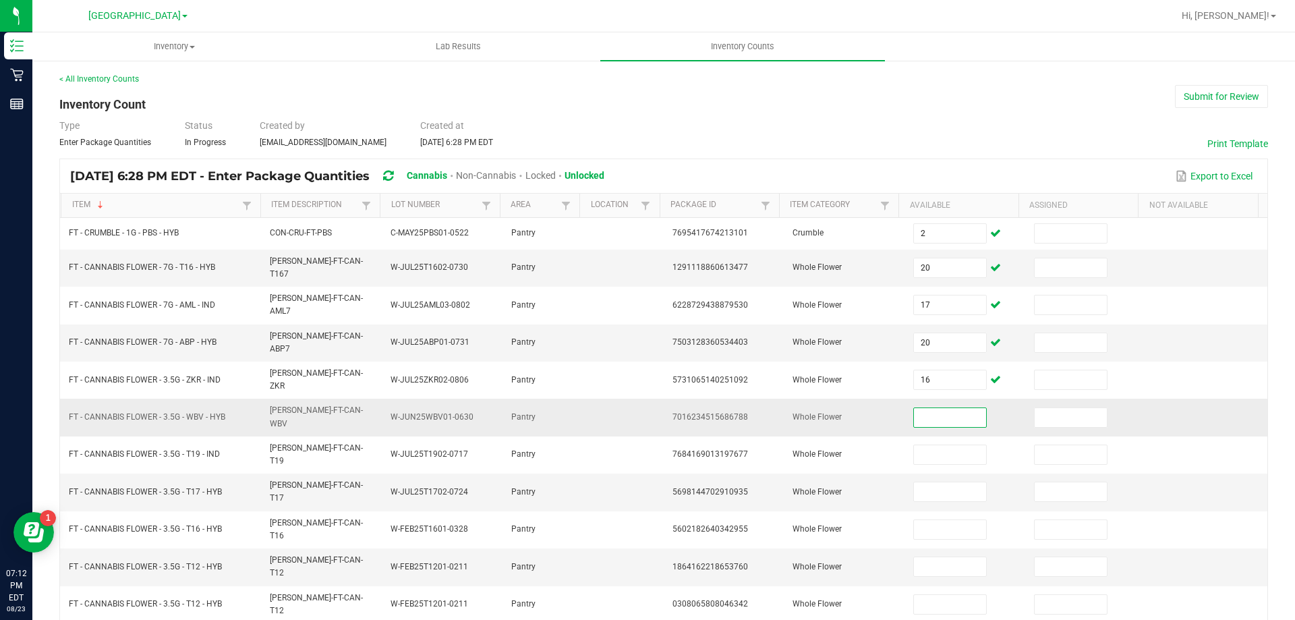
click at [970, 408] on input at bounding box center [949, 417] width 71 height 19
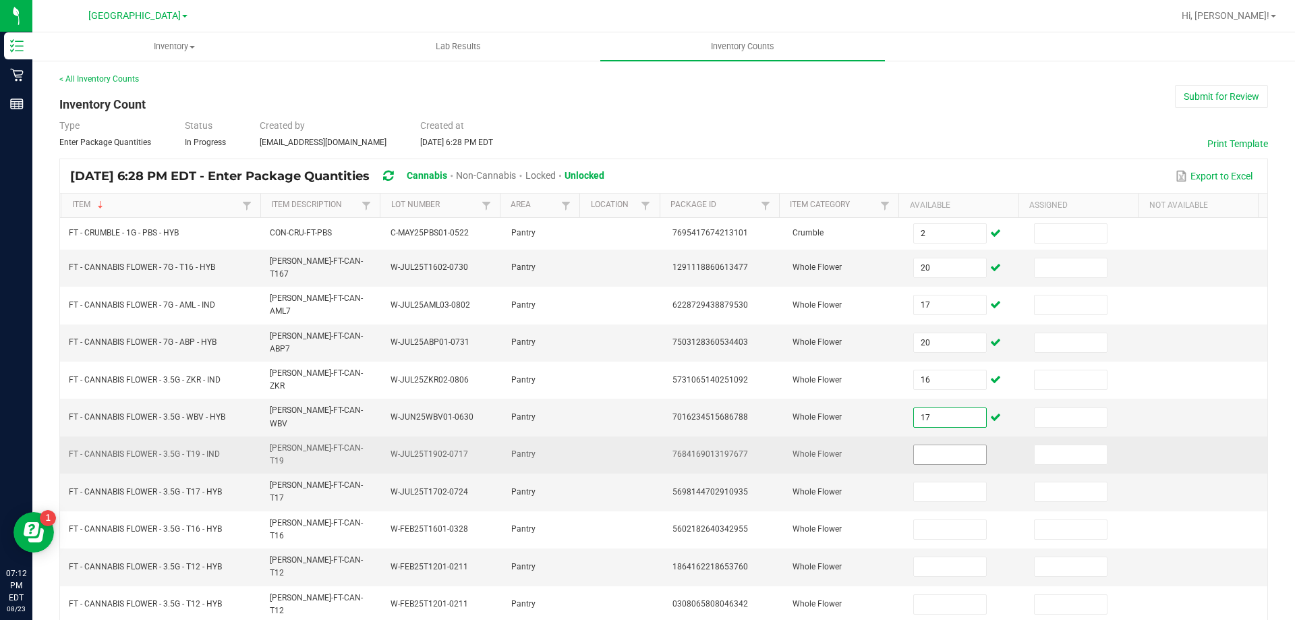
click at [955, 445] on input at bounding box center [949, 454] width 71 height 19
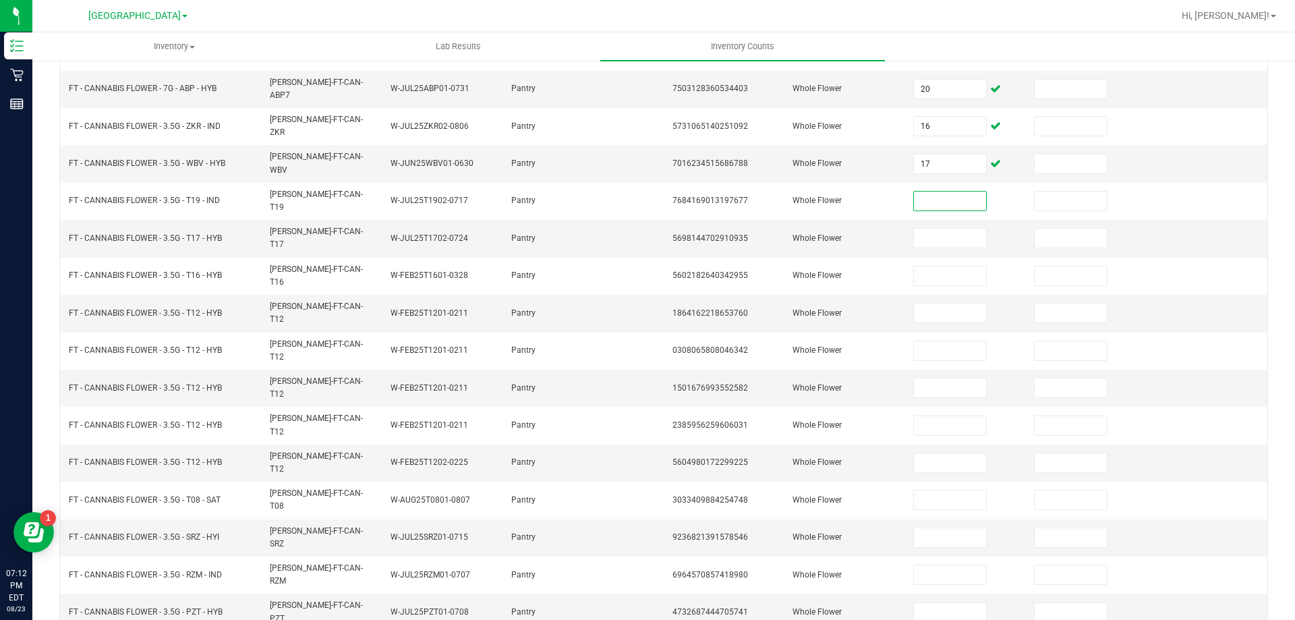
scroll to position [254, 0]
click at [937, 228] on input at bounding box center [949, 237] width 71 height 19
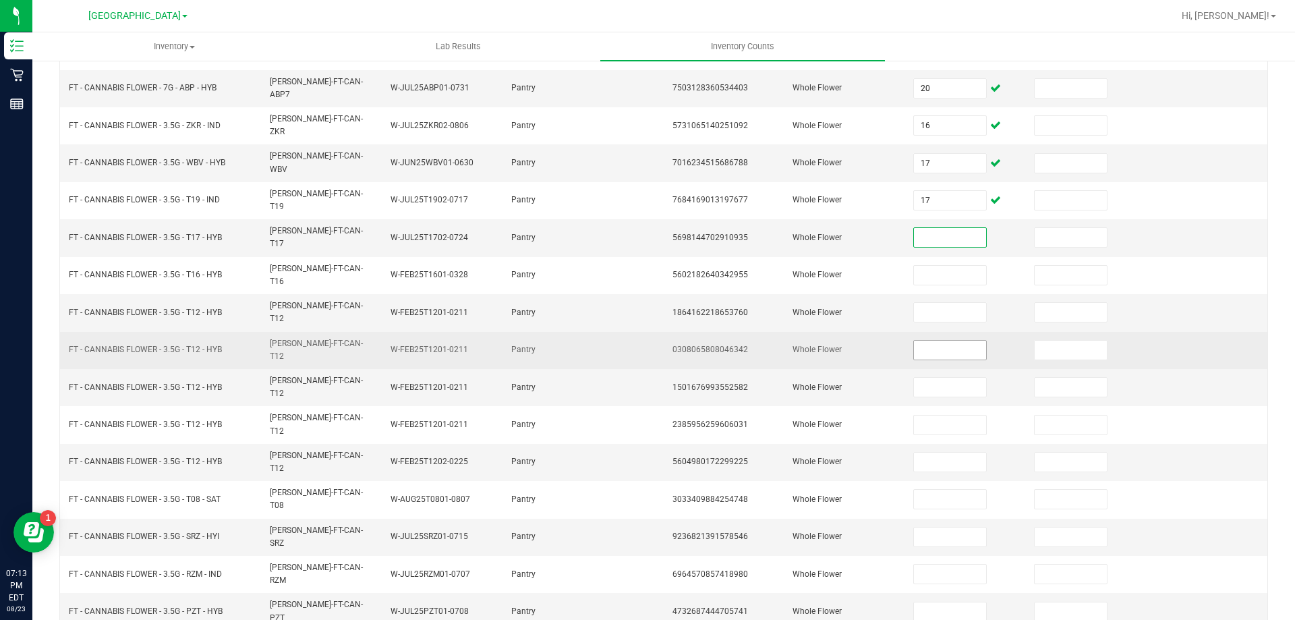
click at [954, 340] on input at bounding box center [949, 349] width 71 height 19
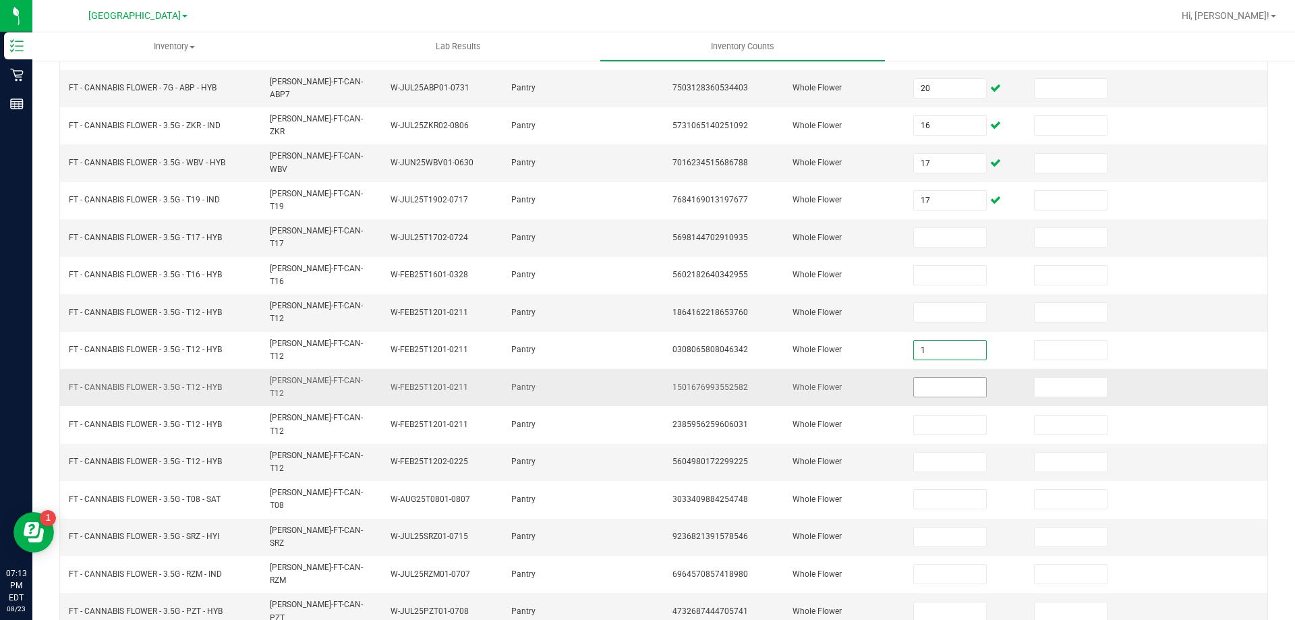
click at [940, 378] on input at bounding box center [949, 387] width 71 height 19
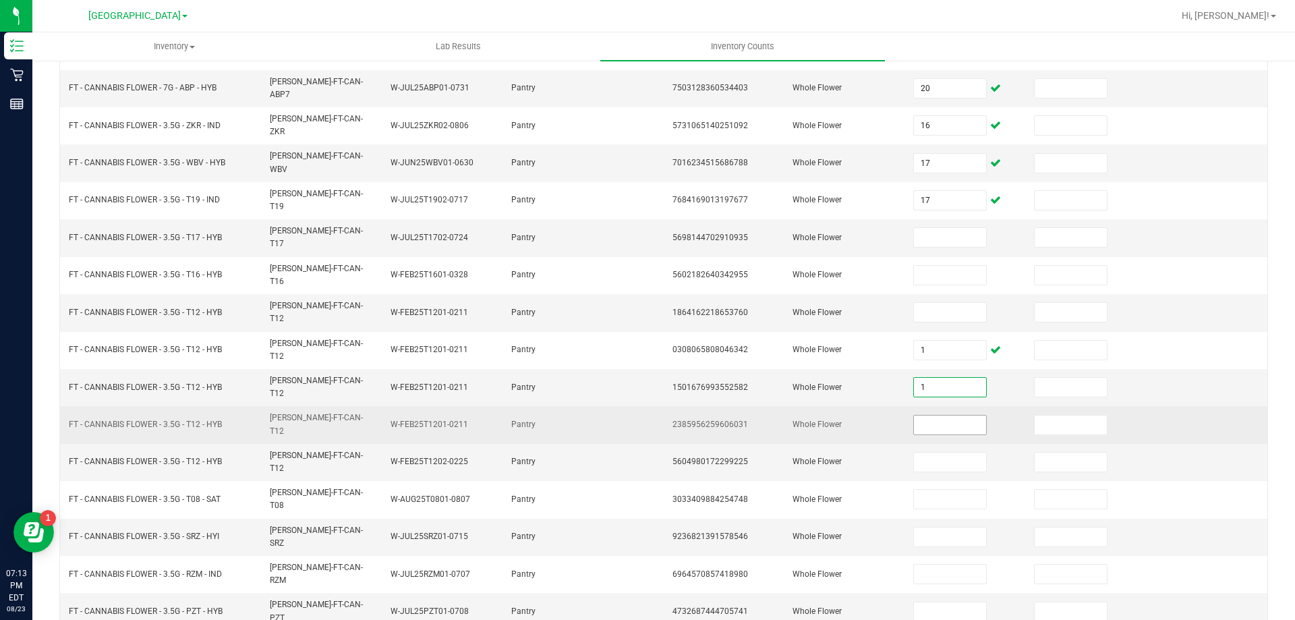
click at [935, 415] on input at bounding box center [949, 424] width 71 height 19
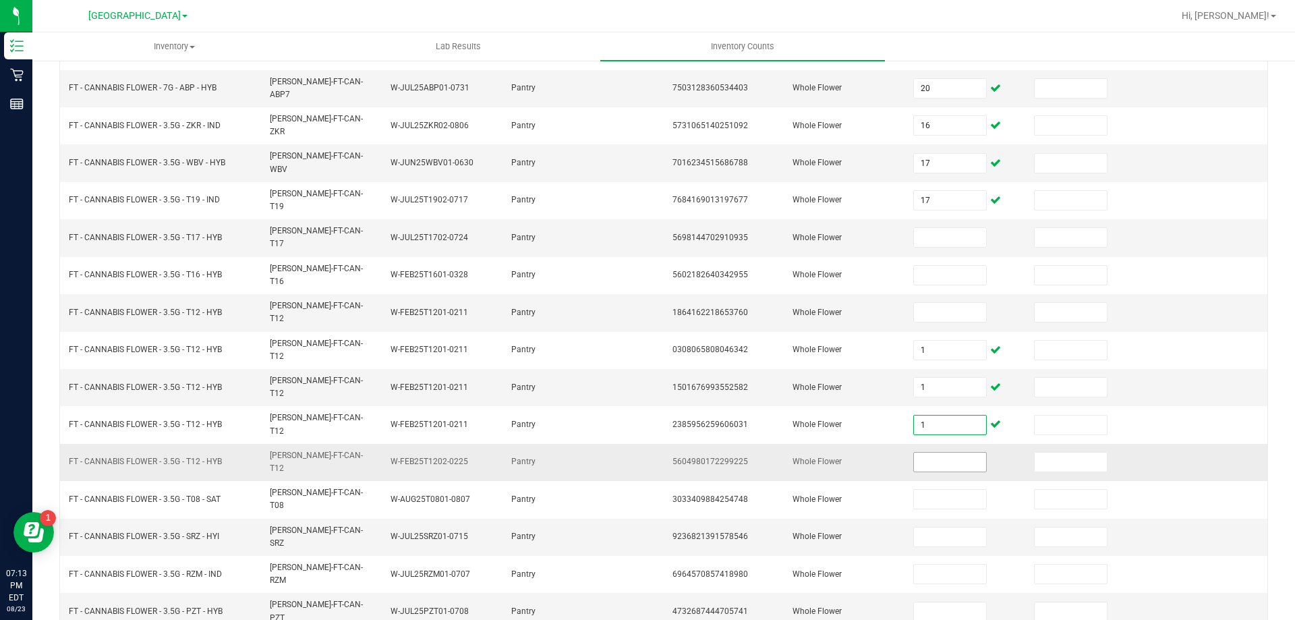
click at [947, 452] on input at bounding box center [949, 461] width 71 height 19
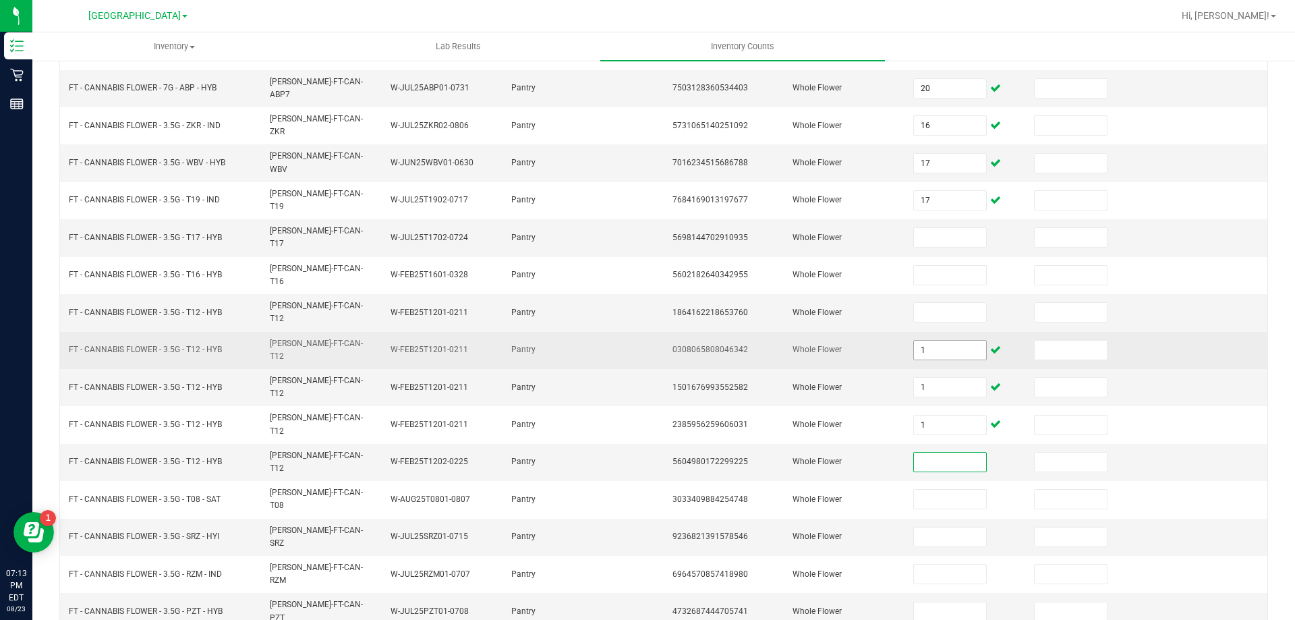
click at [940, 340] on input "1" at bounding box center [949, 349] width 71 height 19
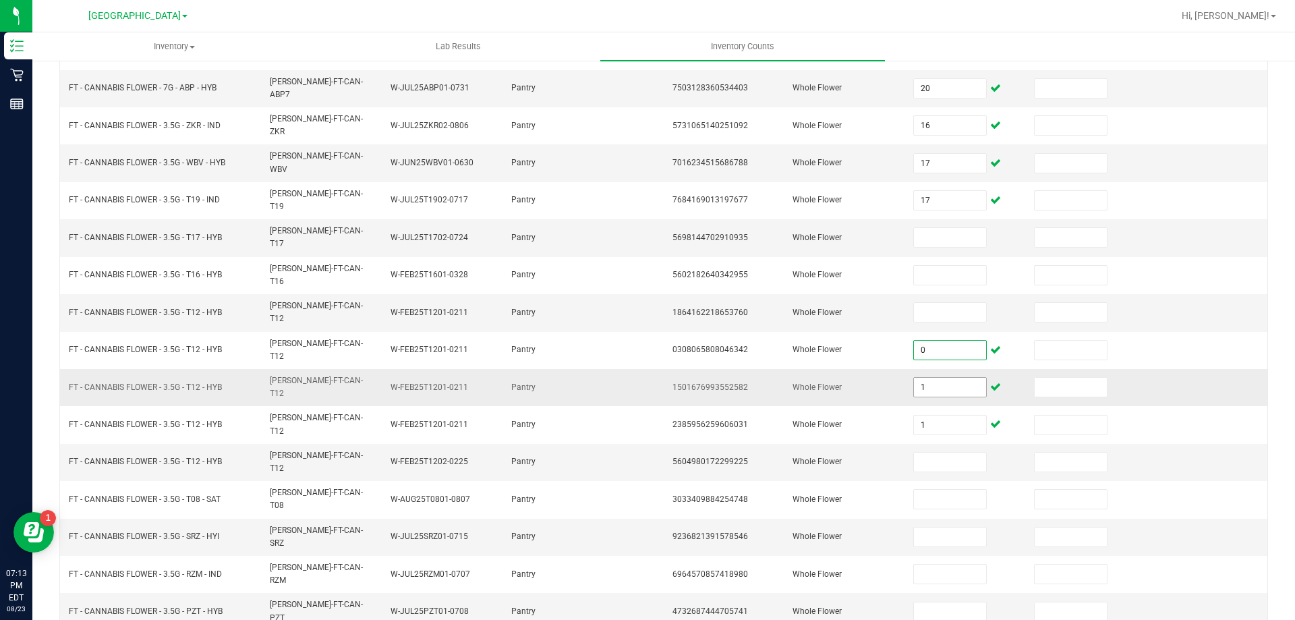
click at [953, 378] on input "1" at bounding box center [949, 387] width 71 height 19
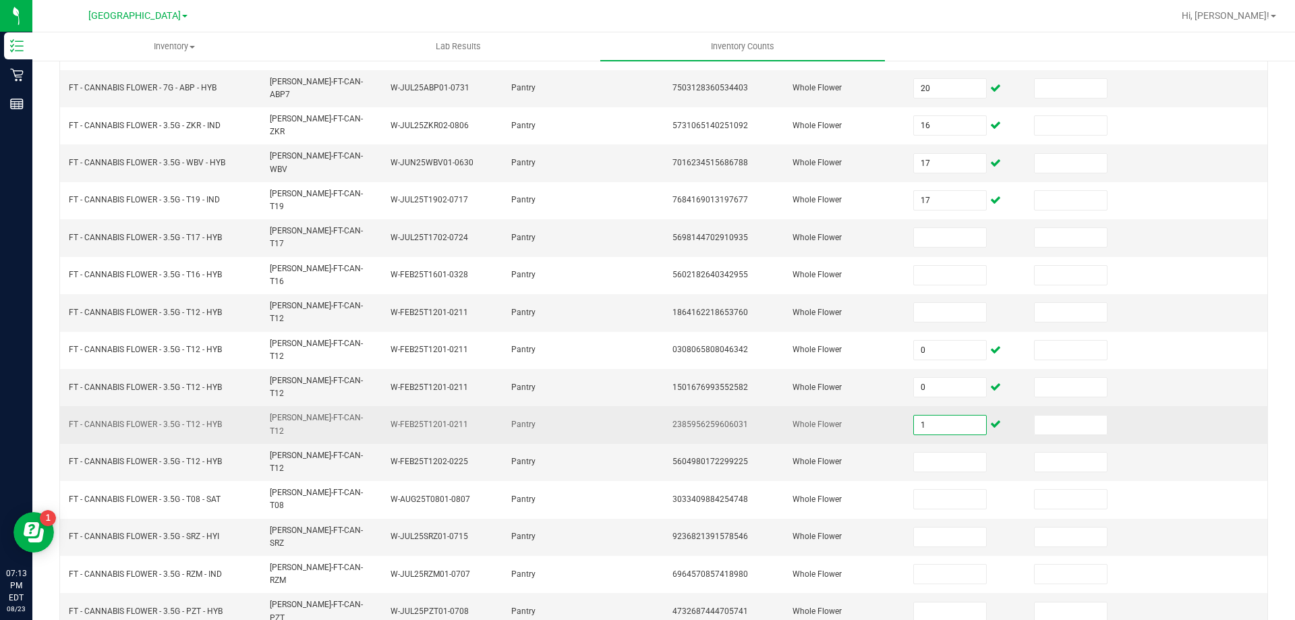
click at [964, 415] on input "1" at bounding box center [949, 424] width 71 height 19
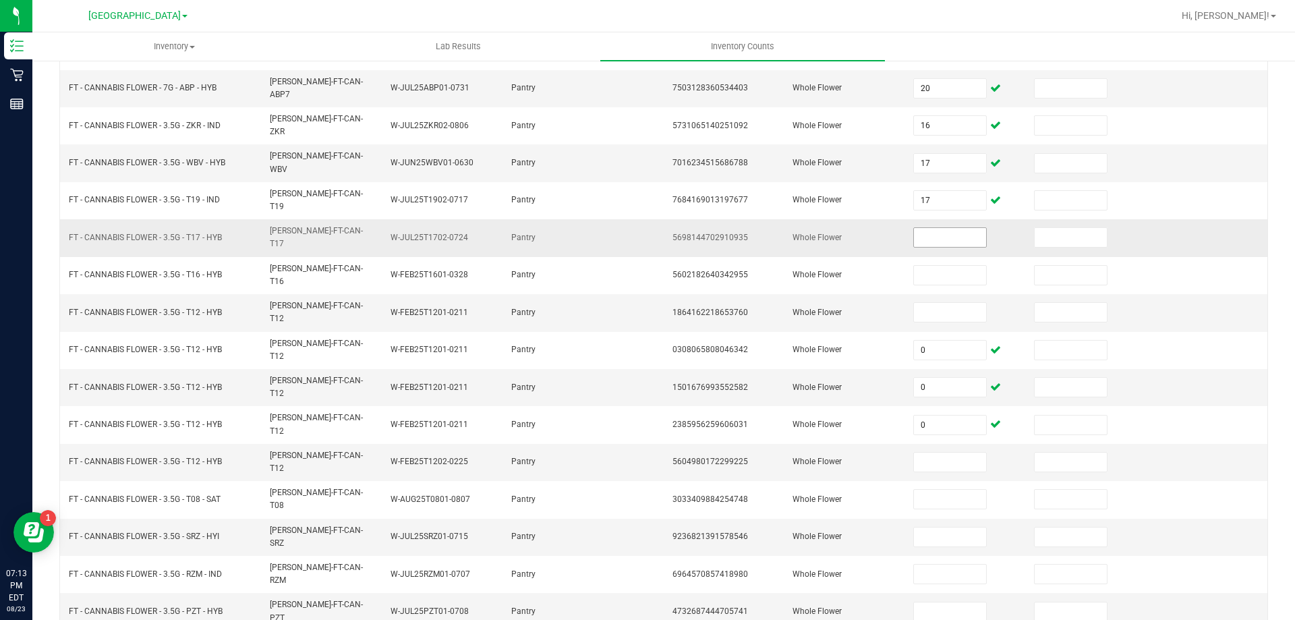
click at [918, 227] on span at bounding box center [949, 237] width 73 height 20
click at [918, 228] on input at bounding box center [949, 237] width 71 height 19
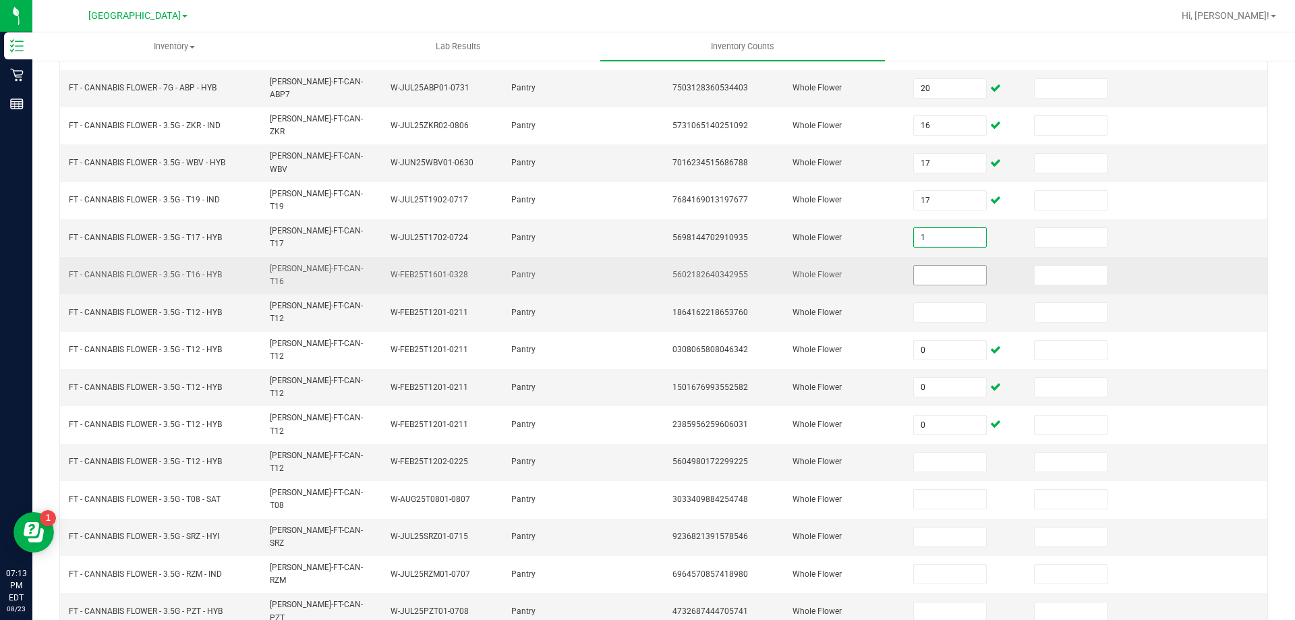
click at [932, 266] on input at bounding box center [949, 275] width 71 height 19
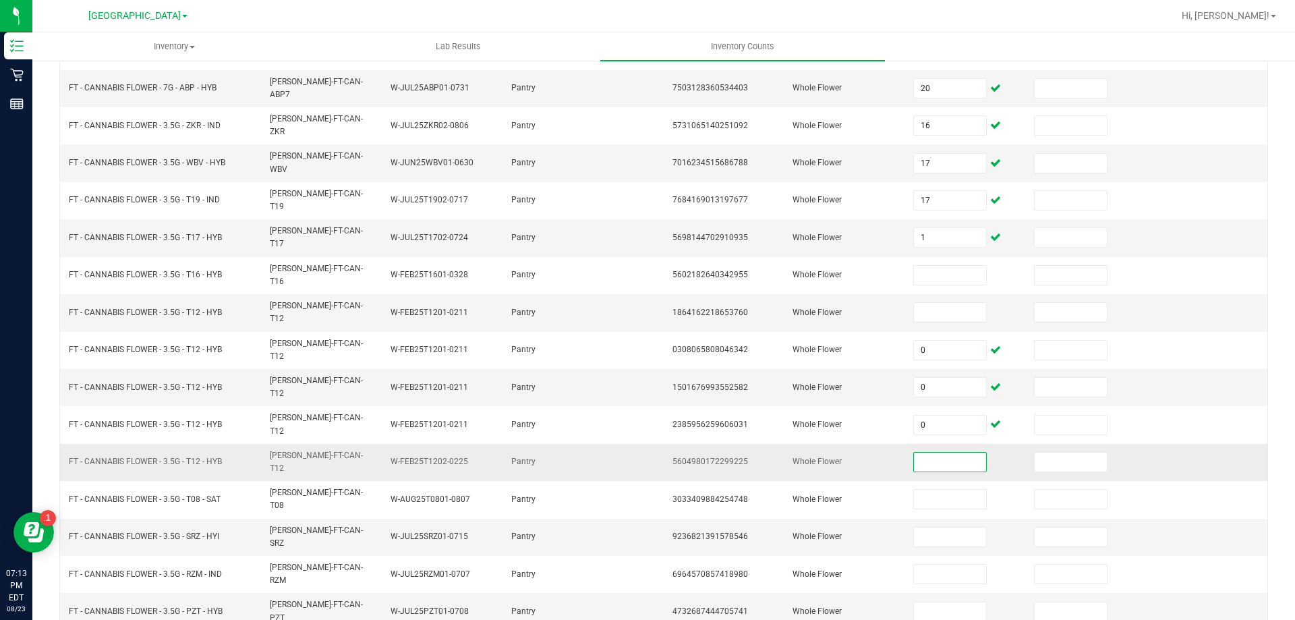
click at [929, 452] on input at bounding box center [949, 461] width 71 height 19
click at [925, 303] on input at bounding box center [949, 312] width 71 height 19
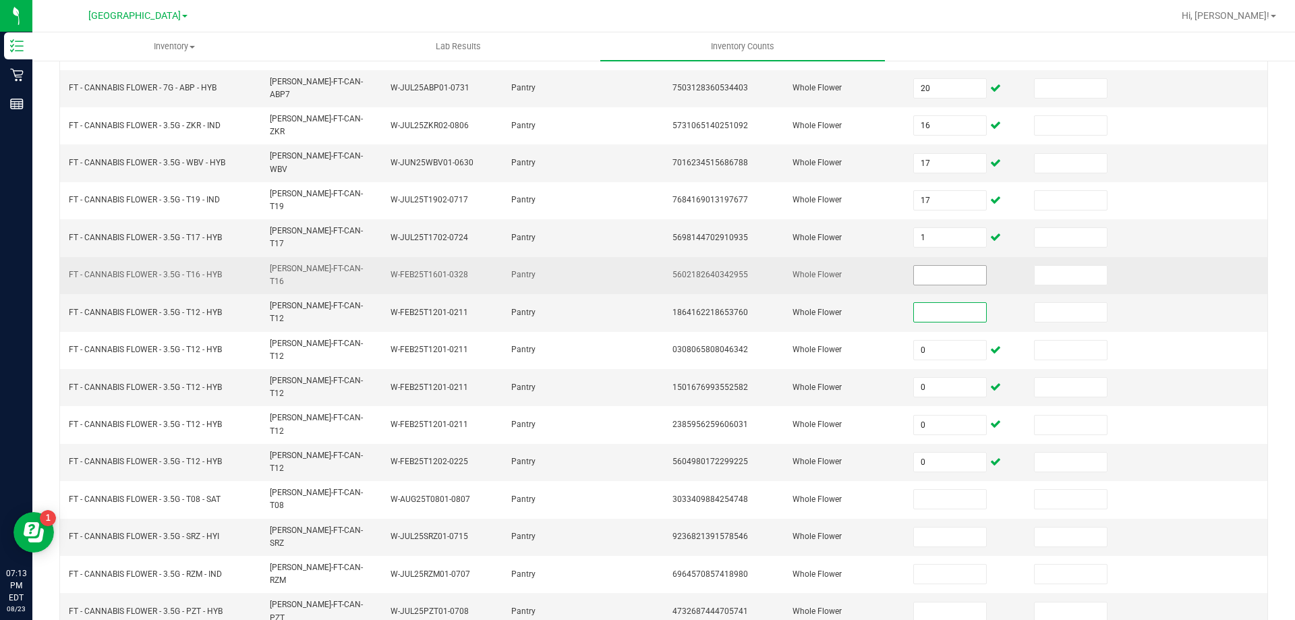
click at [914, 266] on input at bounding box center [949, 275] width 71 height 19
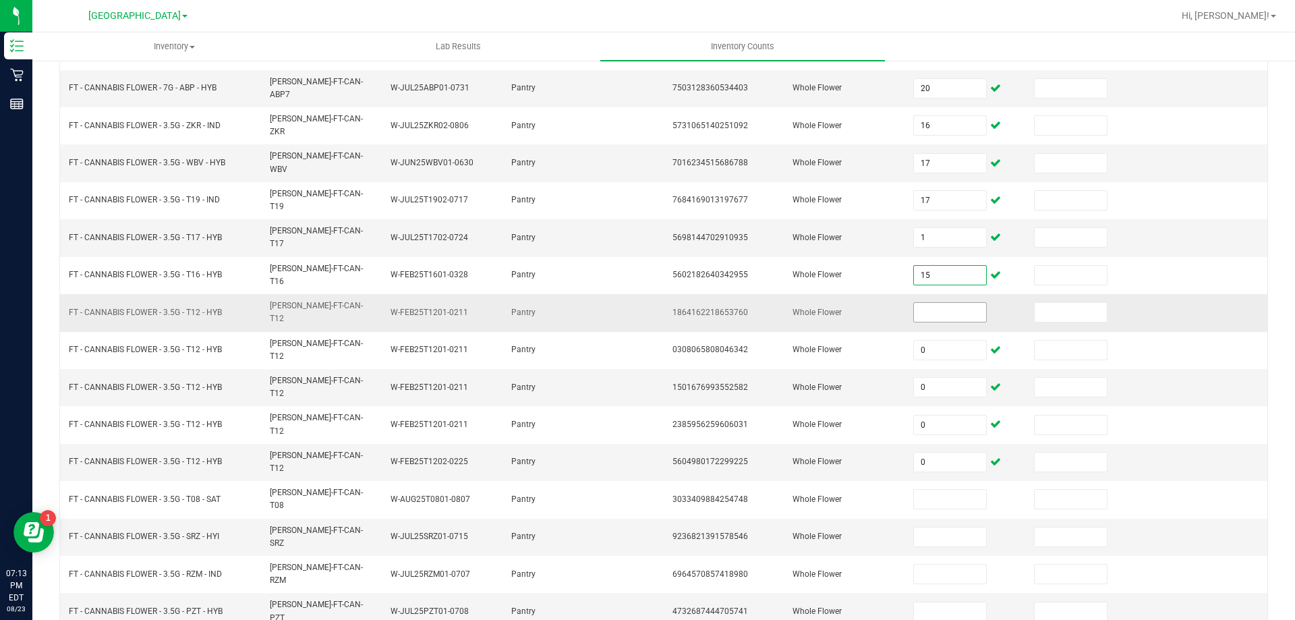
click at [914, 303] on input at bounding box center [949, 312] width 71 height 19
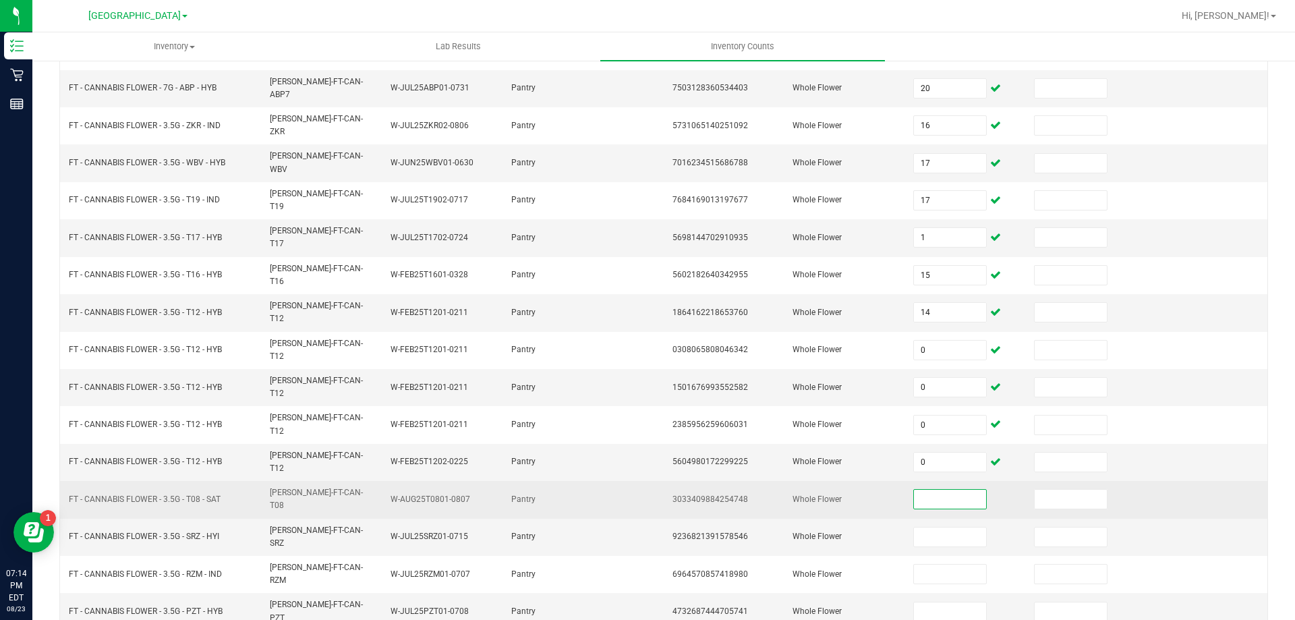
click at [937, 490] on input at bounding box center [949, 499] width 71 height 19
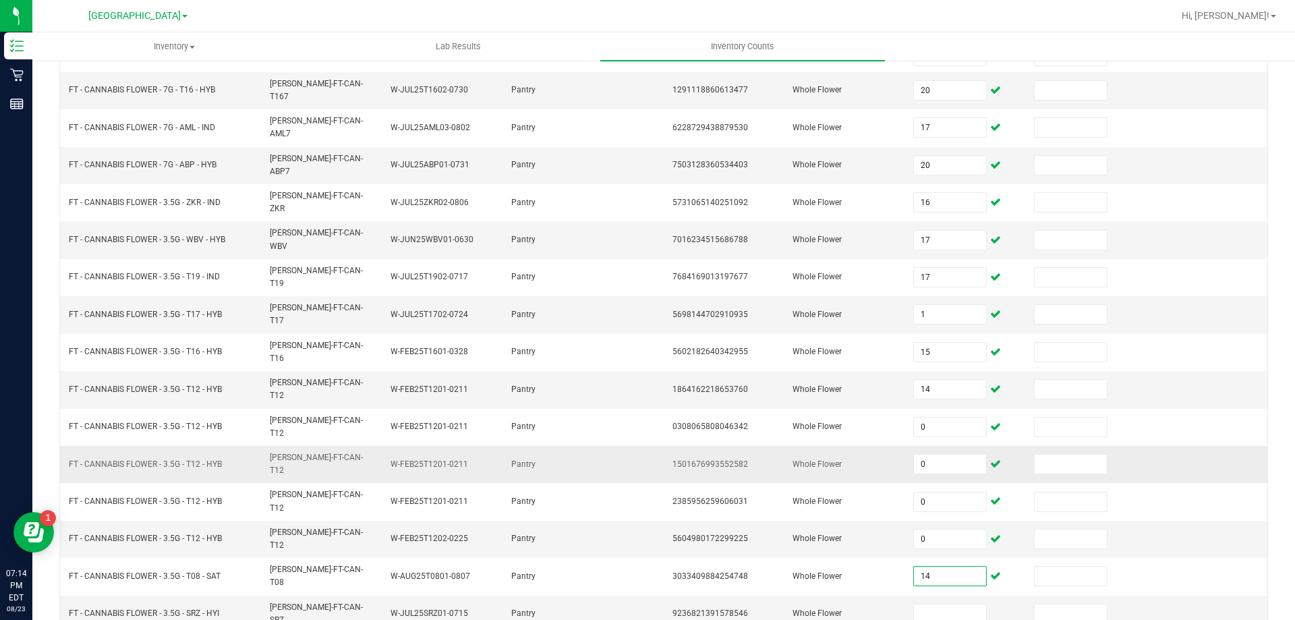
scroll to position [202, 0]
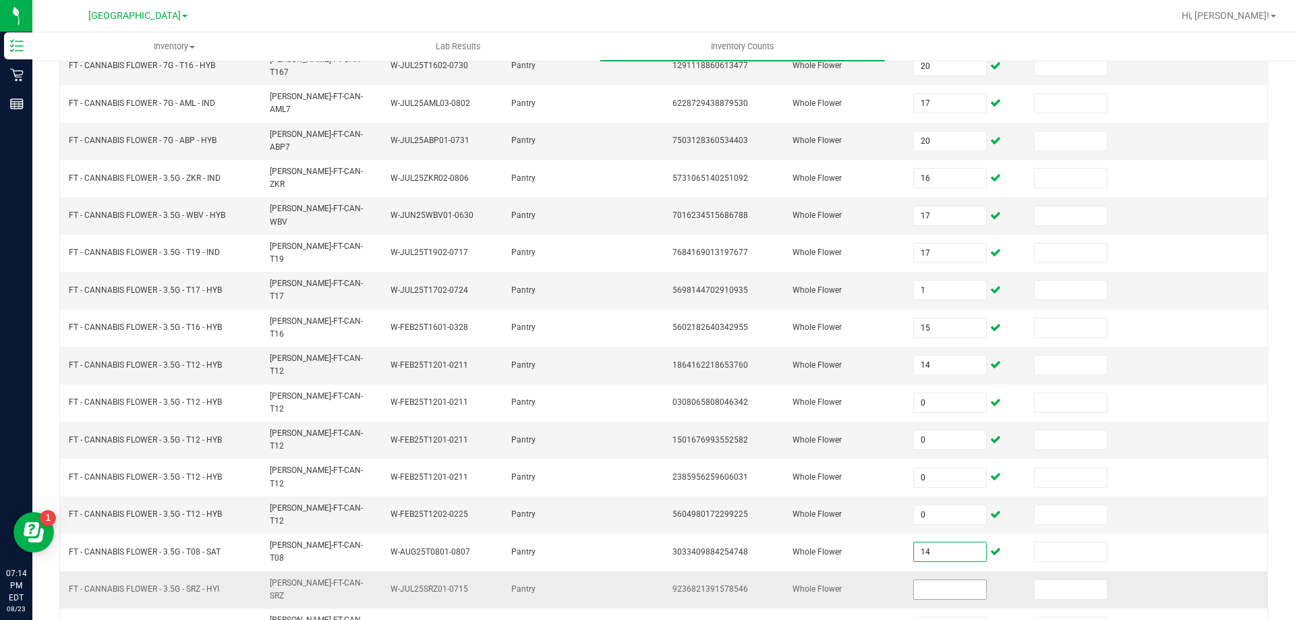
click at [951, 580] on input at bounding box center [949, 589] width 71 height 19
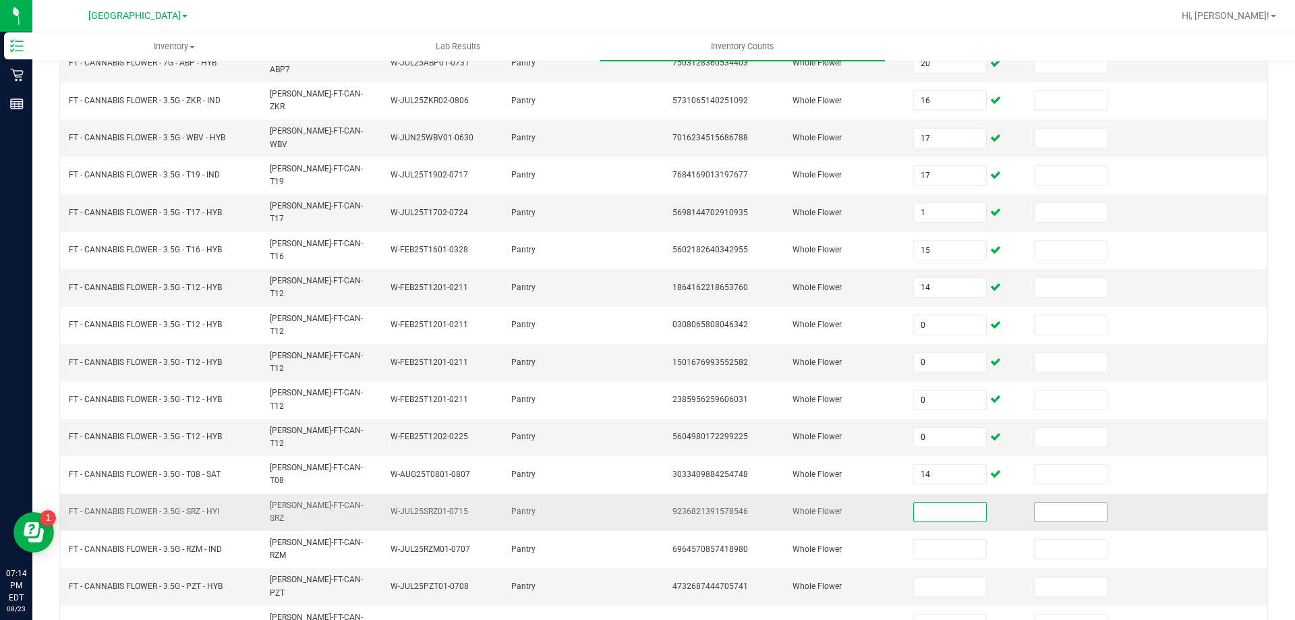
scroll to position [280, 0]
click at [947, 502] on input at bounding box center [949, 511] width 71 height 19
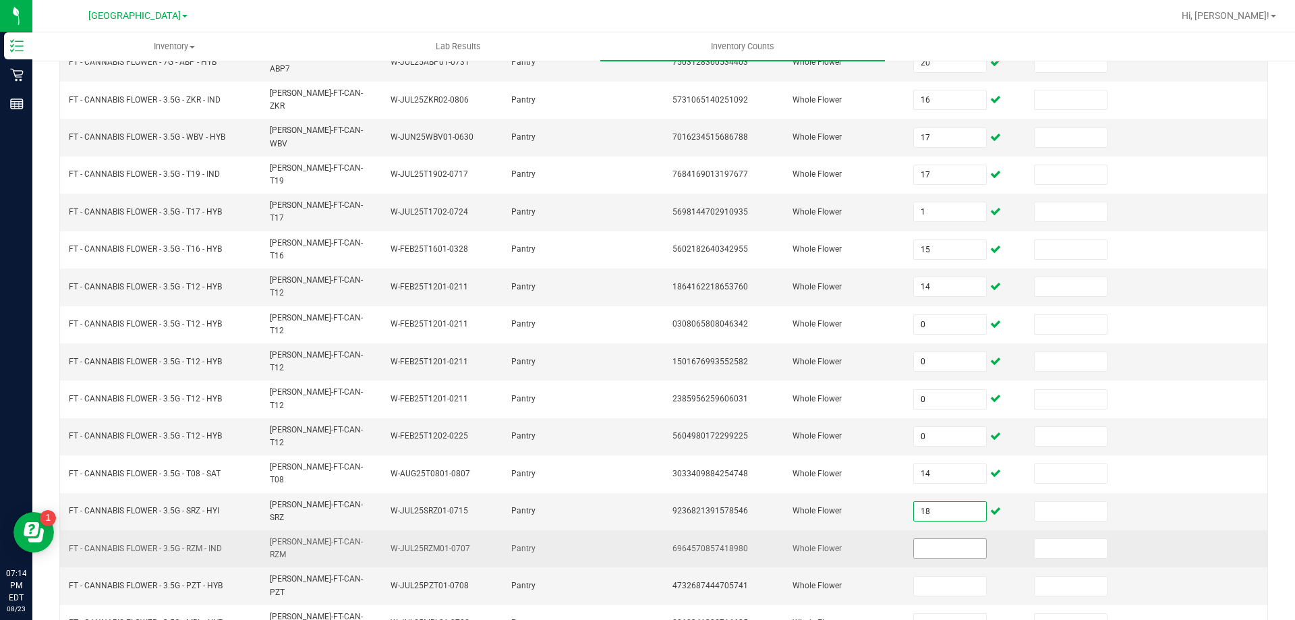
click at [951, 539] on input at bounding box center [949, 548] width 71 height 19
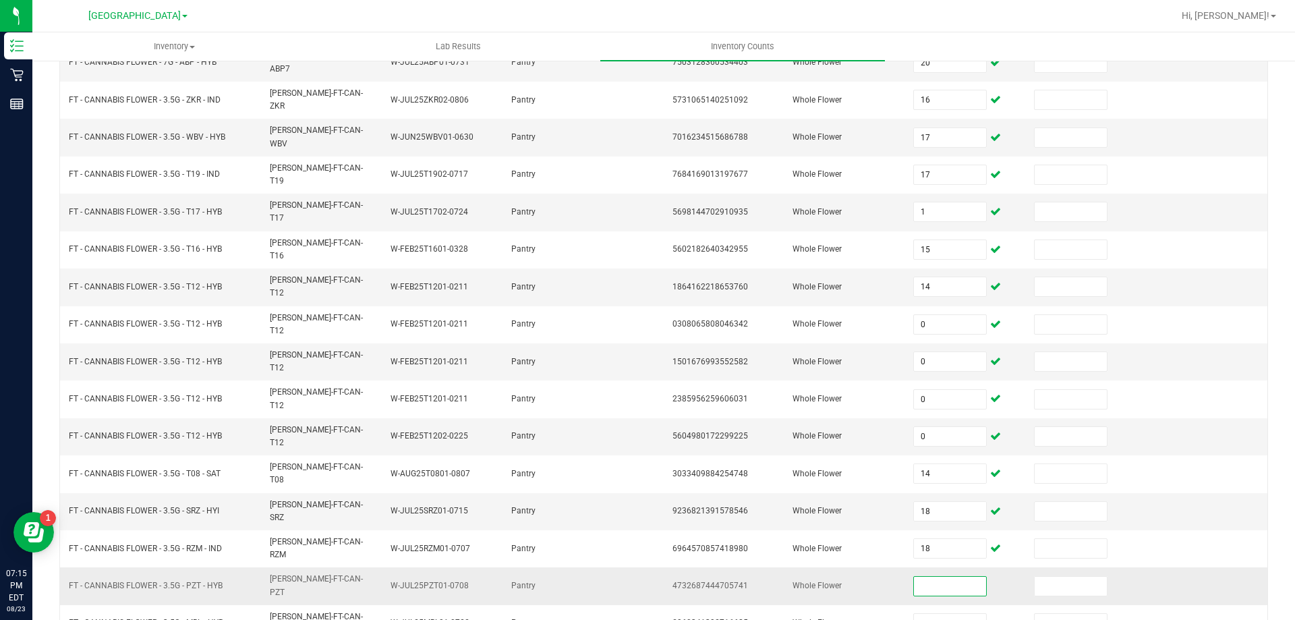
click at [935, 576] on input at bounding box center [949, 585] width 71 height 19
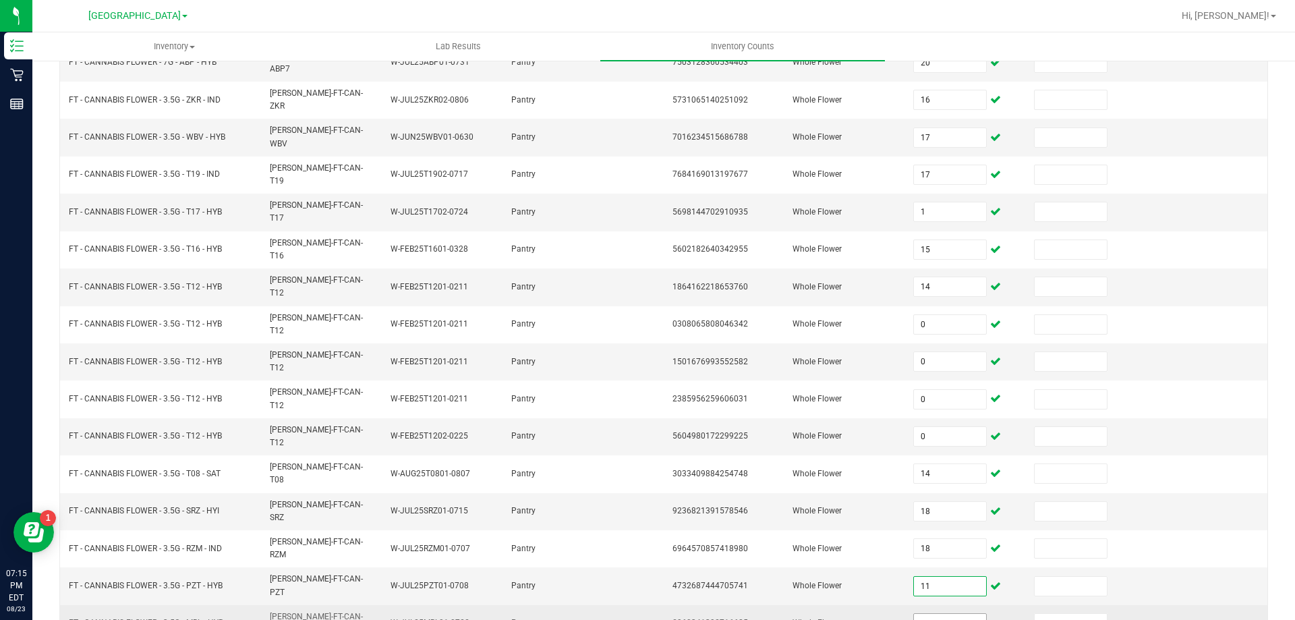
click at [934, 614] on input at bounding box center [949, 623] width 71 height 19
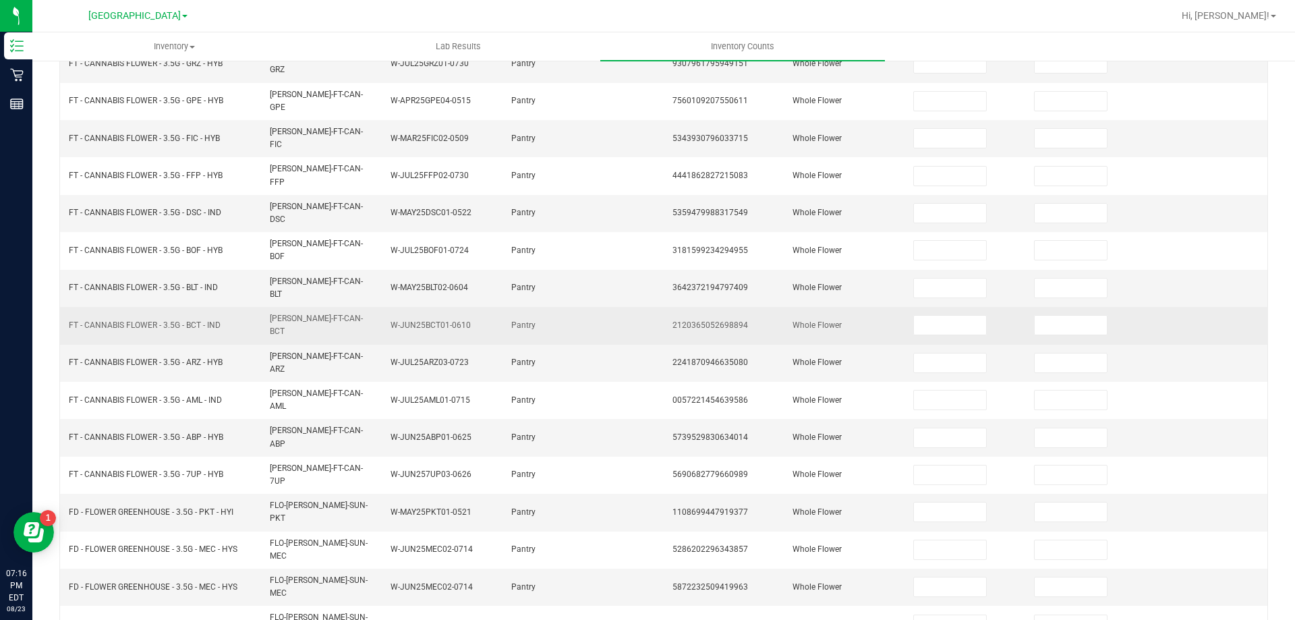
scroll to position [0, 0]
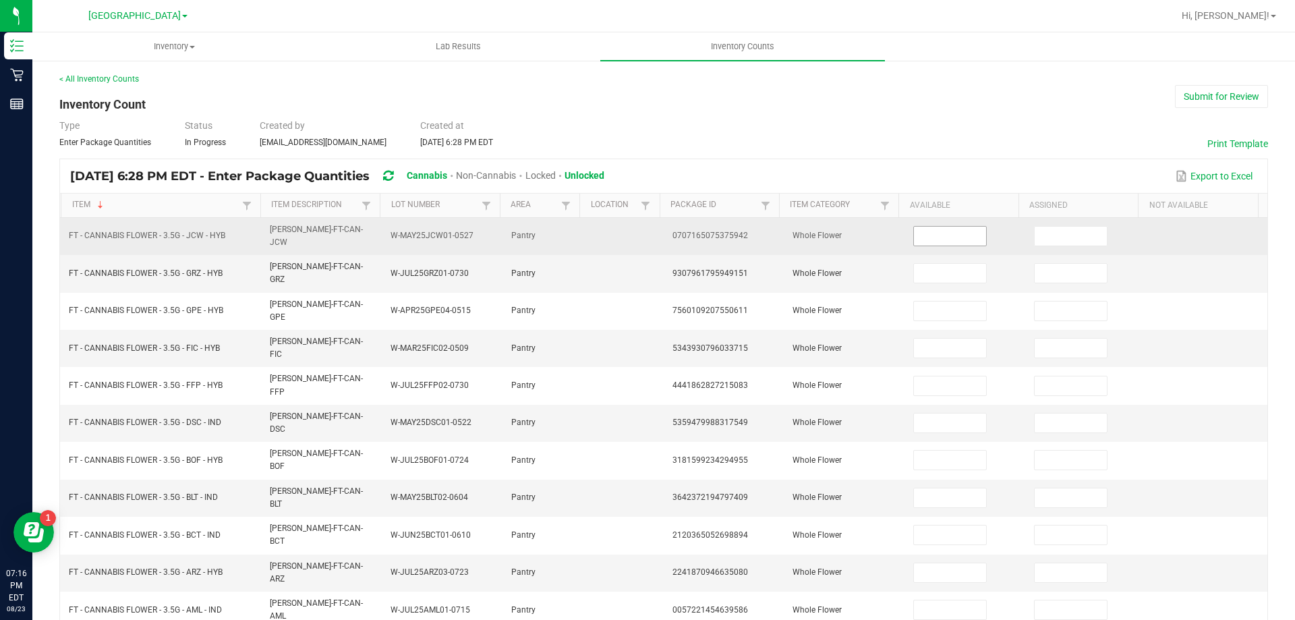
click at [947, 230] on input at bounding box center [949, 236] width 71 height 19
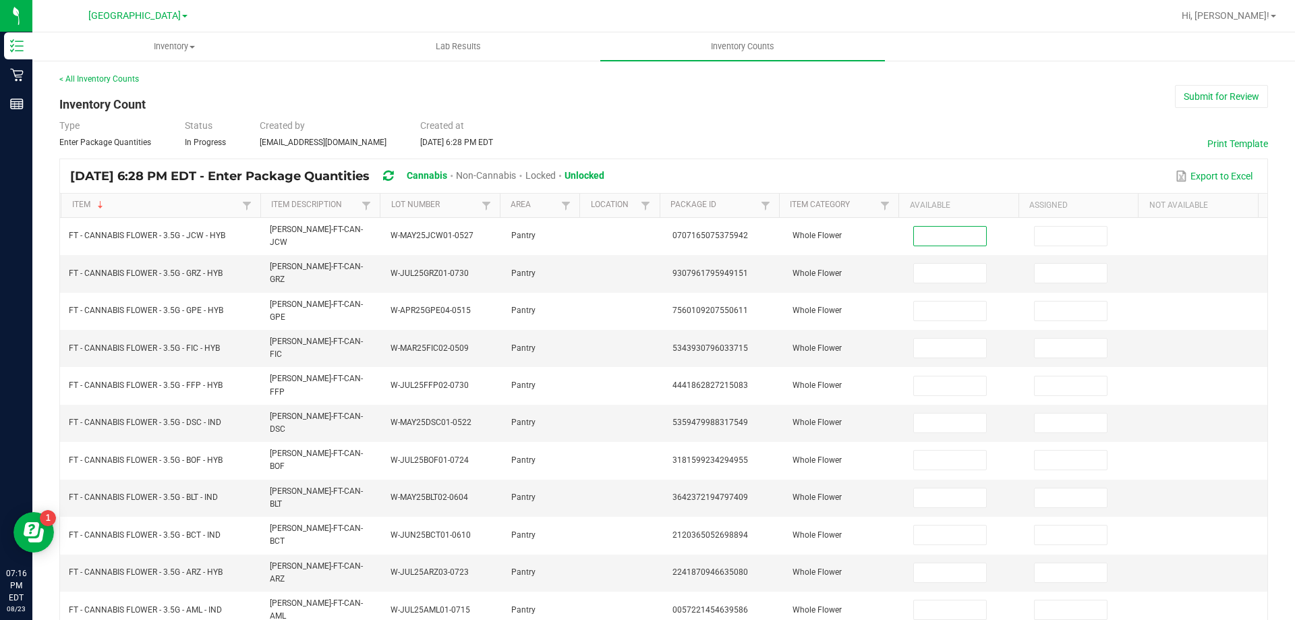
scroll to position [67, 0]
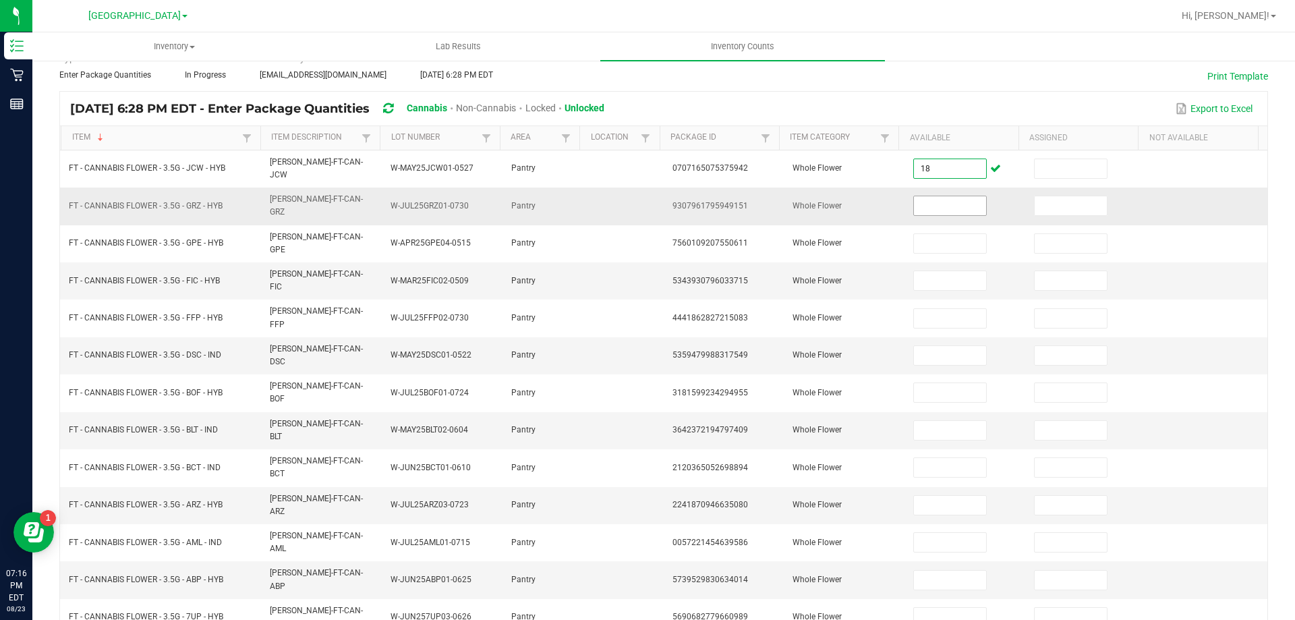
click at [940, 196] on input at bounding box center [949, 205] width 71 height 19
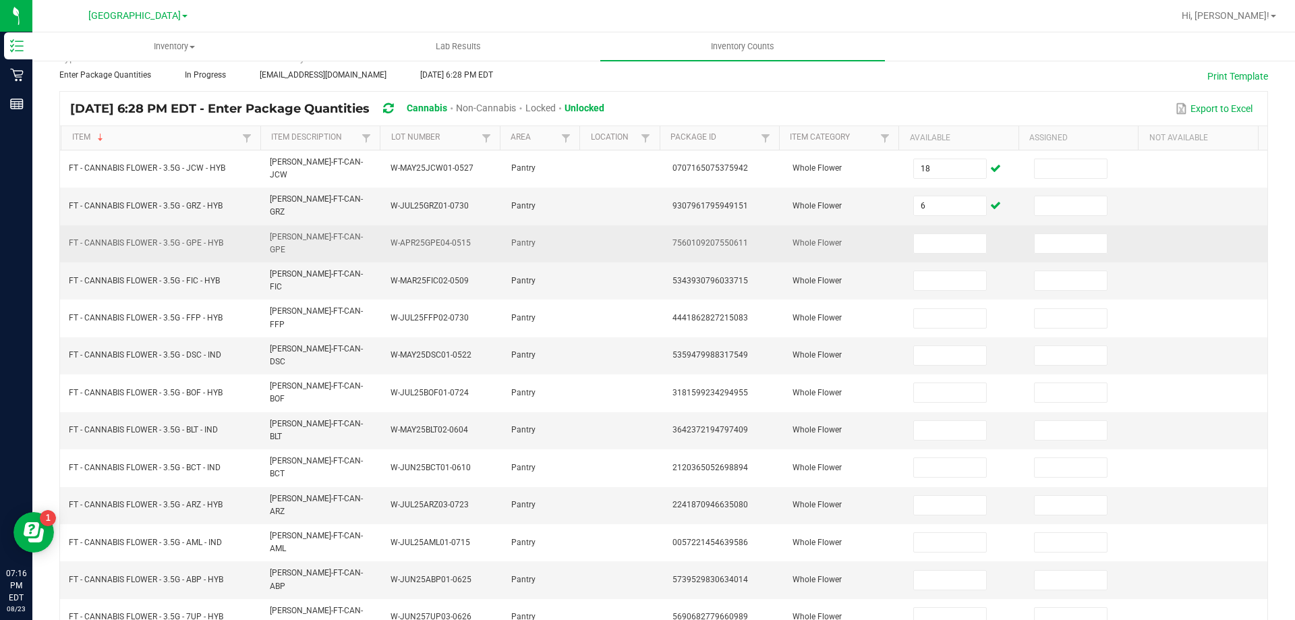
click at [918, 240] on td at bounding box center [965, 243] width 121 height 37
click at [923, 234] on input at bounding box center [949, 243] width 71 height 19
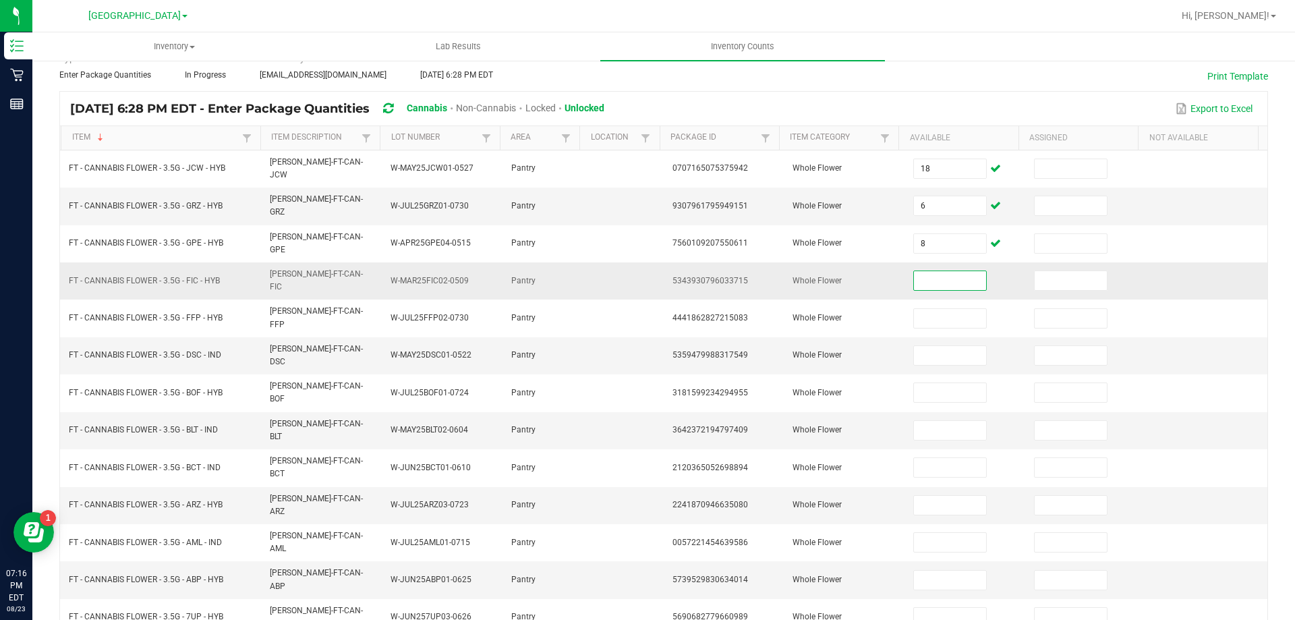
click at [945, 271] on input at bounding box center [949, 280] width 71 height 19
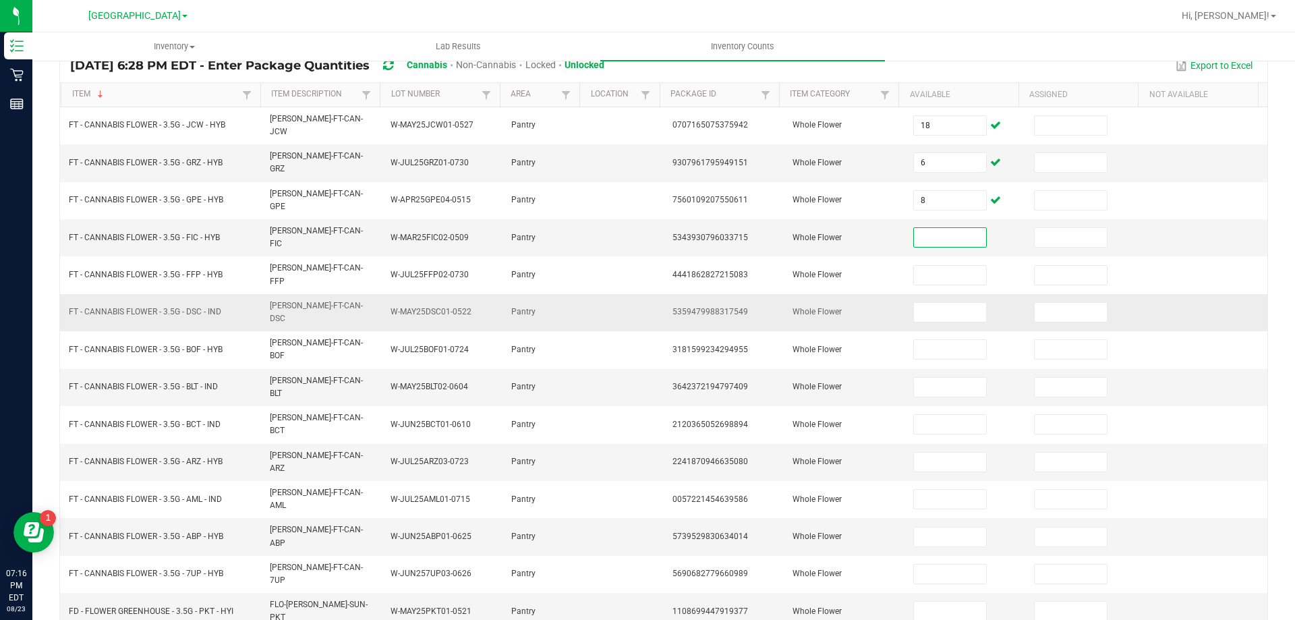
scroll to position [135, 0]
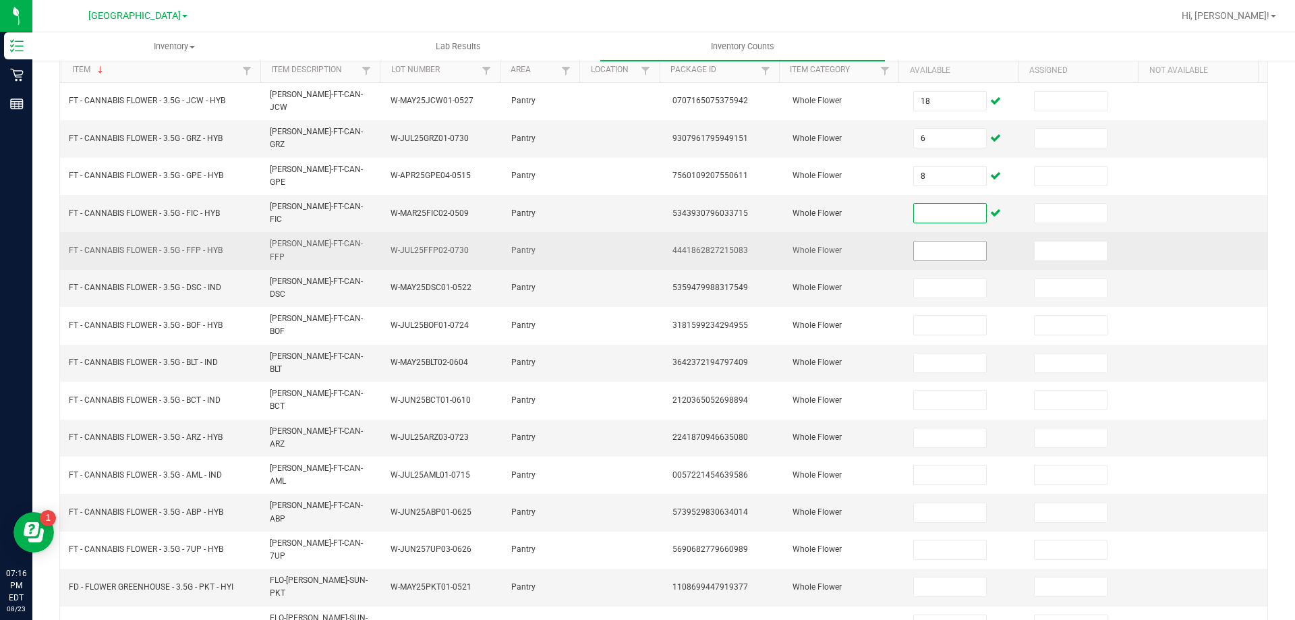
click at [959, 241] on input at bounding box center [949, 250] width 71 height 19
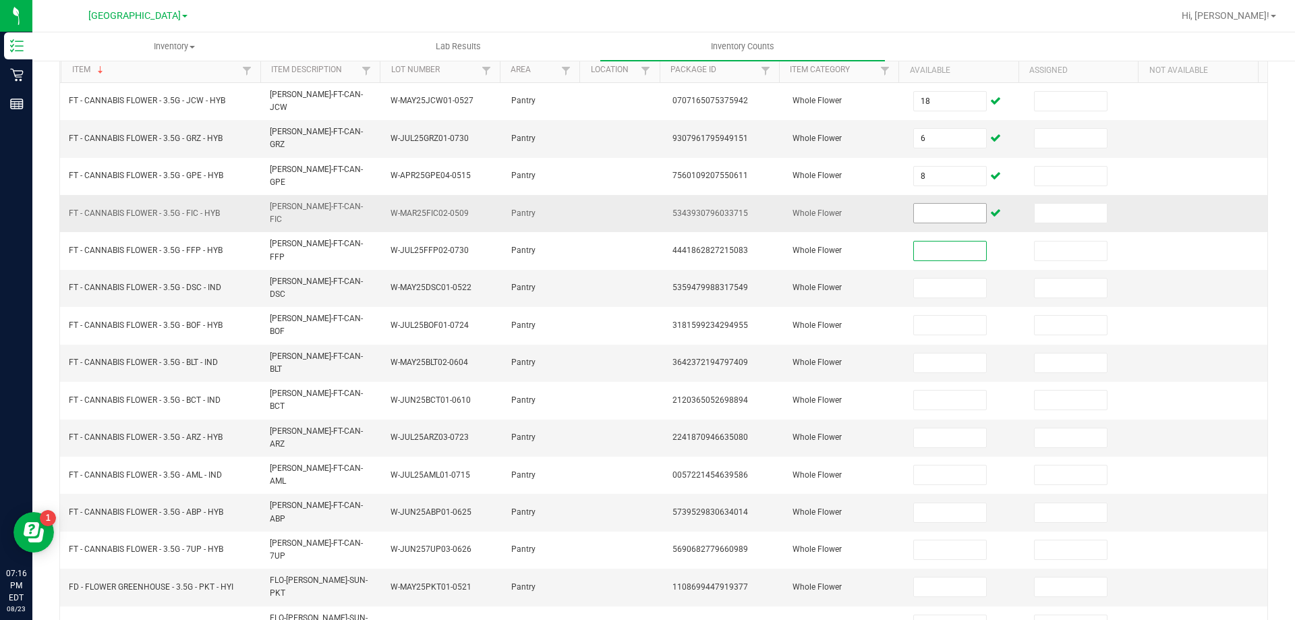
click at [914, 204] on input at bounding box center [949, 213] width 71 height 19
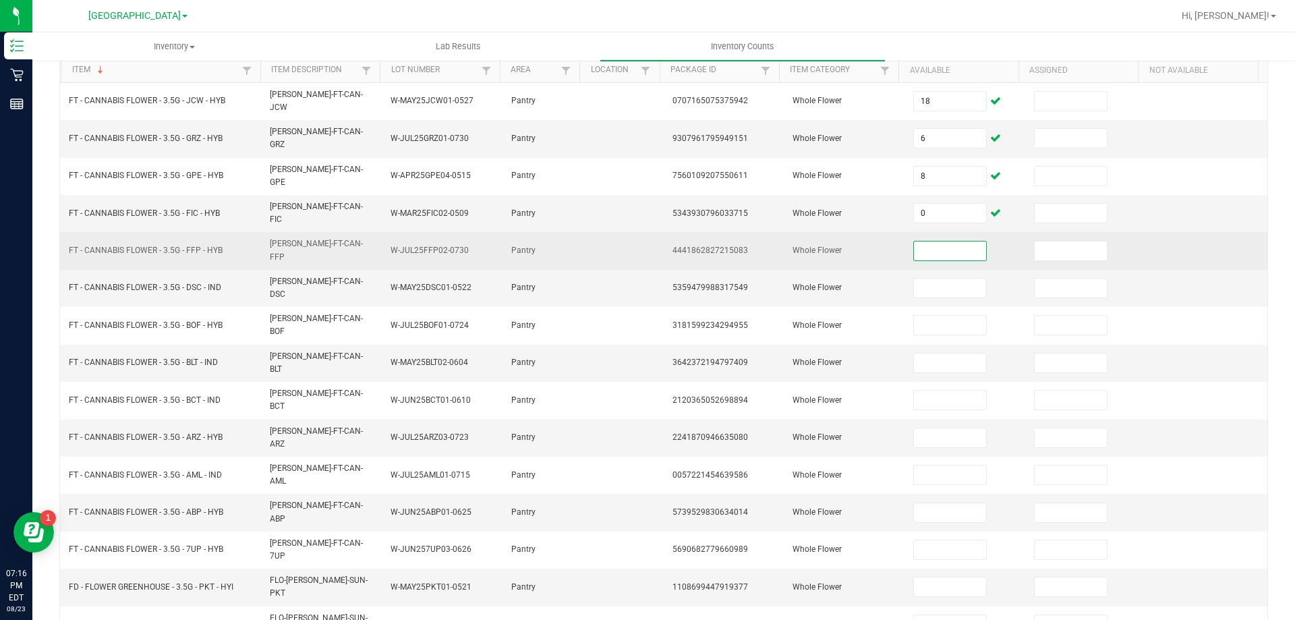
click at [952, 241] on input at bounding box center [949, 250] width 71 height 19
click at [952, 241] on input "0" at bounding box center [949, 250] width 71 height 19
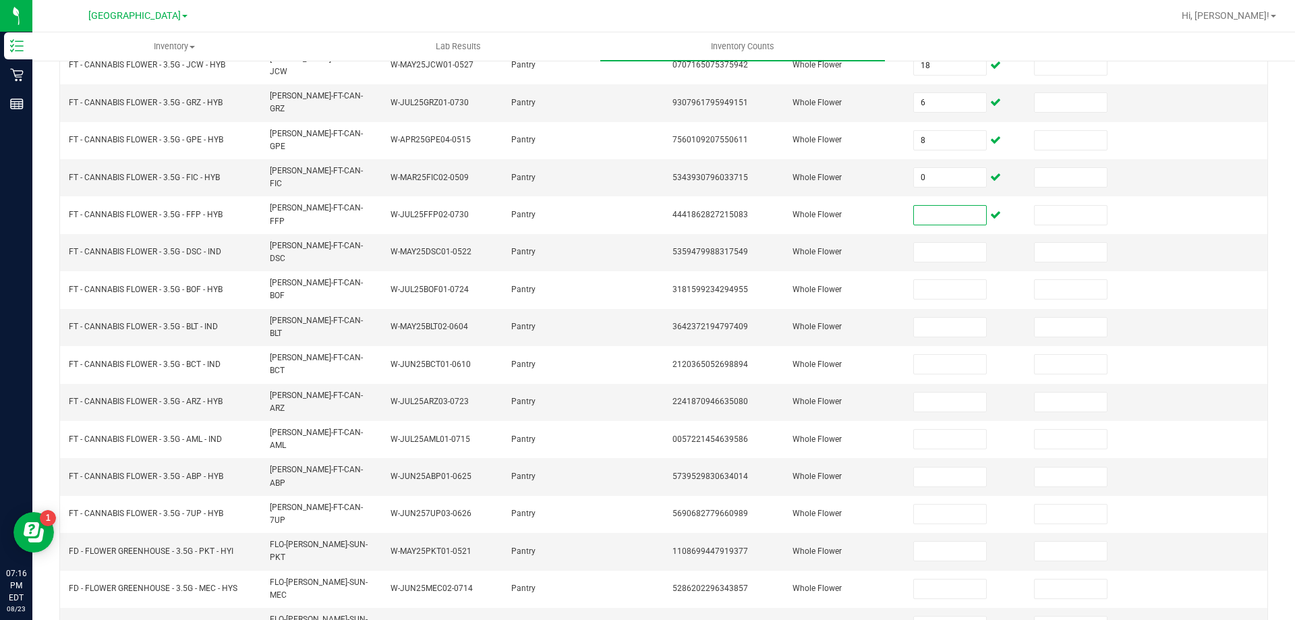
scroll to position [202, 0]
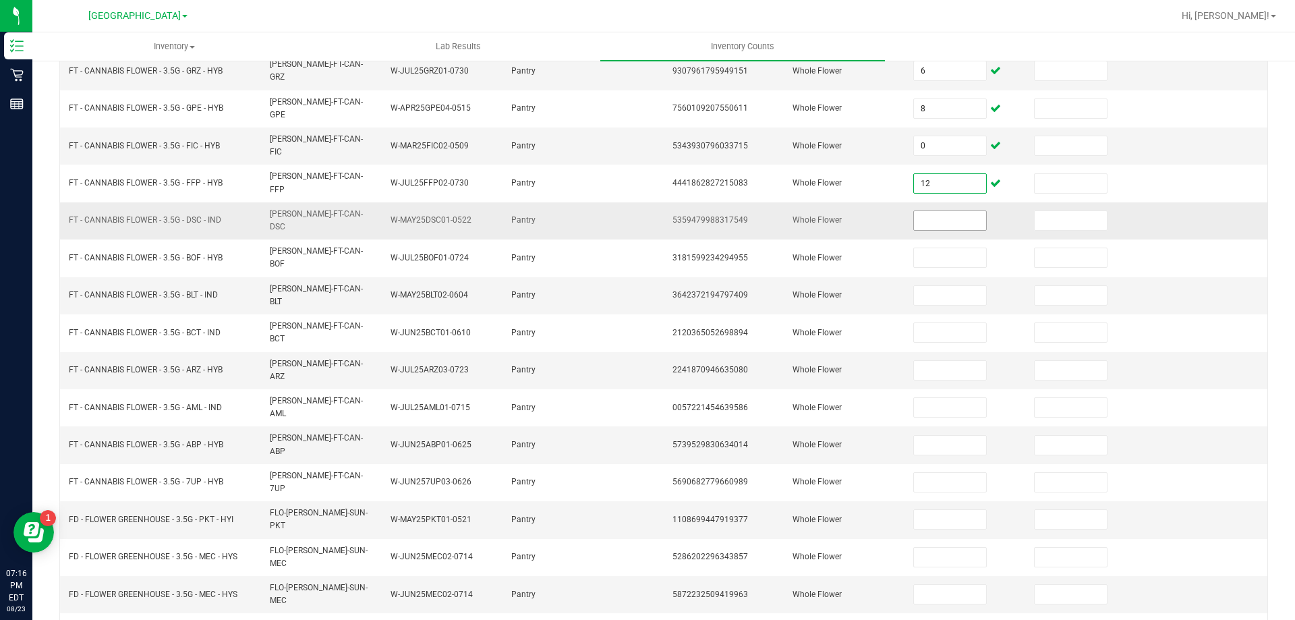
click at [914, 211] on input at bounding box center [949, 220] width 71 height 19
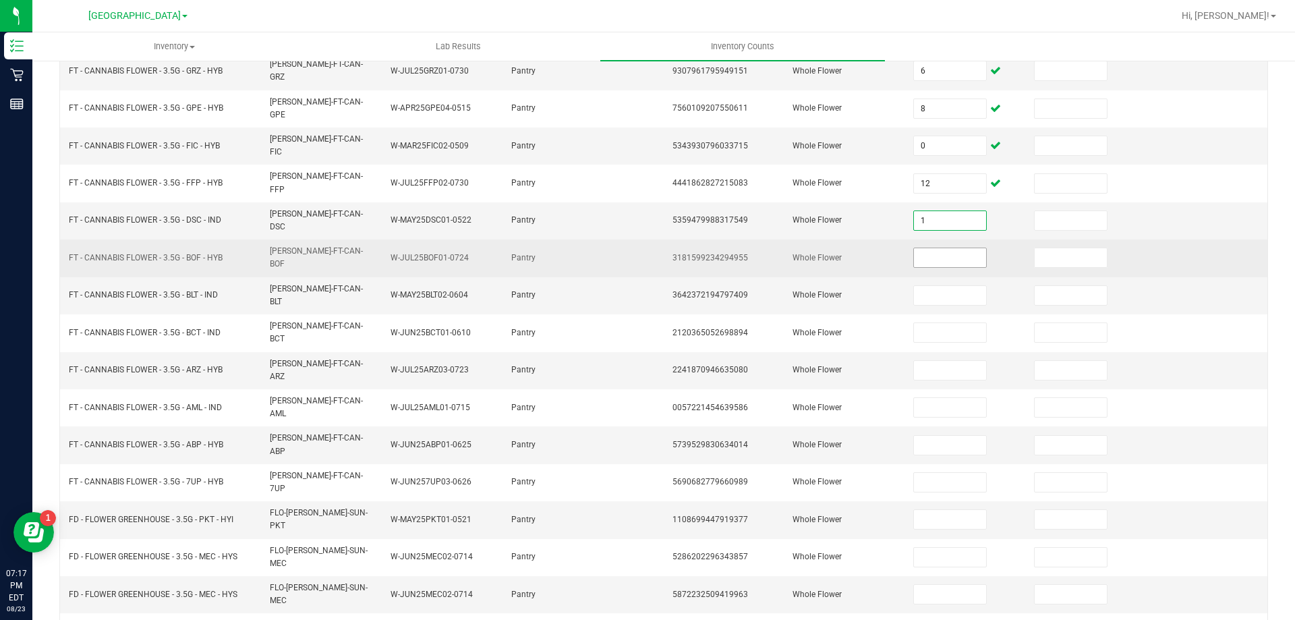
click at [939, 248] on input at bounding box center [949, 257] width 71 height 19
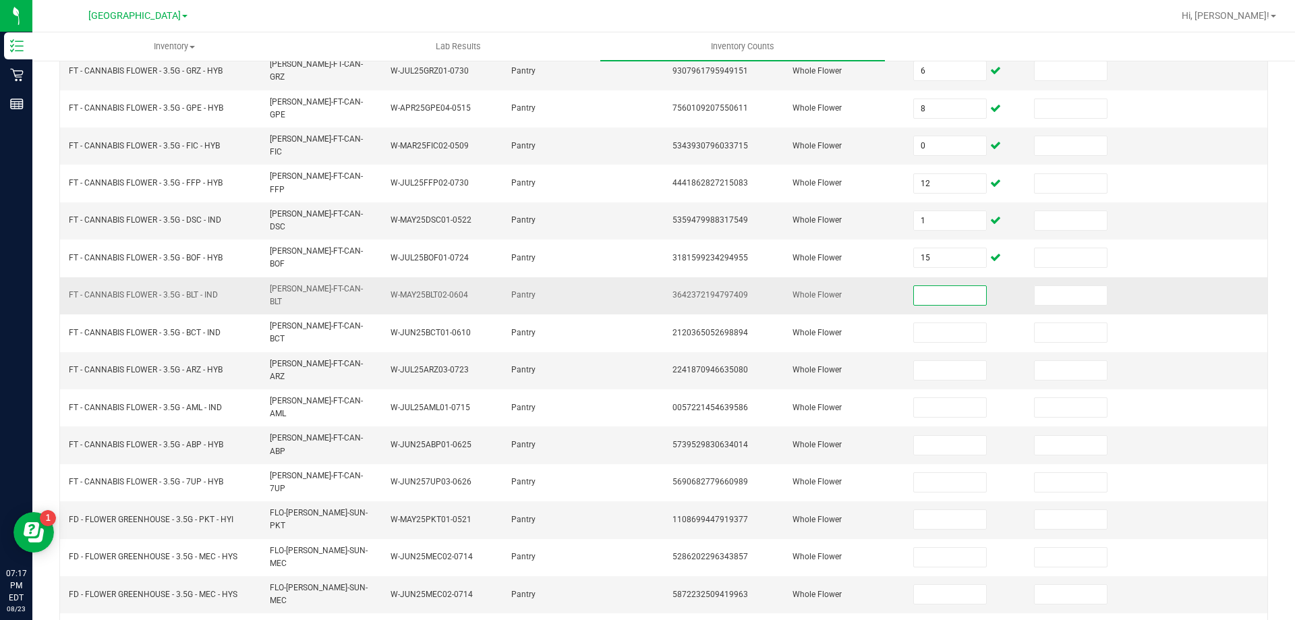
click at [947, 286] on input at bounding box center [949, 295] width 71 height 19
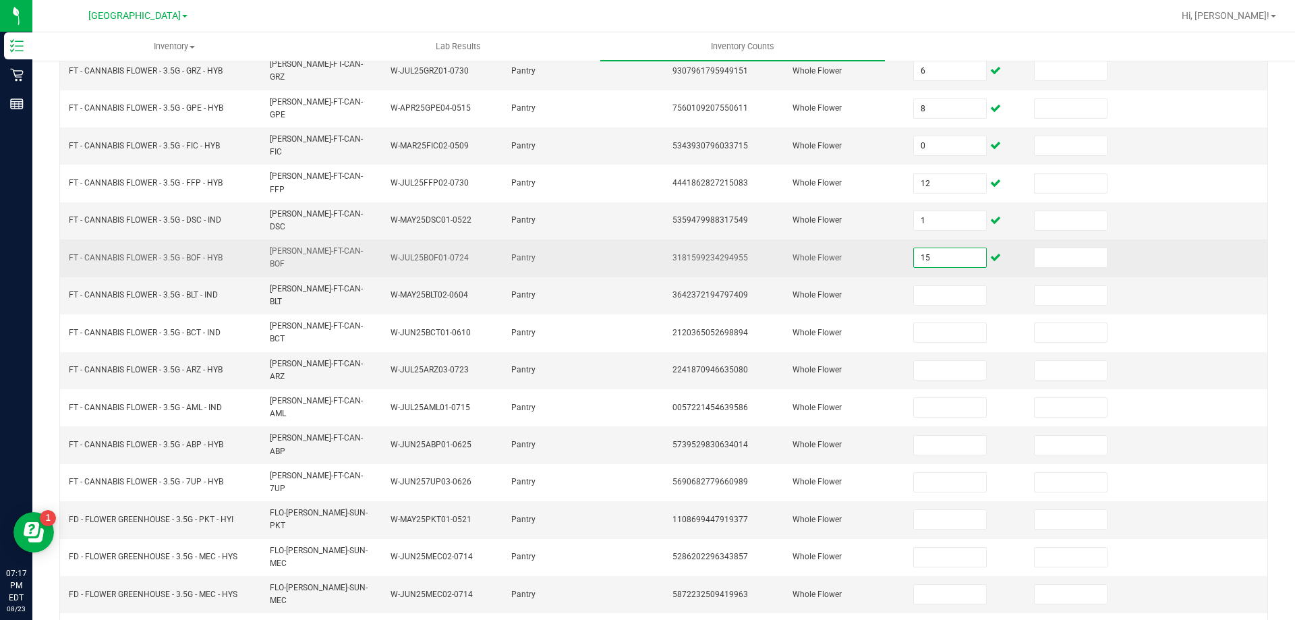
click at [940, 248] on input "15" at bounding box center [949, 257] width 71 height 19
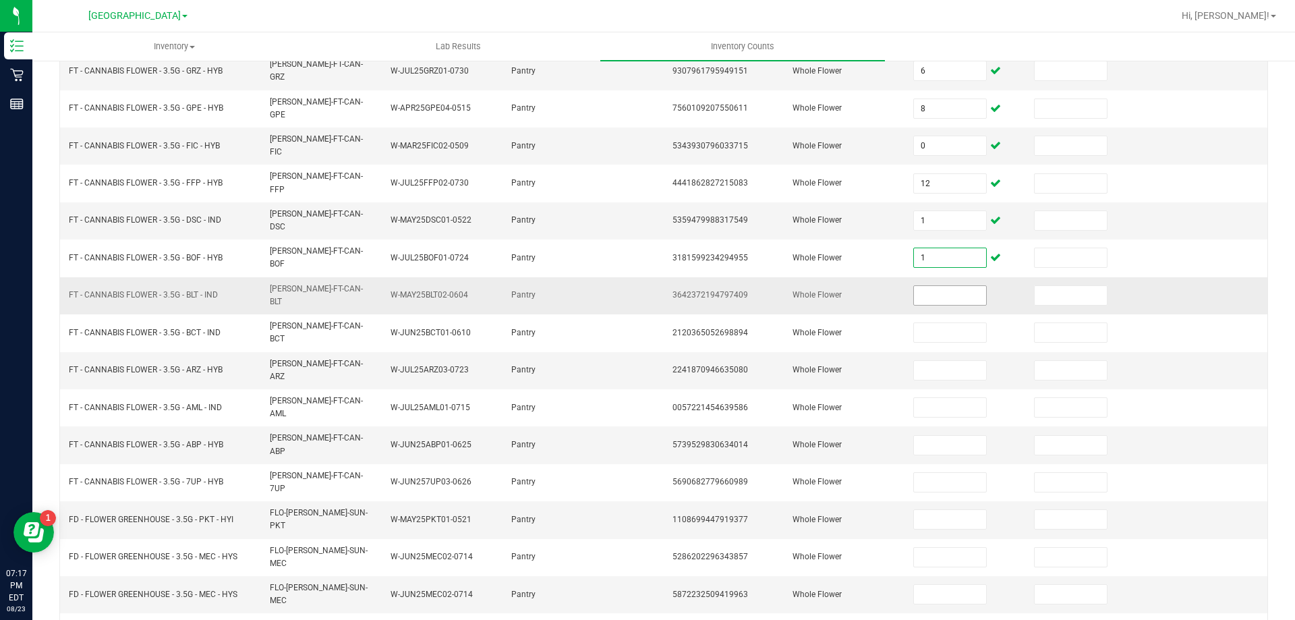
click at [951, 286] on input at bounding box center [949, 295] width 71 height 19
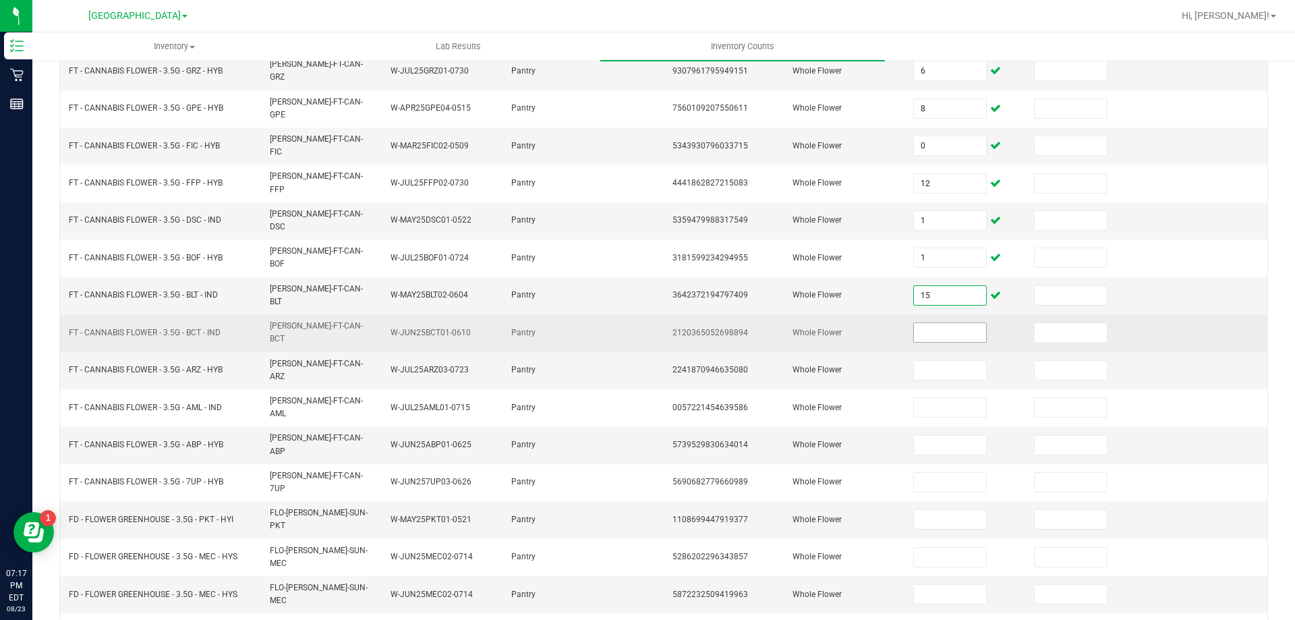
click at [950, 323] on input at bounding box center [949, 332] width 71 height 19
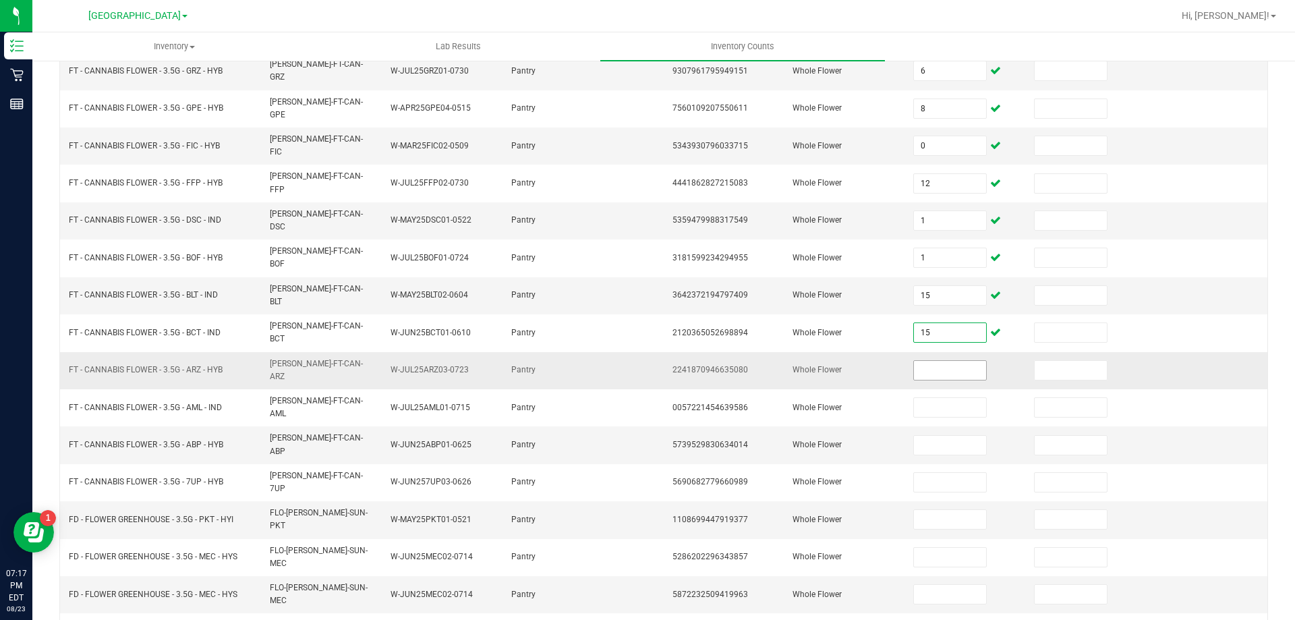
click at [938, 361] on input at bounding box center [949, 370] width 71 height 19
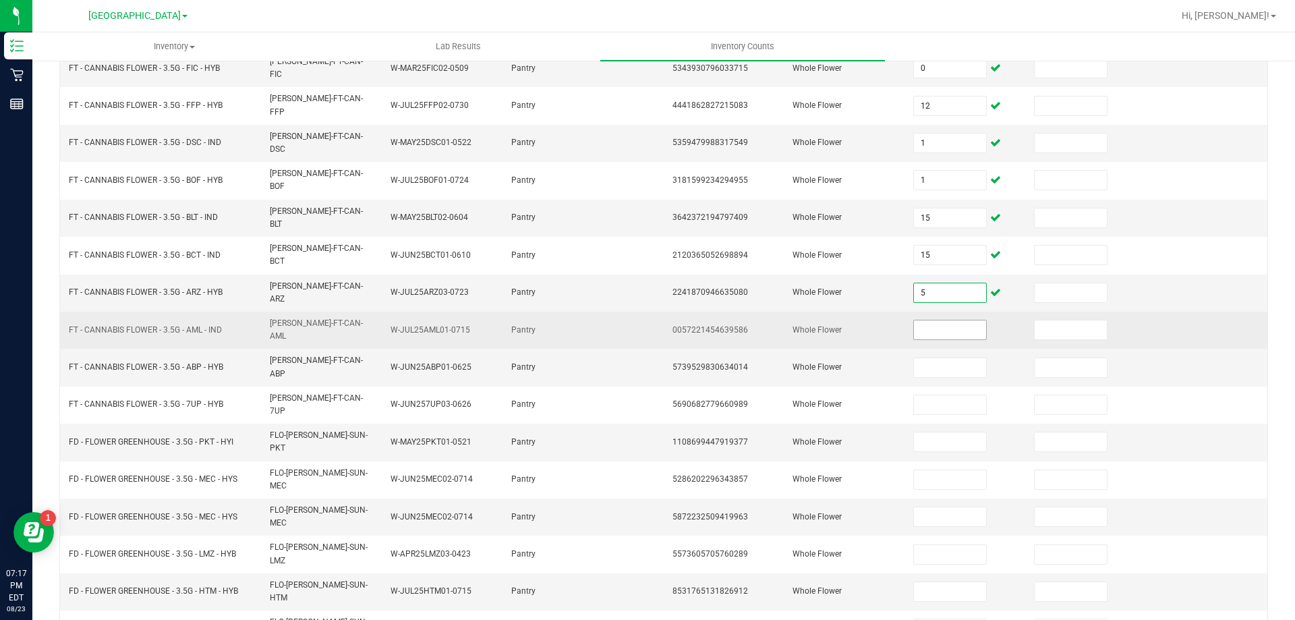
click at [957, 320] on input at bounding box center [949, 329] width 71 height 19
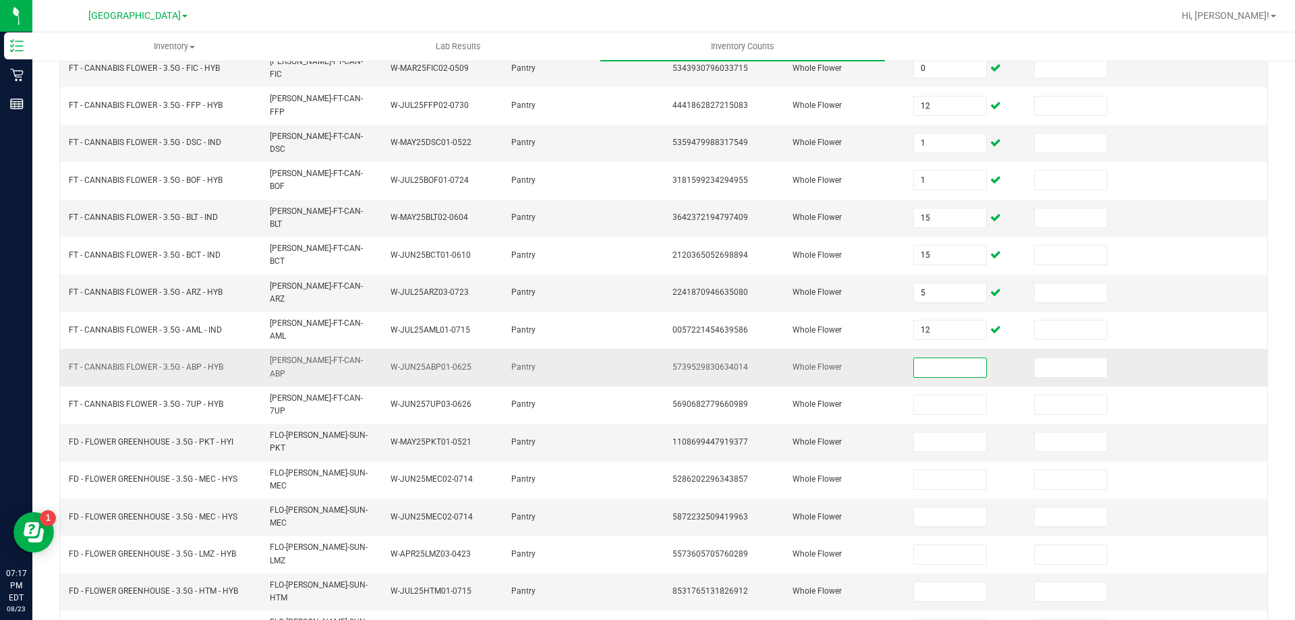
click at [946, 358] on input at bounding box center [949, 367] width 71 height 19
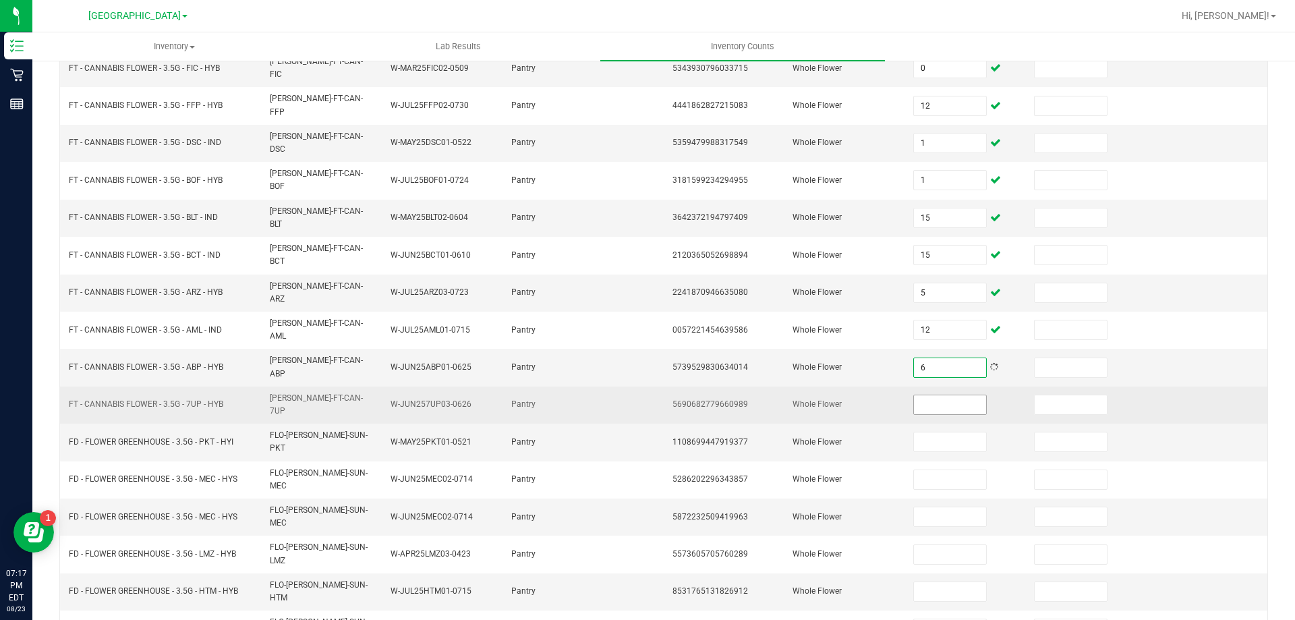
click at [930, 395] on input at bounding box center [949, 404] width 71 height 19
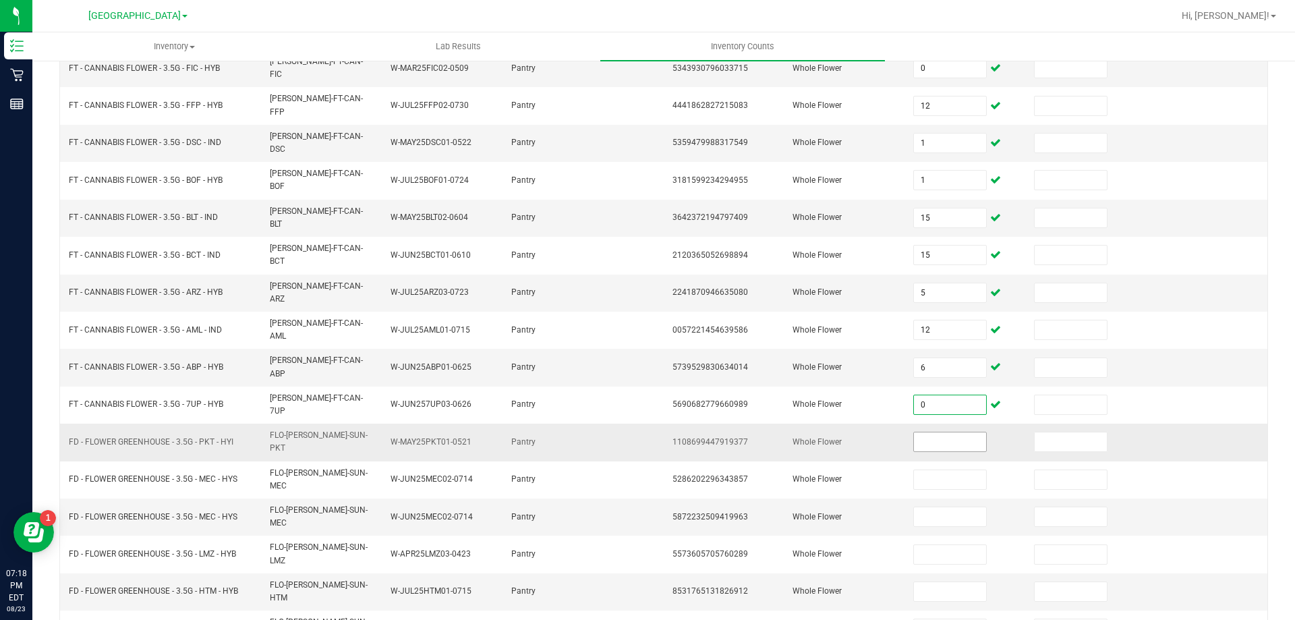
click at [916, 432] on input at bounding box center [949, 441] width 71 height 19
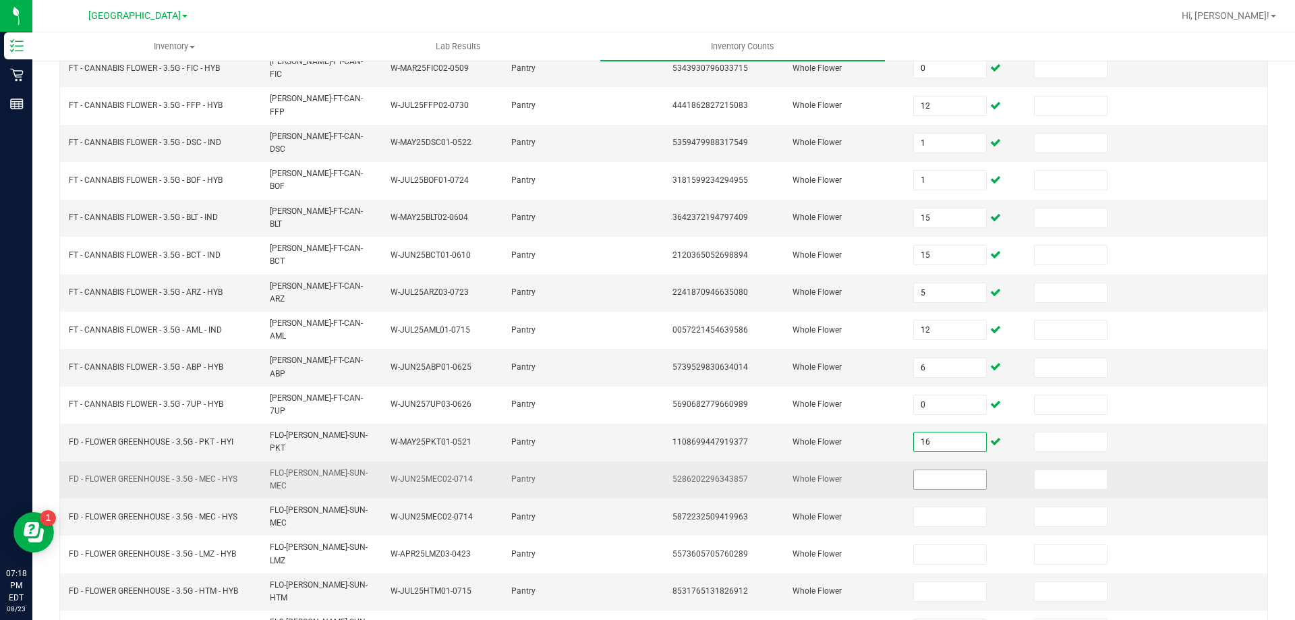
click at [924, 470] on input at bounding box center [949, 479] width 71 height 19
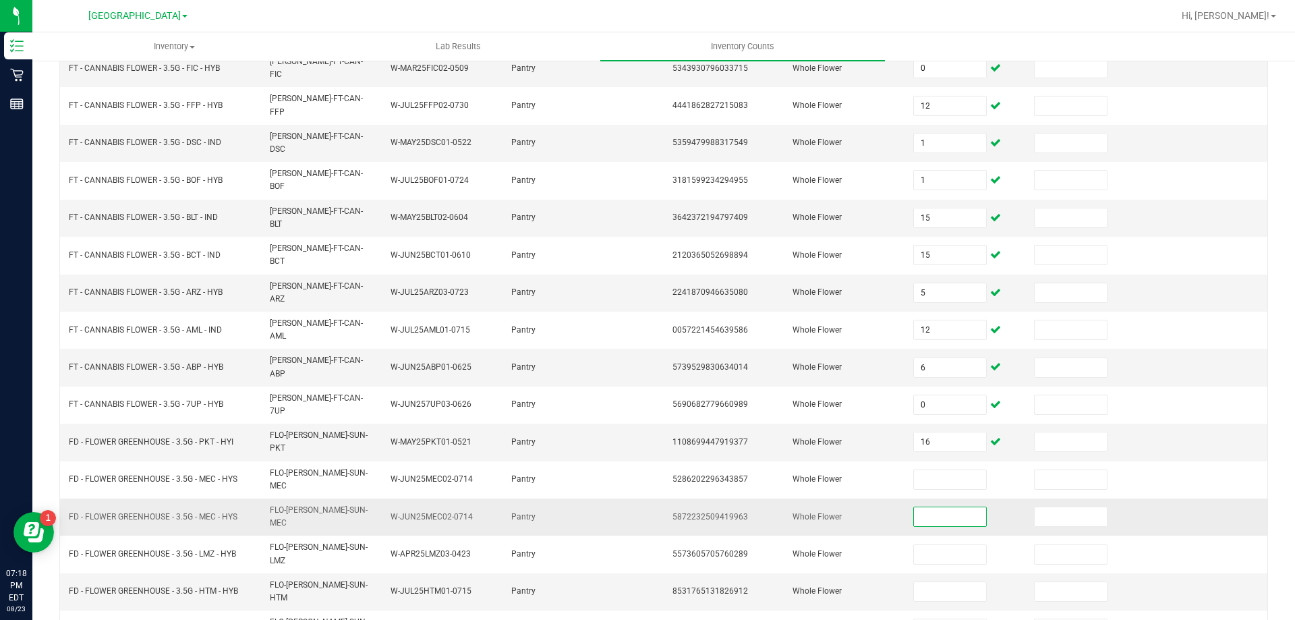
click at [939, 507] on input at bounding box center [949, 516] width 71 height 19
drag, startPoint x: 939, startPoint y: 436, endPoint x: 922, endPoint y: 429, distance: 17.8
click at [922, 507] on input at bounding box center [949, 516] width 71 height 19
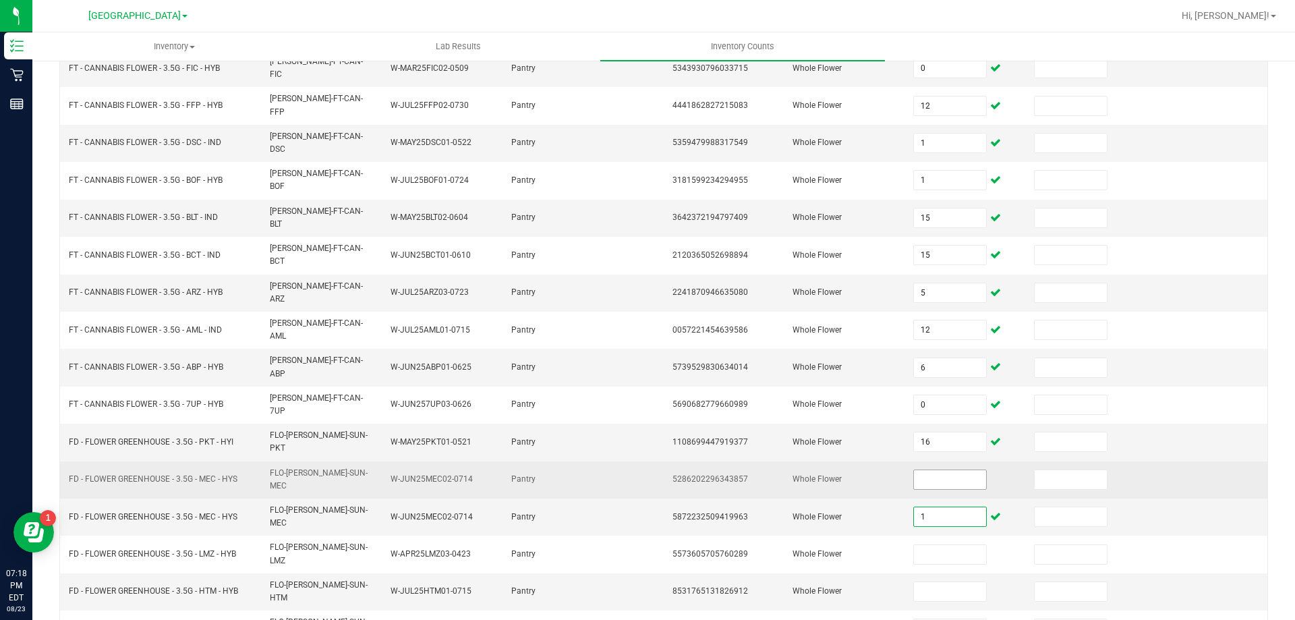
click at [925, 470] on input at bounding box center [949, 479] width 71 height 19
click at [914, 470] on input at bounding box center [949, 479] width 71 height 19
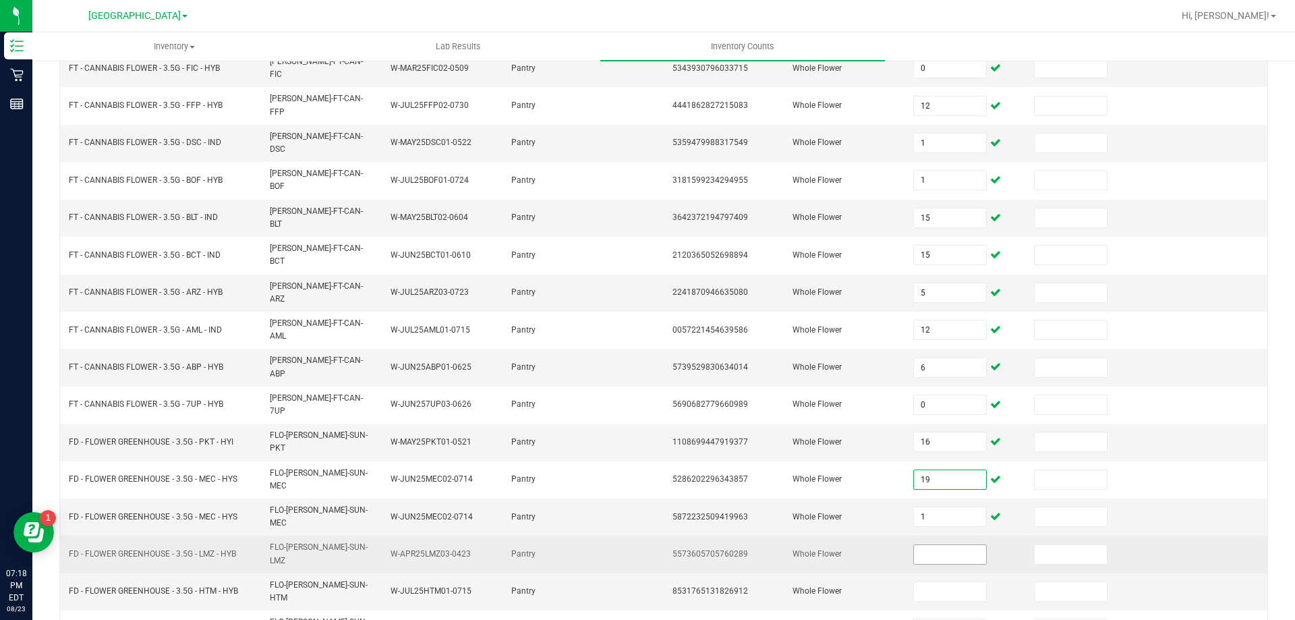
click at [924, 545] on input at bounding box center [949, 554] width 71 height 19
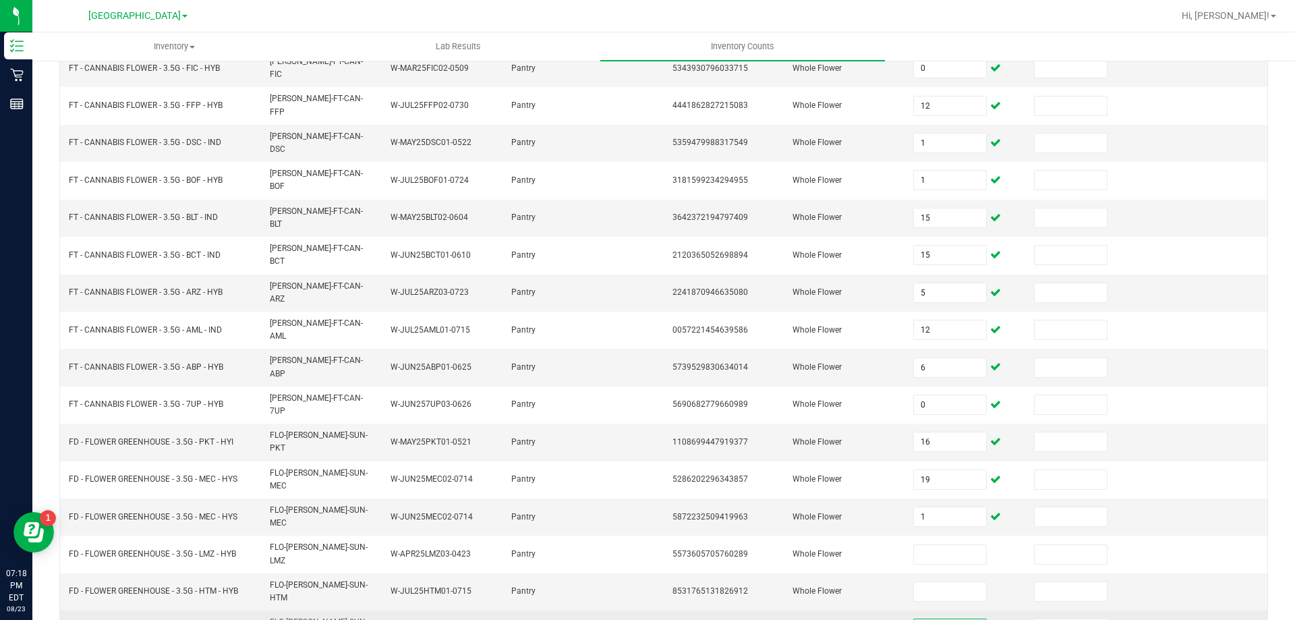
click at [959, 619] on input at bounding box center [949, 628] width 71 height 19
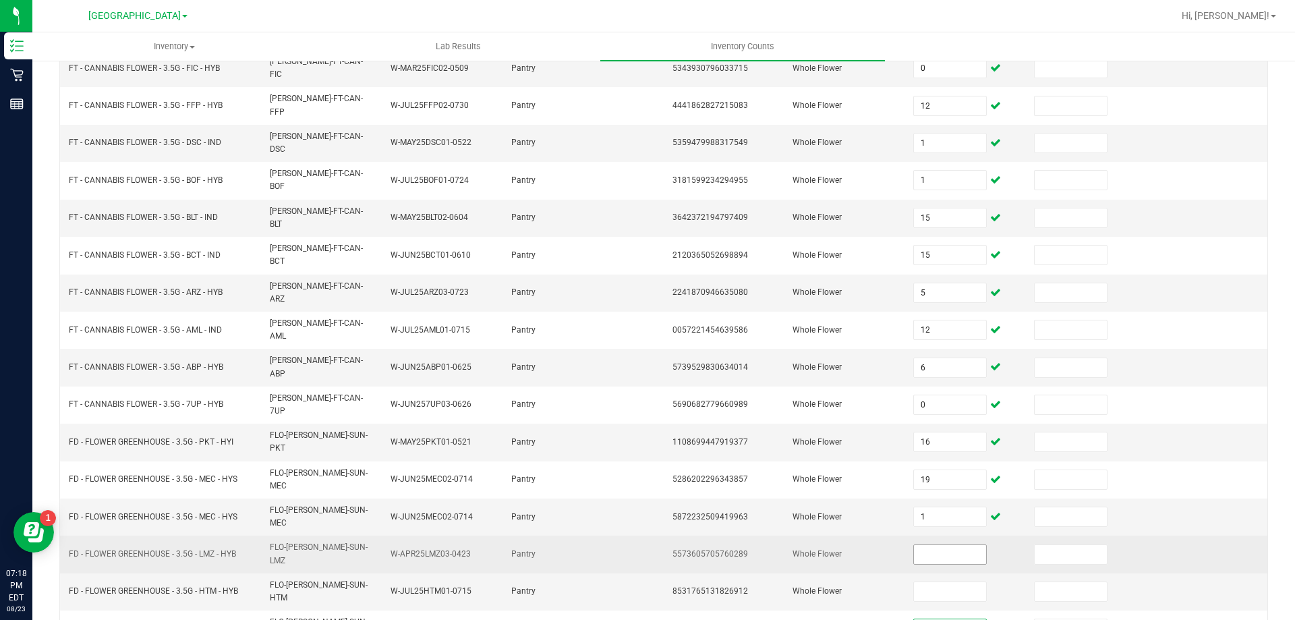
click at [947, 545] on input at bounding box center [949, 554] width 71 height 19
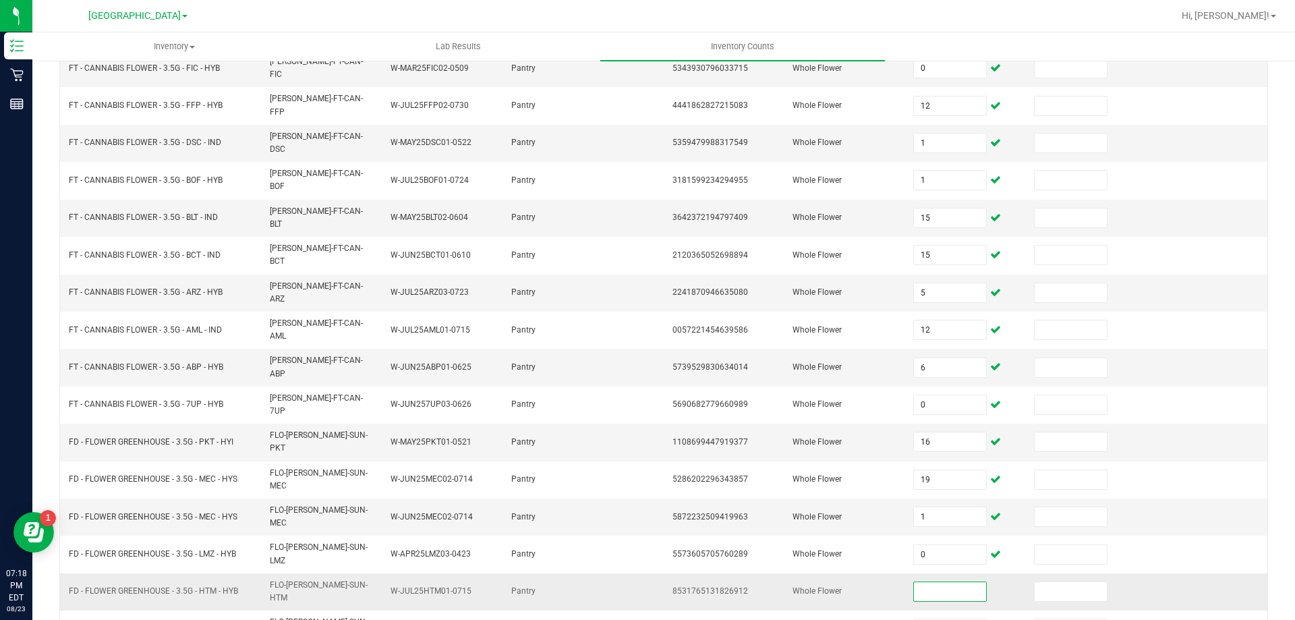
click at [951, 582] on input at bounding box center [949, 591] width 71 height 19
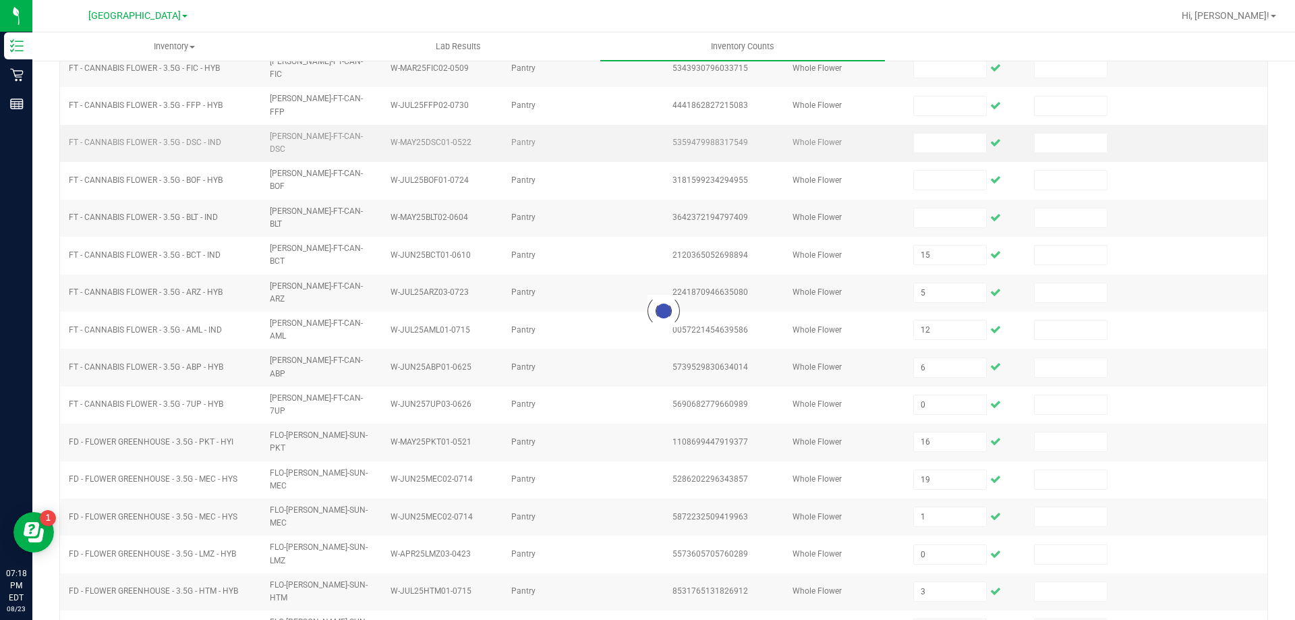
scroll to position [0, 0]
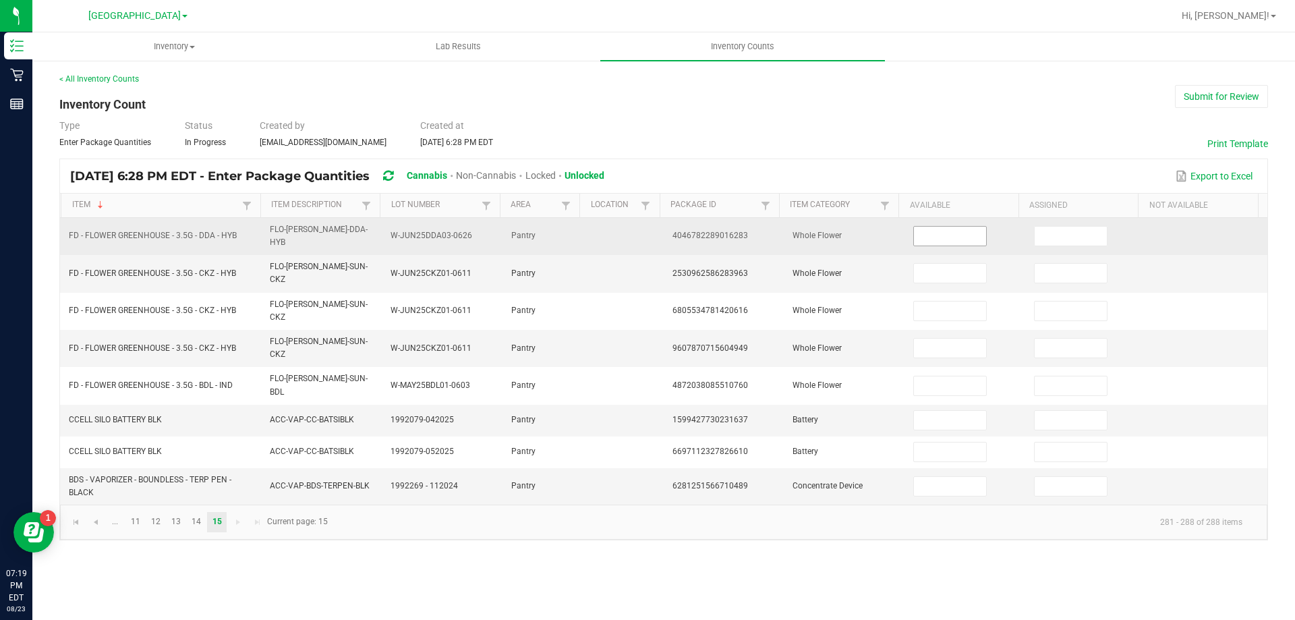
click at [959, 230] on input at bounding box center [949, 236] width 71 height 19
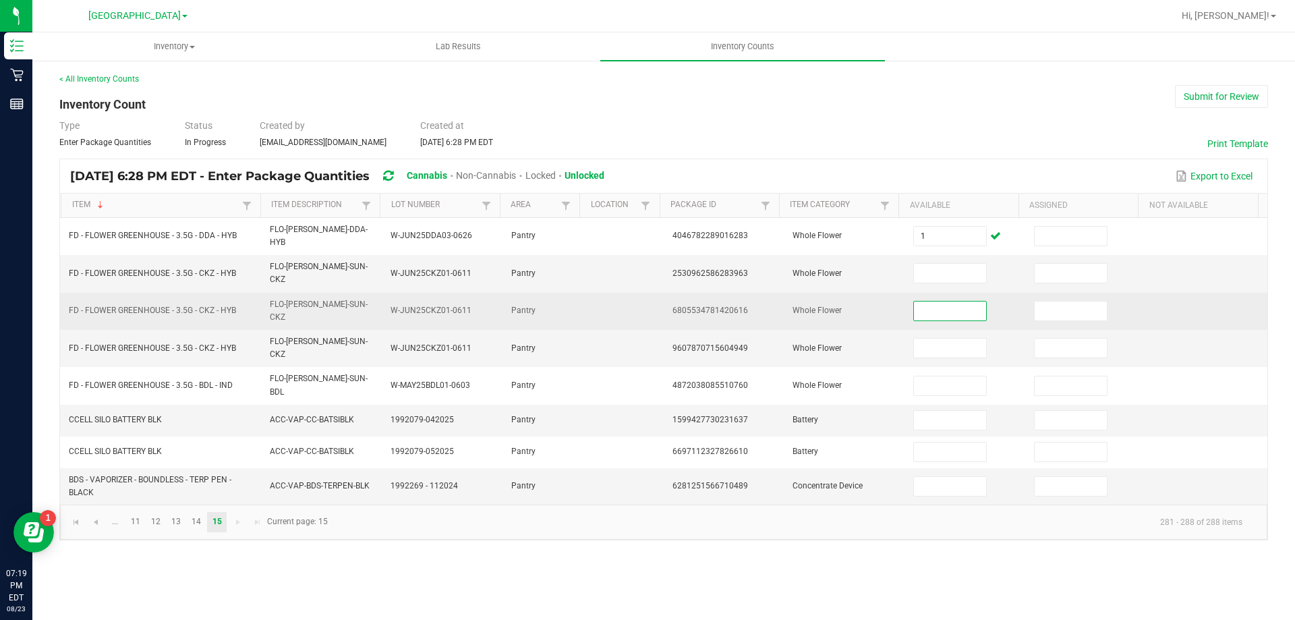
click at [943, 301] on input at bounding box center [949, 310] width 71 height 19
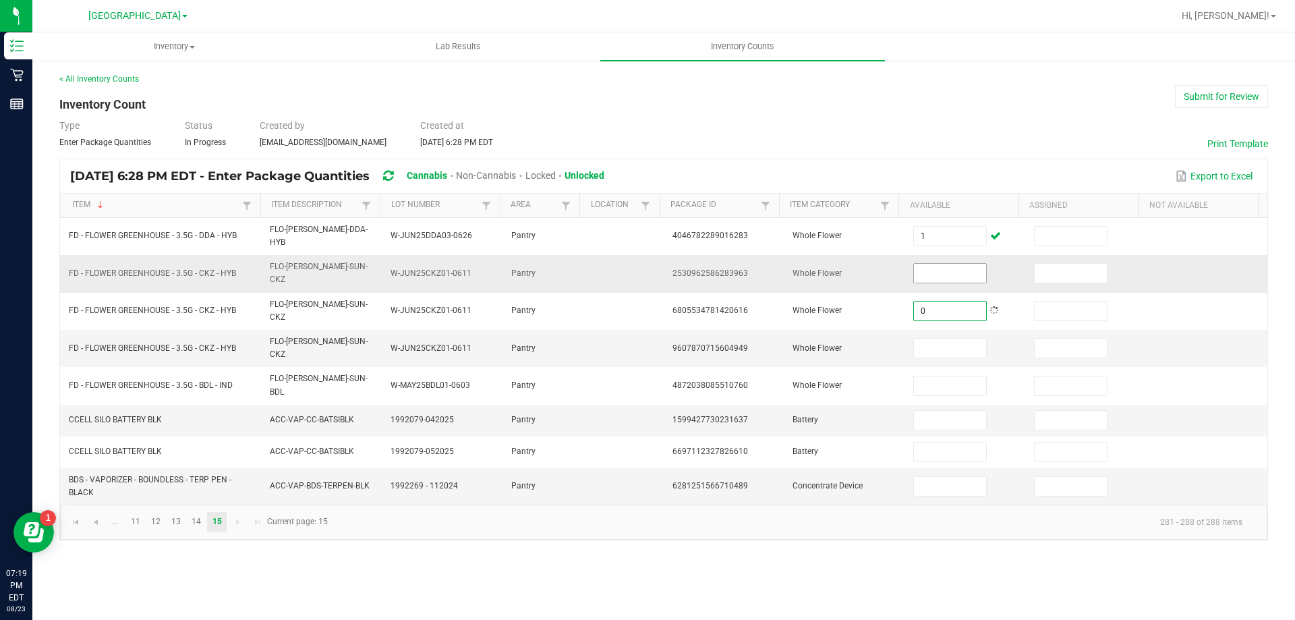
click at [950, 270] on input at bounding box center [949, 273] width 71 height 19
click at [937, 338] on input at bounding box center [949, 347] width 71 height 19
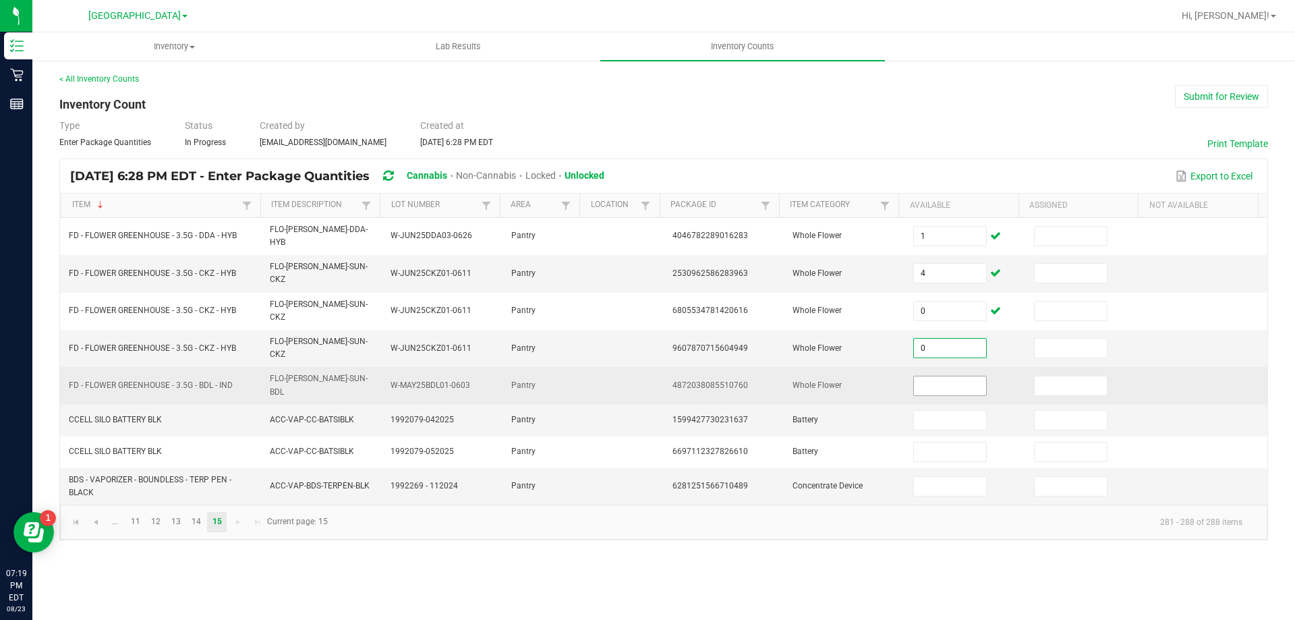
click at [937, 376] on input at bounding box center [949, 385] width 71 height 19
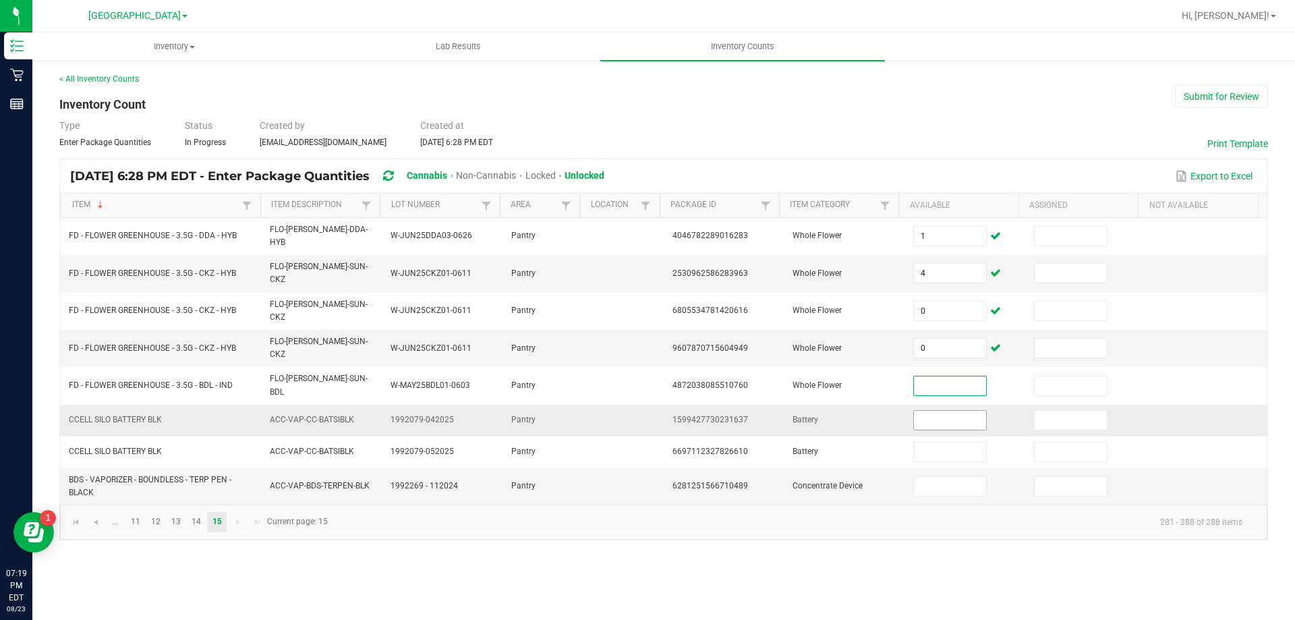
click at [937, 411] on input at bounding box center [949, 420] width 71 height 19
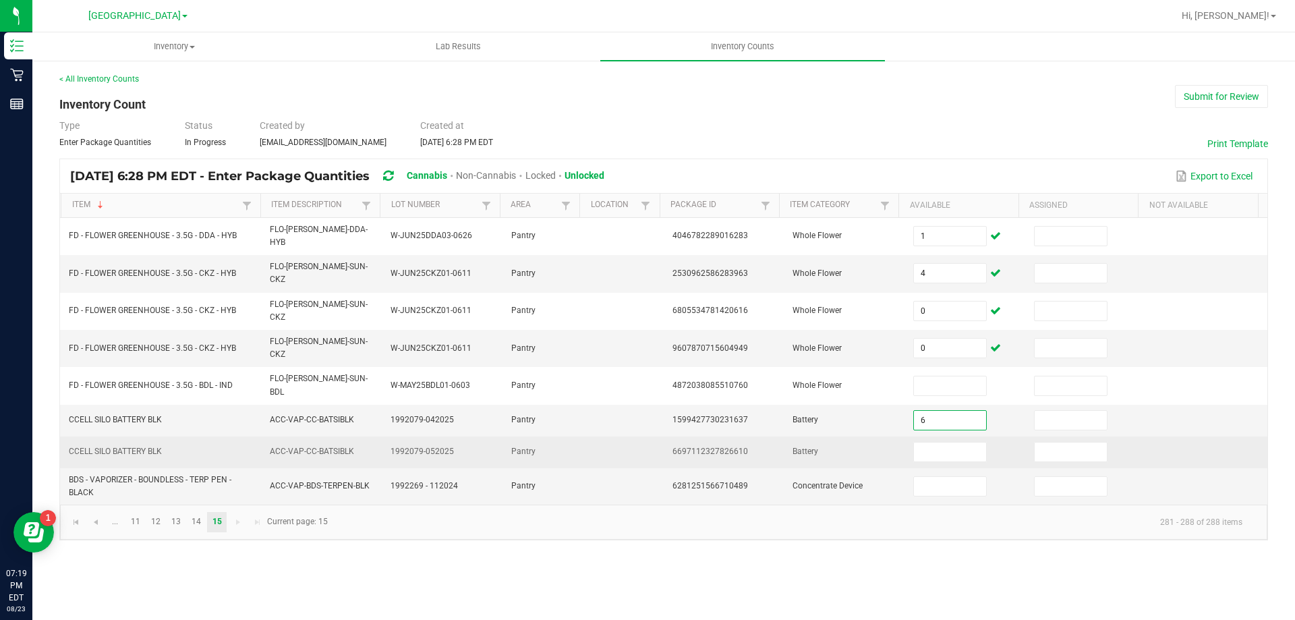
click at [935, 436] on td at bounding box center [965, 452] width 121 height 32
click at [940, 436] on td at bounding box center [965, 452] width 121 height 32
click at [941, 442] on input at bounding box center [949, 451] width 71 height 19
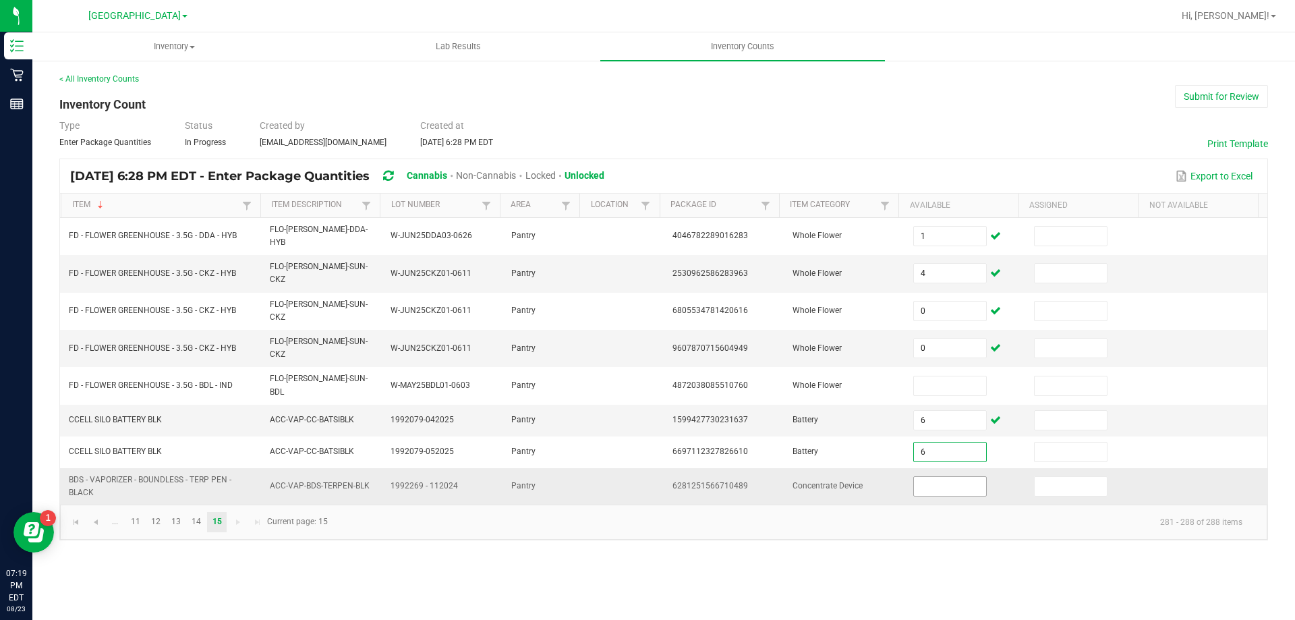
click at [943, 477] on input at bounding box center [949, 486] width 71 height 19
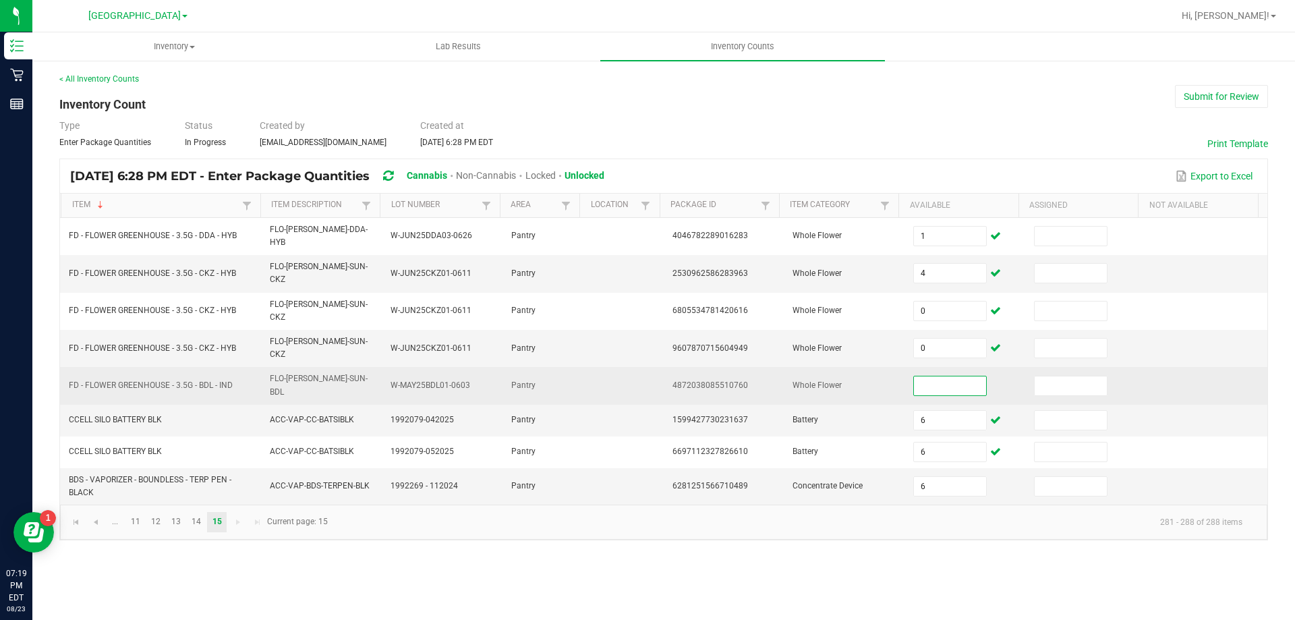
click at [955, 376] on input at bounding box center [949, 385] width 71 height 19
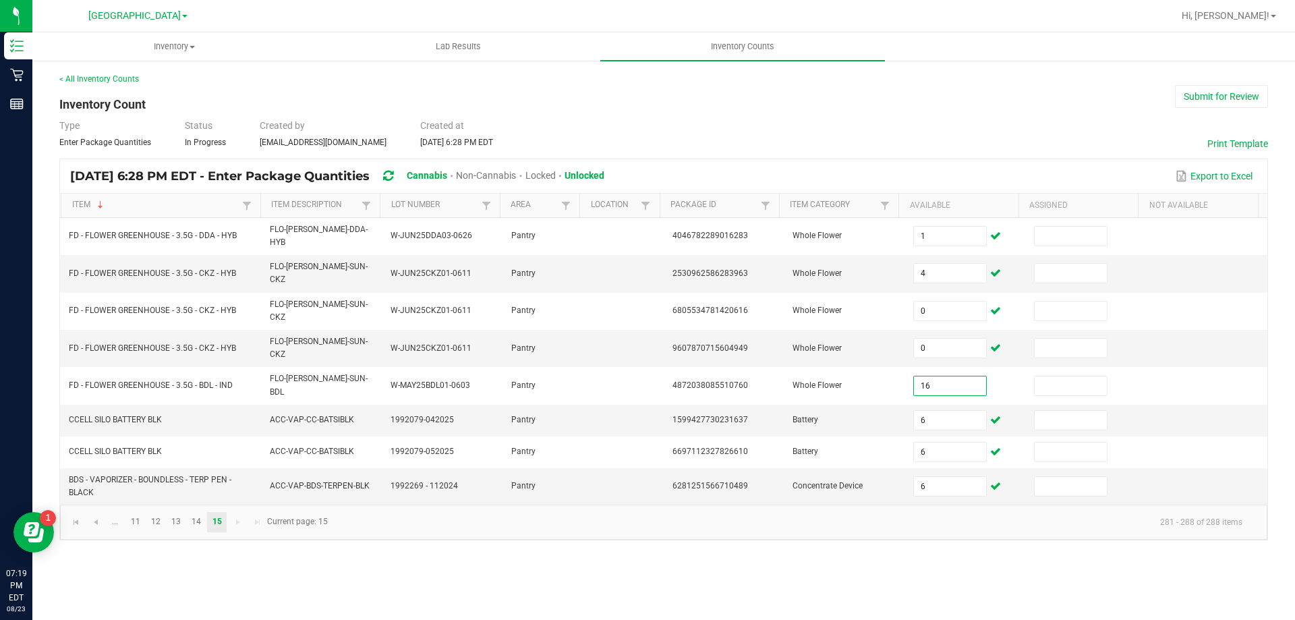
click at [1067, 121] on div "Type Enter Package Quantities Status In Progress Created by mserrano@liveparall…" at bounding box center [663, 134] width 1208 height 30
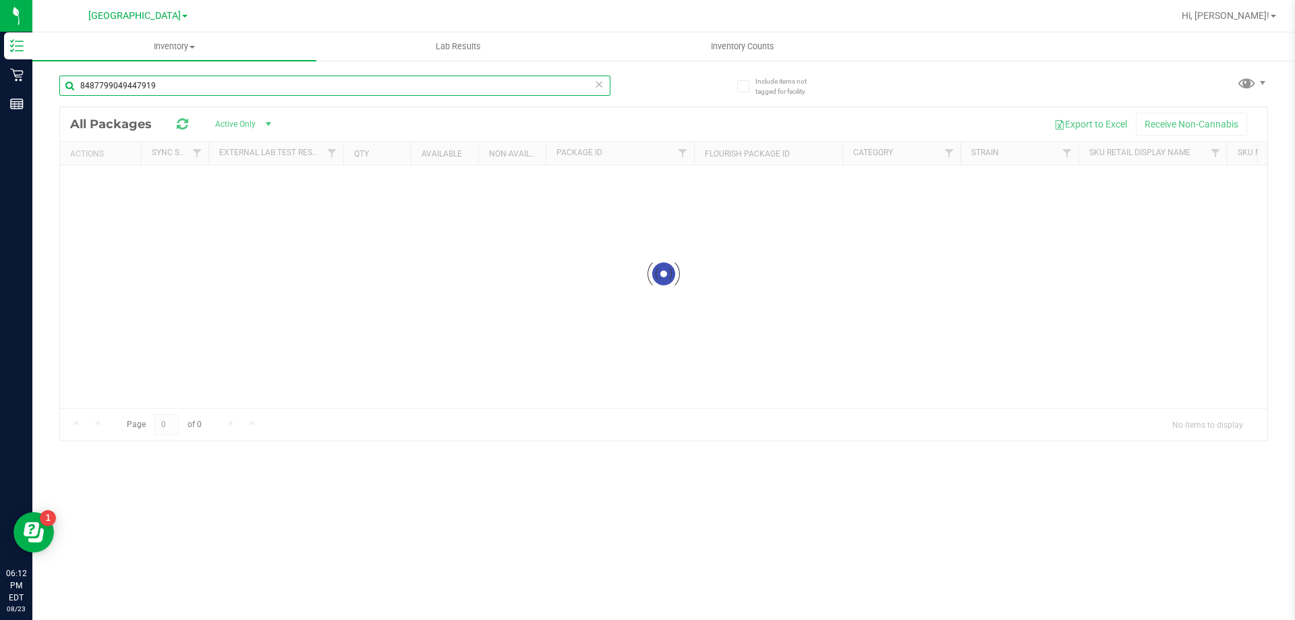
click at [371, 92] on input "8487799049447919" at bounding box center [334, 86] width 551 height 20
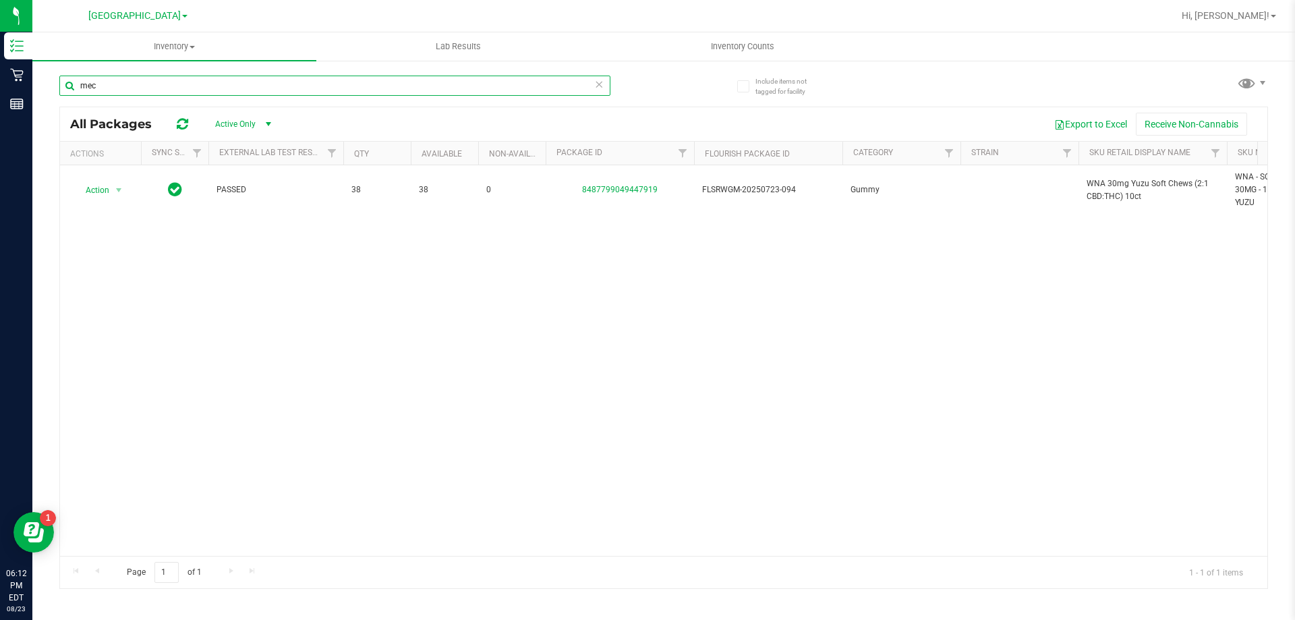
type input "mec"
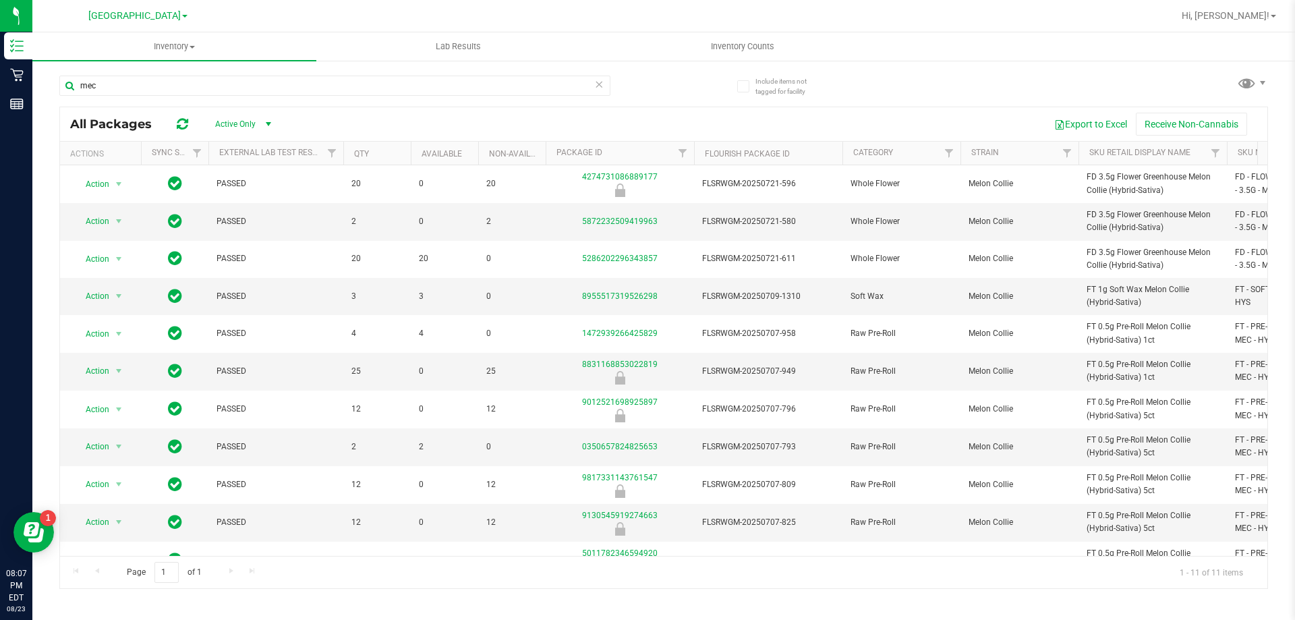
click at [846, 101] on div "mec All Packages Active Only Active Only Lab Samples Locked All External Intern…" at bounding box center [663, 326] width 1208 height 526
click at [723, 45] on span "Inventory Counts" at bounding box center [742, 46] width 100 height 12
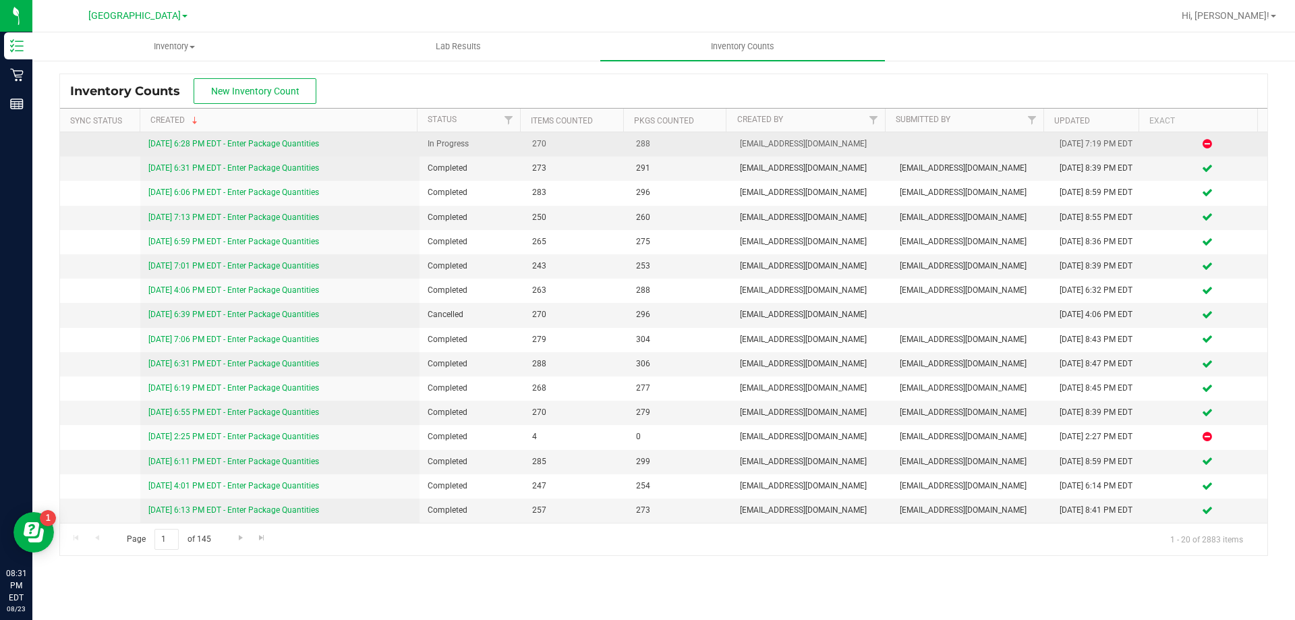
click at [280, 142] on link "[DATE] 6:28 PM EDT - Enter Package Quantities" at bounding box center [233, 143] width 171 height 9
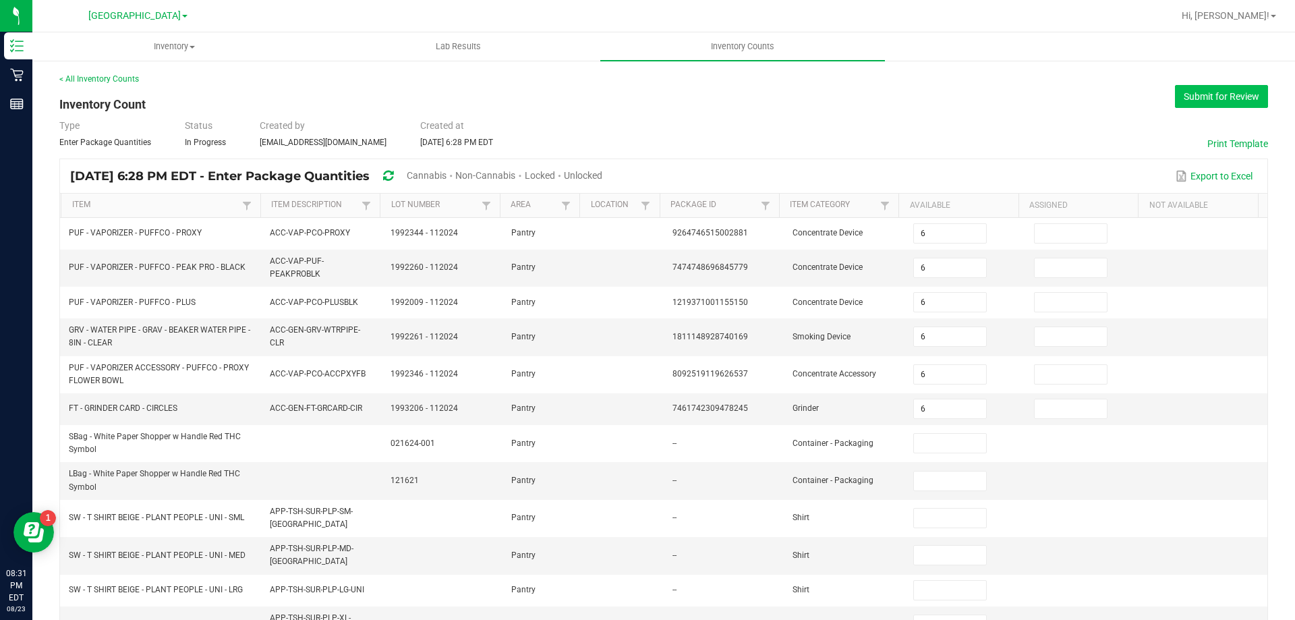
click at [1195, 96] on button "Submit for Review" at bounding box center [1221, 96] width 93 height 23
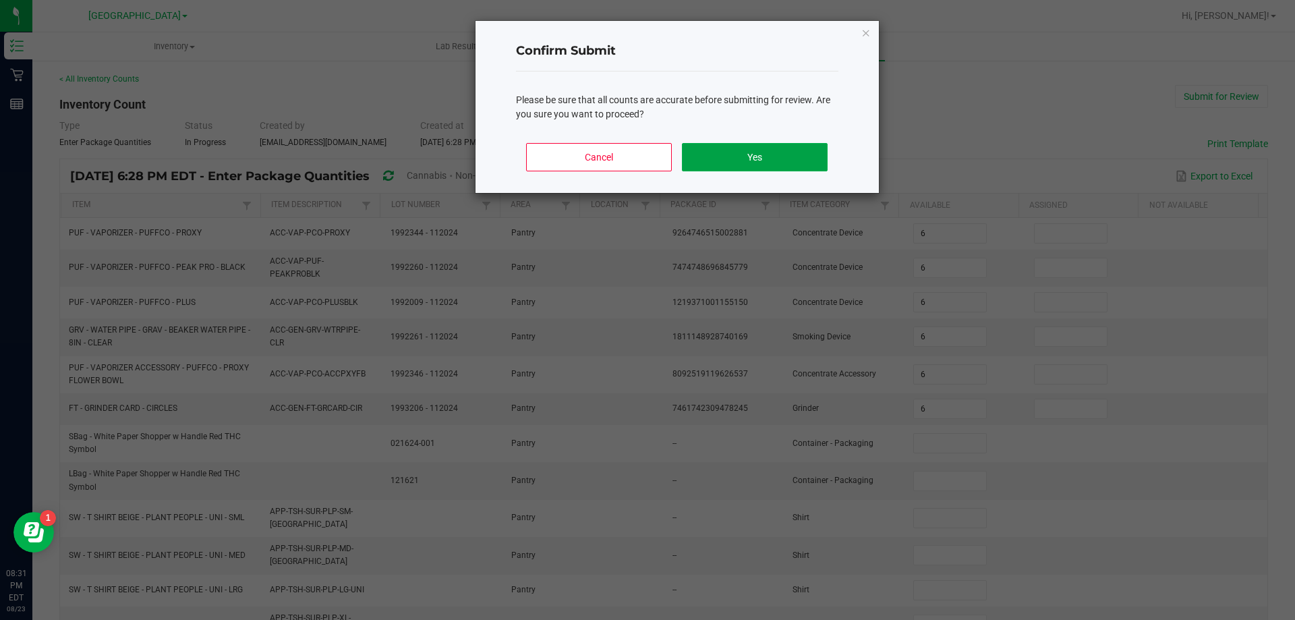
click at [712, 154] on button "Yes" at bounding box center [754, 157] width 145 height 28
